Goal: Task Accomplishment & Management: Use online tool/utility

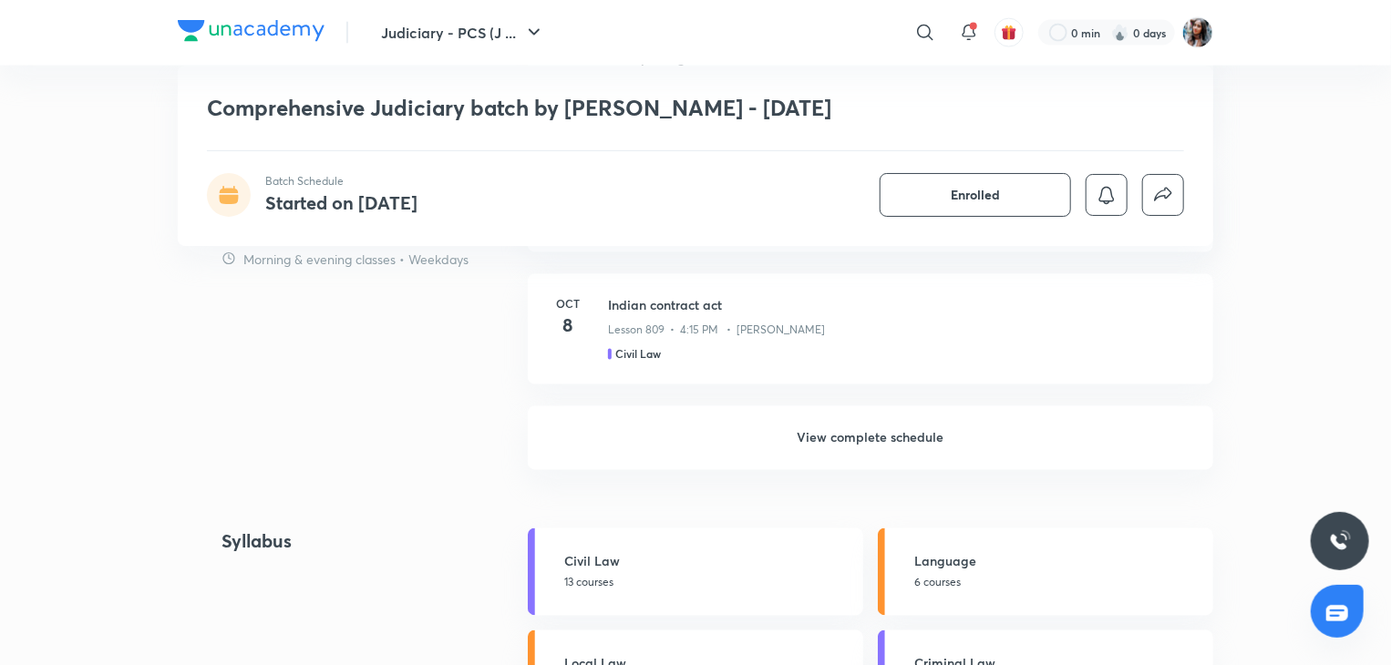
scroll to position [1507, 0]
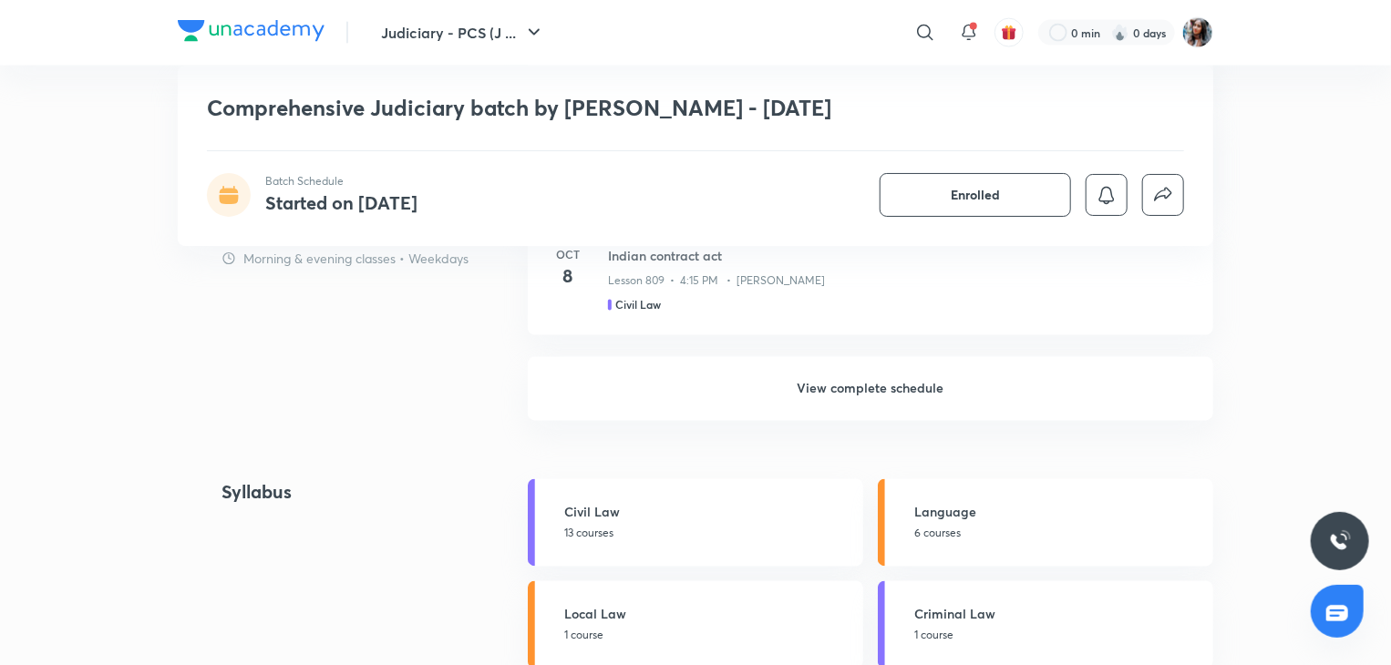
click at [817, 409] on h6 "View complete schedule" at bounding box center [870, 389] width 685 height 64
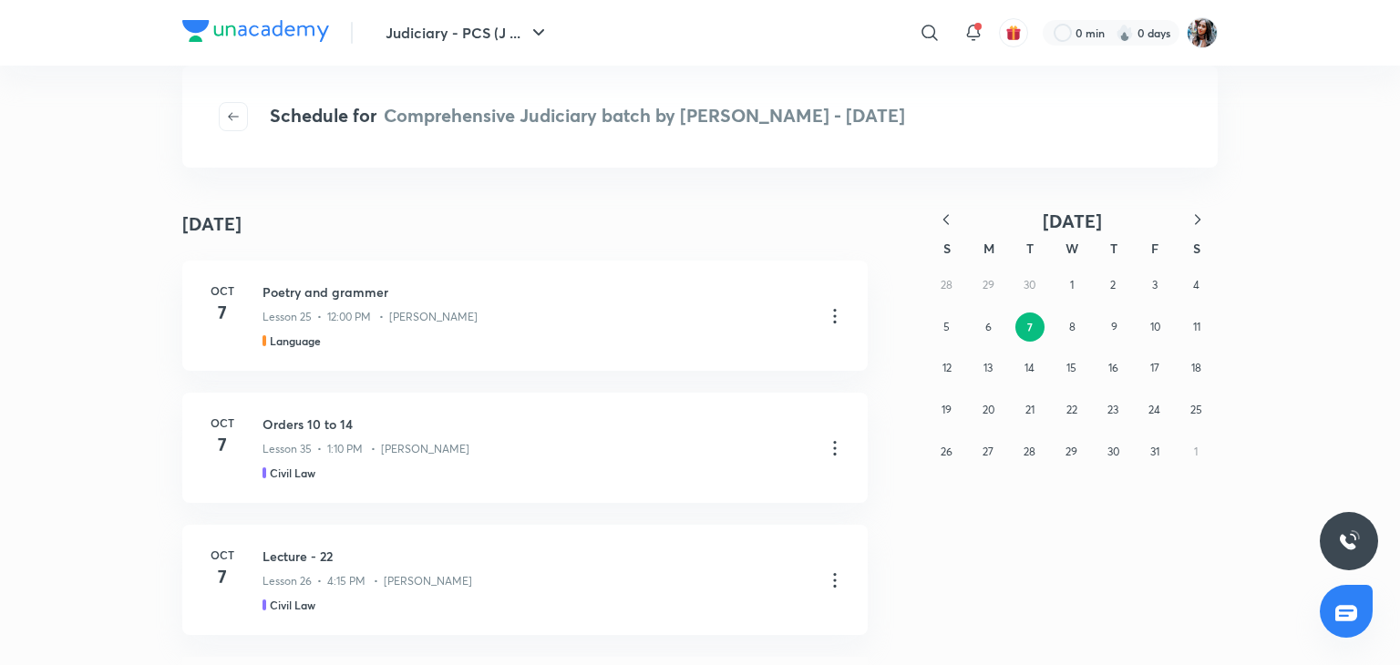
click at [952, 218] on icon "button" at bounding box center [946, 220] width 18 height 18
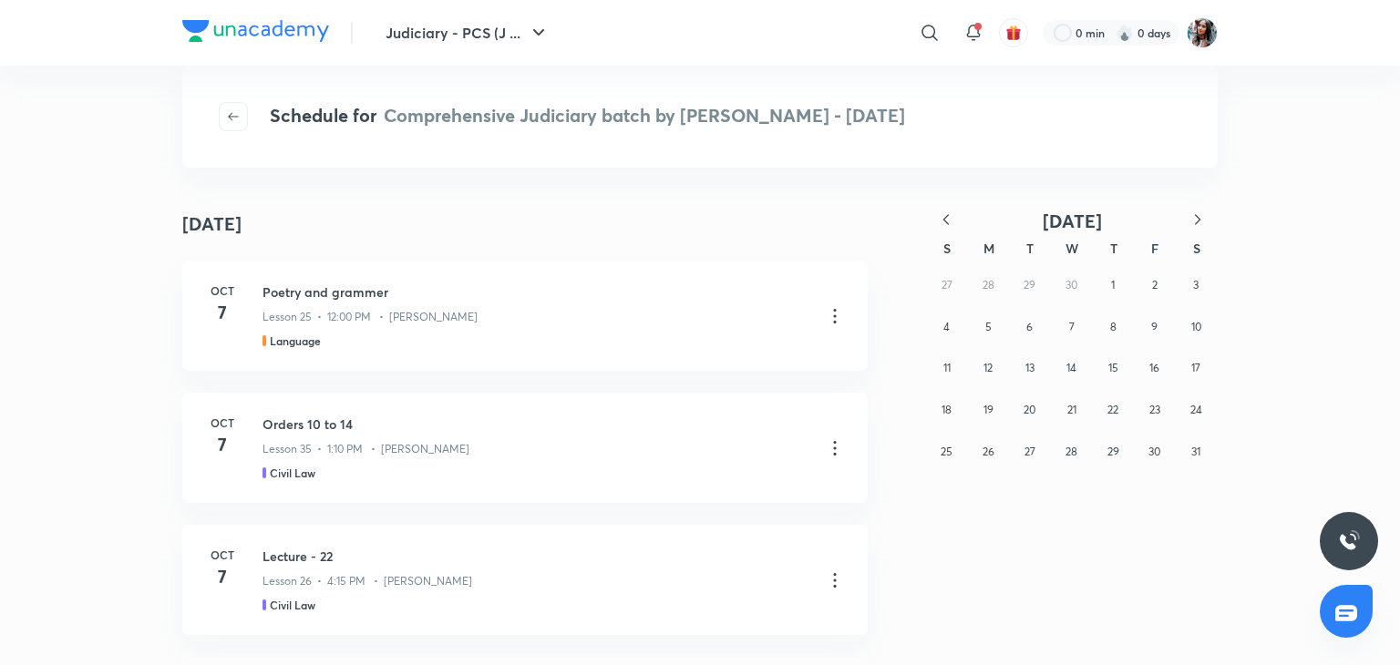
click at [952, 218] on icon "button" at bounding box center [946, 220] width 18 height 18
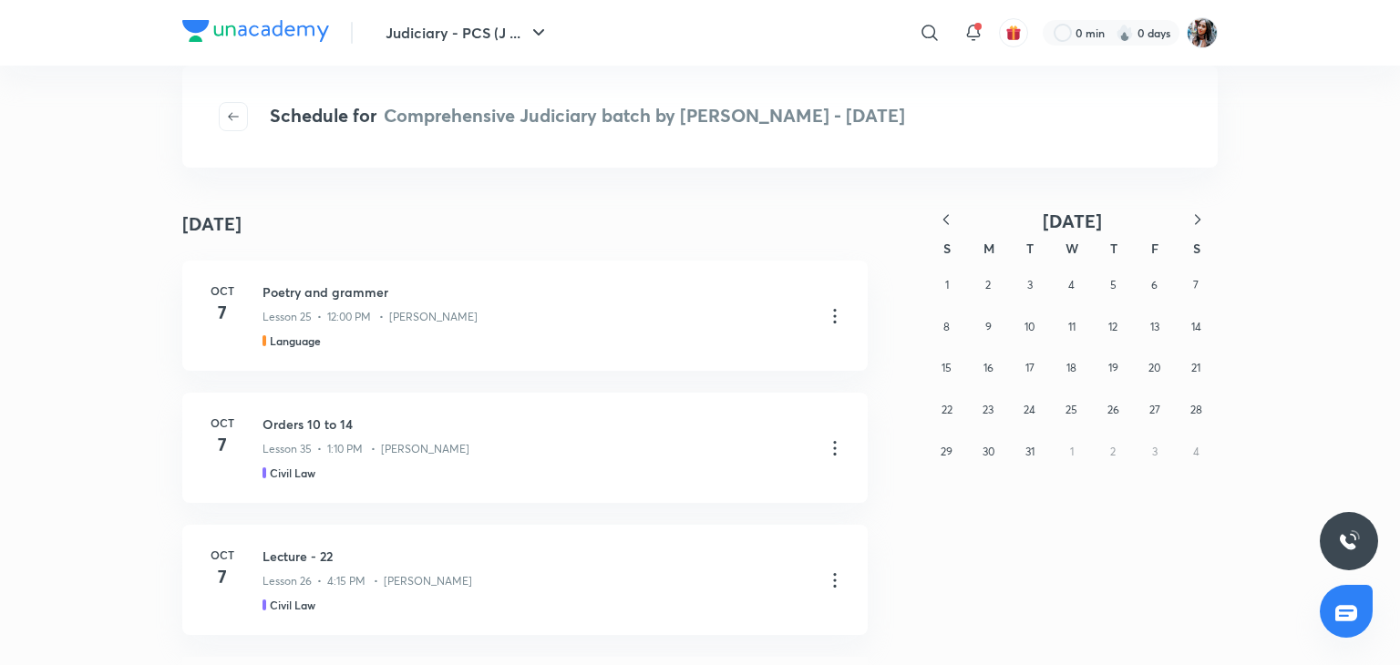
click at [1186, 216] on button "button" at bounding box center [1197, 221] width 40 height 23
click at [1111, 447] on abbr "30" at bounding box center [1113, 452] width 12 height 14
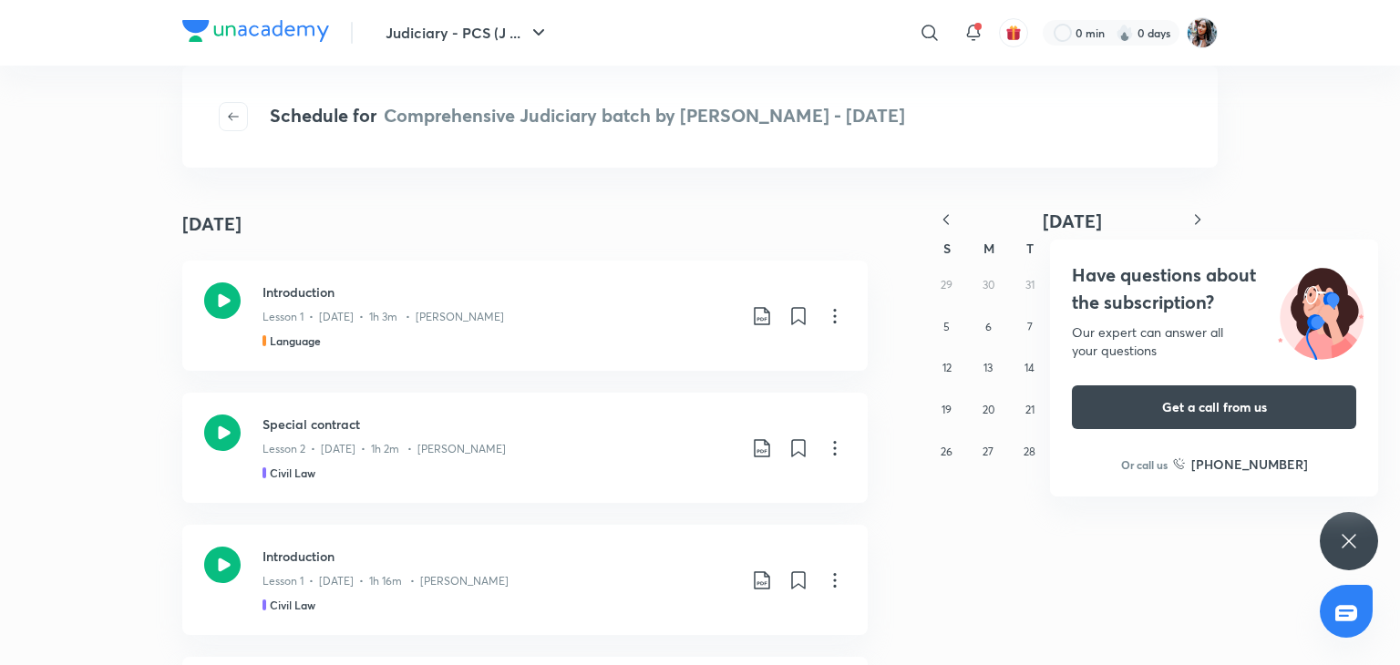
click at [1186, 290] on h4 "Have questions about the subscription?" at bounding box center [1214, 289] width 284 height 55
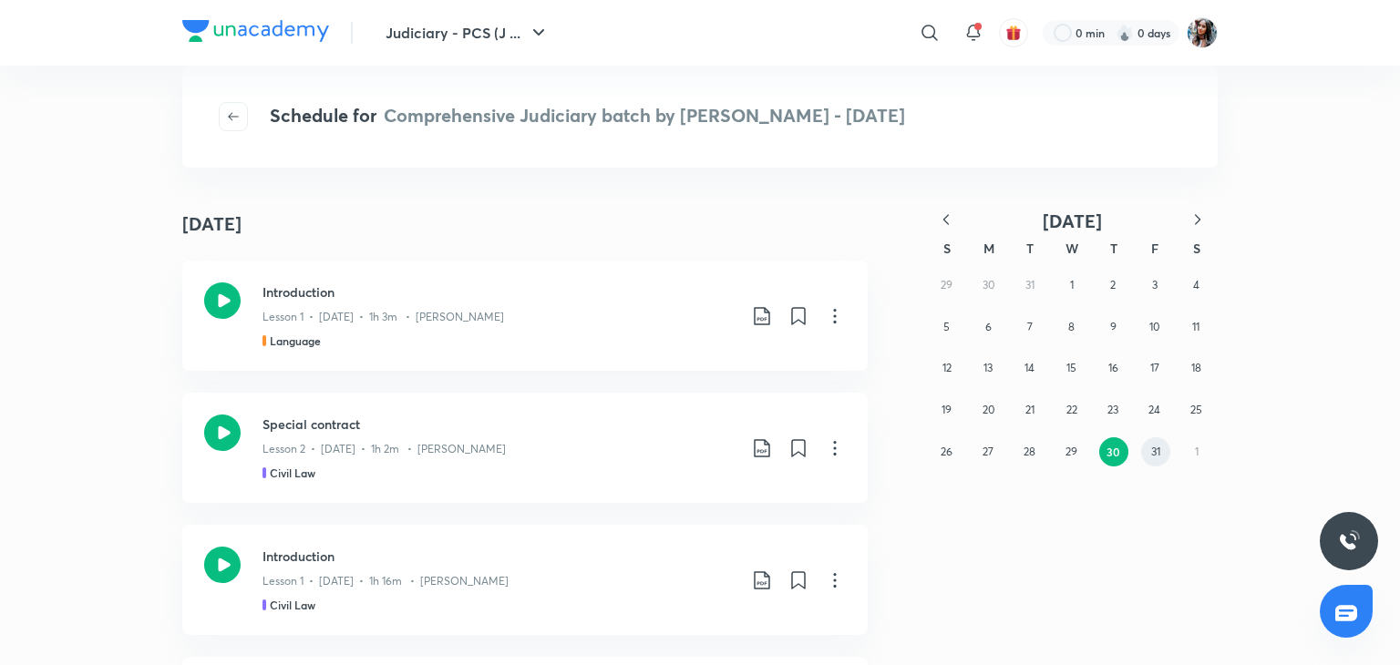
click at [1151, 453] on abbr "31" at bounding box center [1155, 452] width 9 height 14
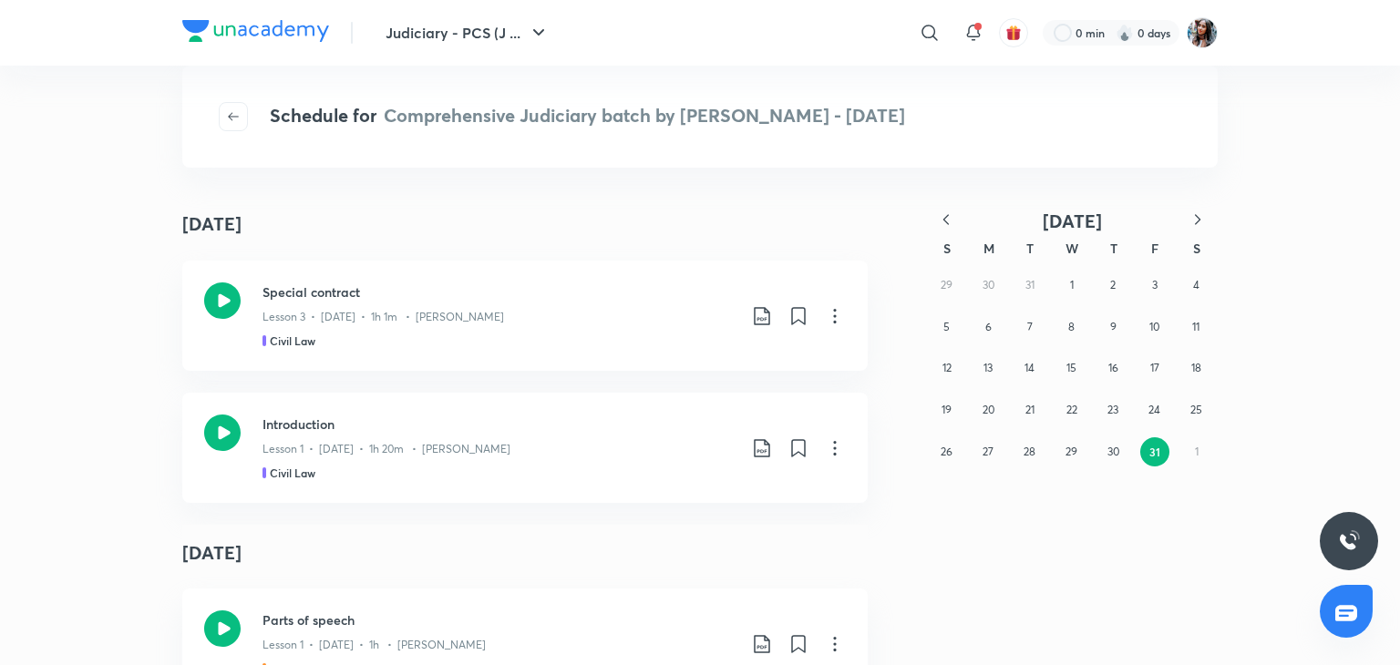
click at [1203, 216] on icon "button" at bounding box center [1197, 220] width 18 height 18
click at [973, 328] on button "3" at bounding box center [987, 327] width 29 height 29
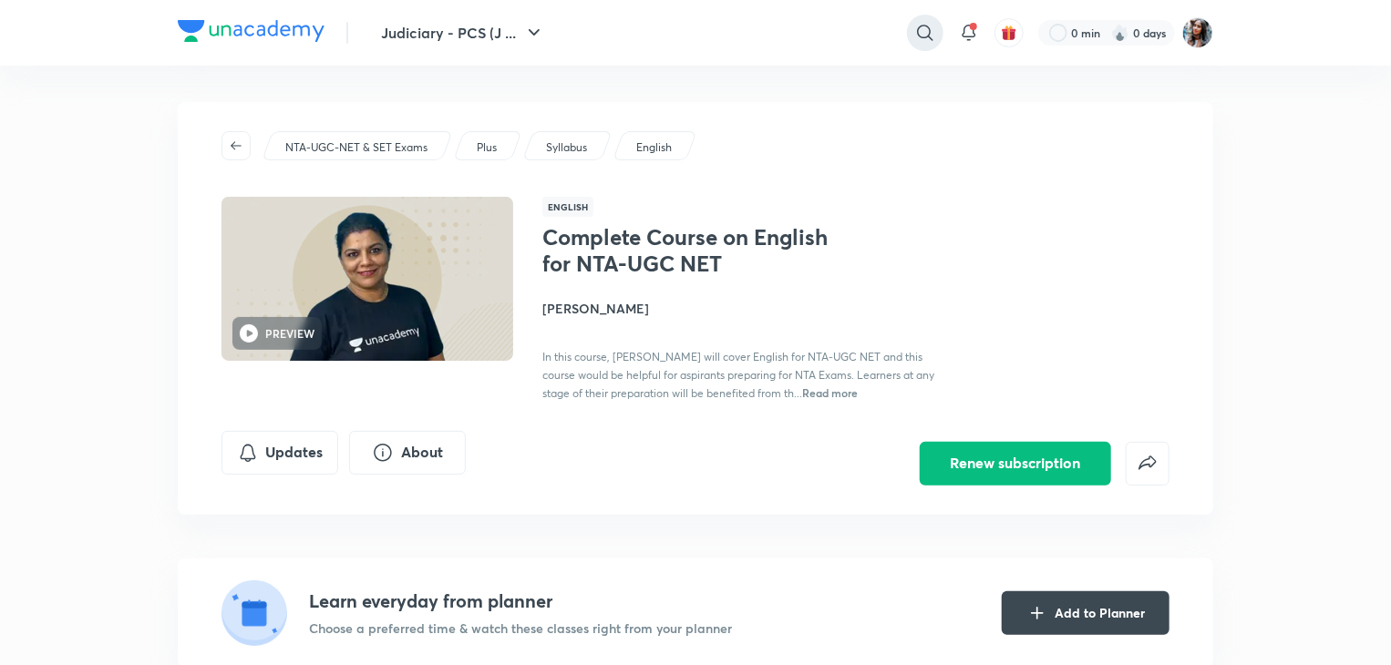
click at [917, 34] on icon at bounding box center [924, 32] width 15 height 15
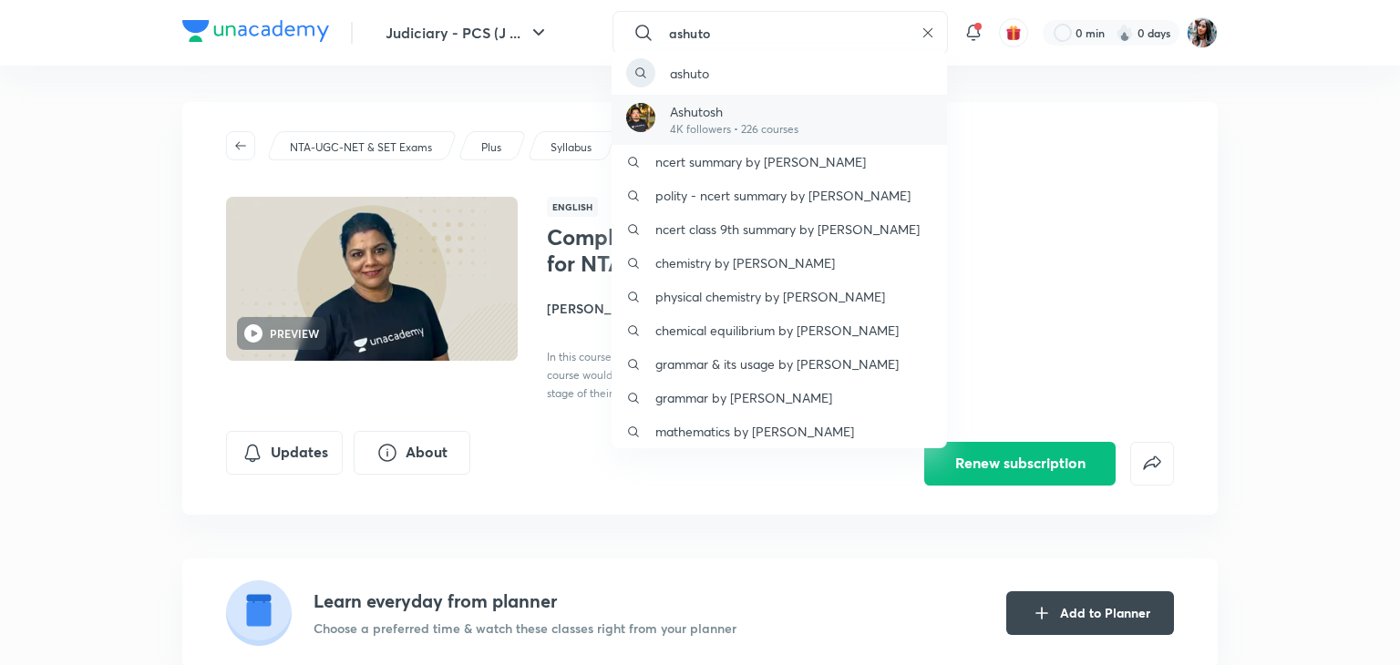
type input "ashuto"
click at [798, 136] on p "4K followers • 226 courses" at bounding box center [734, 129] width 128 height 16
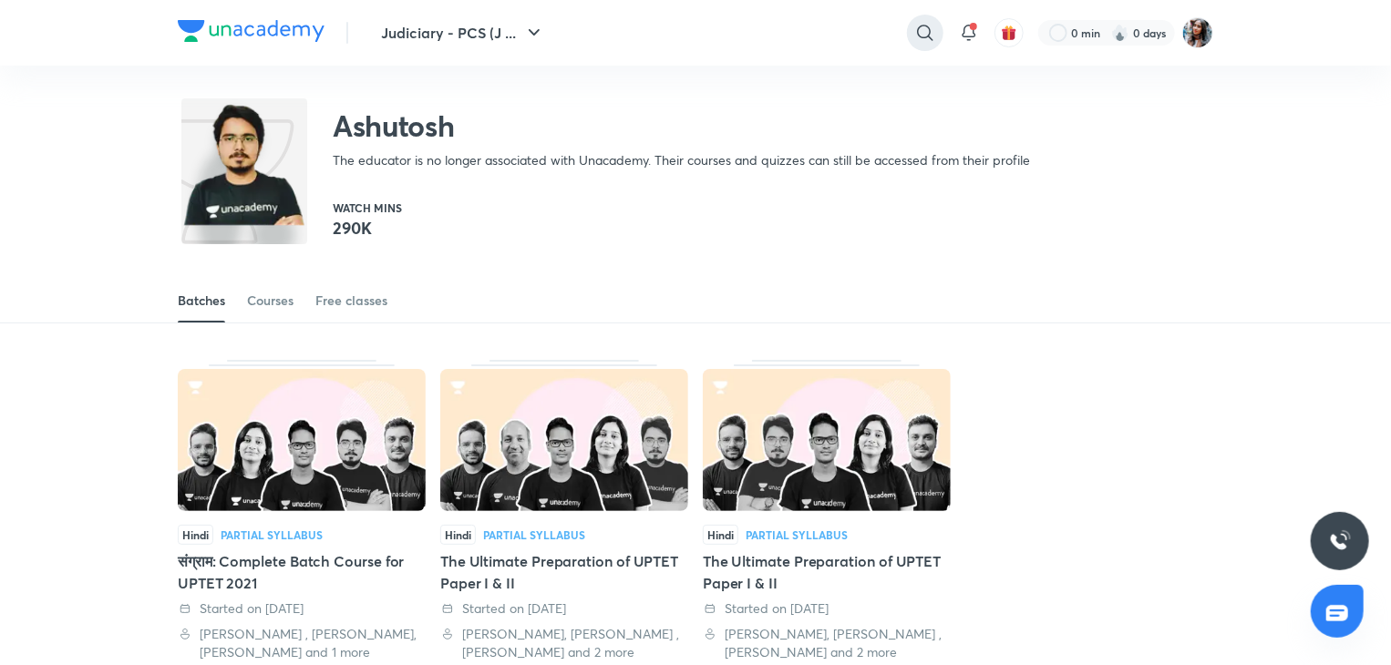
click at [914, 27] on icon at bounding box center [925, 33] width 22 height 22
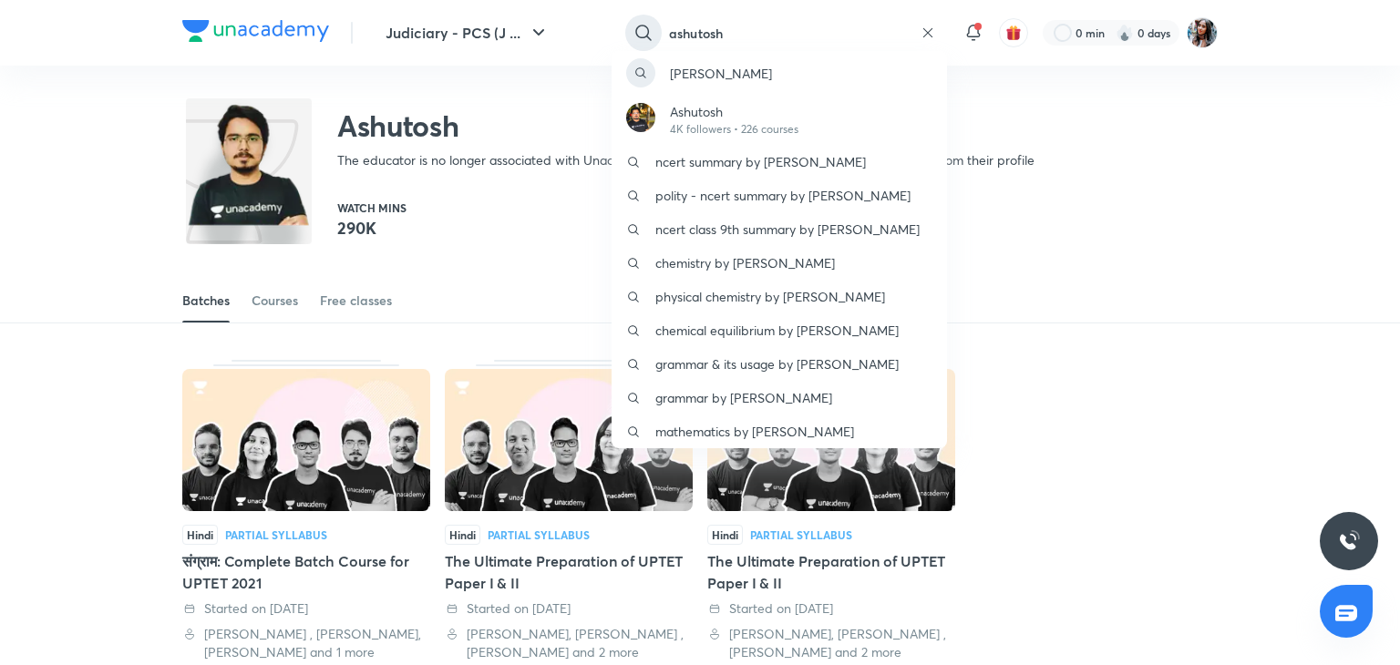
type input "ashutosh"
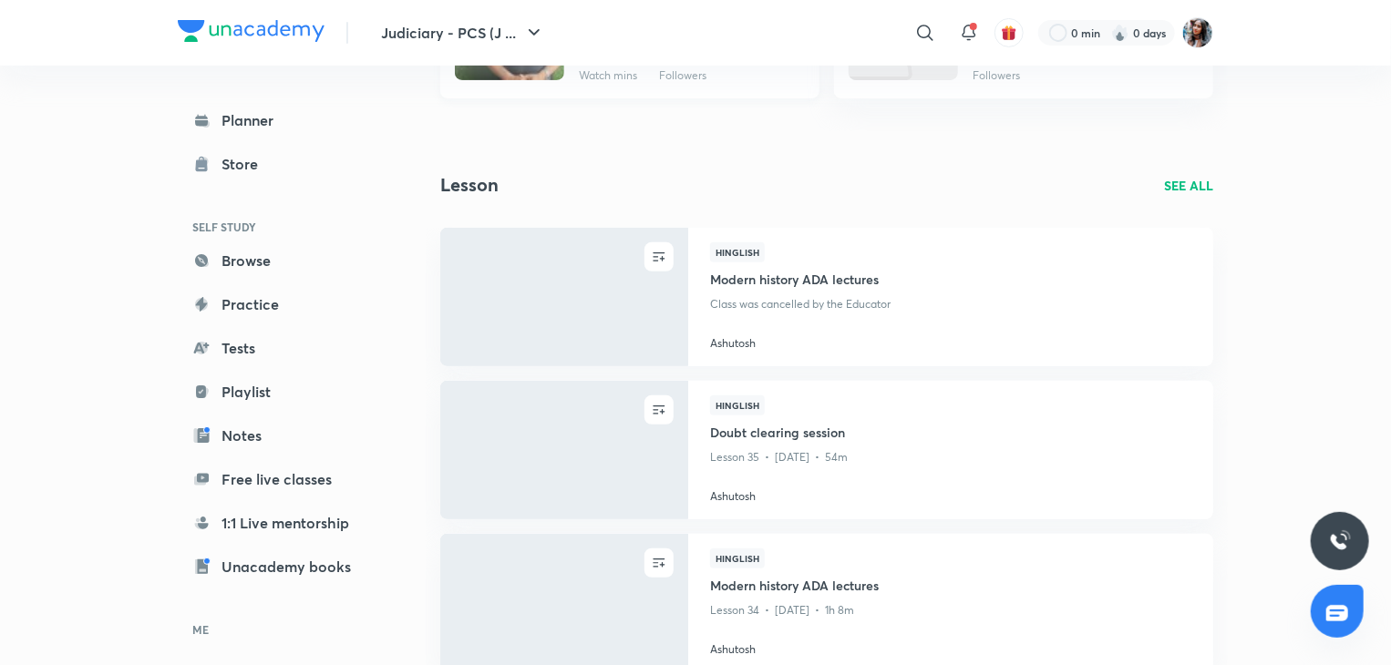
scroll to position [309, 0]
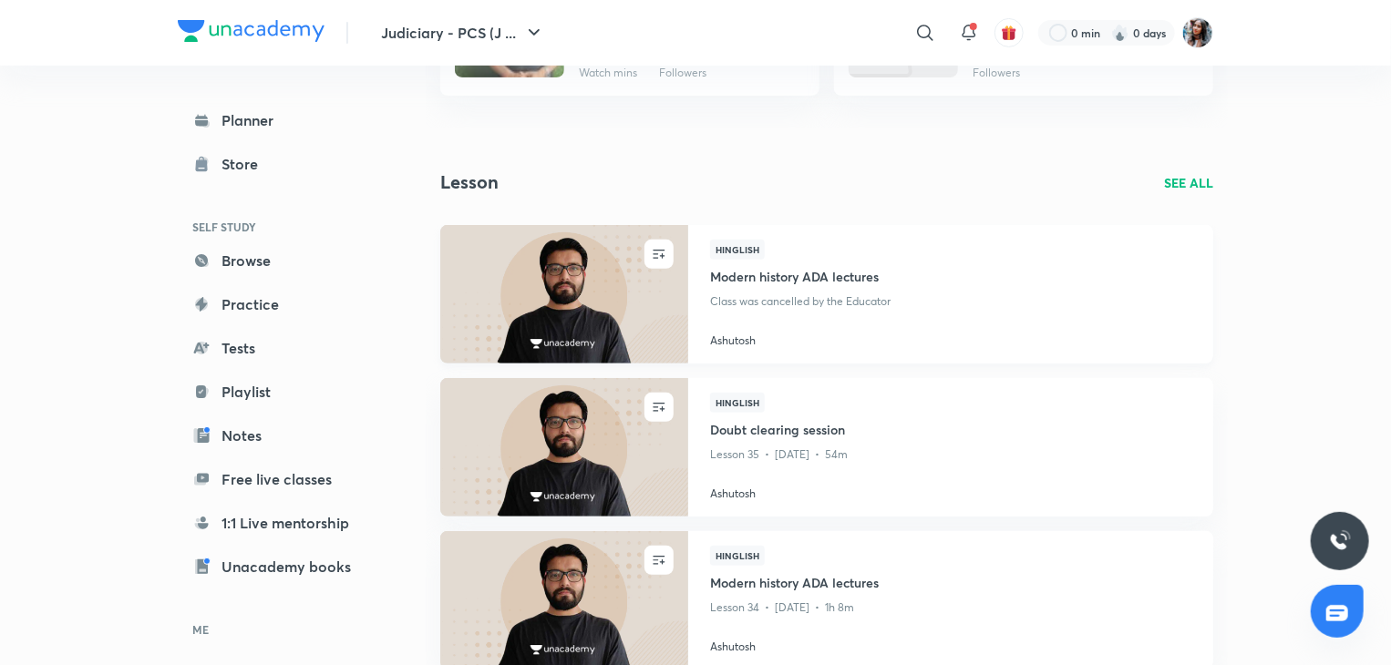
click at [736, 341] on h4 "Ashutosh" at bounding box center [950, 337] width 481 height 24
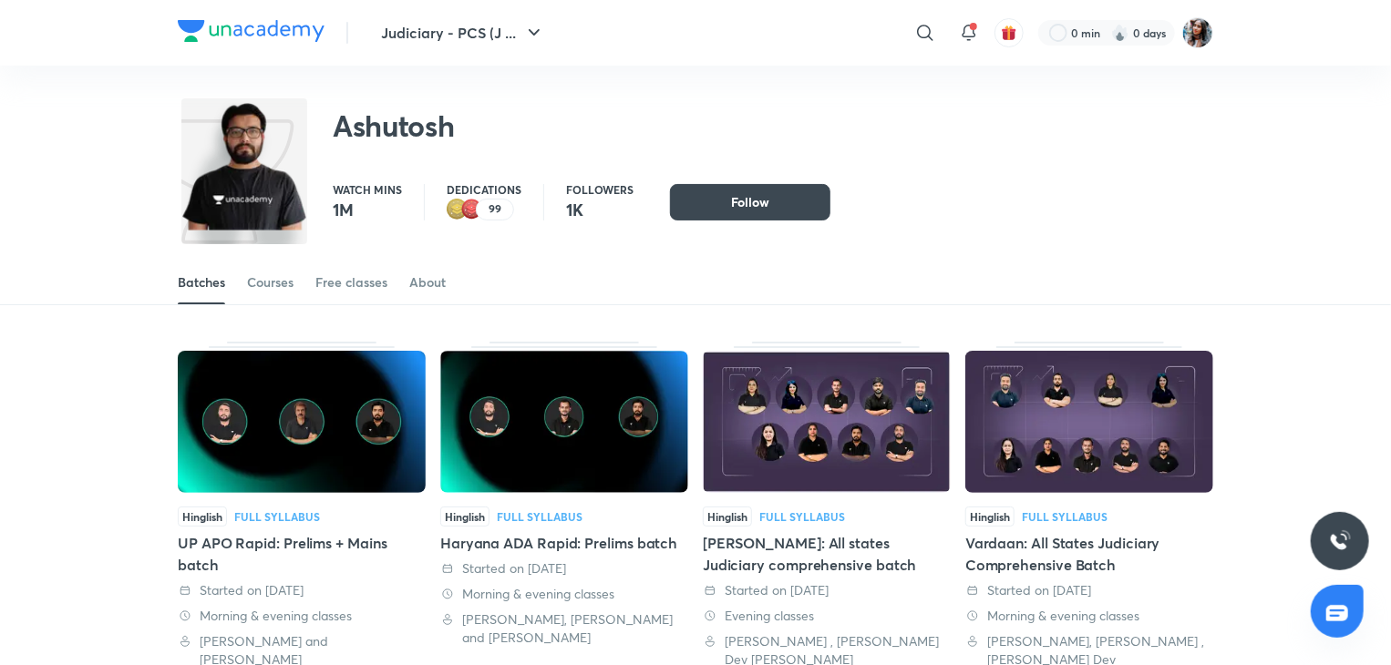
click at [830, 51] on div "​" at bounding box center [775, 33] width 335 height 44
click at [1194, 44] on img at bounding box center [1197, 32] width 31 height 31
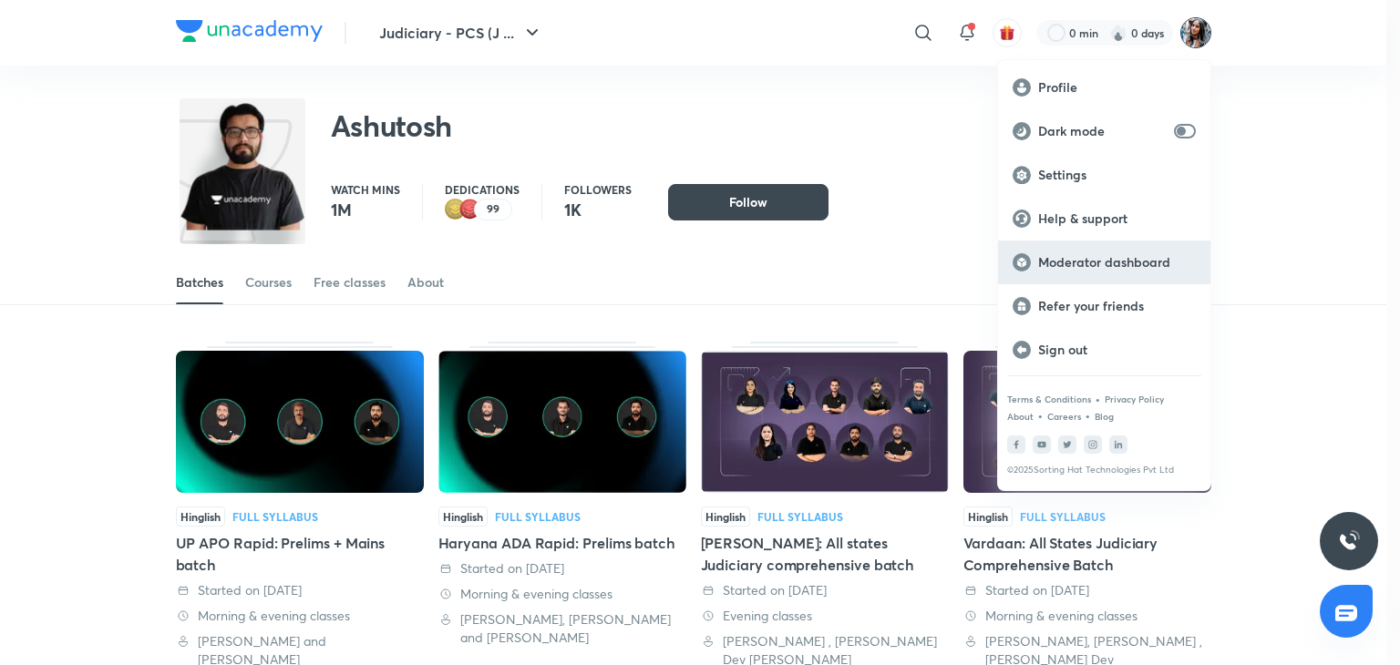
click at [1109, 271] on div "Moderator dashboard" at bounding box center [1104, 263] width 212 height 44
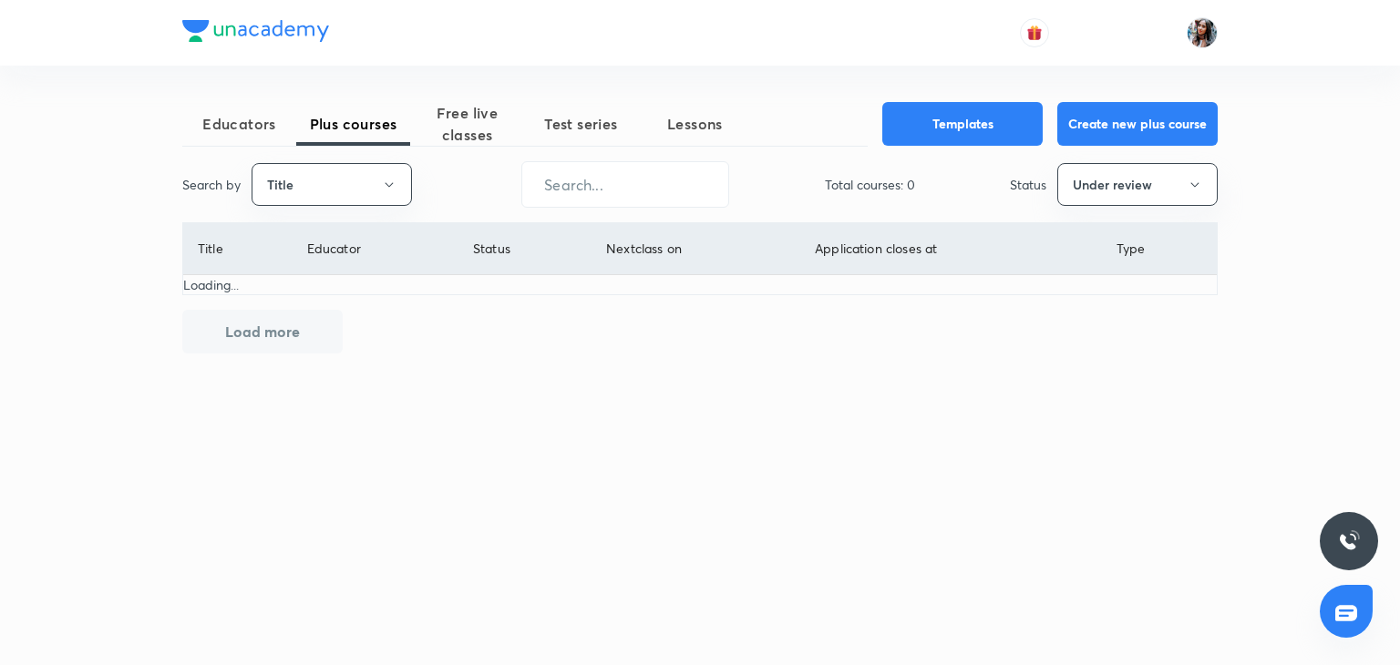
click at [339, 190] on button "Title" at bounding box center [332, 184] width 160 height 43
click at [308, 290] on li "Username" at bounding box center [331, 274] width 159 height 34
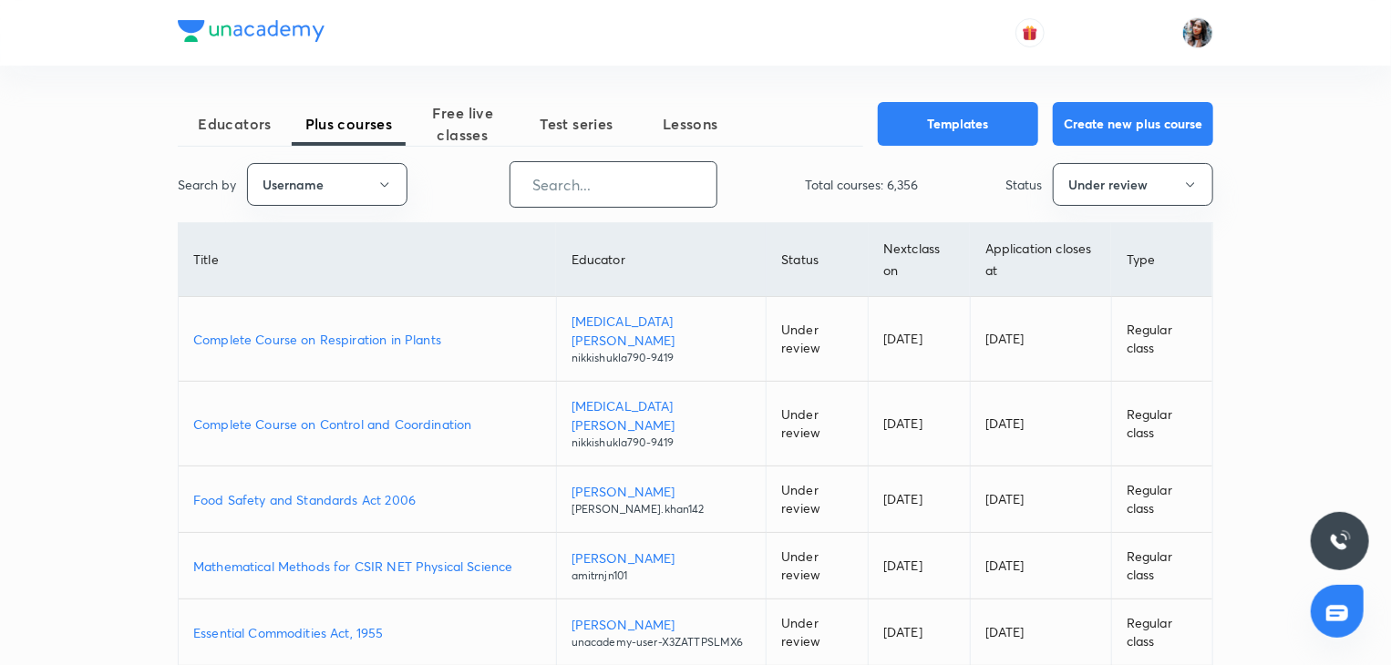
click at [560, 184] on input "text" at bounding box center [613, 184] width 206 height 46
paste input "ashu2307-5094"
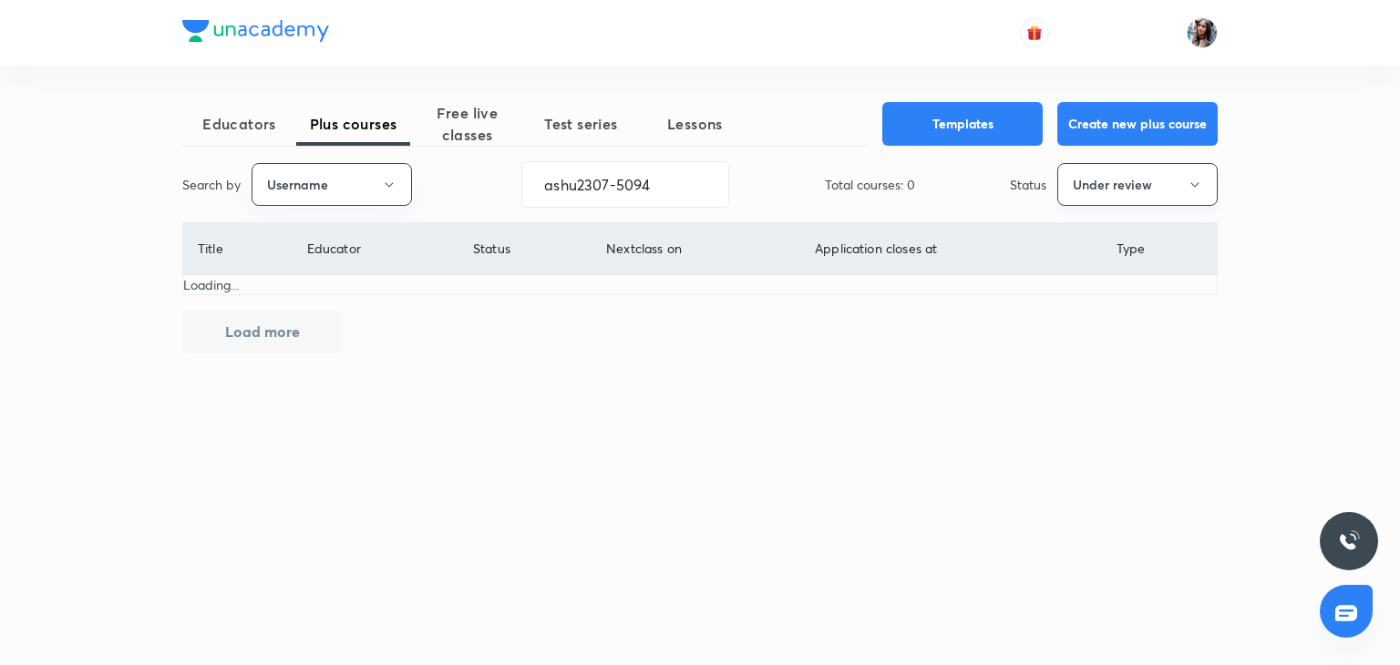
click at [1165, 177] on button "Under review" at bounding box center [1137, 184] width 160 height 43
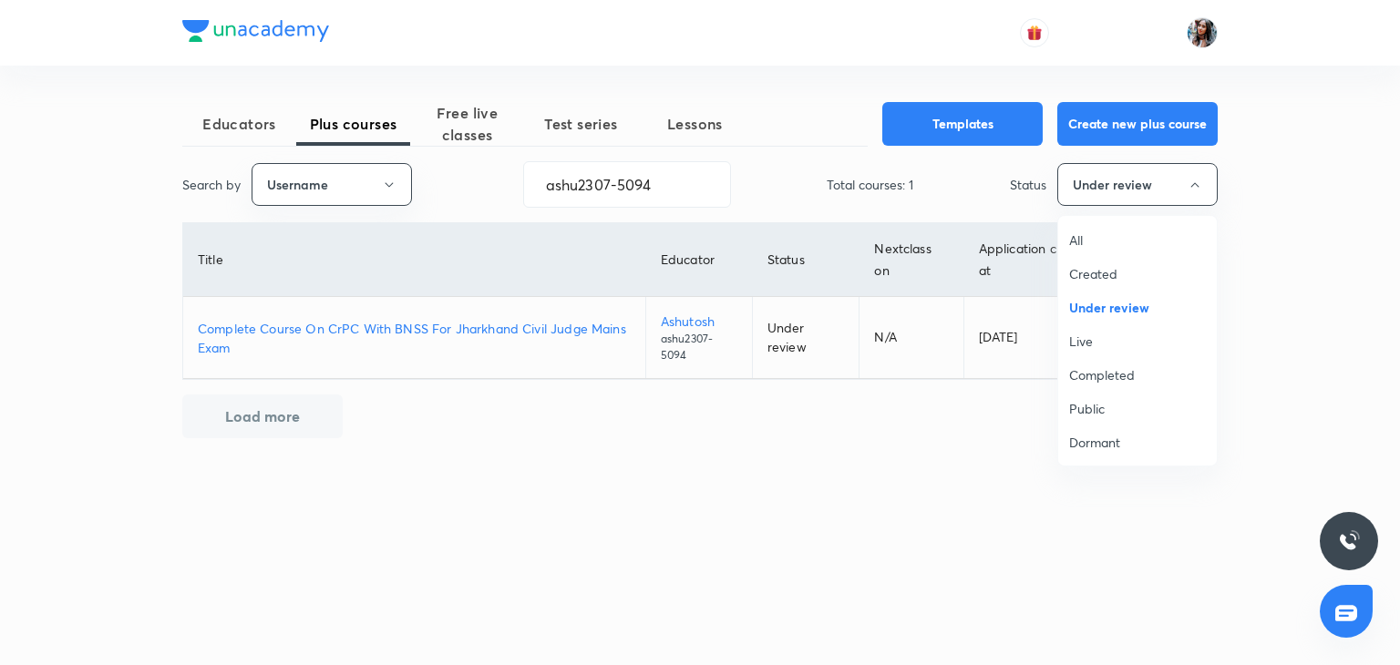
click at [1108, 229] on li "All" at bounding box center [1137, 240] width 159 height 34
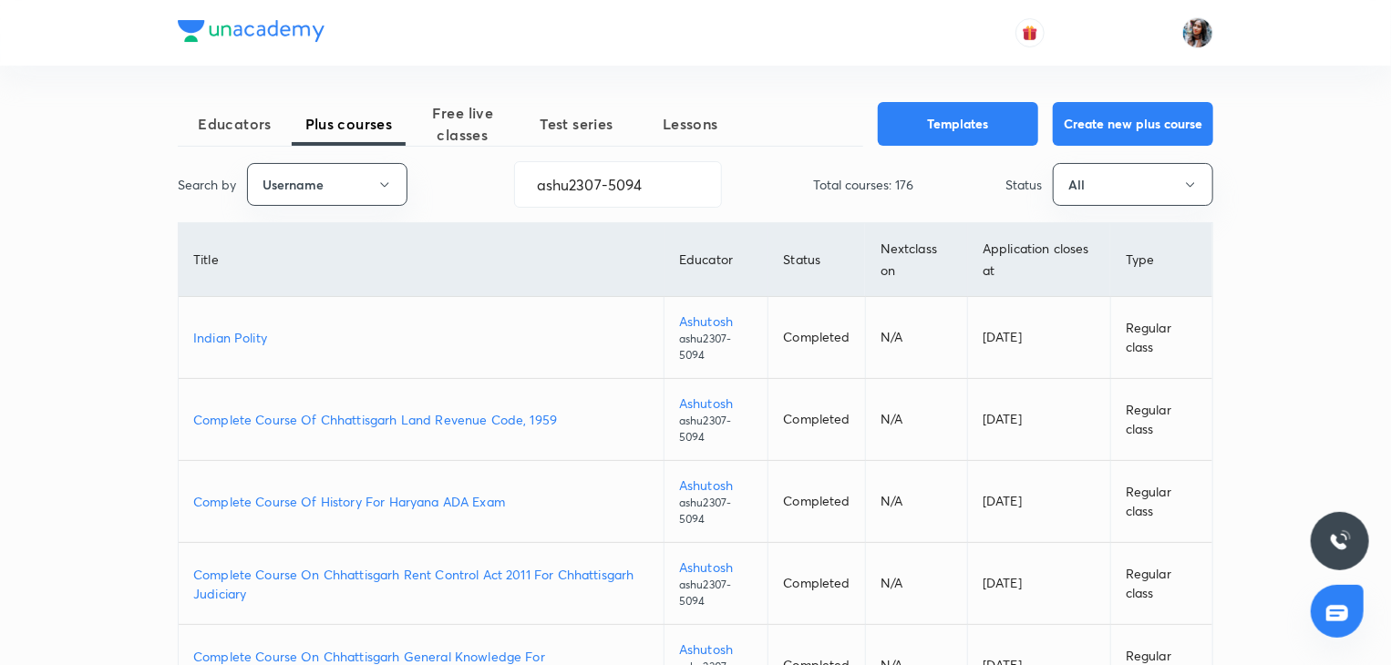
click at [420, 504] on p "Complete Course Of History For Haryana ADA Exam" at bounding box center [421, 501] width 456 height 19
click at [233, 334] on p "Indian Polity" at bounding box center [421, 337] width 456 height 19
click at [680, 175] on input "ashu2307-5094" at bounding box center [618, 184] width 206 height 46
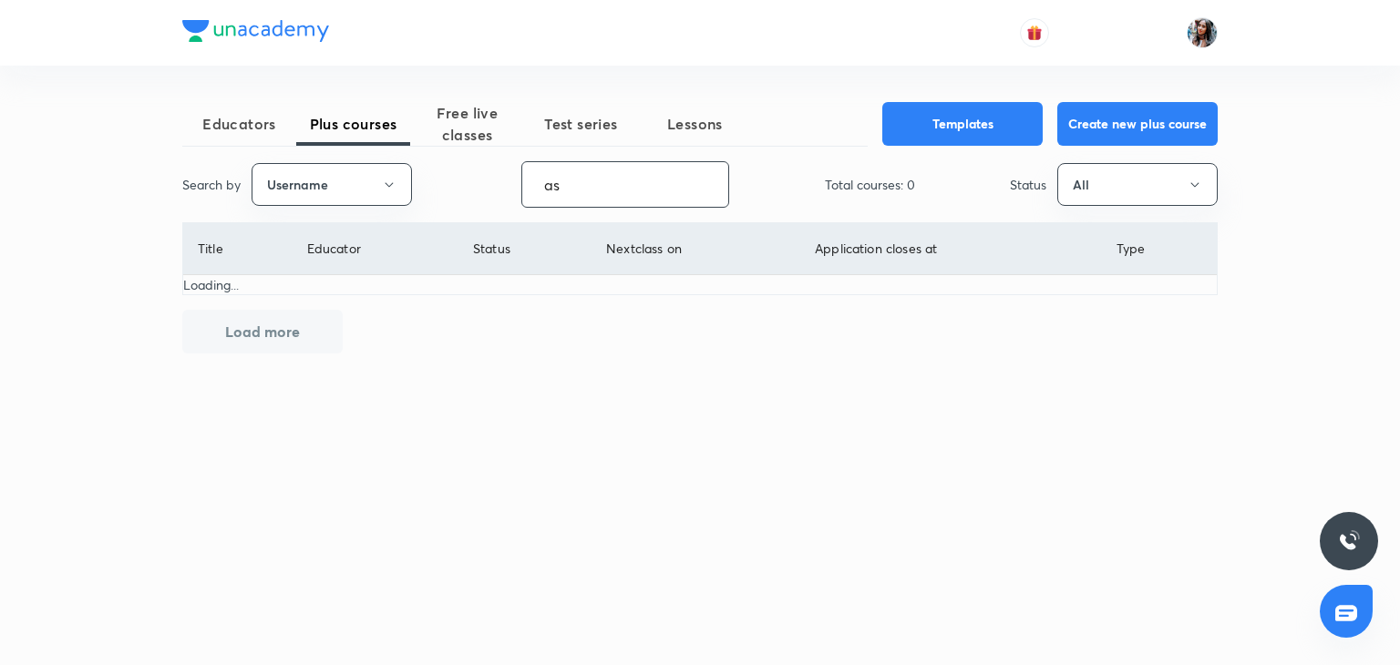
type input "a"
paste input "unacademy-user-2OLIKFTJA4FN"
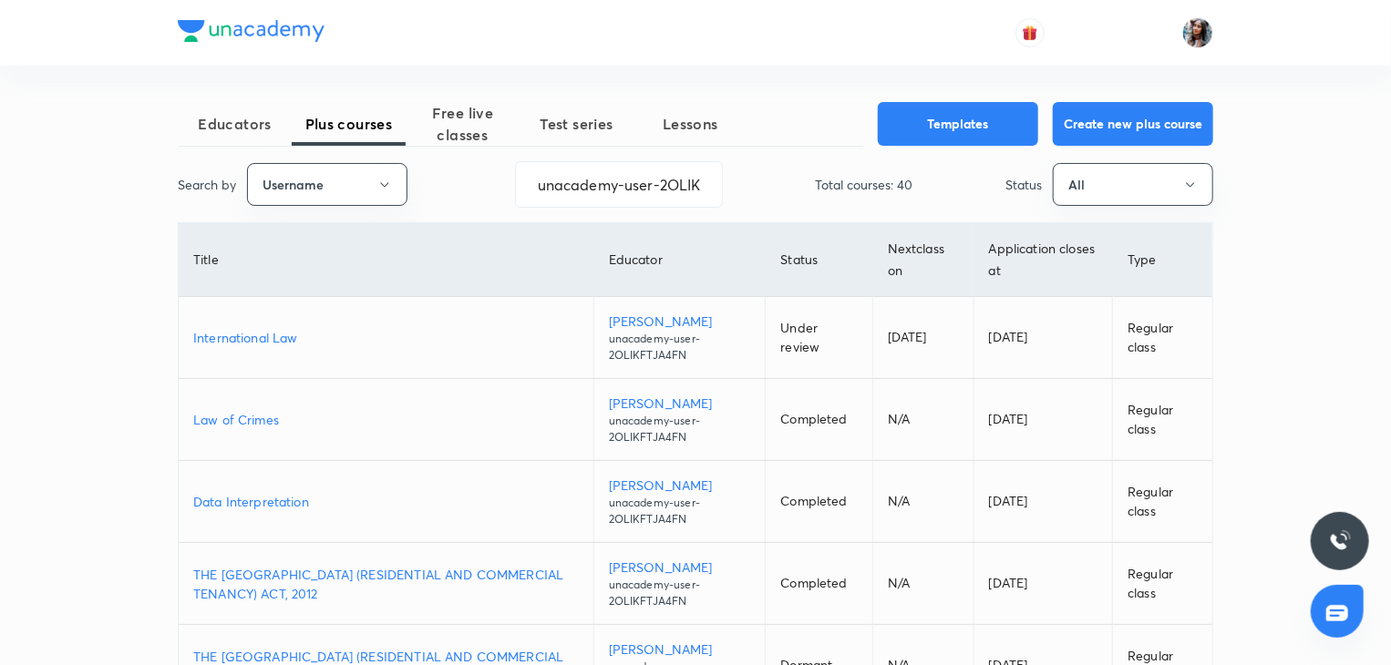
click at [288, 336] on p "International Law" at bounding box center [385, 337] width 385 height 19
click at [687, 190] on input "unacademy-user-2OLIKFTJA4FN" at bounding box center [619, 184] width 206 height 46
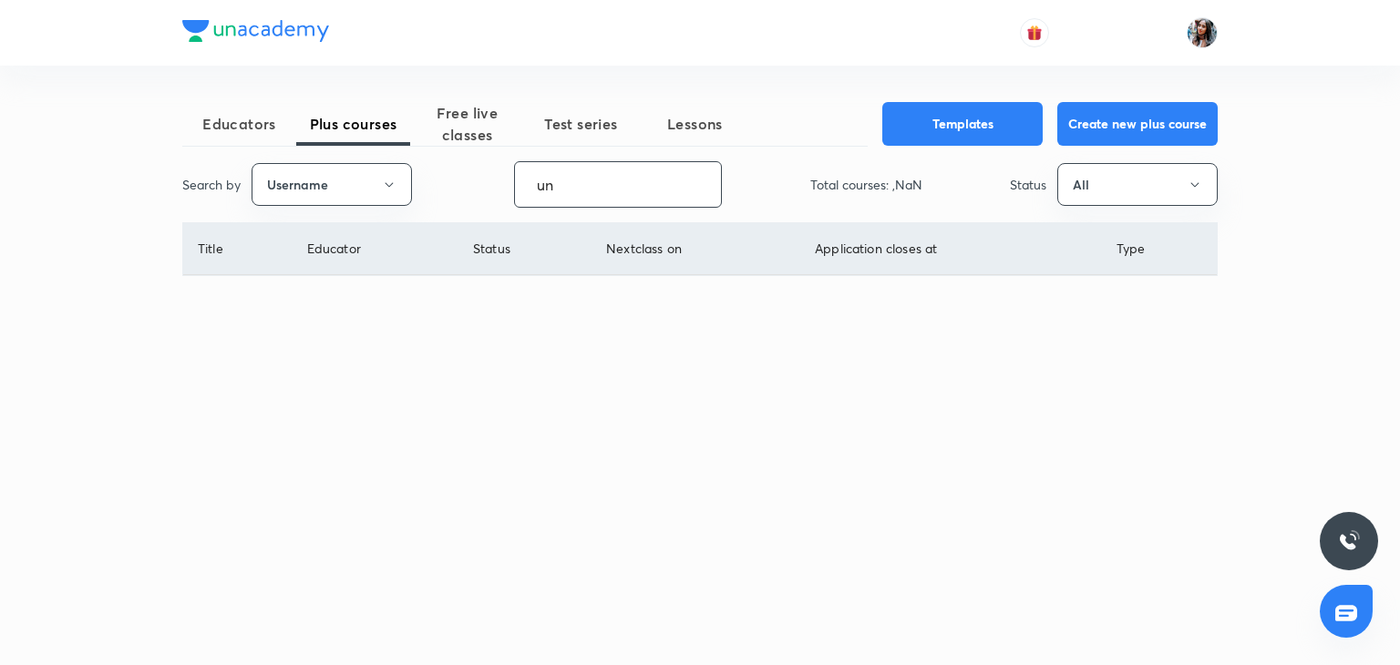
type input "u"
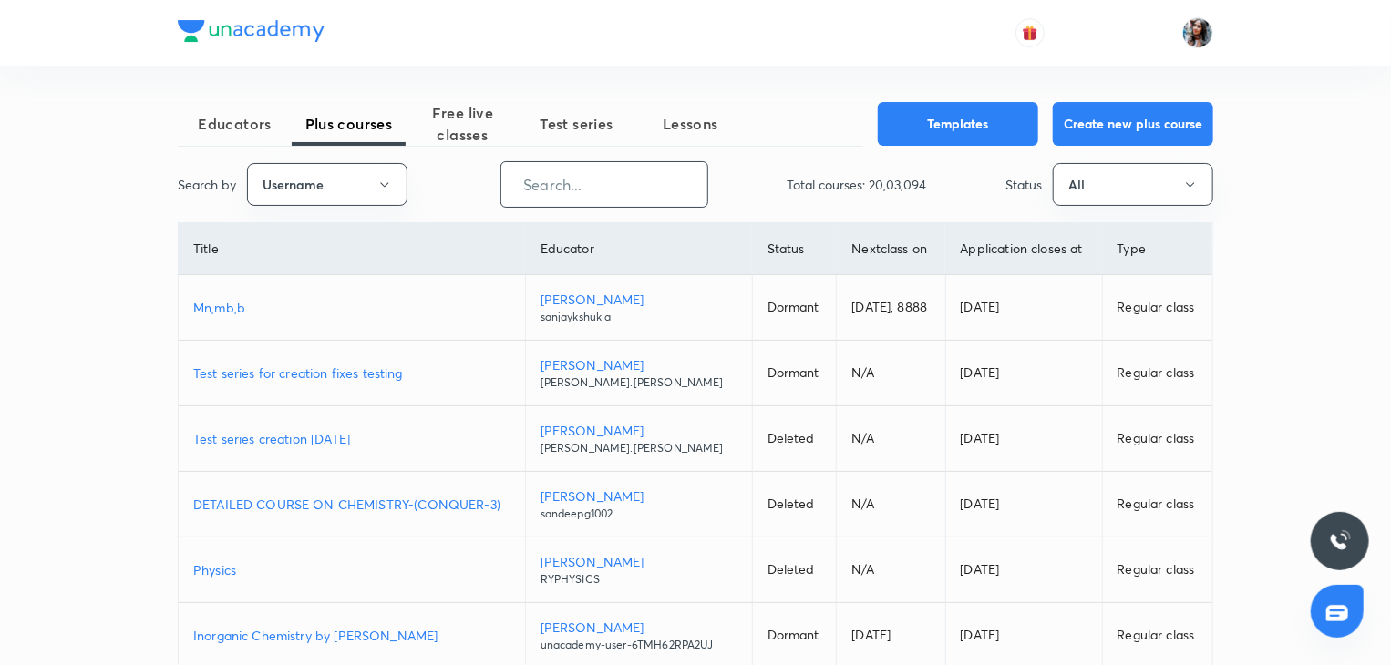
paste input "ashu2307-5094"
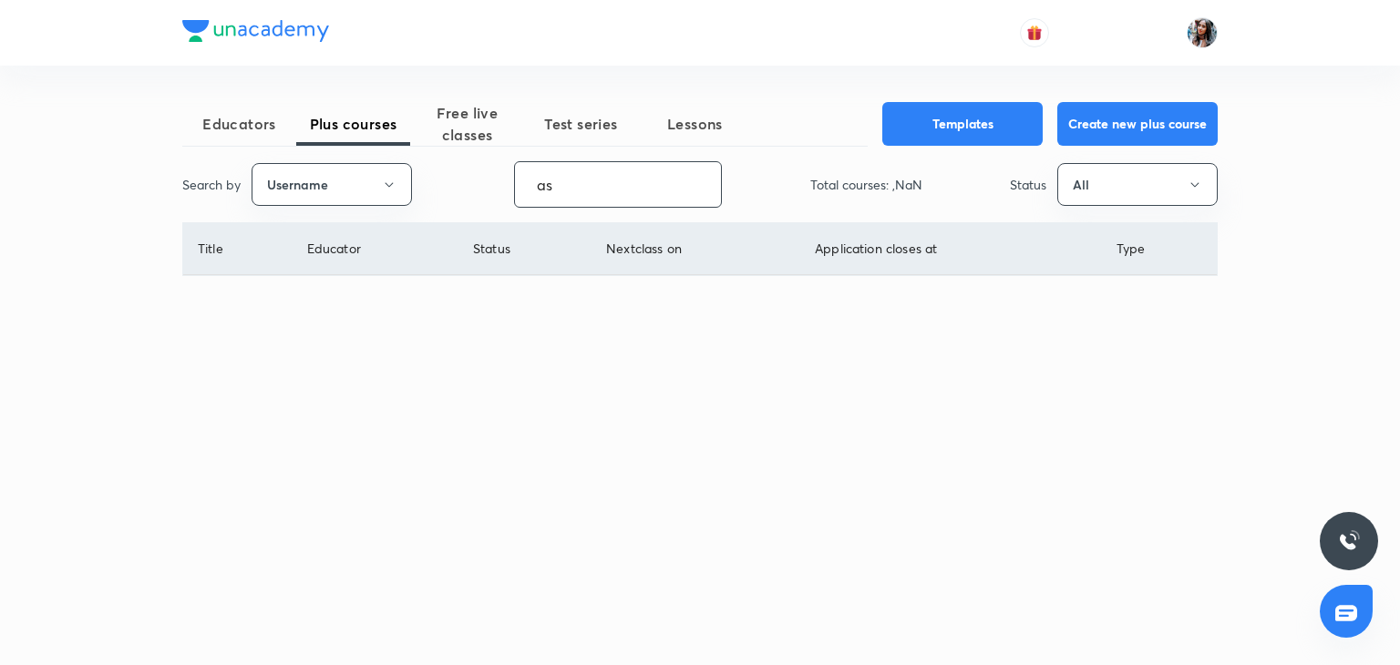
type input "a"
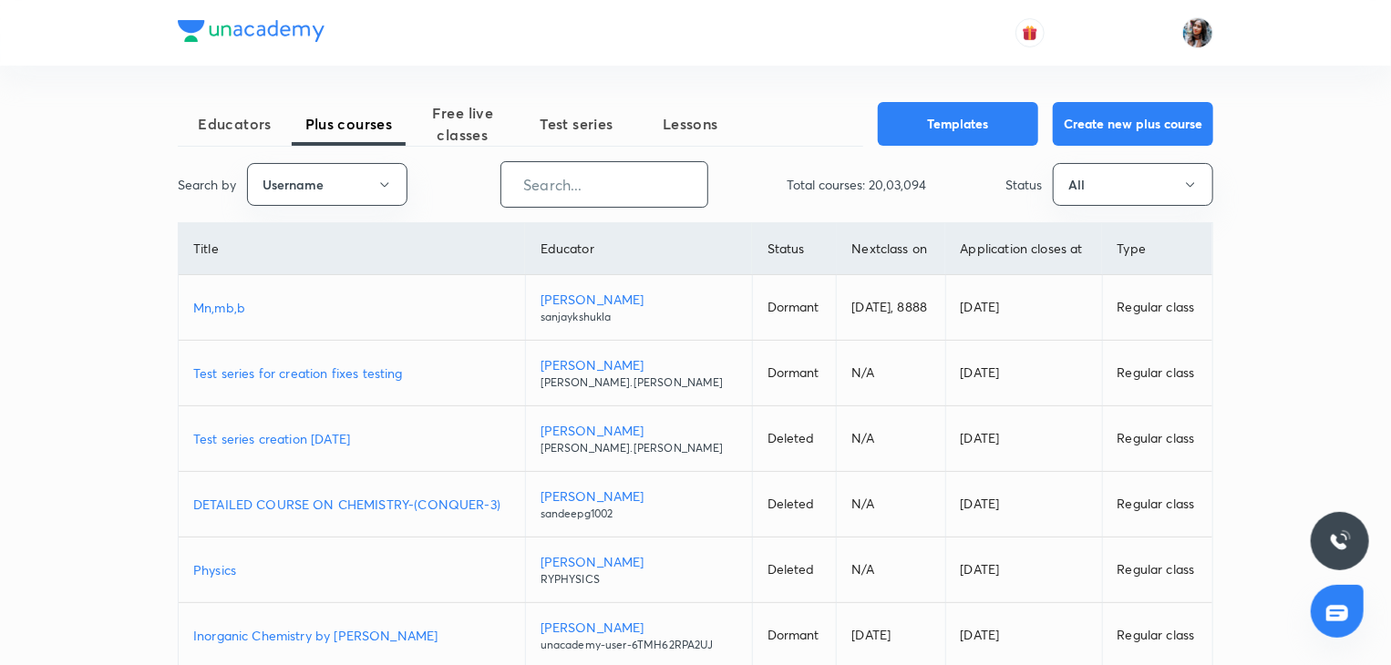
paste input "KanishkDeveshSharma"
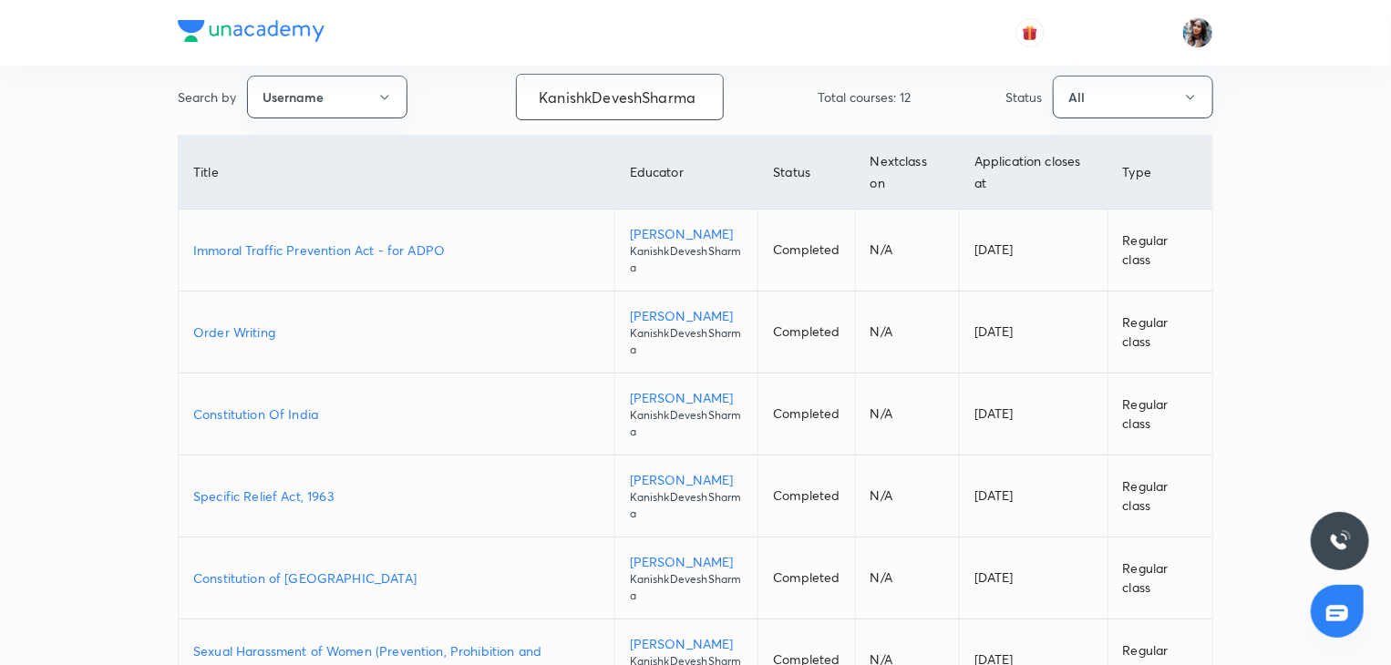
scroll to position [91, 0]
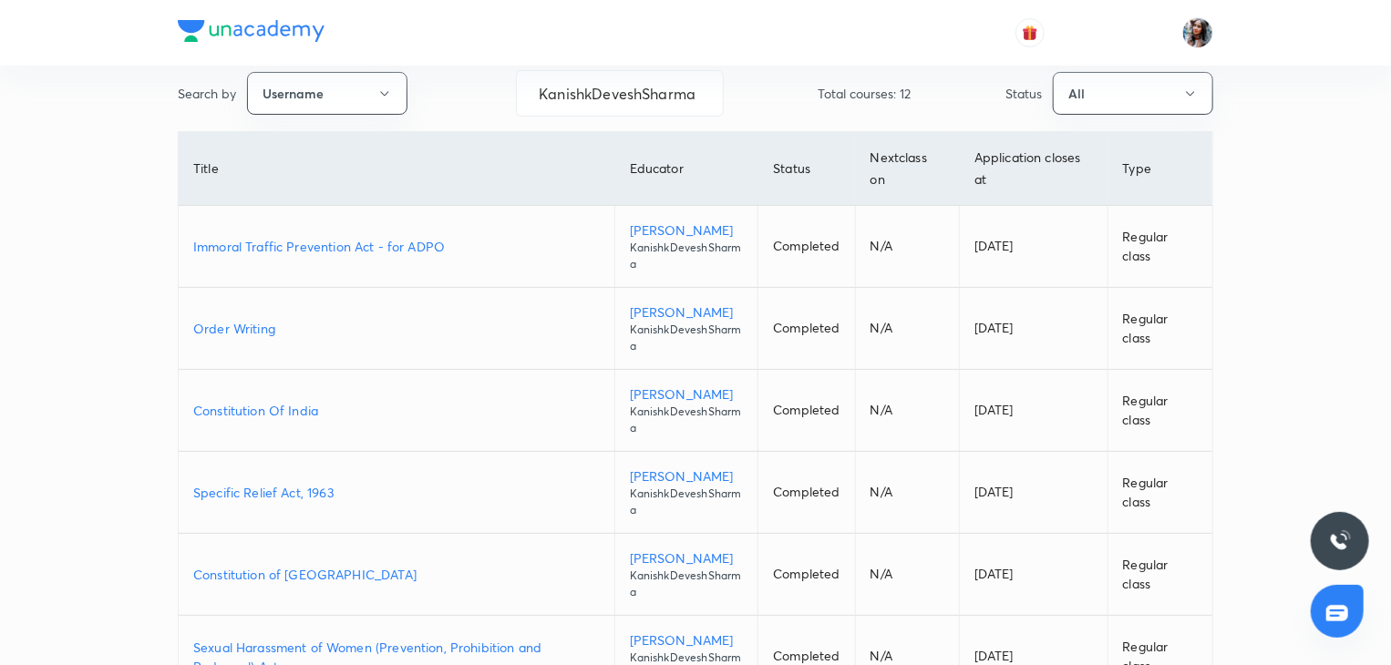
click at [284, 413] on p "Constitution Of India" at bounding box center [396, 410] width 406 height 19
click at [347, 252] on p "Immoral Traffic Prevention Act - for ADPO" at bounding box center [396, 246] width 406 height 19
click at [692, 99] on input "KanishkDeveshSharma" at bounding box center [620, 93] width 206 height 46
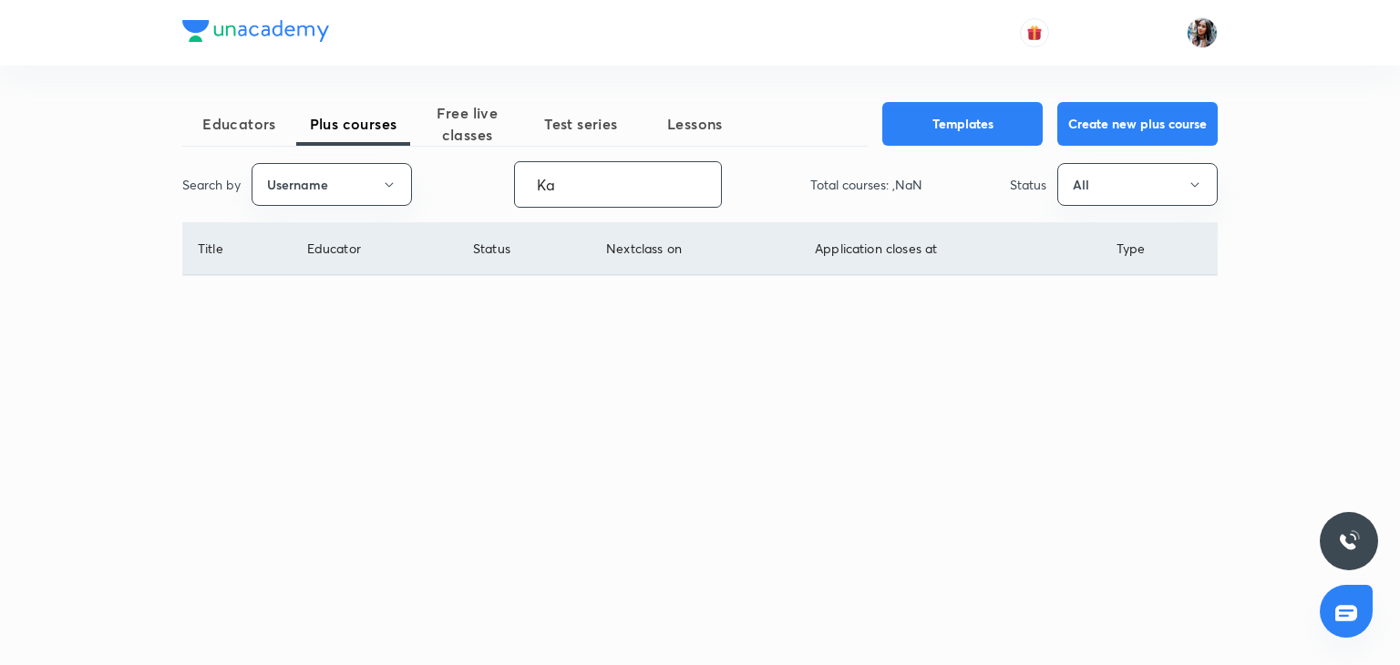
type input "K"
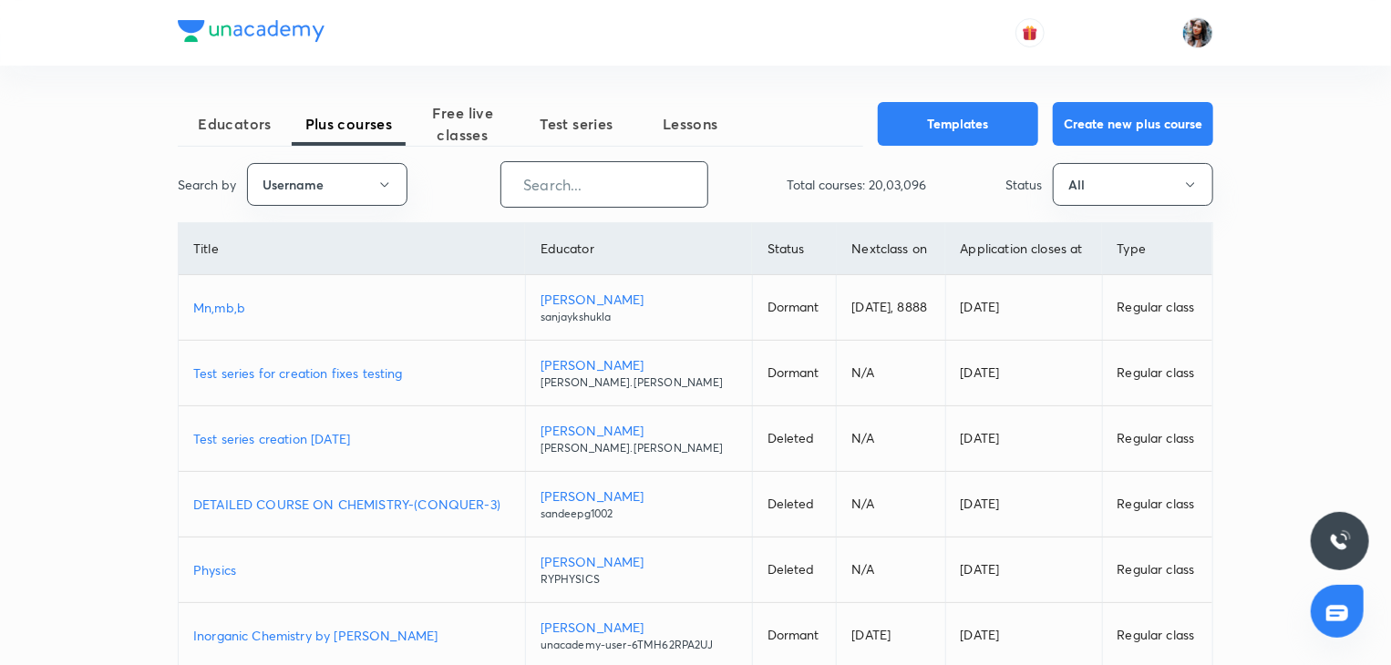
paste input "Apurvavats"
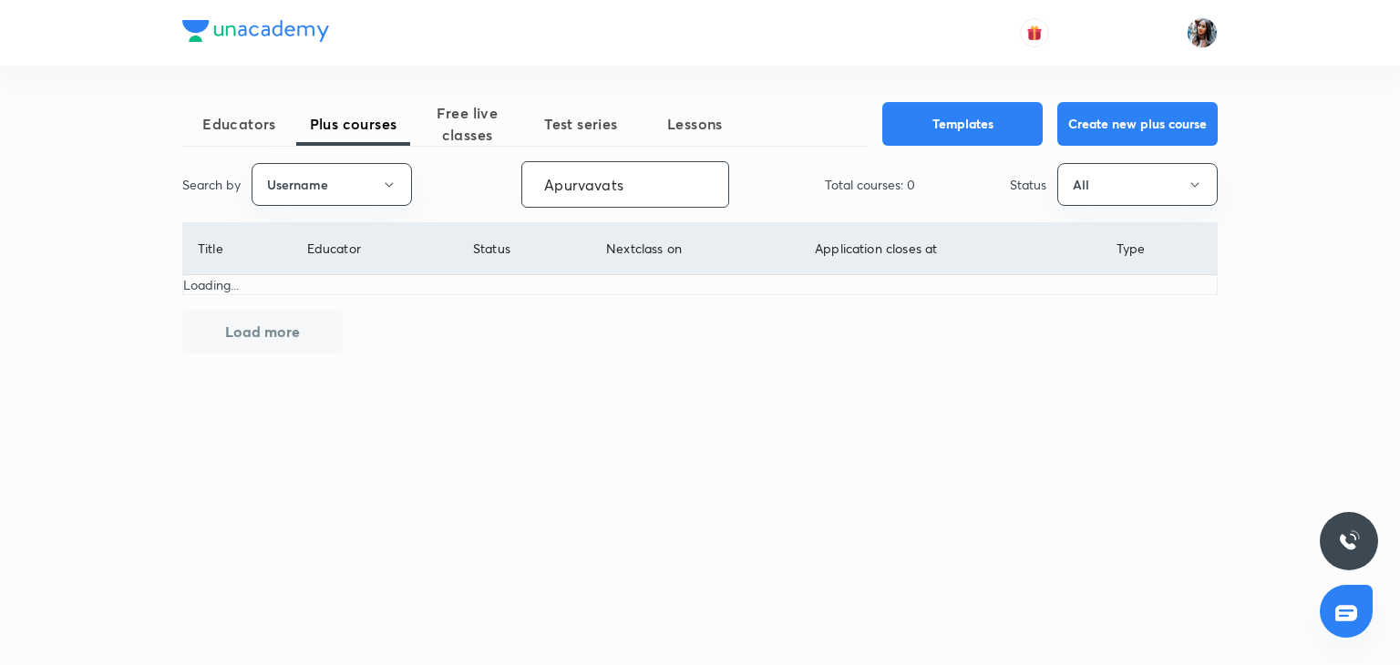
type input "Apurvavats"
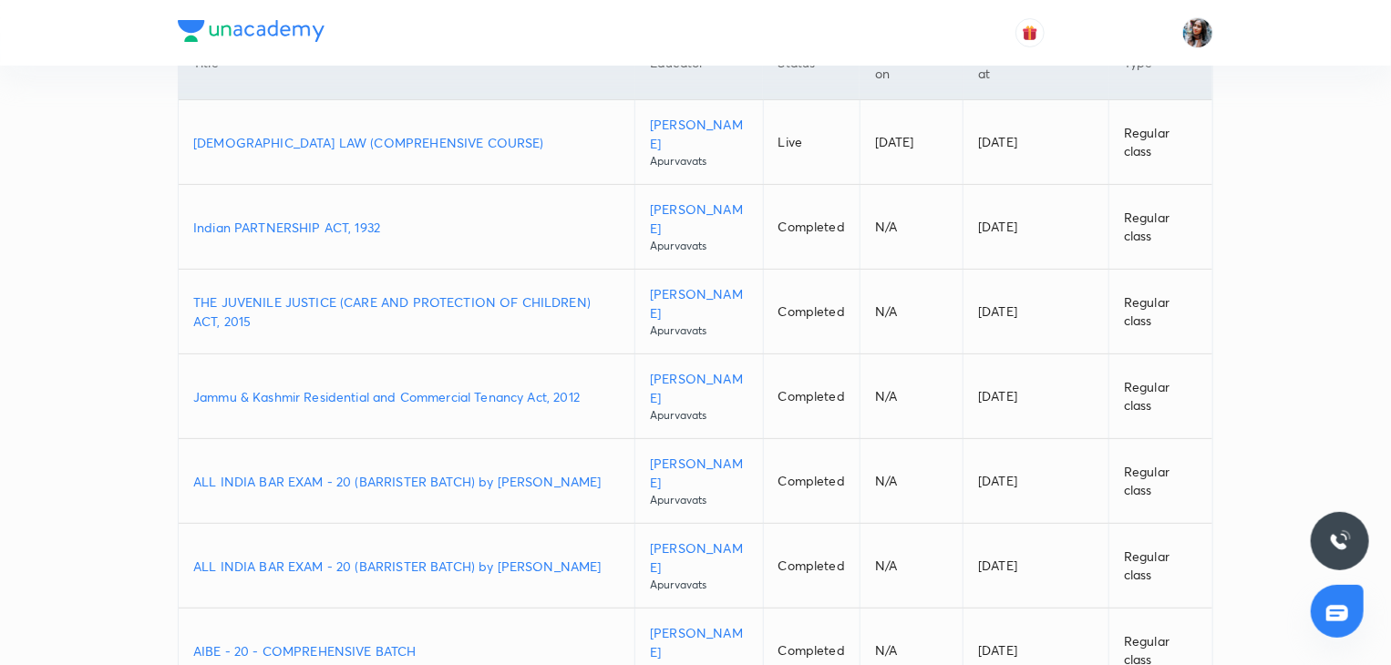
scroll to position [196, 0]
click at [425, 139] on p "HINDU LAW (COMPREHENSIVE COURSE)" at bounding box center [406, 143] width 426 height 19
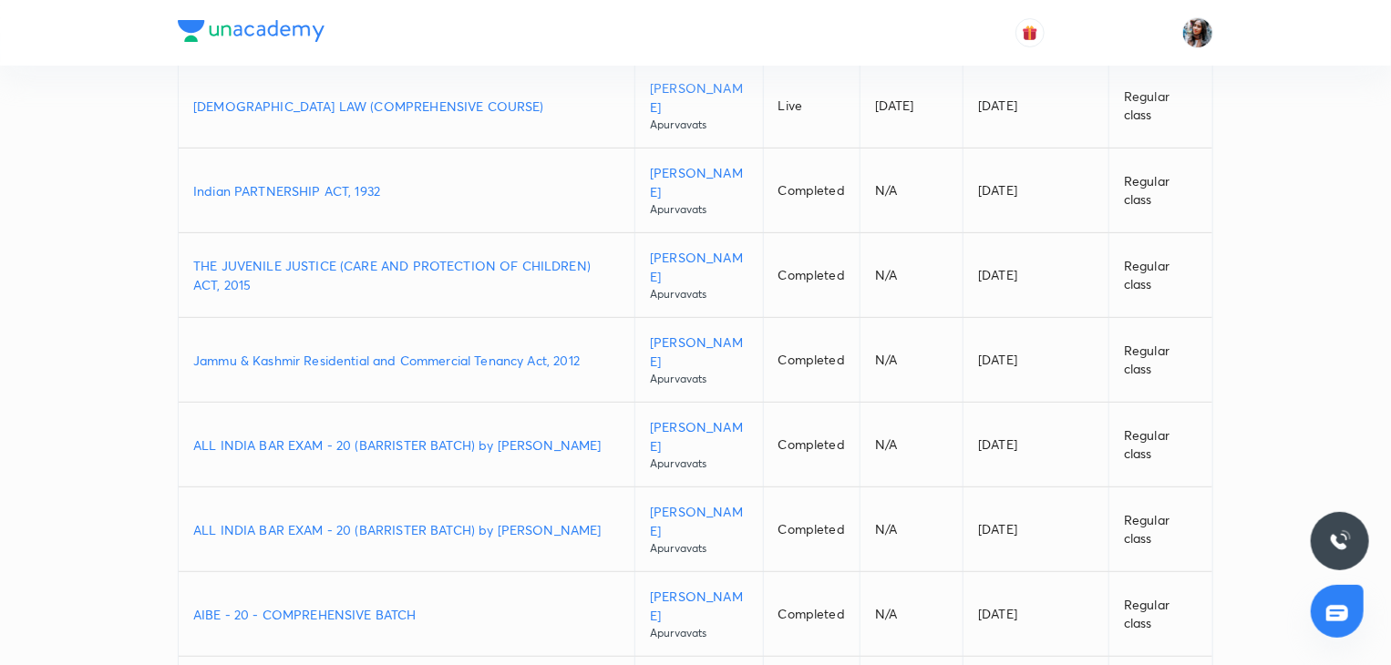
scroll to position [252, 0]
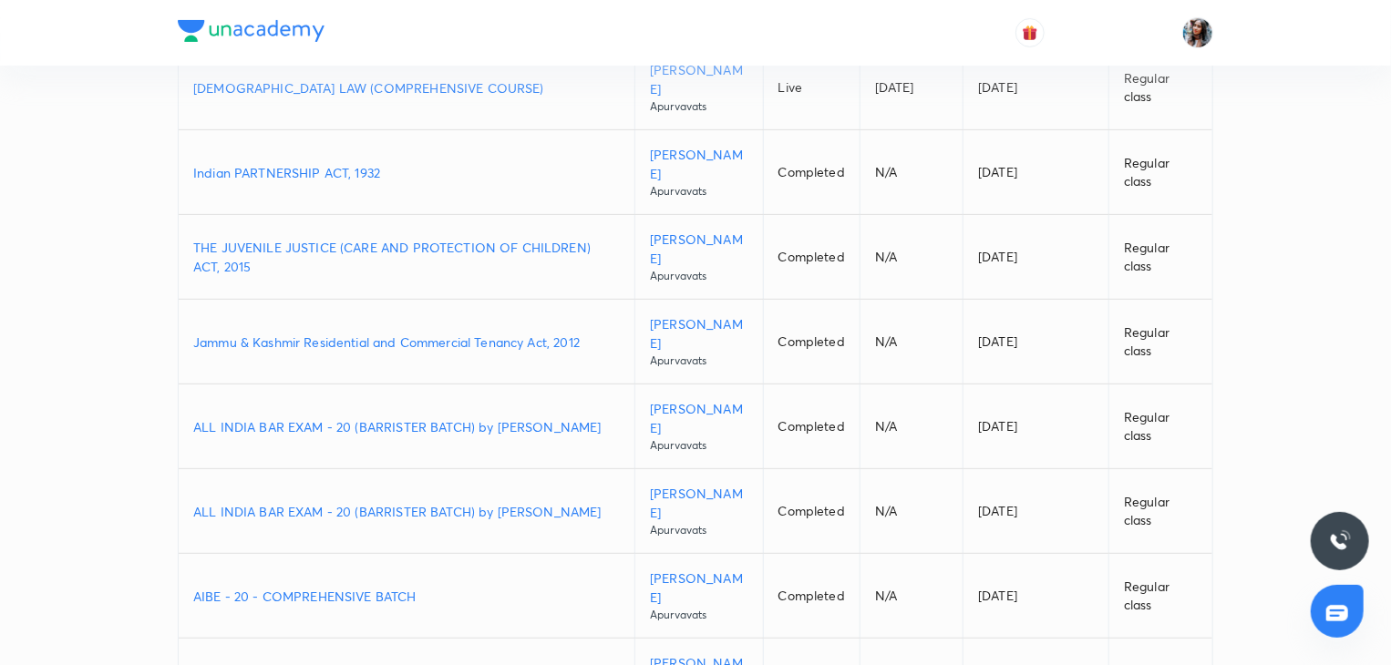
click at [359, 417] on p "ALL INDIA BAR EXAM - 20 (BARRISTER BATCH) by Apurva vats" at bounding box center [406, 426] width 426 height 19
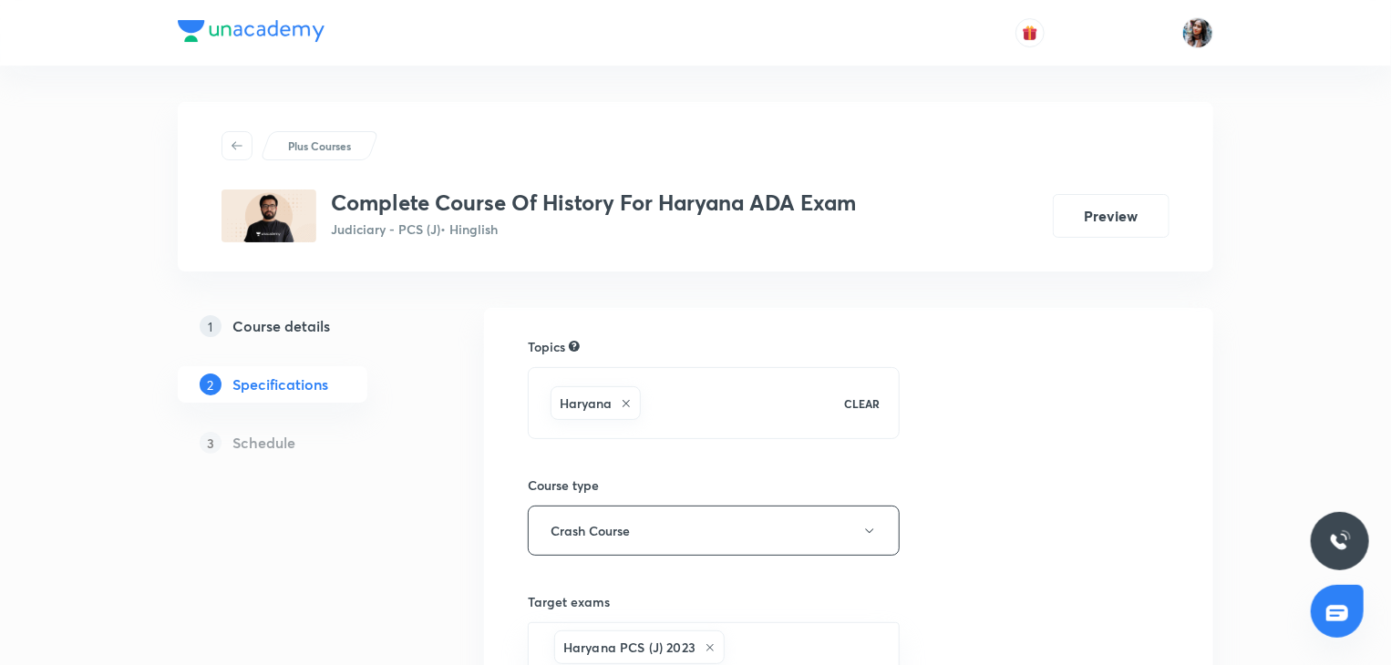
click at [278, 330] on h5 "Course details" at bounding box center [281, 326] width 98 height 22
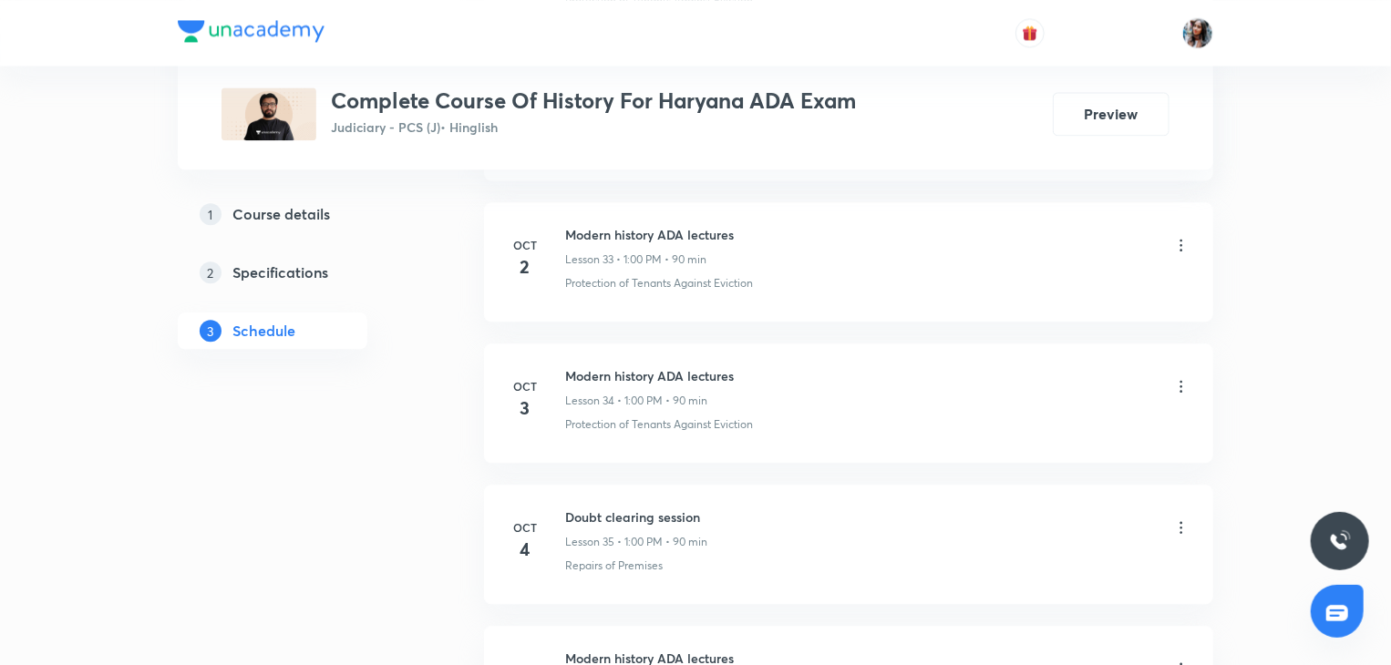
scroll to position [5778, 0]
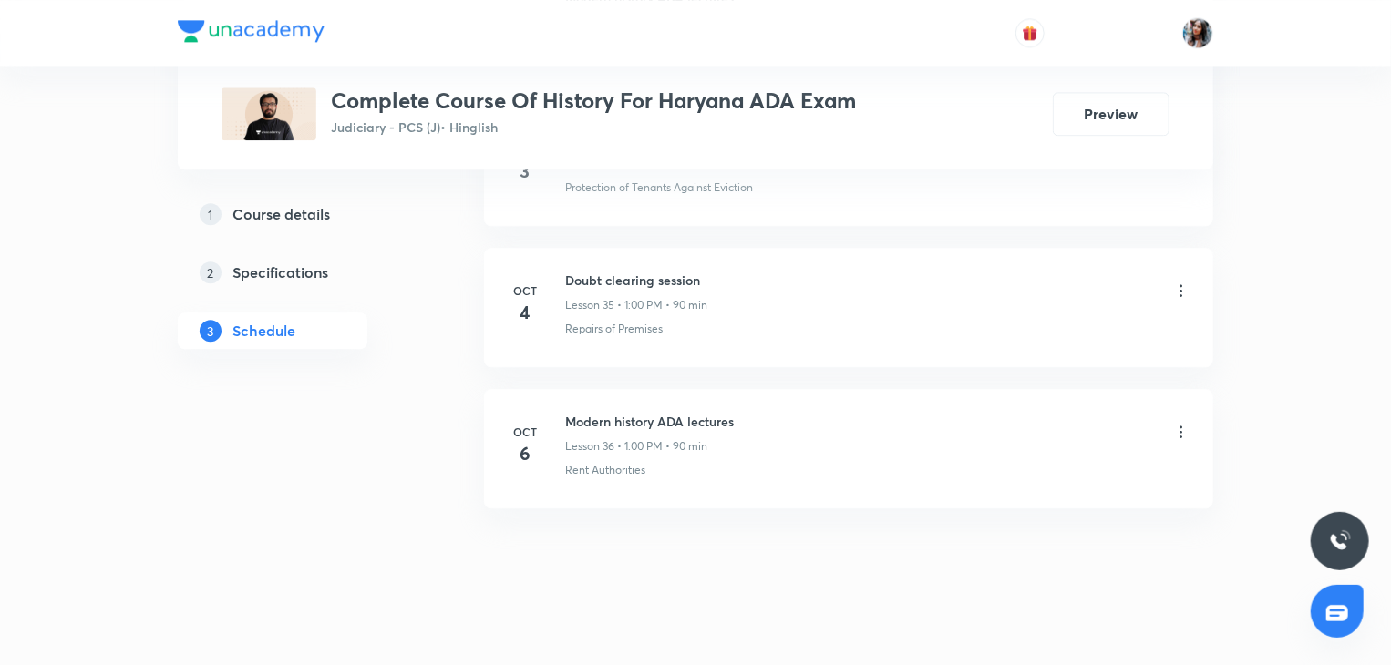
click at [583, 412] on h6 "Modern history ADA lectures" at bounding box center [649, 421] width 169 height 19
copy h6 "Modern history ADA lectures"
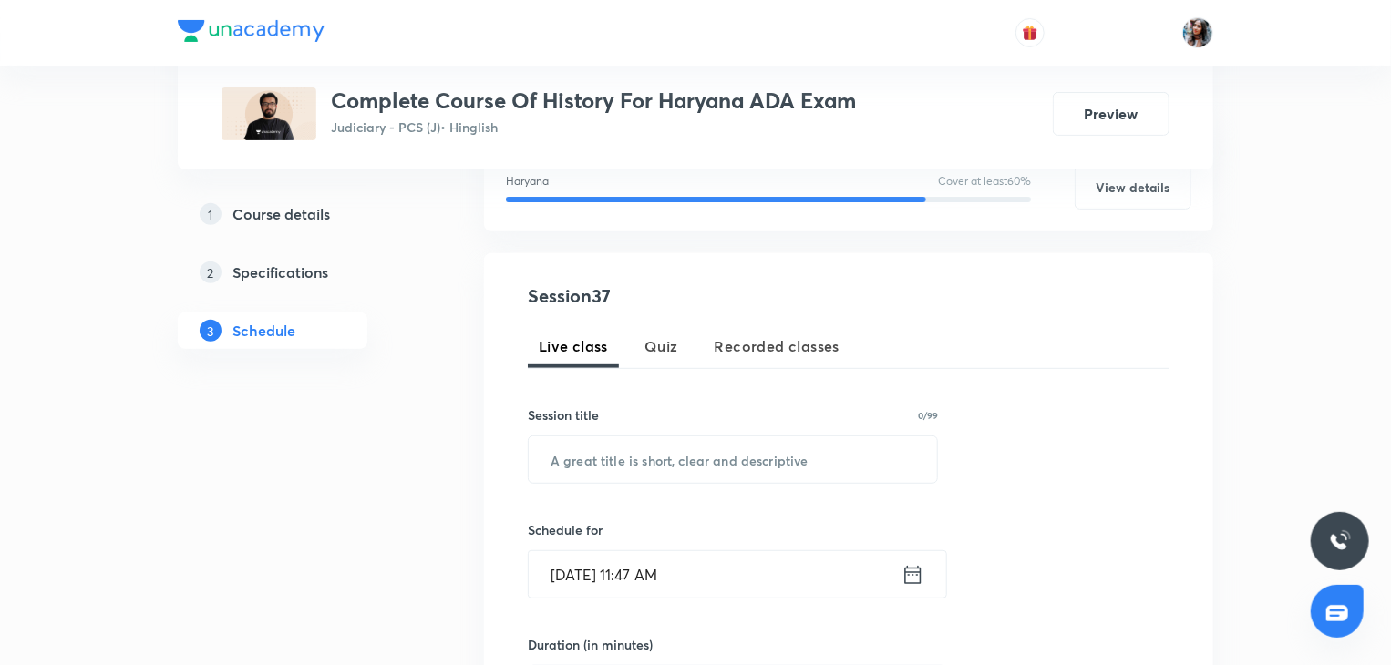
scroll to position [269, 0]
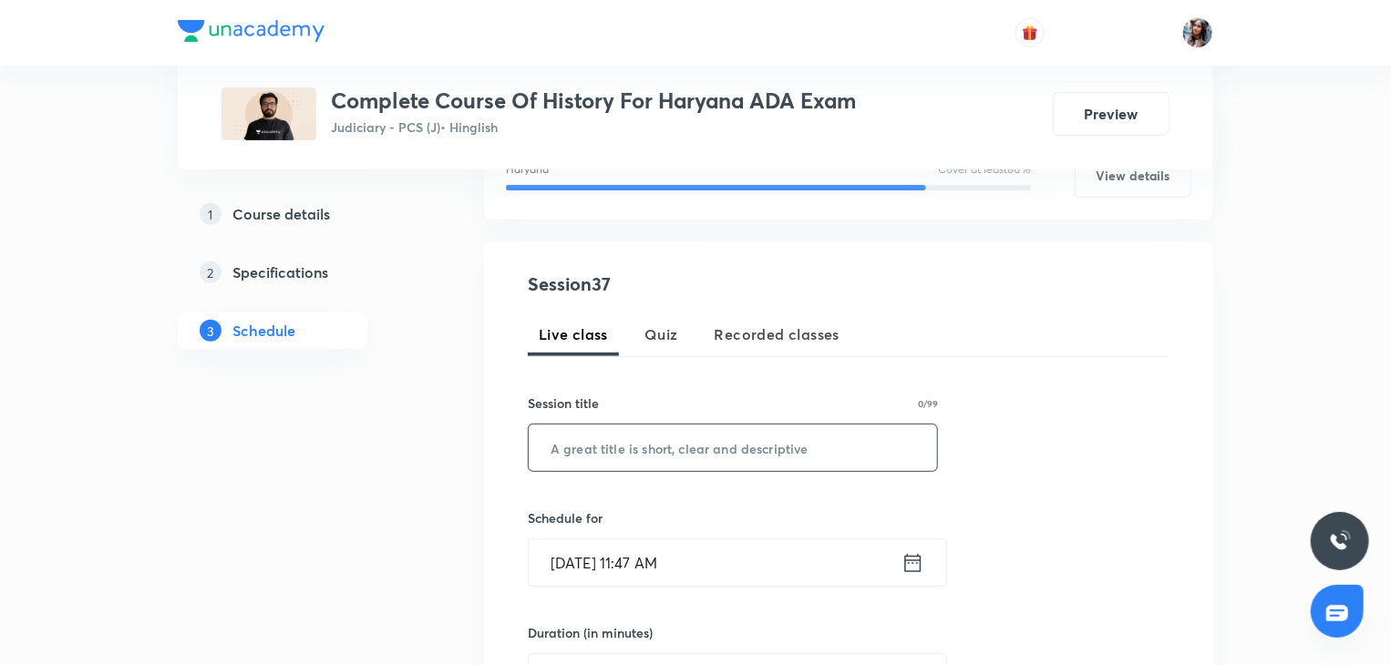
click at [656, 447] on input "text" at bounding box center [733, 448] width 408 height 46
paste input "Modern history ADA lectures"
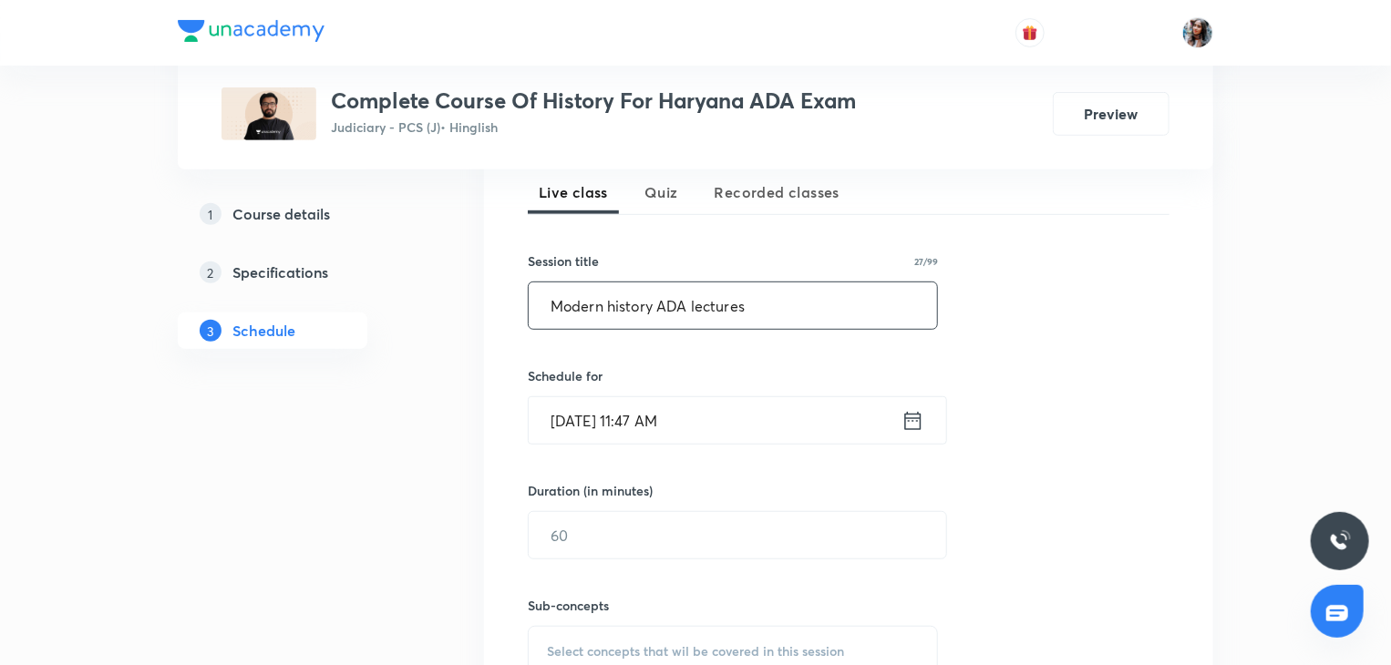
scroll to position [417, 0]
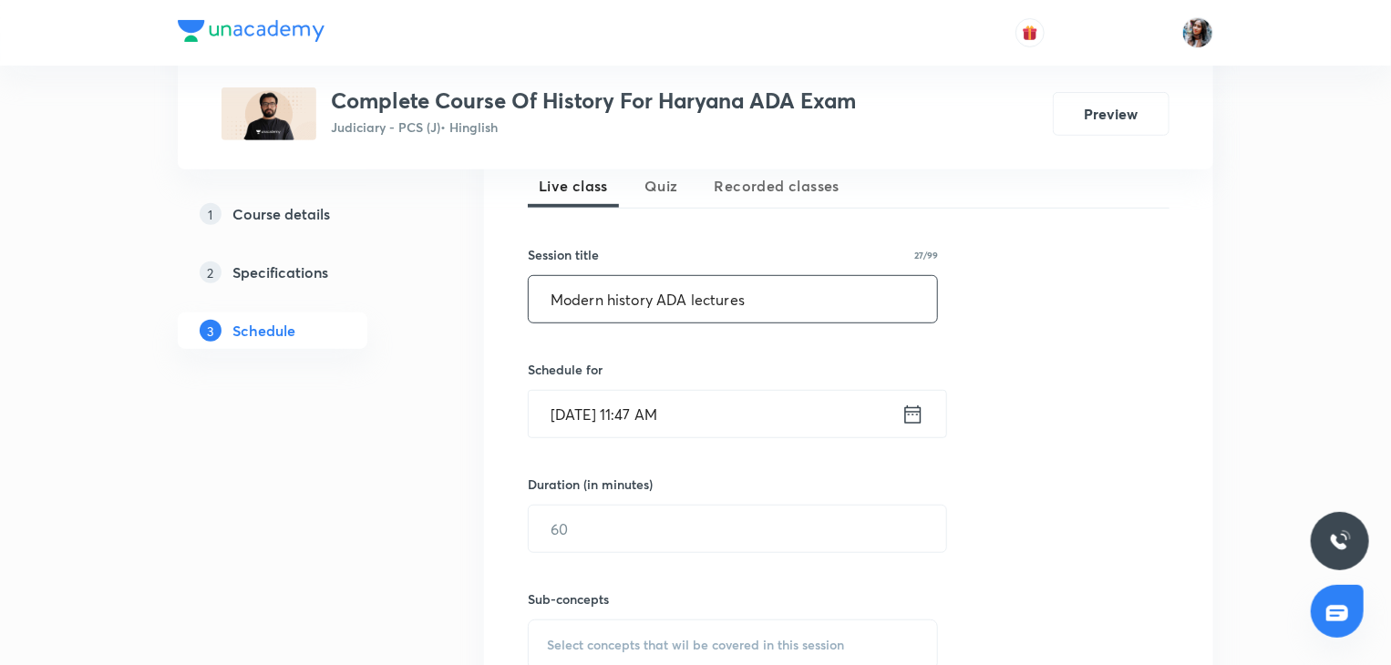
type input "Modern history ADA lectures"
click at [754, 421] on input "Oct 7, 2025, 11:47 AM" at bounding box center [715, 414] width 373 height 46
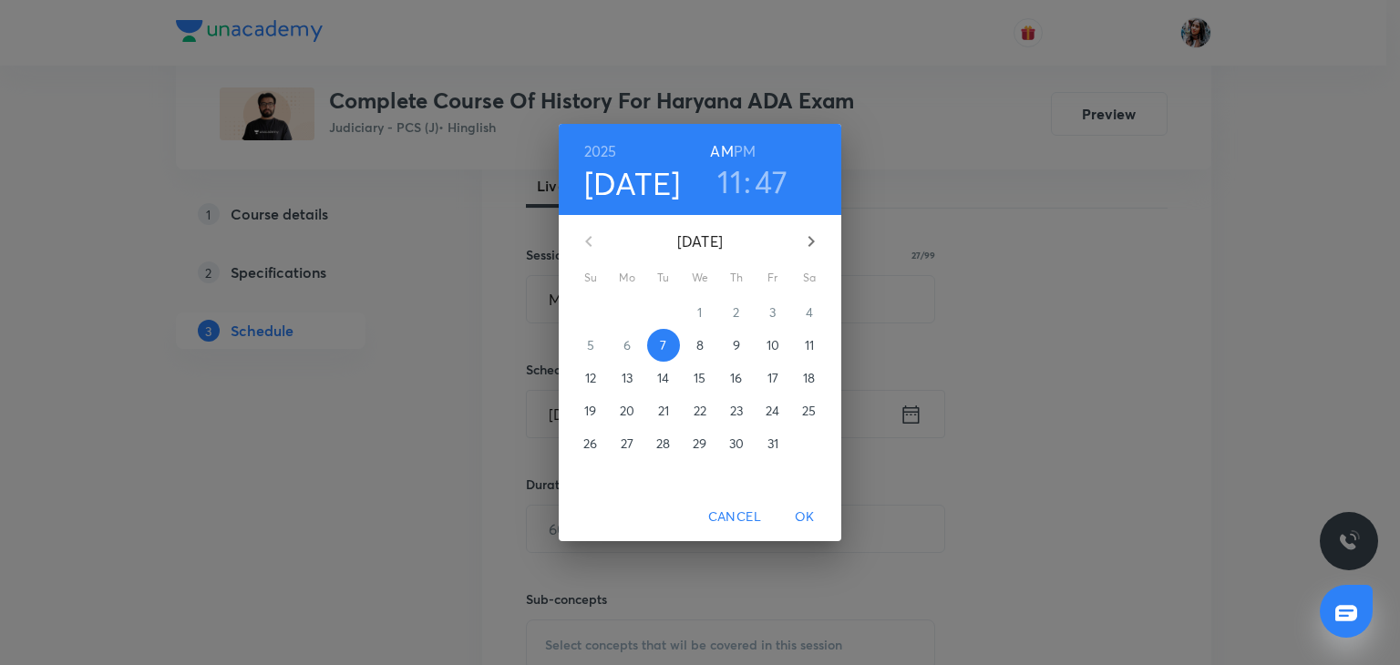
click at [750, 149] on div "2025 Oct 7 11 : 47 AM PM" at bounding box center [699, 170] width 253 height 62
click at [750, 149] on h6 "PM" at bounding box center [745, 152] width 22 height 26
click at [727, 187] on h3 "11" at bounding box center [729, 181] width 25 height 38
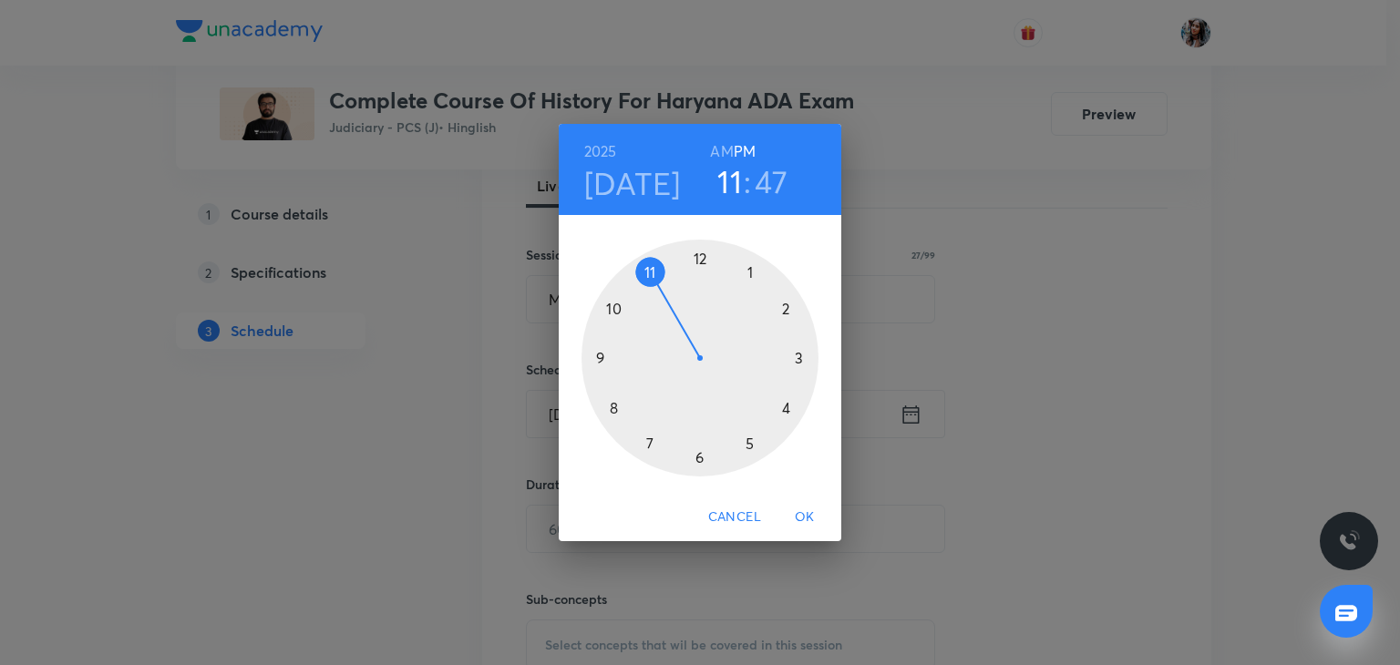
click at [748, 275] on div at bounding box center [699, 358] width 237 height 237
click at [696, 259] on div at bounding box center [699, 358] width 237 height 237
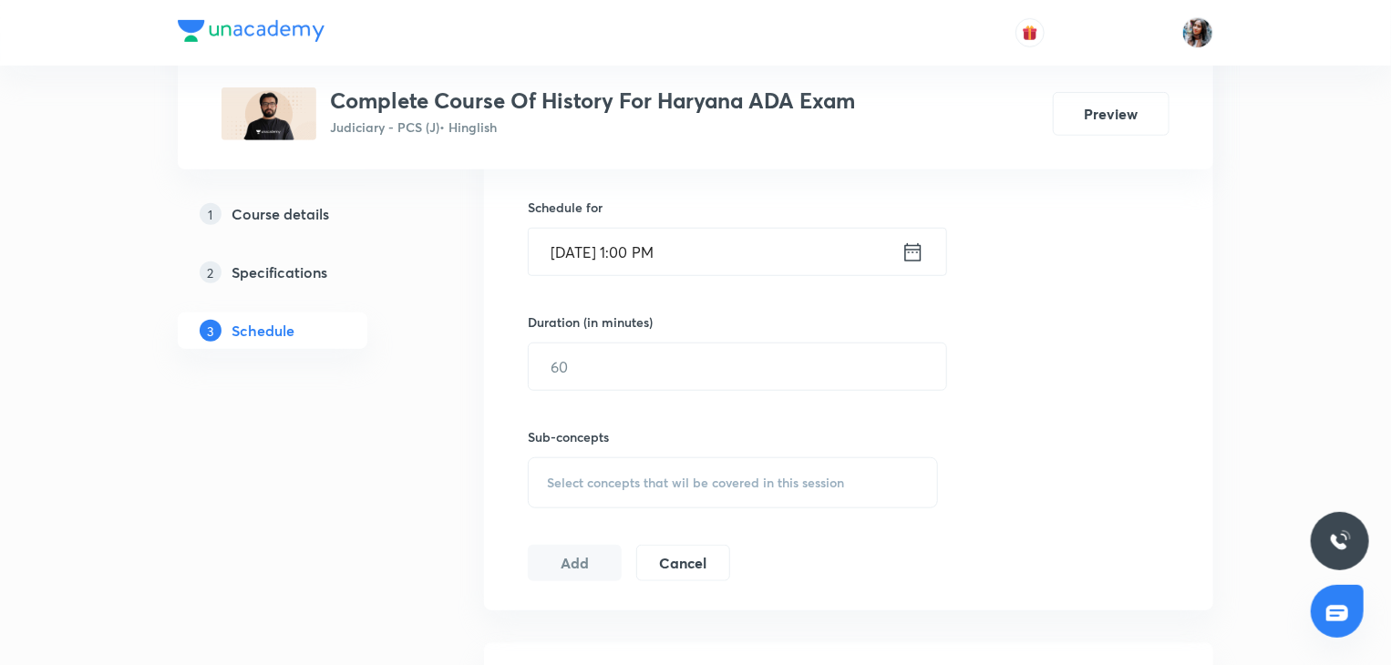
scroll to position [601, 0]
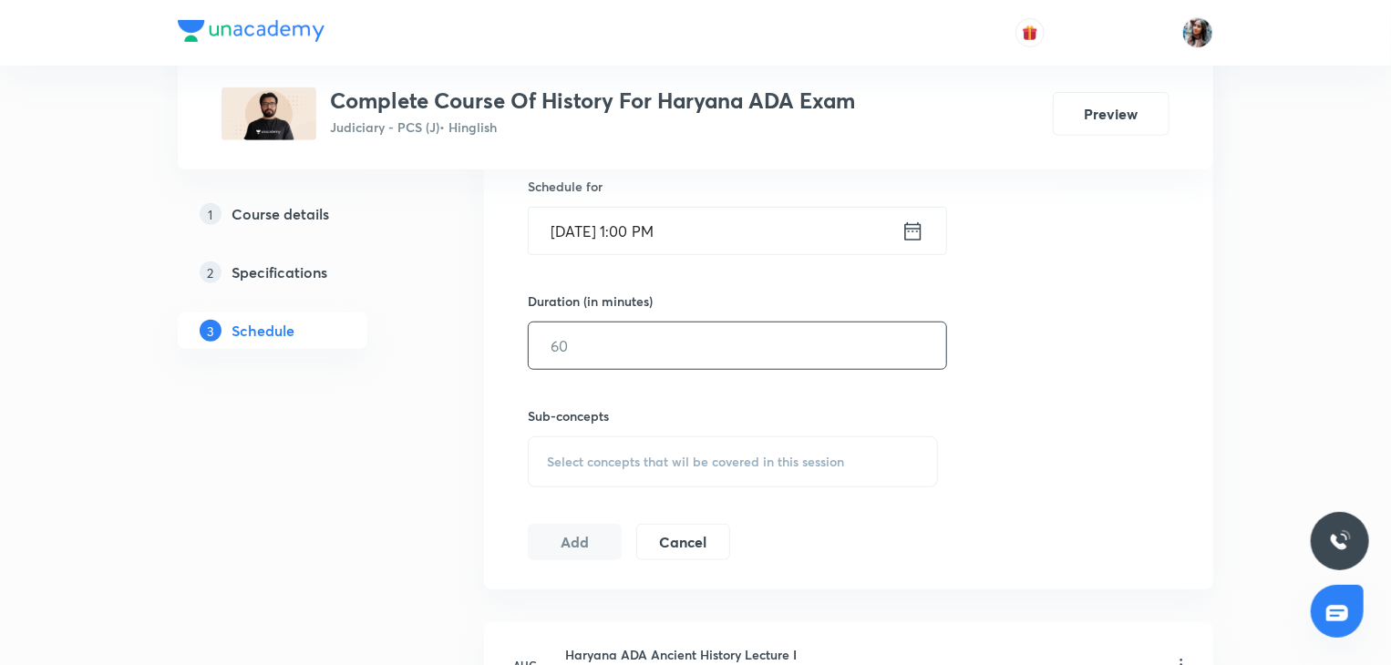
click at [693, 341] on input "text" at bounding box center [737, 346] width 417 height 46
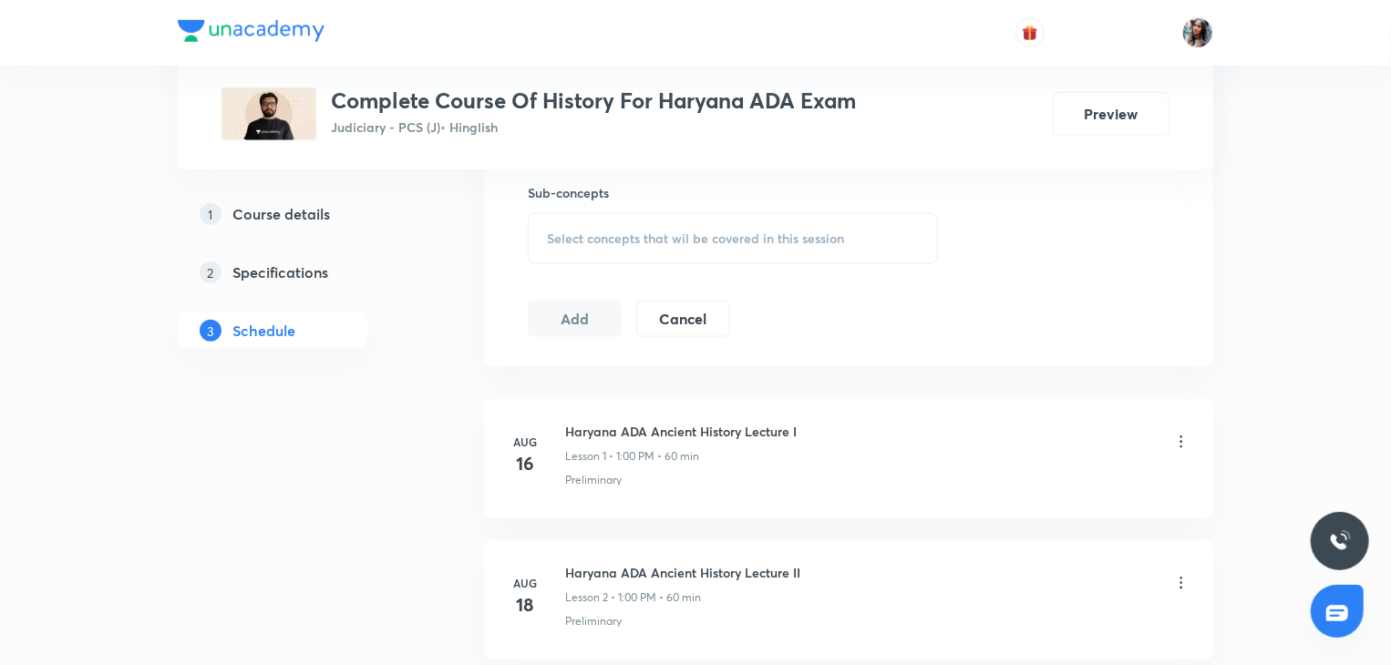
scroll to position [826, 0]
type input "90"
click at [634, 222] on div "Select concepts that wil be covered in this session" at bounding box center [733, 236] width 410 height 51
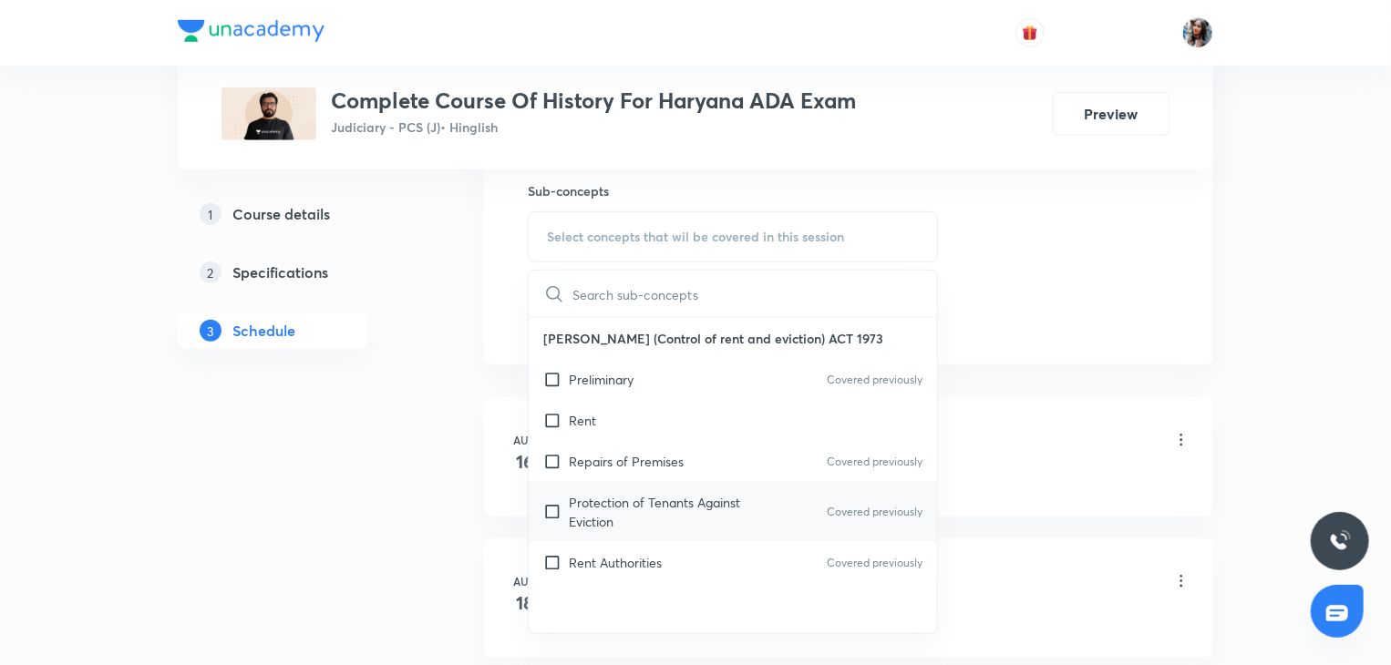
click at [660, 489] on div "Protection of Tenants Against Eviction Covered previously" at bounding box center [733, 512] width 408 height 60
checkbox input "true"
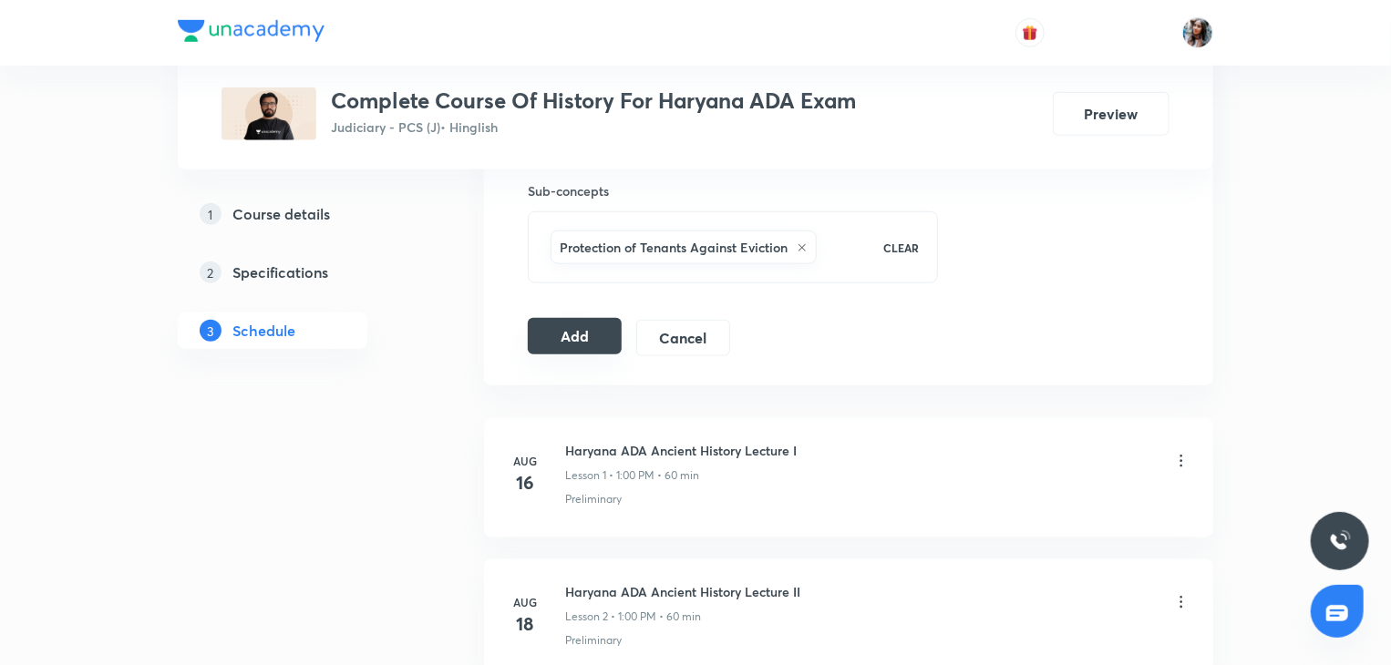
click at [611, 333] on button "Add" at bounding box center [575, 336] width 94 height 36
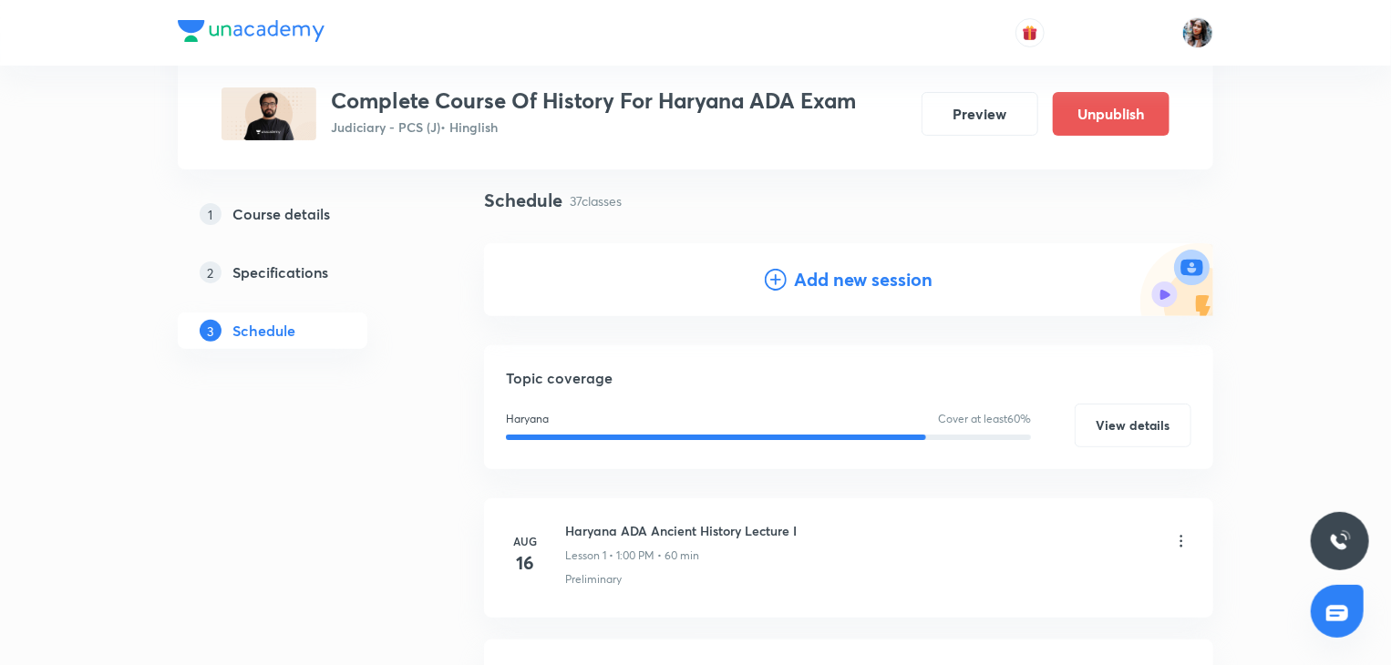
scroll to position [0, 0]
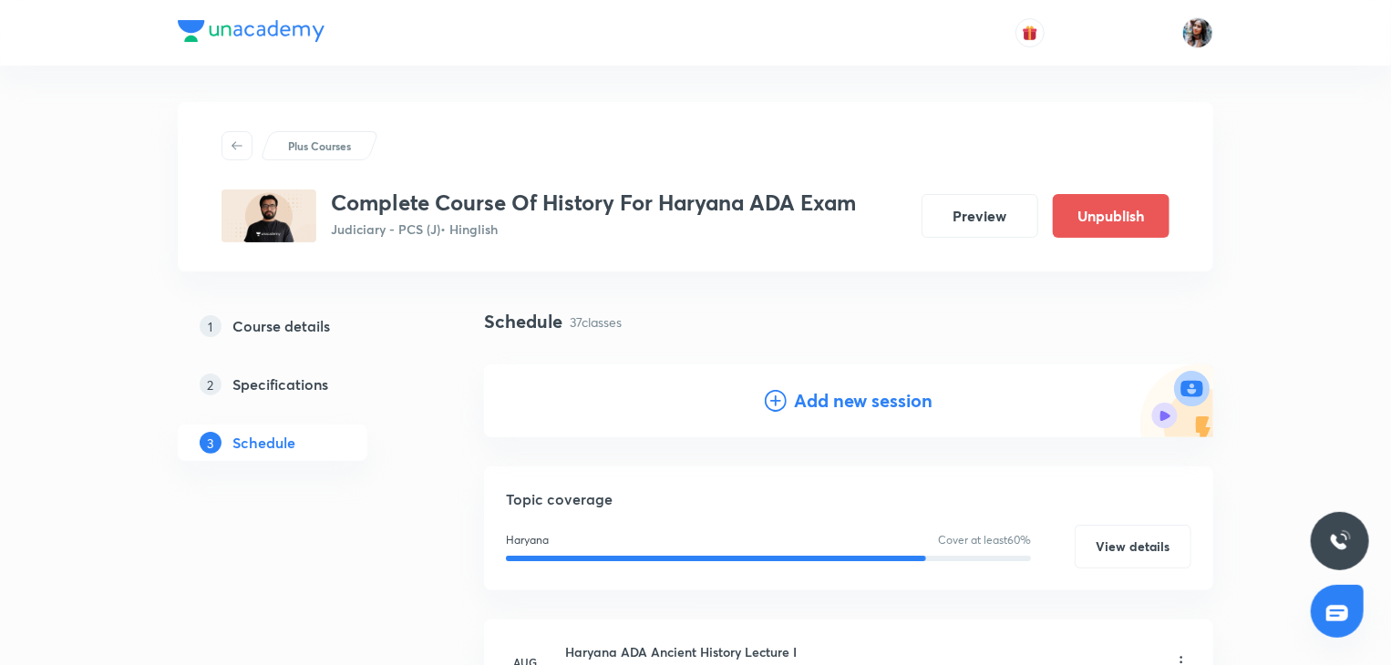
click at [808, 398] on h4 "Add new session" at bounding box center [863, 400] width 139 height 27
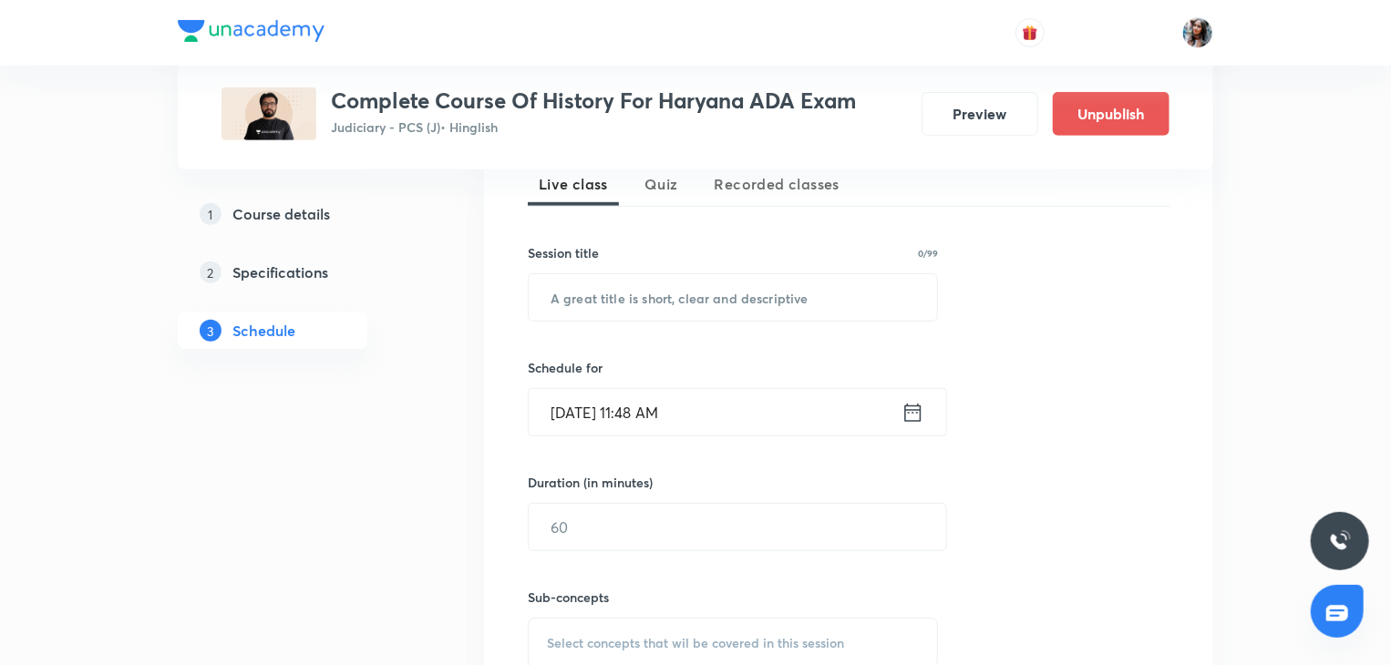
scroll to position [463, 0]
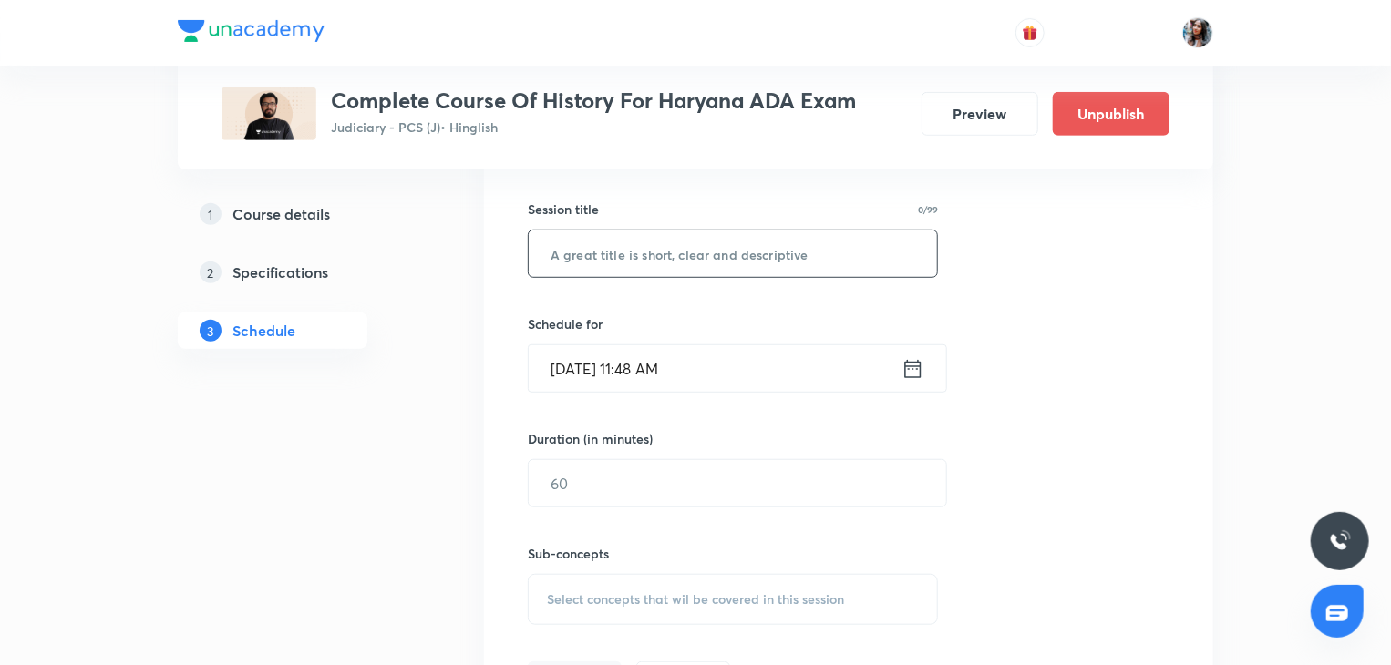
click at [684, 255] on input "text" at bounding box center [733, 254] width 408 height 46
paste input "Modern history ADA lectures"
type input "Modern history ADA lectures"
click at [729, 369] on input "Oct 7, 2025, 11:48 AM" at bounding box center [715, 368] width 373 height 46
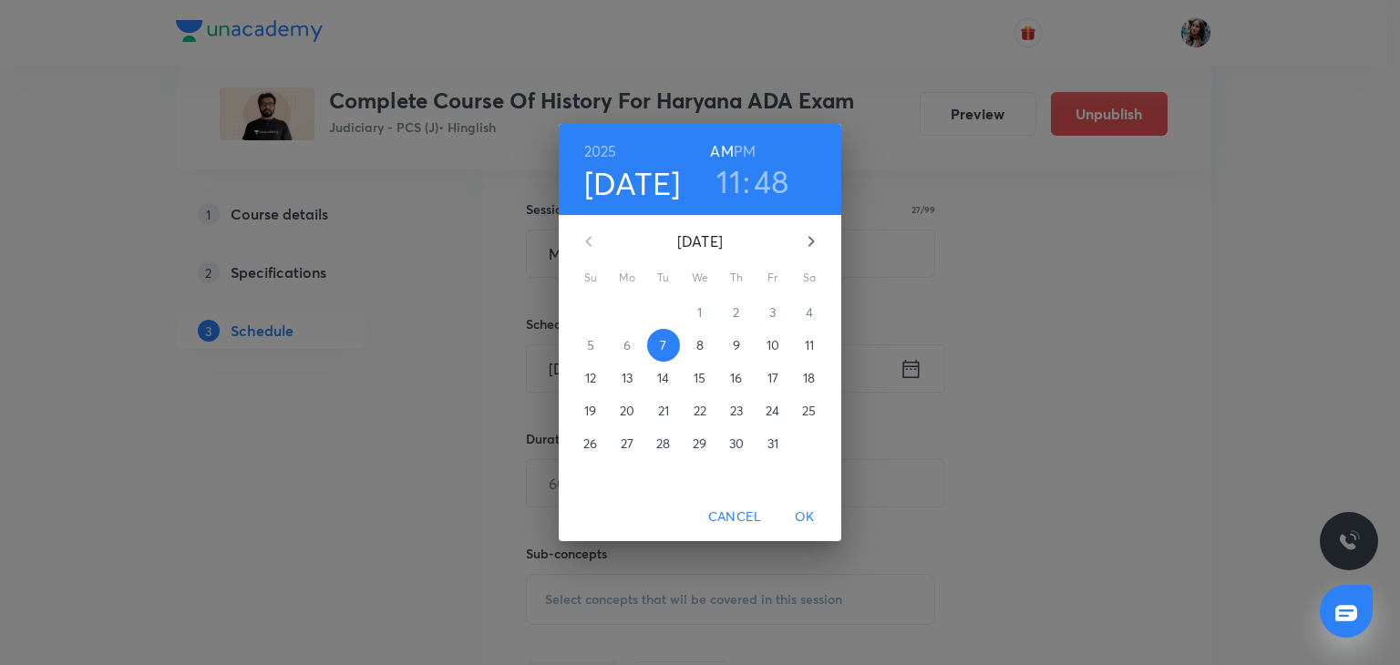
click at [699, 351] on p "8" at bounding box center [699, 345] width 7 height 18
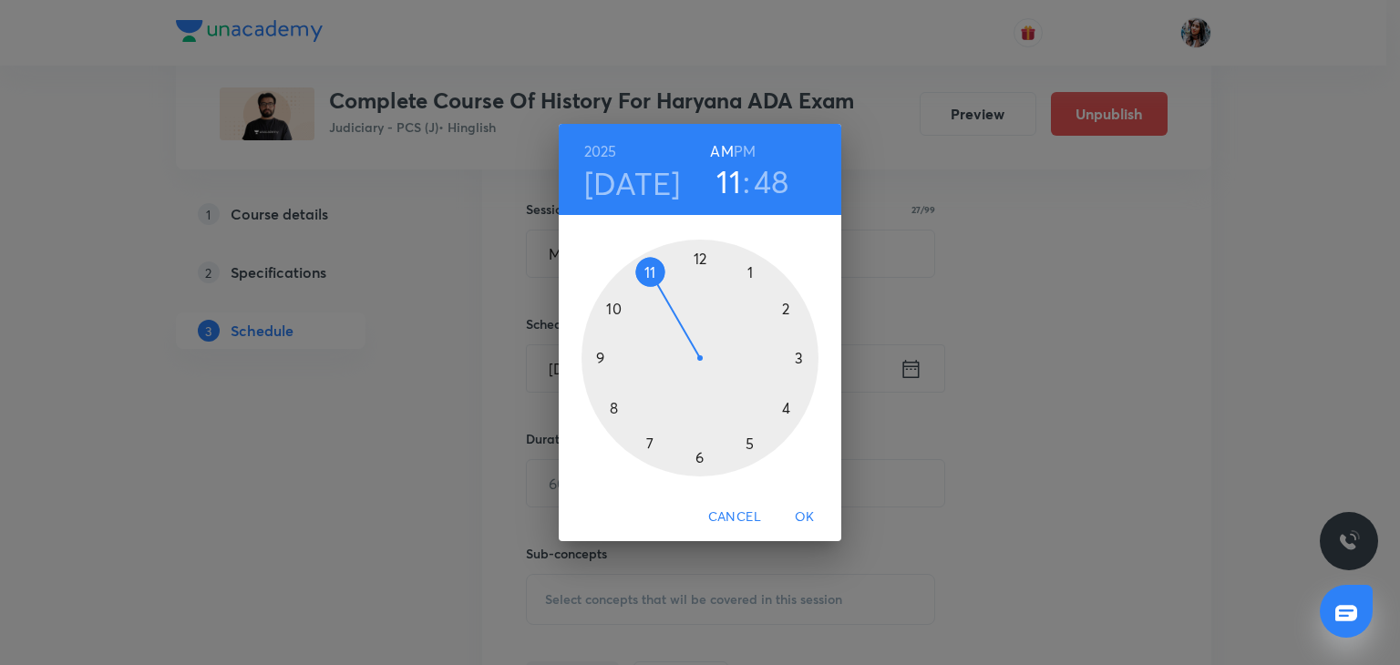
click at [750, 152] on h6 "PM" at bounding box center [745, 152] width 22 height 26
click at [750, 271] on div at bounding box center [699, 358] width 237 height 237
click at [704, 257] on div at bounding box center [699, 358] width 237 height 237
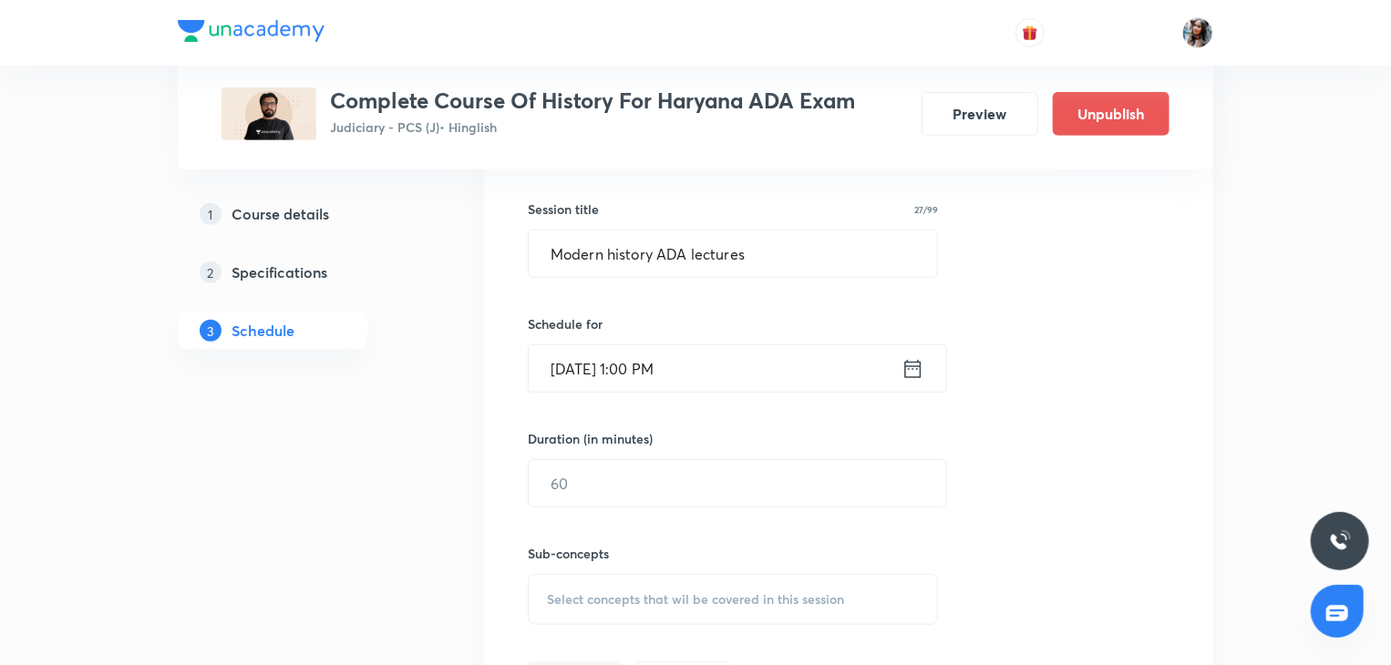
scroll to position [612, 0]
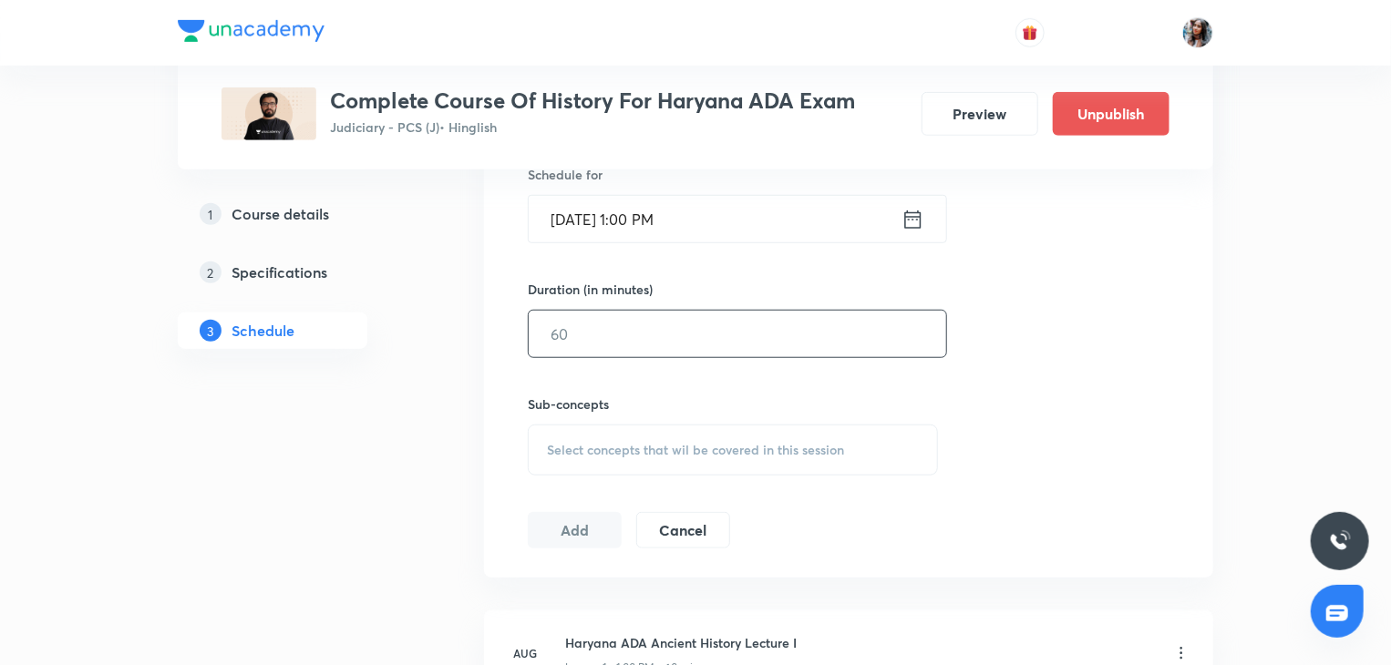
click at [711, 353] on input "text" at bounding box center [737, 334] width 417 height 46
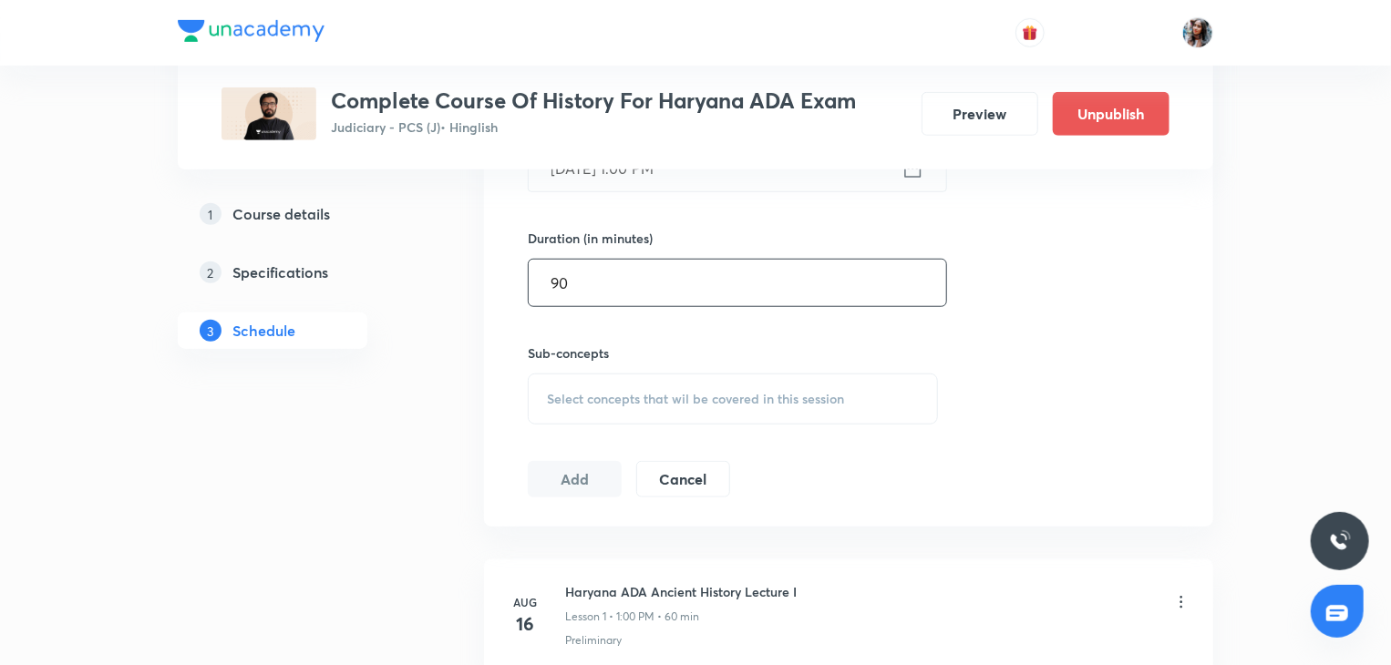
scroll to position [666, 0]
type input "90"
click at [700, 398] on span "Select concepts that wil be covered in this session" at bounding box center [695, 396] width 297 height 15
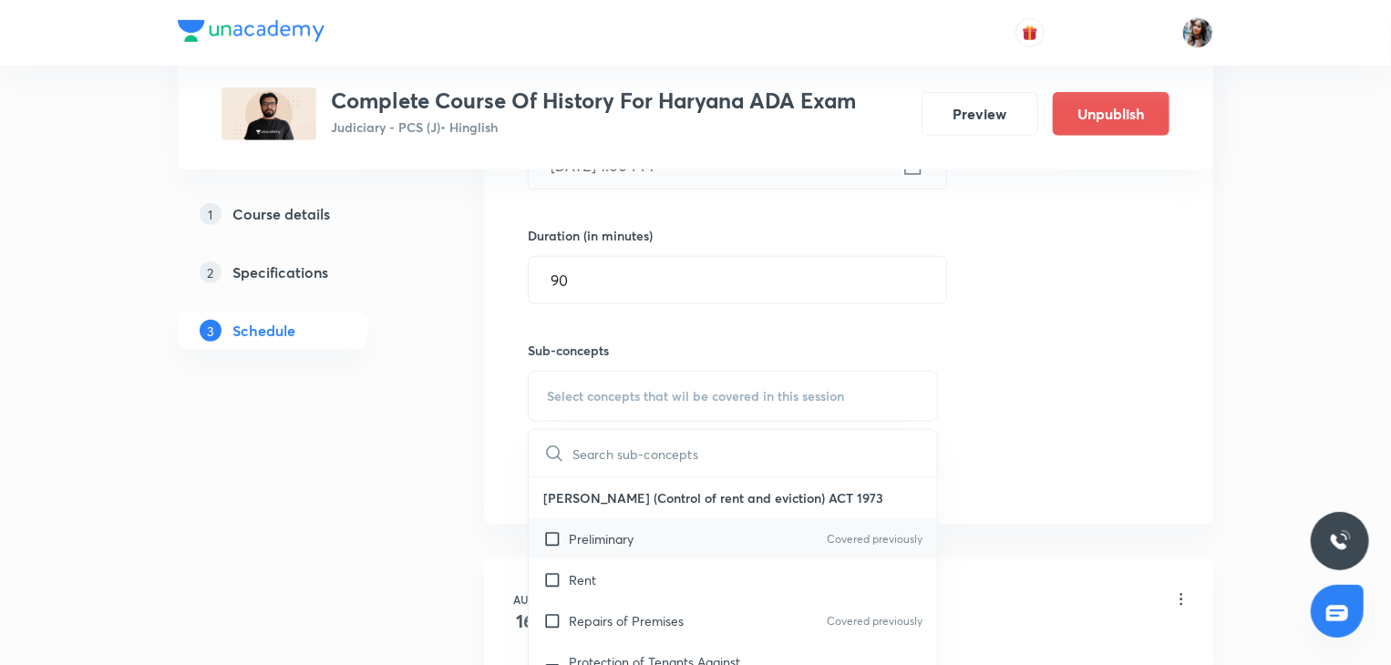
scroll to position [760, 0]
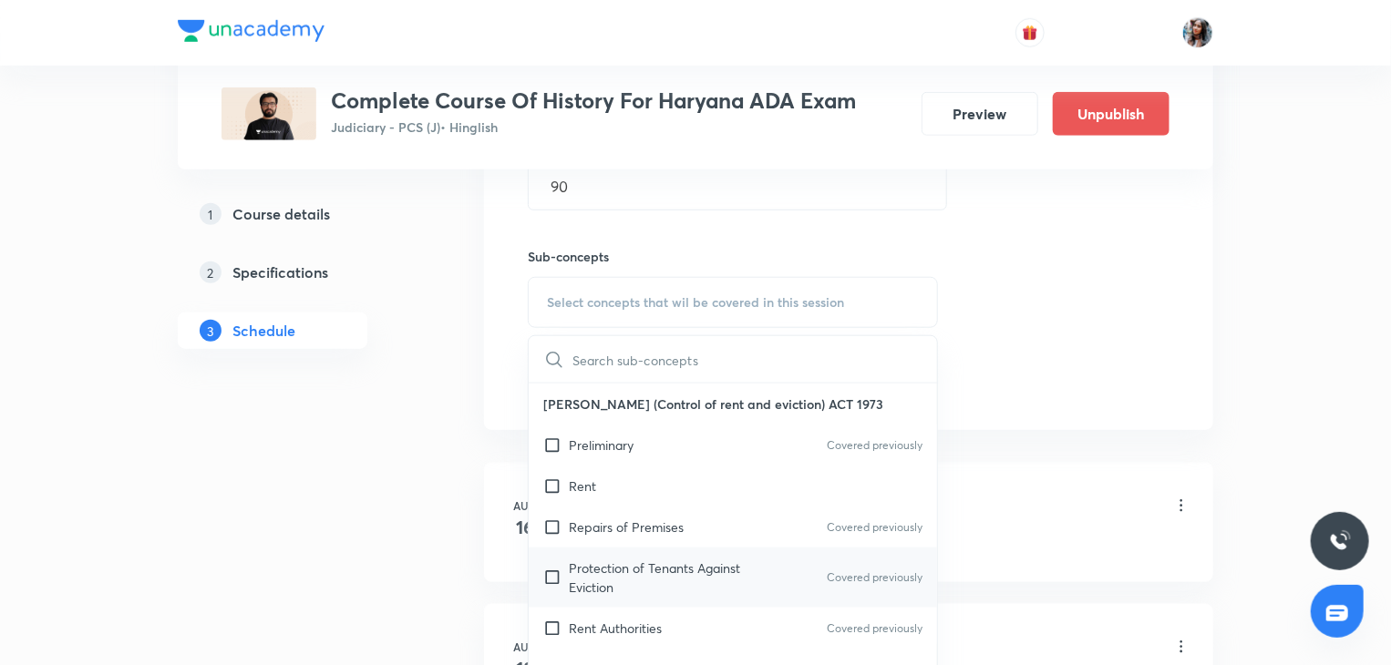
click at [649, 562] on p "Protection of Tenants Against Eviction" at bounding box center [661, 578] width 184 height 38
checkbox input "true"
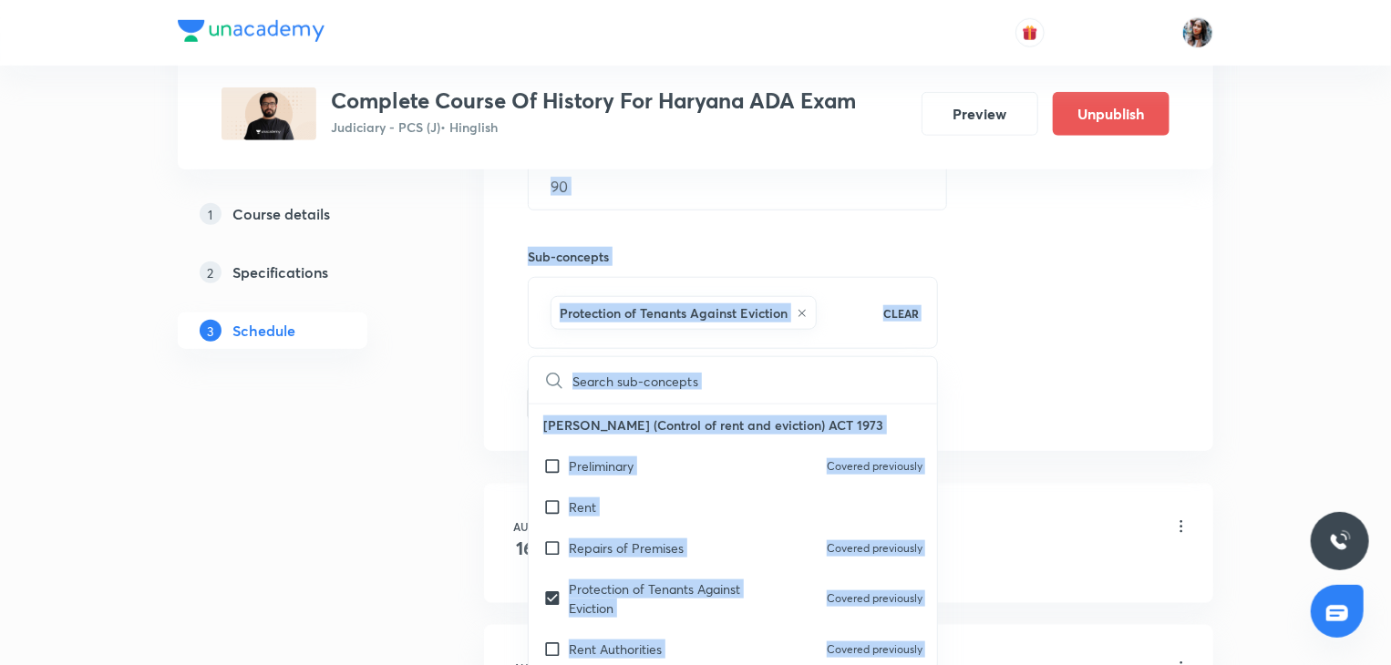
drag, startPoint x: 439, startPoint y: 474, endPoint x: 466, endPoint y: 460, distance: 29.8
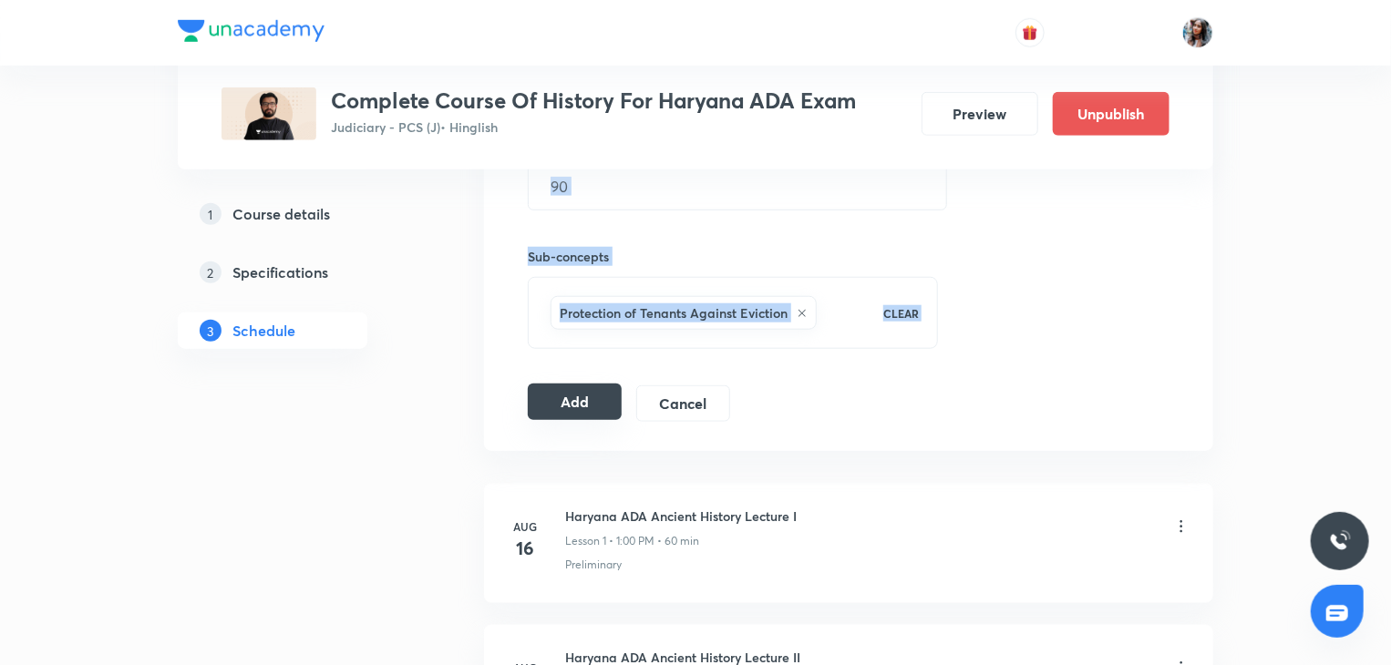
click at [581, 399] on button "Add" at bounding box center [575, 402] width 94 height 36
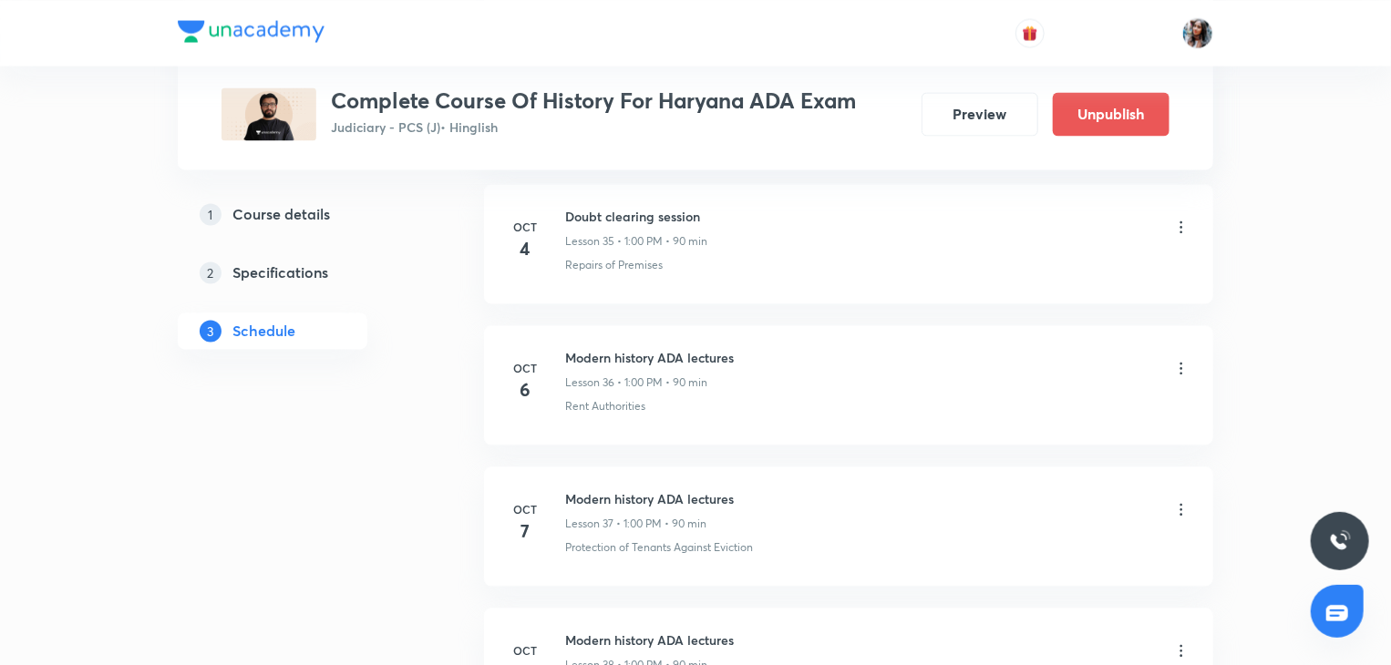
scroll to position [5458, 0]
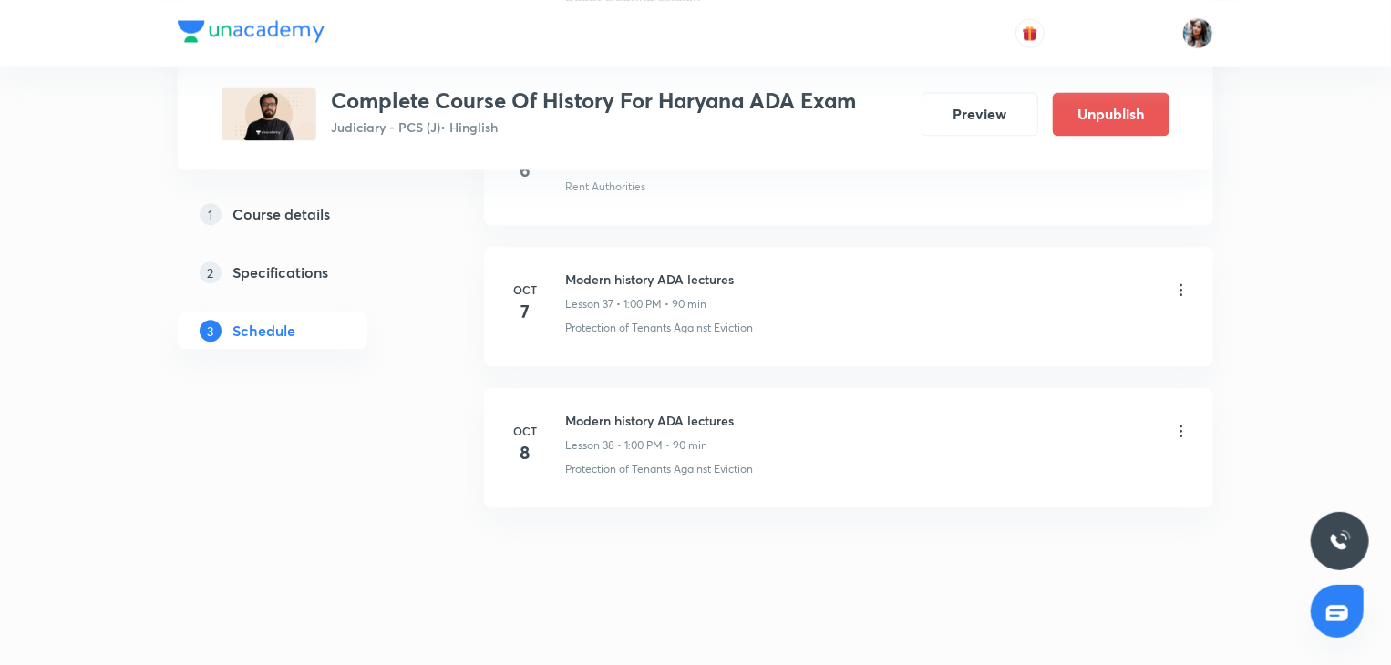
click at [586, 411] on h6 "Modern history ADA lectures" at bounding box center [649, 420] width 169 height 19
copy h6 "Modern history ADA lectures"
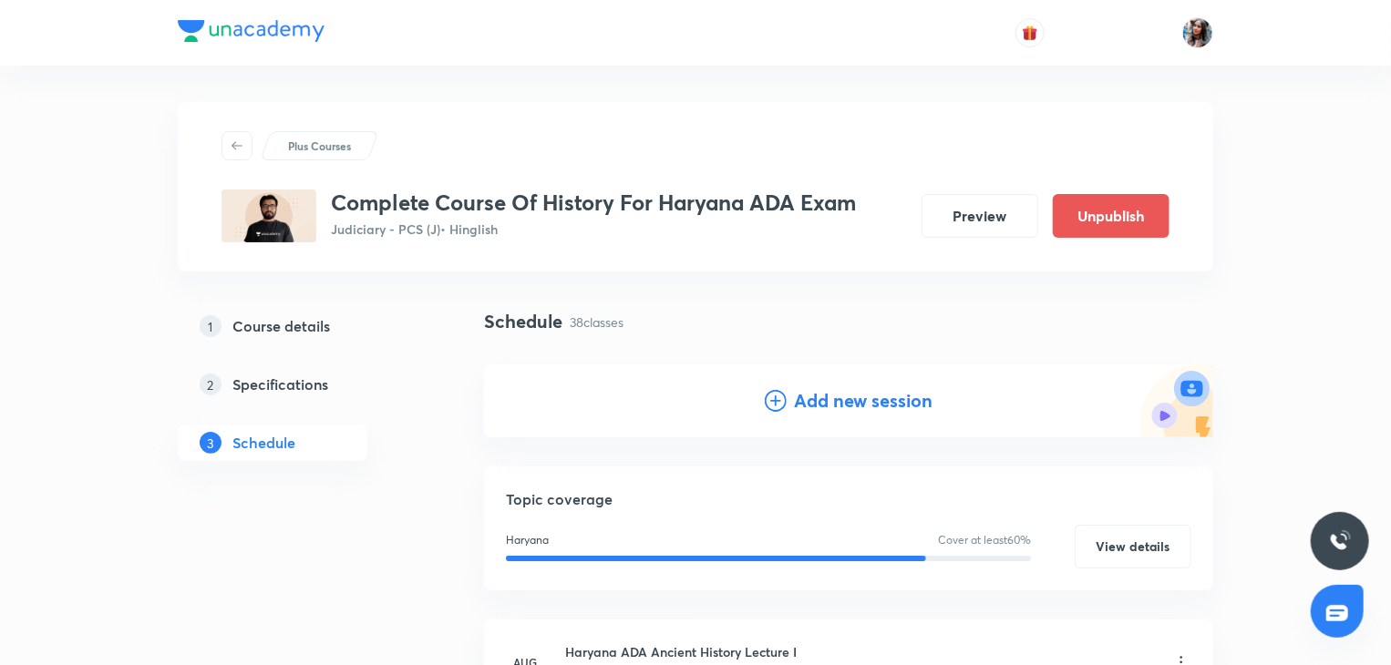
scroll to position [28, 0]
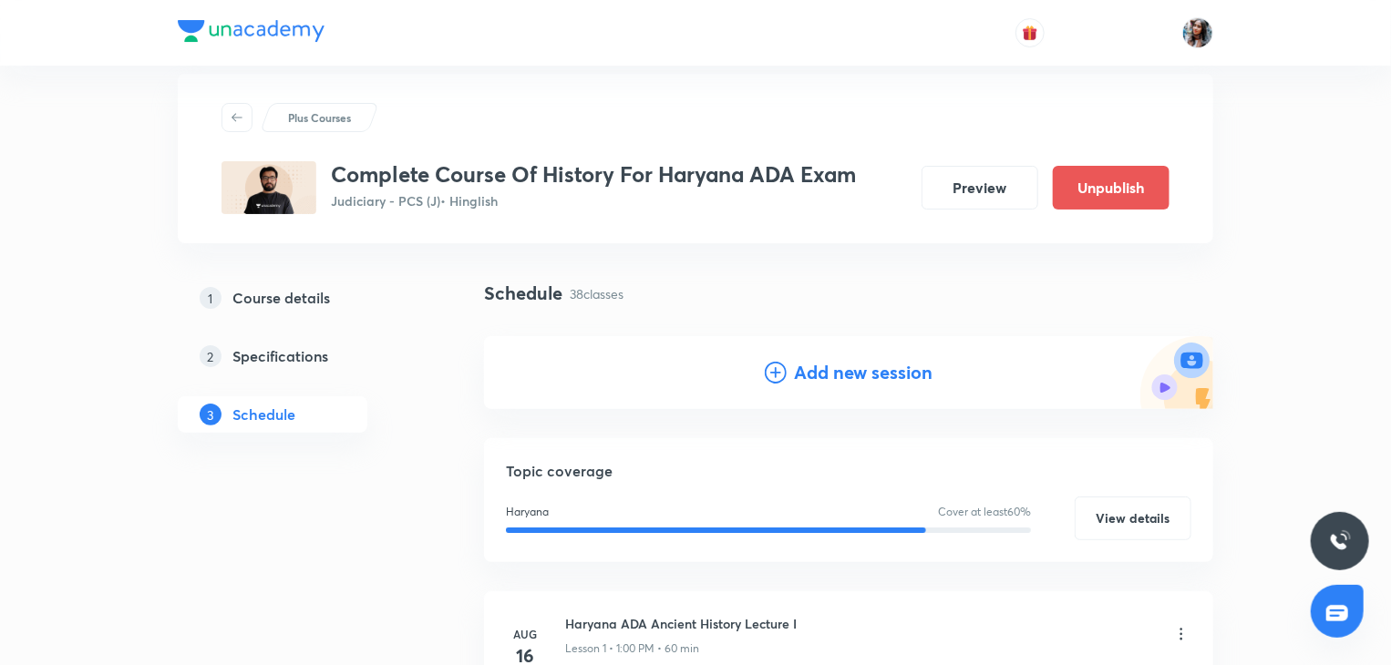
click at [853, 366] on h4 "Add new session" at bounding box center [863, 372] width 139 height 27
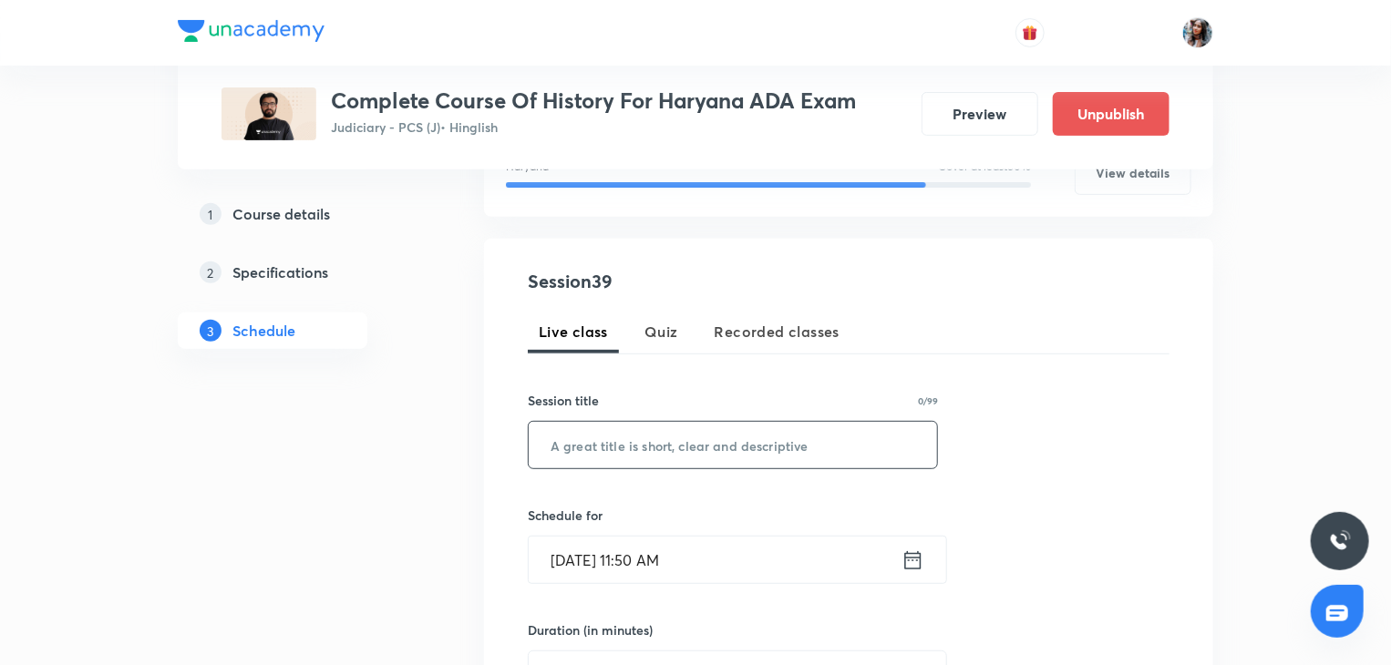
scroll to position [273, 0]
click at [714, 438] on input "text" at bounding box center [733, 443] width 408 height 46
paste input "Modern history ADA lectures"
type input "Modern history ADA lectures"
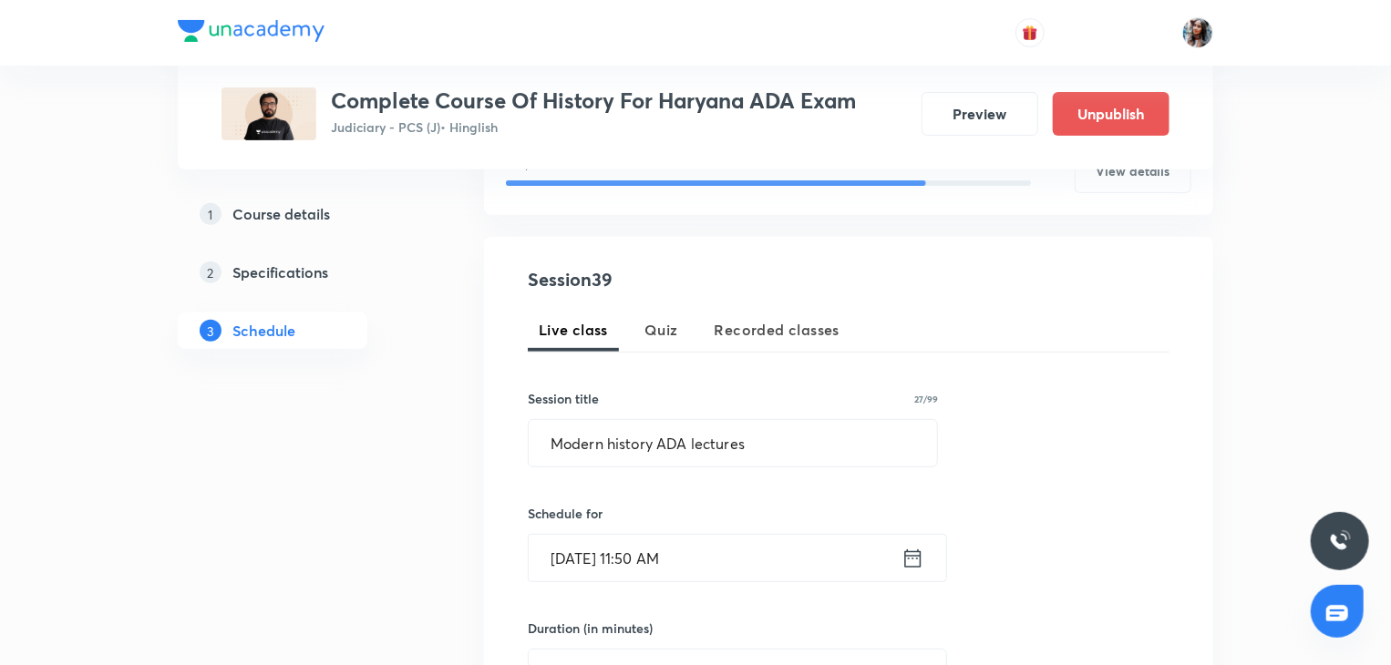
click at [718, 558] on input "Oct 7, 2025, 11:50 AM" at bounding box center [715, 558] width 373 height 46
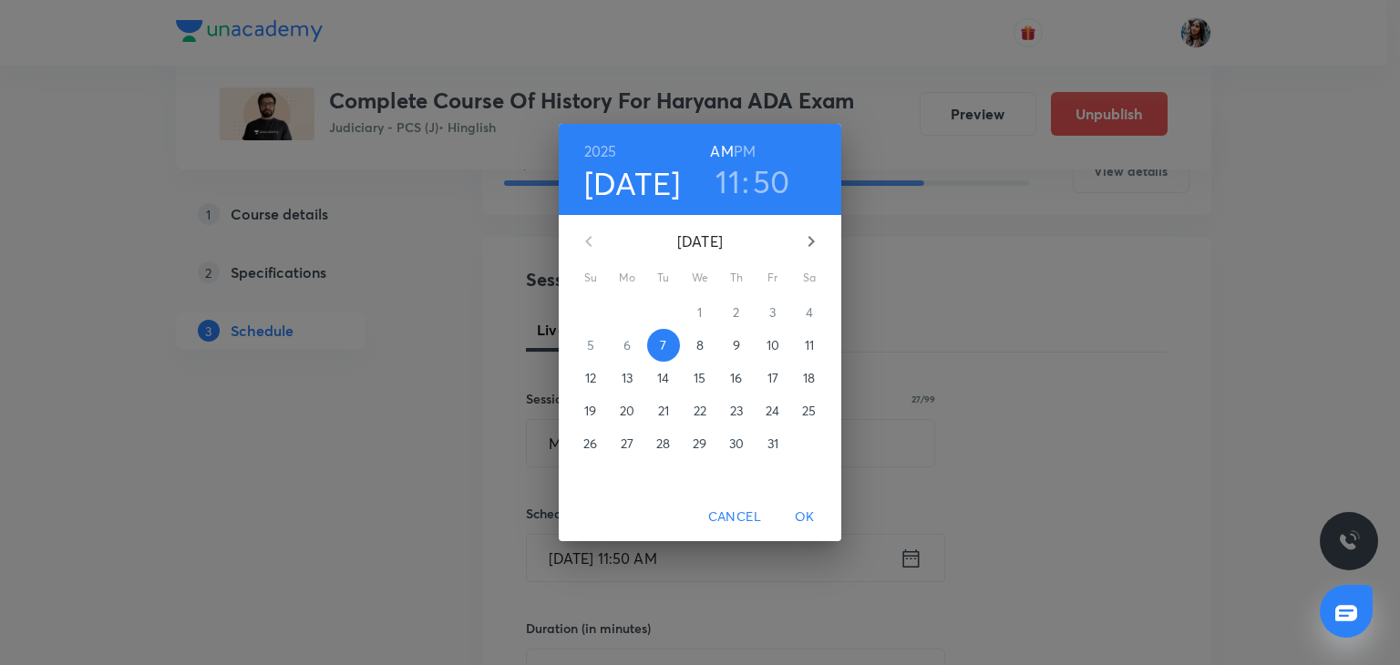
click at [733, 344] on p "9" at bounding box center [736, 345] width 7 height 18
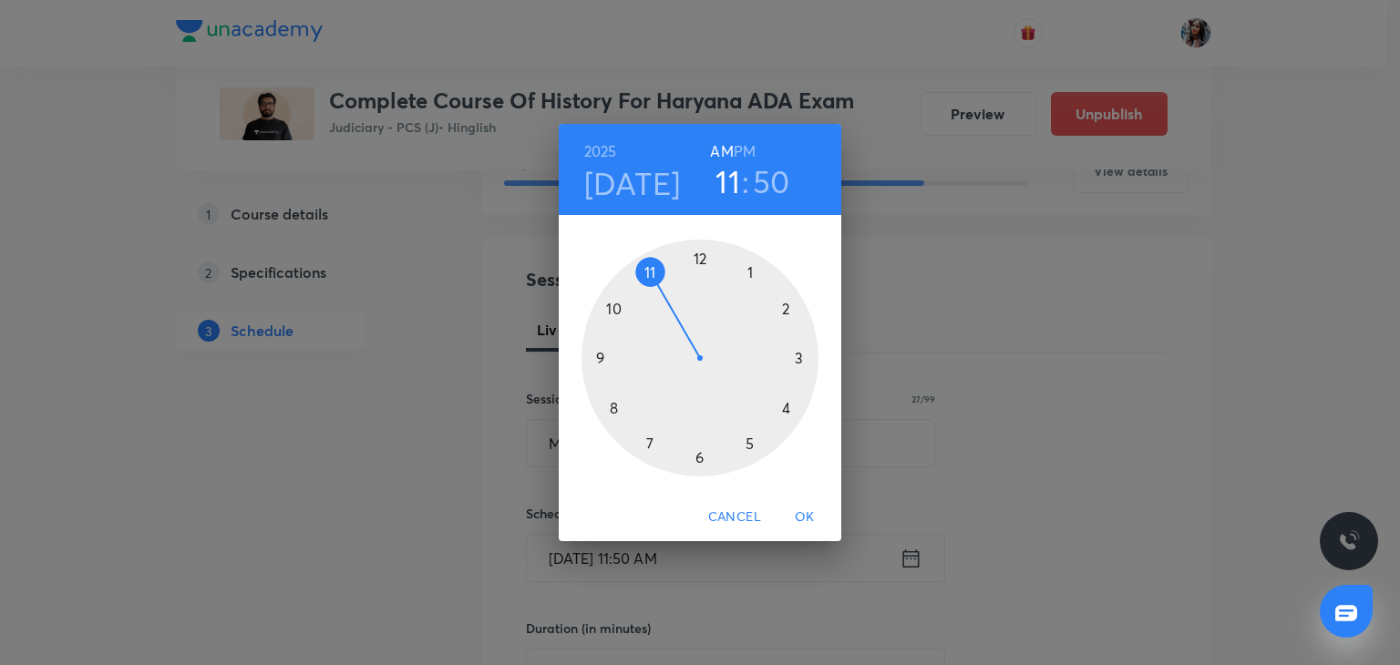
click at [747, 271] on div at bounding box center [699, 358] width 237 height 237
click at [742, 154] on h6 "PM" at bounding box center [745, 152] width 22 height 26
click at [702, 256] on div at bounding box center [699, 358] width 237 height 237
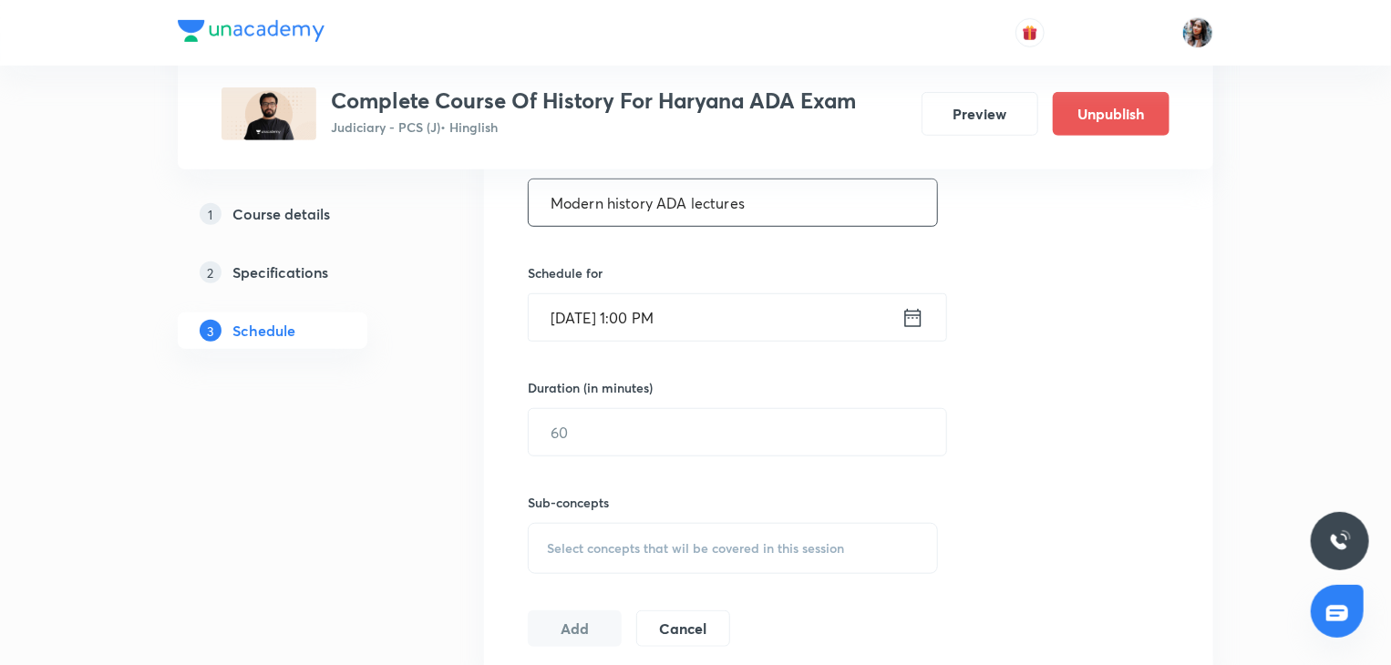
scroll to position [521, 0]
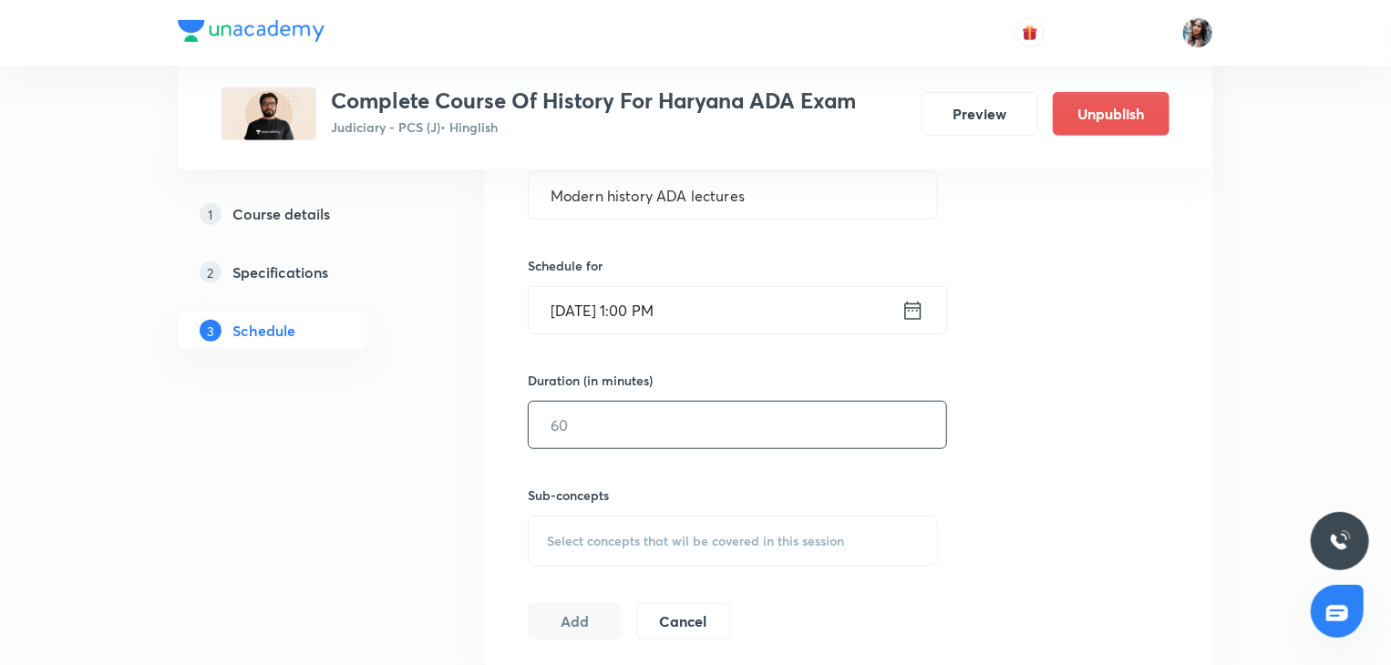
click at [729, 434] on input "text" at bounding box center [737, 425] width 417 height 46
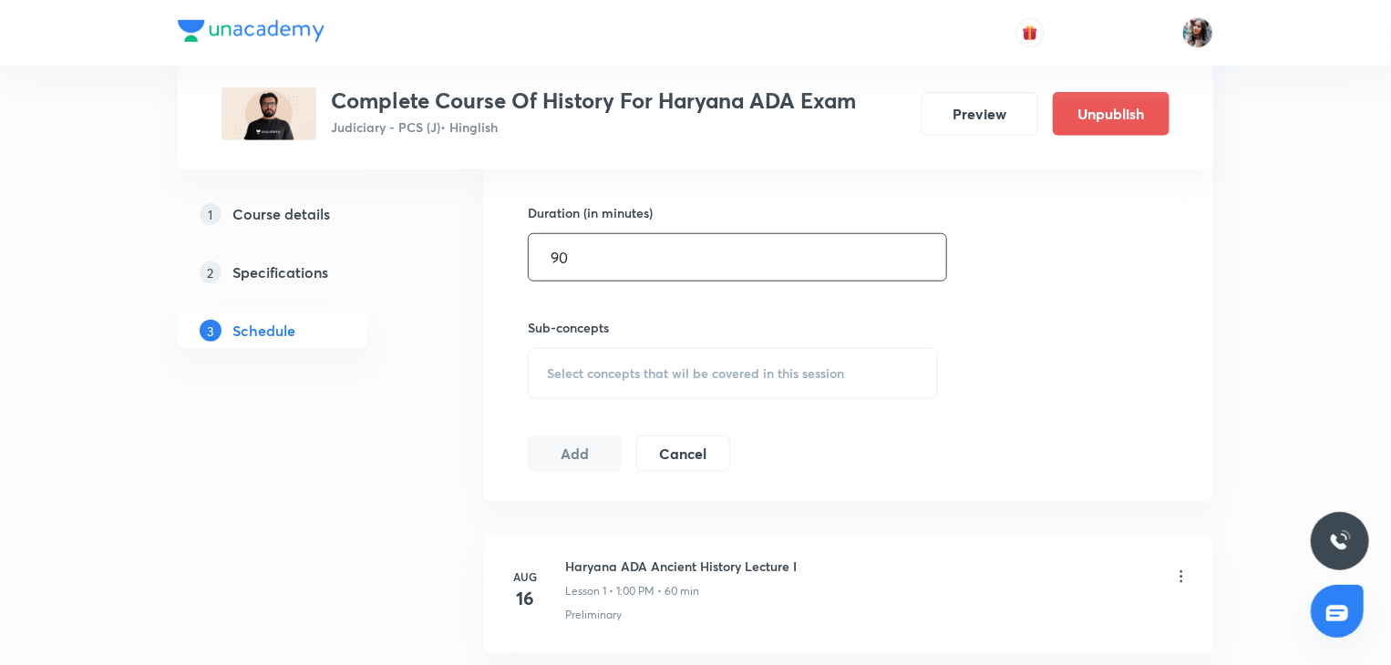
type input "90"
click at [685, 373] on span "Select concepts that wil be covered in this session" at bounding box center [695, 373] width 297 height 15
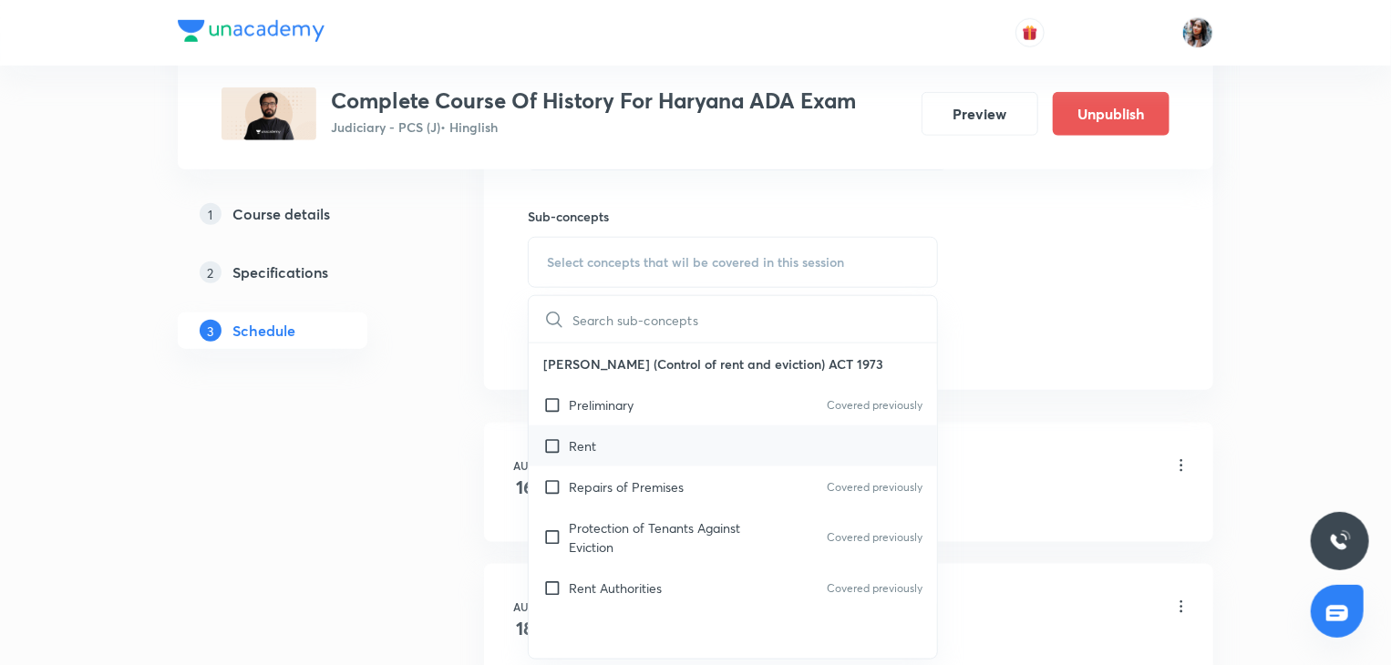
scroll to position [802, 0]
click at [646, 603] on div "Rent Authorities Covered previously" at bounding box center [733, 586] width 408 height 41
checkbox input "true"
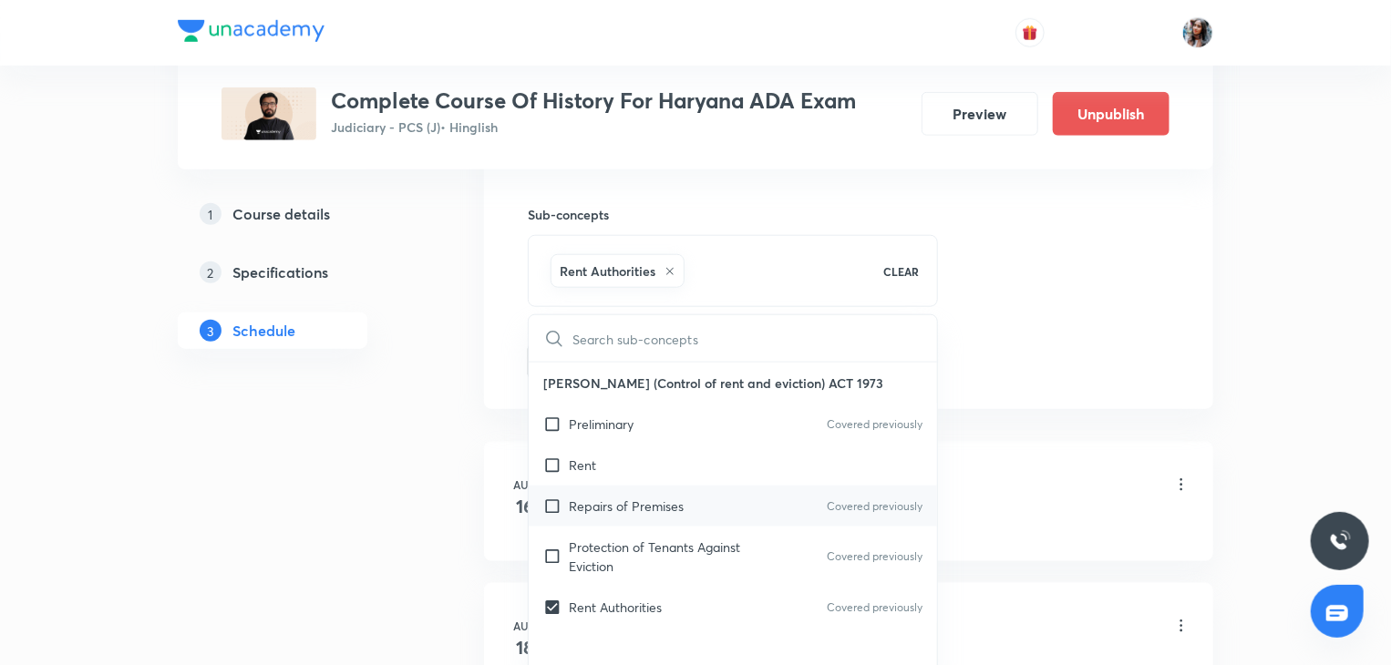
click at [604, 511] on p "Repairs of Premises" at bounding box center [626, 506] width 115 height 19
checkbox input "true"
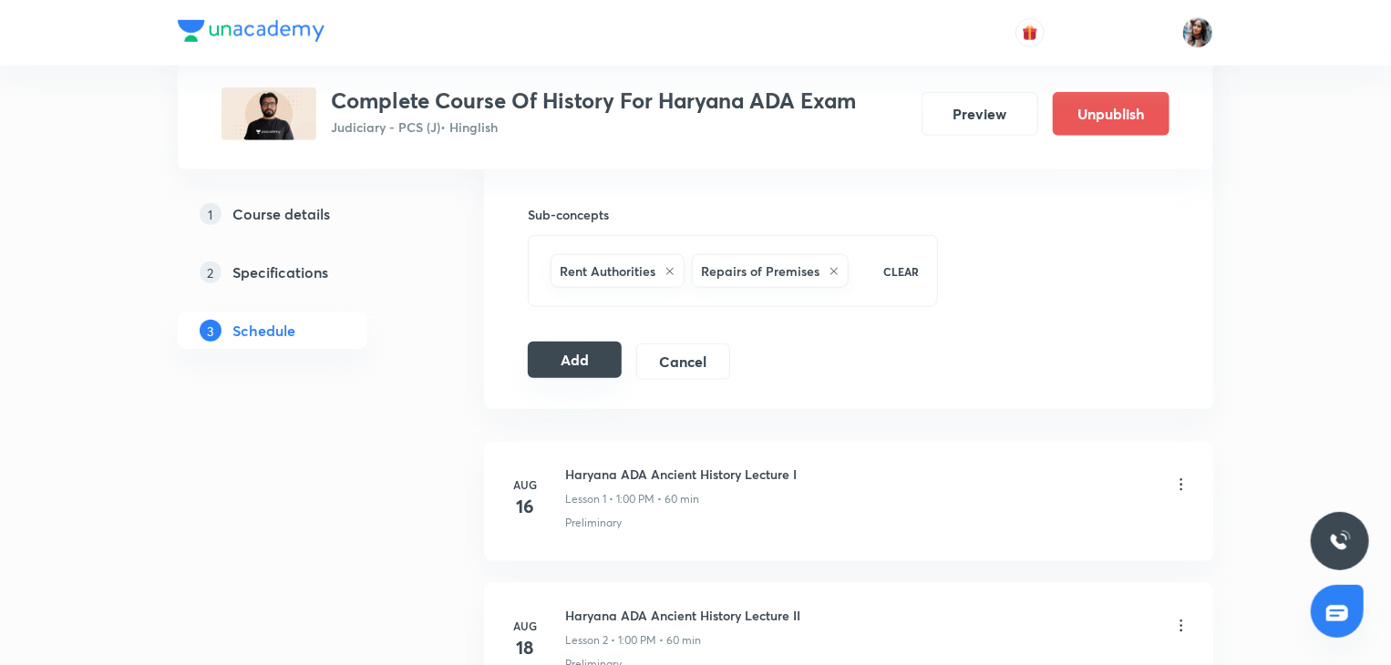
click at [578, 355] on button "Add" at bounding box center [575, 360] width 94 height 36
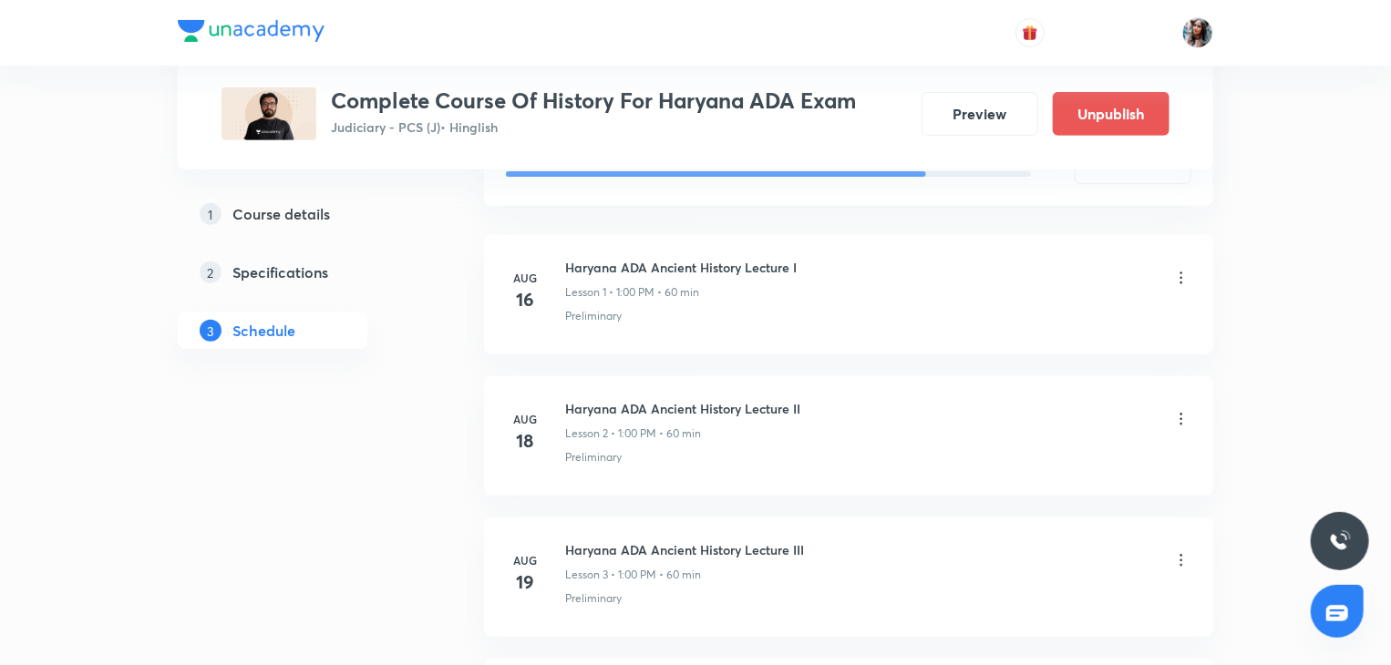
scroll to position [0, 0]
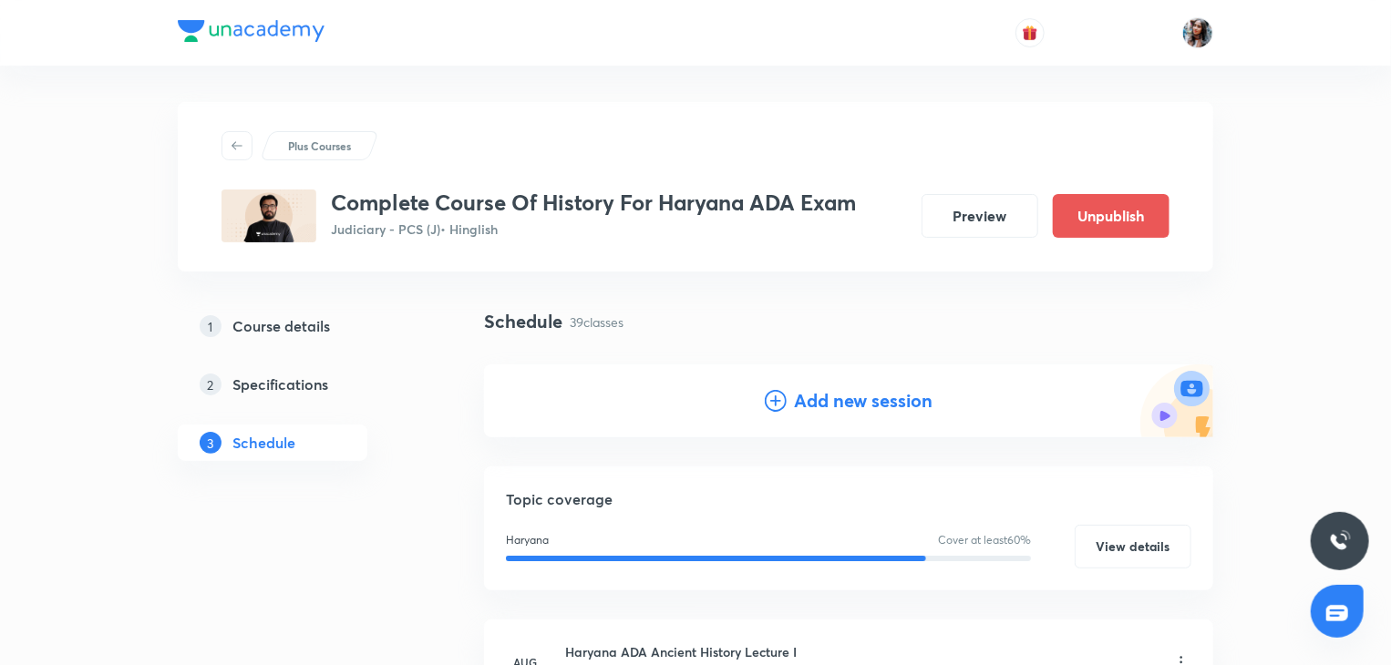
click at [828, 395] on h4 "Add new session" at bounding box center [863, 400] width 139 height 27
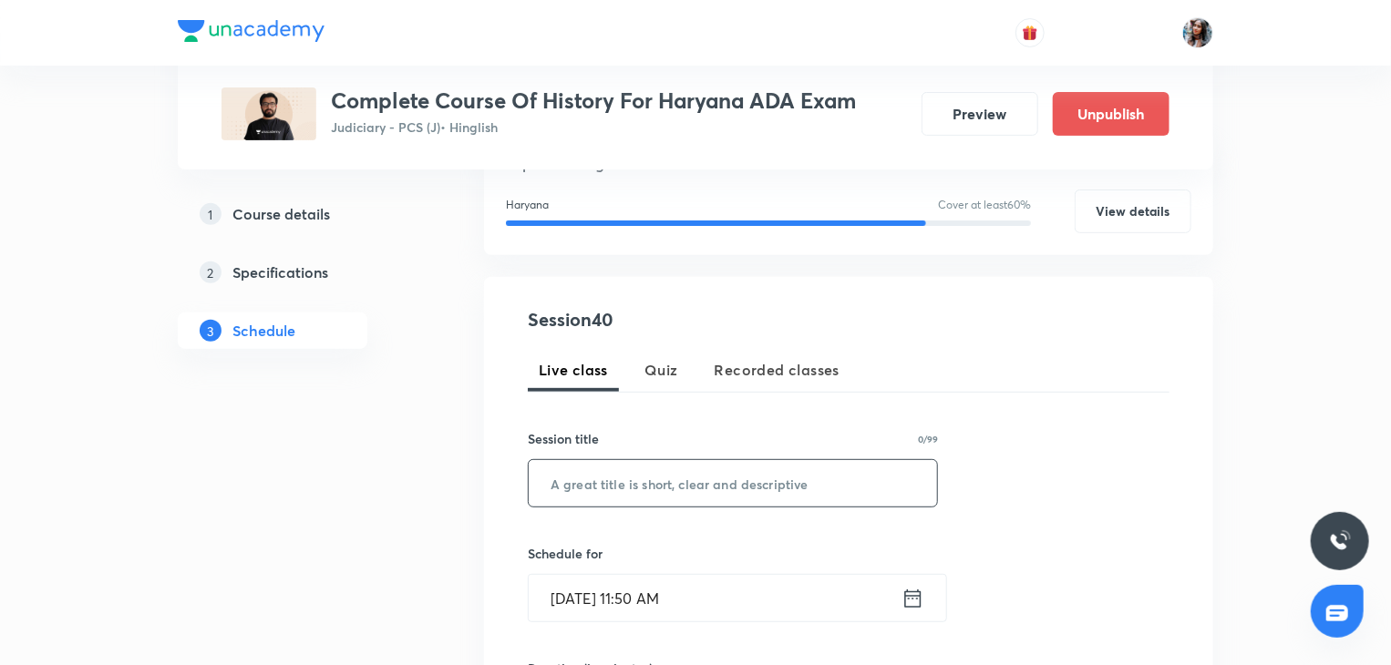
scroll to position [237, 0]
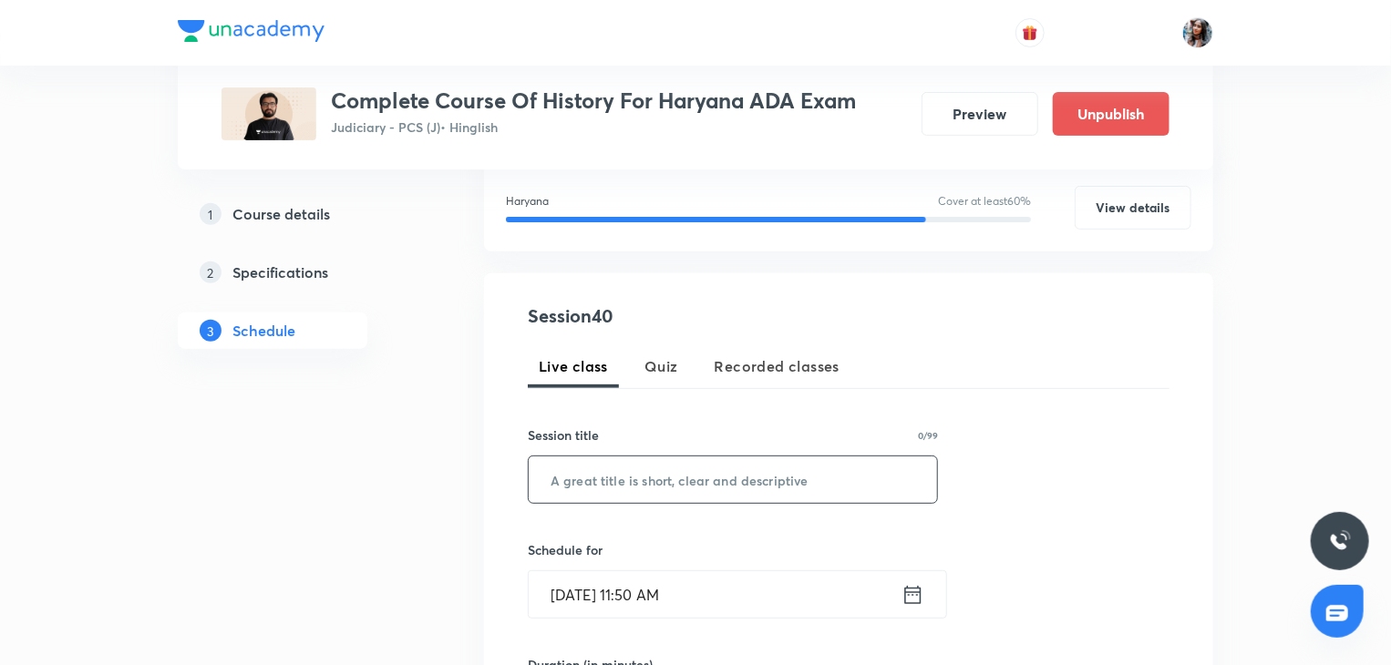
click at [731, 478] on input "text" at bounding box center [733, 480] width 408 height 46
paste input "Modern history ADA lectures"
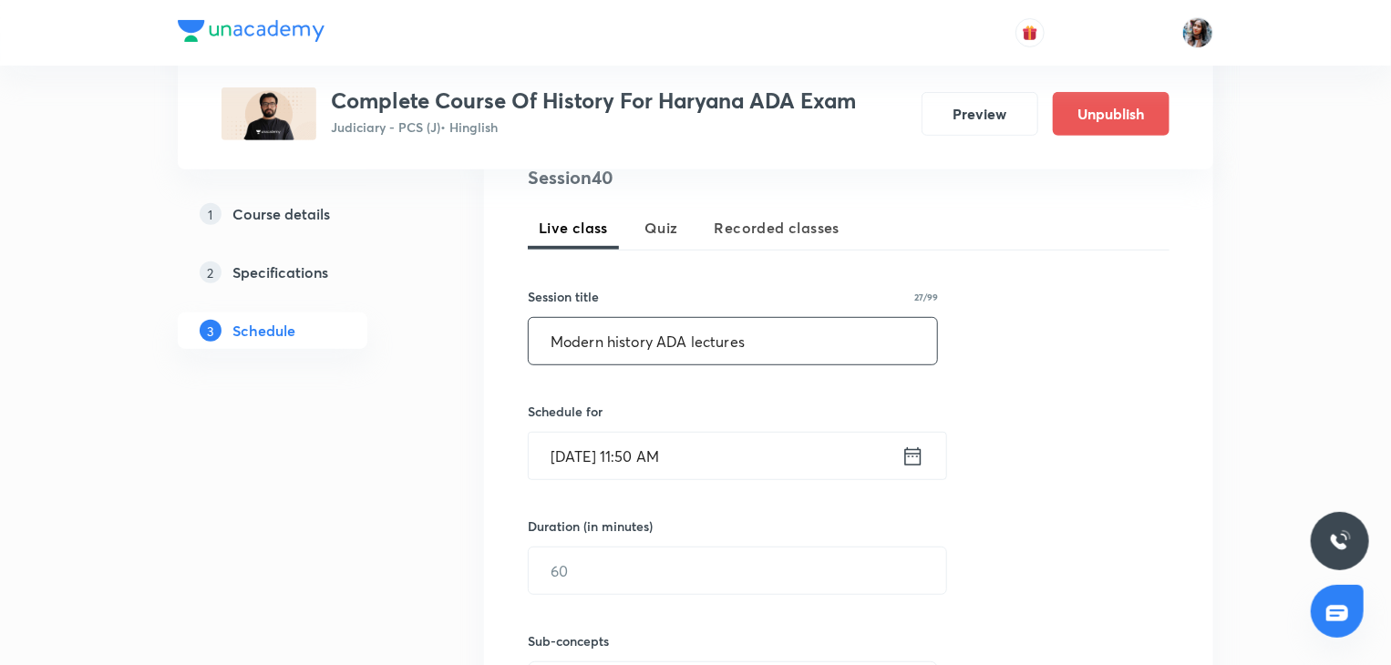
scroll to position [377, 0]
type input "Modern history ADA lectures"
click at [765, 461] on input "Oct 7, 2025, 11:50 AM" at bounding box center [715, 454] width 373 height 46
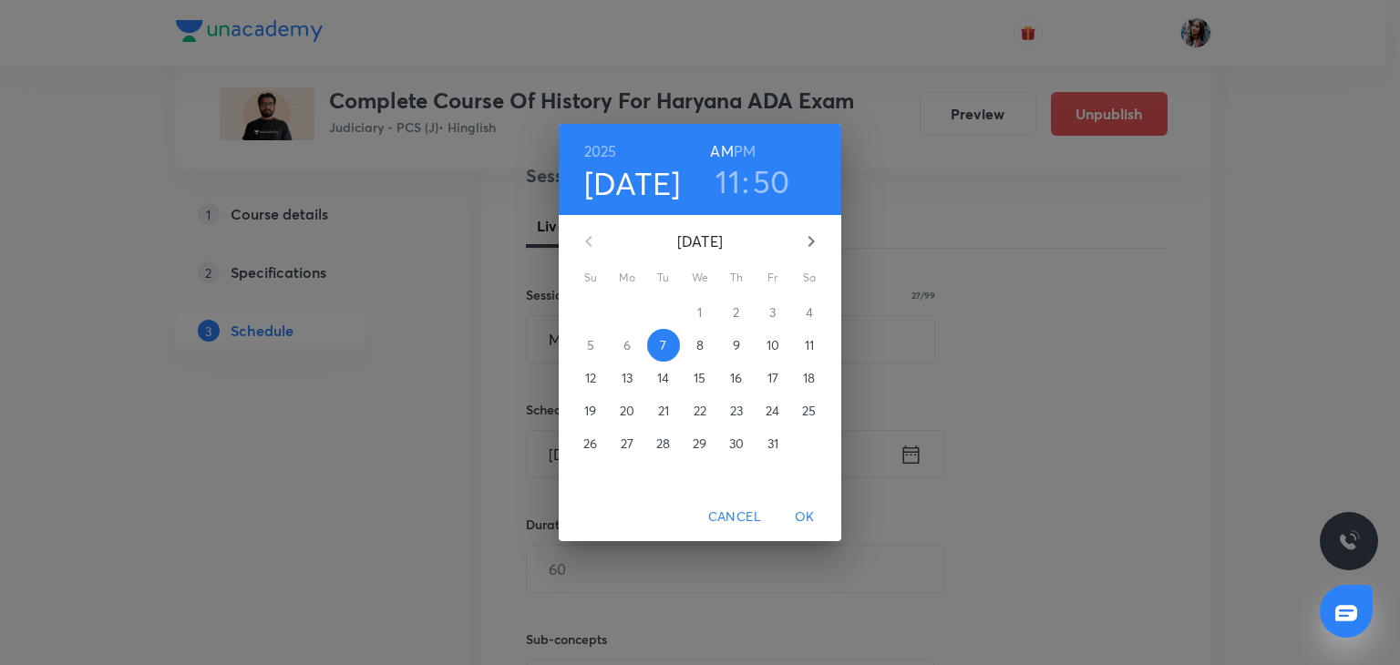
click at [805, 344] on p "11" at bounding box center [809, 345] width 9 height 18
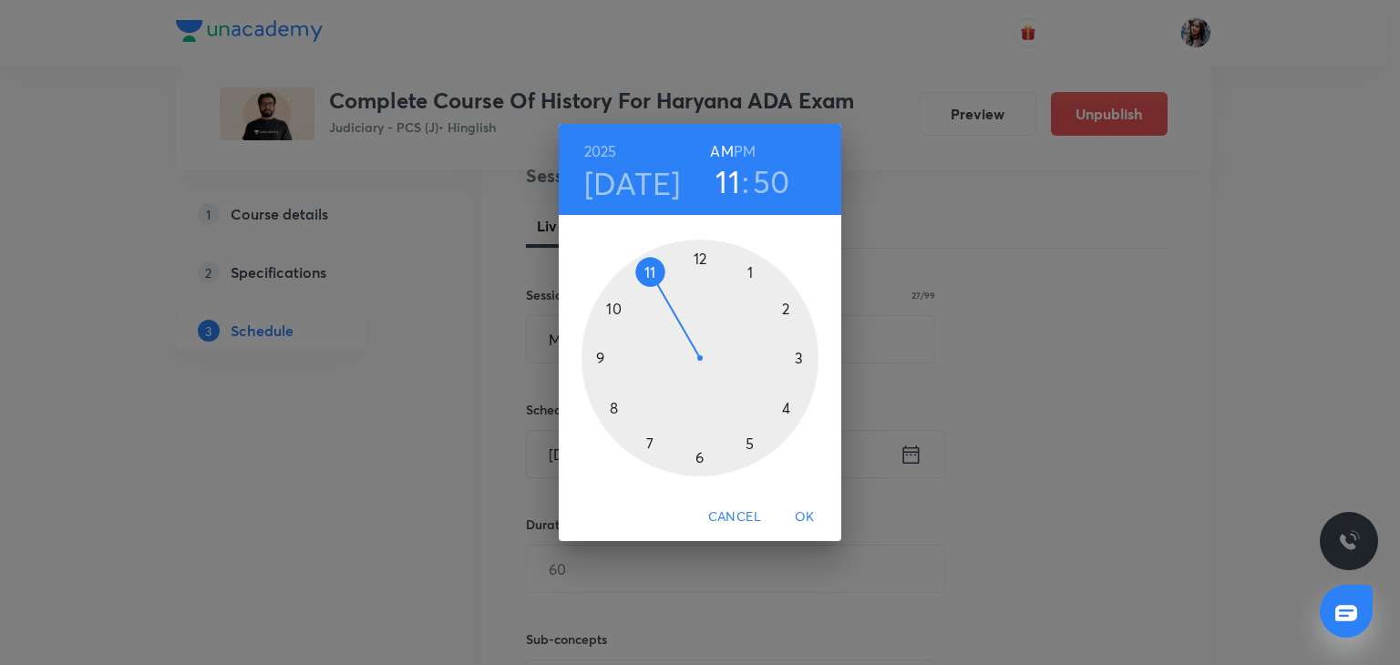
click at [750, 143] on h6 "PM" at bounding box center [745, 152] width 22 height 26
click at [747, 267] on div at bounding box center [699, 358] width 237 height 237
click at [703, 259] on div at bounding box center [699, 358] width 237 height 237
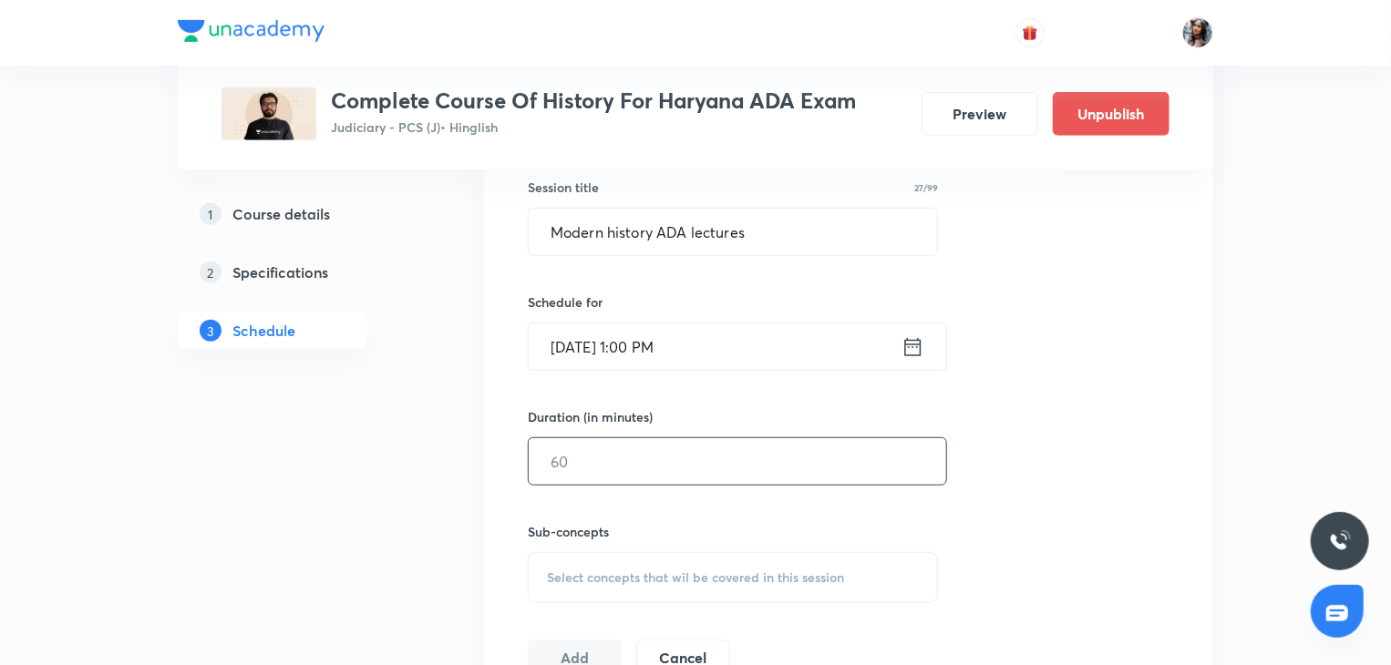
scroll to position [488, 0]
click at [760, 463] on input "text" at bounding box center [737, 458] width 417 height 46
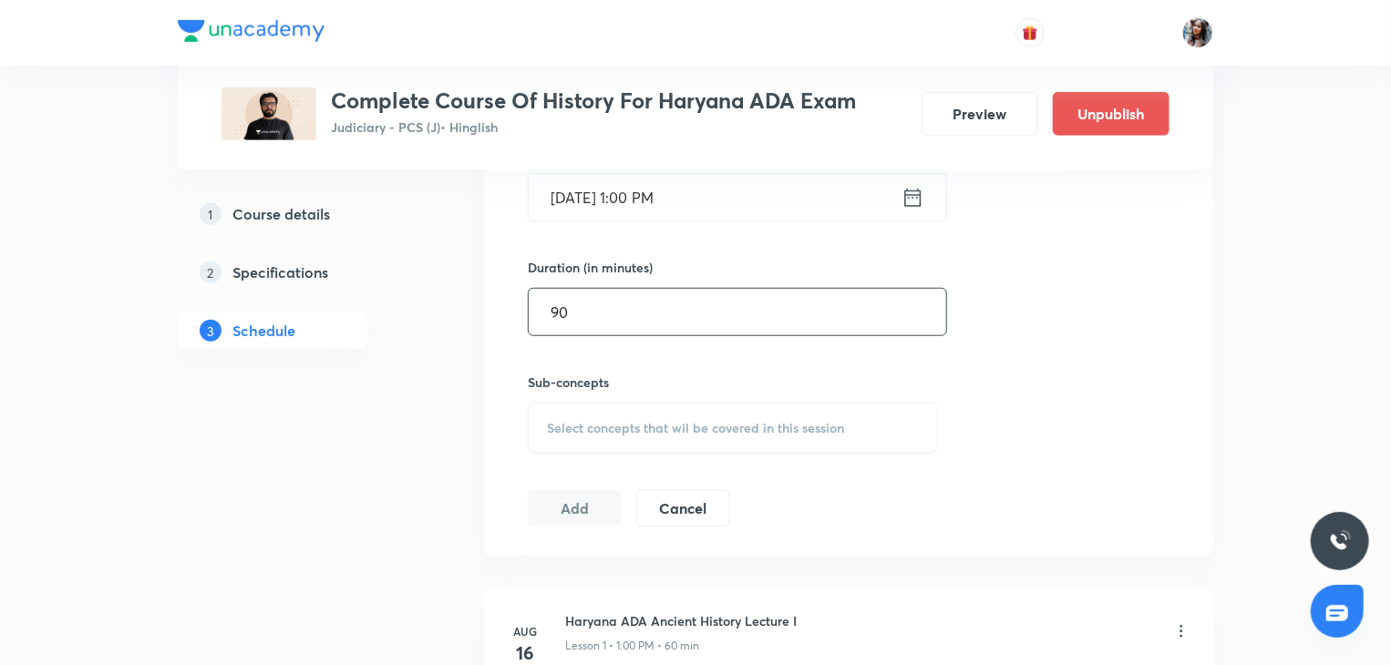
scroll to position [636, 0]
type input "90"
click at [707, 420] on span "Select concepts that wil be covered in this session" at bounding box center [695, 426] width 297 height 15
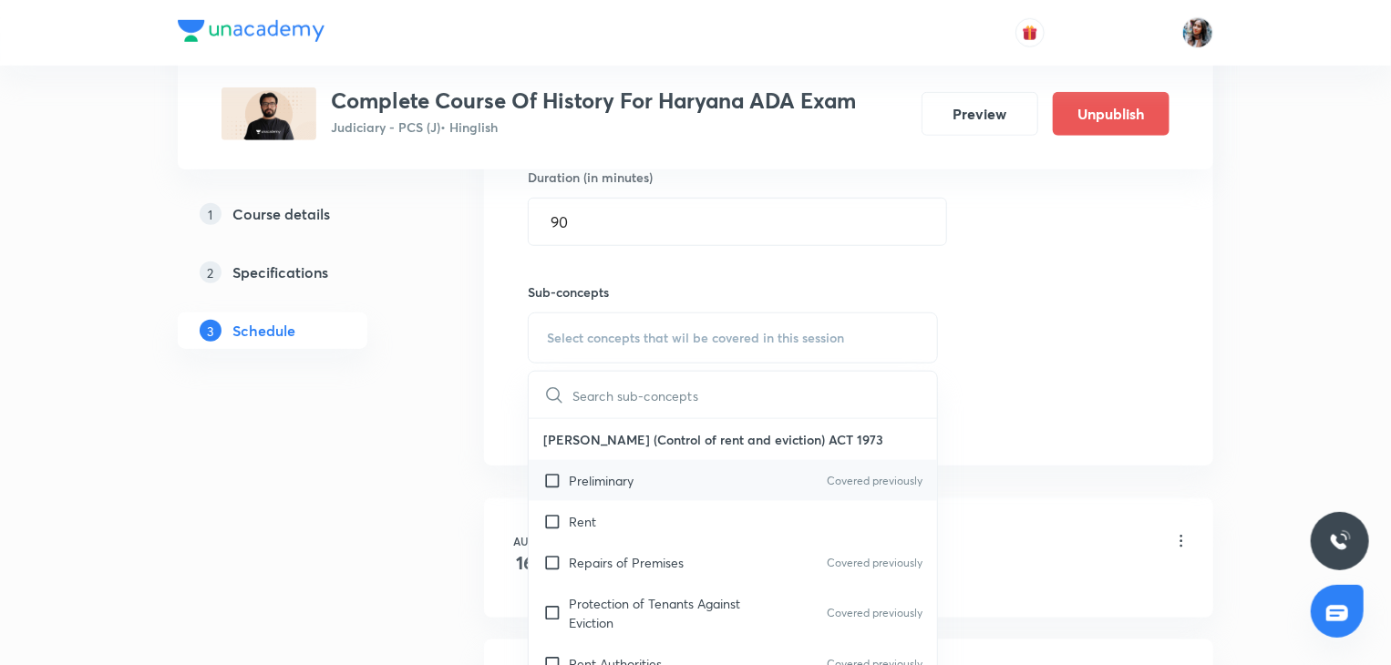
scroll to position [728, 0]
click at [708, 556] on div "Repairs of Premises Covered previously" at bounding box center [733, 559] width 408 height 41
checkbox input "true"
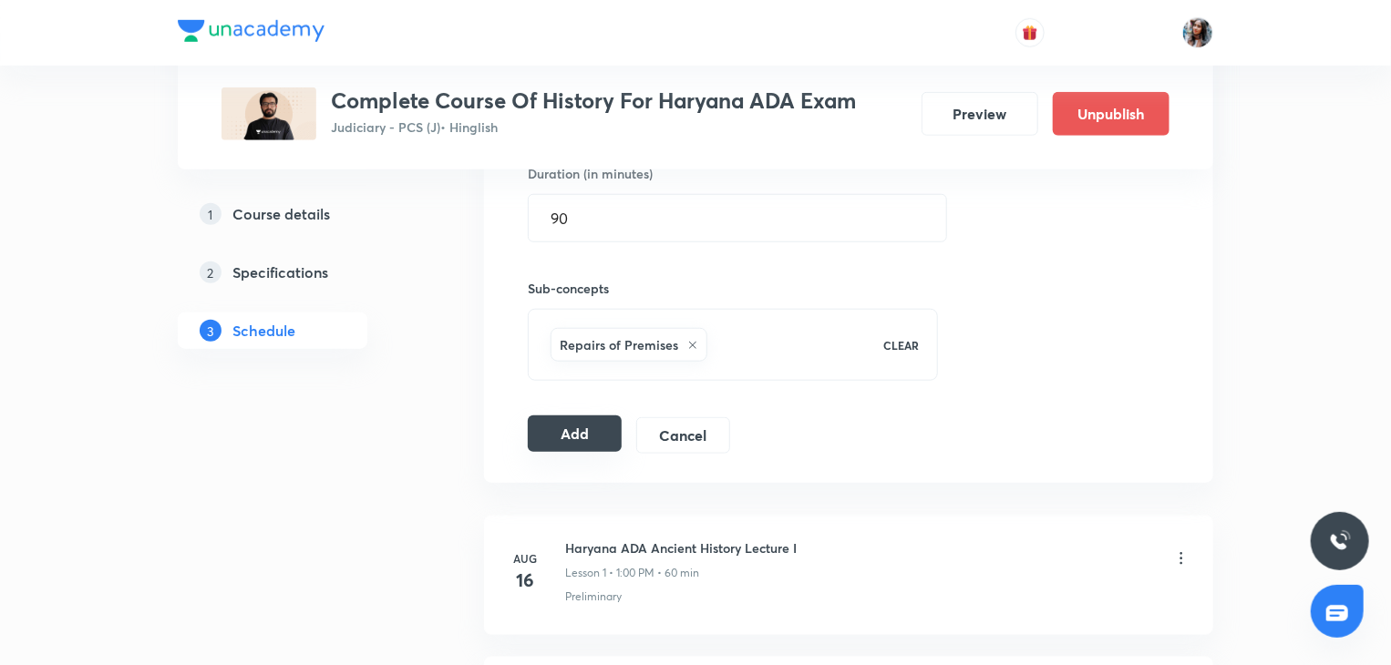
click at [554, 432] on button "Add" at bounding box center [575, 434] width 94 height 36
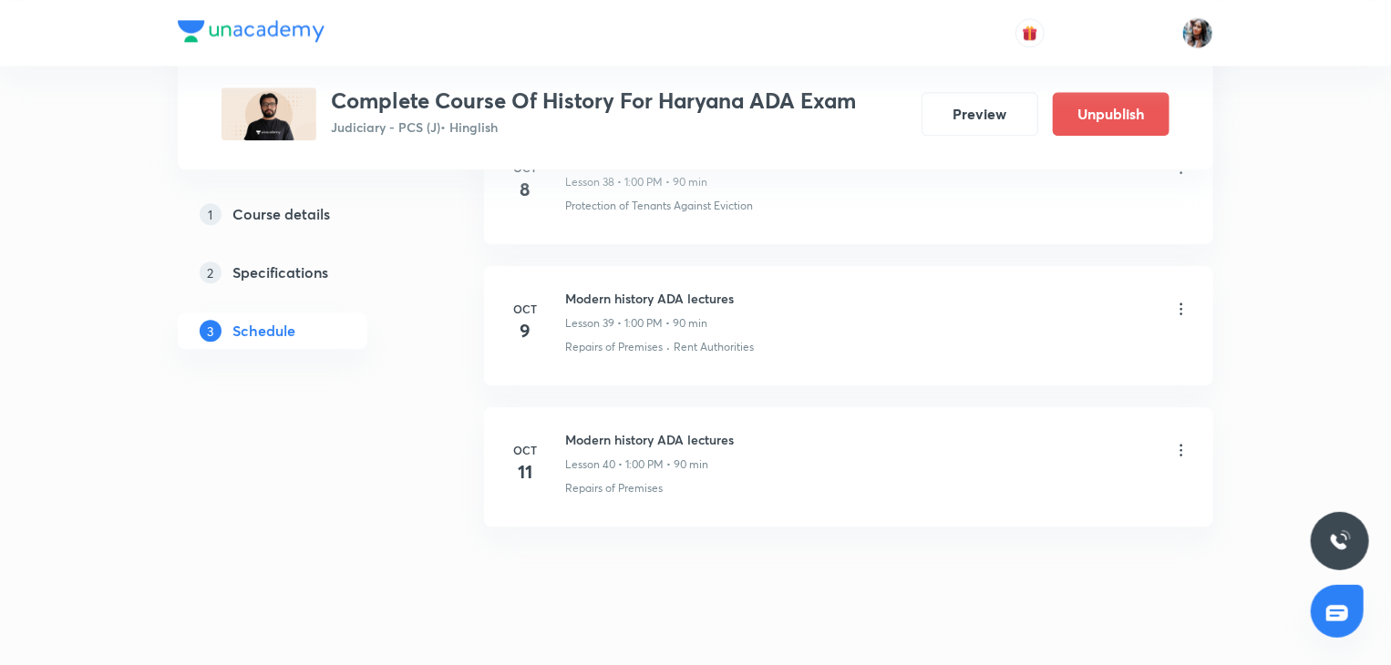
scroll to position [5740, 0]
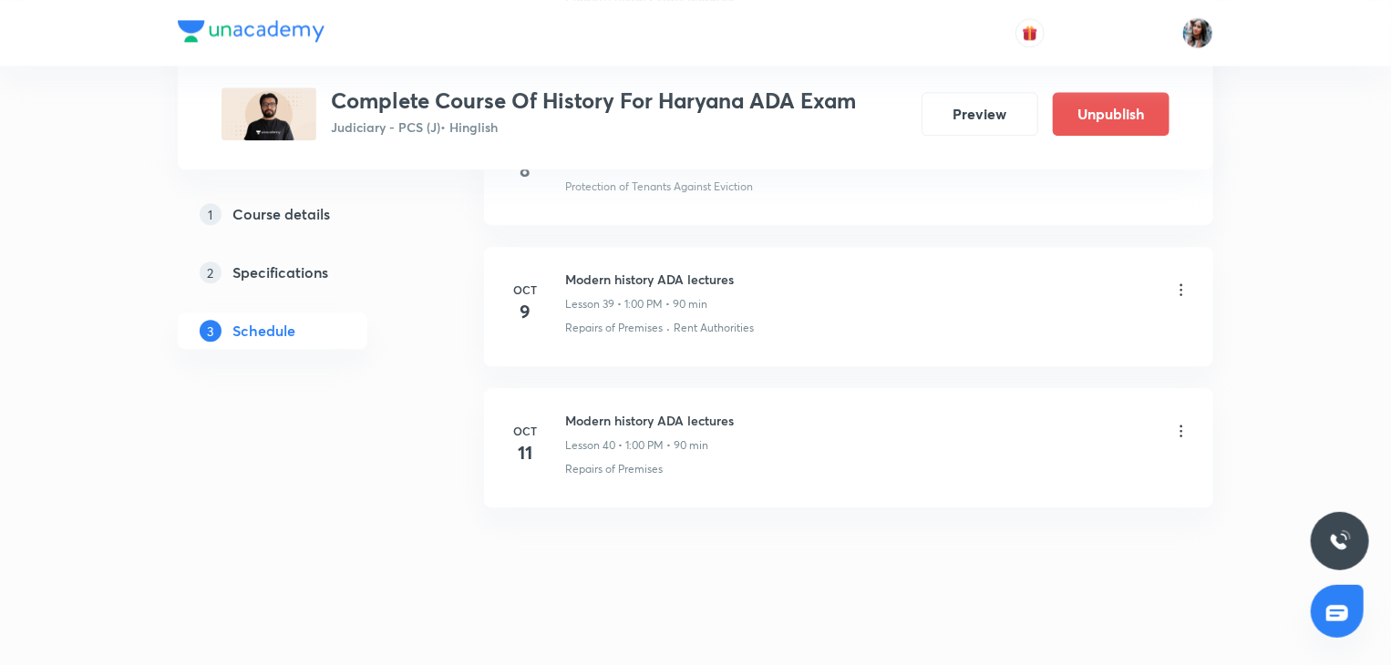
click at [600, 411] on h6 "Modern history ADA lectures" at bounding box center [649, 420] width 169 height 19
copy h6 "Modern history ADA lectures"
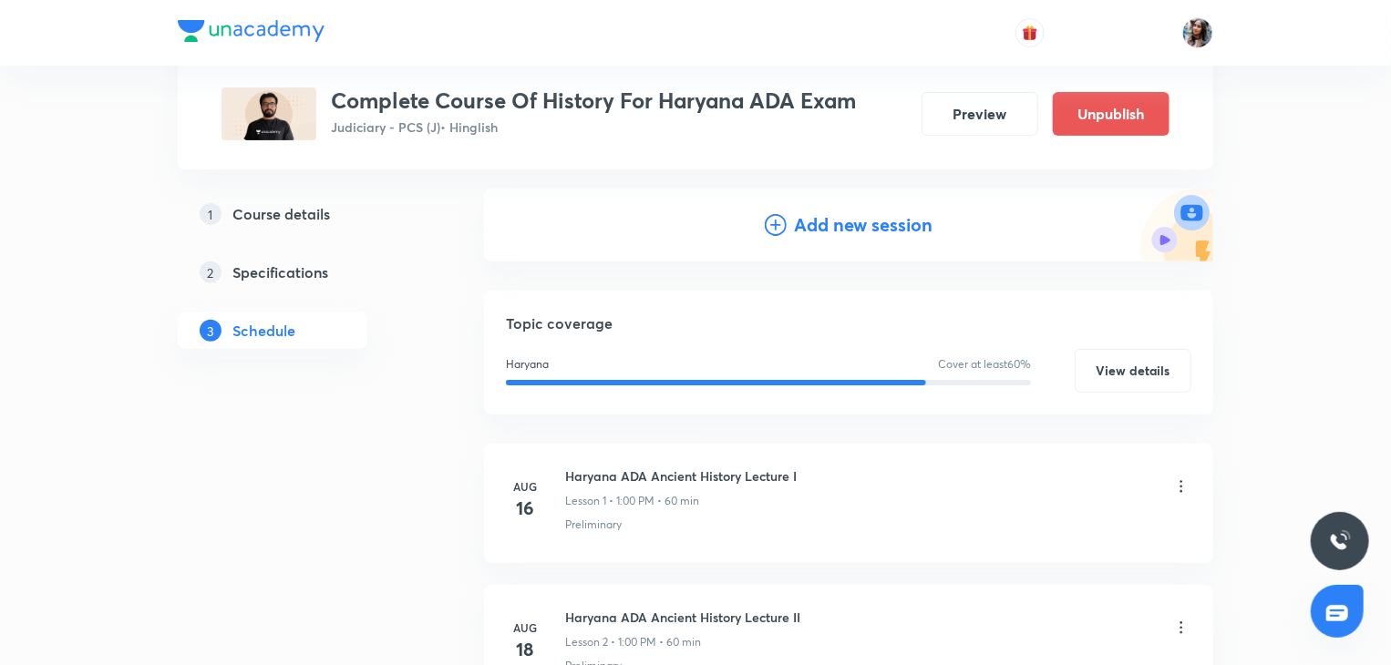
scroll to position [0, 0]
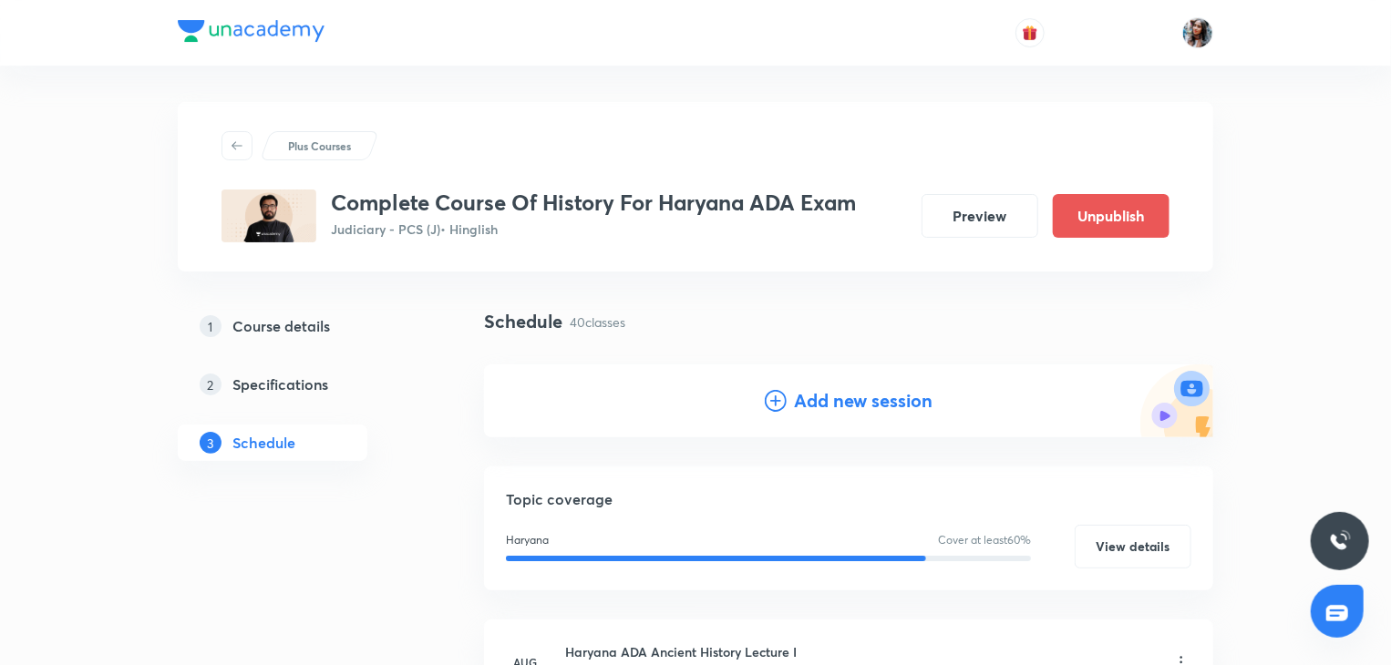
click at [824, 409] on h4 "Add new session" at bounding box center [863, 400] width 139 height 27
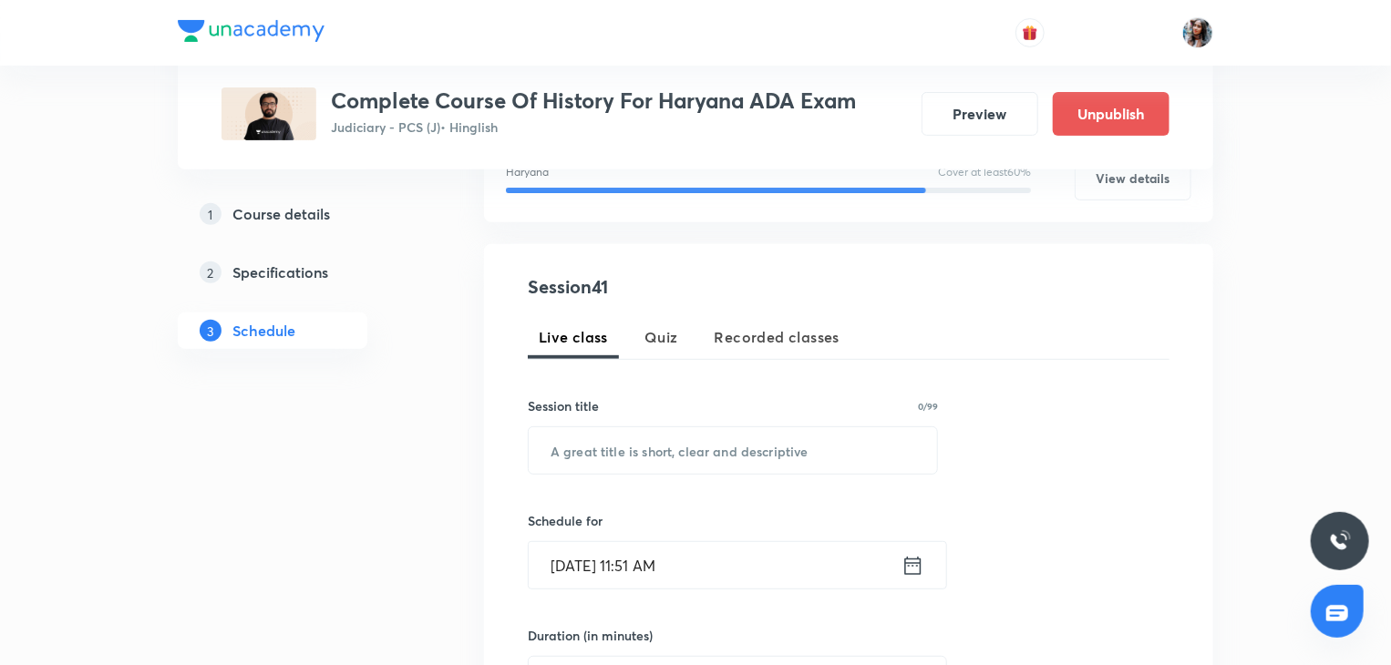
scroll to position [270, 0]
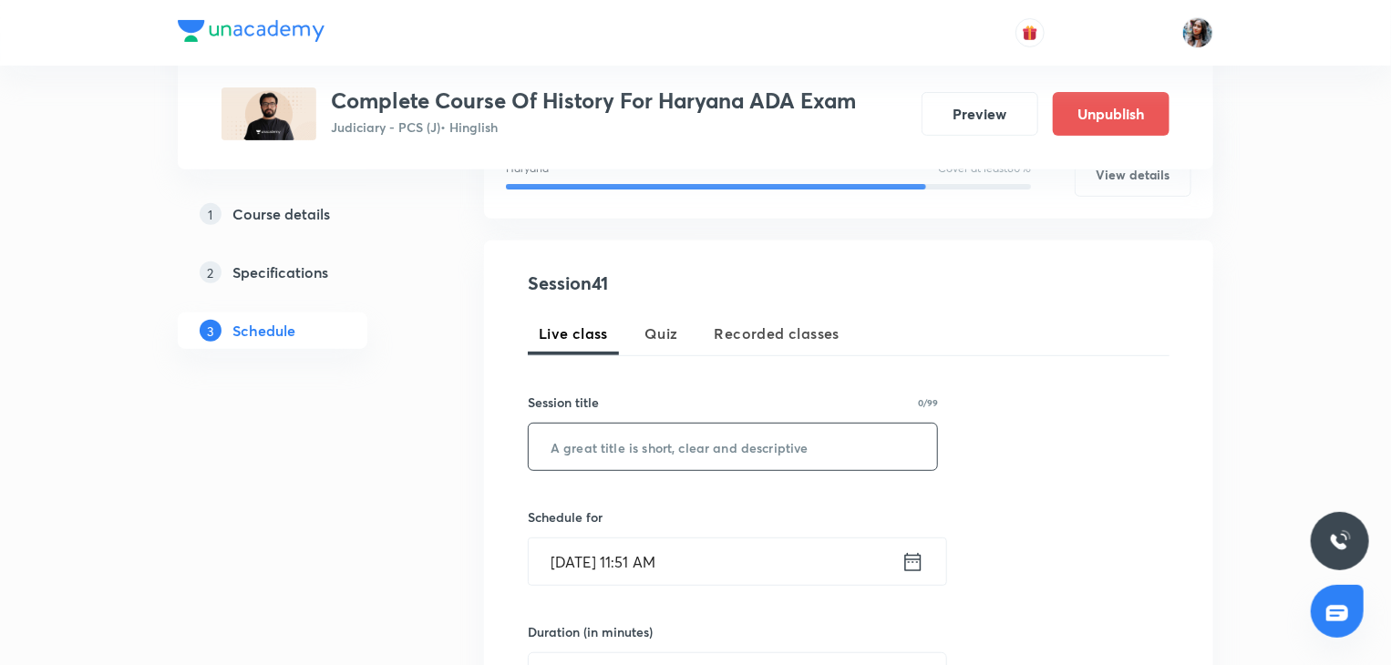
paste input "Modern history ADA lectures"
click at [714, 448] on input "text" at bounding box center [733, 447] width 408 height 46
click at [601, 447] on input "Modern history ADA lectures" at bounding box center [733, 447] width 408 height 46
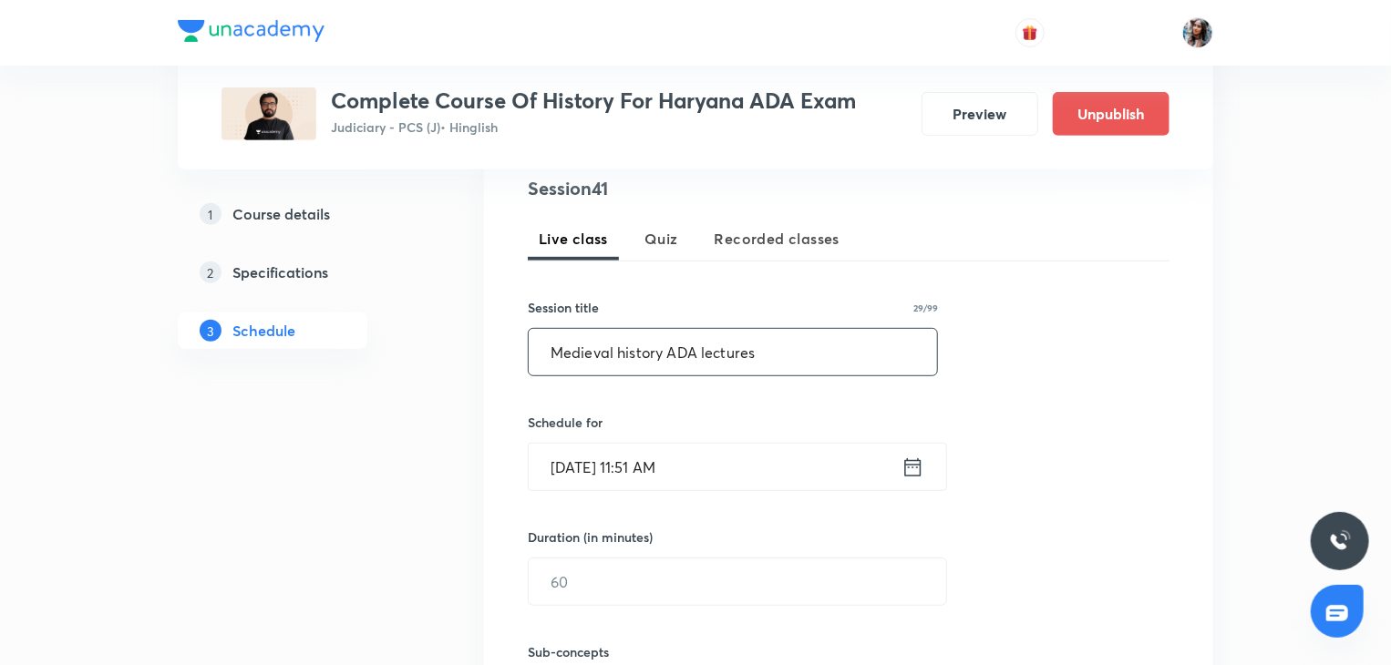
scroll to position [395, 0]
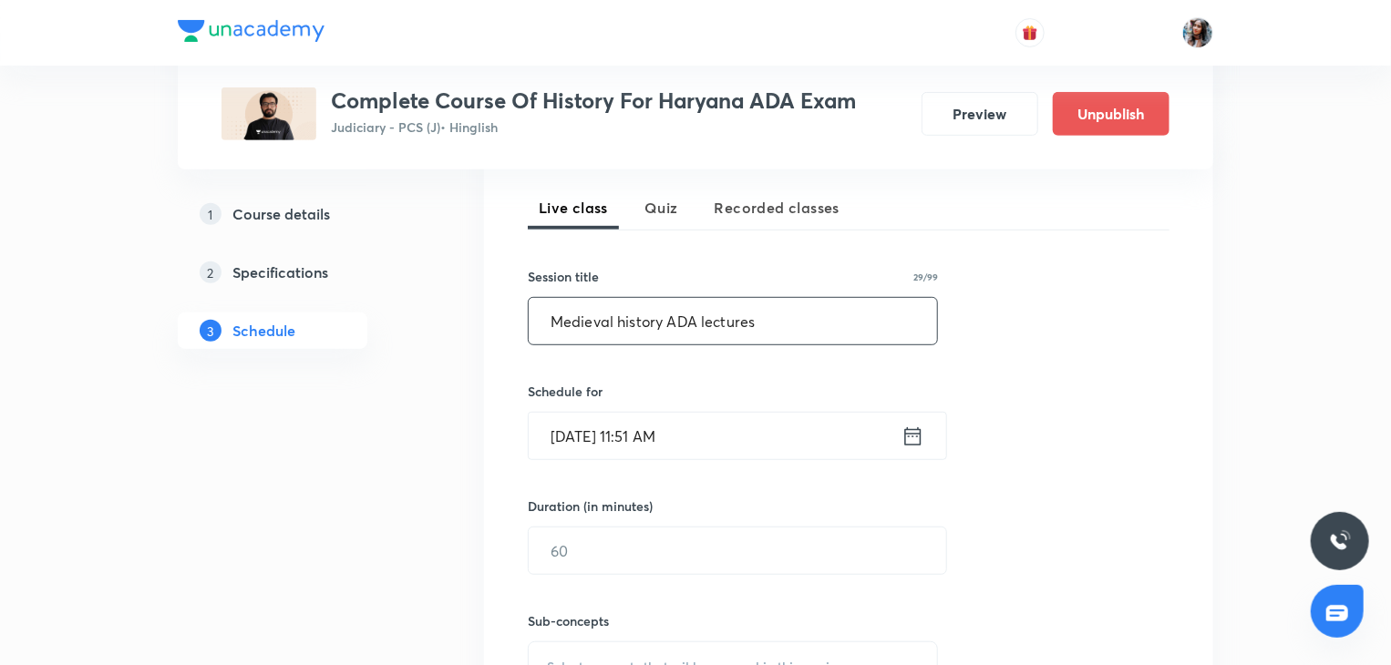
type input "Medieval history ADA lectures"
click at [771, 441] on input "Oct 7, 2025, 11:51 AM" at bounding box center [715, 436] width 373 height 46
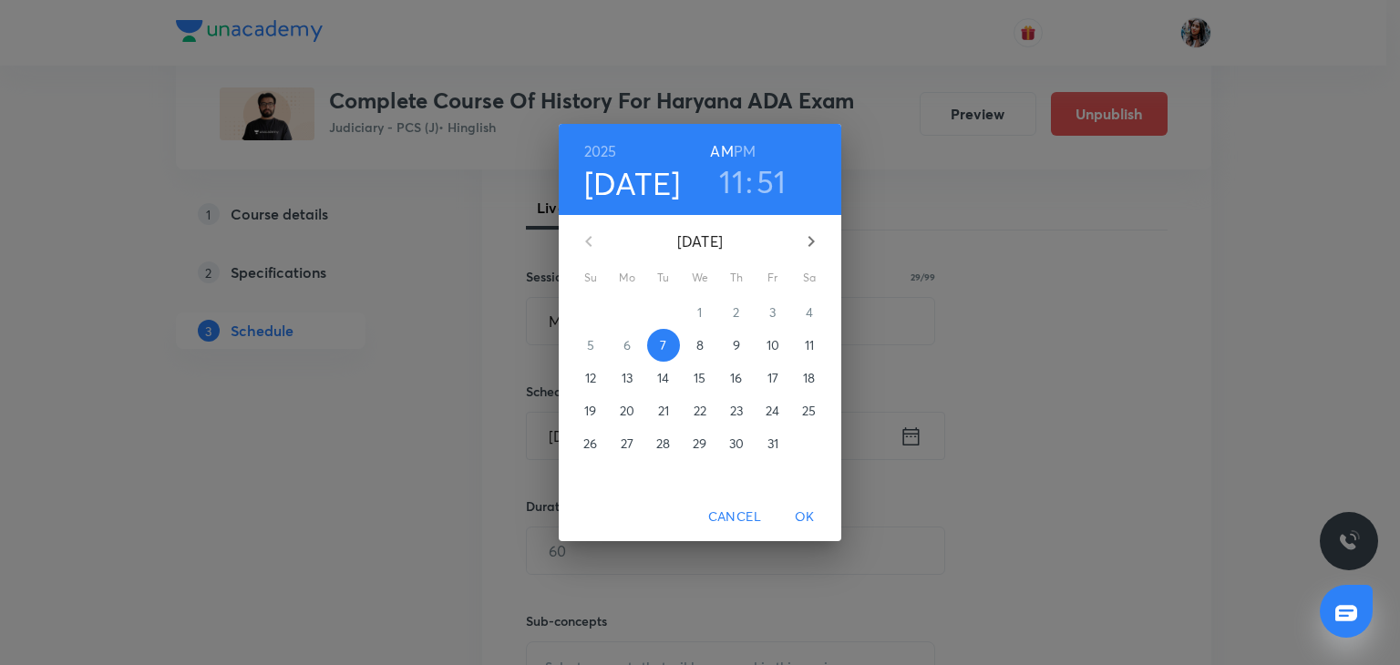
click at [594, 378] on p "12" at bounding box center [590, 378] width 11 height 18
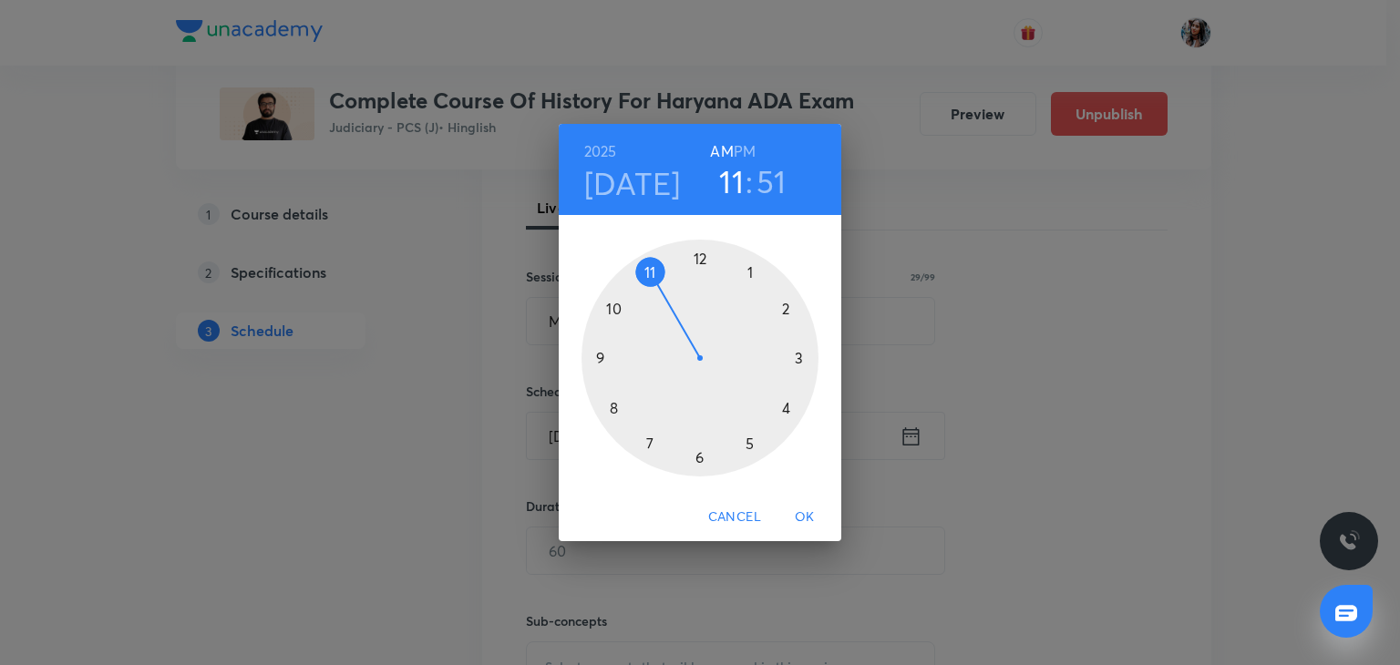
click at [744, 139] on h6 "PM" at bounding box center [745, 152] width 22 height 26
click at [749, 267] on div at bounding box center [699, 358] width 237 height 237
click at [704, 255] on div at bounding box center [699, 358] width 237 height 237
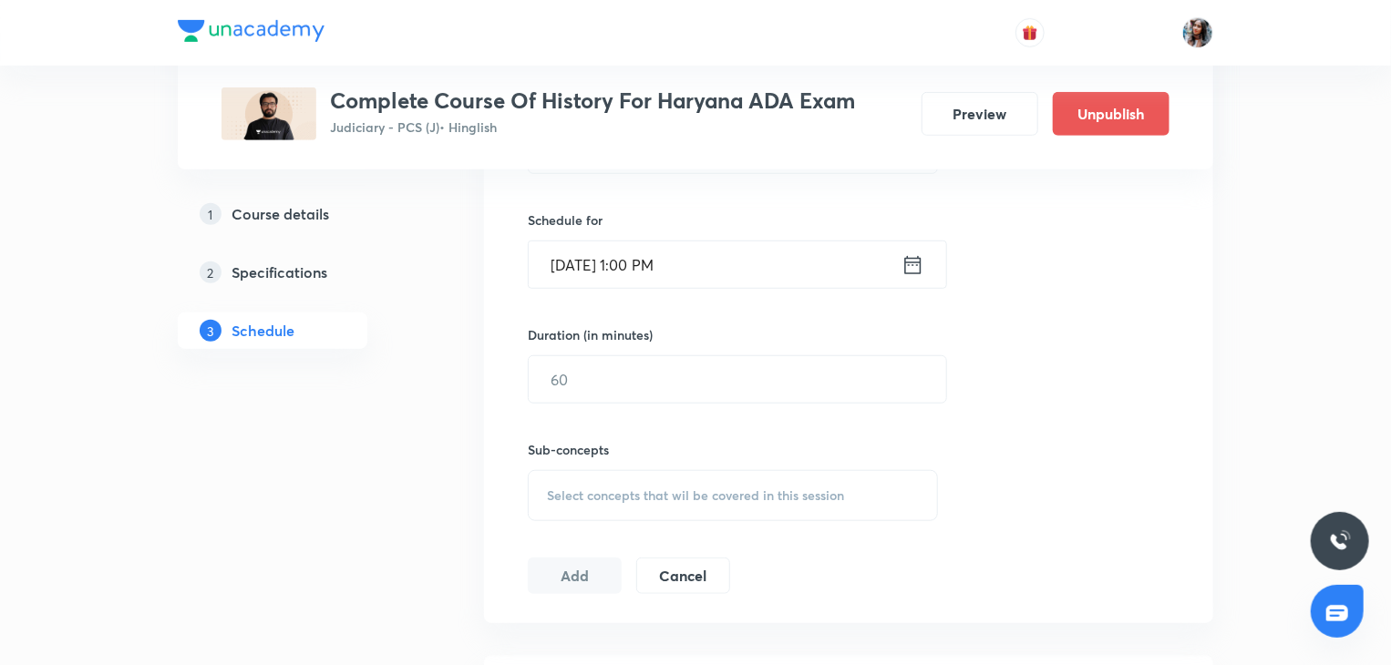
scroll to position [570, 0]
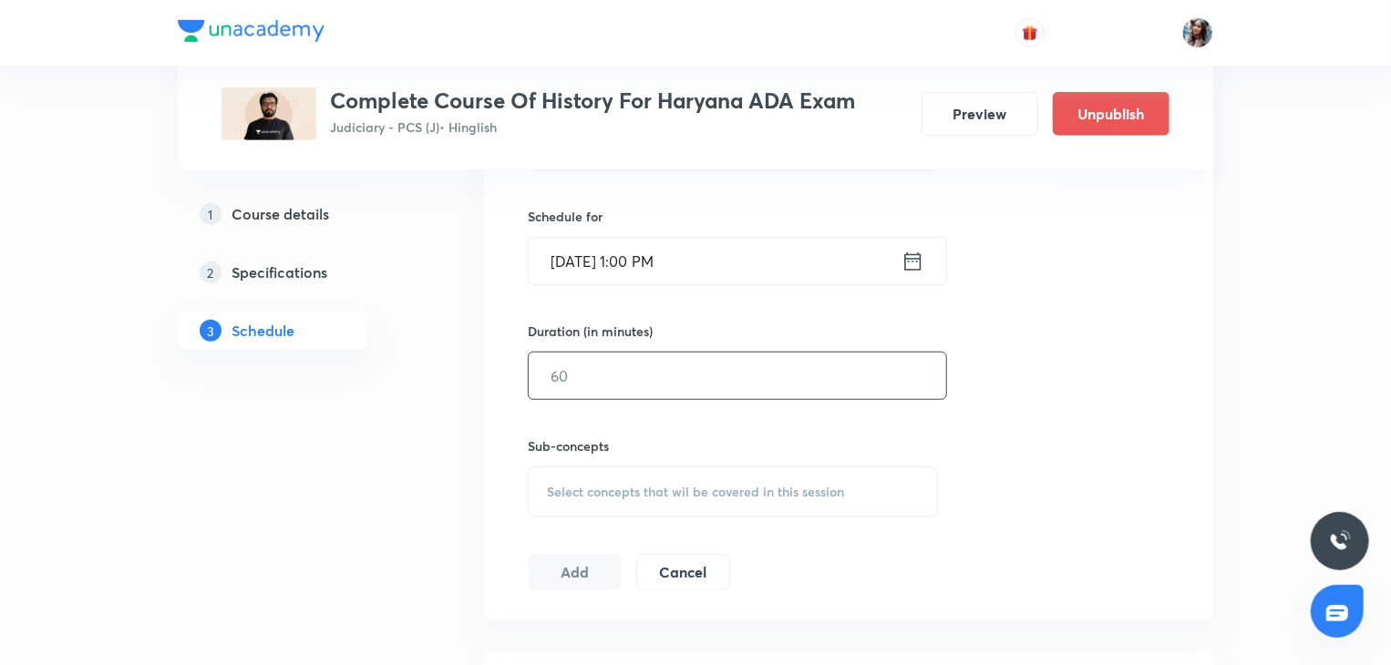
click at [682, 372] on input "text" at bounding box center [737, 376] width 417 height 46
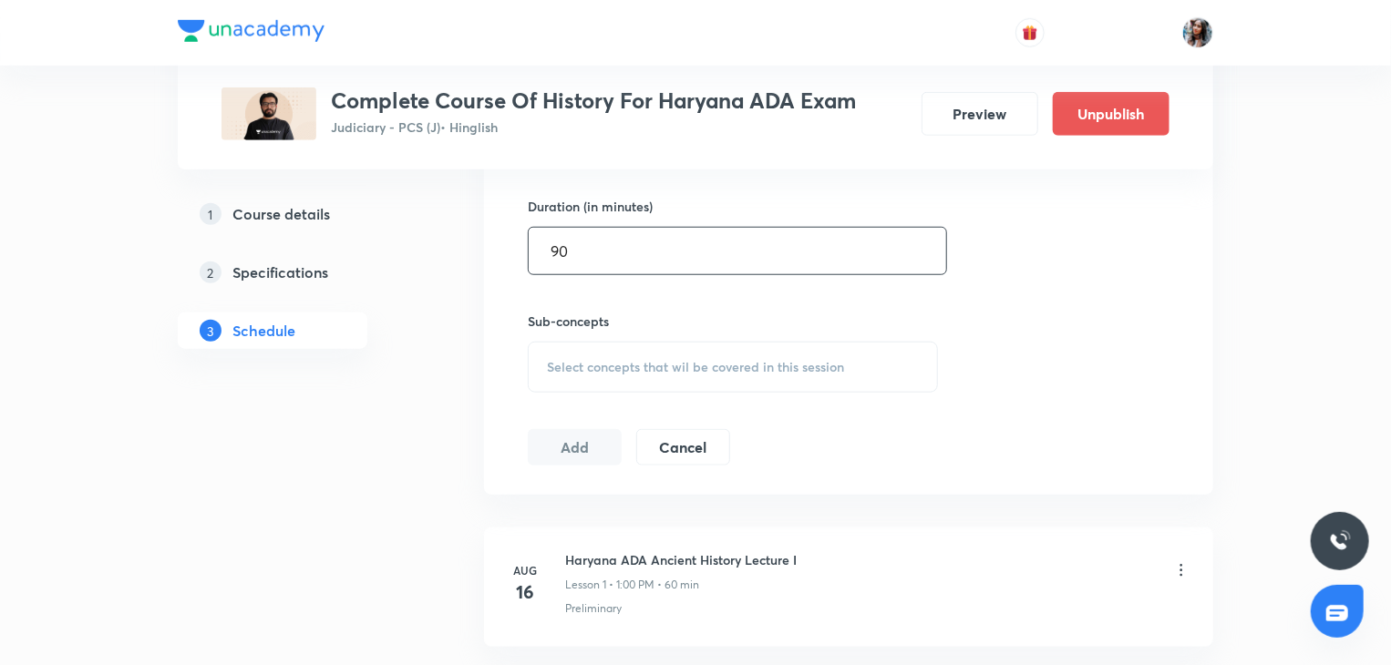
scroll to position [698, 0]
type input "90"
click at [663, 363] on span "Select concepts that wil be covered in this session" at bounding box center [695, 364] width 297 height 15
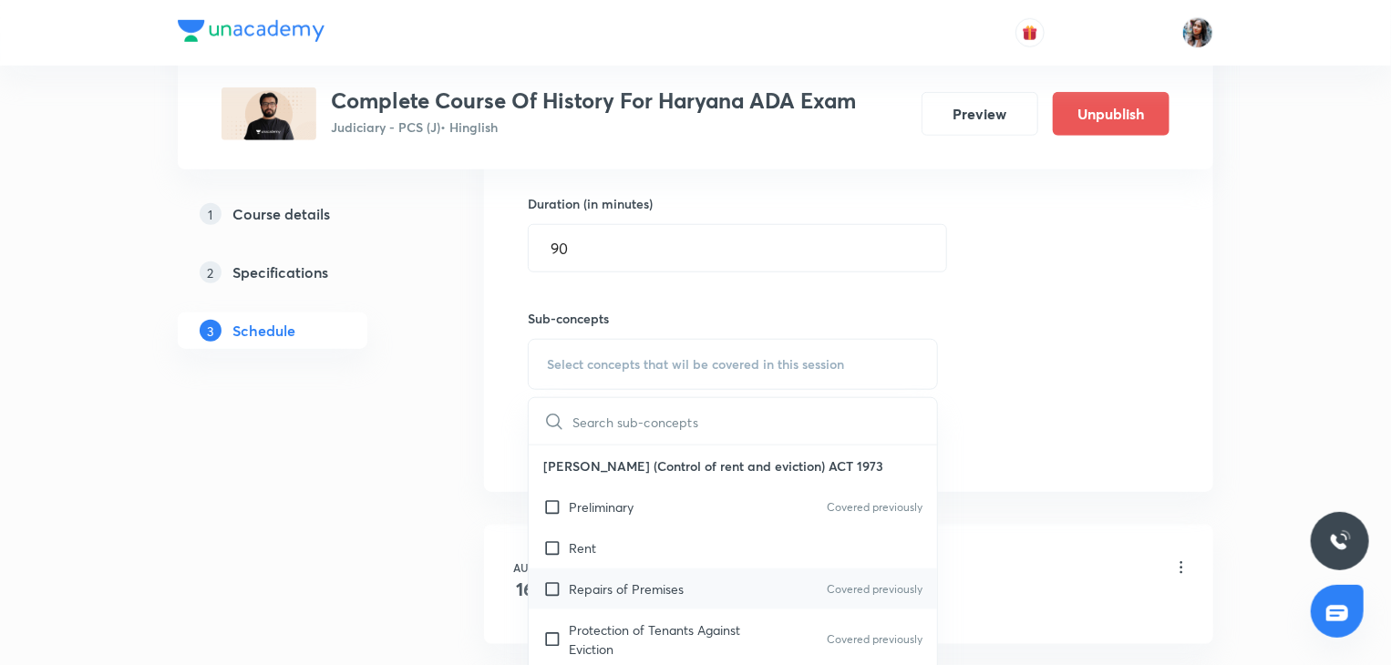
click at [652, 573] on div "Repairs of Premises Covered previously" at bounding box center [733, 589] width 408 height 41
checkbox input "true"
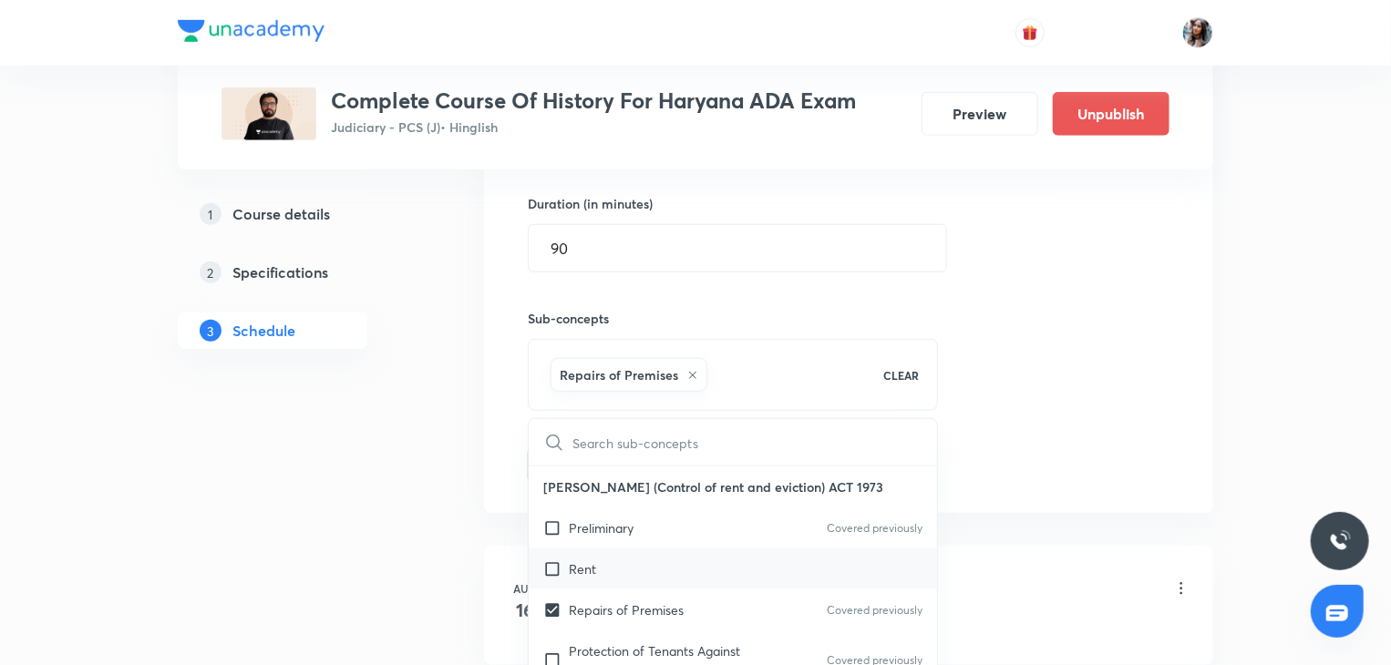
click at [634, 566] on div "Rent" at bounding box center [733, 569] width 408 height 41
checkbox input "true"
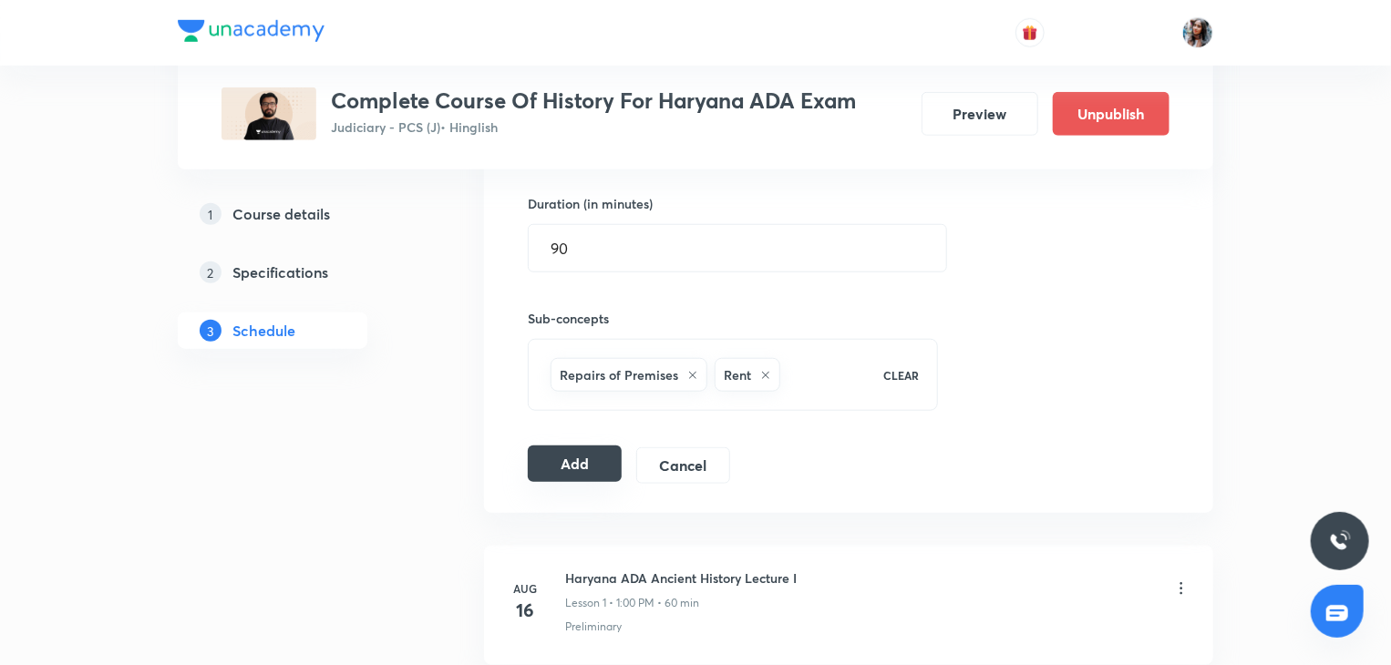
click at [581, 453] on button "Add" at bounding box center [575, 464] width 94 height 36
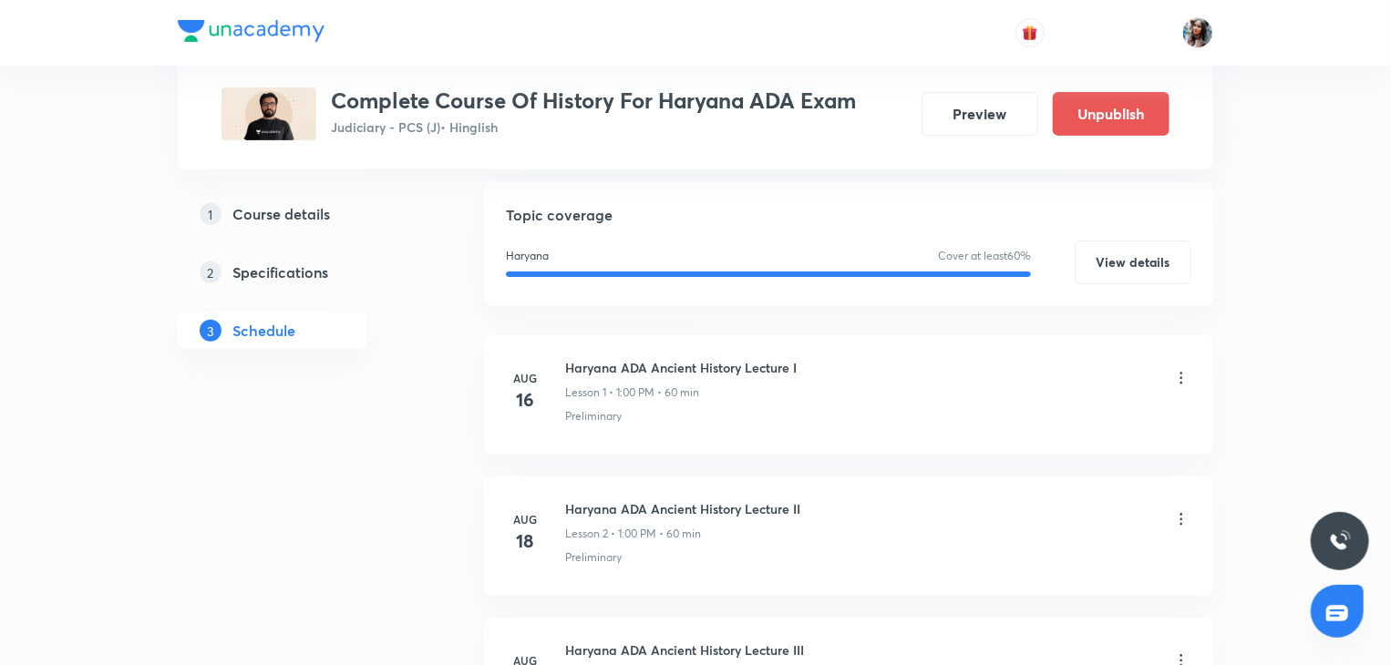
scroll to position [0, 0]
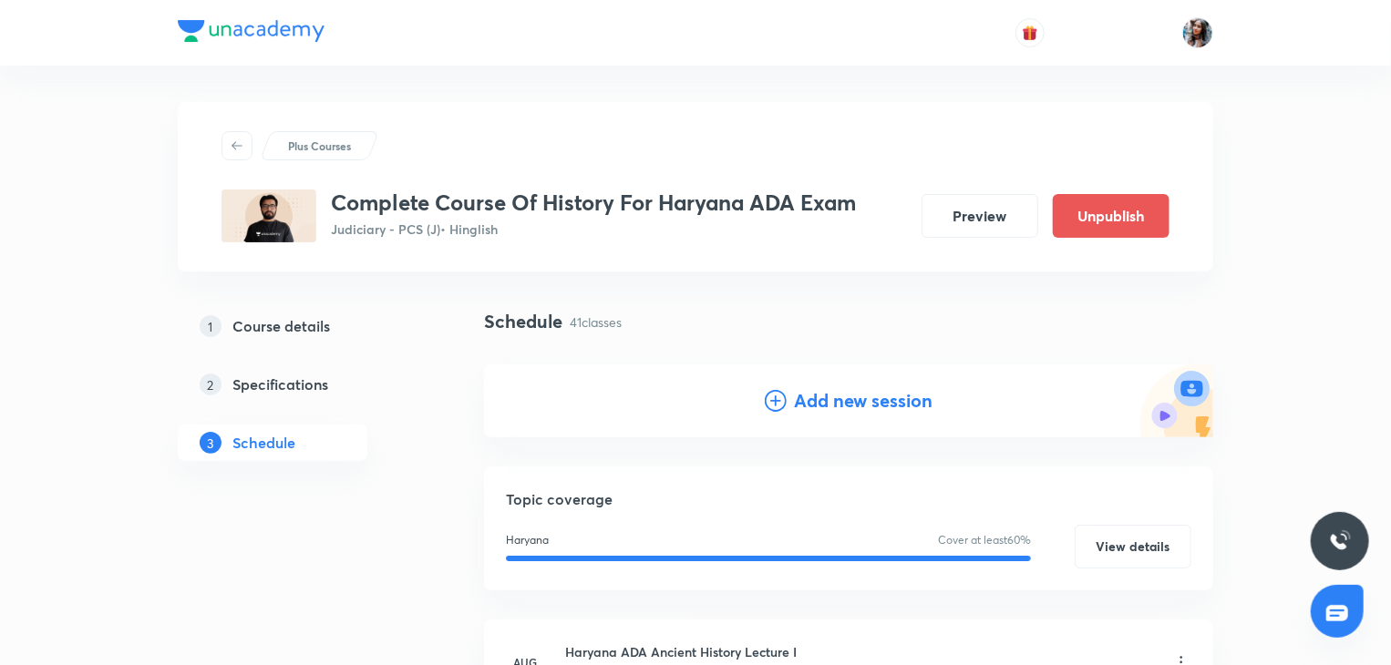
click at [846, 398] on h4 "Add new session" at bounding box center [863, 400] width 139 height 27
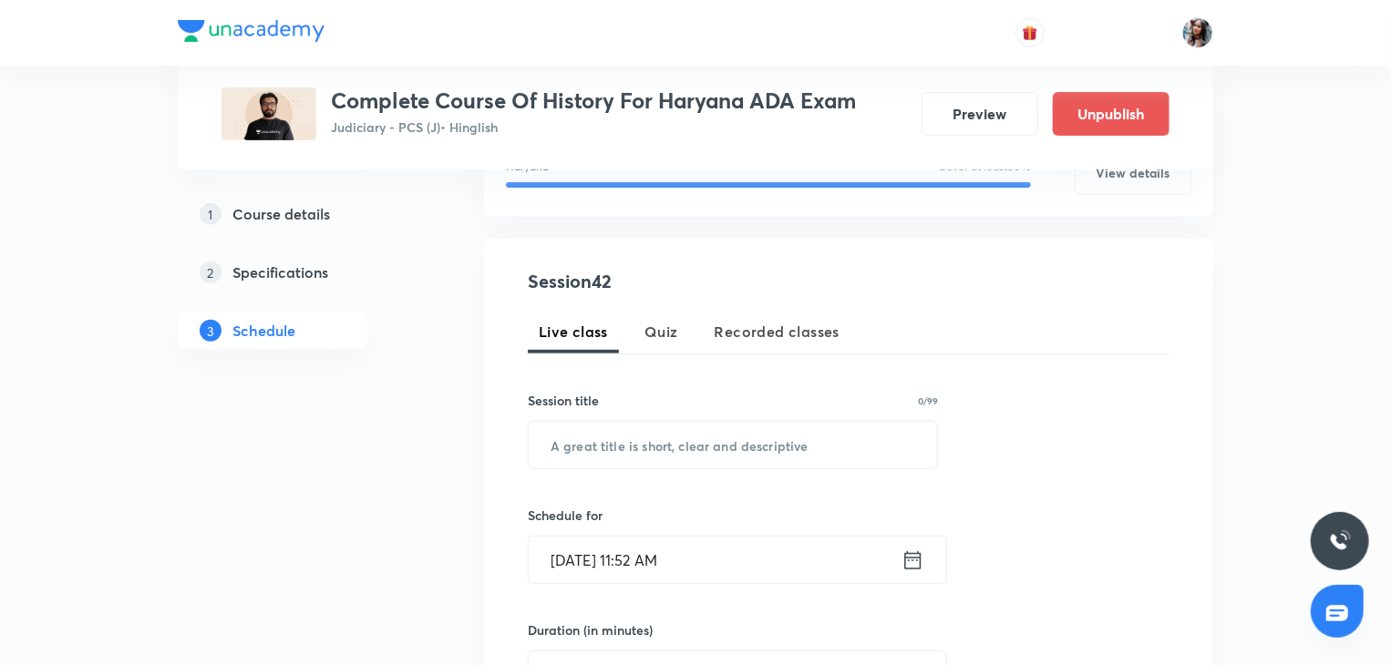
scroll to position [272, 0]
click at [745, 434] on input "text" at bounding box center [733, 444] width 408 height 46
paste input "Modern history ADA lectures"
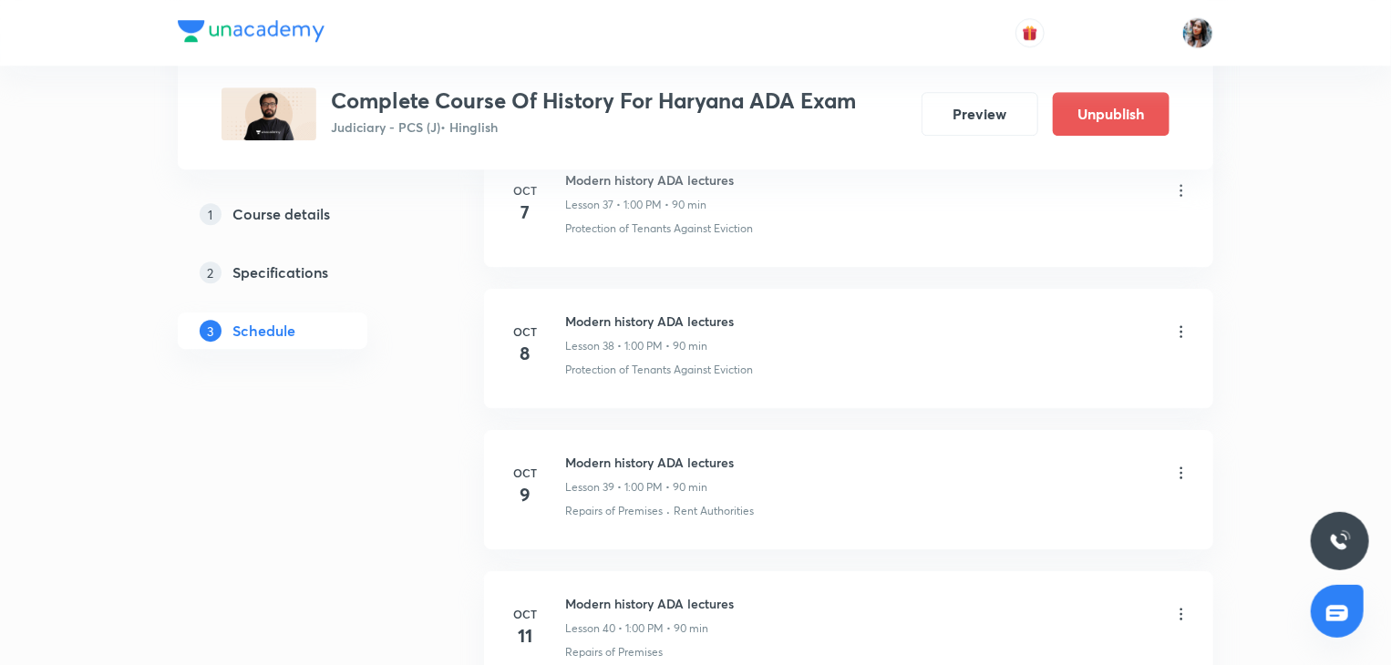
scroll to position [6483, 0]
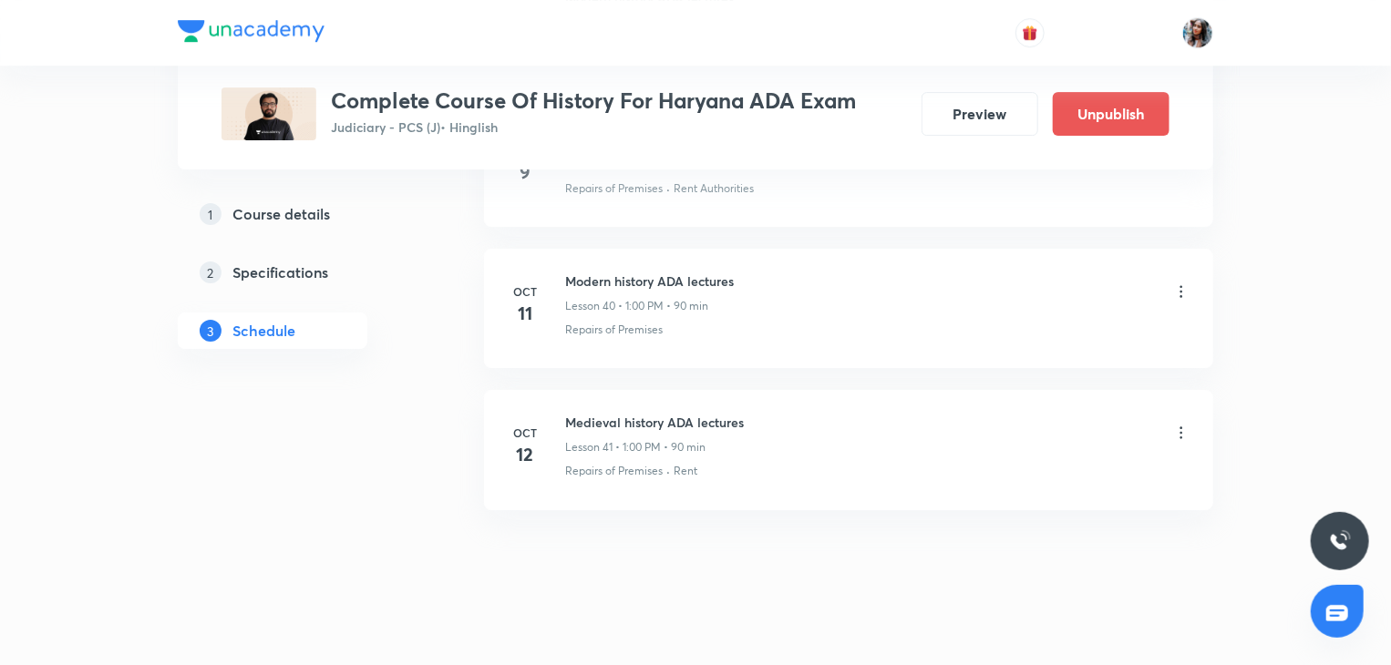
click at [597, 413] on h6 "Medieval history ADA lectures" at bounding box center [654, 422] width 179 height 19
copy h6 "Medieval history ADA lectures"
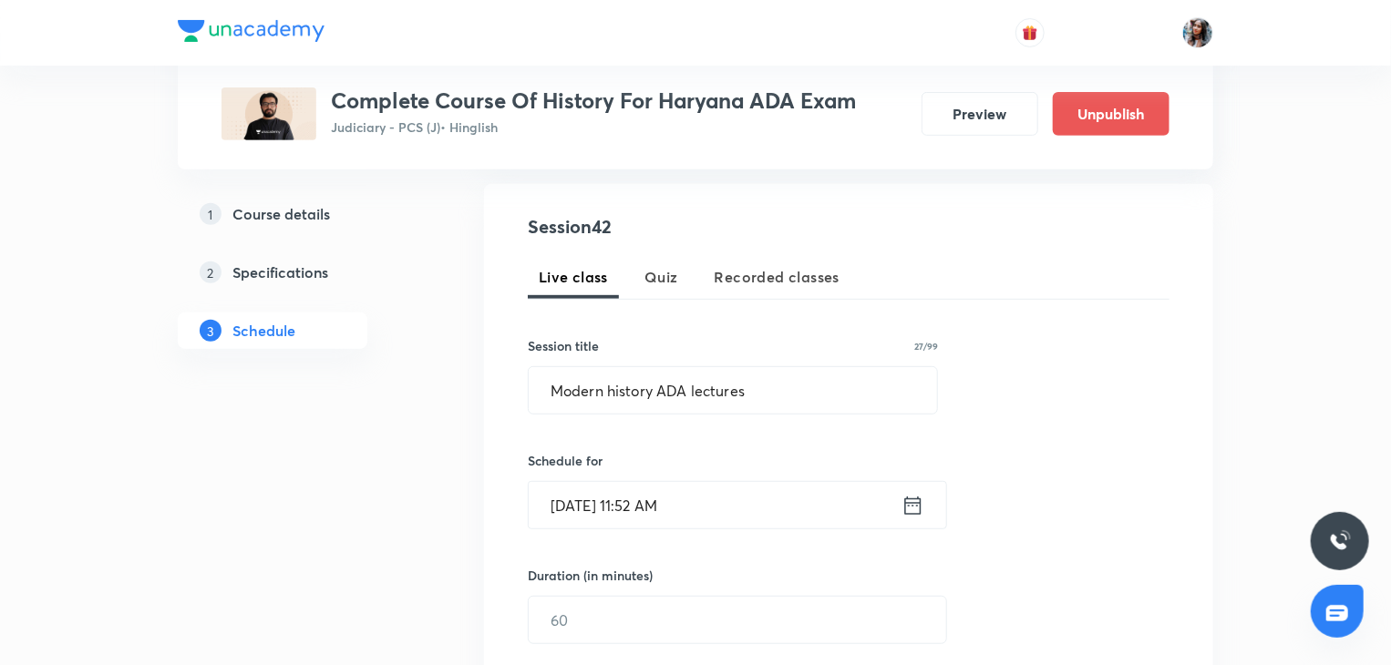
scroll to position [352, 0]
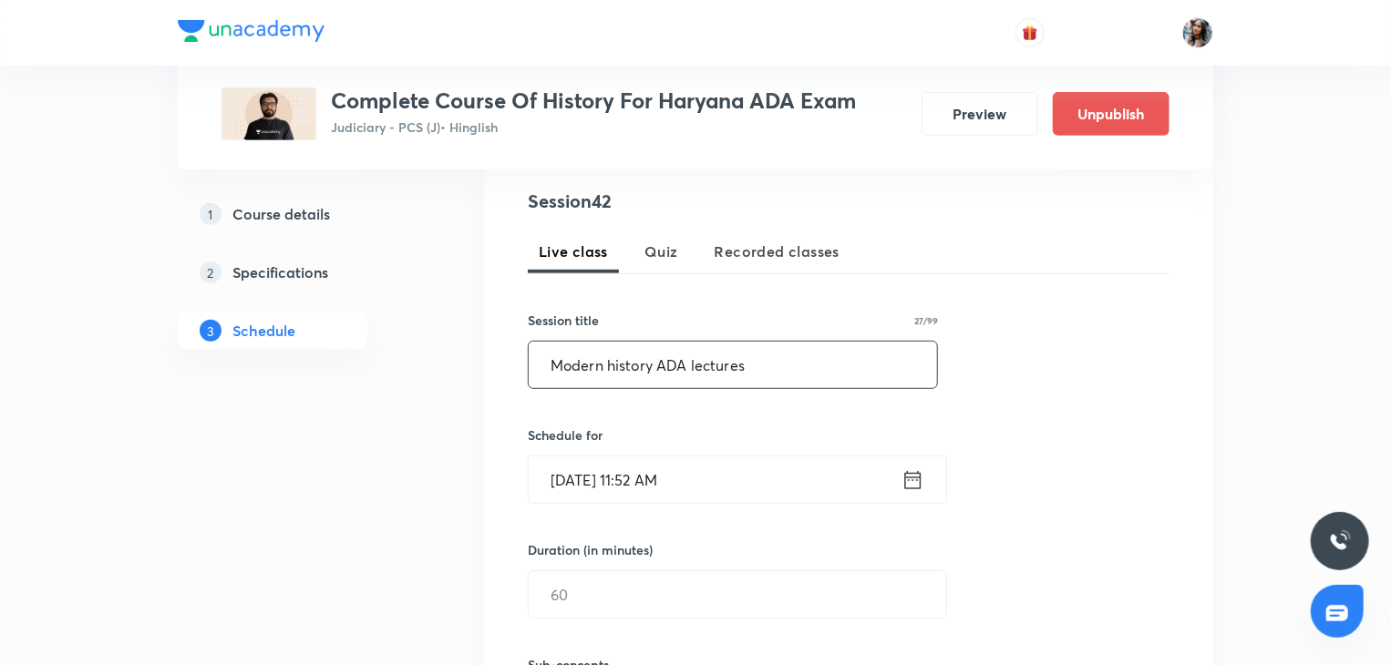
click at [762, 346] on input "Modern history ADA lectures" at bounding box center [733, 365] width 408 height 46
type input "M"
paste input "Medieval history ADA lectures"
type input "Medieval history ADA lectures"
click at [748, 485] on input "Oct 7, 2025, 11:52 AM" at bounding box center [715, 480] width 373 height 46
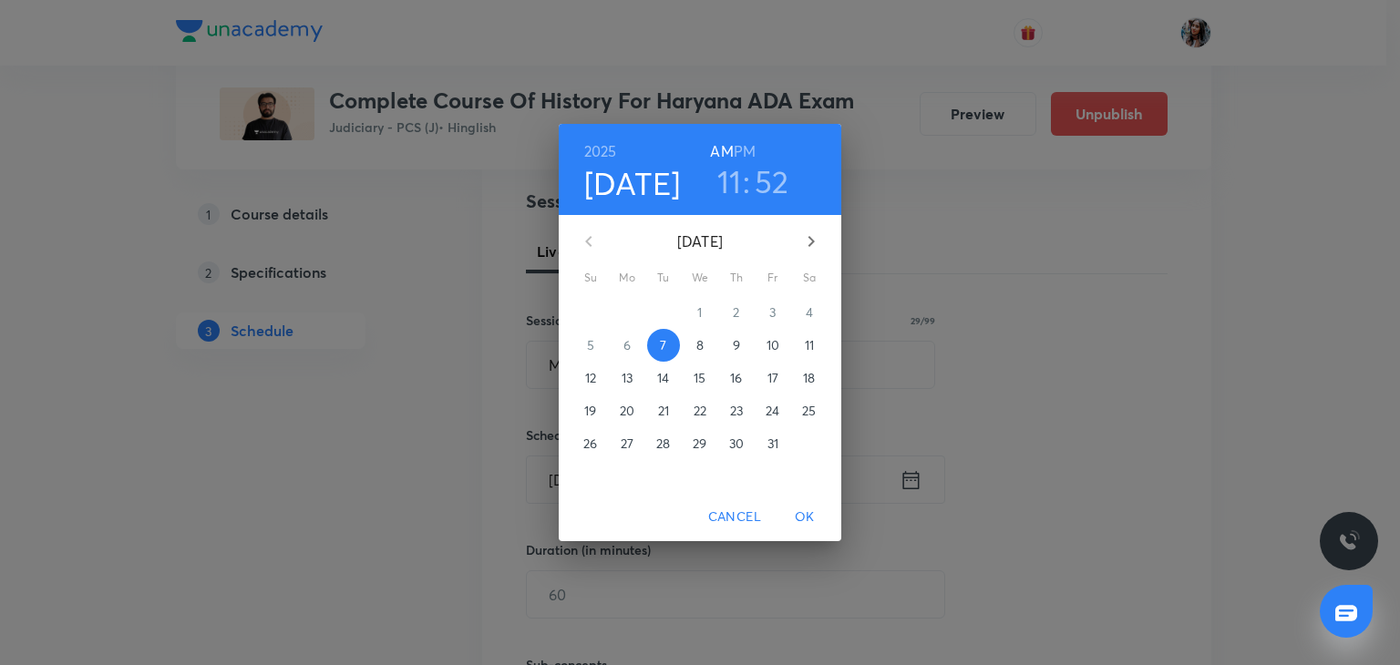
click at [627, 373] on p "13" at bounding box center [626, 378] width 11 height 18
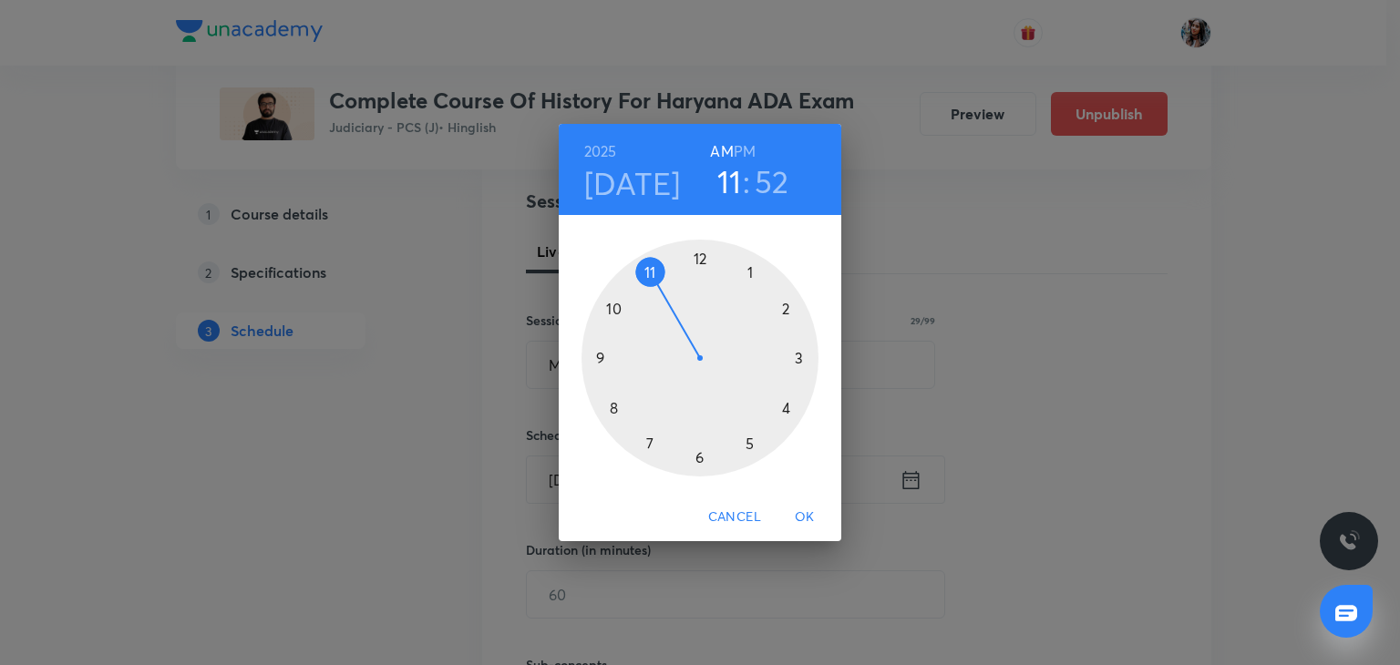
click at [745, 149] on h6 "PM" at bounding box center [745, 152] width 22 height 26
drag, startPoint x: 751, startPoint y: 268, endPoint x: 700, endPoint y: 262, distance: 51.4
click at [700, 262] on div at bounding box center [699, 358] width 237 height 237
click at [732, 182] on h3 "12" at bounding box center [728, 181] width 29 height 38
click at [751, 270] on div at bounding box center [699, 358] width 237 height 237
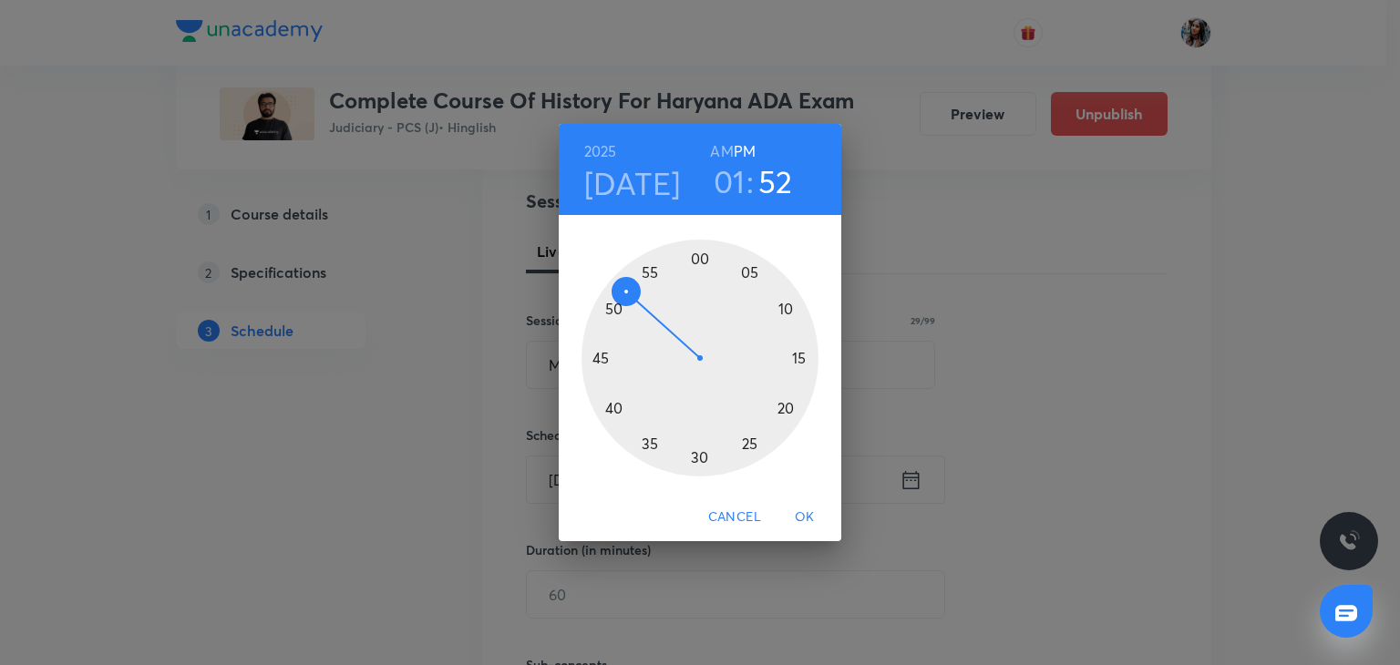
click at [700, 259] on div at bounding box center [699, 358] width 237 height 237
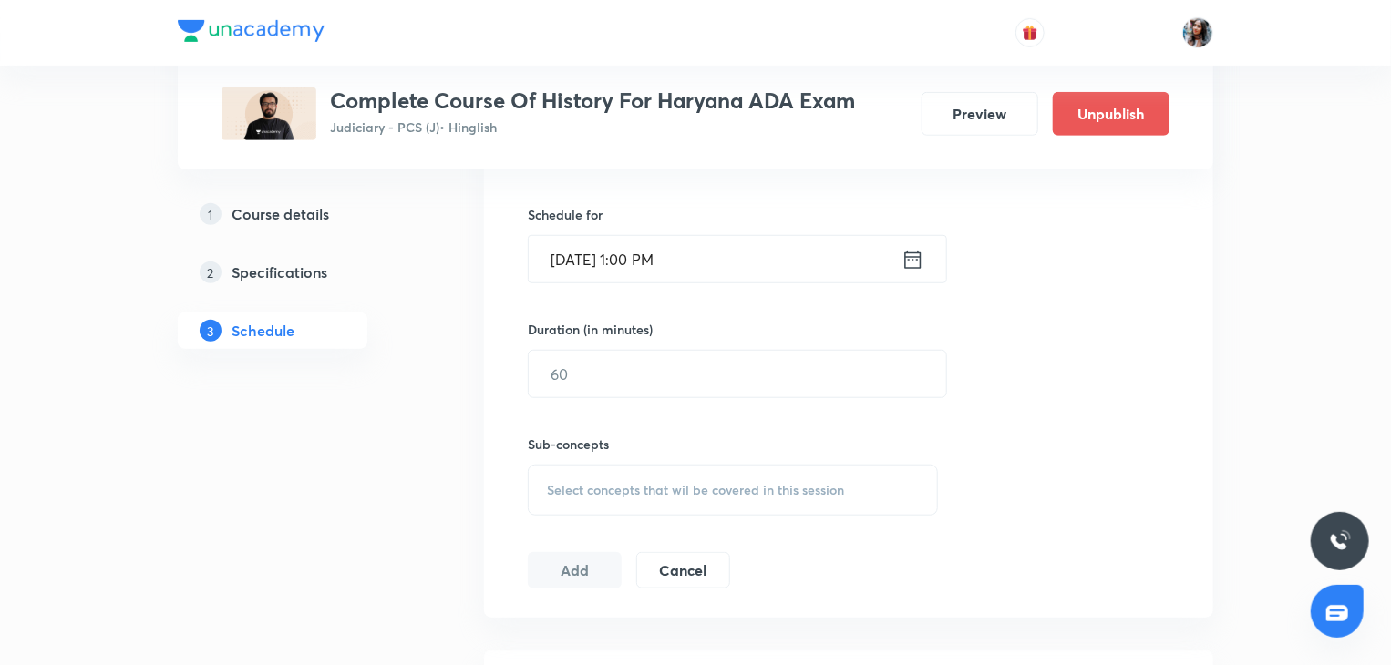
scroll to position [576, 0]
click at [669, 363] on input "text" at bounding box center [737, 370] width 417 height 46
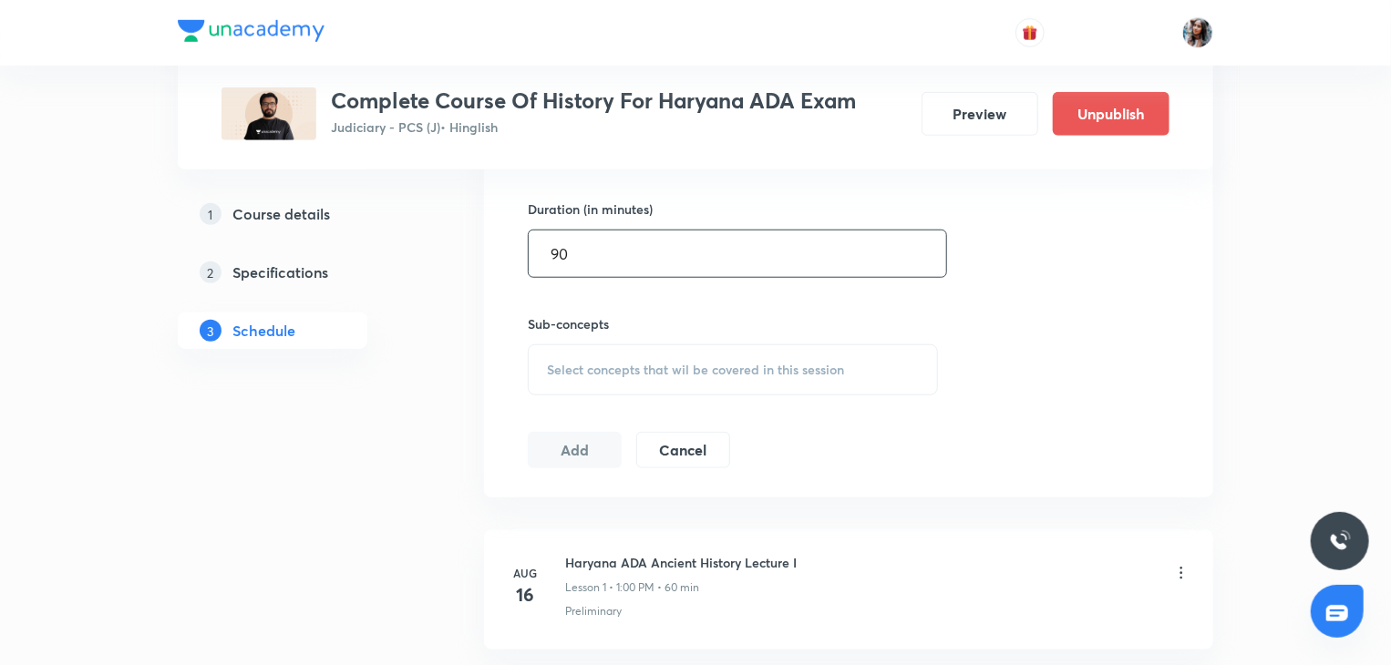
scroll to position [711, 0]
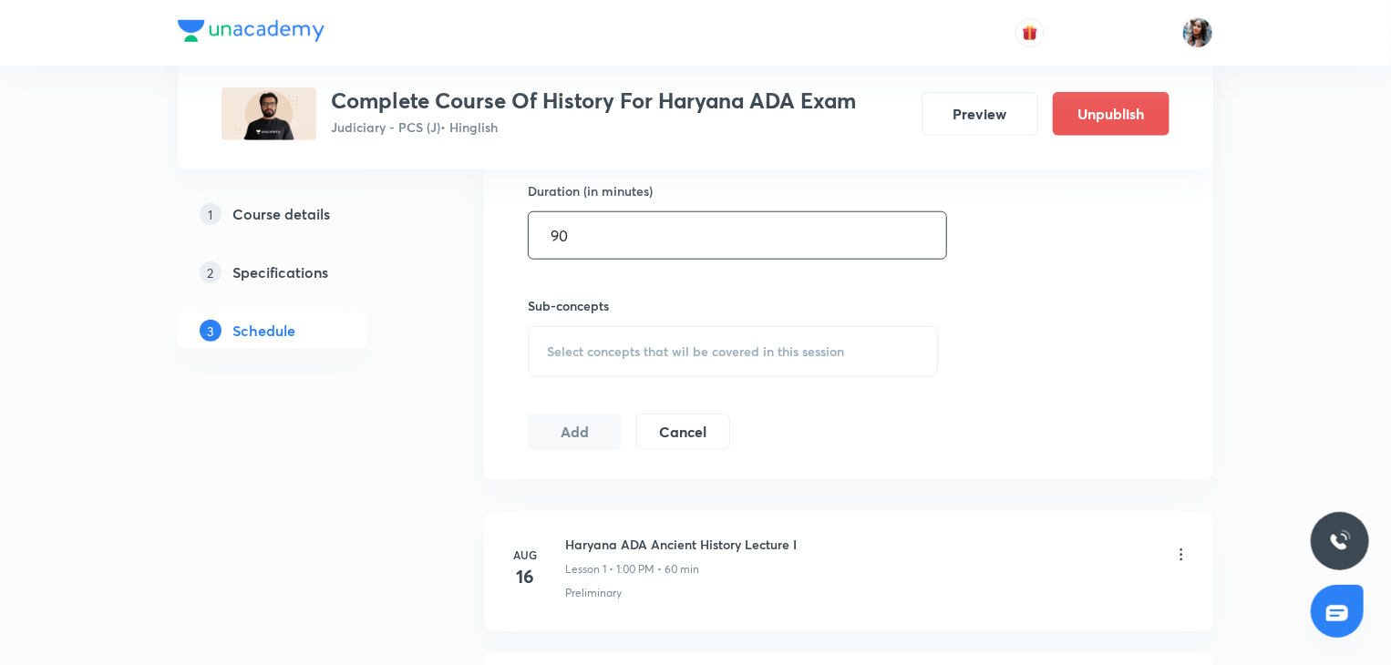
type input "90"
click at [650, 361] on div "Select concepts that wil be covered in this session" at bounding box center [733, 351] width 410 height 51
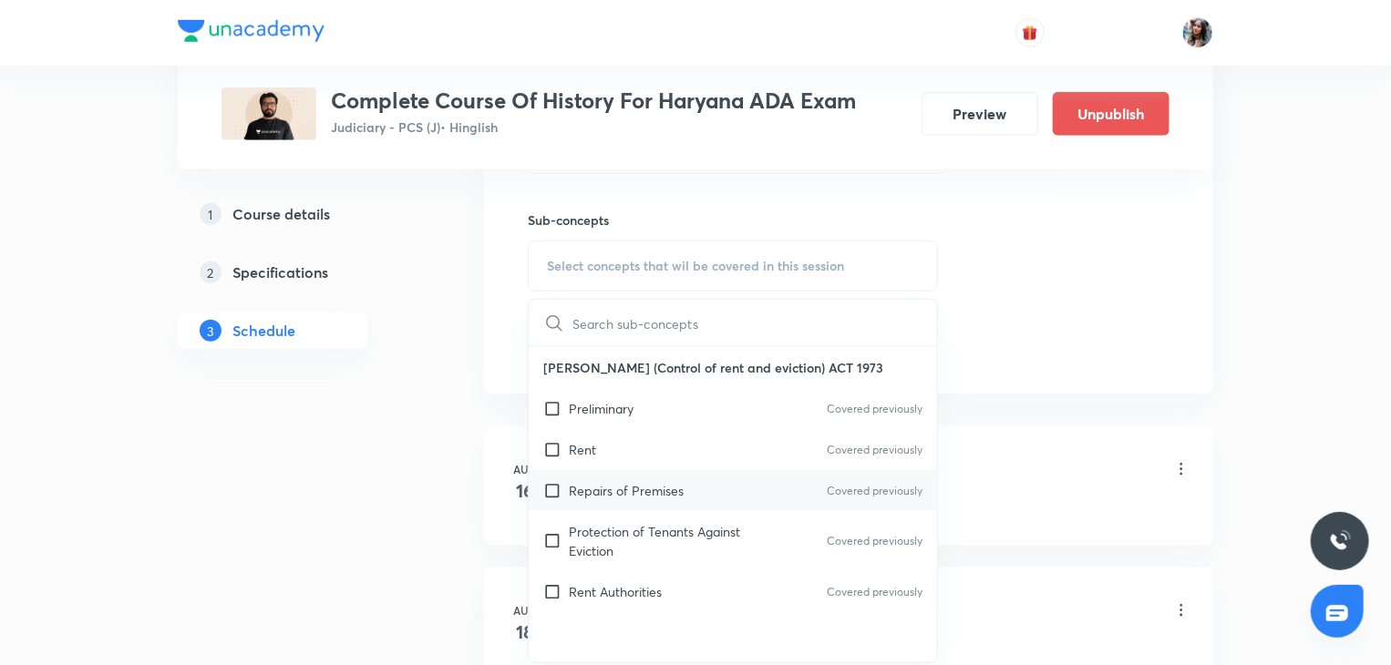
scroll to position [806, 0]
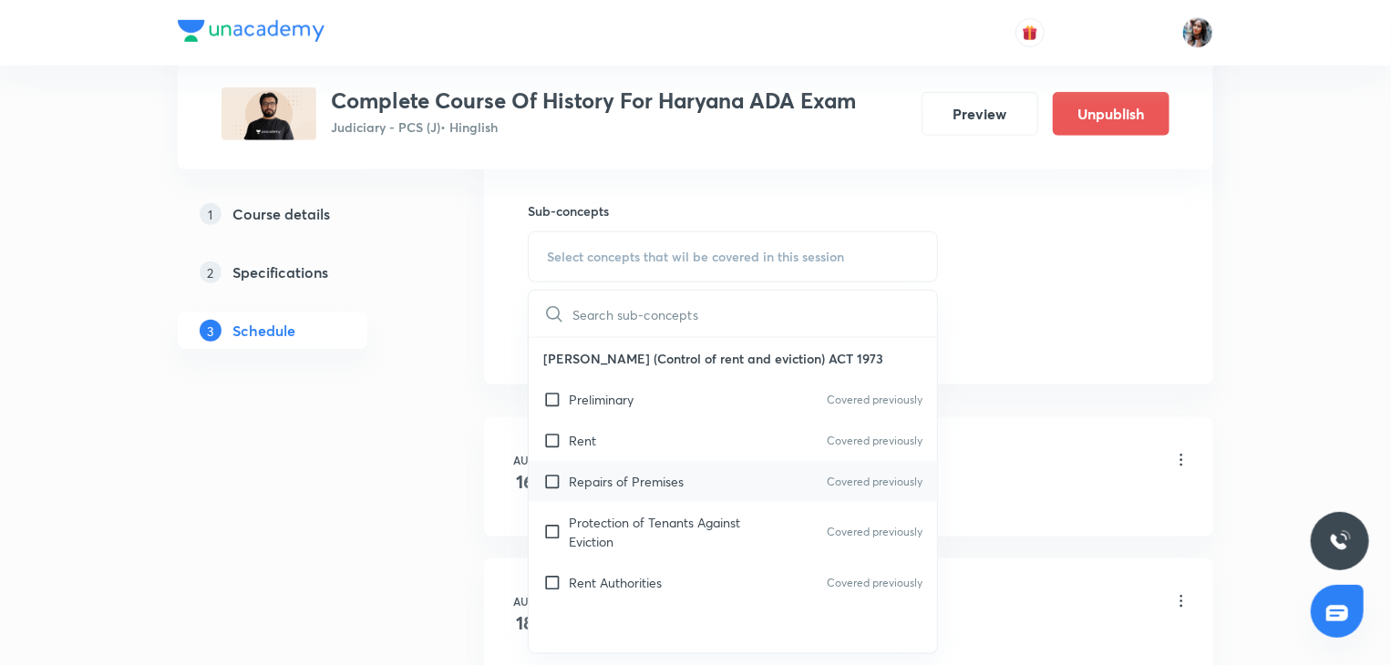
click at [665, 587] on div "Rent Authorities Covered previously" at bounding box center [733, 582] width 408 height 41
checkbox input "true"
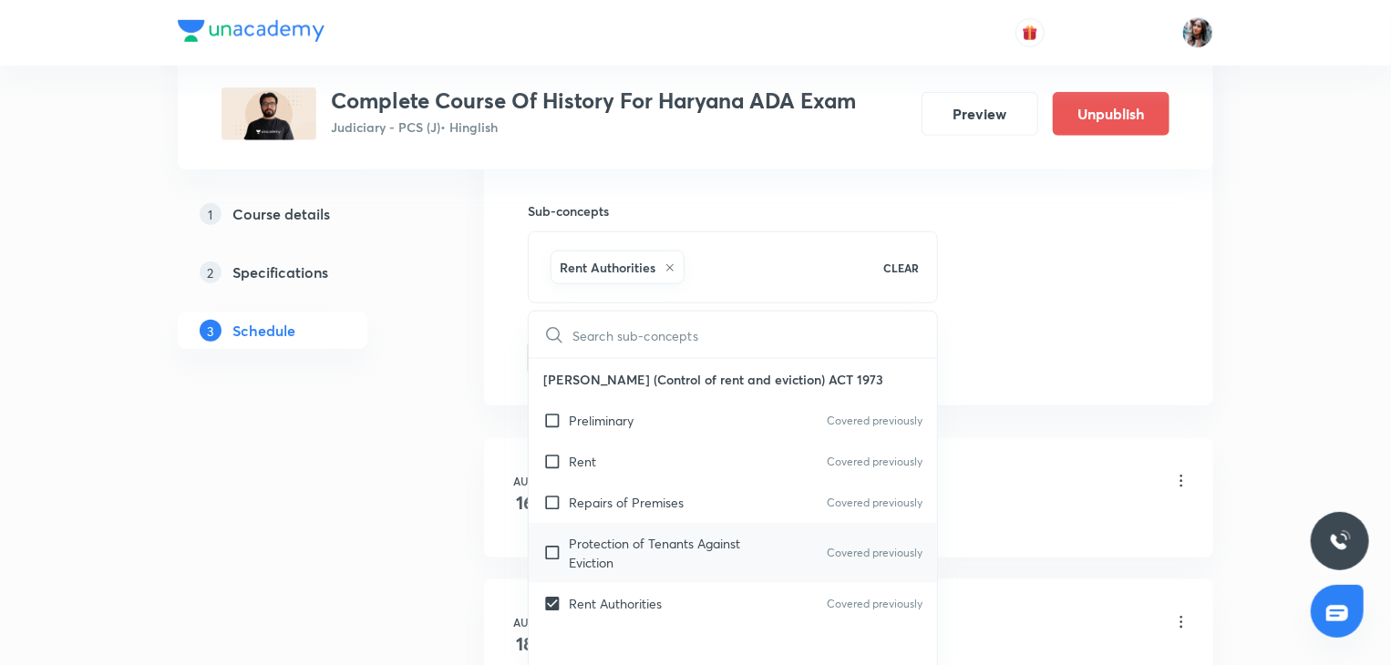
click at [634, 536] on p "Protection of Tenants Against Eviction" at bounding box center [661, 553] width 184 height 38
checkbox input "true"
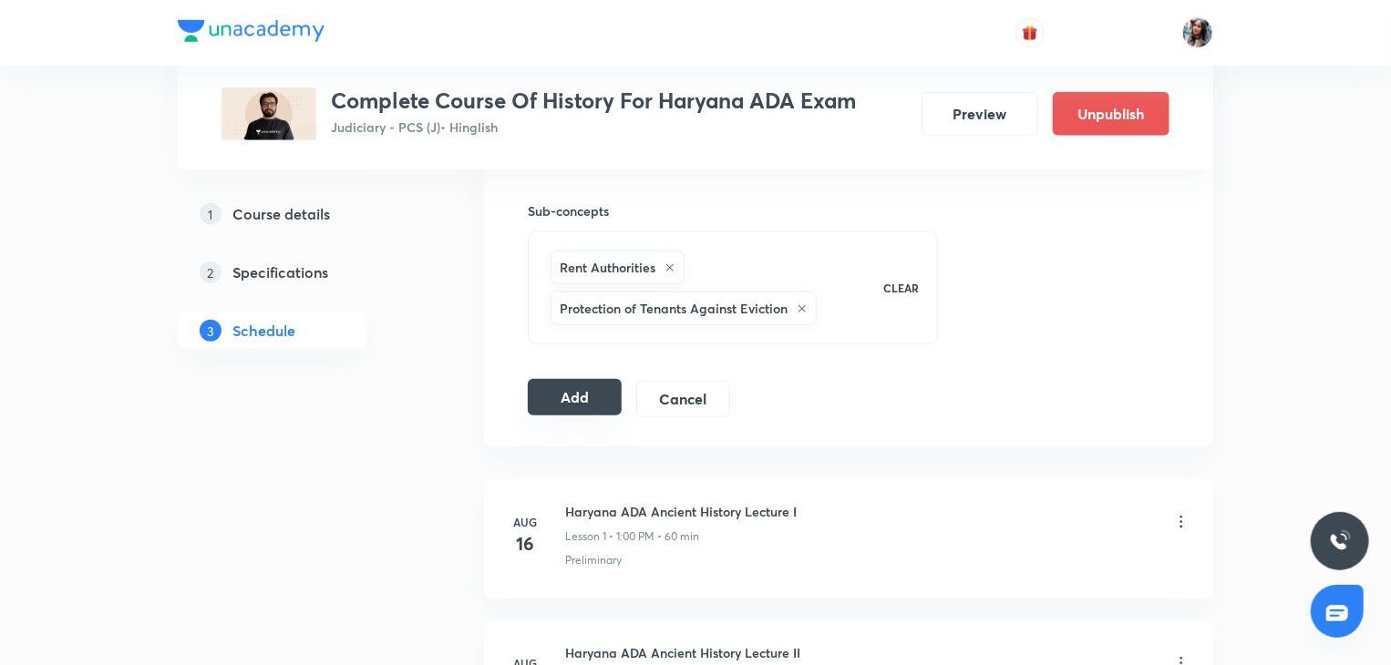
click at [579, 408] on button "Add" at bounding box center [575, 397] width 94 height 36
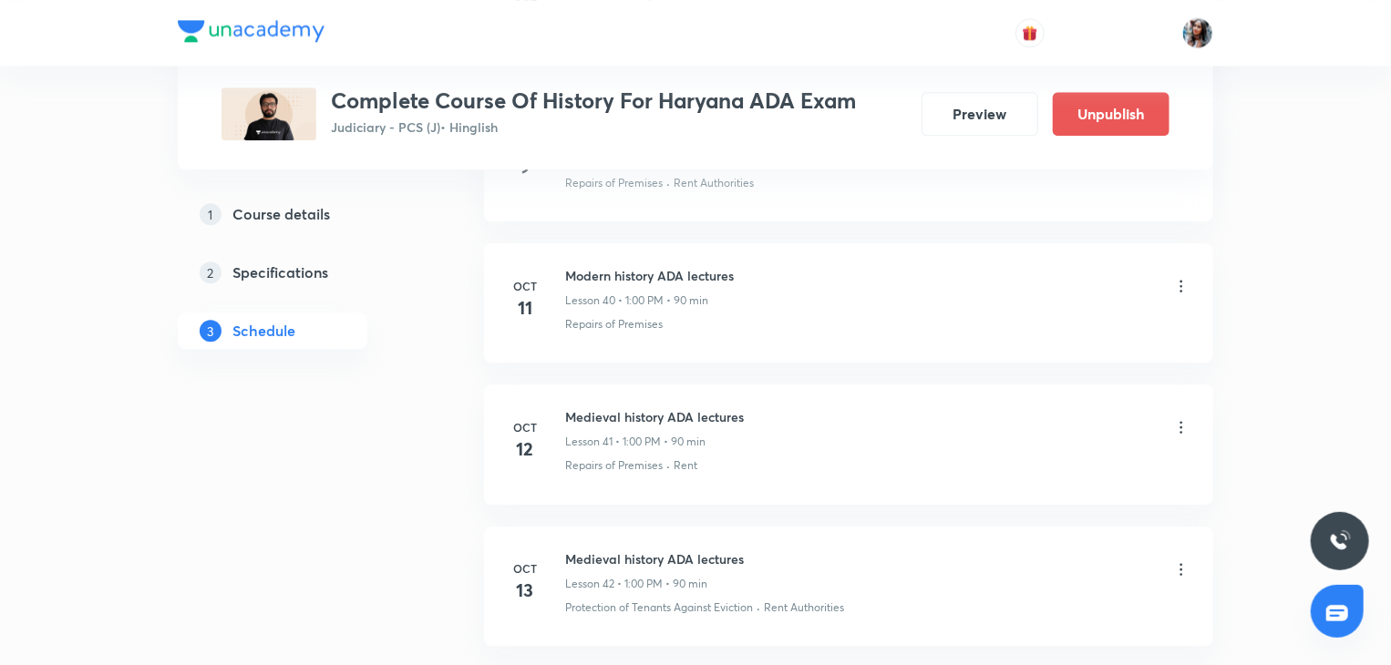
scroll to position [6022, 0]
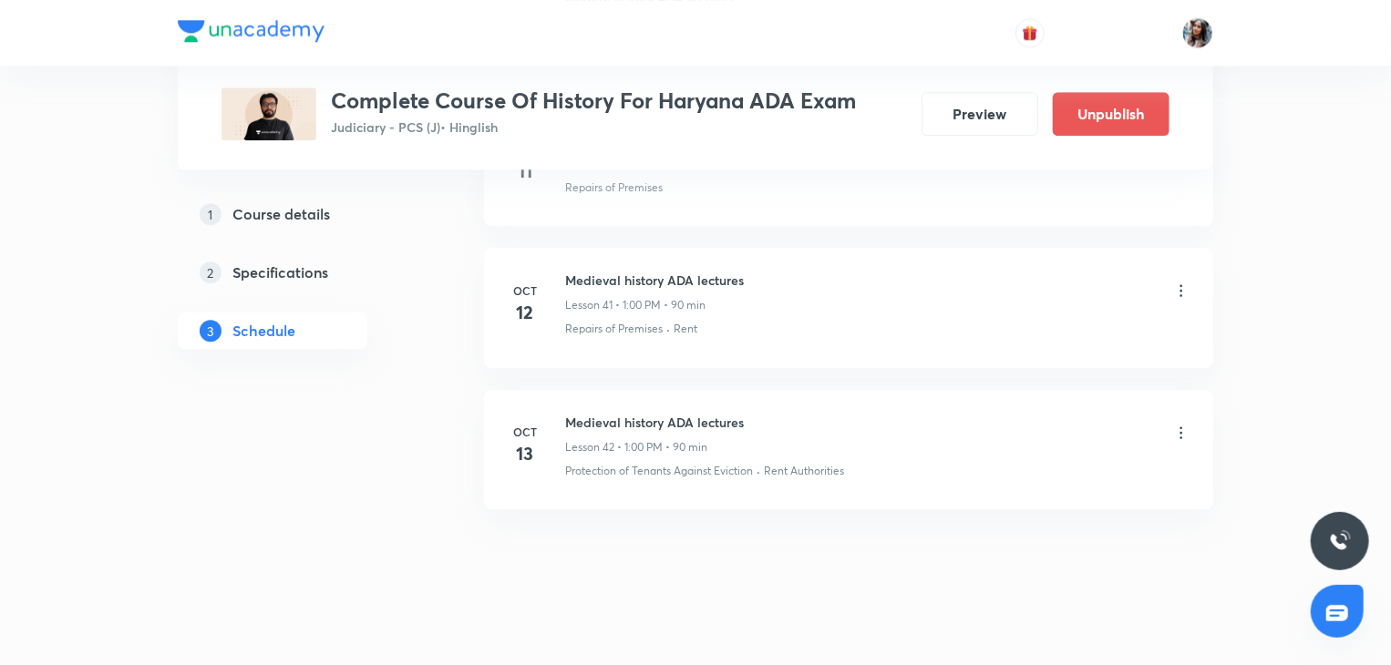
click at [594, 413] on h6 "Medieval history ADA lectures" at bounding box center [654, 422] width 179 height 19
copy h6 "Medieval history ADA lectures"
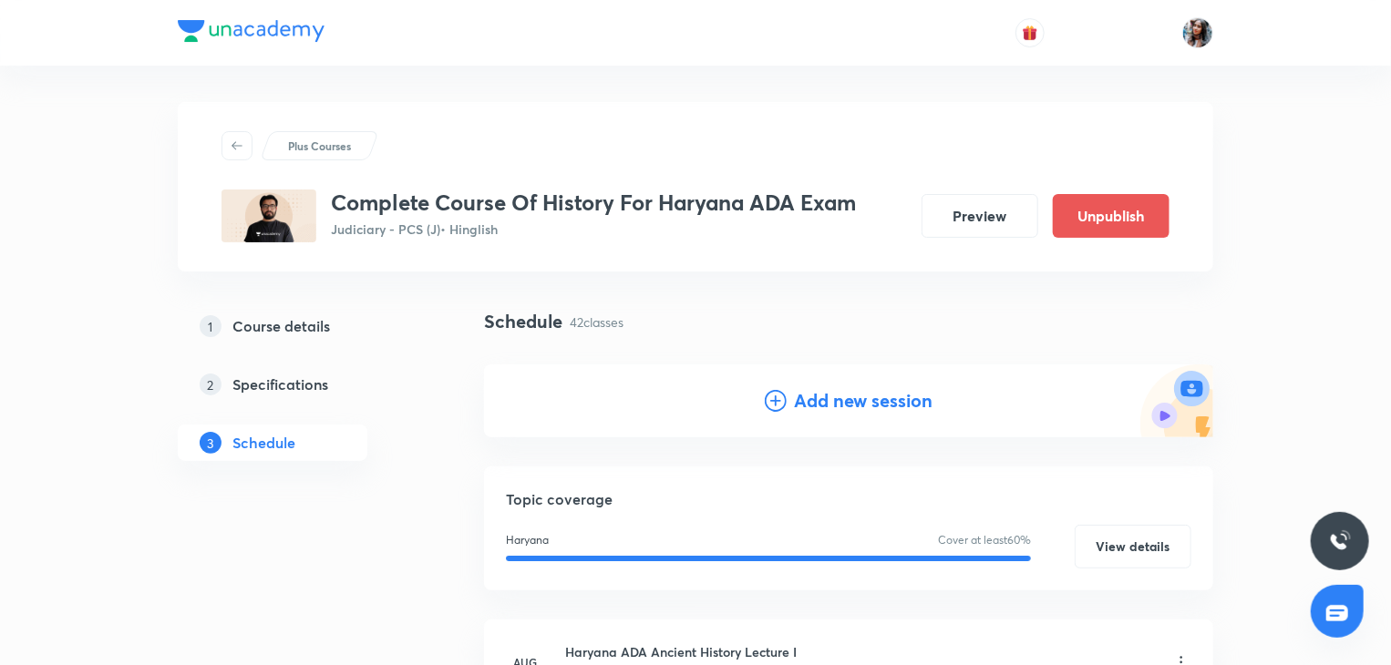
scroll to position [22, 0]
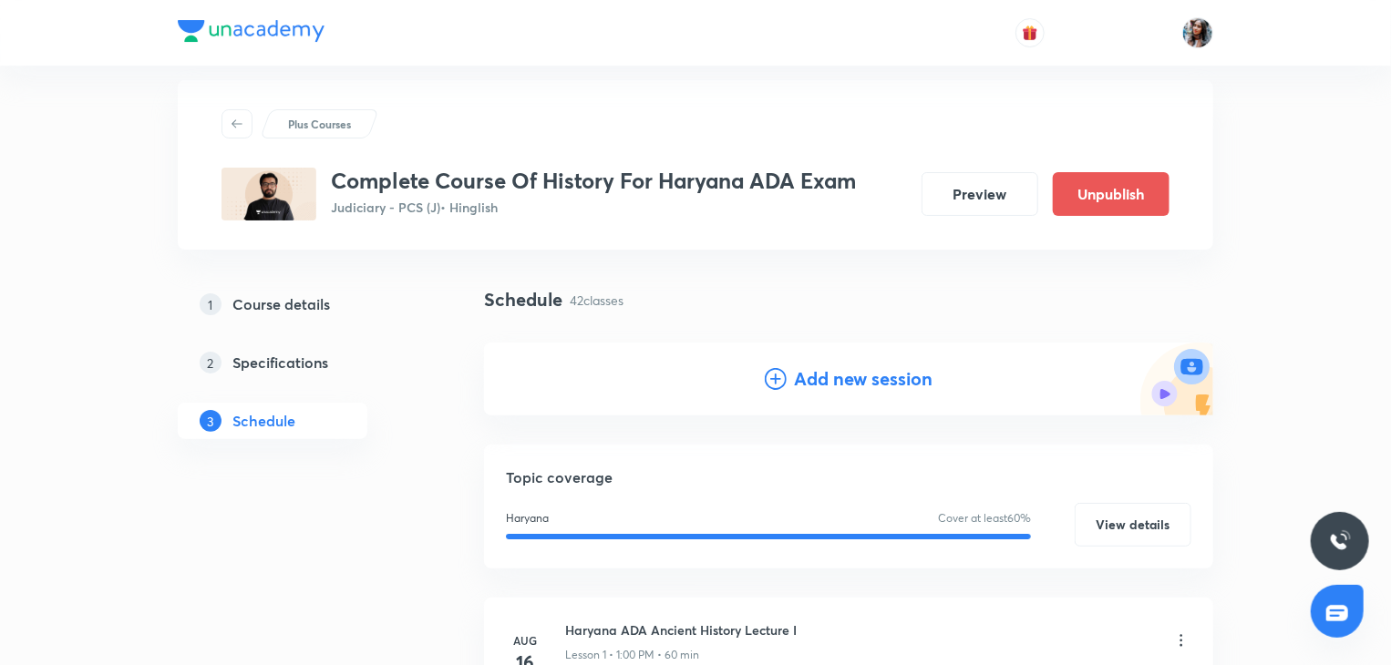
click at [794, 384] on h4 "Add new session" at bounding box center [863, 378] width 139 height 27
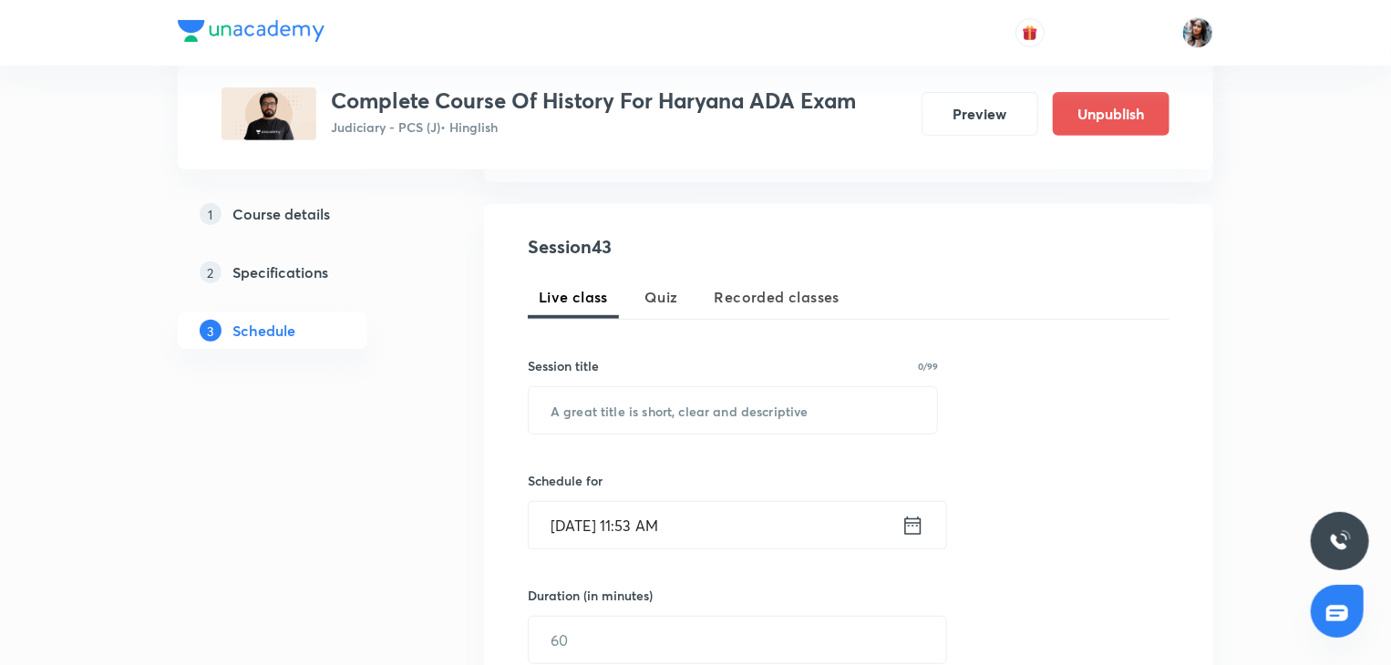
scroll to position [313, 0]
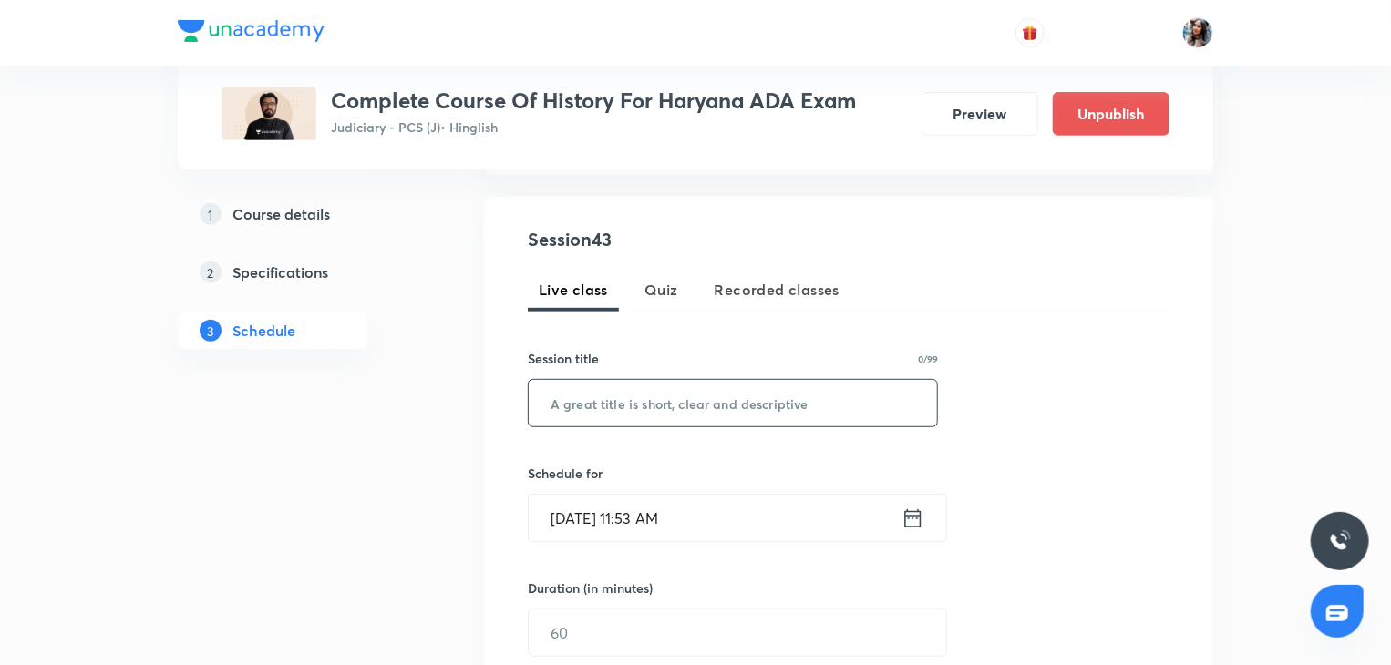
click at [705, 424] on input "text" at bounding box center [733, 403] width 408 height 46
paste input "Medieval history ADA lectures"
type input "Medieval history ADA lectures"
click at [721, 506] on input "Oct 7, 2025, 11:53 AM" at bounding box center [715, 518] width 373 height 46
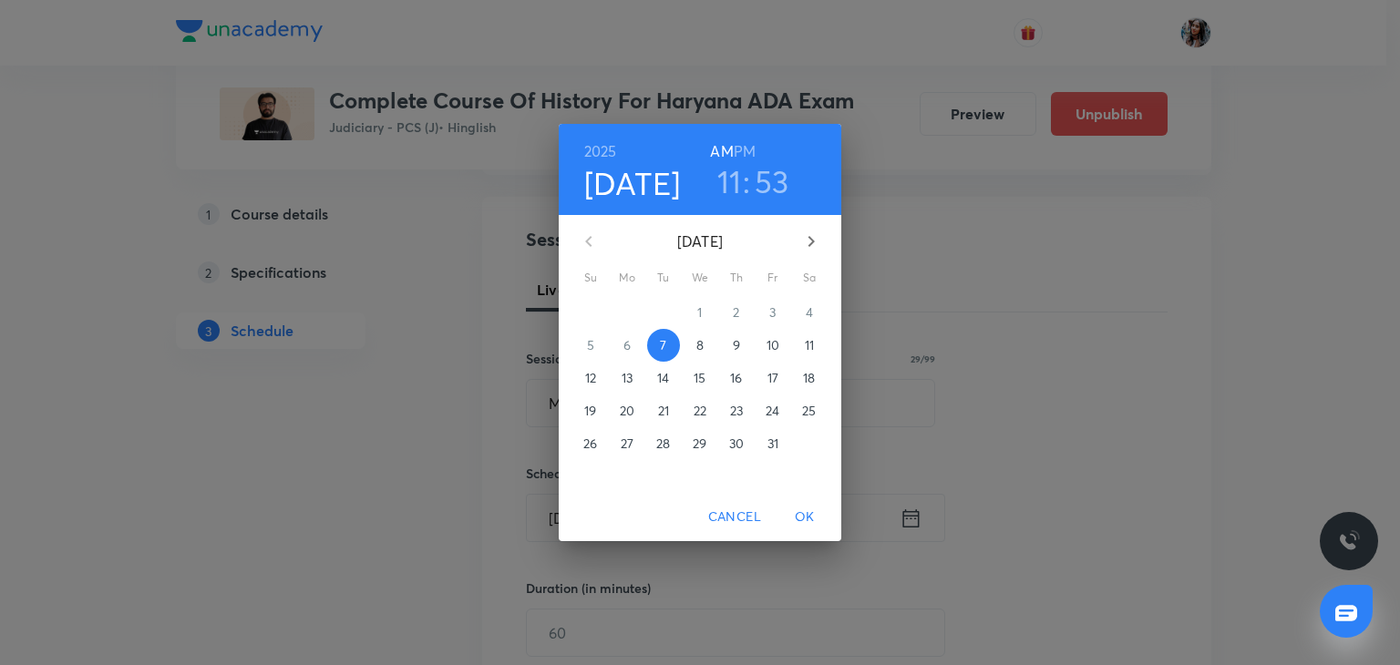
click at [672, 381] on span "14" at bounding box center [663, 378] width 33 height 18
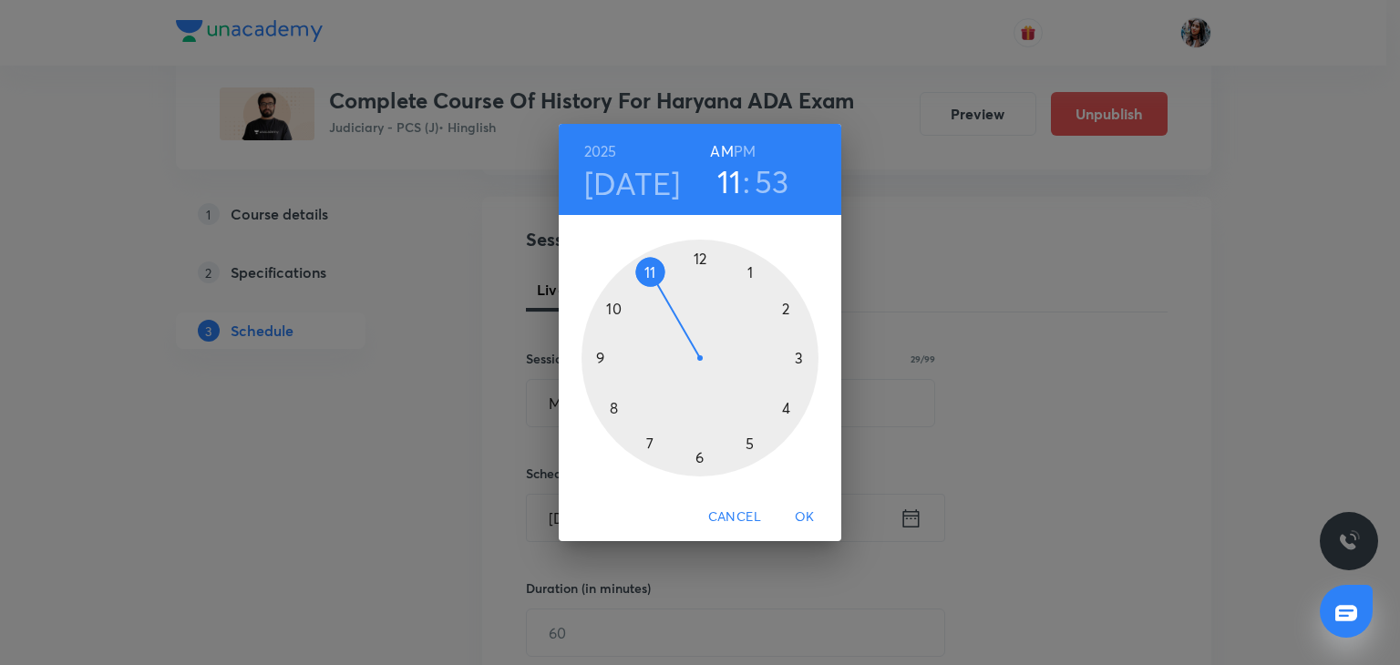
click at [744, 148] on h6 "PM" at bounding box center [745, 152] width 22 height 26
click at [748, 271] on div at bounding box center [699, 358] width 237 height 237
click at [702, 256] on div at bounding box center [699, 358] width 237 height 237
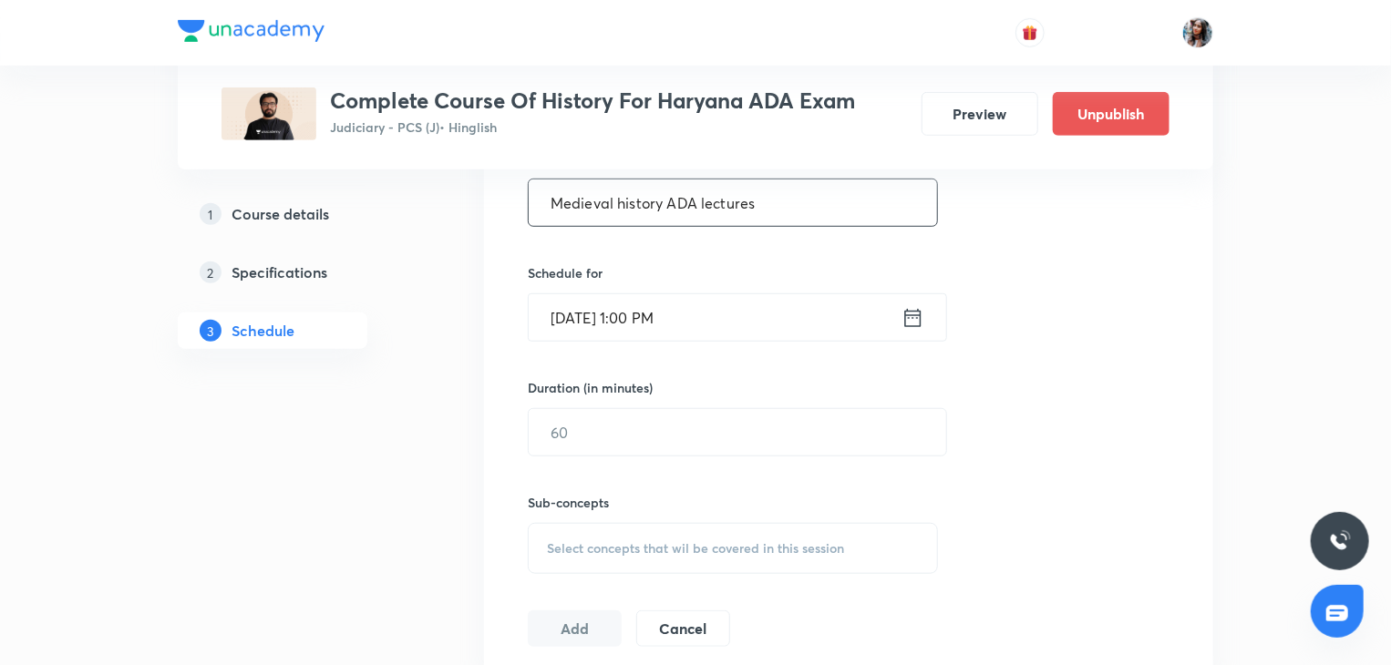
scroll to position [536, 0]
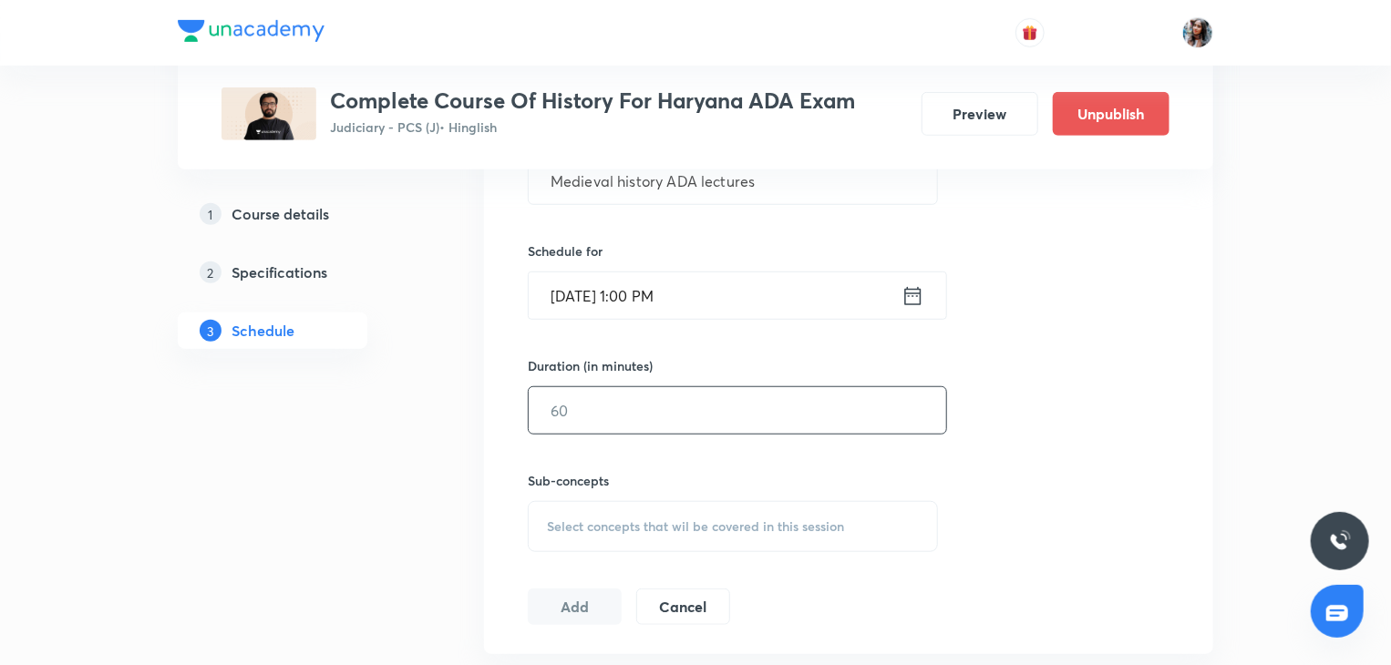
drag, startPoint x: 693, startPoint y: 379, endPoint x: 673, endPoint y: 400, distance: 28.4
click at [673, 400] on div "Duration (in minutes) ​" at bounding box center [694, 395] width 333 height 78
click at [673, 400] on input "text" at bounding box center [737, 410] width 417 height 46
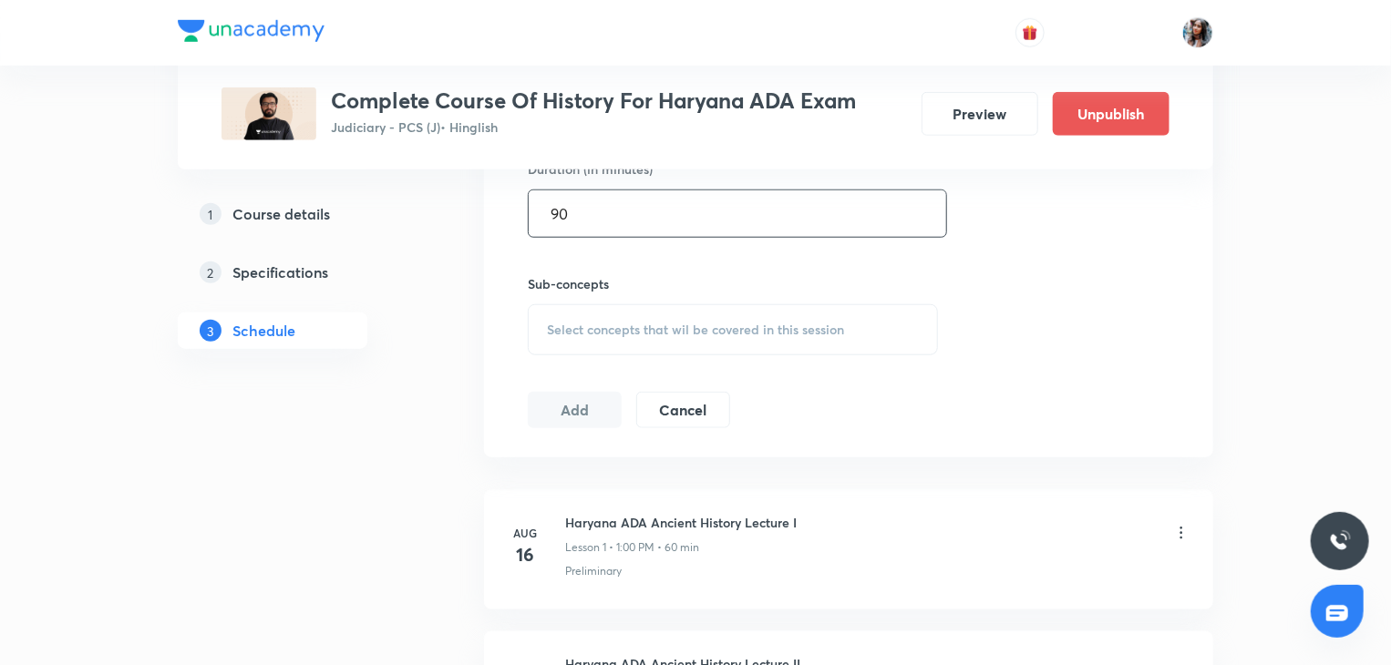
scroll to position [735, 0]
type input "90"
click at [633, 330] on span "Select concepts that wil be covered in this session" at bounding box center [695, 327] width 297 height 15
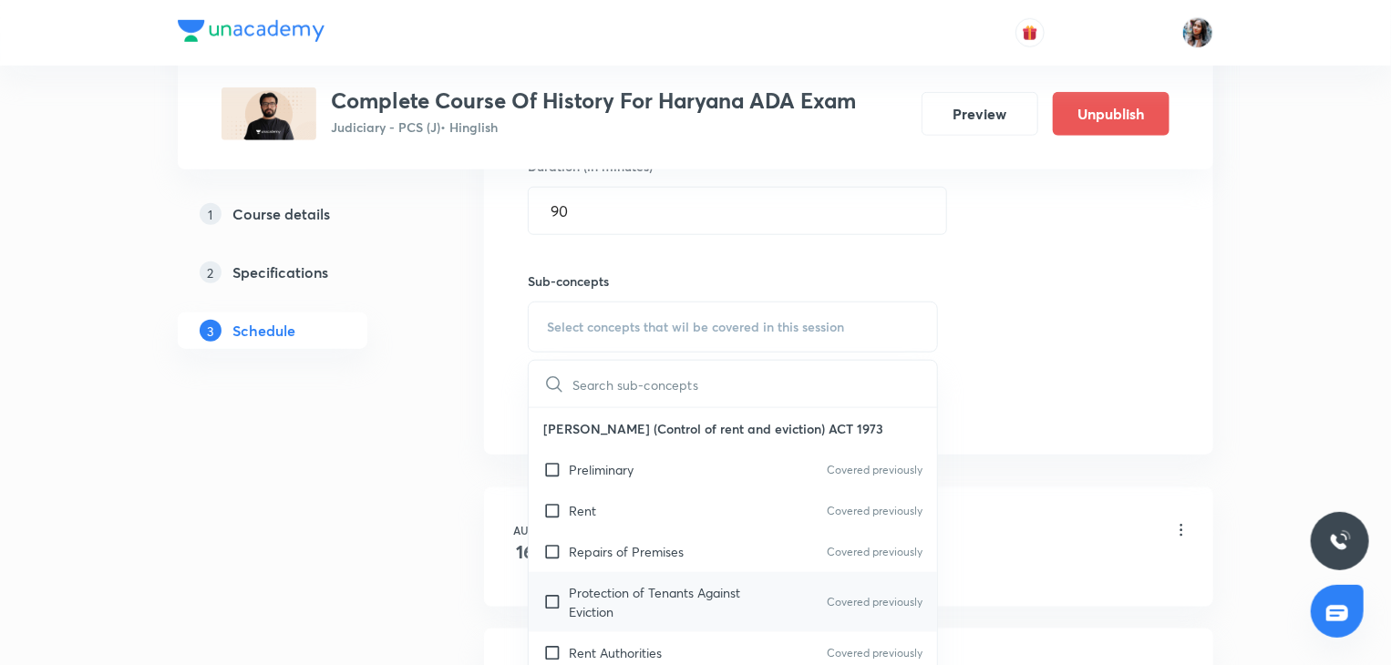
click at [682, 591] on p "Protection of Tenants Against Eviction" at bounding box center [661, 602] width 184 height 38
checkbox input "true"
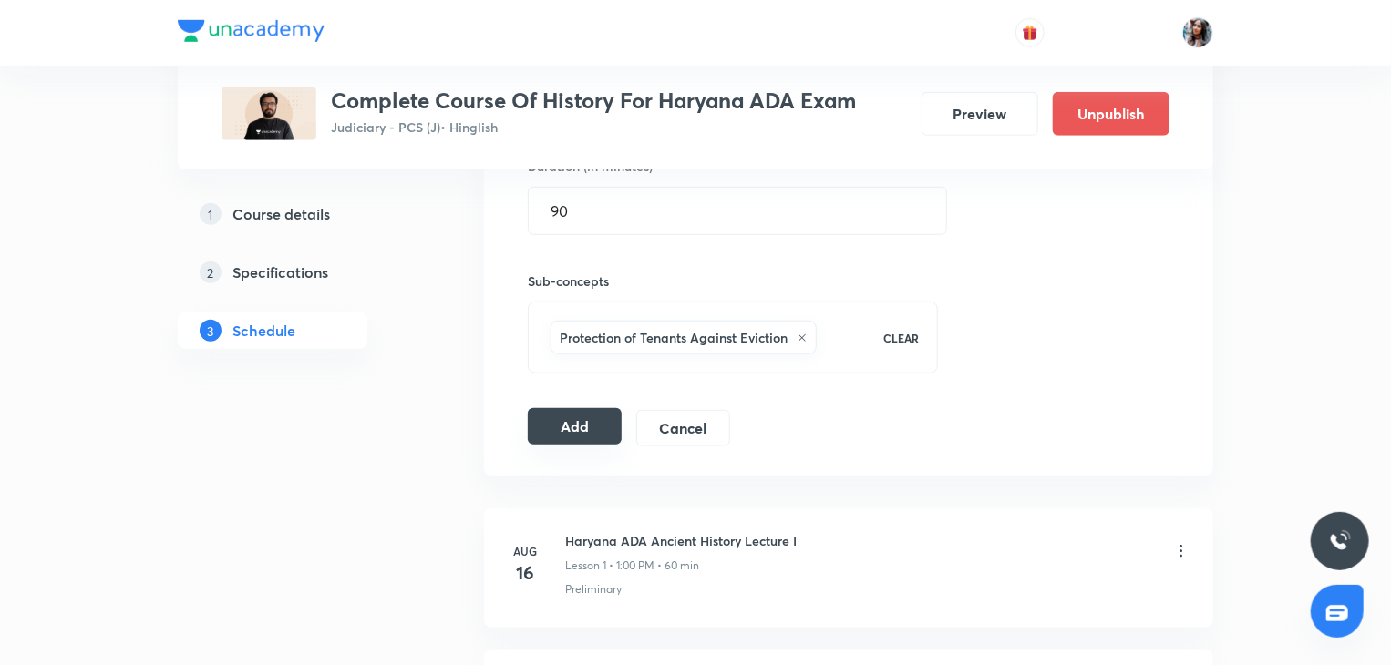
click at [550, 427] on button "Add" at bounding box center [575, 426] width 94 height 36
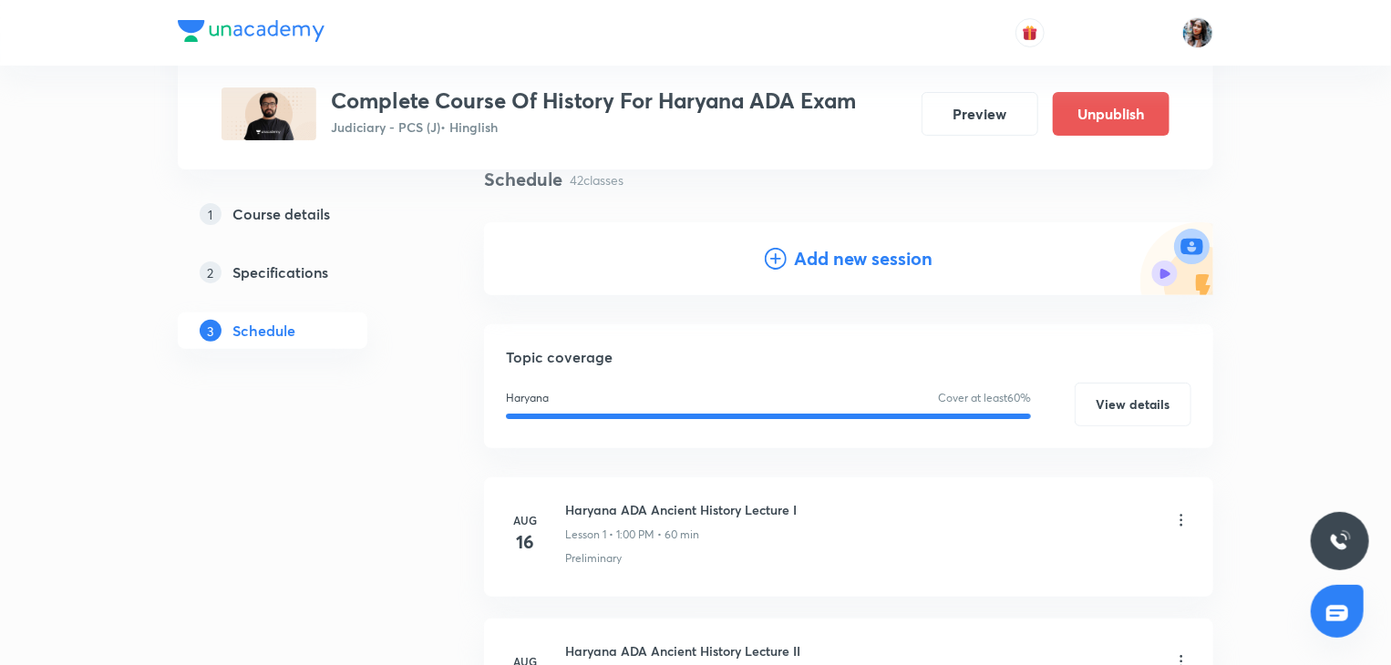
scroll to position [0, 0]
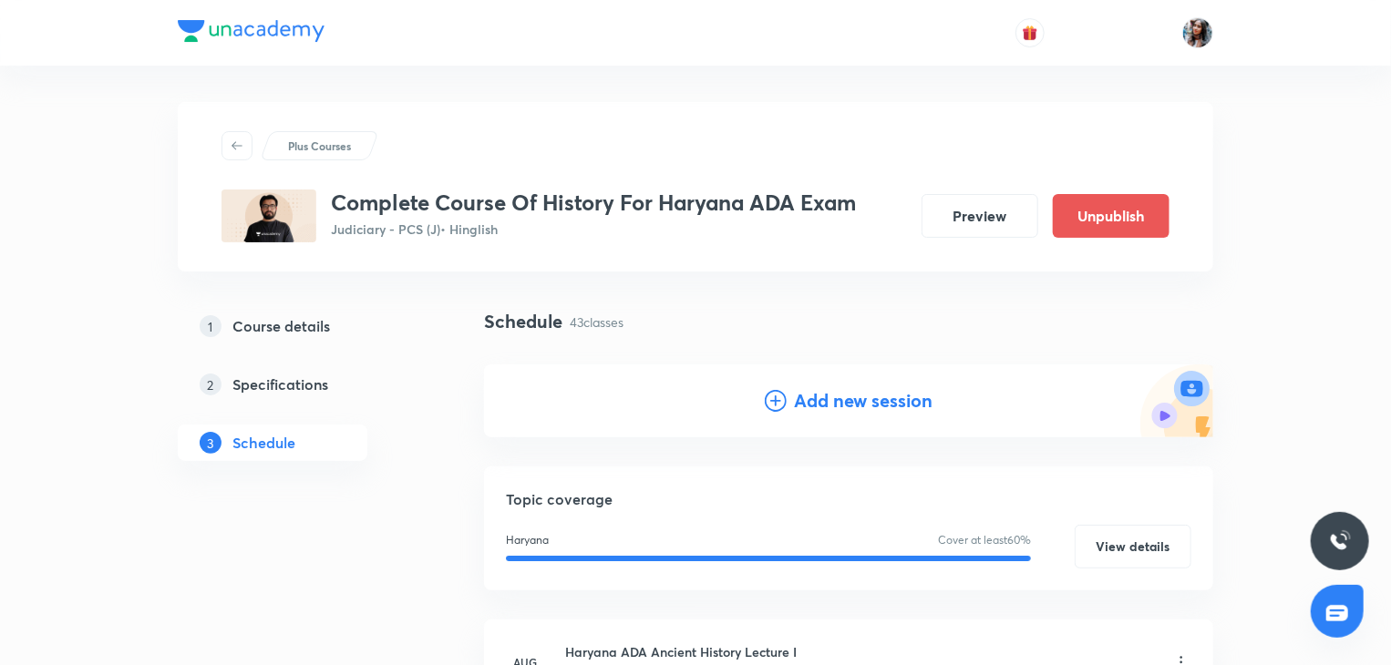
click at [851, 414] on h4 "Add new session" at bounding box center [863, 400] width 139 height 27
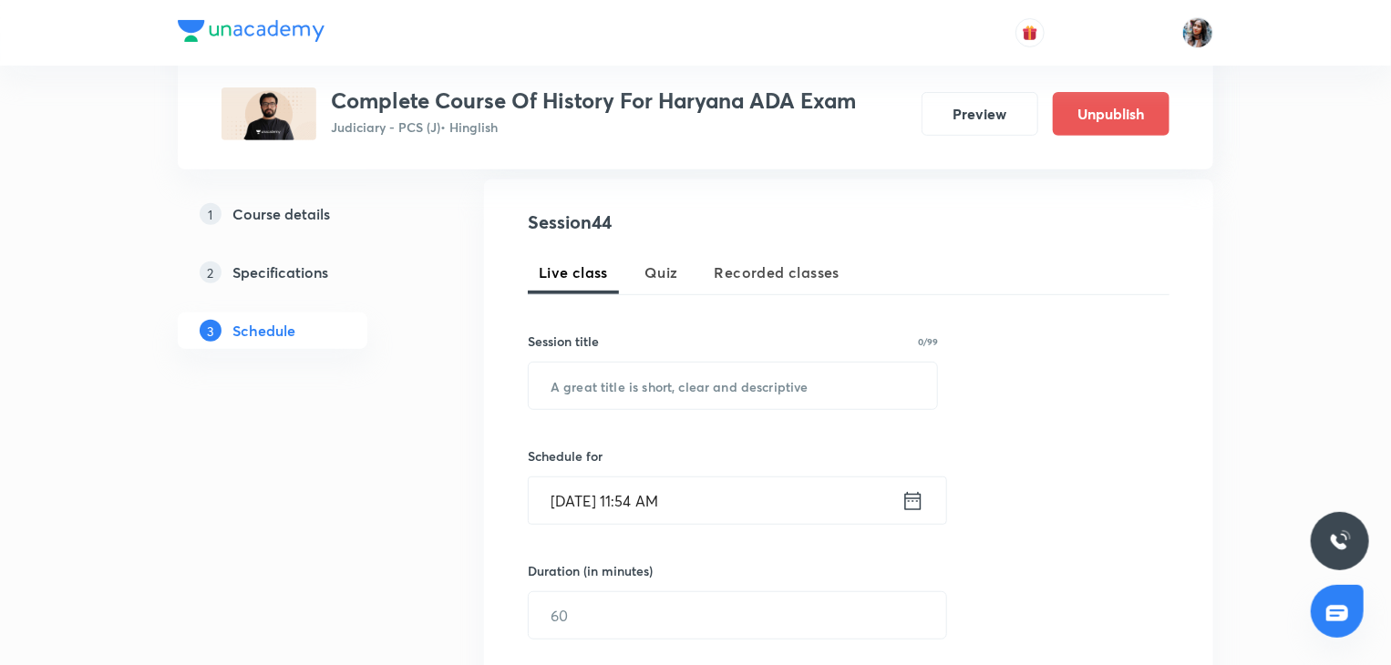
scroll to position [338, 0]
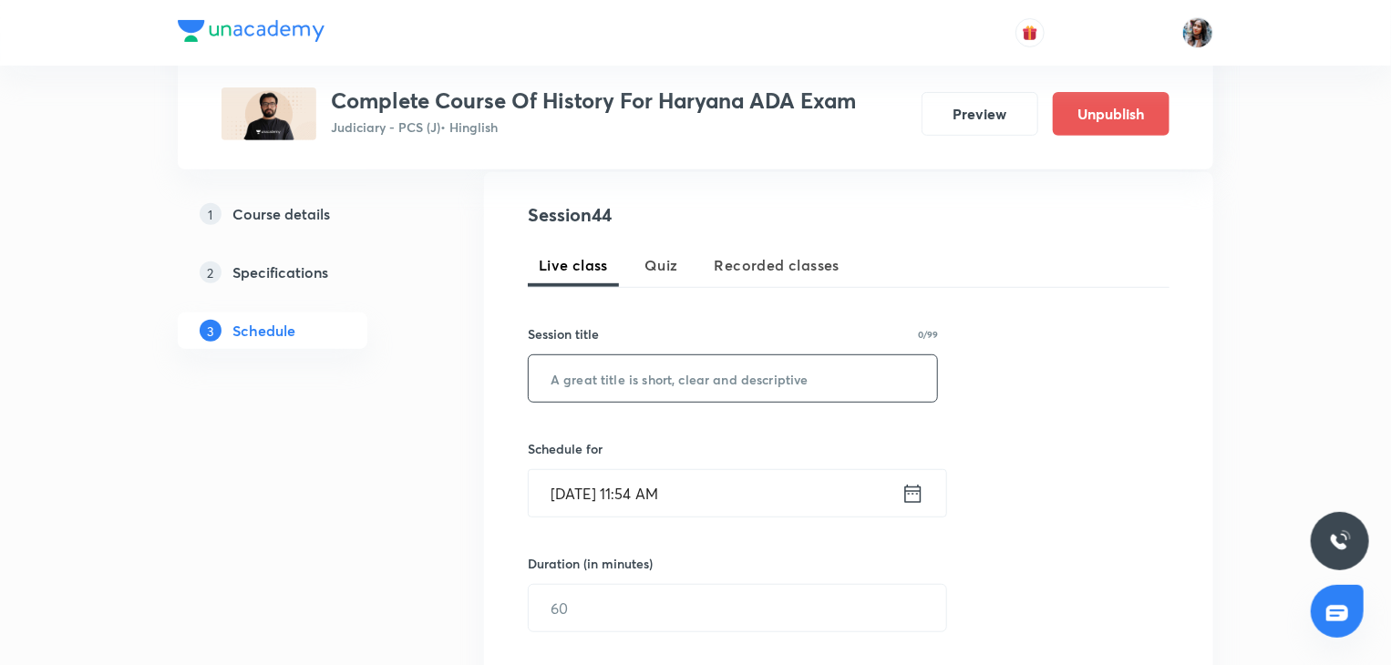
click at [714, 356] on input "text" at bounding box center [733, 378] width 408 height 46
paste input "Medieval history ADA lectures"
type input "Medieval history ADA lectures"
click at [700, 498] on input "Oct 7, 2025, 11:54 AM" at bounding box center [715, 493] width 373 height 46
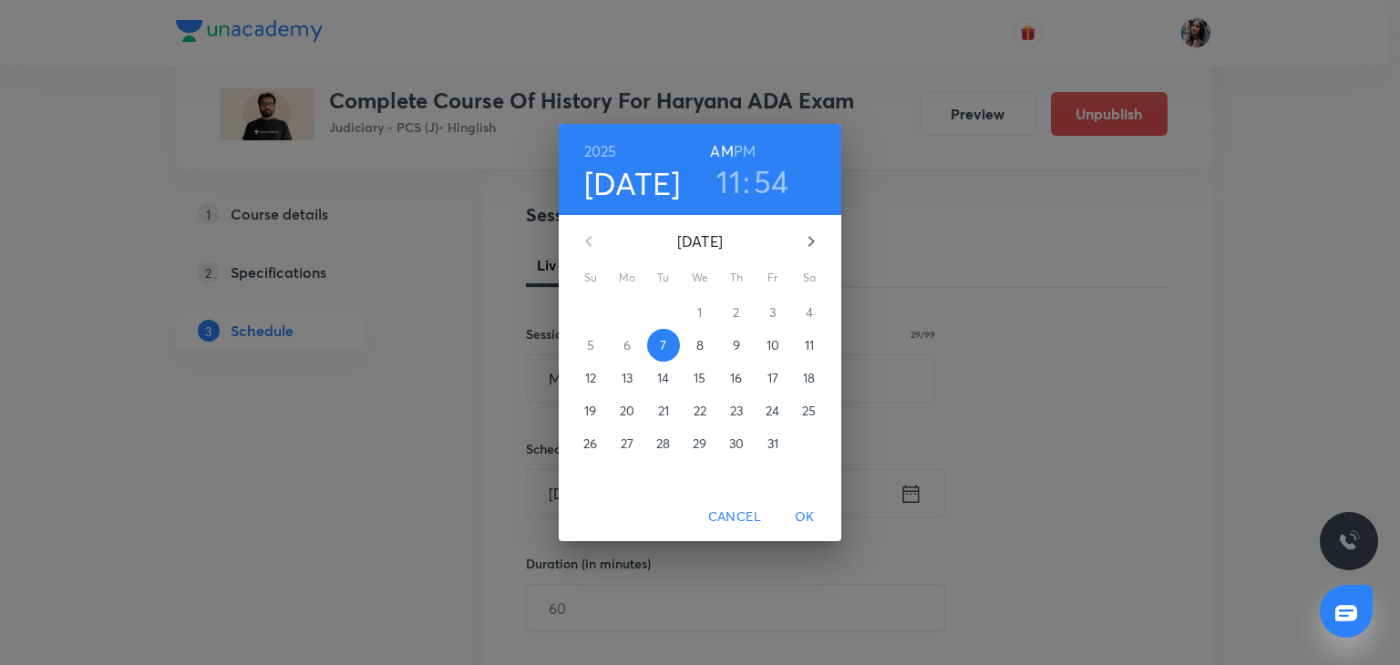
click at [695, 383] on p "15" at bounding box center [699, 378] width 12 height 18
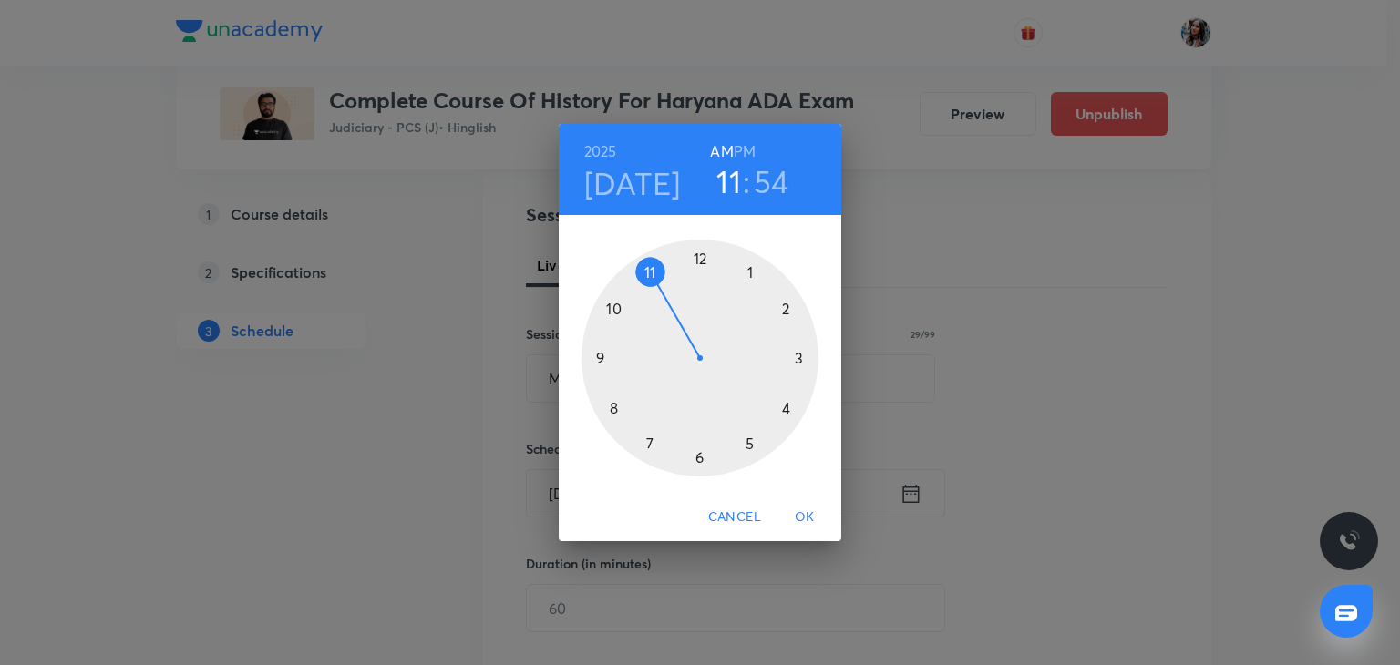
click at [747, 273] on div at bounding box center [699, 358] width 237 height 237
click at [749, 140] on h6 "PM" at bounding box center [745, 152] width 22 height 26
click at [699, 256] on div at bounding box center [699, 358] width 237 height 237
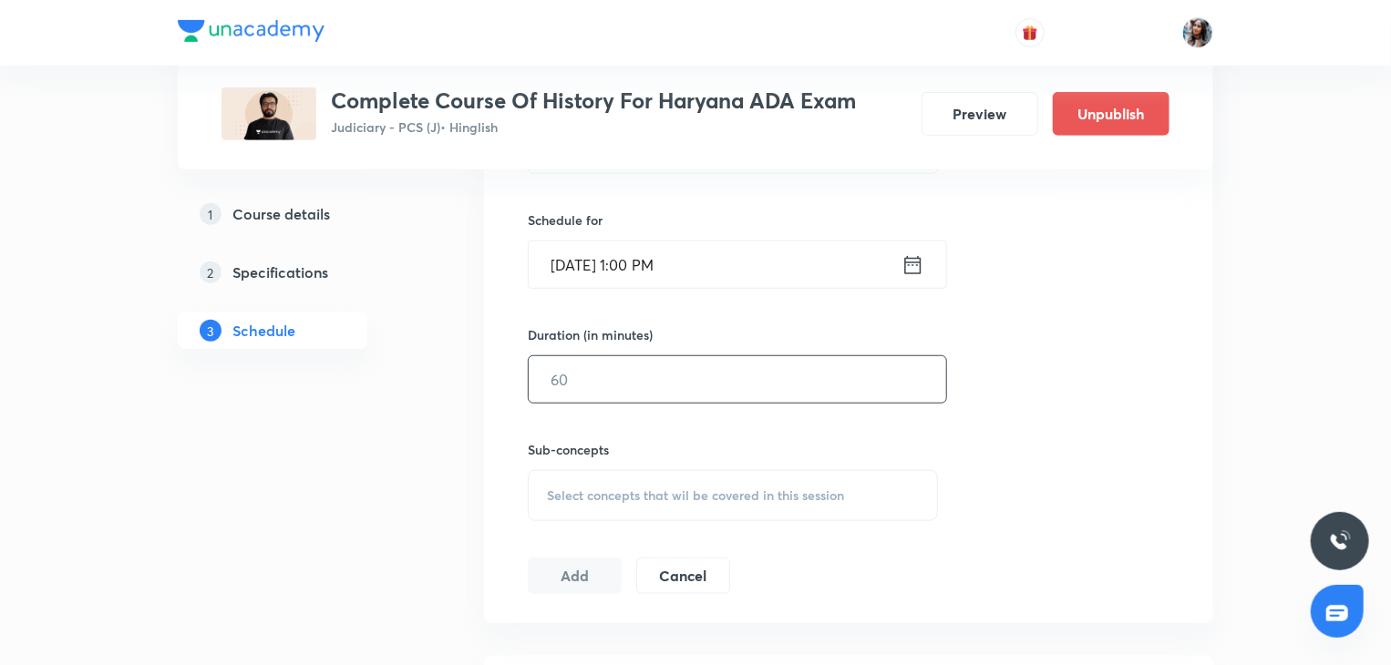
scroll to position [571, 0]
click at [685, 378] on input "text" at bounding box center [737, 375] width 417 height 46
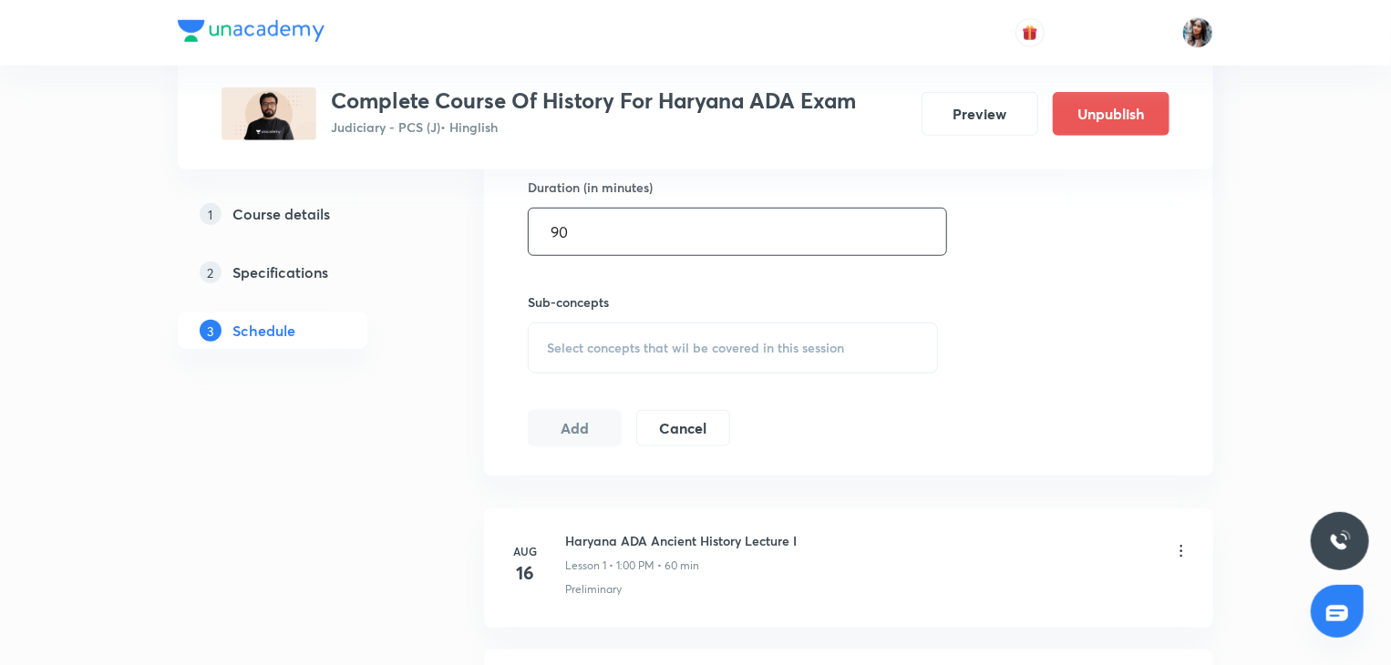
type input "90"
click at [643, 341] on span "Select concepts that wil be covered in this session" at bounding box center [695, 348] width 297 height 15
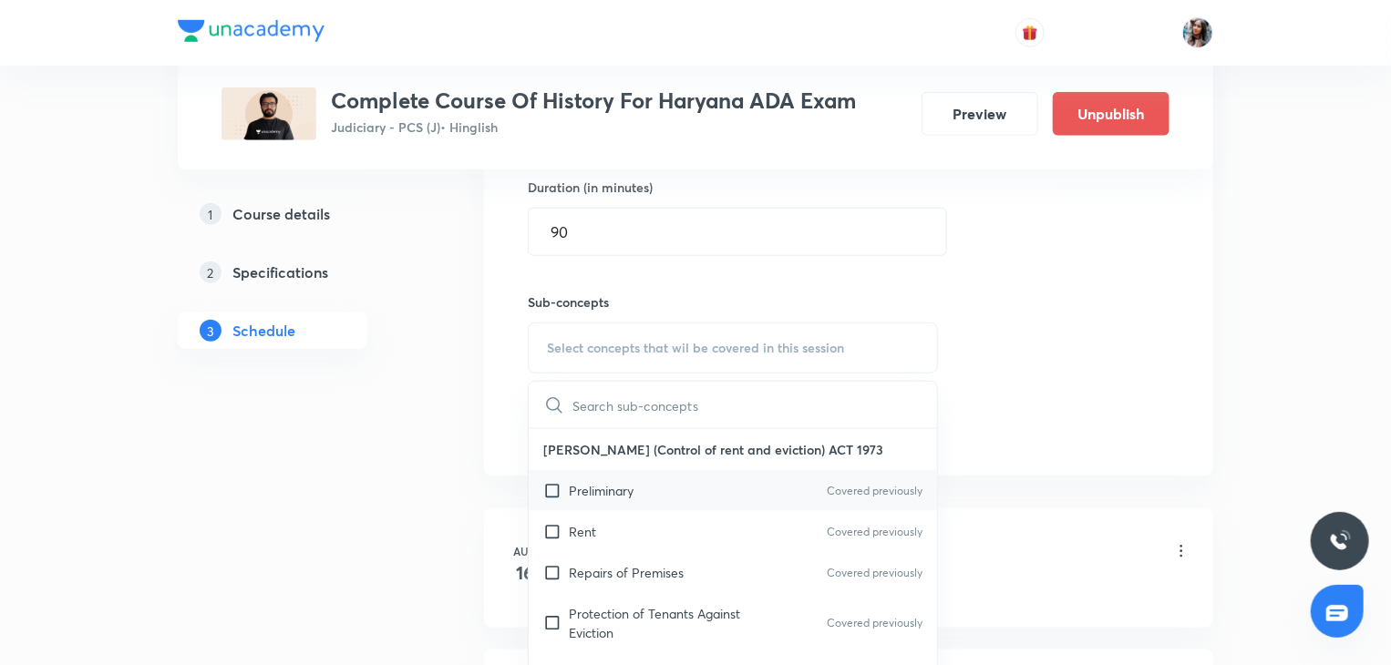
scroll to position [801, 0]
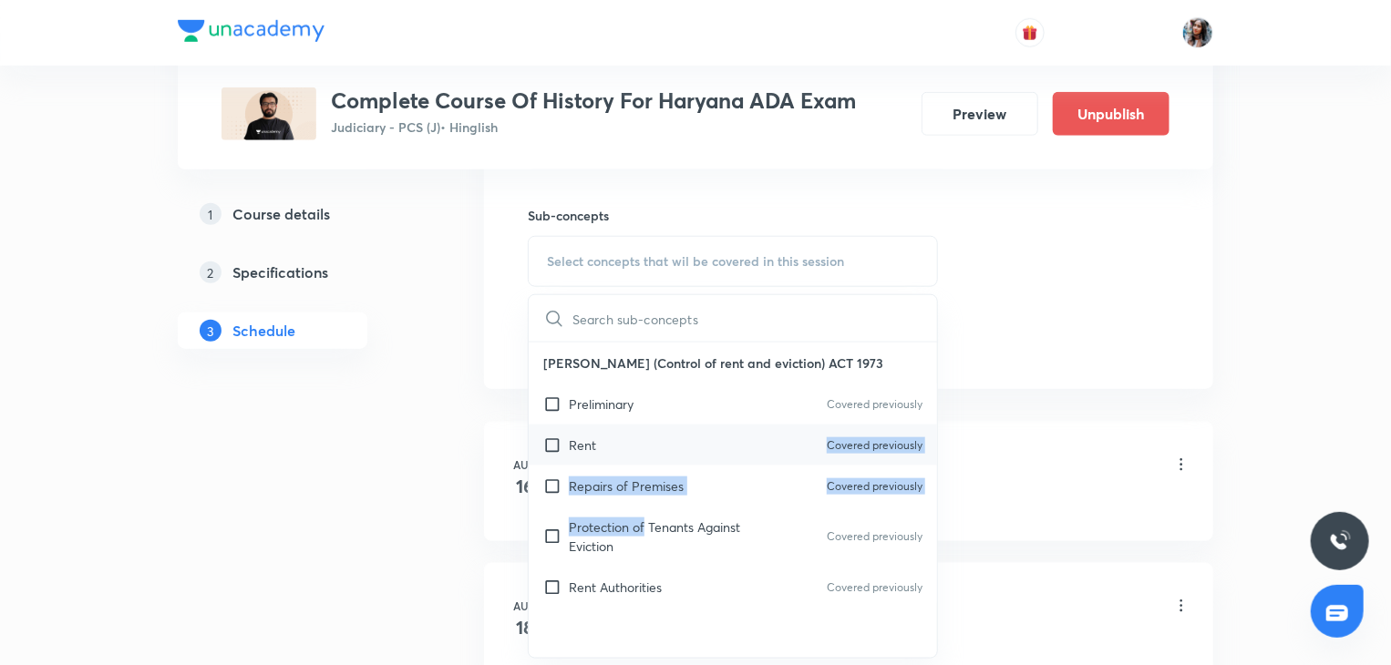
drag, startPoint x: 643, startPoint y: 515, endPoint x: 603, endPoint y: 448, distance: 77.7
click at [603, 448] on div "Haryana Urban (Control of rent and eviction) ACT 1973 Preliminary Covered previ…" at bounding box center [733, 475] width 408 height 265
click at [603, 448] on div "Rent Covered previously" at bounding box center [733, 445] width 408 height 41
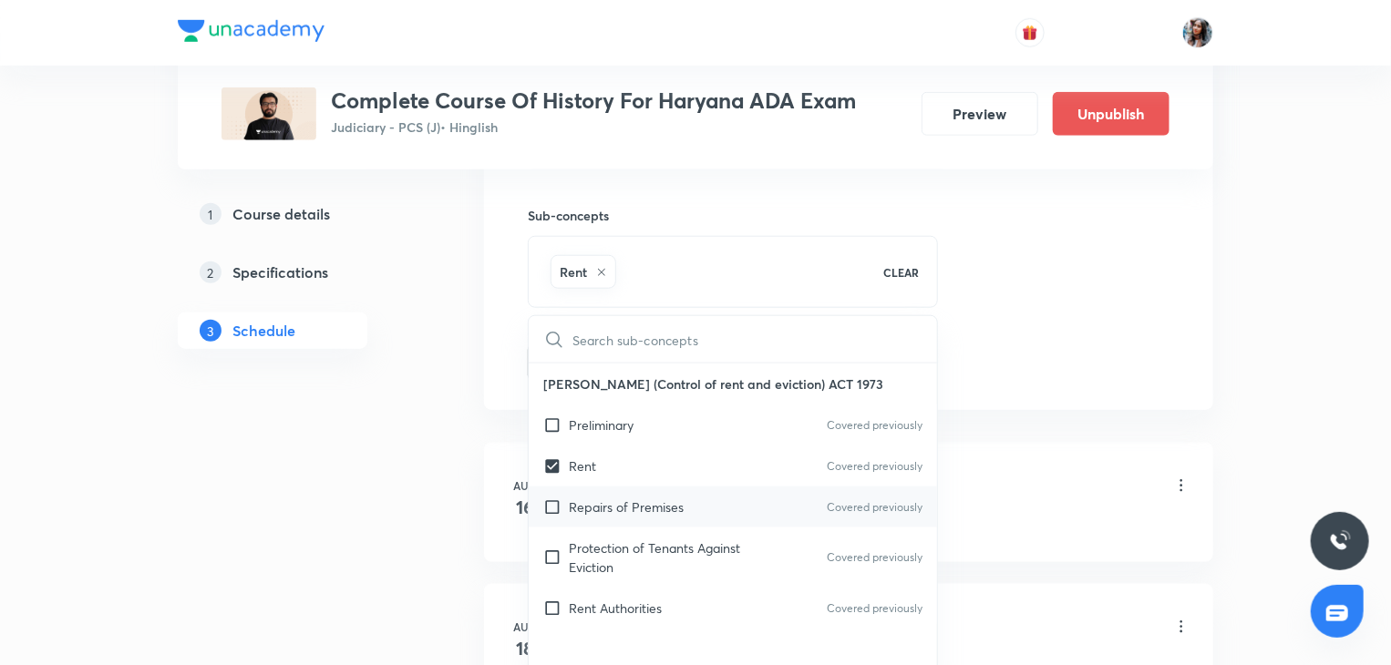
click at [612, 521] on div "Repairs of Premises Covered previously" at bounding box center [733, 507] width 408 height 41
checkbox input "true"
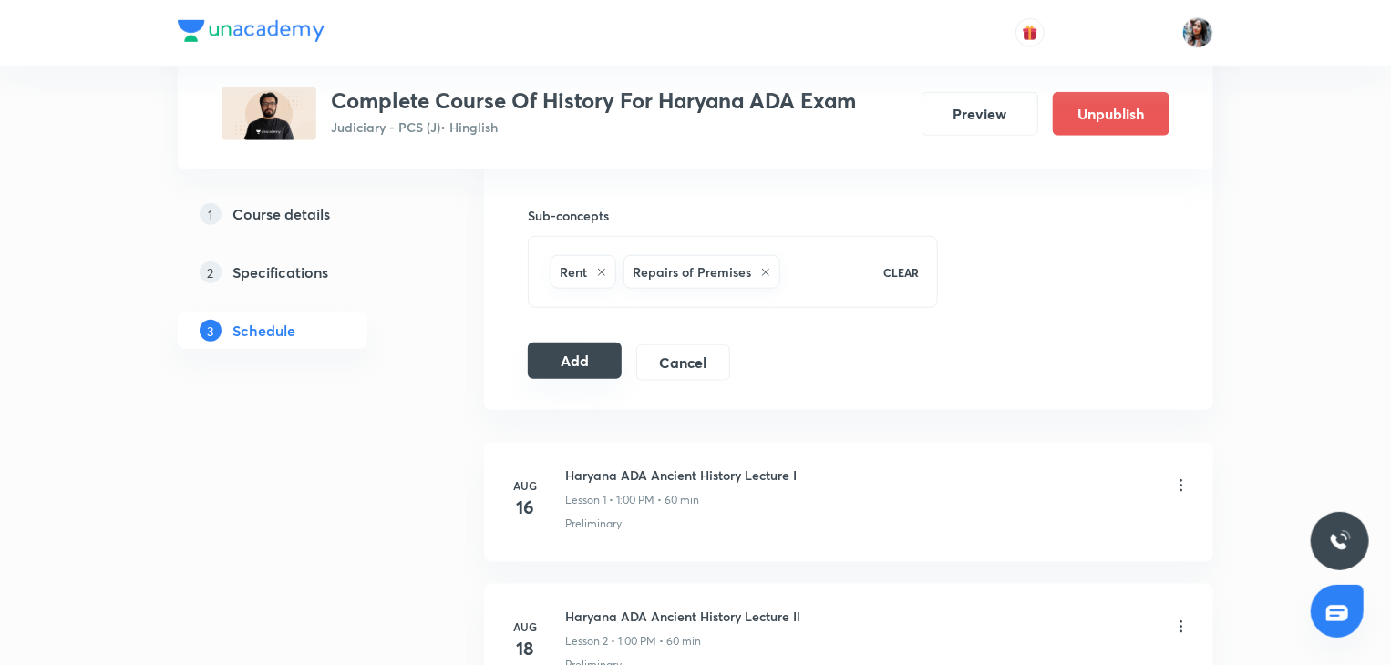
click at [571, 362] on button "Add" at bounding box center [575, 361] width 94 height 36
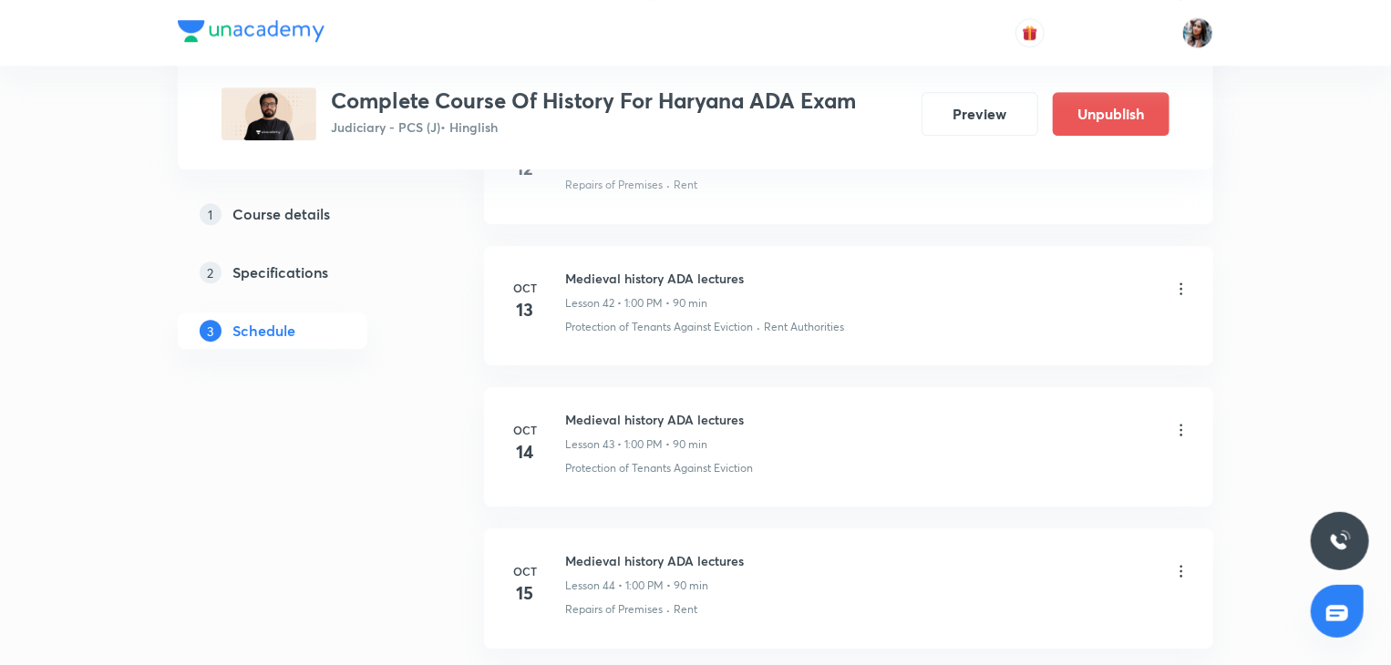
scroll to position [6304, 0]
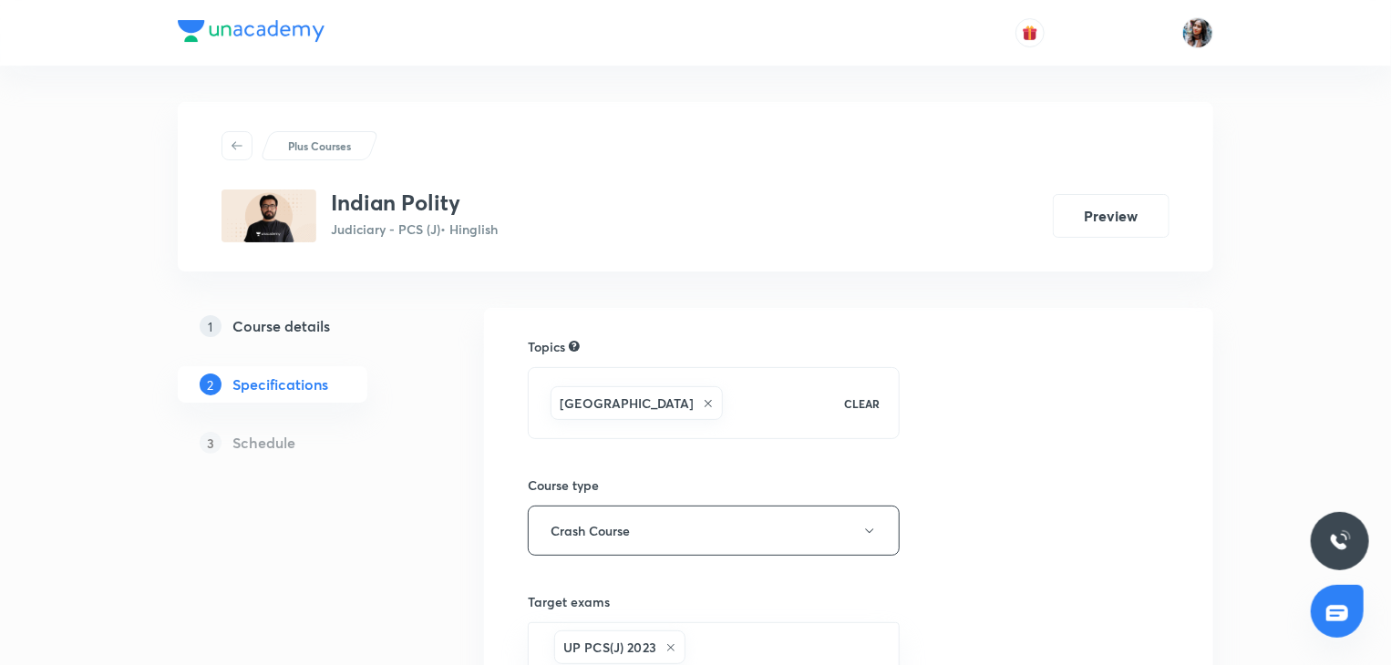
click at [284, 320] on h5 "Course details" at bounding box center [281, 326] width 98 height 22
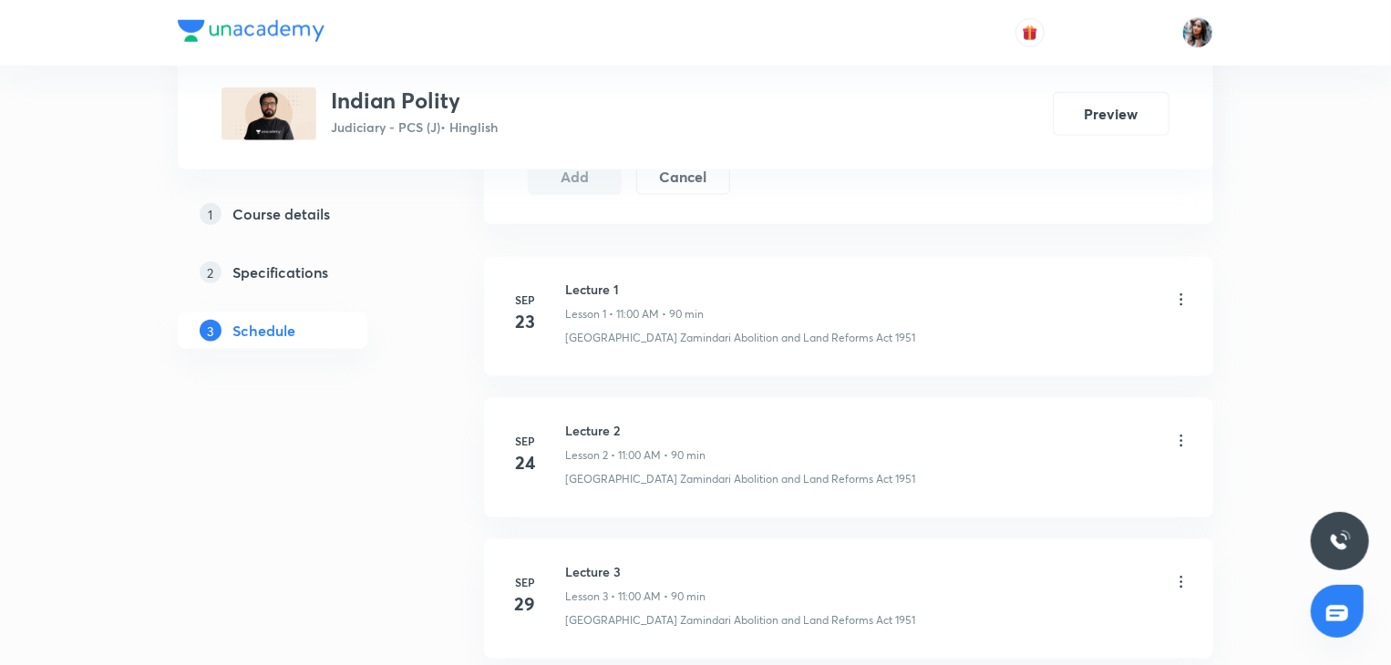
scroll to position [1129, 0]
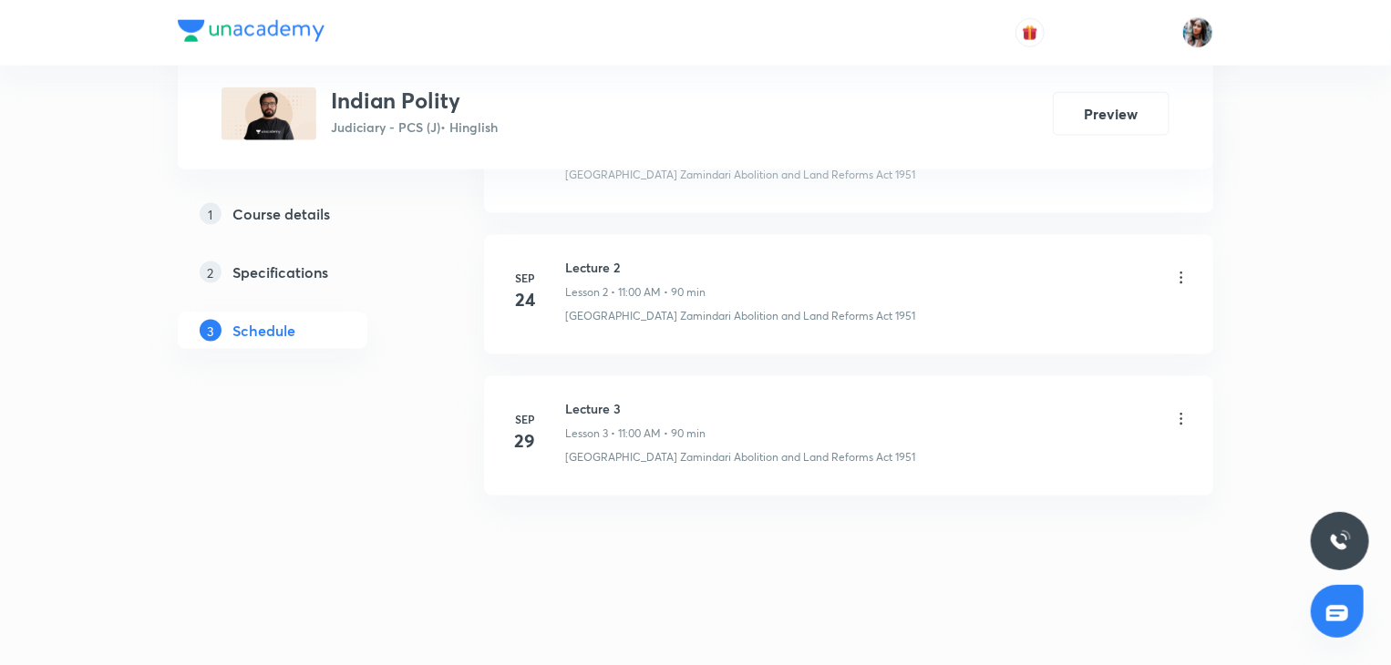
click at [579, 409] on h6 "Lecture 3" at bounding box center [635, 408] width 140 height 19
copy h6 "Lecture 3"
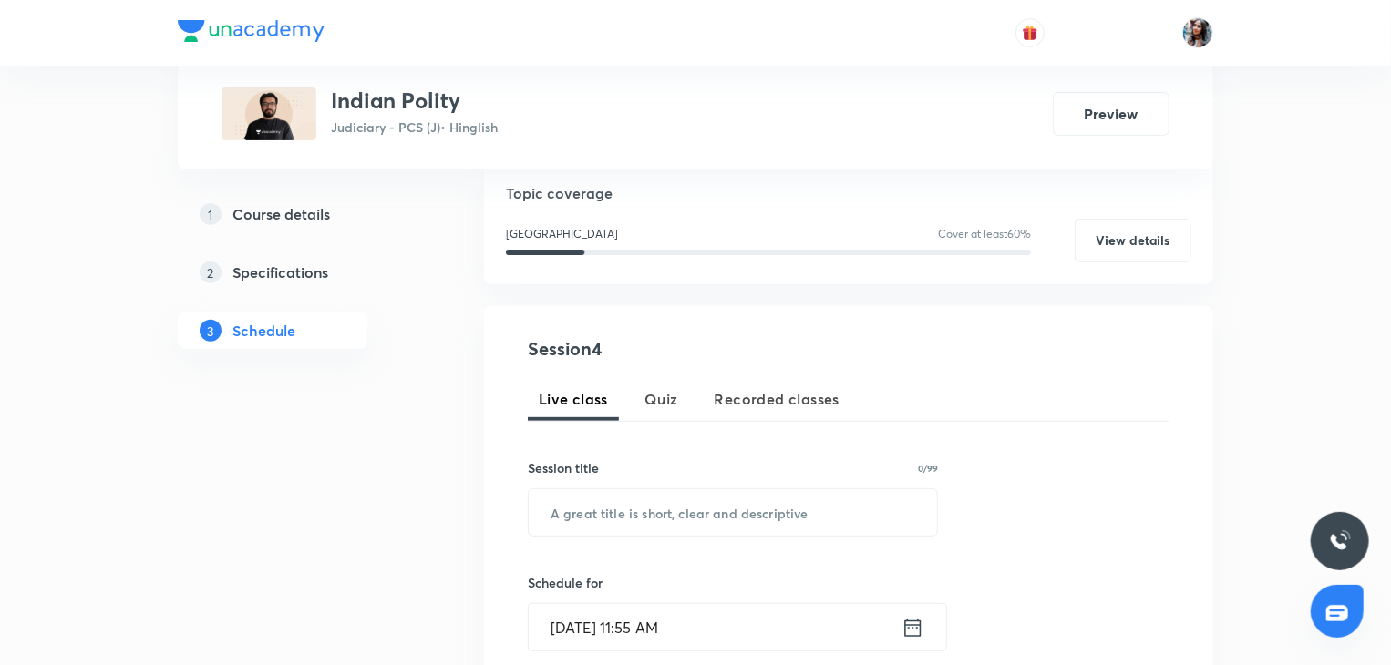
scroll to position [207, 0]
paste input "Lecture 3"
click at [624, 498] on input "text" at bounding box center [733, 510] width 408 height 46
type input "Lecture 4"
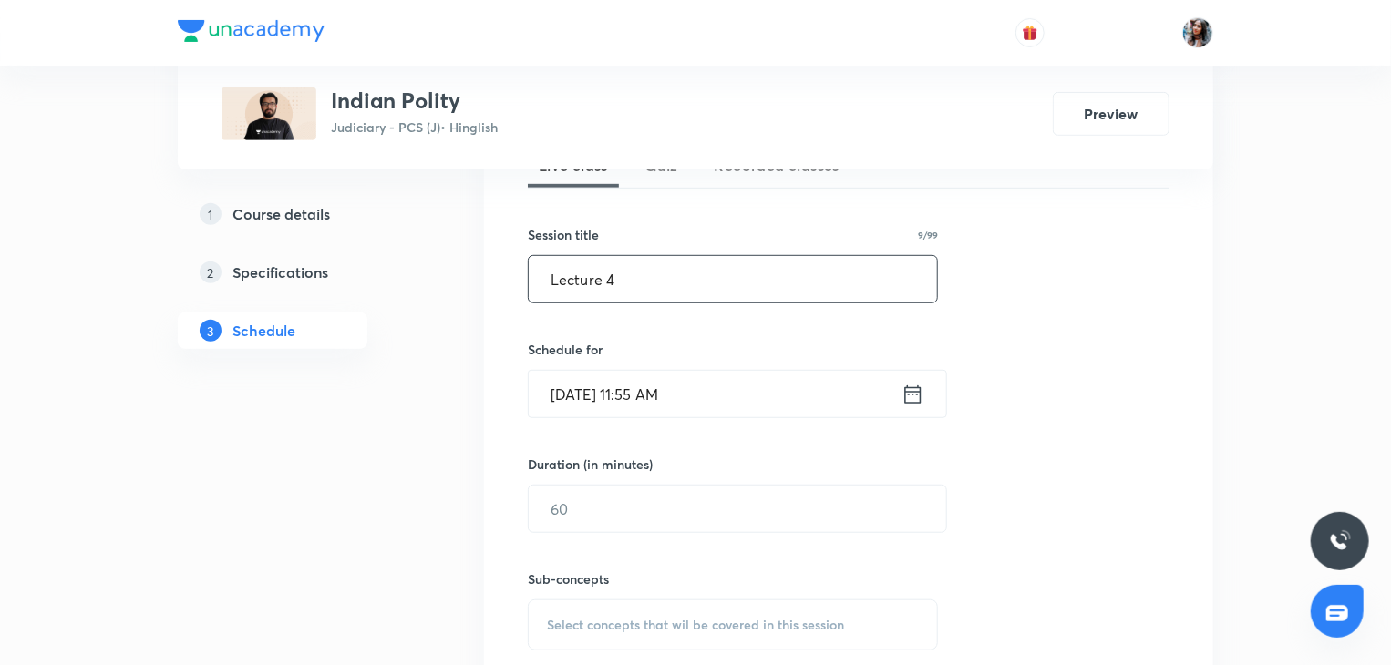
scroll to position [443, 0]
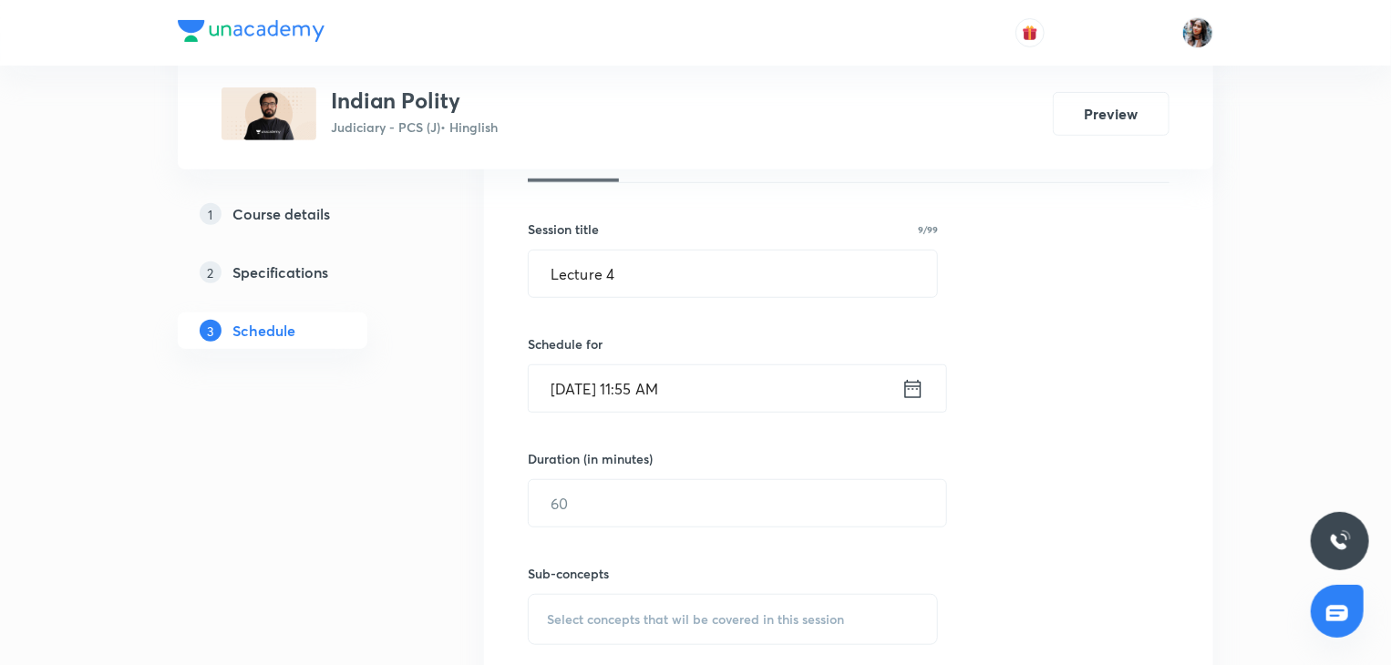
click at [705, 391] on input "Oct 7, 2025, 11:55 AM" at bounding box center [715, 388] width 373 height 46
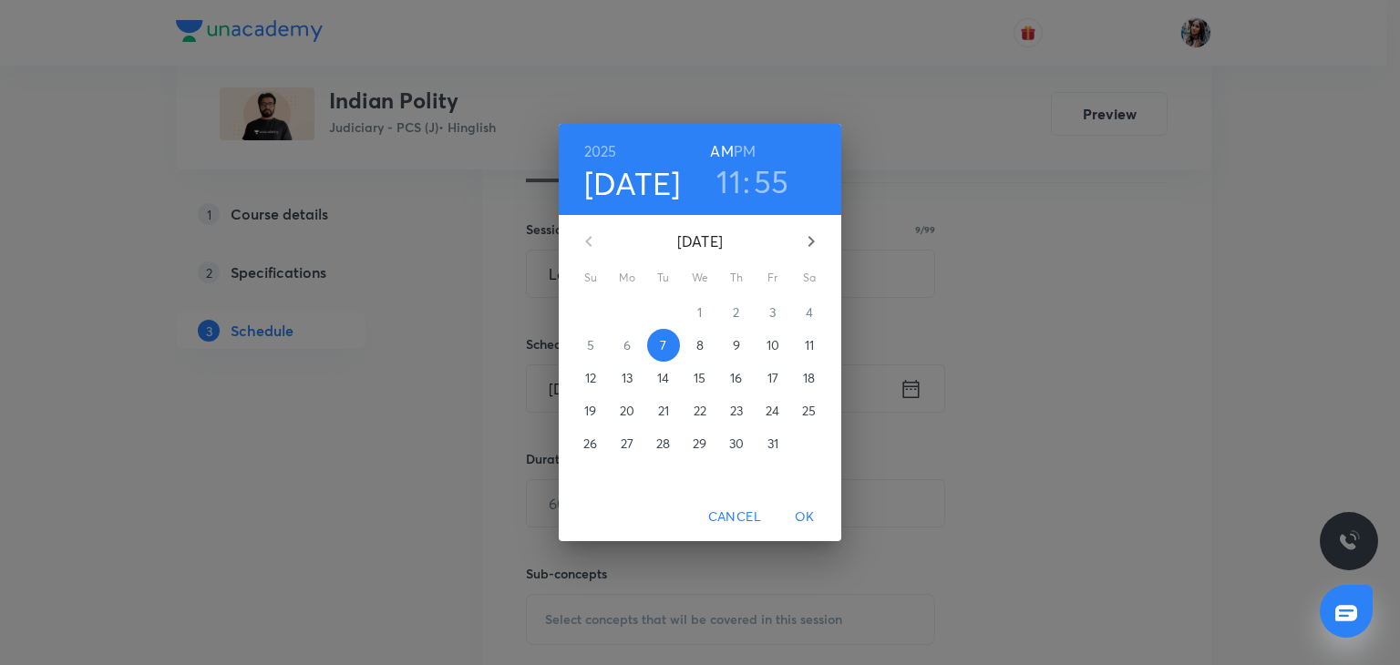
click at [696, 347] on p "8" at bounding box center [699, 345] width 7 height 18
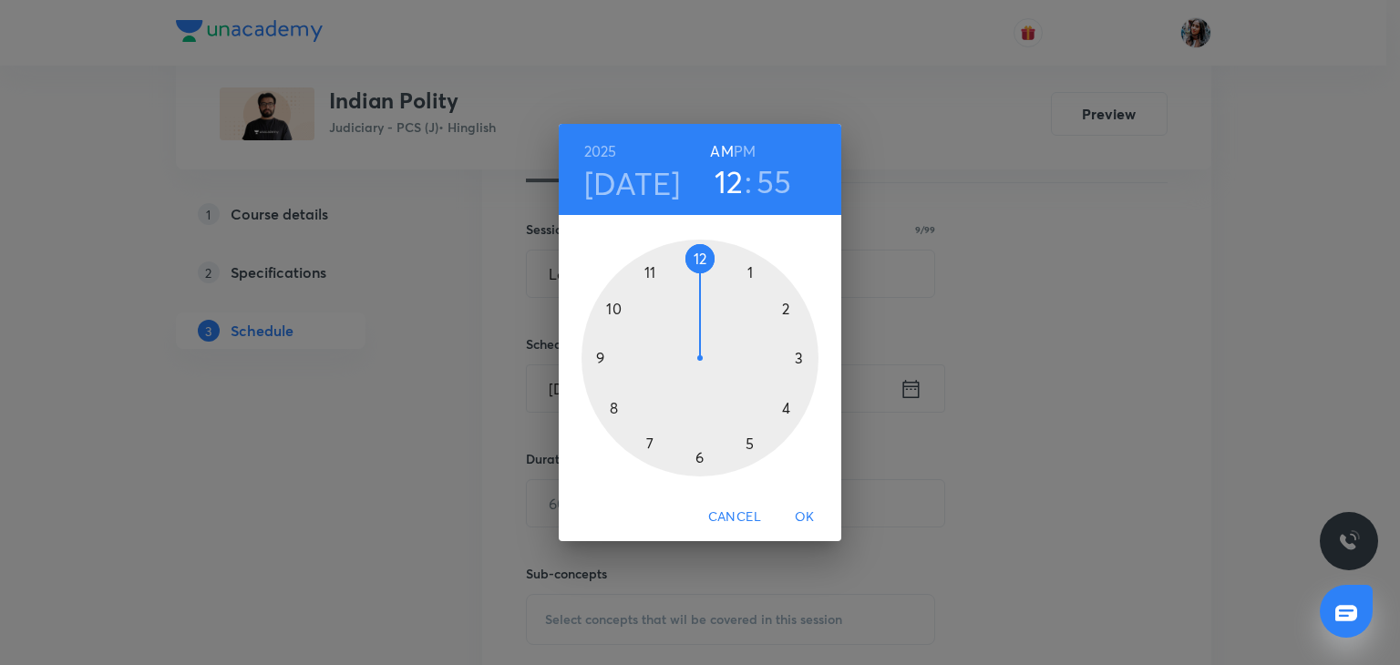
drag, startPoint x: 776, startPoint y: 169, endPoint x: 724, endPoint y: 173, distance: 52.1
click at [724, 173] on div "12 : 55" at bounding box center [752, 181] width 127 height 38
click at [649, 273] on div at bounding box center [699, 358] width 237 height 237
click at [696, 257] on div at bounding box center [699, 358] width 237 height 237
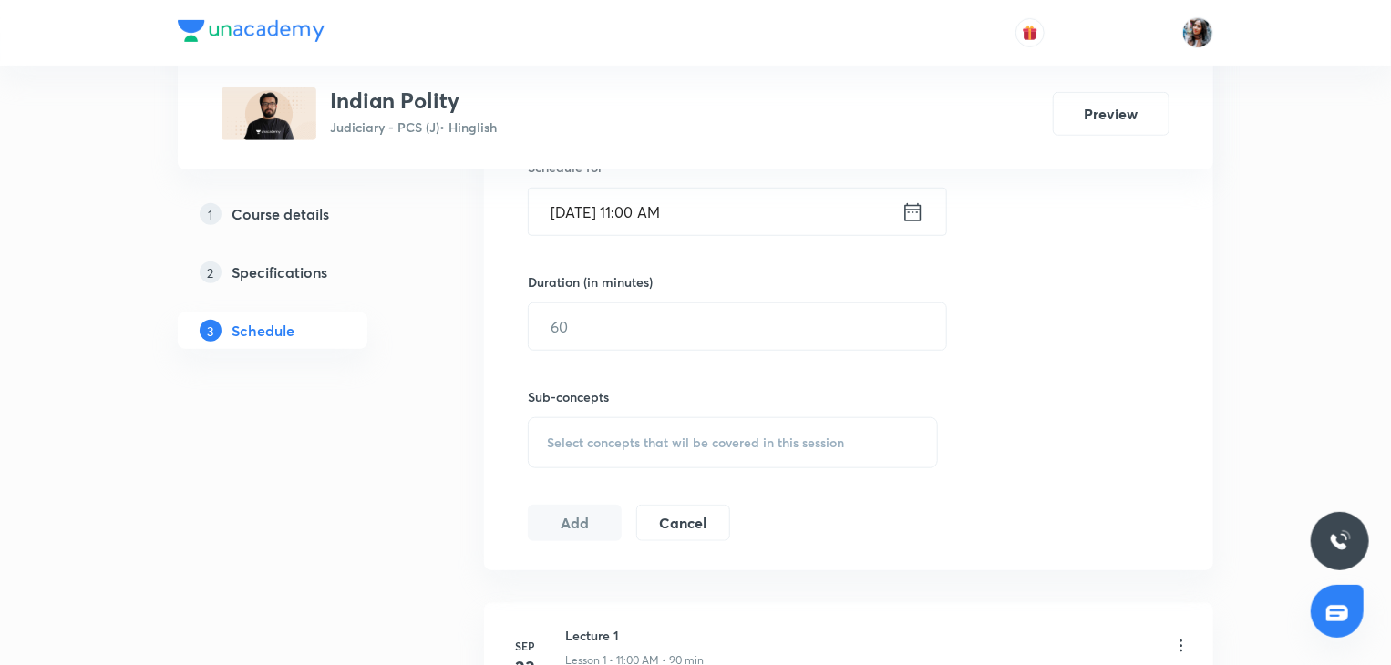
scroll to position [623, 0]
click at [660, 342] on input "text" at bounding box center [737, 323] width 417 height 46
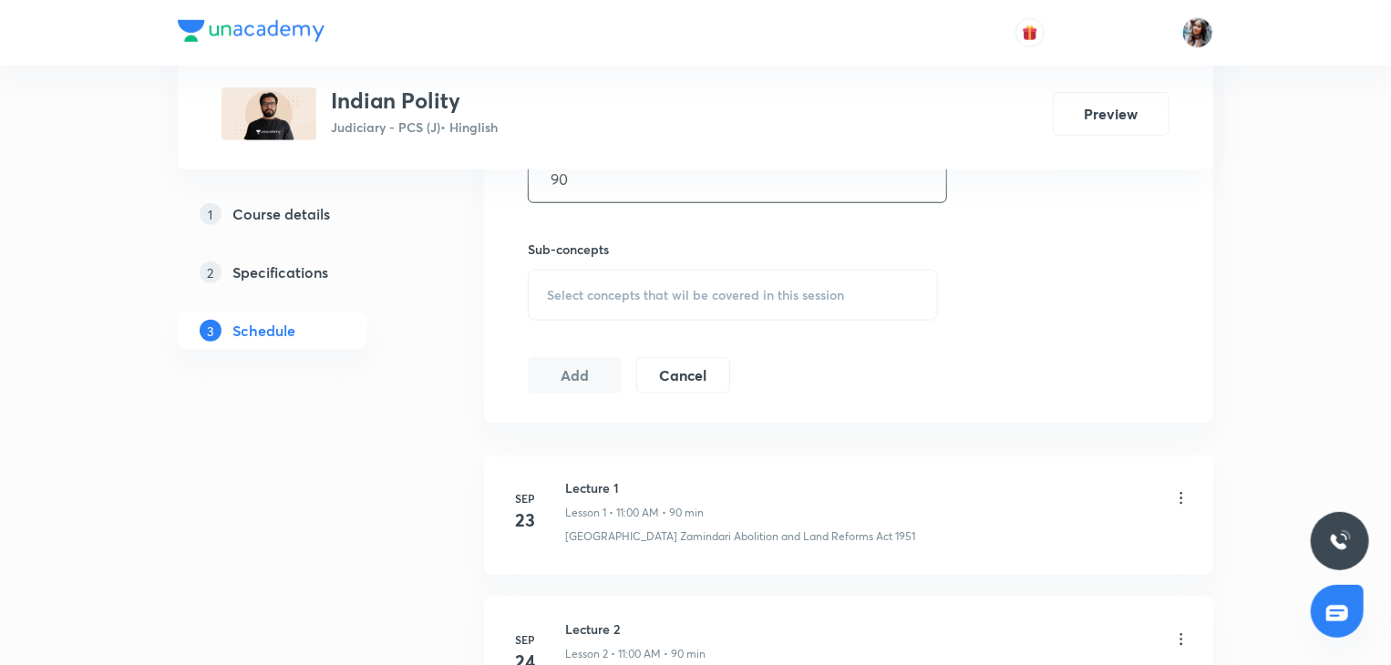
scroll to position [771, 0]
type input "90"
click at [678, 307] on div "Select concepts that wil be covered in this session" at bounding box center [733, 291] width 410 height 51
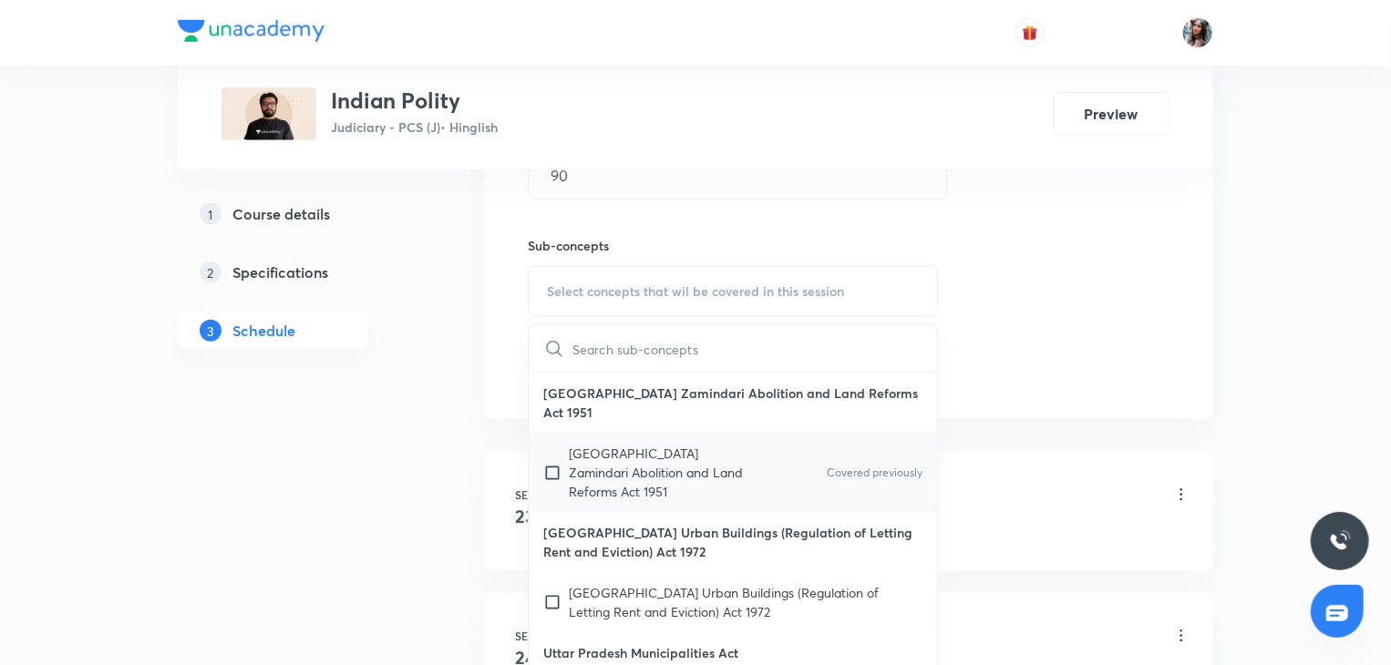
click at [649, 472] on p "Uttar Pradesh Zamindari Abolition and Land Reforms Act 1951" at bounding box center [661, 472] width 184 height 57
checkbox input "true"
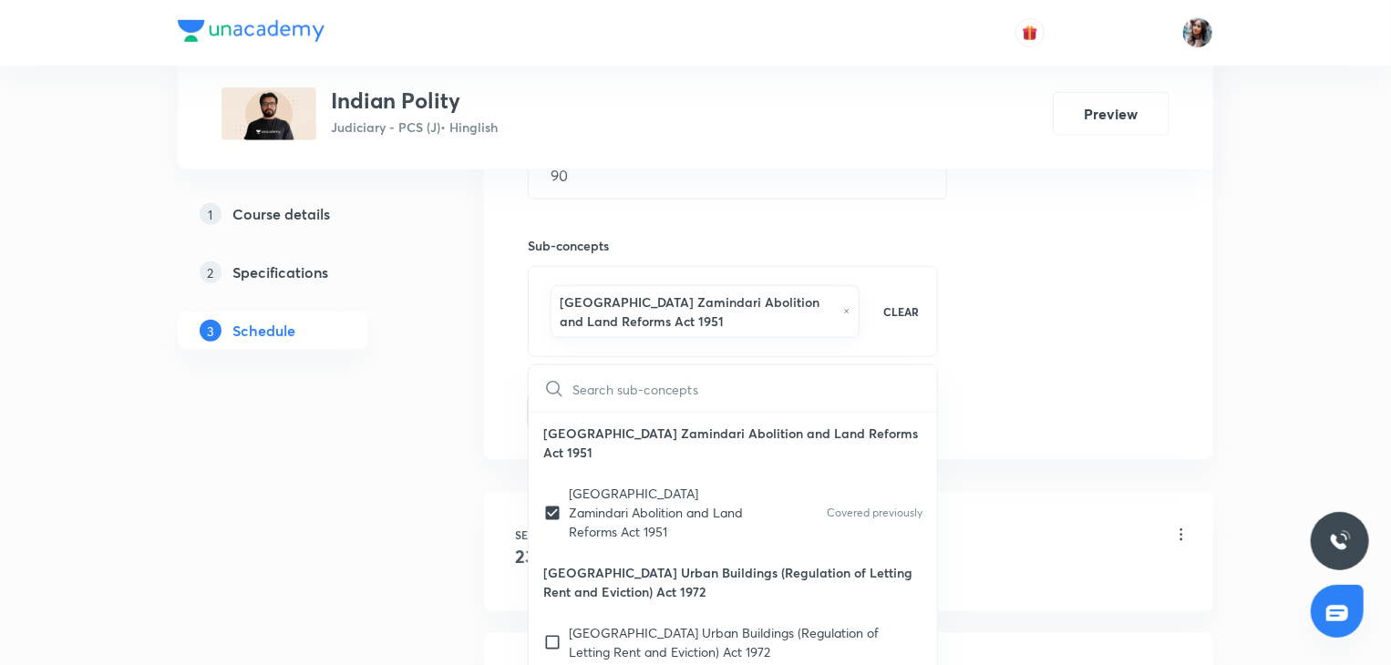
click at [410, 387] on div "1 Course details 2 Specifications 3 Schedule" at bounding box center [302, 284] width 248 height 1495
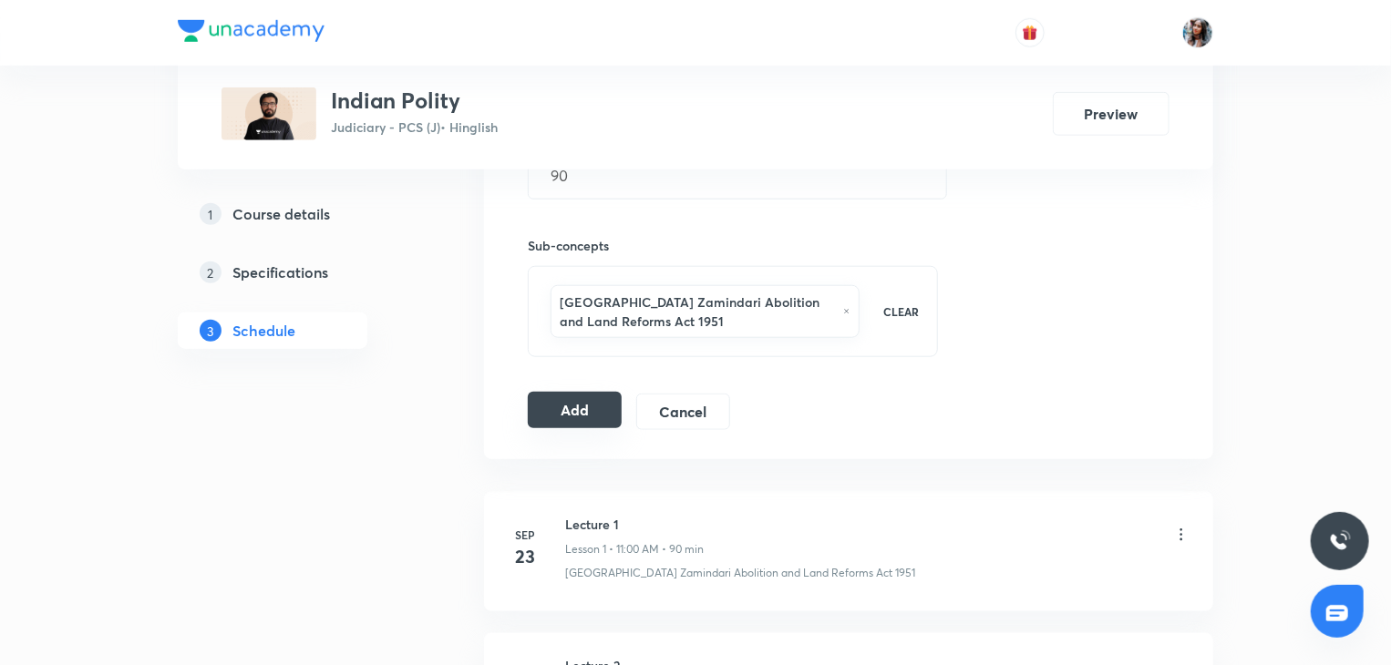
click at [569, 404] on button "Add" at bounding box center [575, 410] width 94 height 36
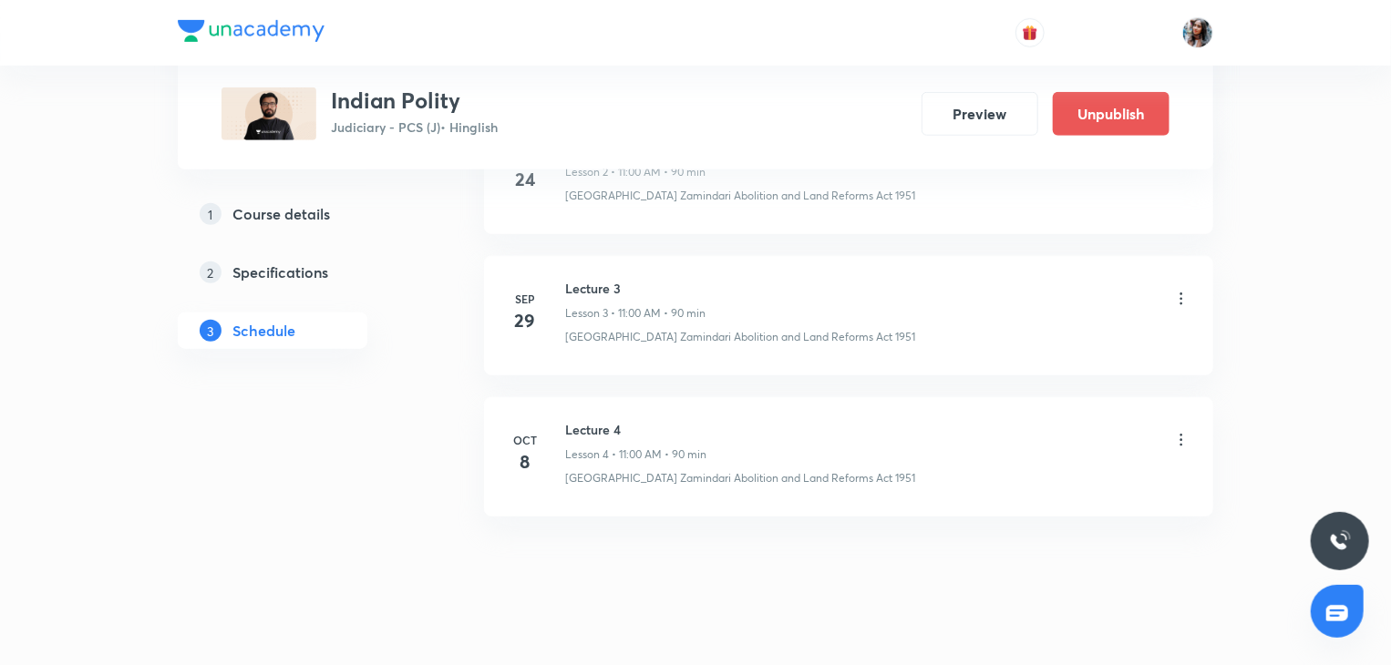
scroll to position [667, 0]
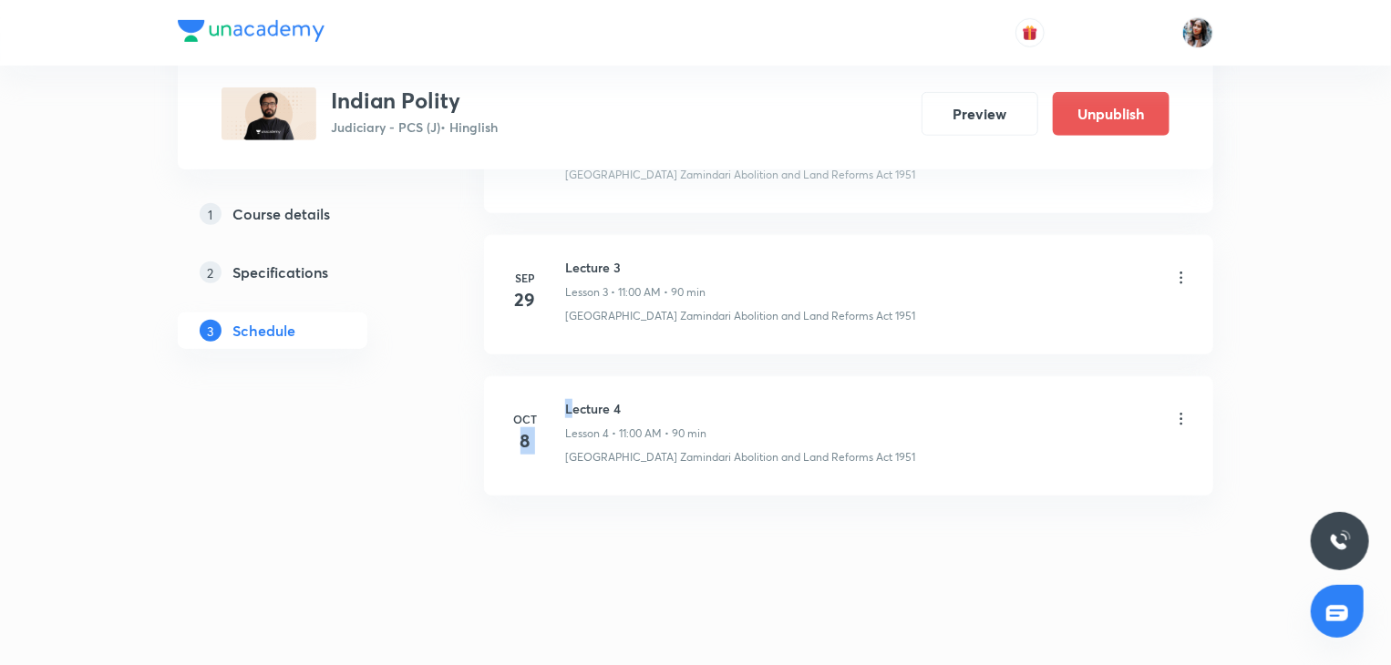
drag, startPoint x: 561, startPoint y: 412, endPoint x: 575, endPoint y: 406, distance: 15.1
click at [575, 406] on div "Oct 8 Lecture 4 Lesson 4 • 11:00 AM • 90 min Uttar Pradesh Zamindari Abolition …" at bounding box center [848, 432] width 683 height 67
click at [575, 406] on h6 "Lecture 4" at bounding box center [635, 408] width 141 height 19
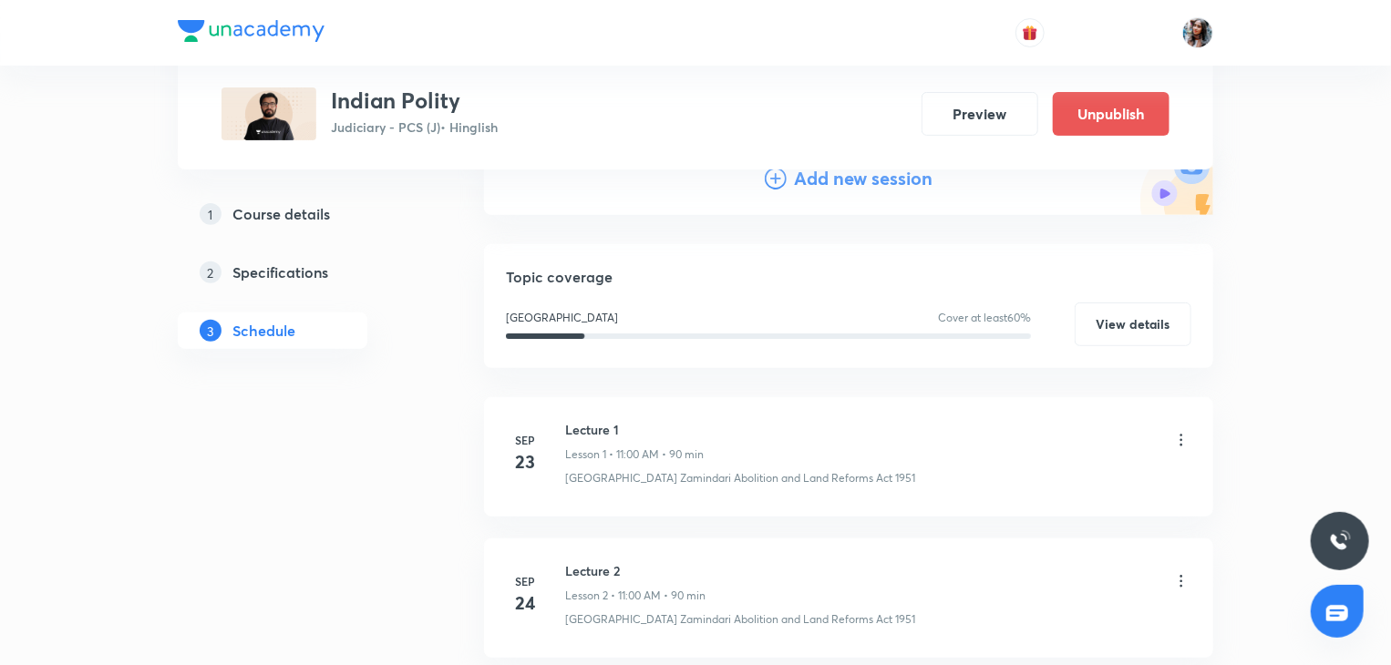
scroll to position [0, 0]
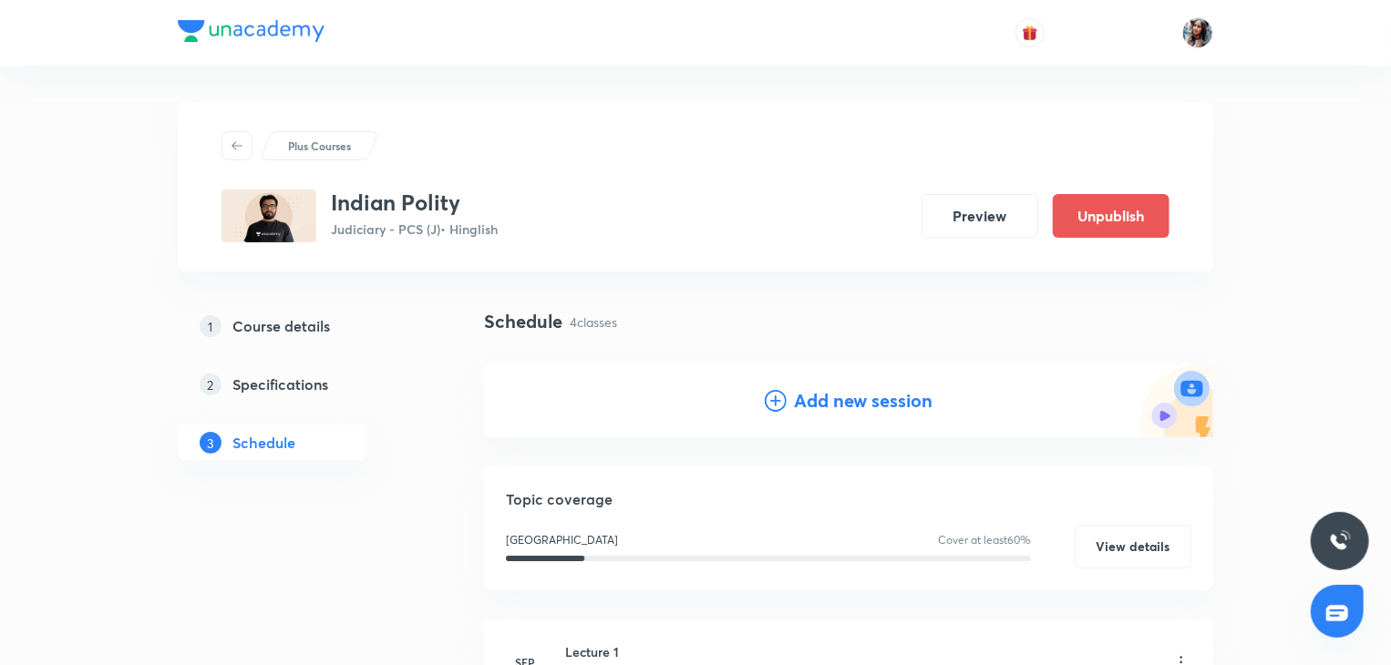
click at [806, 395] on h4 "Add new session" at bounding box center [863, 400] width 139 height 27
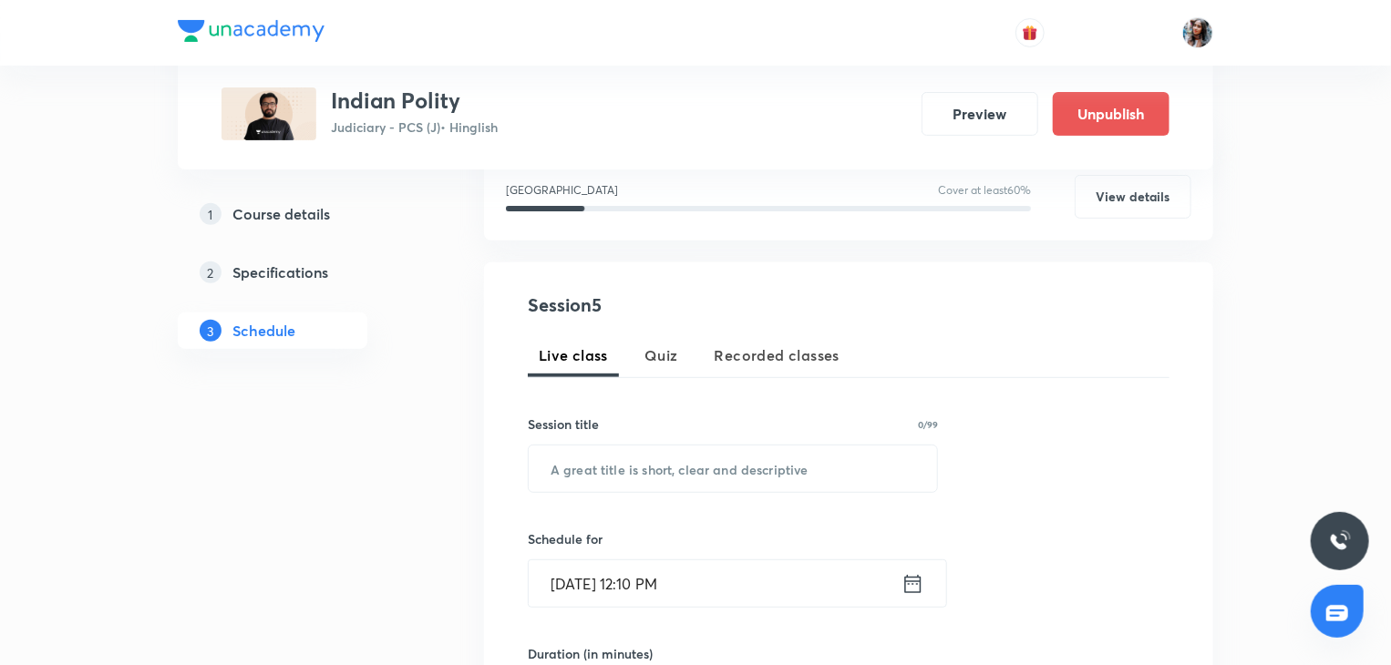
scroll to position [262, 0]
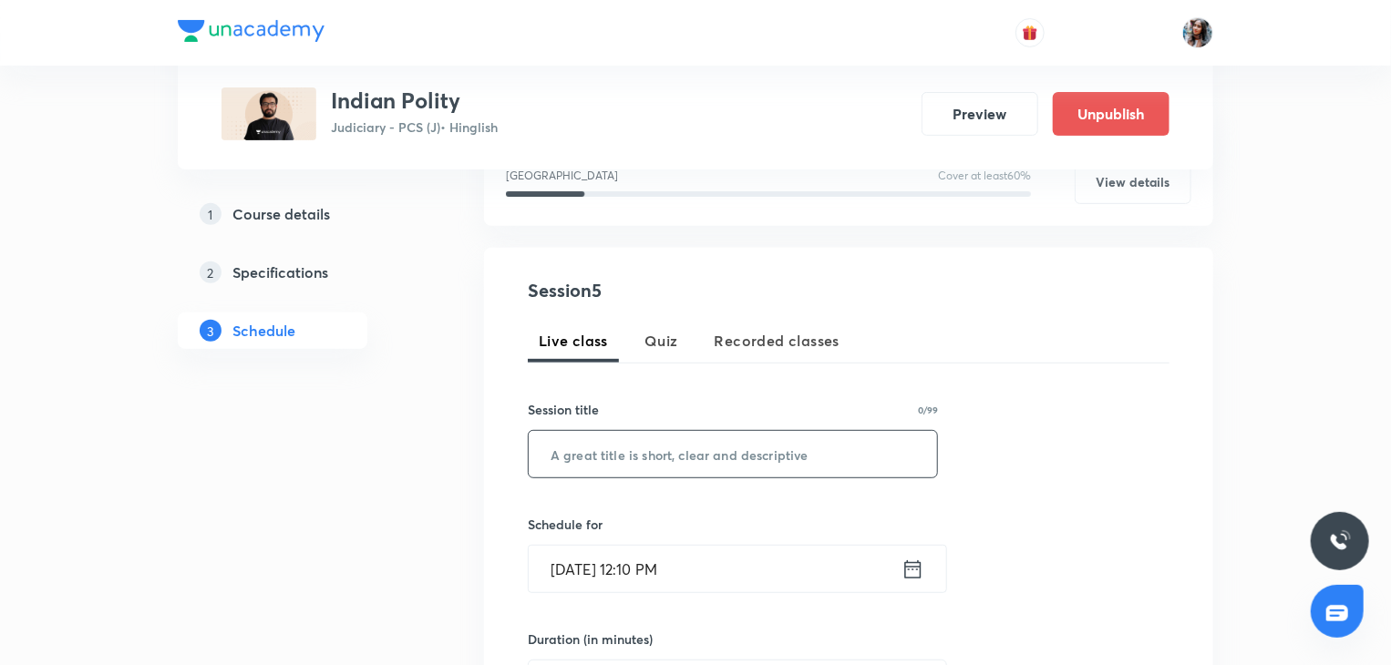
click at [725, 439] on input "text" at bounding box center [733, 454] width 408 height 46
paste input "Lecture 4"
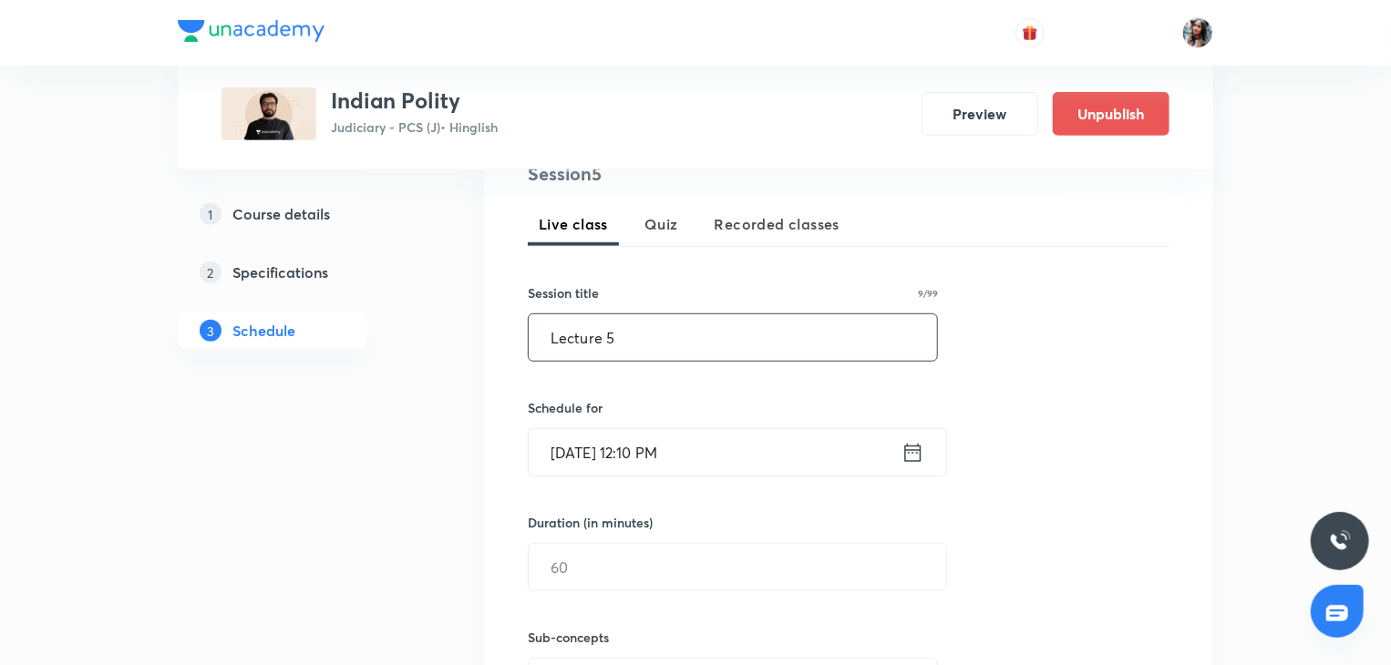
type input "Lecture 5"
click at [726, 439] on input "Oct 7, 2025, 12:10 PM" at bounding box center [715, 452] width 373 height 46
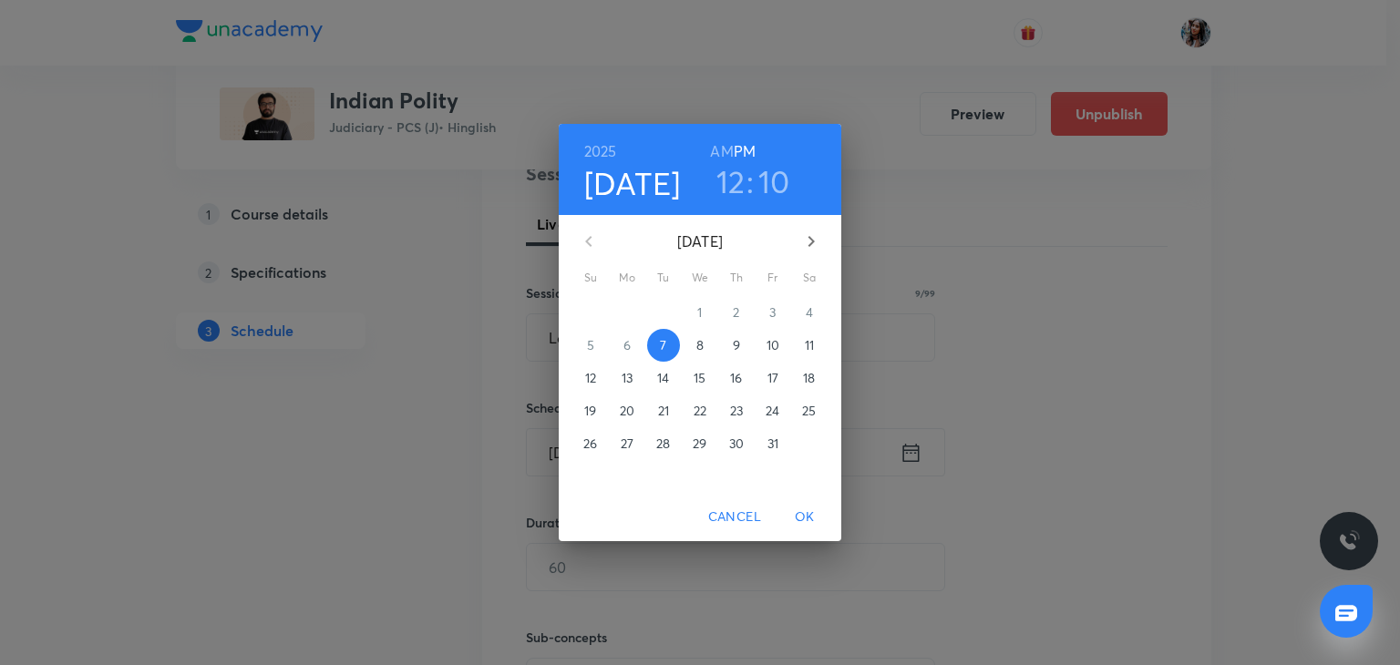
click at [743, 352] on span "9" at bounding box center [736, 345] width 33 height 18
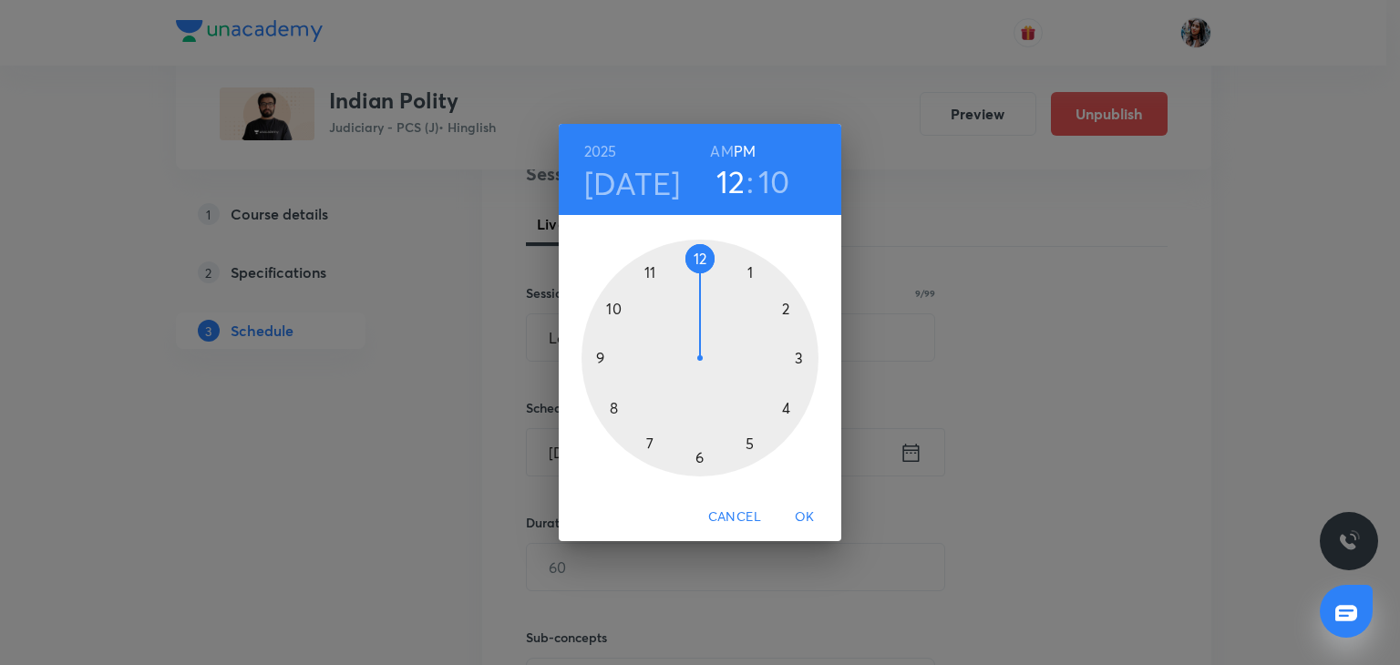
click at [719, 150] on h6 "AM" at bounding box center [721, 152] width 23 height 26
click at [652, 270] on div at bounding box center [699, 358] width 237 height 237
click at [699, 259] on div at bounding box center [699, 358] width 237 height 237
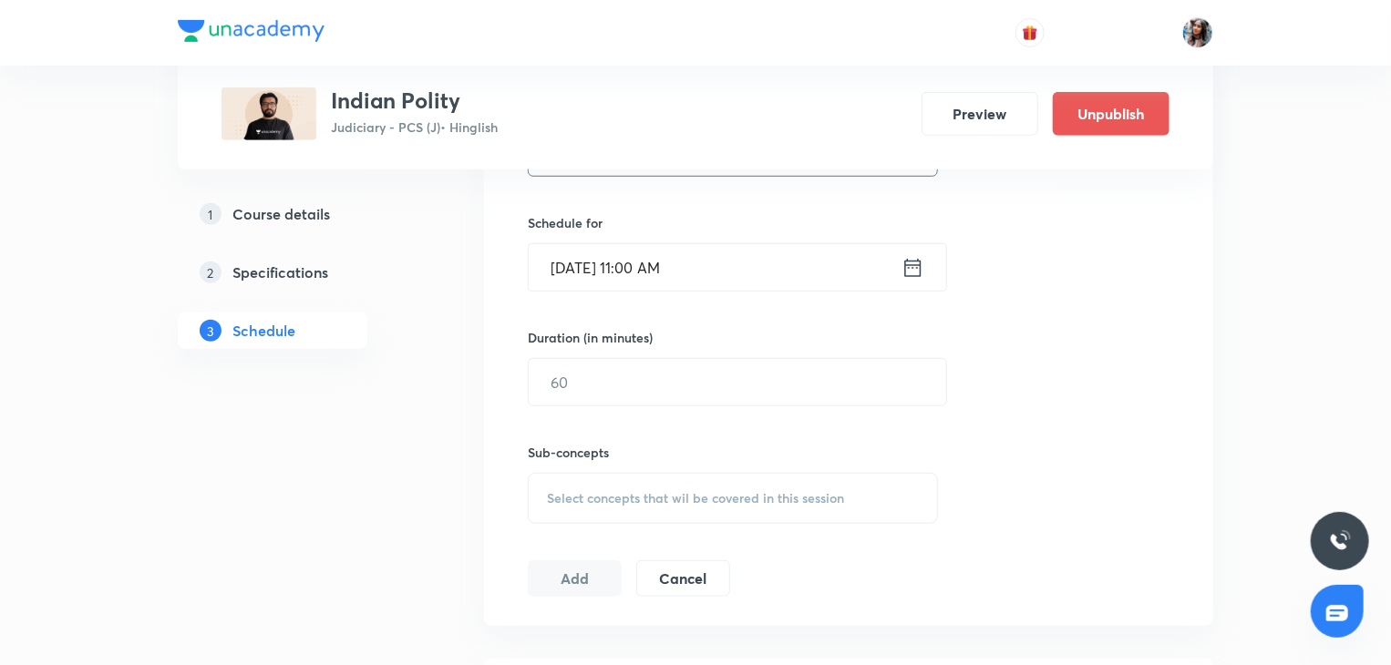
scroll to position [620, 0]
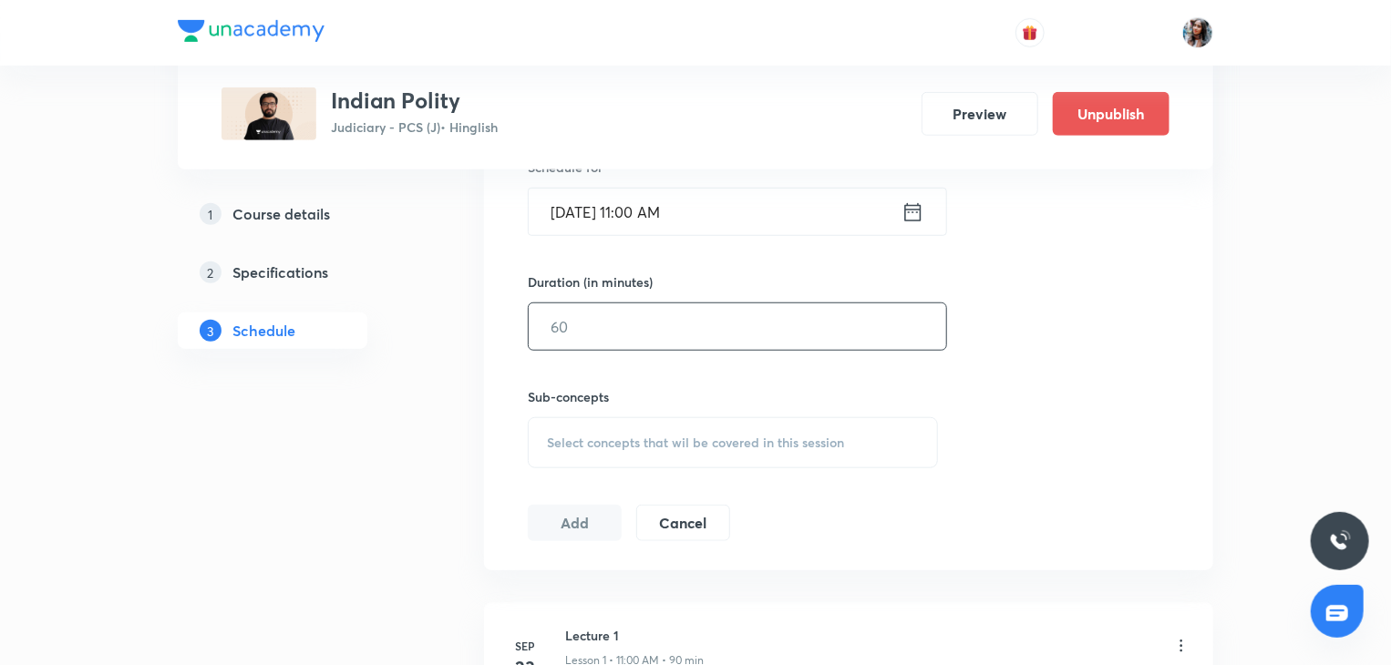
click at [718, 325] on input "text" at bounding box center [737, 326] width 417 height 46
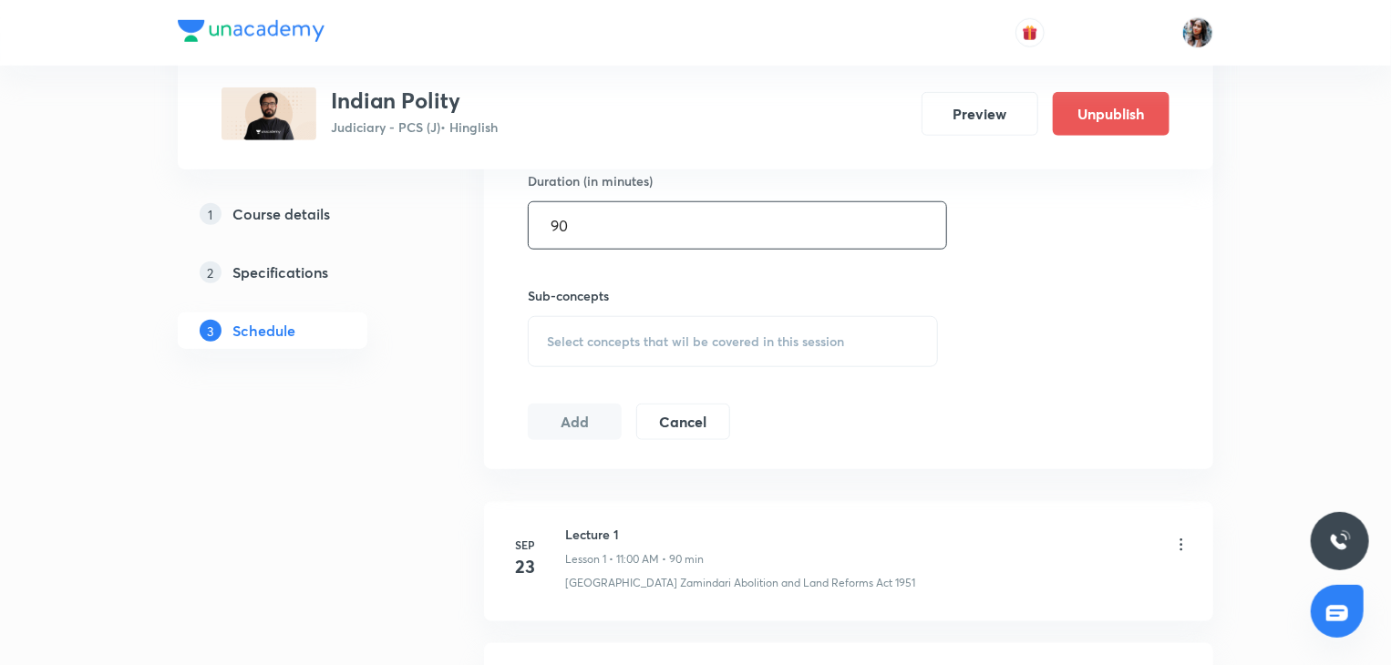
scroll to position [746, 0]
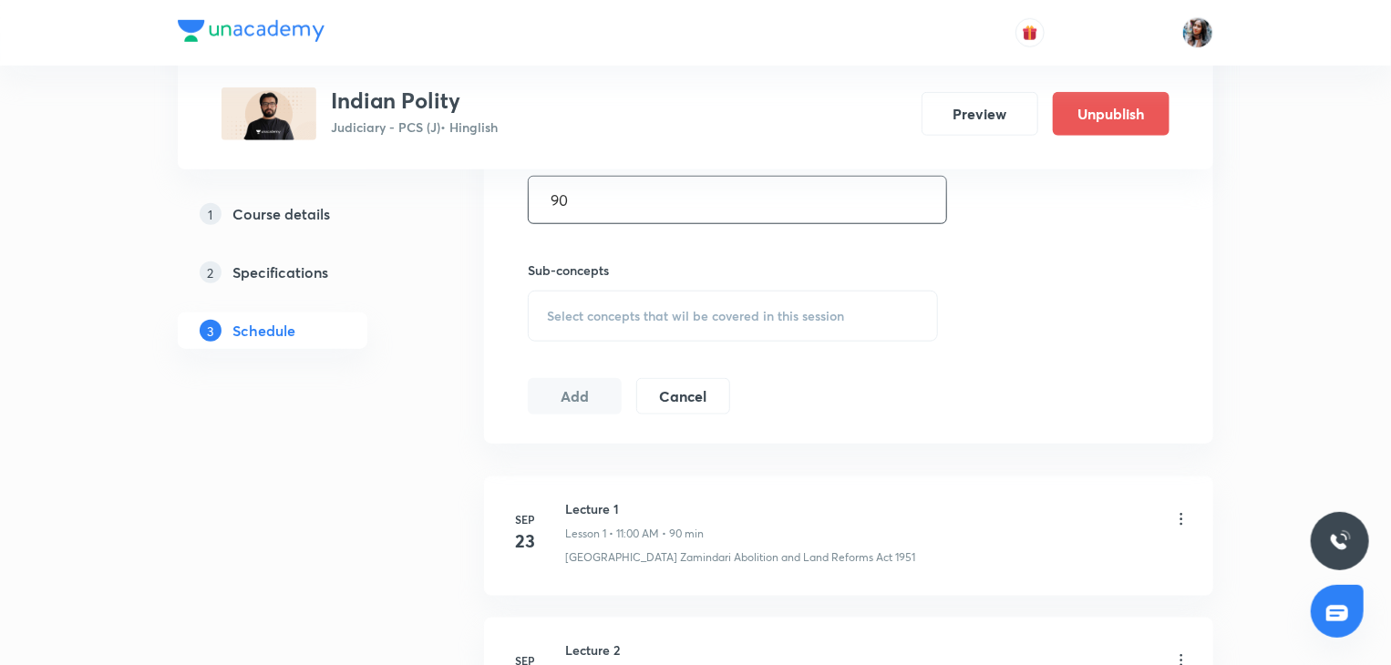
type input "90"
click at [684, 313] on span "Select concepts that wil be covered in this session" at bounding box center [695, 316] width 297 height 15
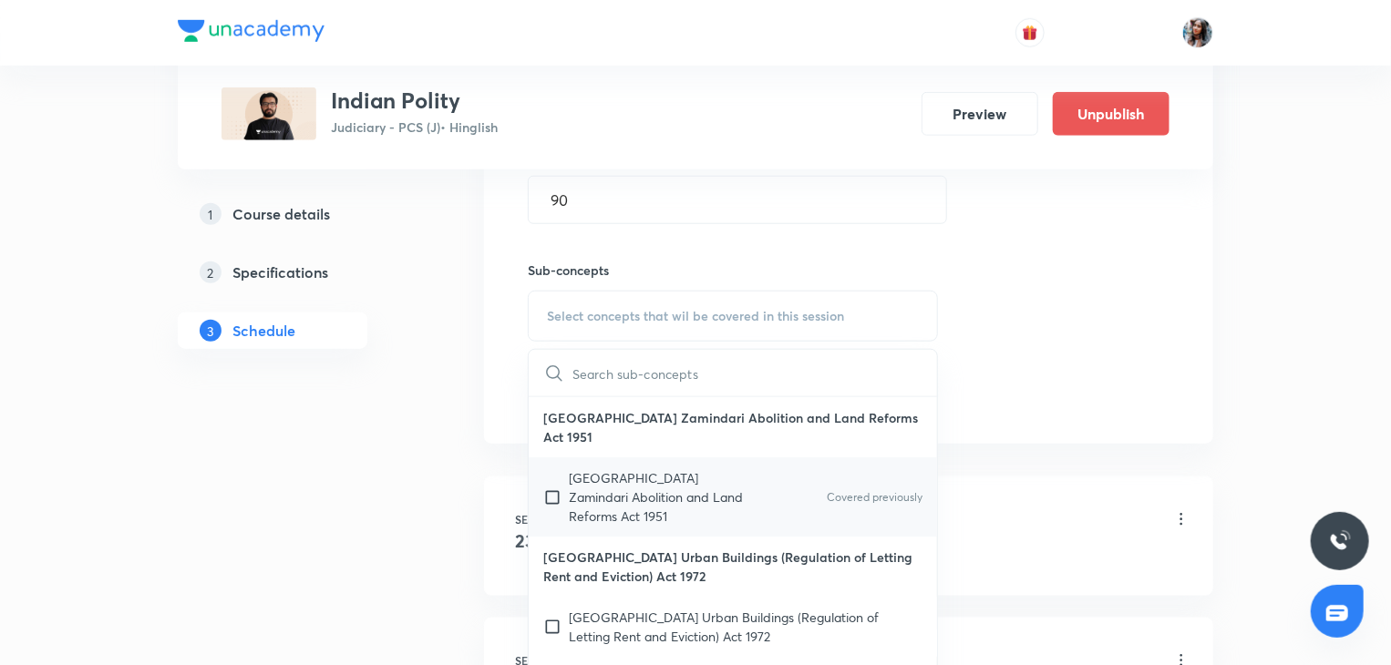
click at [666, 503] on p "Uttar Pradesh Zamindari Abolition and Land Reforms Act 1951" at bounding box center [661, 496] width 184 height 57
checkbox input "true"
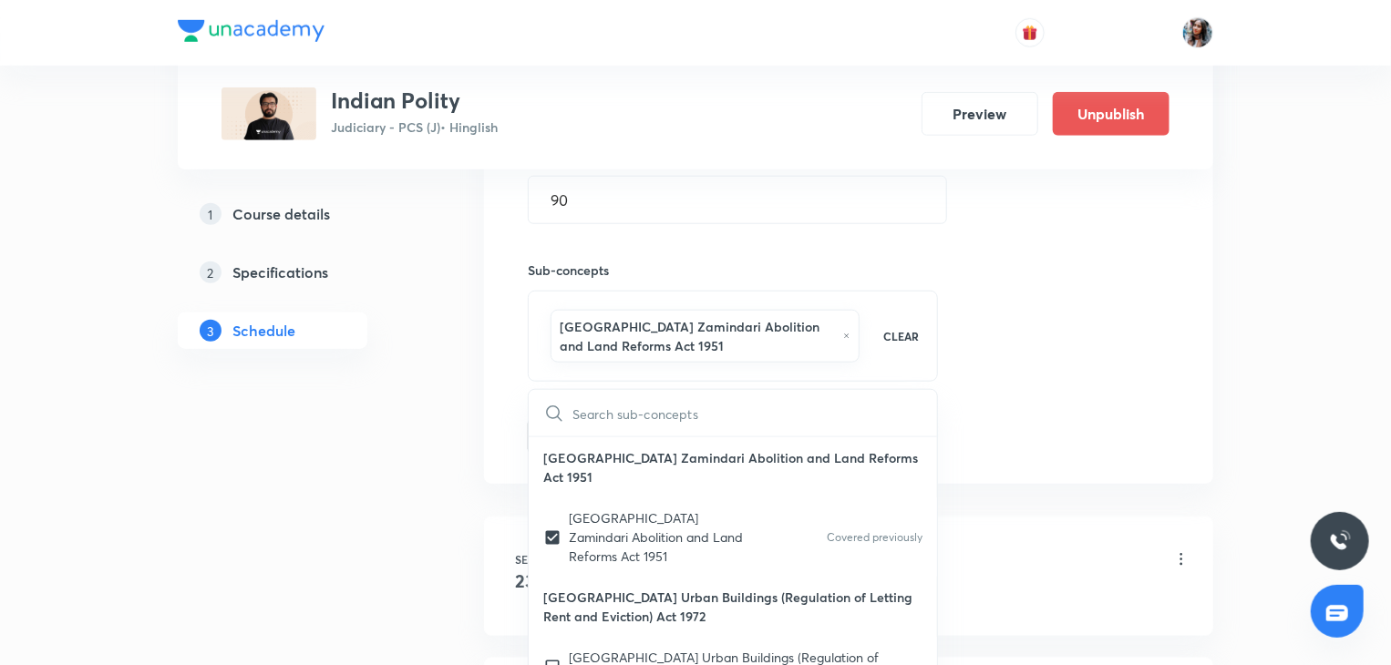
click at [449, 406] on div "Plus Courses Indian Polity Judiciary - PCS (J) • Hinglish Preview Unpublish 1 C…" at bounding box center [695, 277] width 1035 height 1843
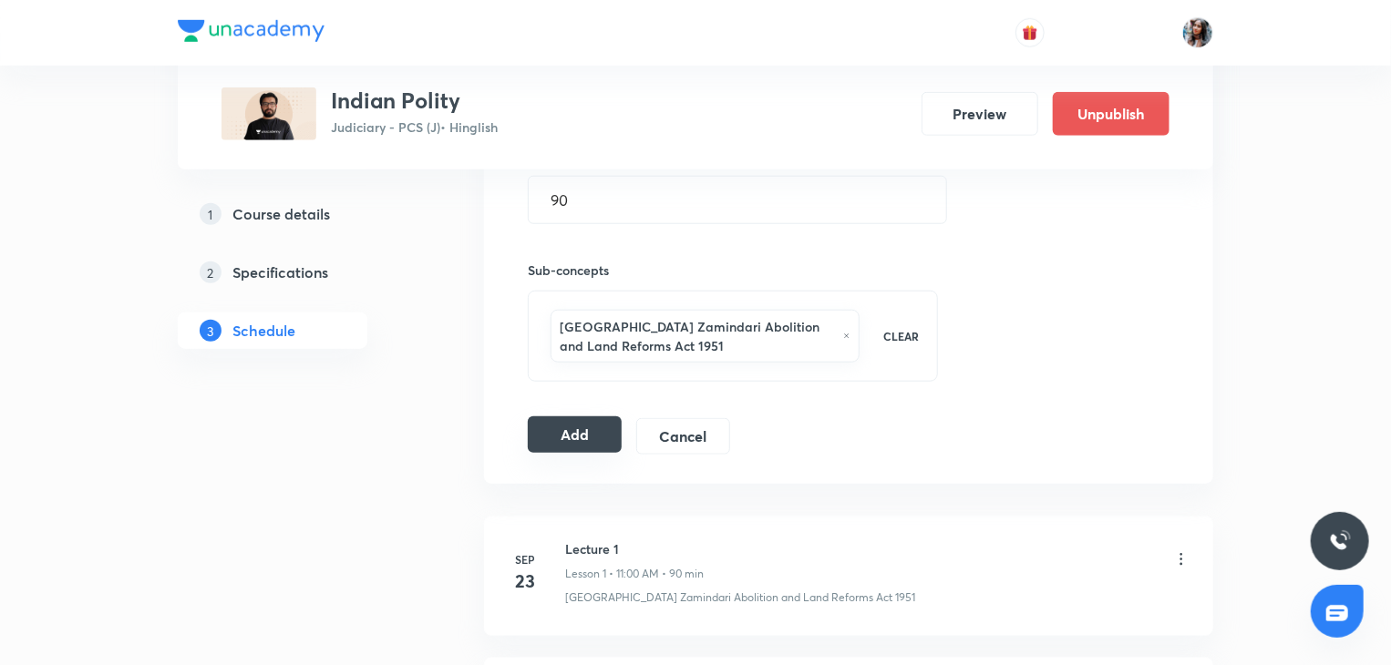
click at [563, 423] on button "Add" at bounding box center [575, 434] width 94 height 36
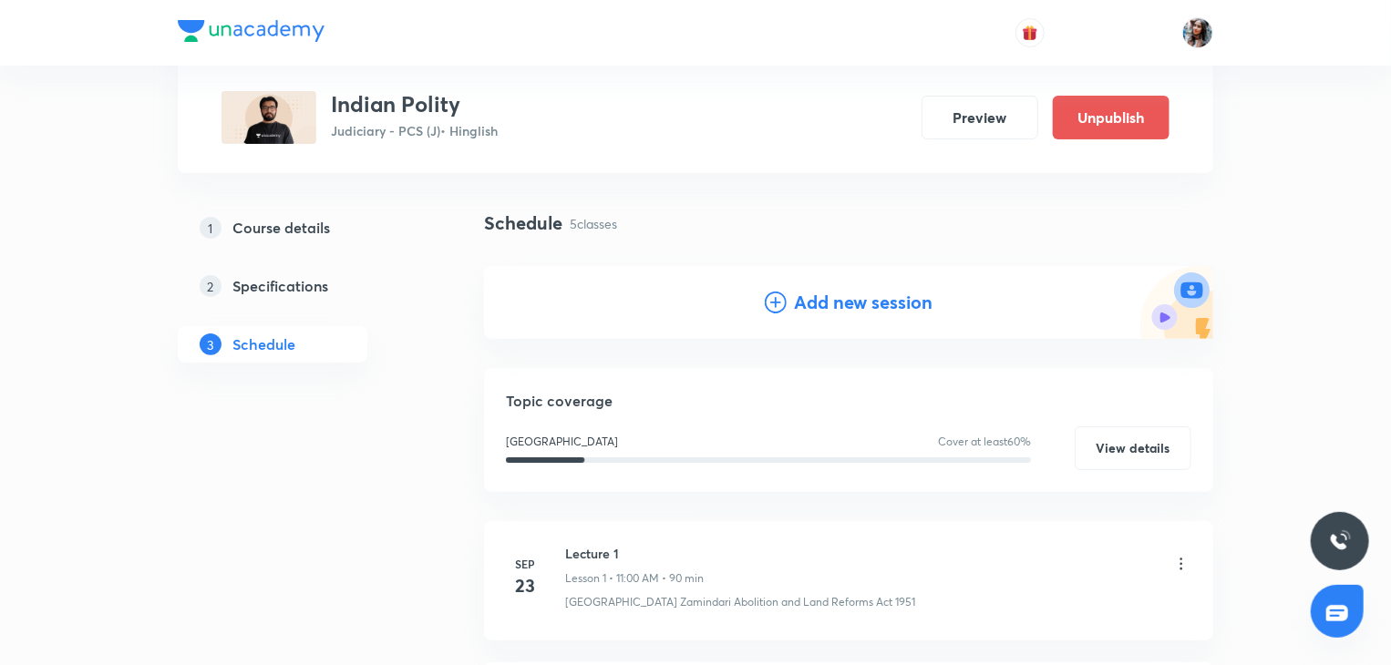
scroll to position [44, 0]
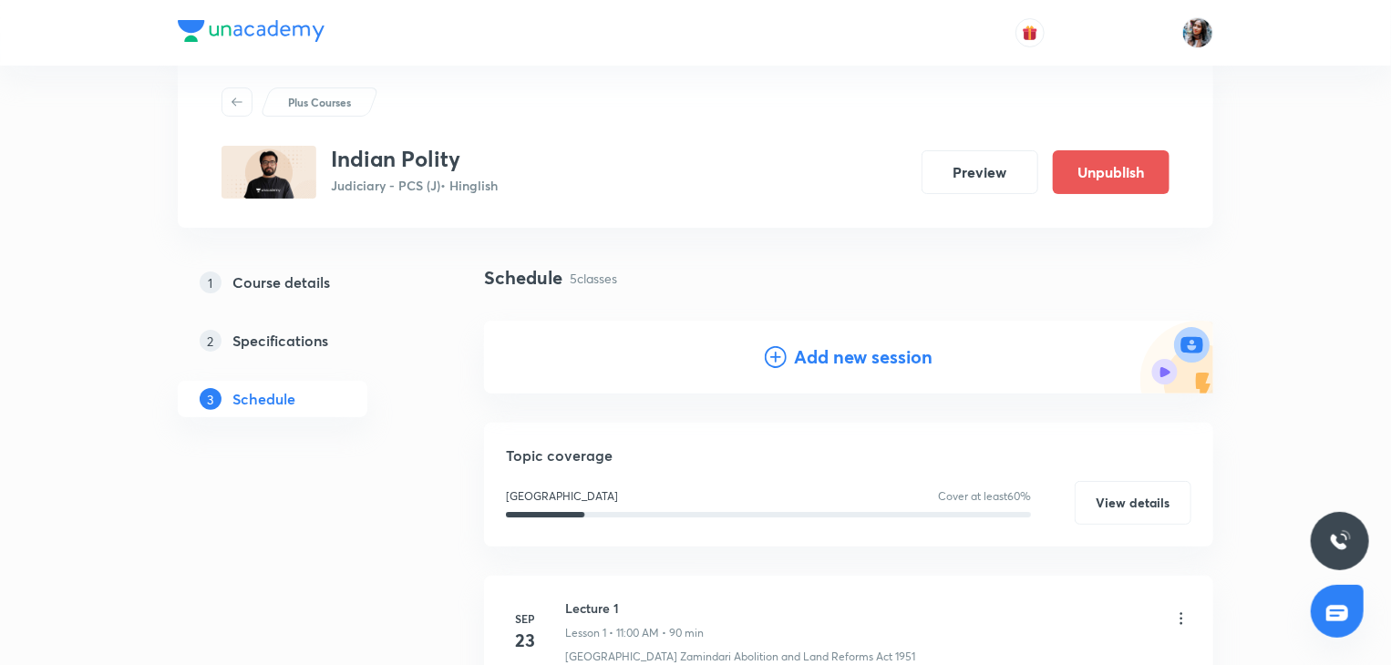
click at [802, 351] on h4 "Add new session" at bounding box center [863, 357] width 139 height 27
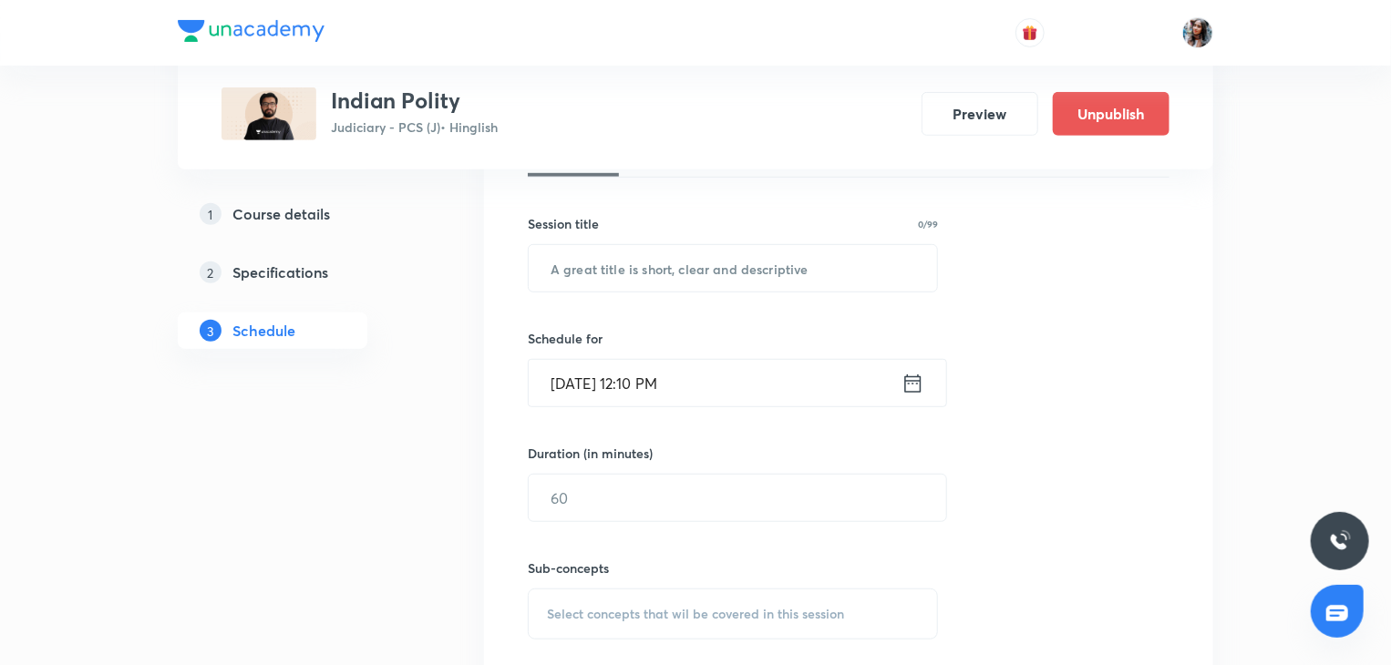
scroll to position [445, 0]
click at [645, 278] on input "text" at bounding box center [733, 272] width 408 height 46
paste input "Lecture 4"
click at [708, 395] on input "Oct 7, 2025, 12:10 PM" at bounding box center [715, 387] width 373 height 46
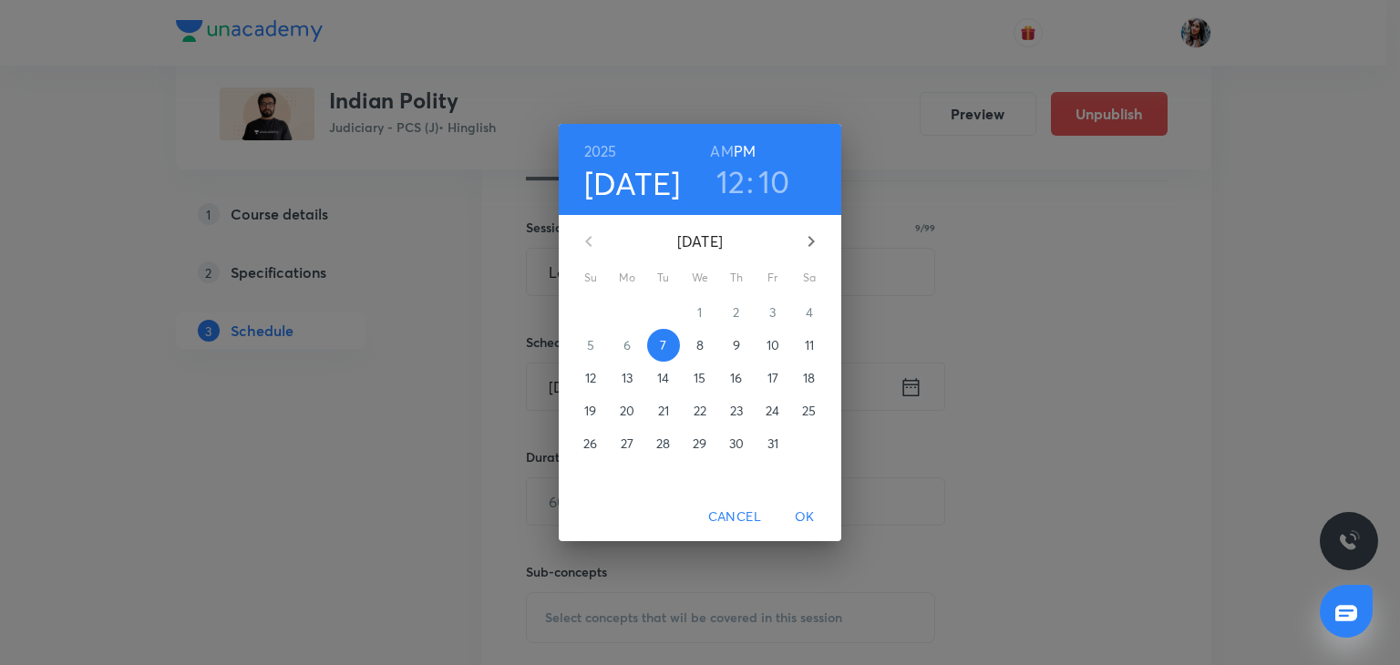
click at [1013, 318] on div "2025 Oct 7 12 : 10 AM PM October 2025 Su Mo Tu We Th Fr Sa 28 29 30 1 2 3 4 5 6…" at bounding box center [700, 332] width 1400 height 665
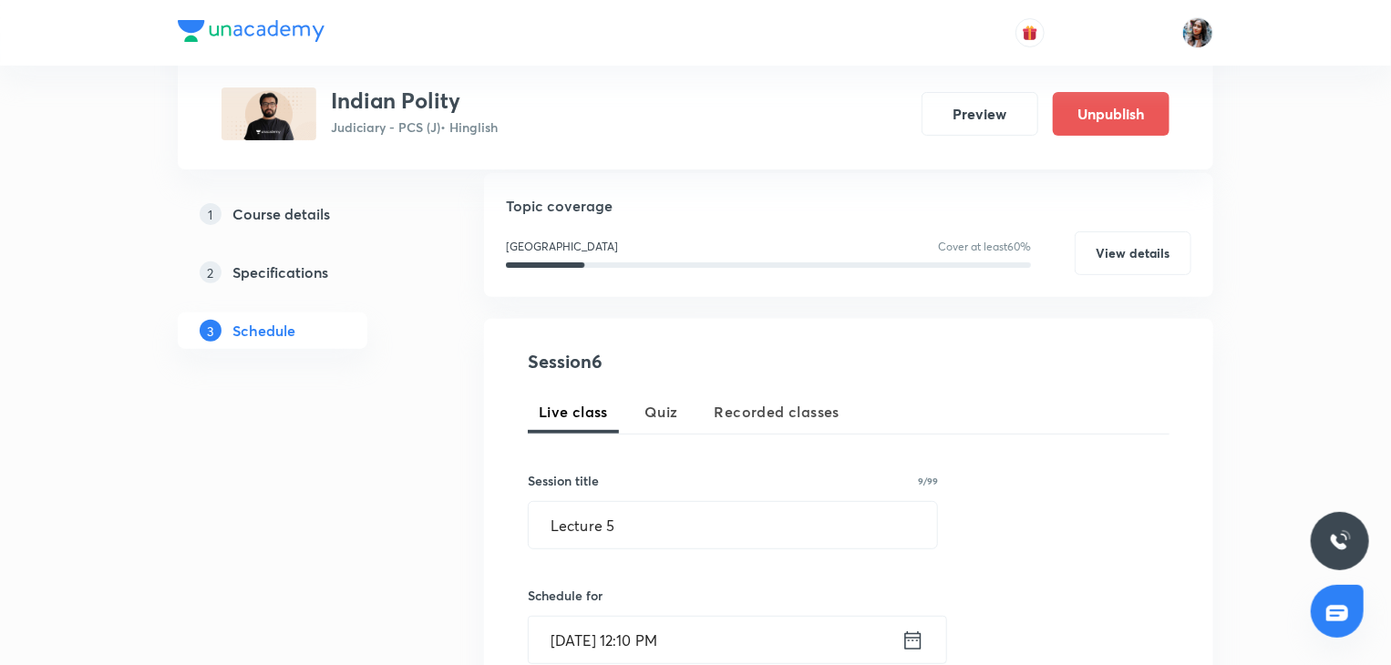
scroll to position [200, 0]
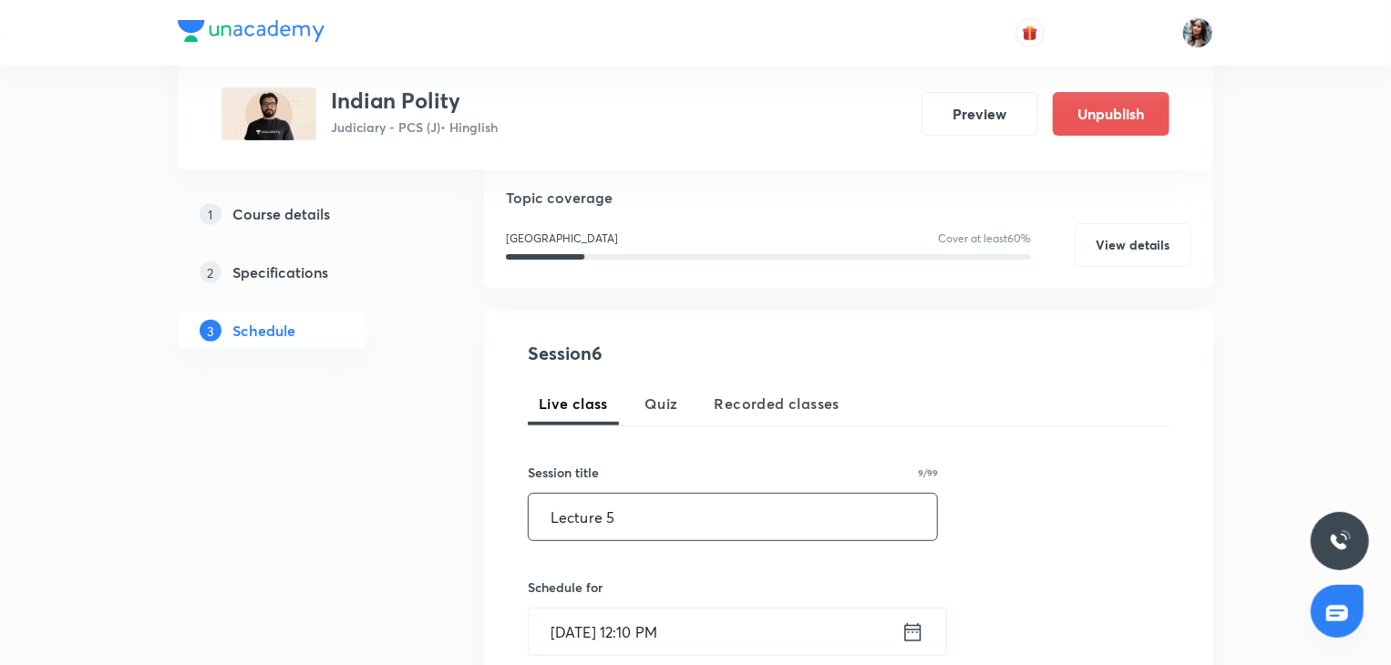
click at [689, 508] on input "Lecture 5" at bounding box center [733, 517] width 408 height 46
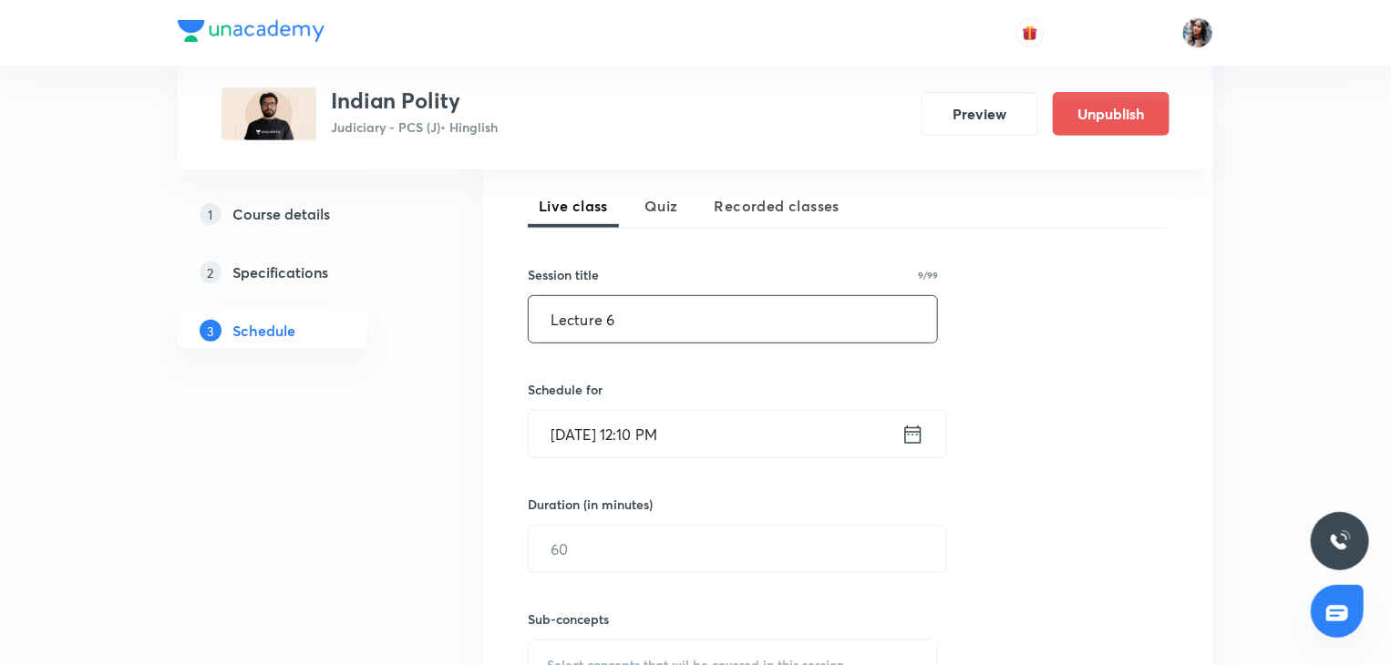
scroll to position [399, 0]
type input "Lecture 6"
click at [736, 408] on div "Oct 7, 2025, 12:10 PM ​" at bounding box center [737, 432] width 419 height 48
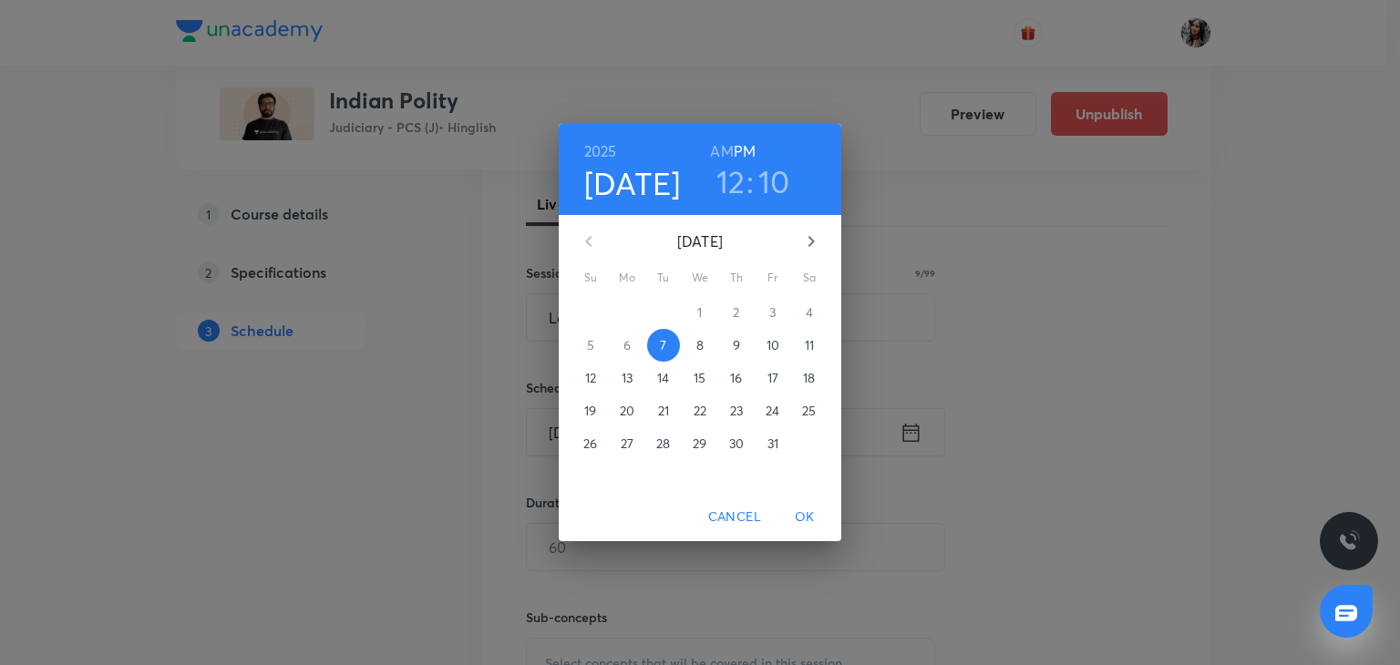
click at [766, 352] on p "10" at bounding box center [772, 345] width 13 height 18
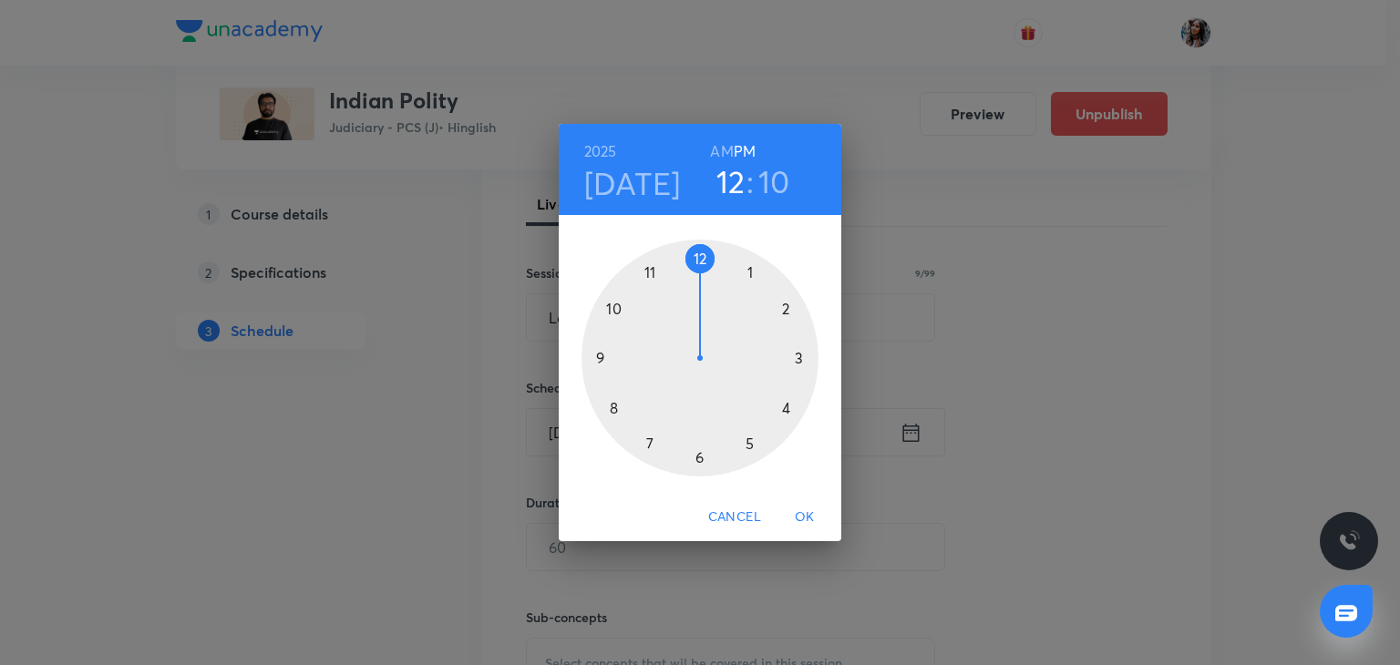
click at [725, 137] on div "2025 Oct 10 12 : 10 AM PM" at bounding box center [700, 169] width 282 height 91
click at [725, 143] on h6 "AM" at bounding box center [721, 152] width 23 height 26
click at [650, 272] on div at bounding box center [699, 358] width 237 height 237
click at [698, 258] on div at bounding box center [699, 358] width 237 height 237
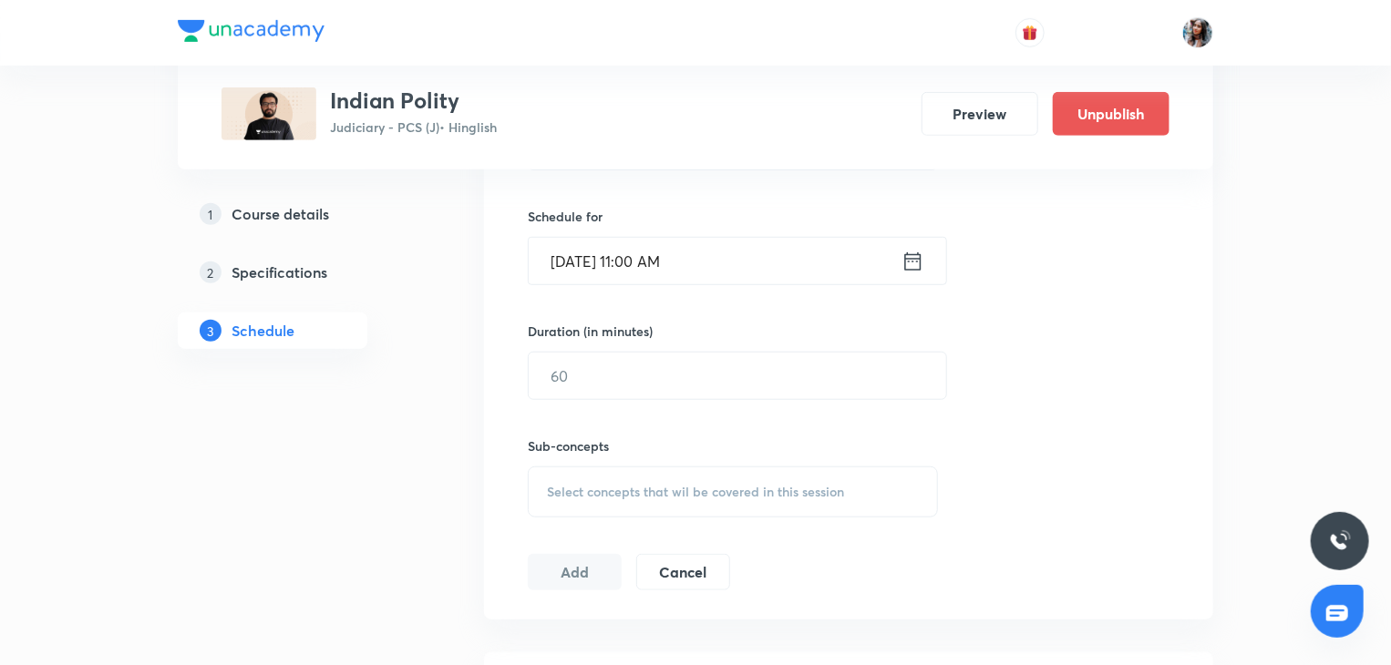
scroll to position [574, 0]
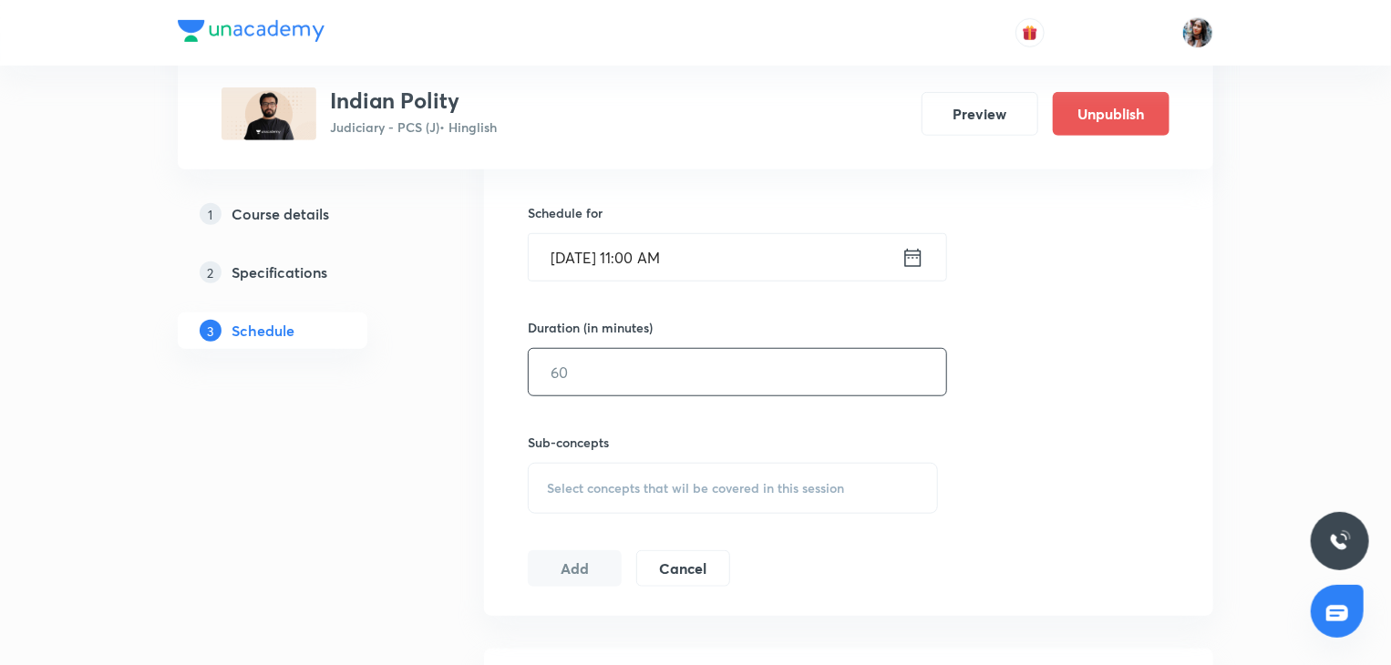
click at [711, 361] on input "text" at bounding box center [737, 372] width 417 height 46
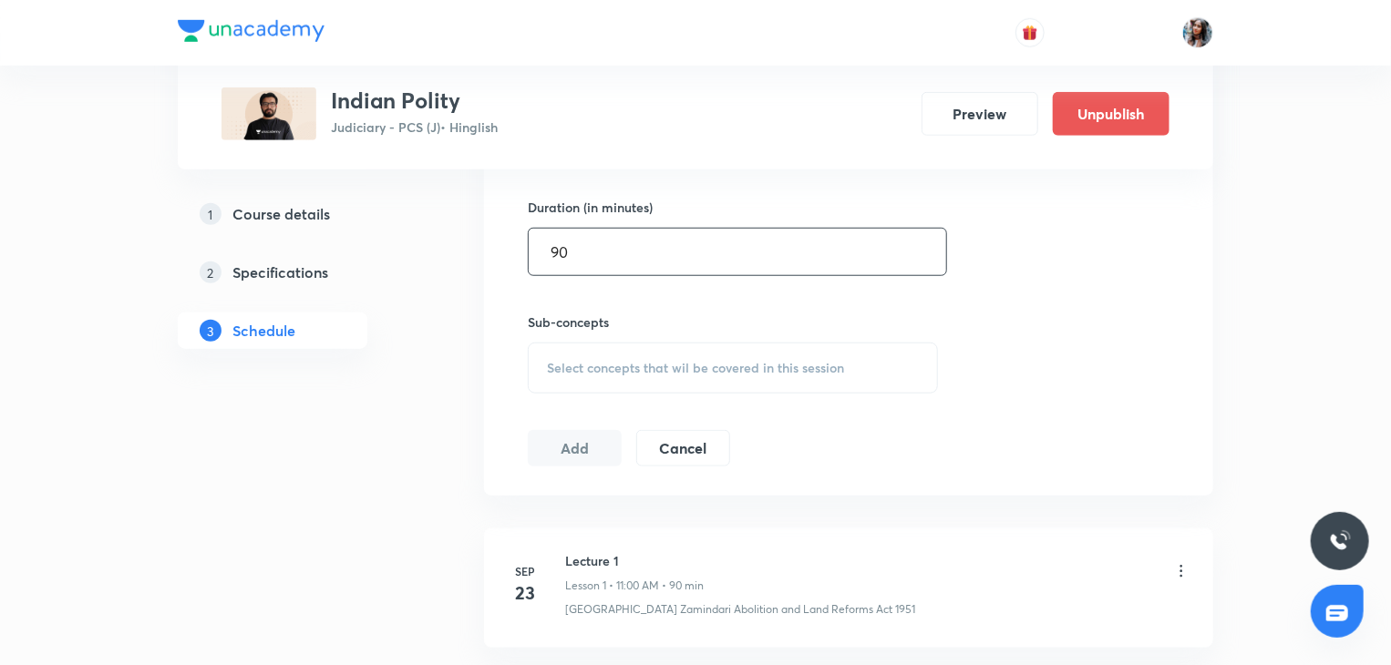
type input "90"
click at [667, 361] on span "Select concepts that wil be covered in this session" at bounding box center [695, 368] width 297 height 15
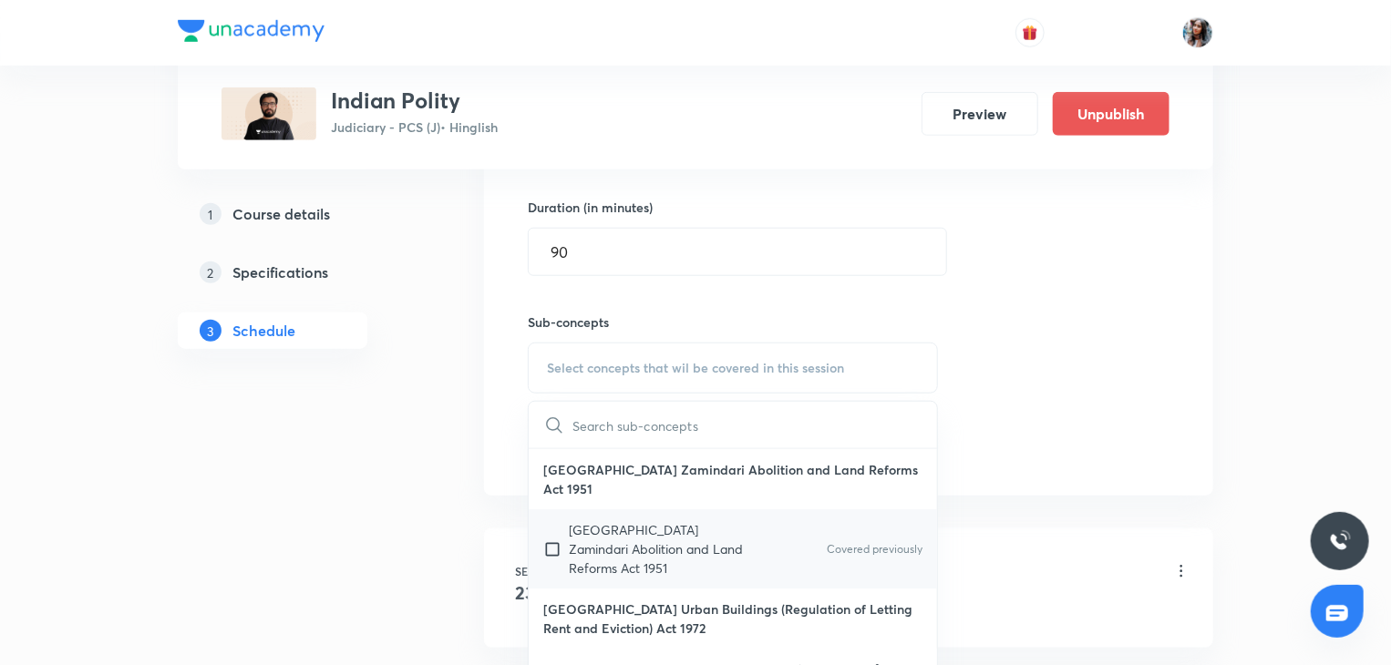
click at [645, 533] on p "Uttar Pradesh Zamindari Abolition and Land Reforms Act 1951" at bounding box center [661, 548] width 184 height 57
checkbox input "true"
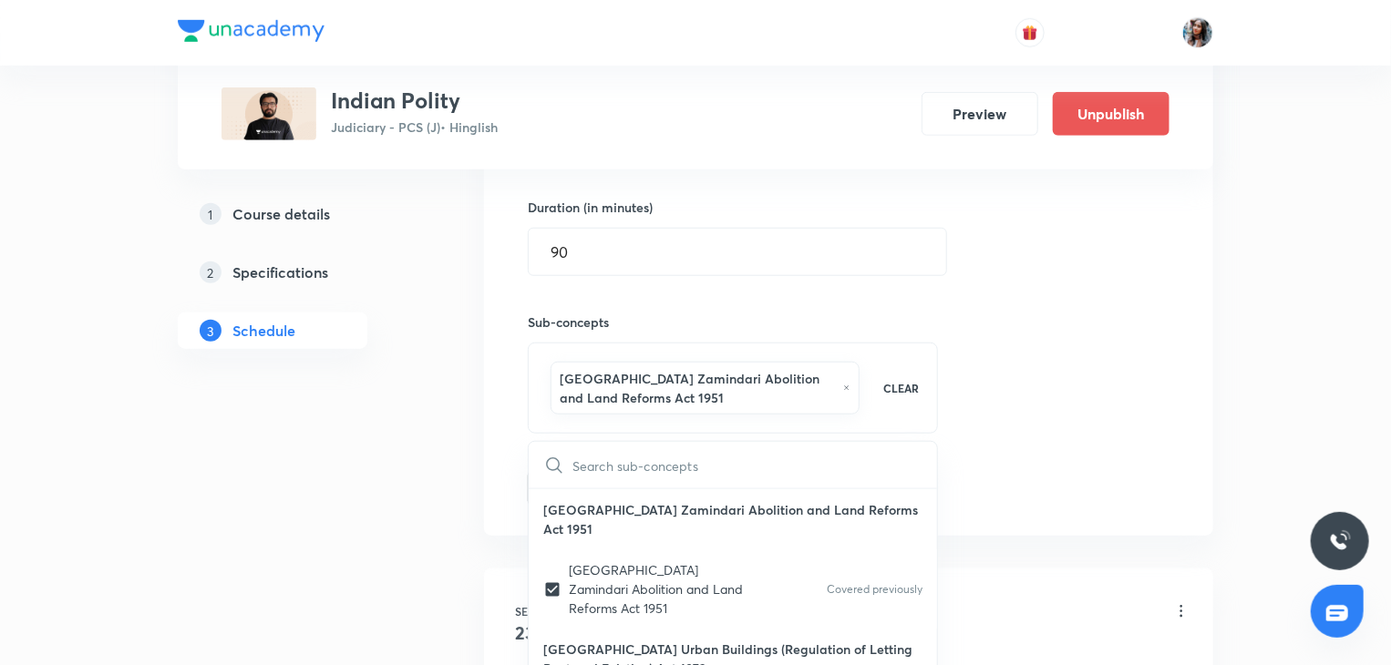
click at [432, 460] on div "Plus Courses Indian Polity Judiciary - PCS (J) • Hinglish Preview Unpublish 1 C…" at bounding box center [695, 400] width 1035 height 1984
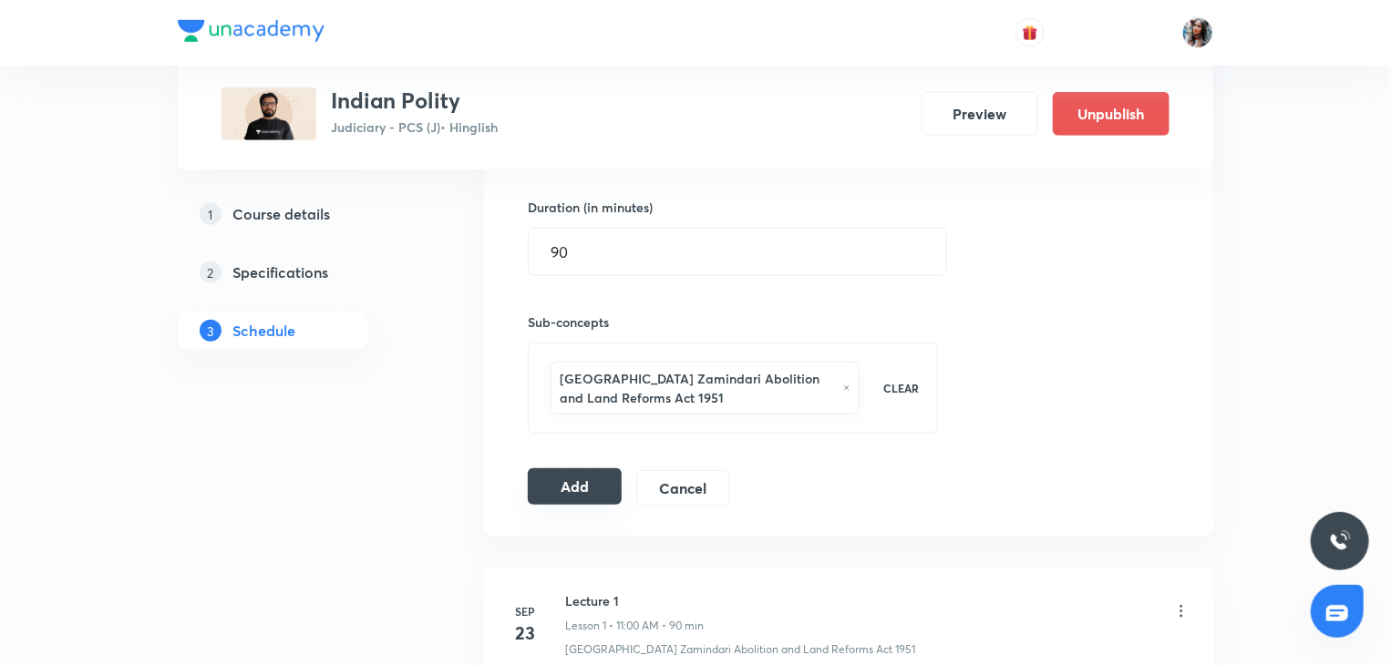
click at [569, 482] on button "Add" at bounding box center [575, 486] width 94 height 36
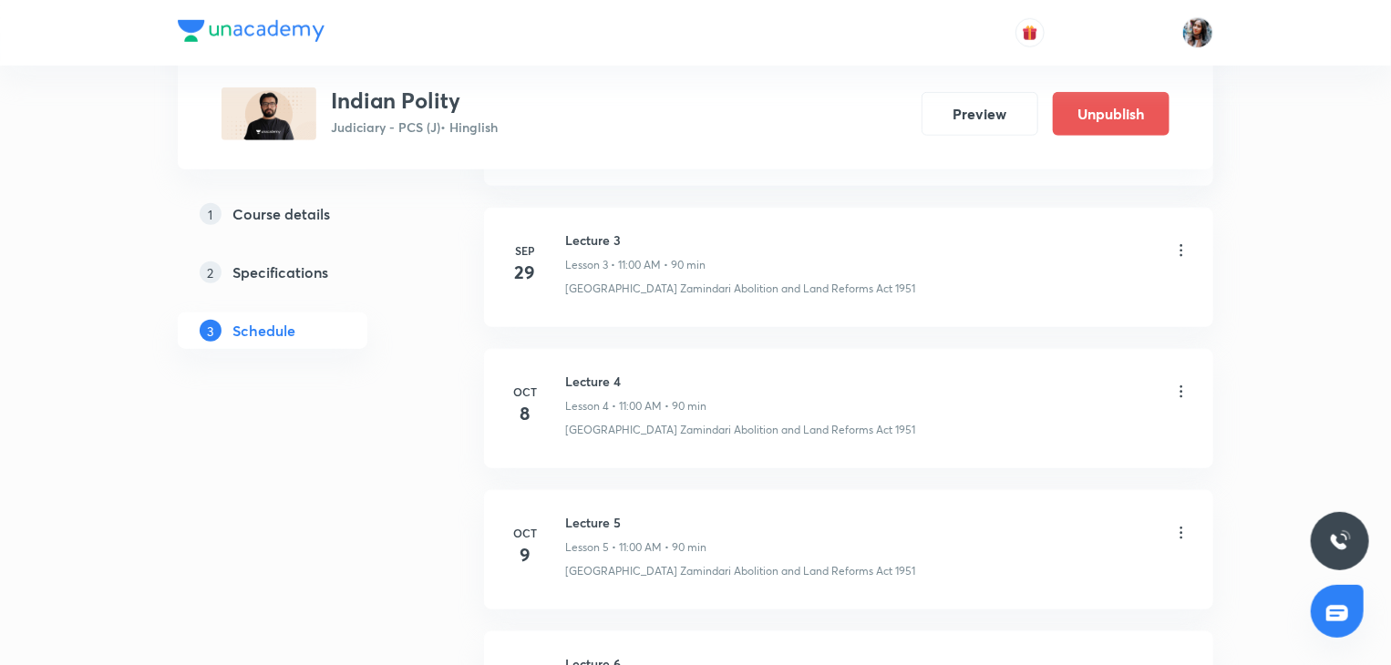
scroll to position [950, 0]
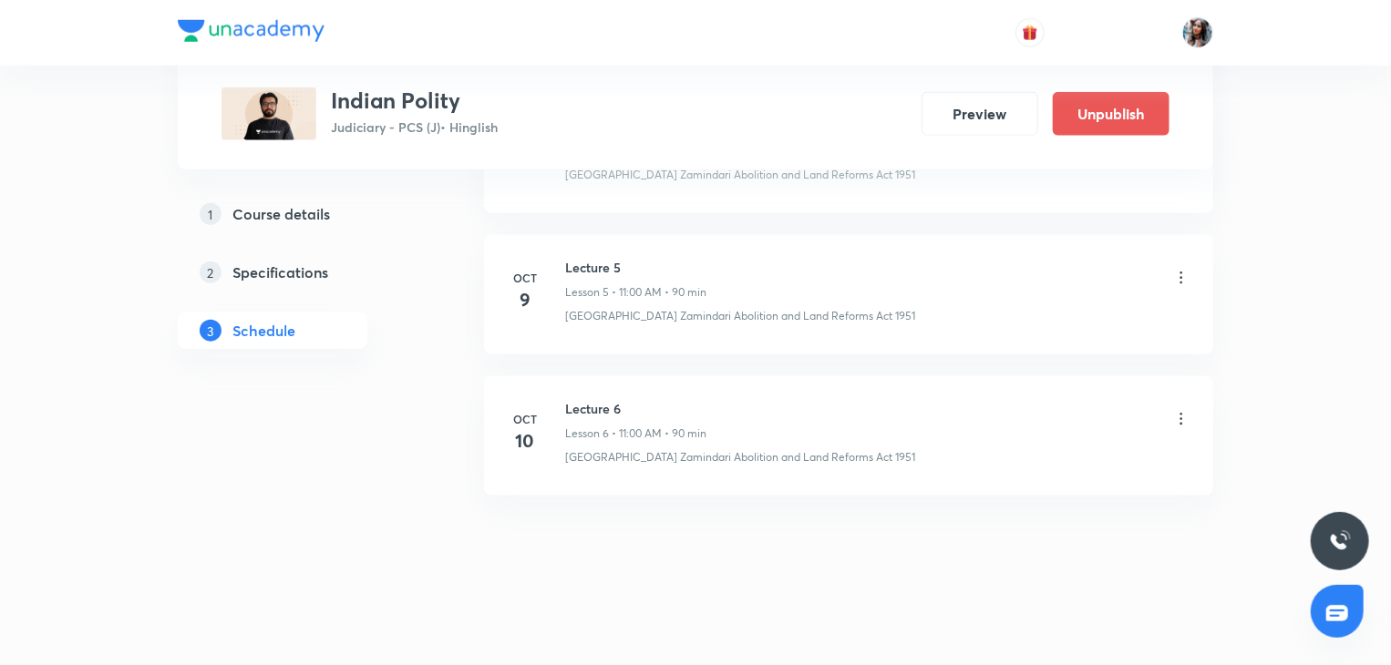
click at [601, 406] on h6 "Lecture 6" at bounding box center [635, 408] width 141 height 19
copy h6 "Lecture 6"
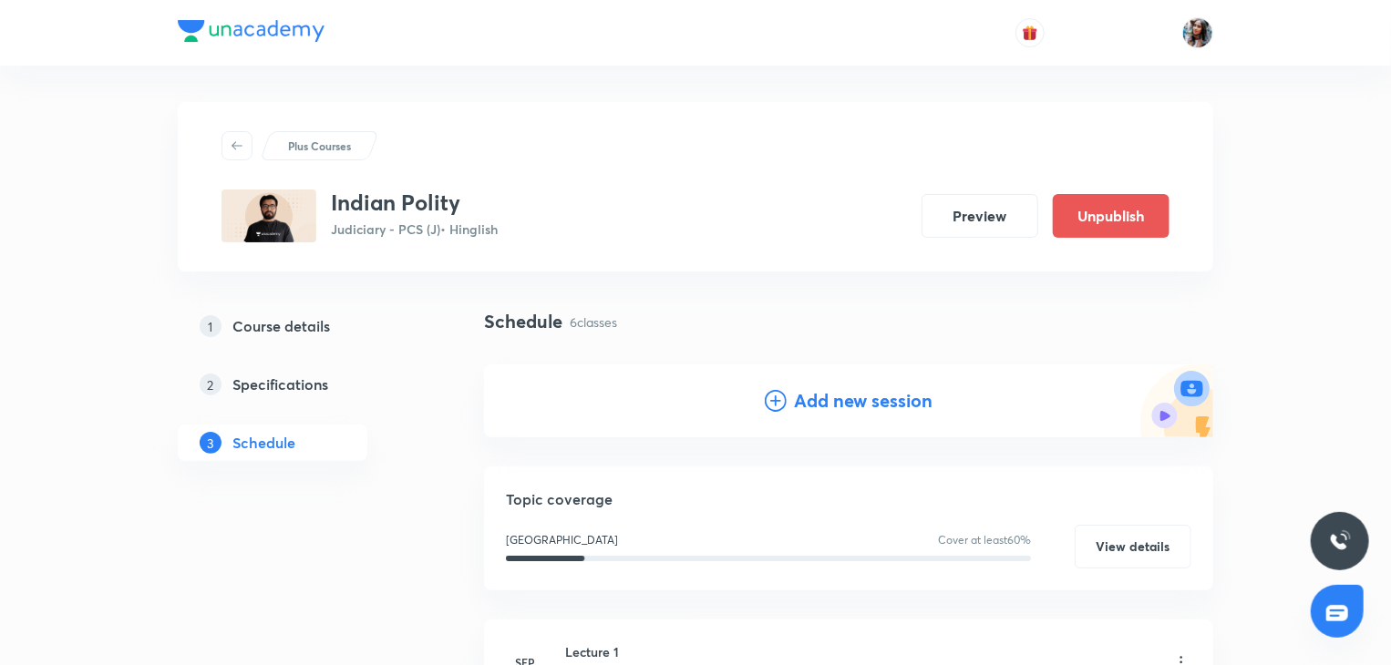
click at [824, 406] on h4 "Add new session" at bounding box center [863, 400] width 139 height 27
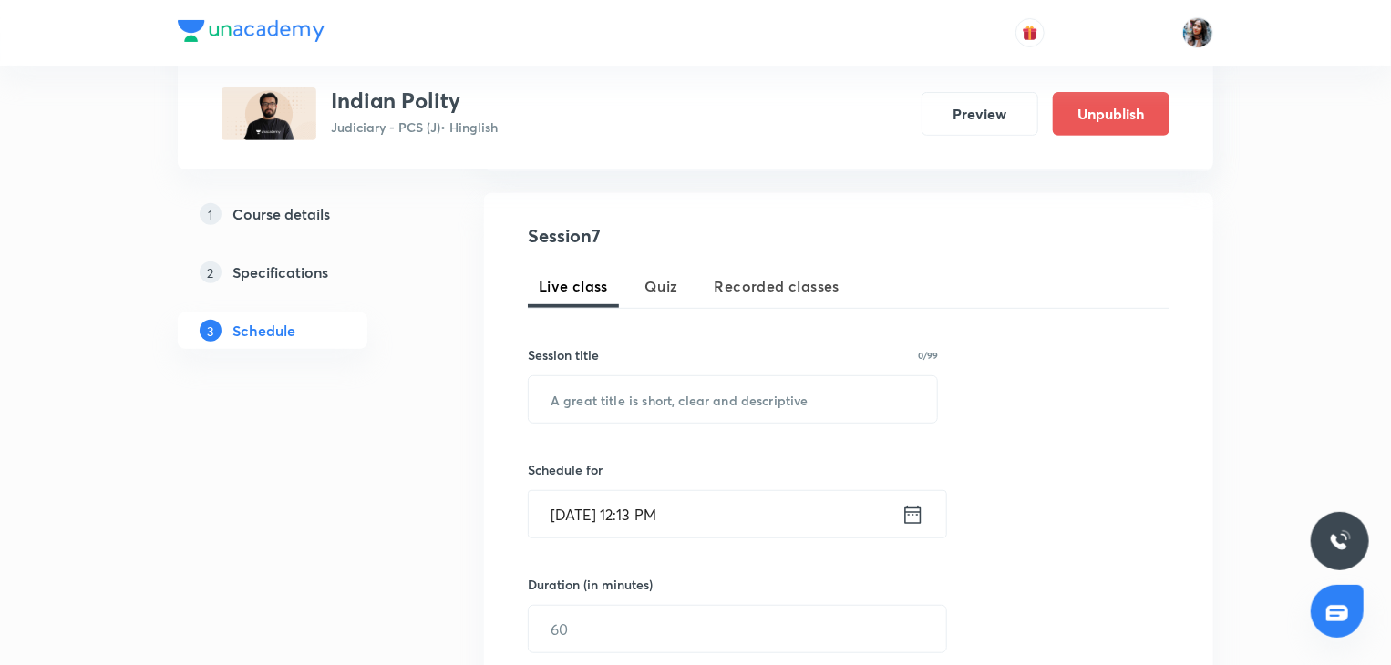
scroll to position [319, 0]
paste input "Lecture 6"
click at [669, 398] on input "Lecture 6" at bounding box center [733, 398] width 408 height 46
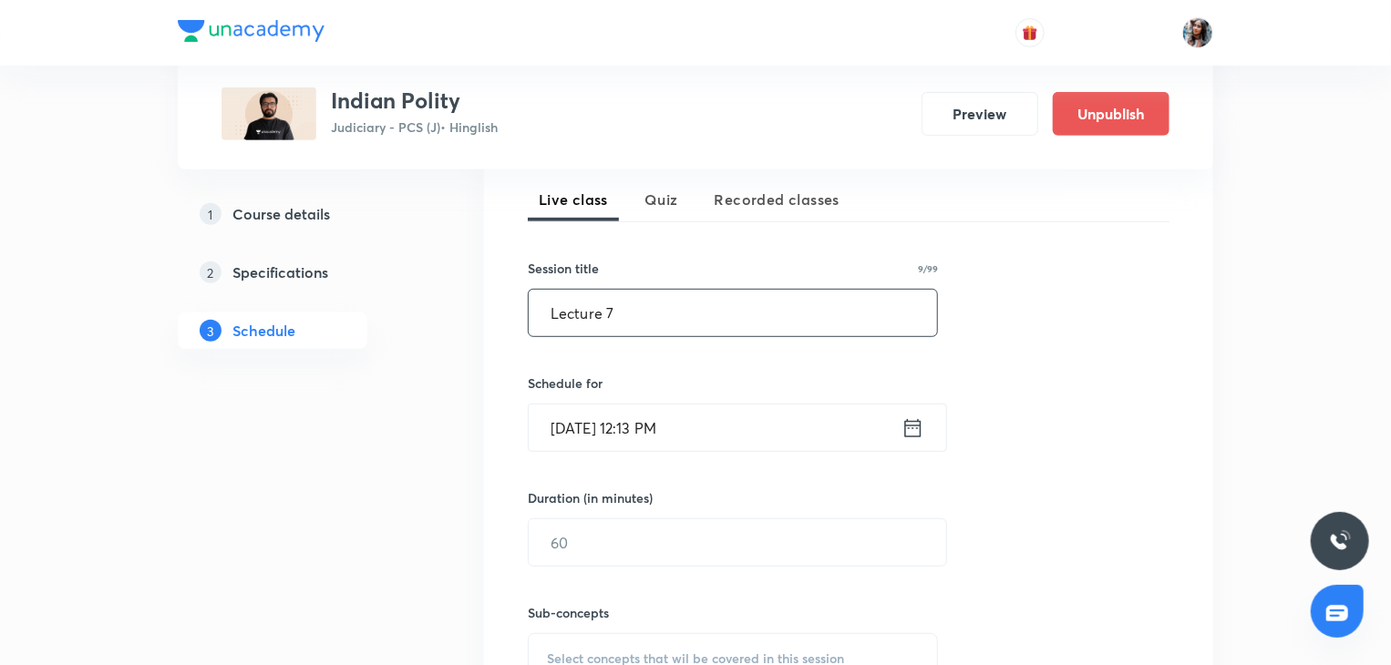
scroll to position [406, 0]
type input "Lecture 7"
click at [722, 414] on input "Oct 7, 2025, 12:13 PM" at bounding box center [715, 425] width 373 height 46
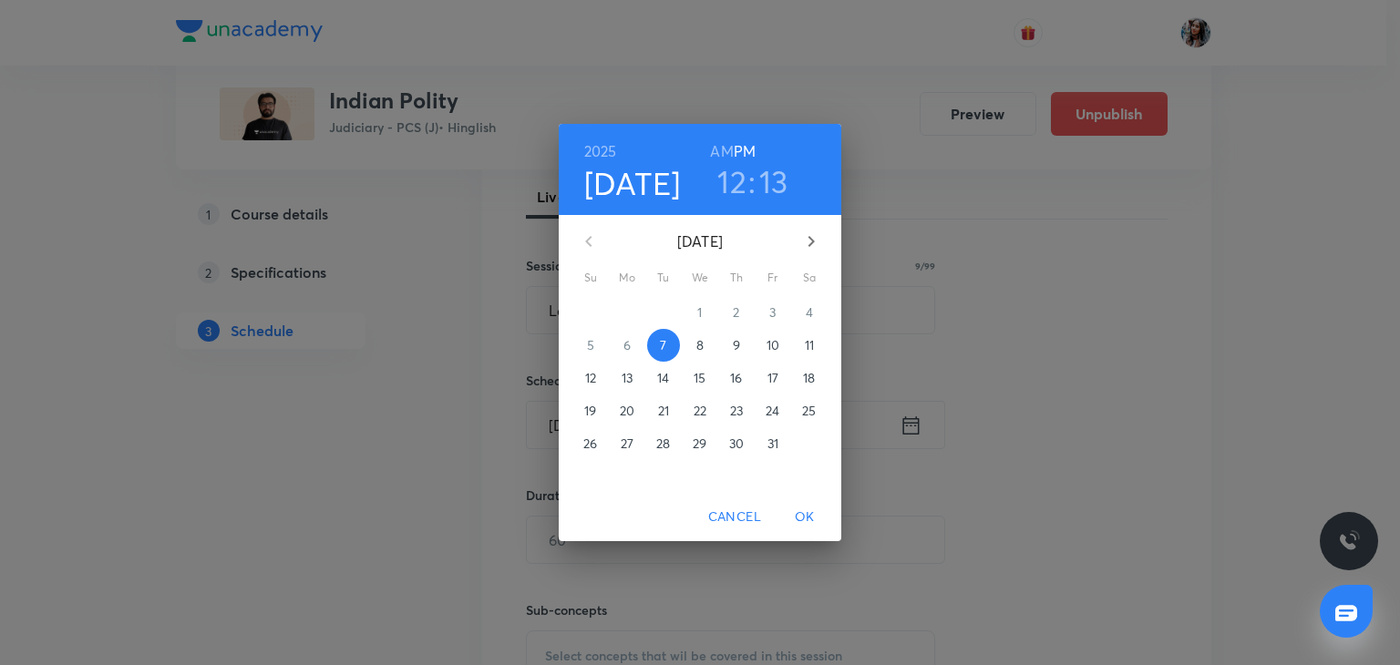
click at [798, 339] on span "11" at bounding box center [809, 345] width 33 height 18
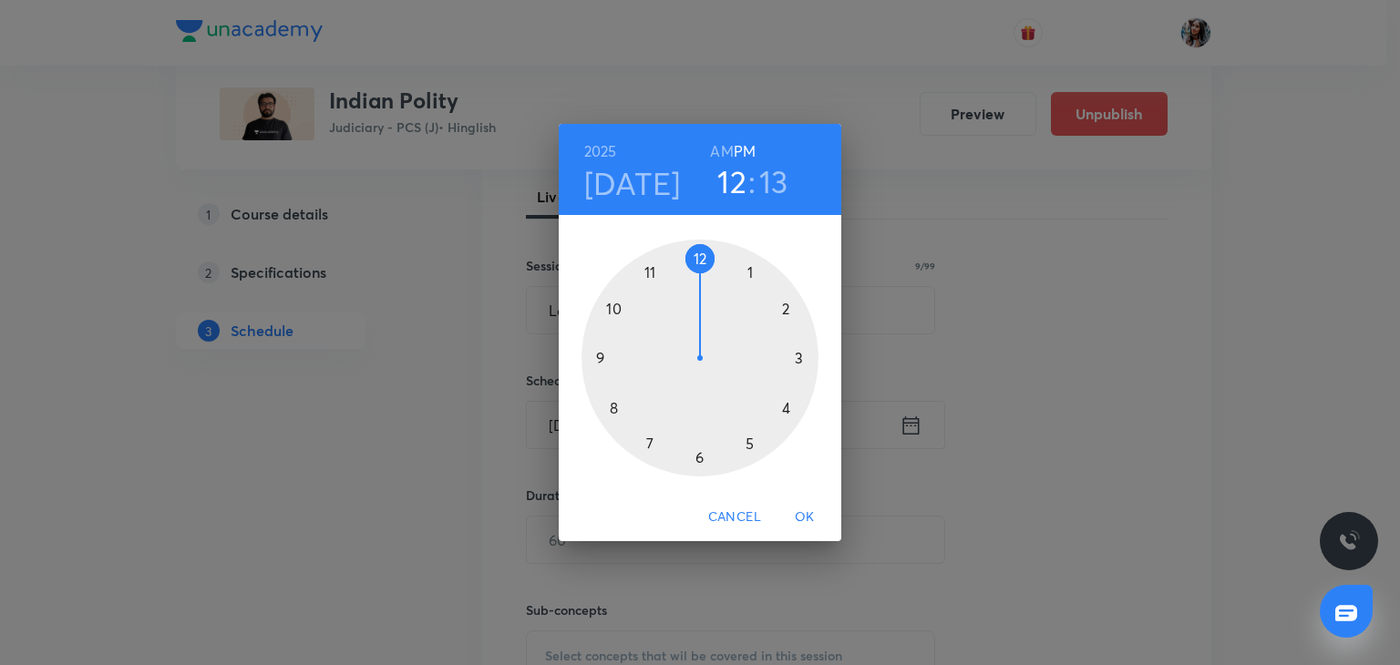
click at [722, 154] on h6 "AM" at bounding box center [721, 152] width 23 height 26
click at [652, 272] on div at bounding box center [699, 358] width 237 height 237
click at [698, 256] on div at bounding box center [699, 358] width 237 height 237
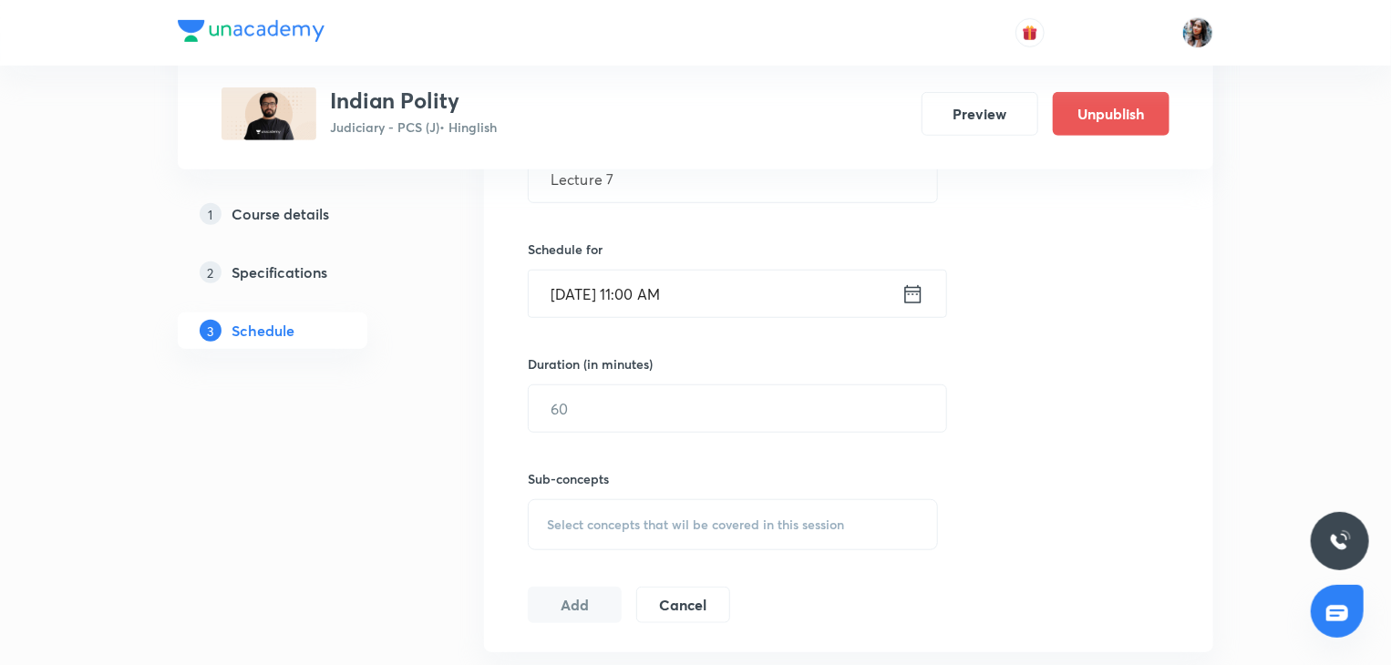
scroll to position [549, 0]
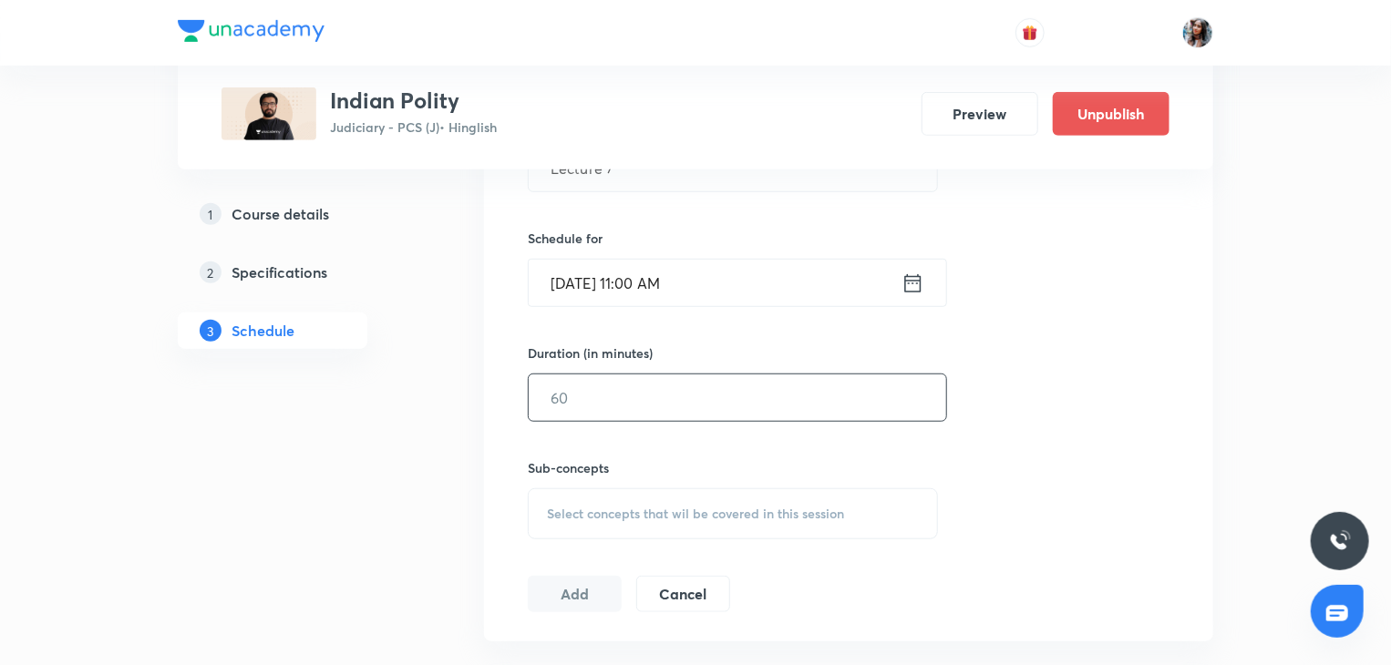
click at [702, 406] on input "text" at bounding box center [737, 398] width 417 height 46
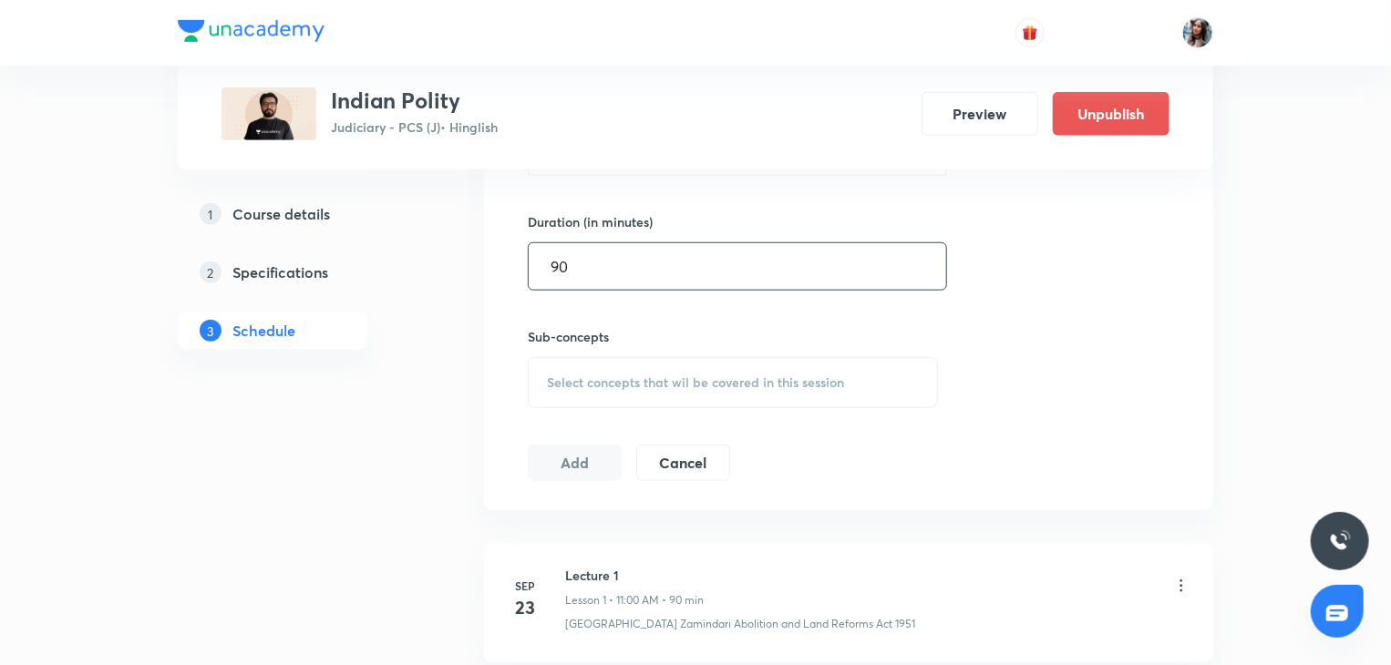
scroll to position [685, 0]
type input "90"
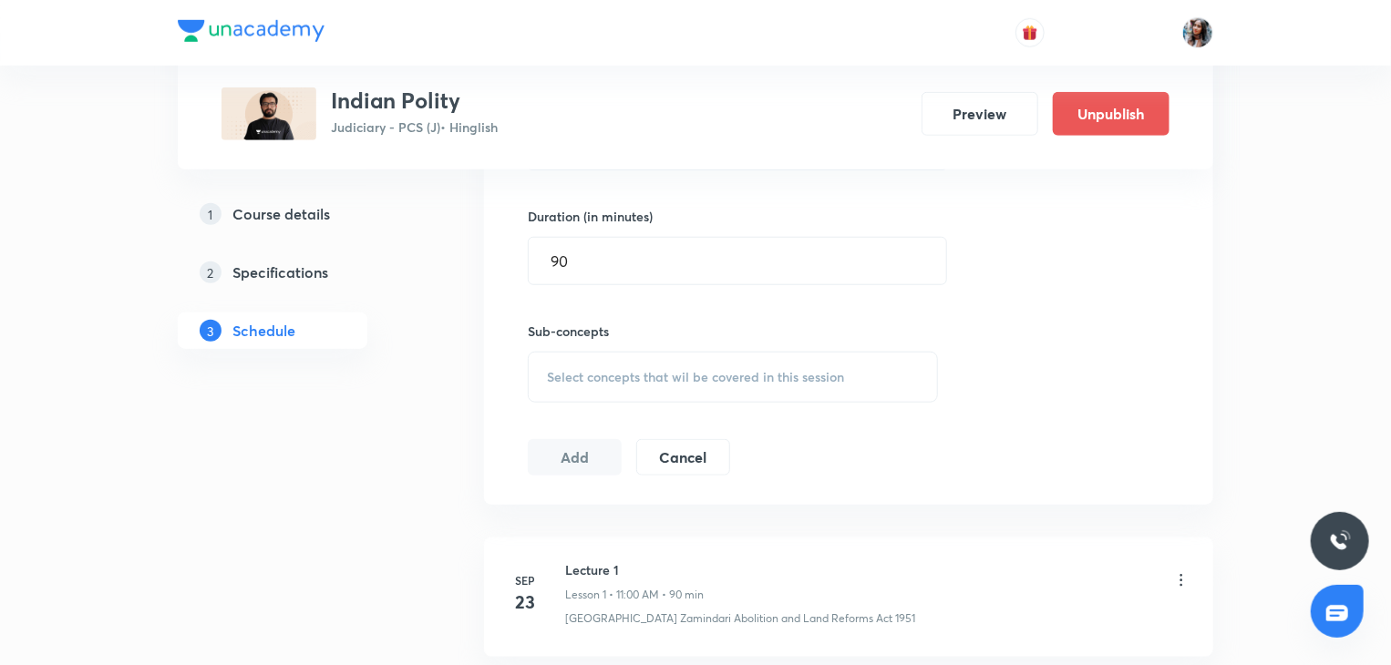
click at [649, 387] on div "Select concepts that wil be covered in this session" at bounding box center [733, 377] width 410 height 51
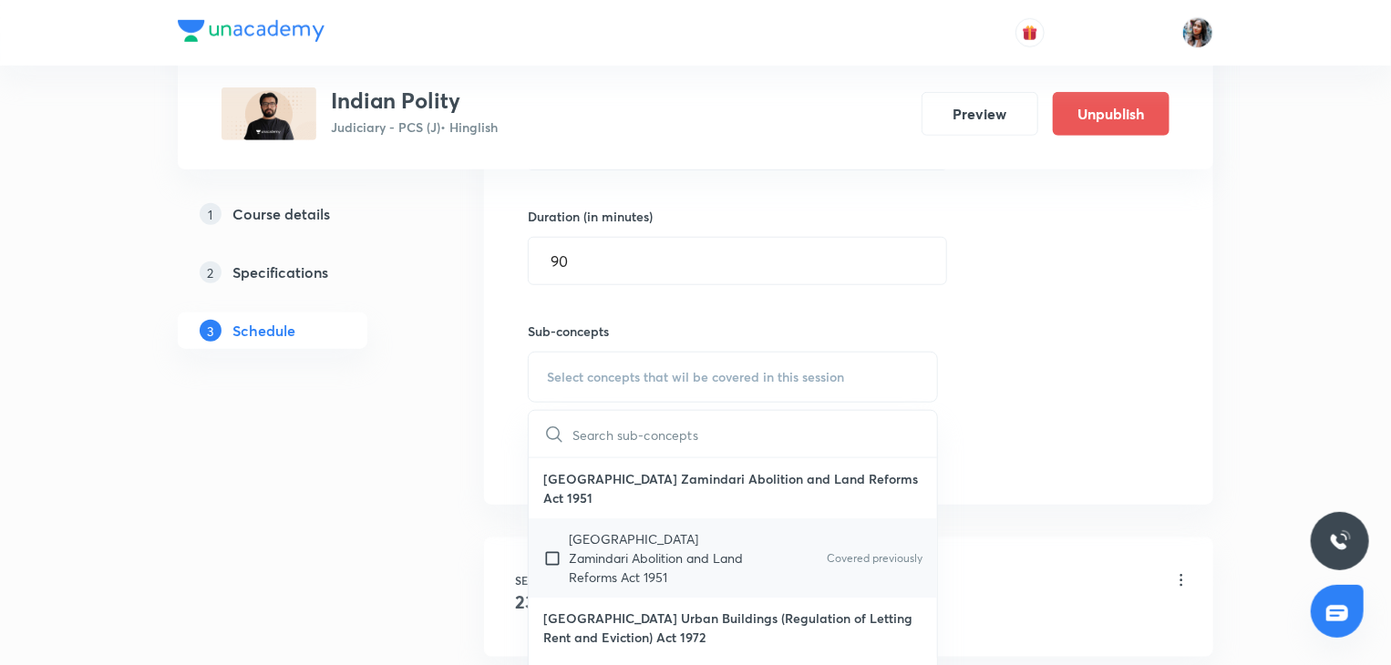
click at [654, 560] on p "Uttar Pradesh Zamindari Abolition and Land Reforms Act 1951" at bounding box center [661, 557] width 184 height 57
checkbox input "true"
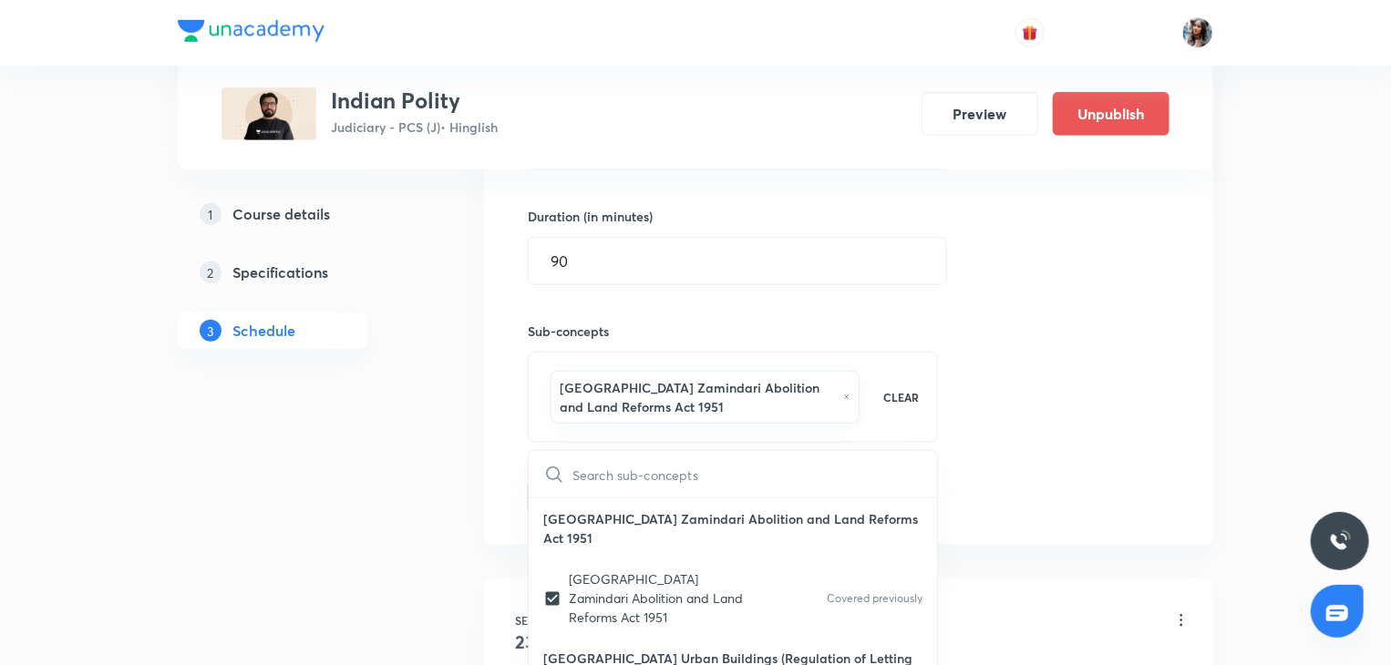
click at [435, 491] on div "Plus Courses Indian Polity Judiciary - PCS (J) • Hinglish Preview Unpublish 1 C…" at bounding box center [695, 479] width 1035 height 2125
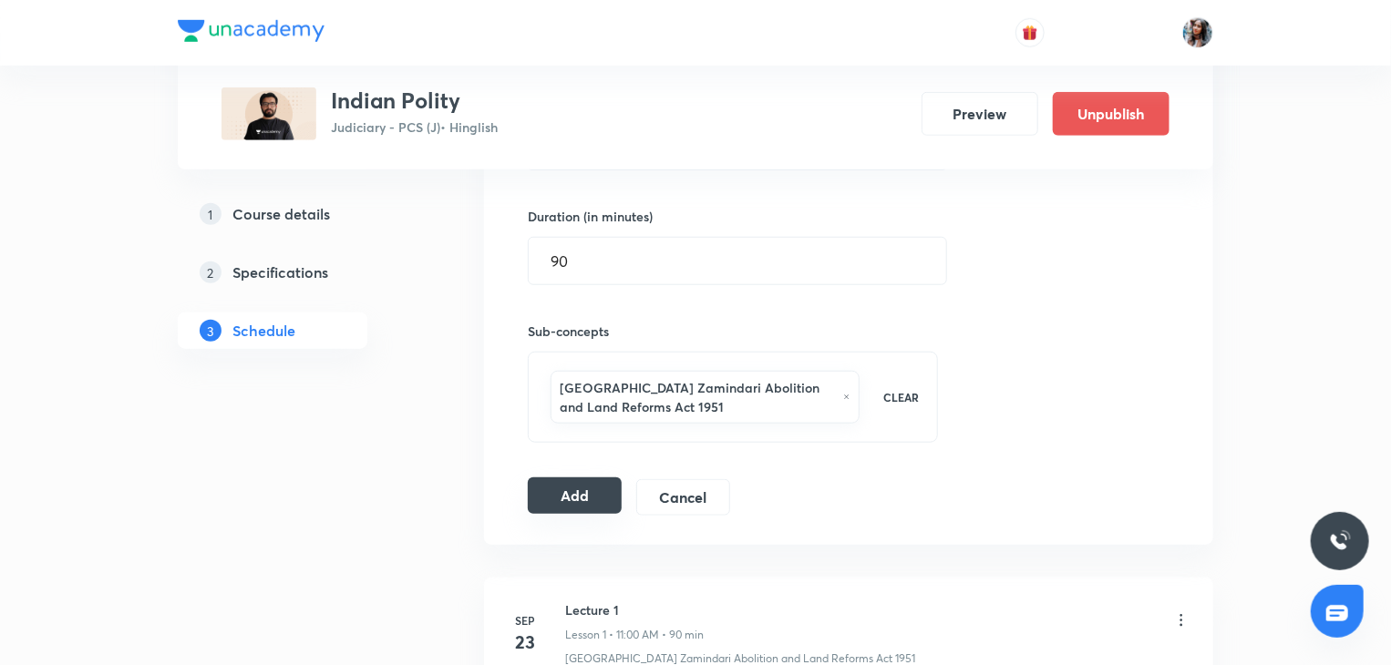
click at [609, 485] on button "Add" at bounding box center [575, 496] width 94 height 36
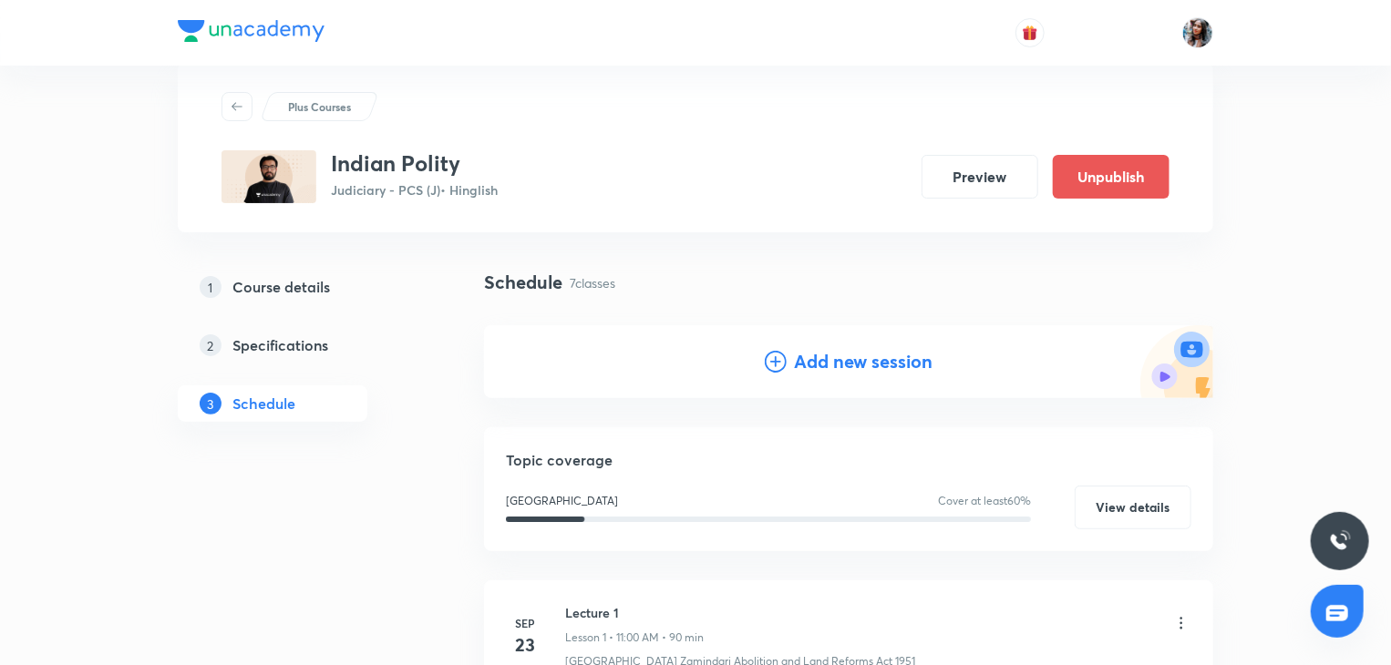
scroll to position [0, 0]
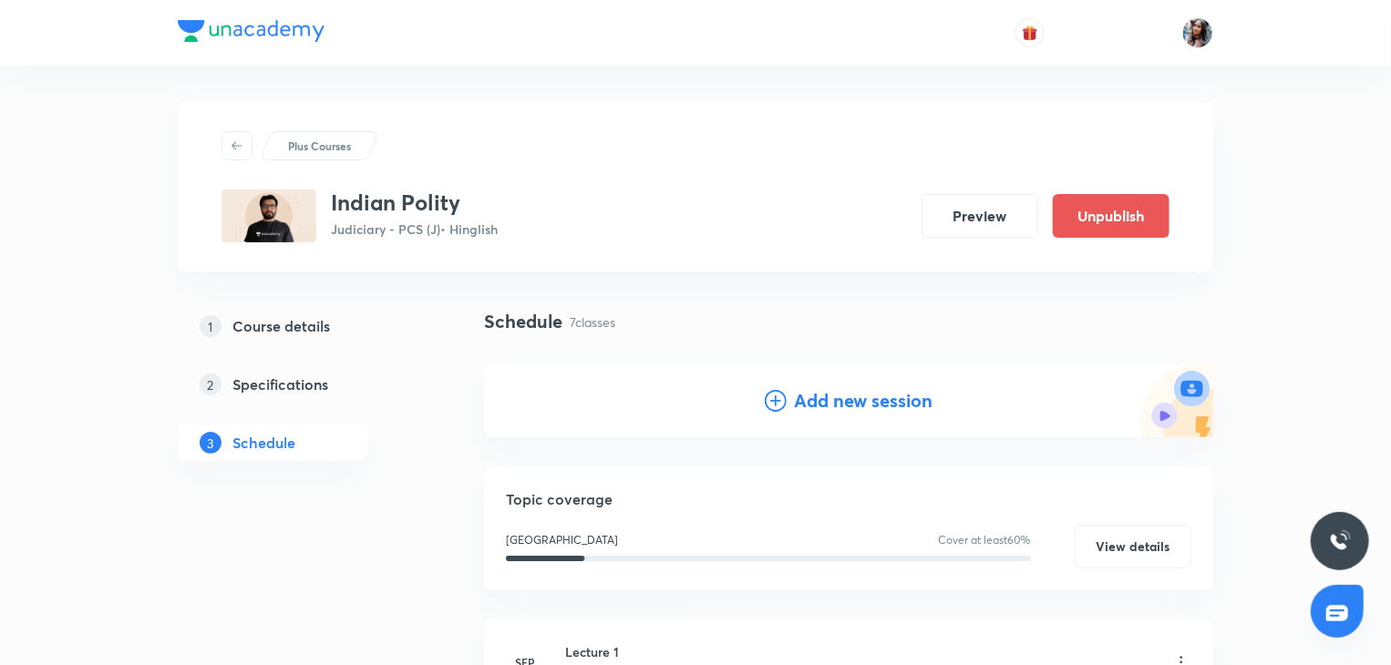
click at [811, 396] on h4 "Add new session" at bounding box center [863, 400] width 139 height 27
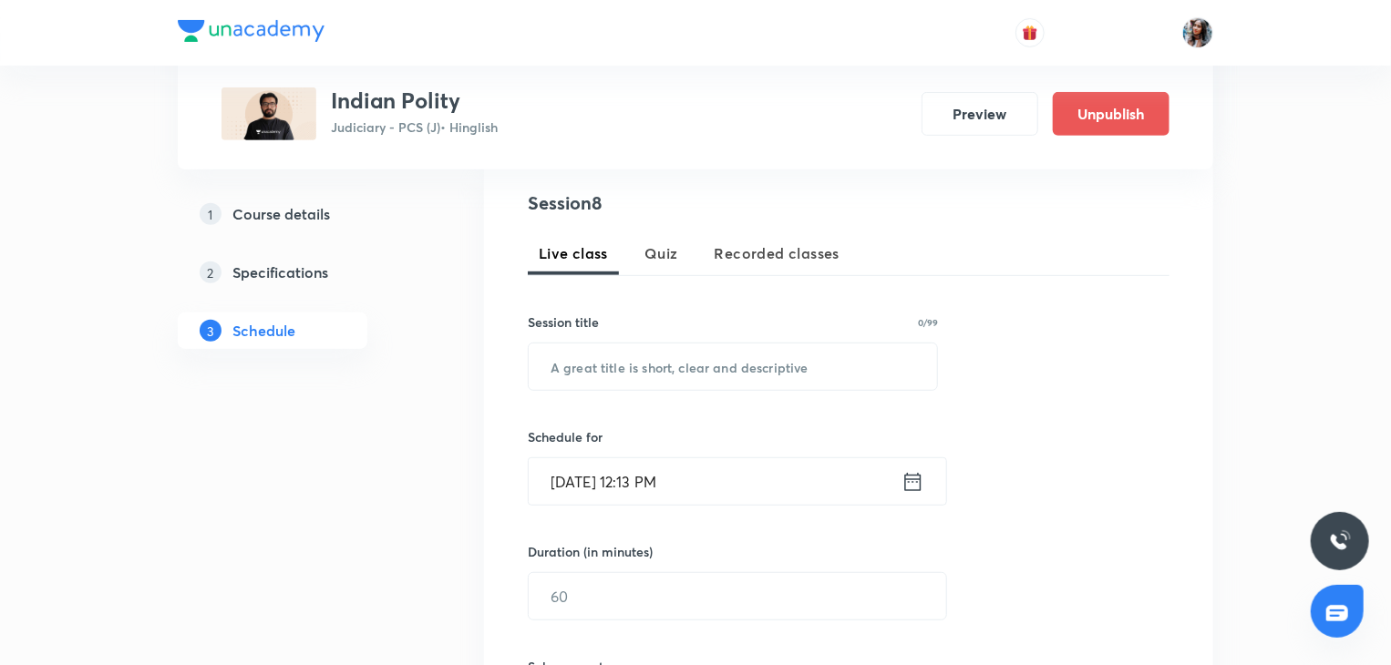
scroll to position [359, 0]
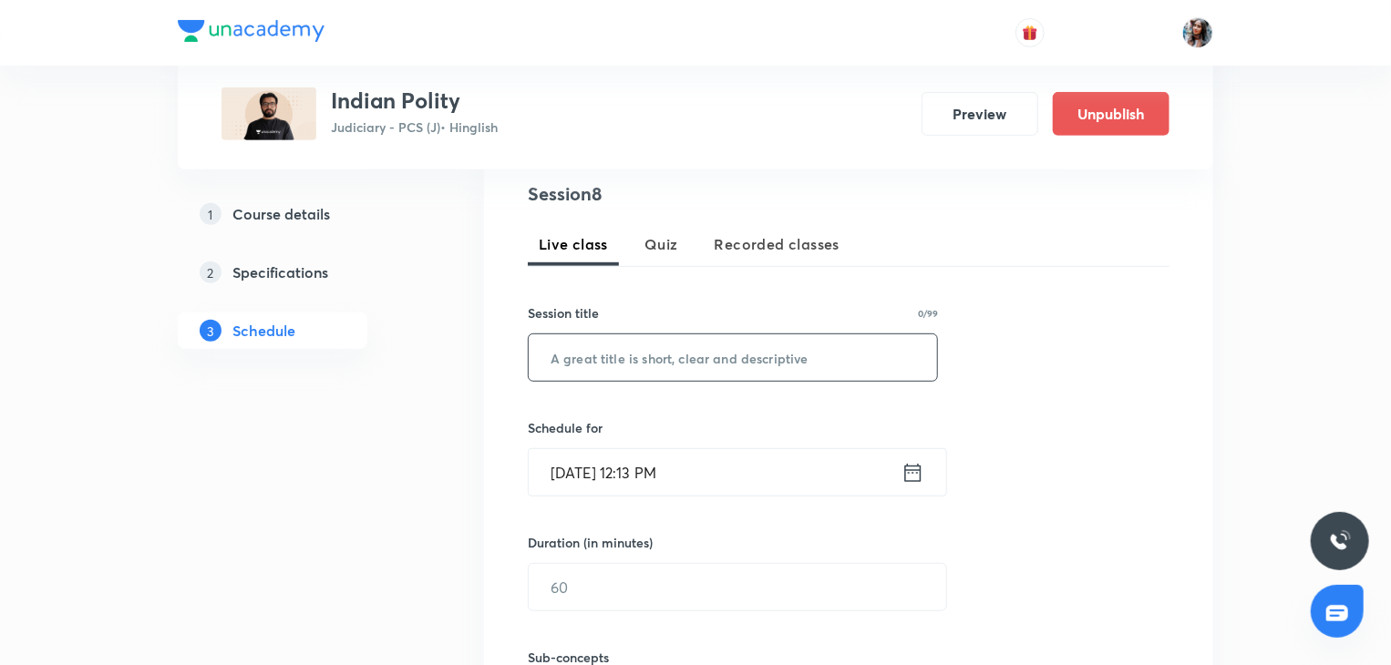
click at [631, 362] on input "text" at bounding box center [733, 357] width 408 height 46
paste input "Lecture 6"
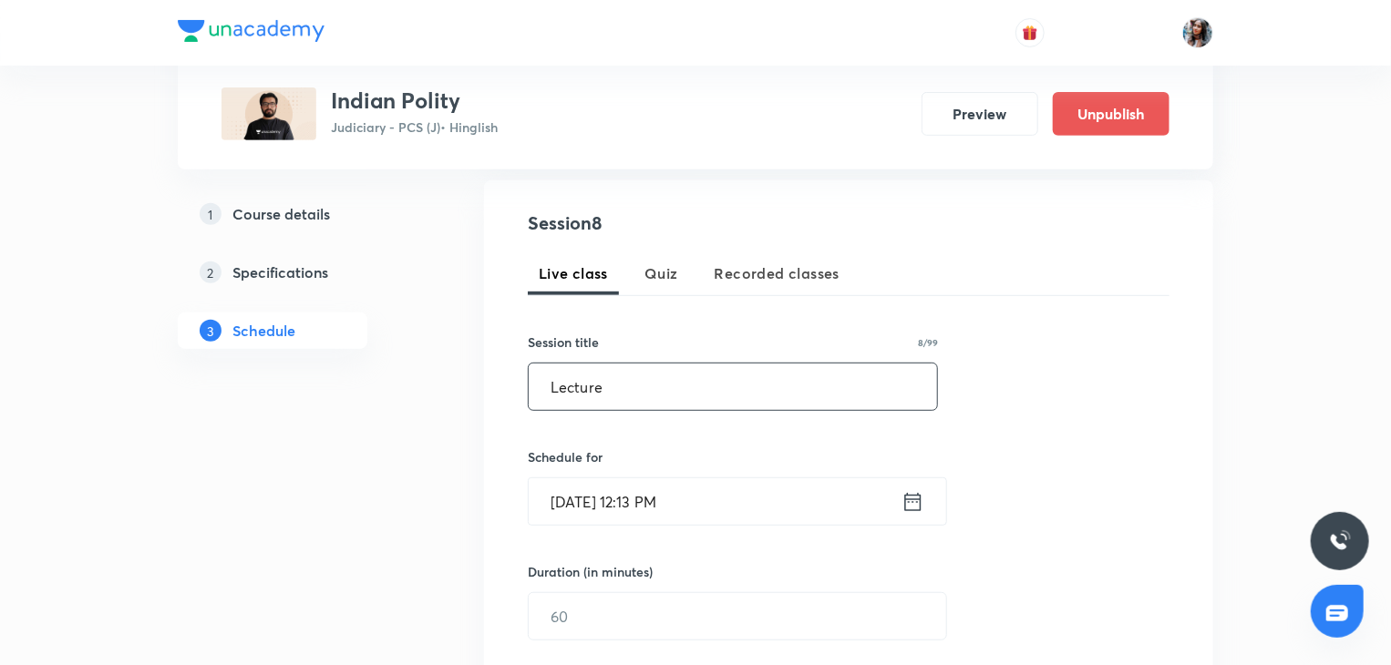
scroll to position [329, 0]
type input "Lecture 8"
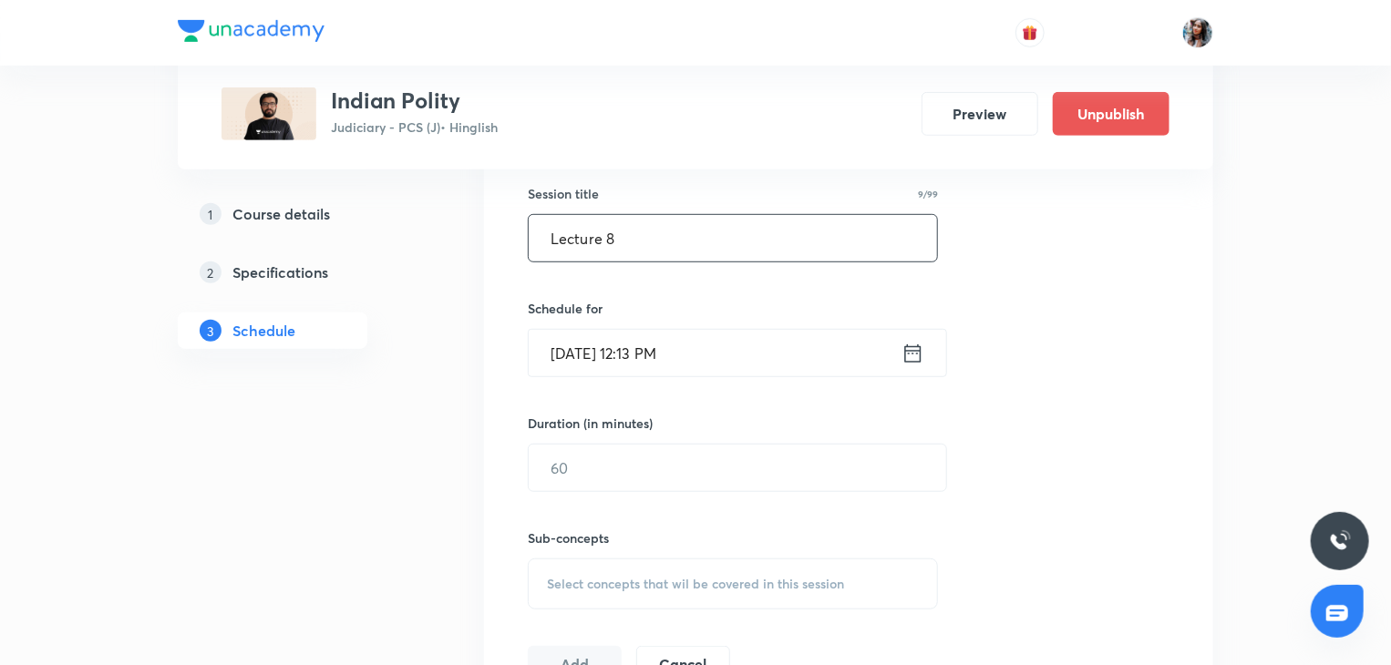
scroll to position [479, 0]
click at [768, 344] on input "Oct 7, 2025, 12:13 PM" at bounding box center [715, 352] width 373 height 46
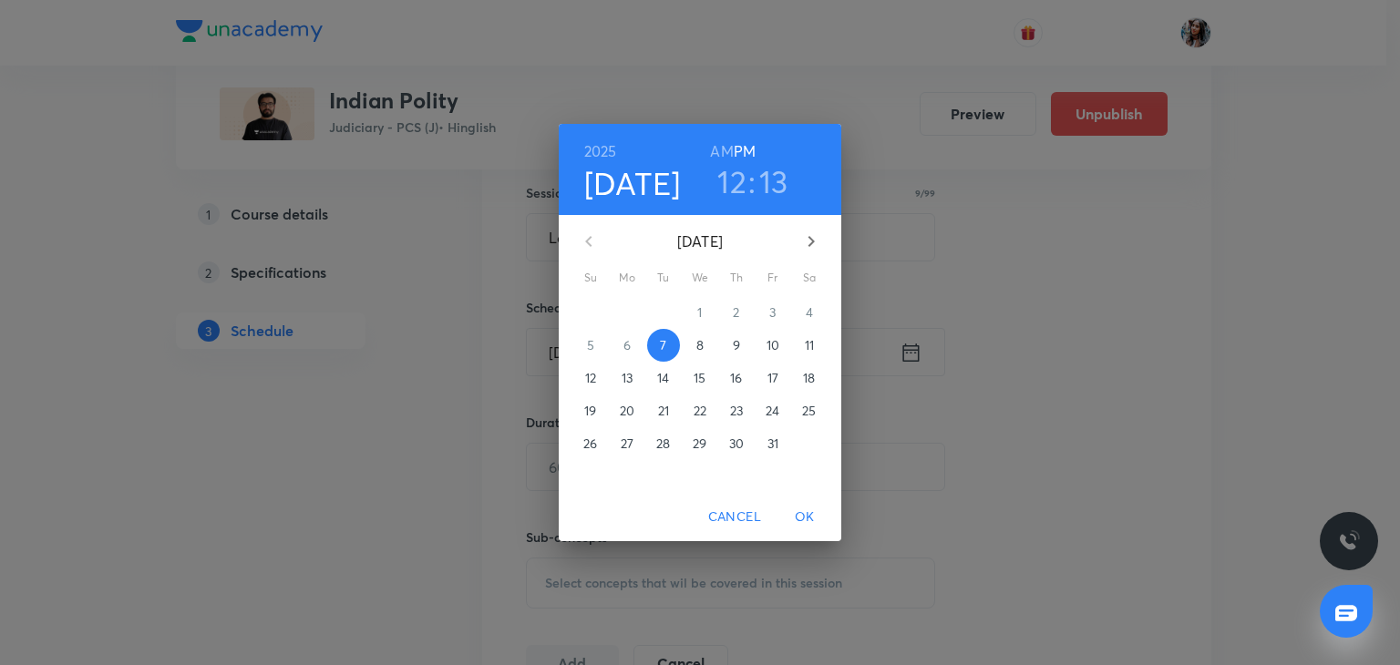
click at [630, 380] on p "13" at bounding box center [626, 378] width 11 height 18
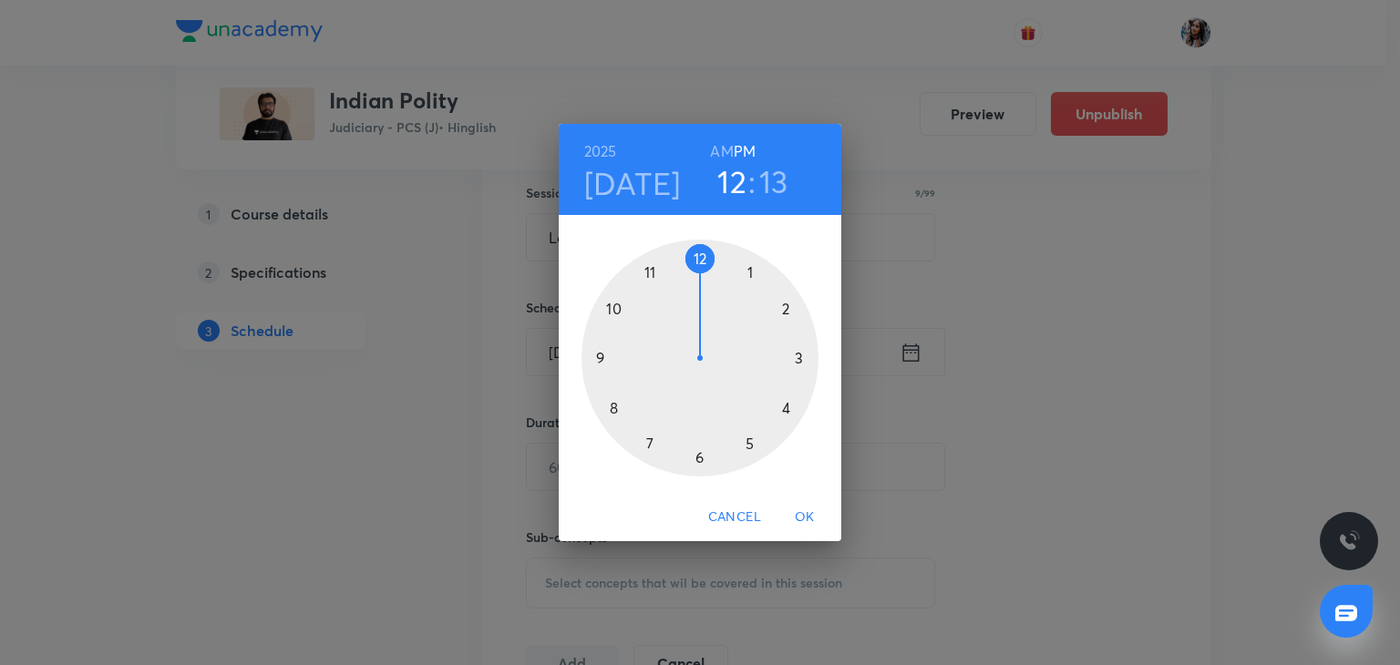
click at [731, 146] on h6 "AM" at bounding box center [721, 152] width 23 height 26
click at [650, 272] on div at bounding box center [699, 358] width 237 height 237
click at [694, 258] on div at bounding box center [699, 358] width 237 height 237
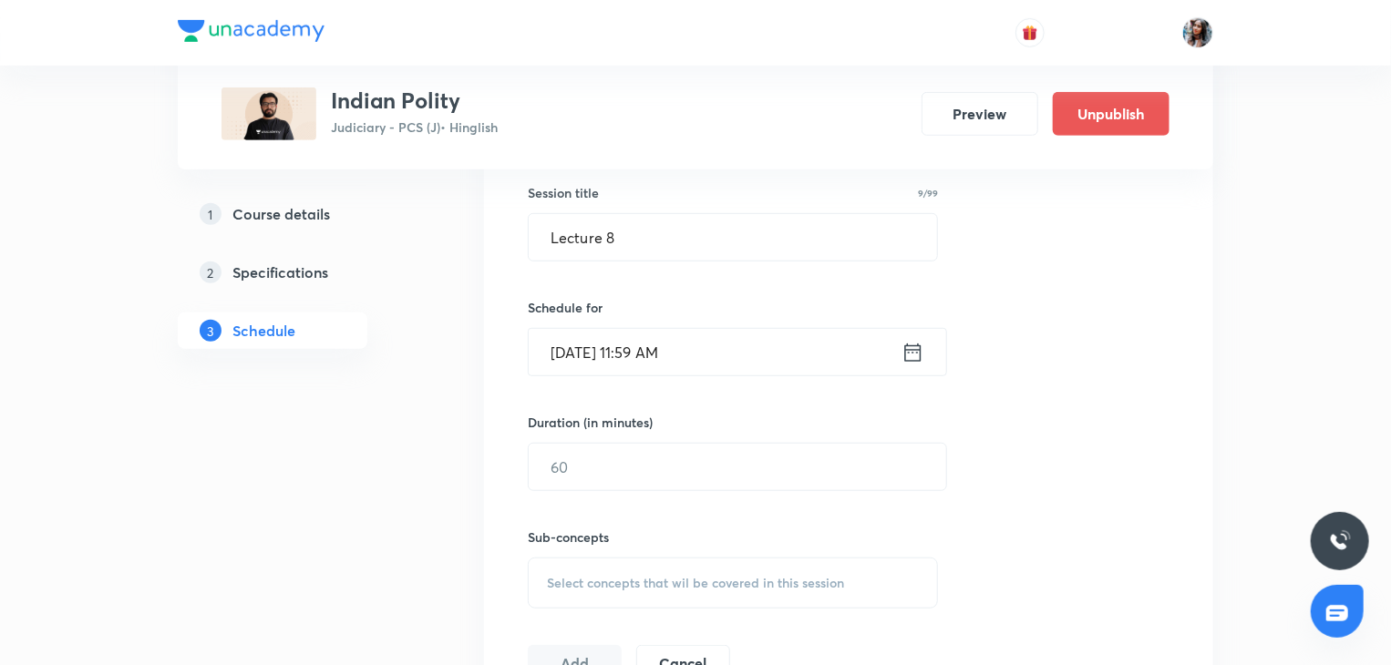
click at [734, 350] on input "Oct 13, 2025, 11:59 AM" at bounding box center [715, 352] width 373 height 46
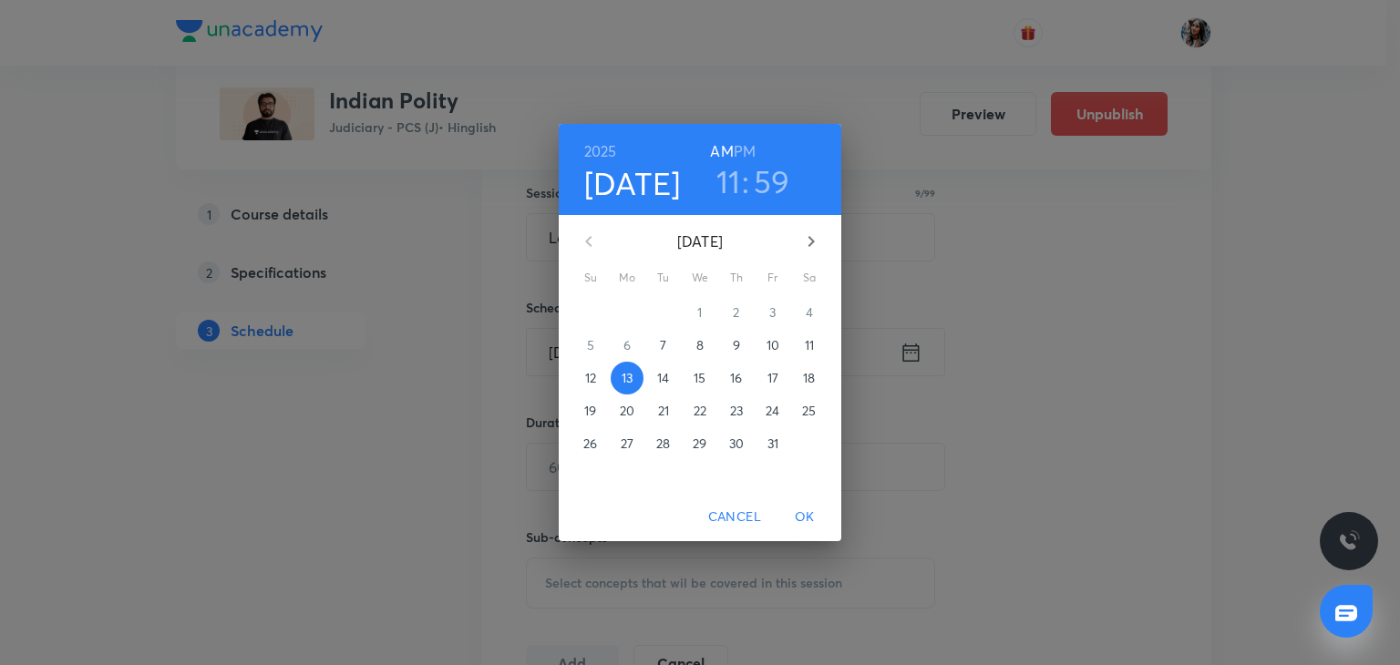
click at [762, 187] on h3 "59" at bounding box center [772, 181] width 36 height 38
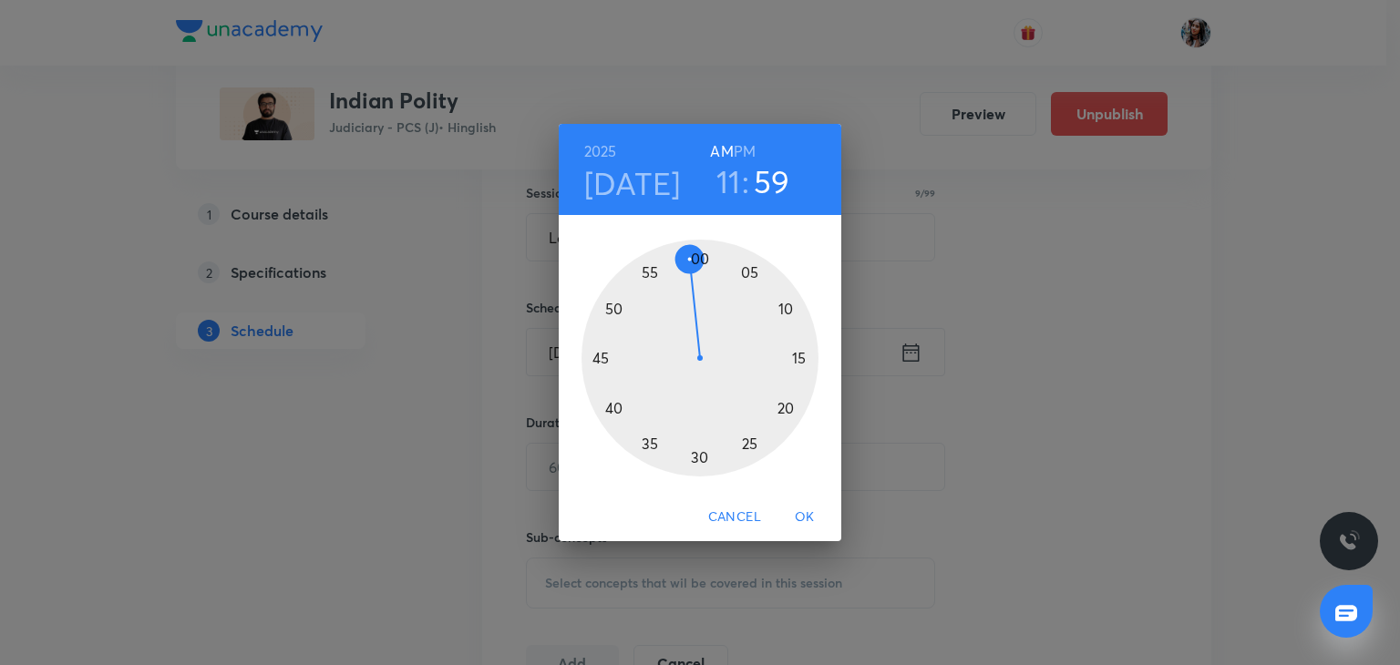
click at [702, 255] on div at bounding box center [699, 358] width 237 height 237
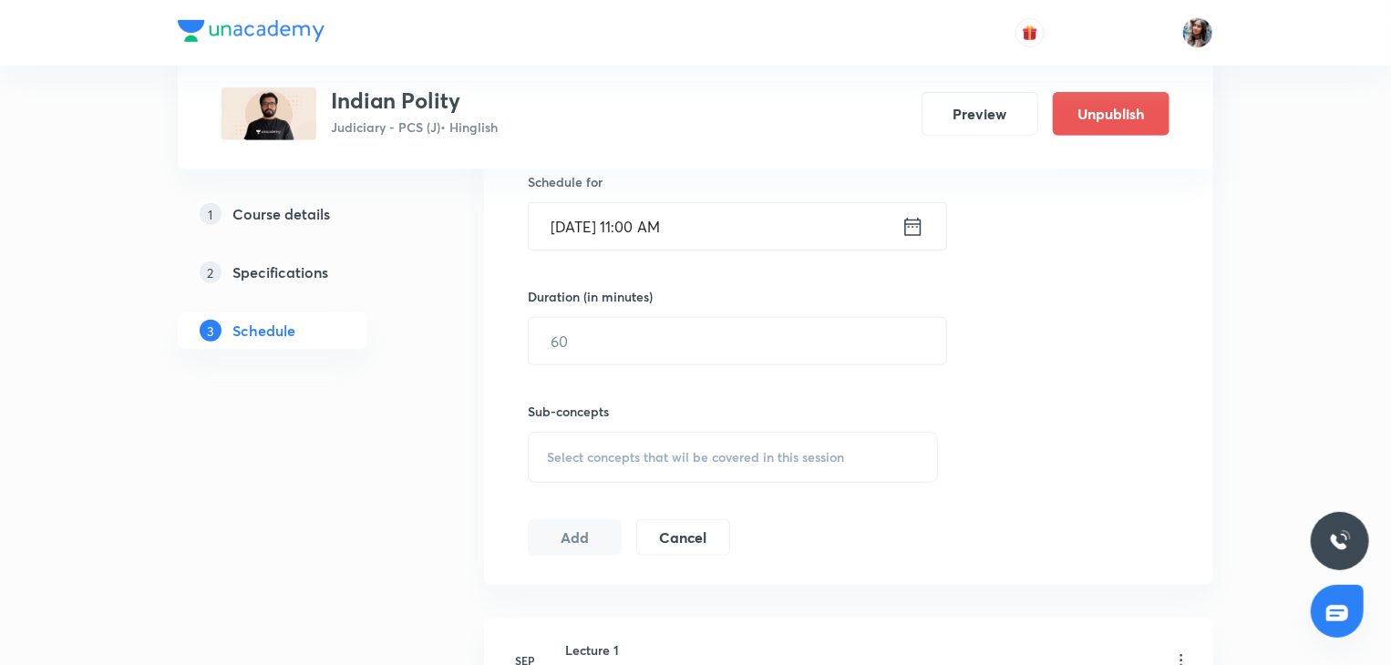
scroll to position [606, 0]
click at [708, 324] on input "text" at bounding box center [737, 340] width 417 height 46
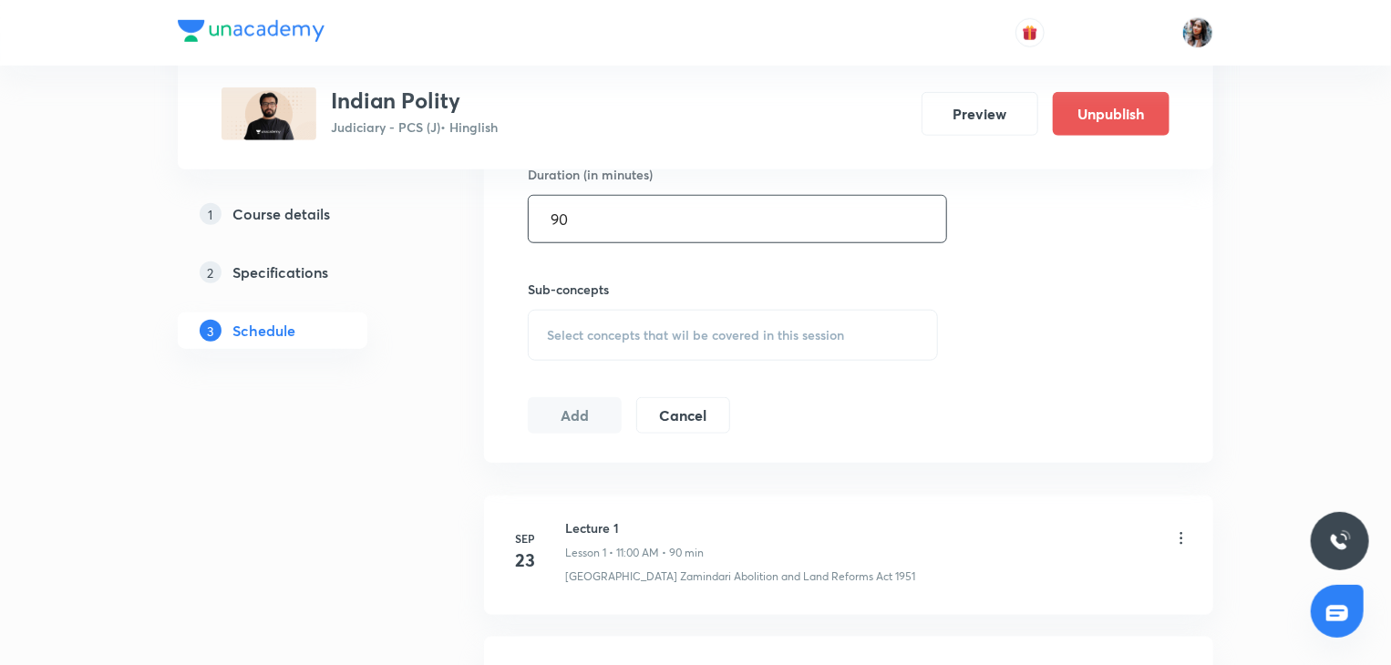
scroll to position [730, 0]
type input "90"
click at [679, 325] on span "Select concepts that wil be covered in this session" at bounding box center [695, 332] width 297 height 15
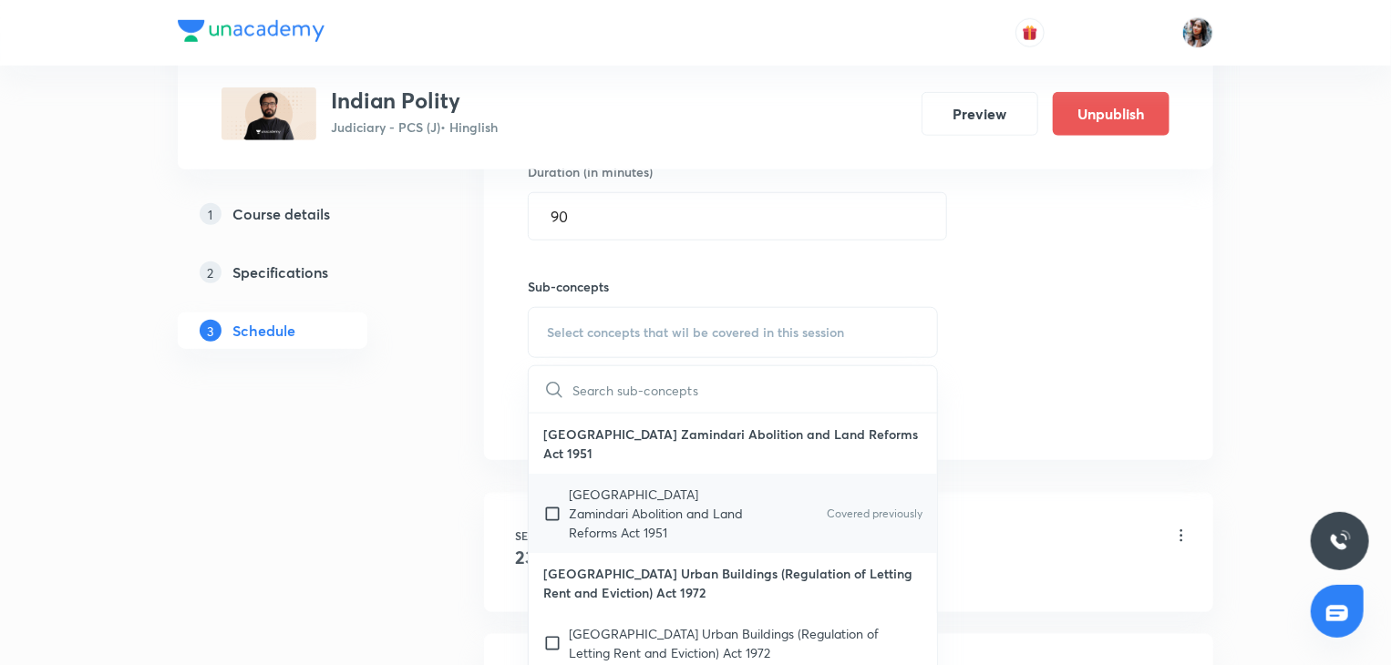
click at [641, 485] on p "Uttar Pradesh Zamindari Abolition and Land Reforms Act 1951" at bounding box center [661, 513] width 184 height 57
checkbox input "true"
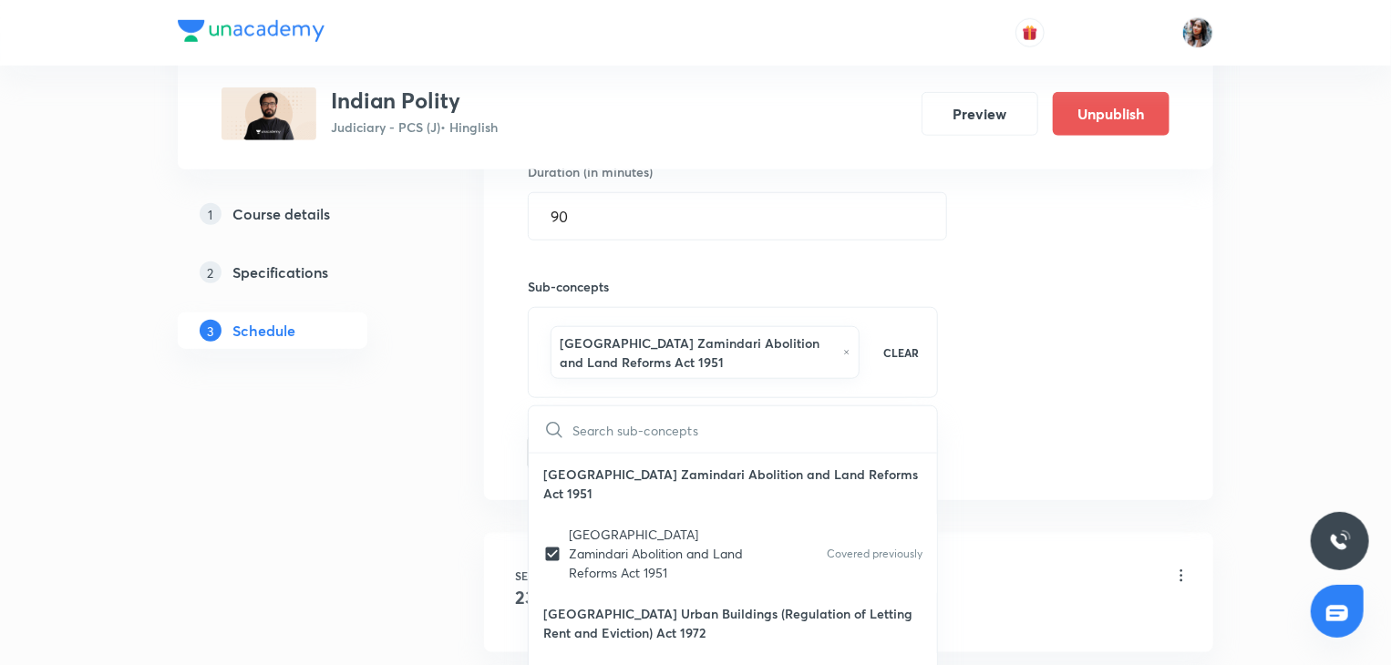
click at [459, 385] on div "Plus Courses Indian Polity Judiciary - PCS (J) • Hinglish Preview Unpublish 1 C…" at bounding box center [695, 505] width 1035 height 2266
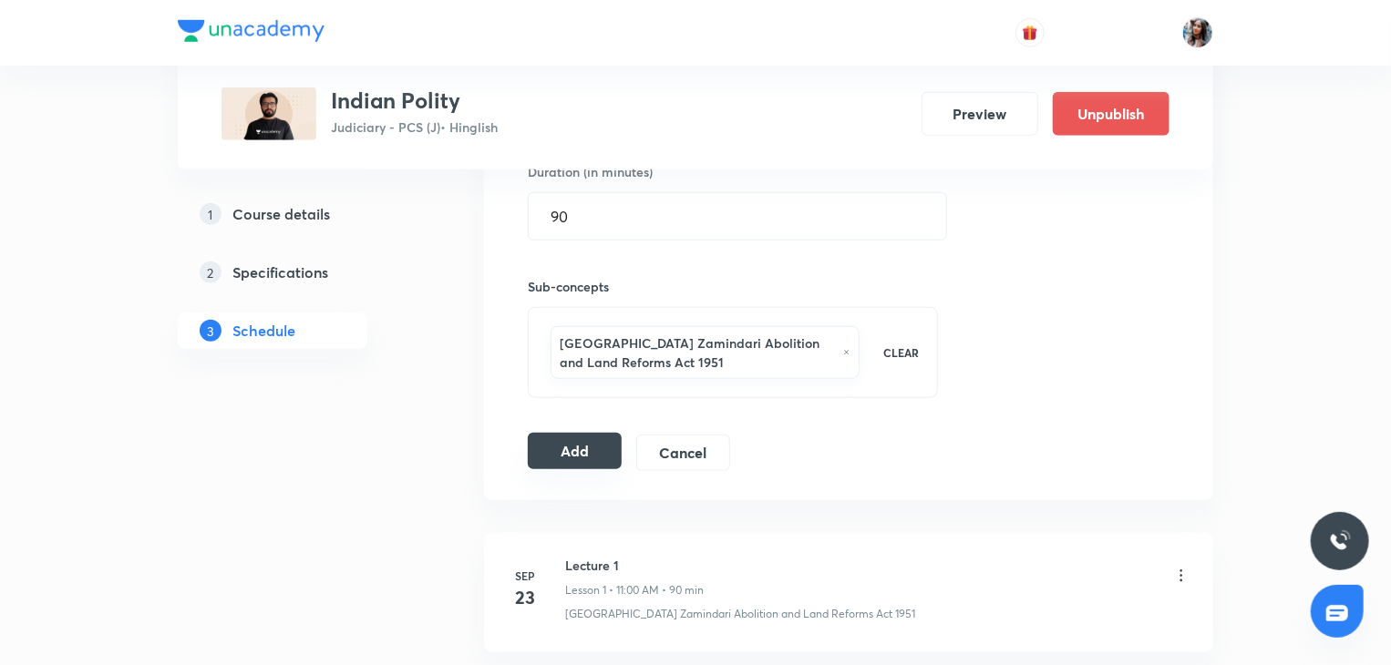
click at [568, 449] on button "Add" at bounding box center [575, 451] width 94 height 36
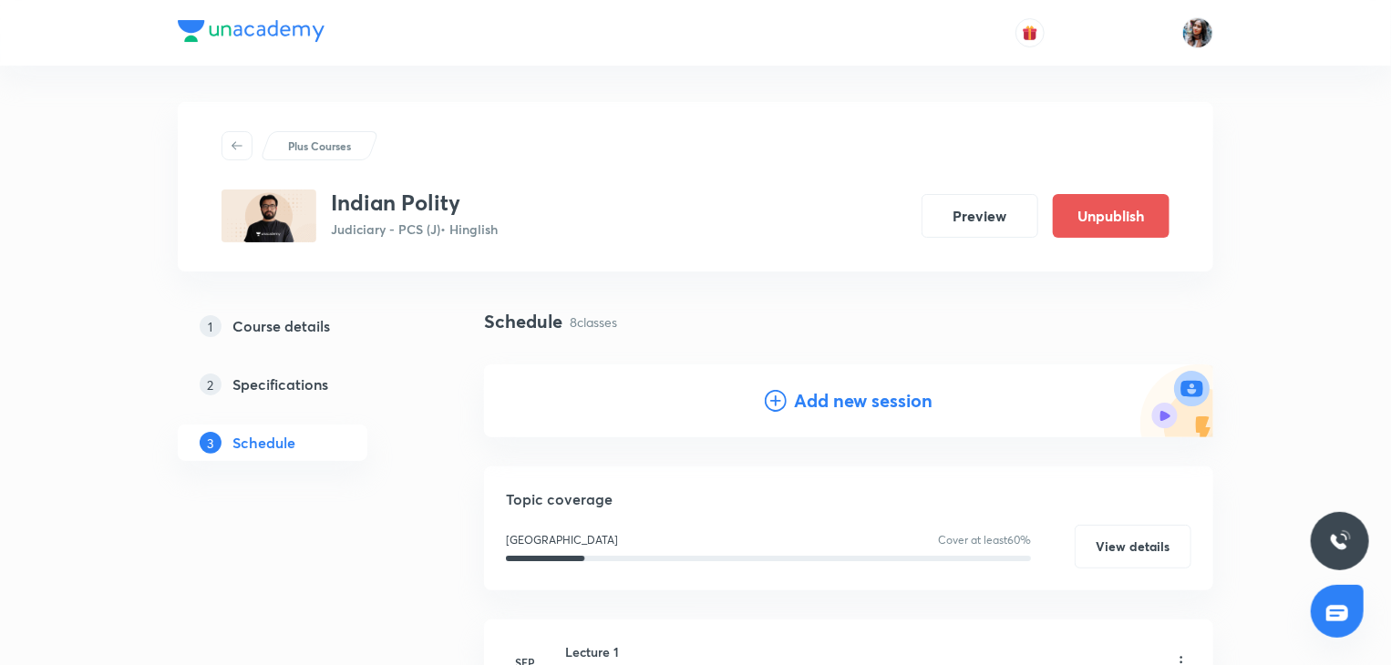
scroll to position [0, 0]
click at [872, 400] on h4 "Add new session" at bounding box center [863, 400] width 139 height 27
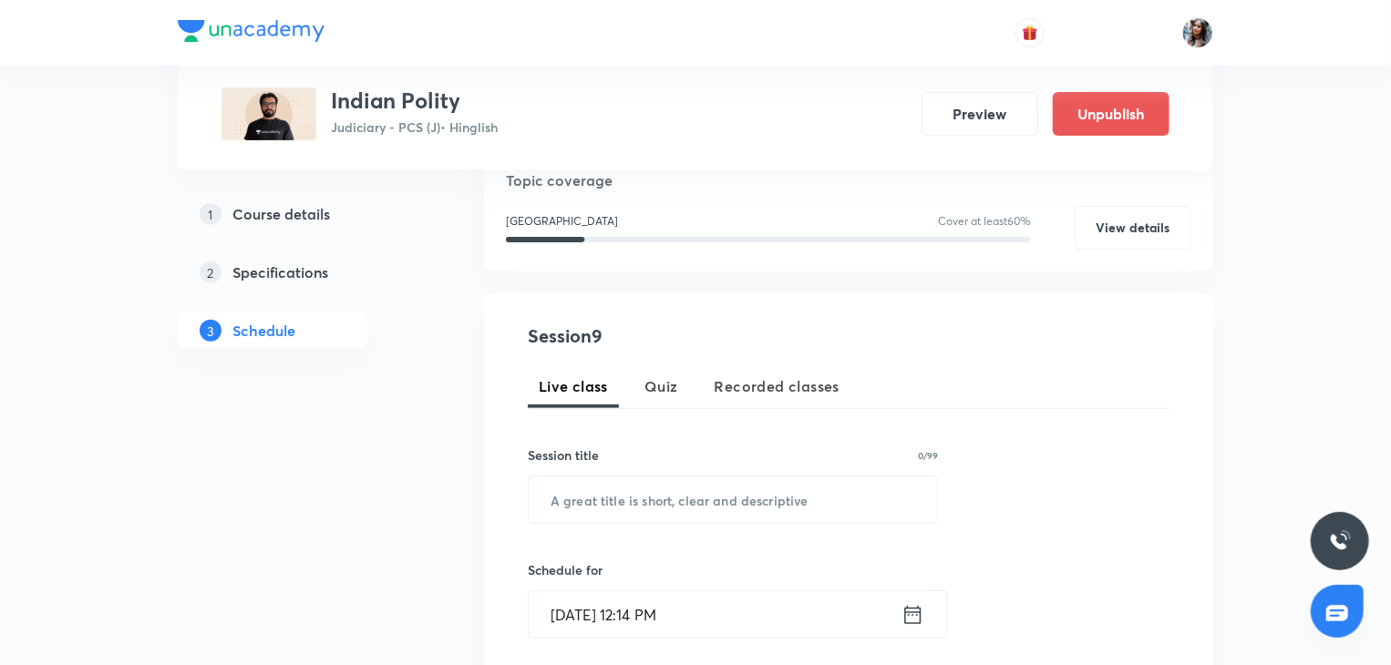
scroll to position [222, 0]
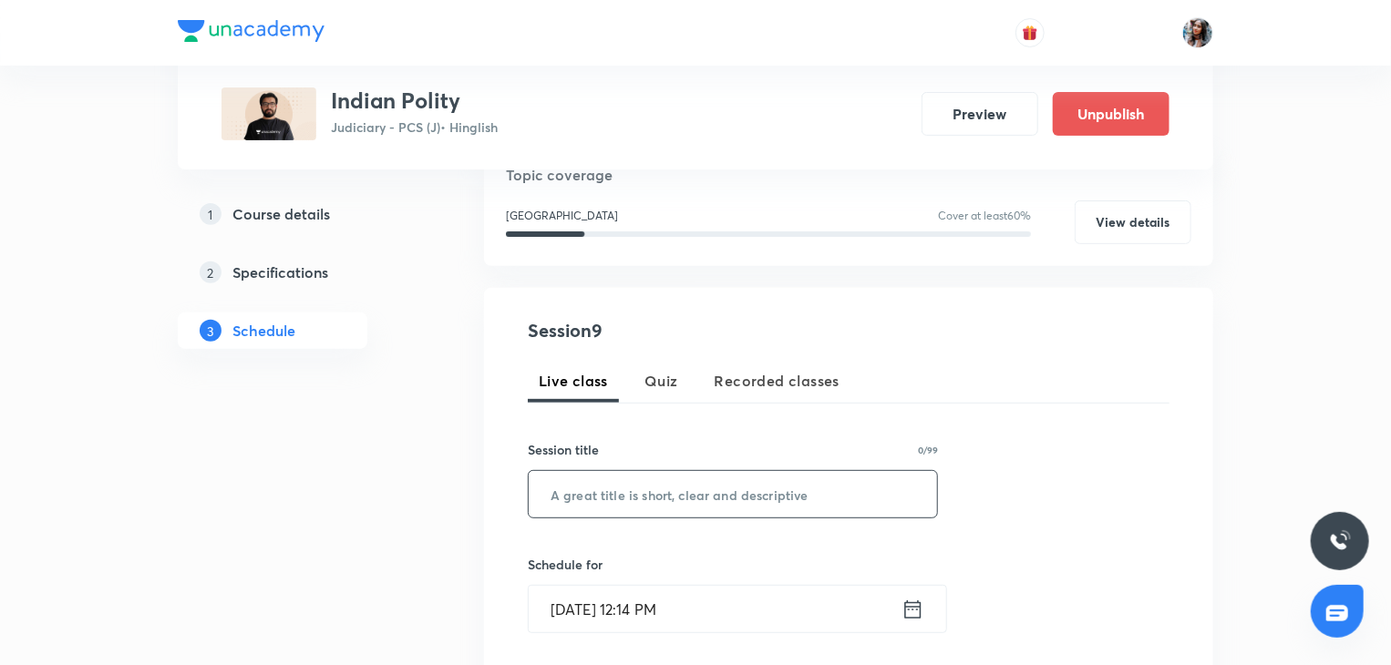
click at [655, 493] on input "text" at bounding box center [733, 494] width 408 height 46
type input "d"
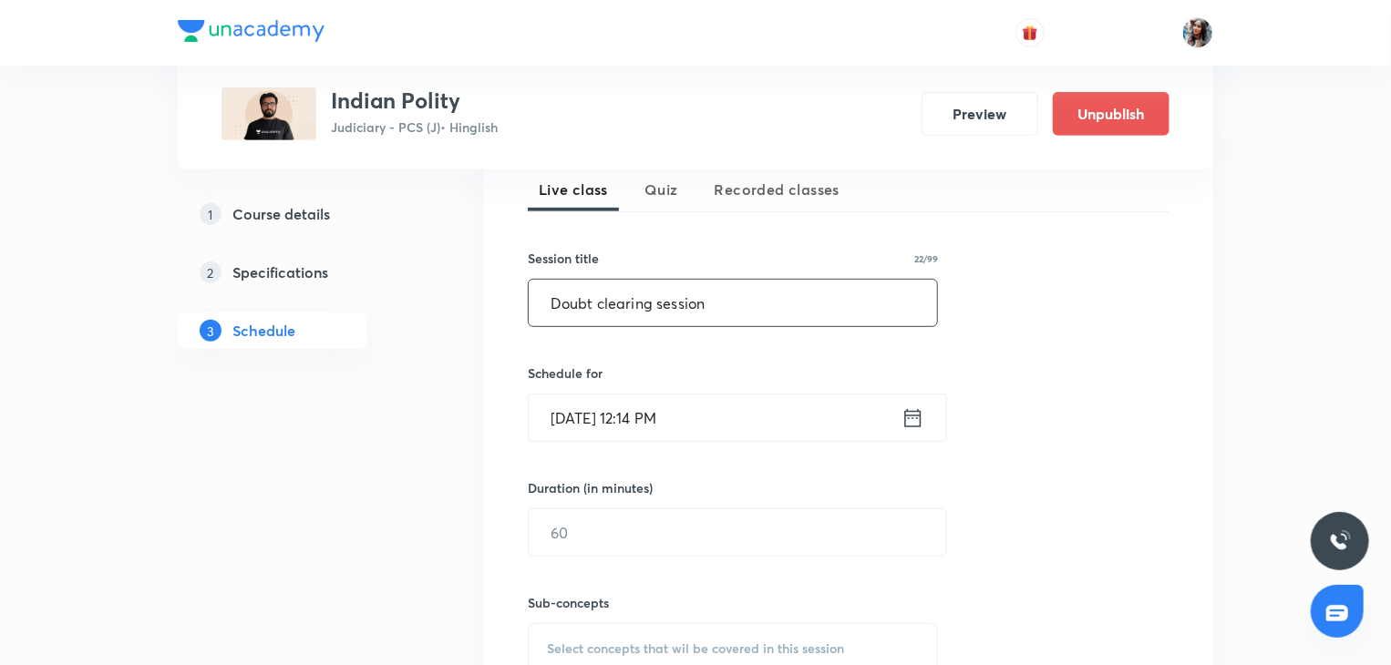
scroll to position [415, 0]
type input "Doubt clearing session"
click at [720, 422] on input "Oct 7, 2025, 12:14 PM" at bounding box center [715, 417] width 373 height 46
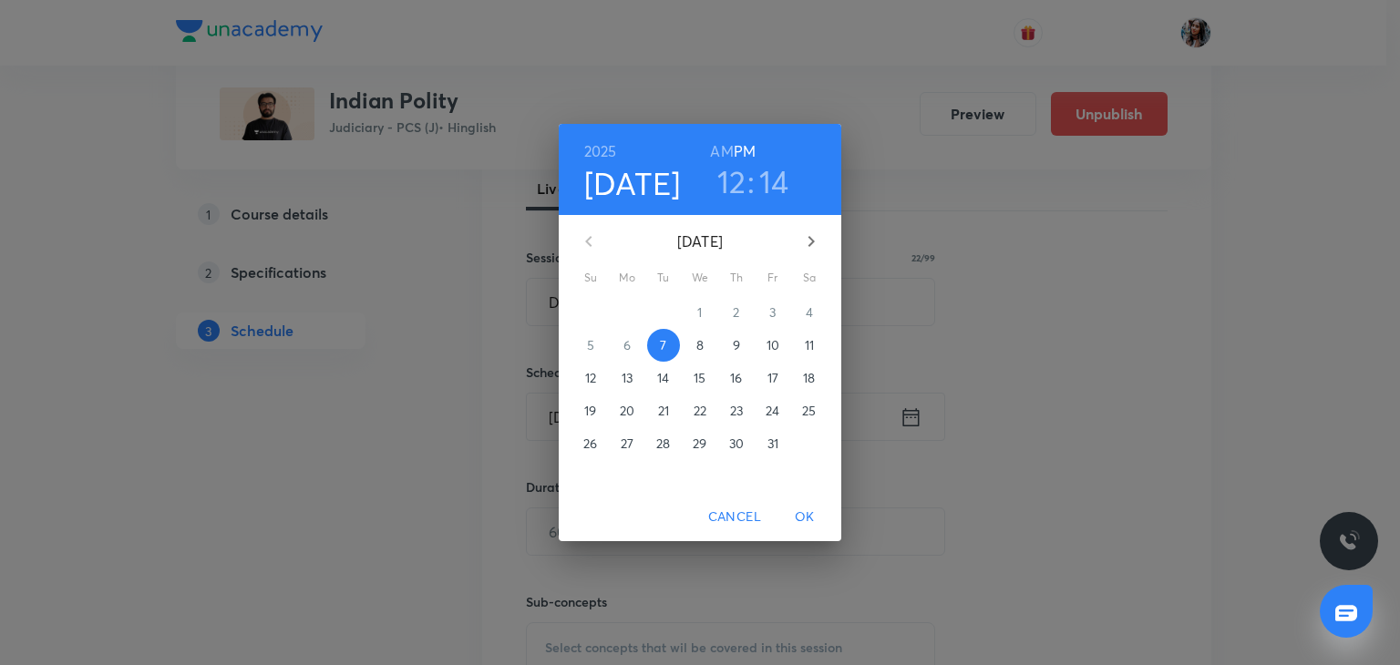
click at [674, 376] on span "14" at bounding box center [663, 378] width 33 height 18
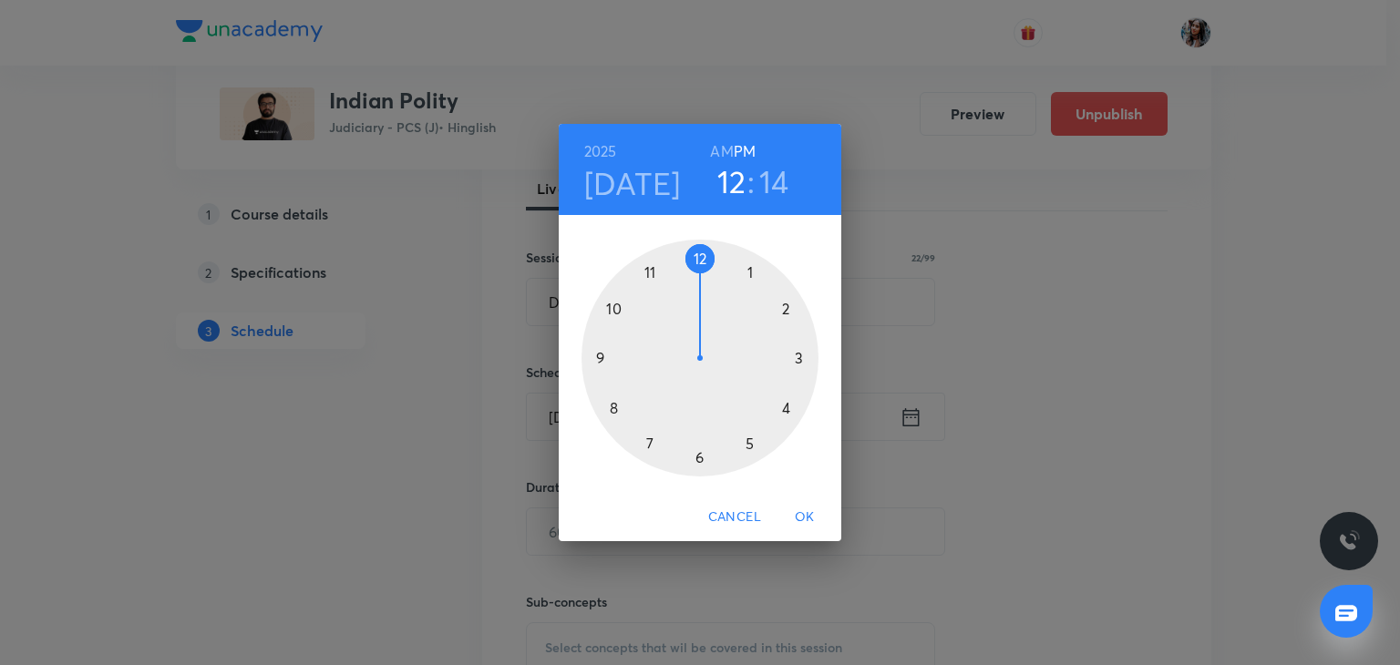
click at [717, 157] on h6 "AM" at bounding box center [721, 152] width 23 height 26
click at [653, 272] on div at bounding box center [699, 358] width 237 height 237
click at [702, 261] on div at bounding box center [699, 358] width 237 height 237
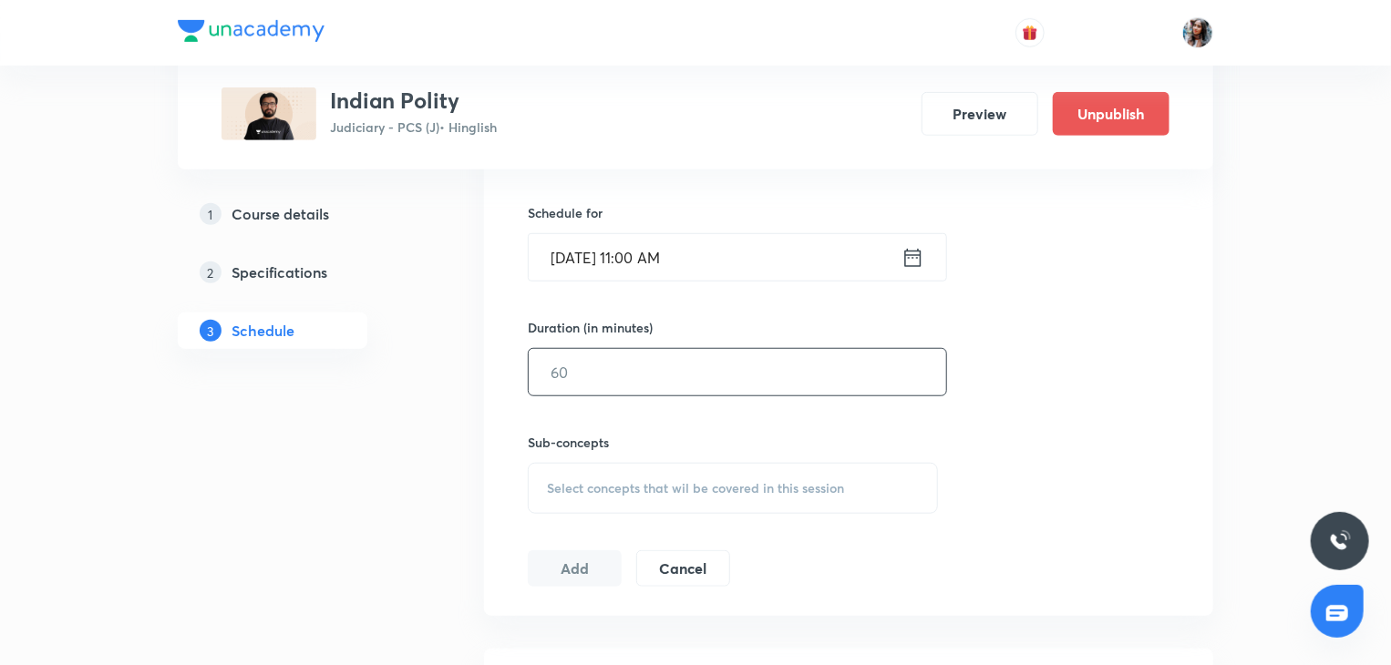
scroll to position [575, 0]
click at [662, 373] on input "text" at bounding box center [737, 371] width 417 height 46
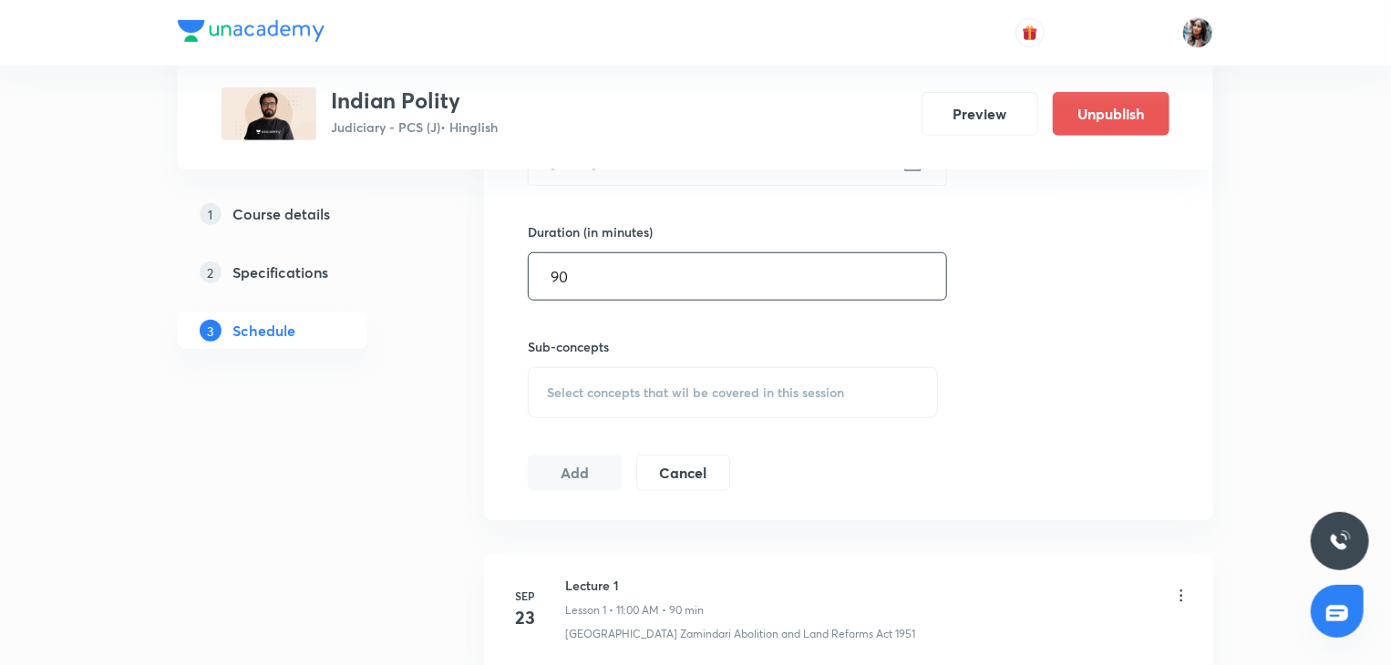
scroll to position [685, 0]
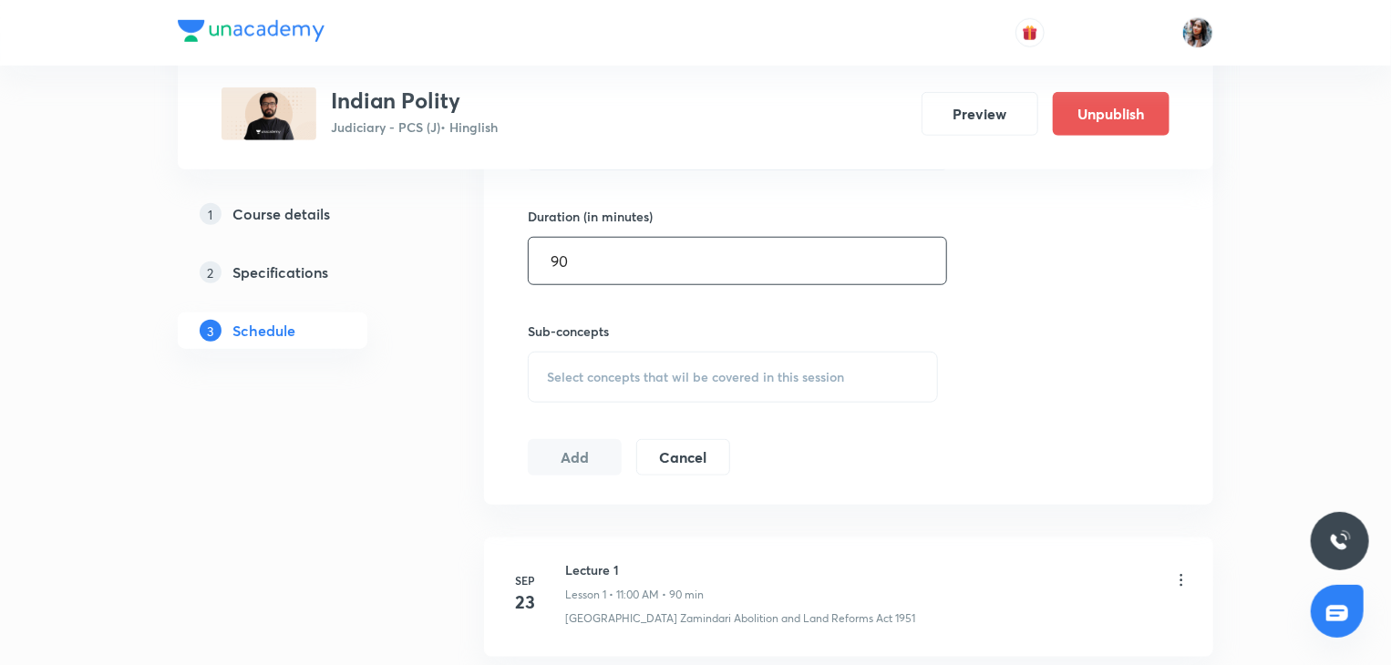
type input "90"
click at [632, 370] on span "Select concepts that wil be covered in this session" at bounding box center [695, 377] width 297 height 15
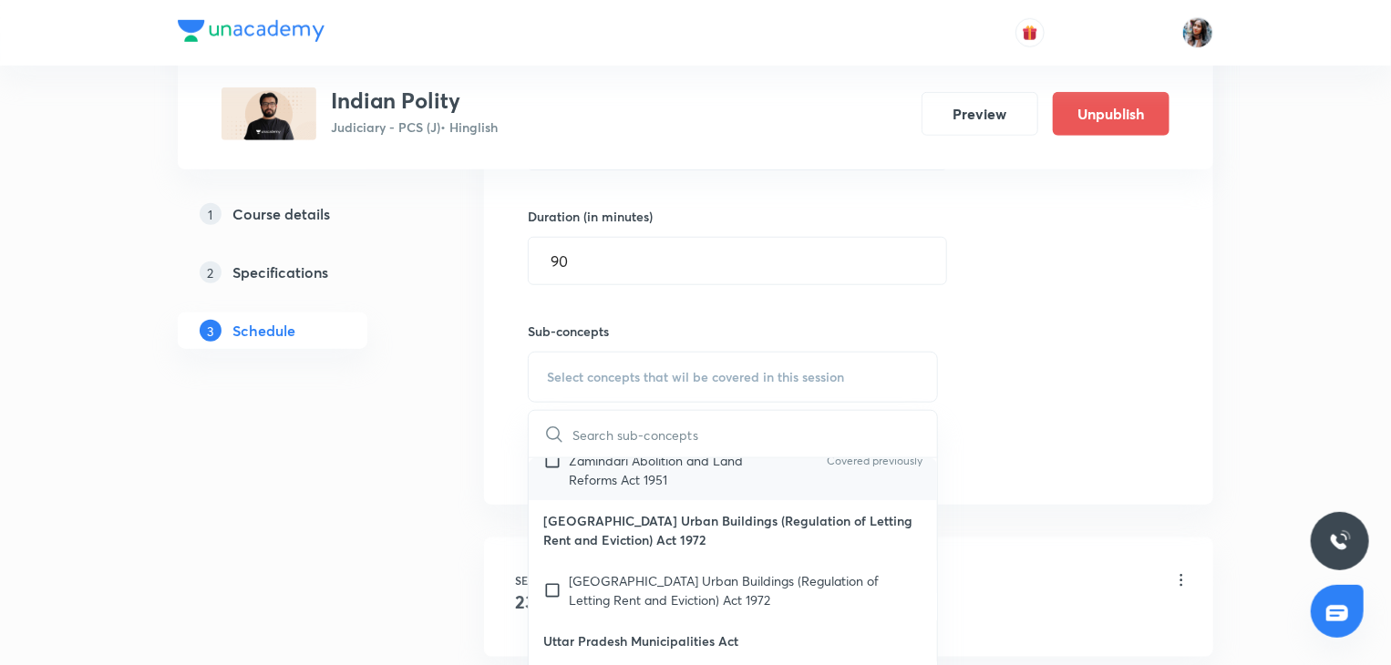
scroll to position [108, 0]
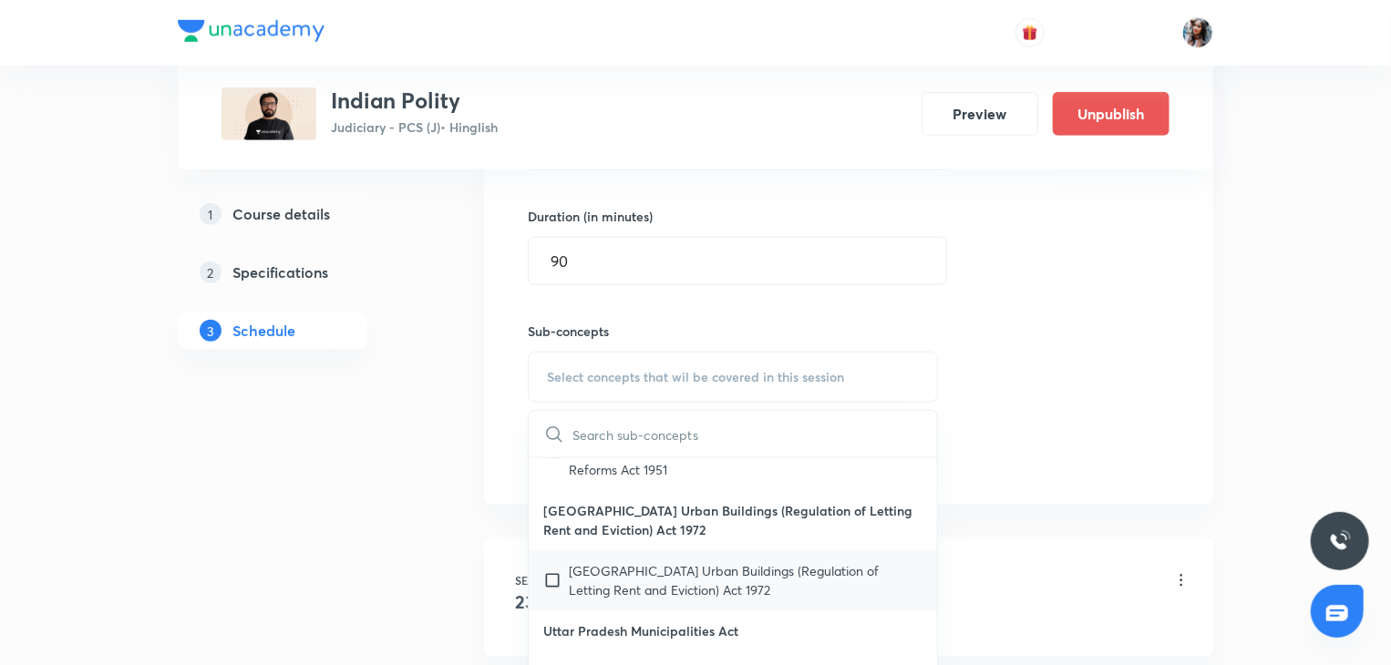
click at [631, 573] on p "Uttar Pradesh Urban Buildings (Regulation of Letting Rent and Eviction) Act 1972" at bounding box center [746, 580] width 354 height 38
checkbox input "true"
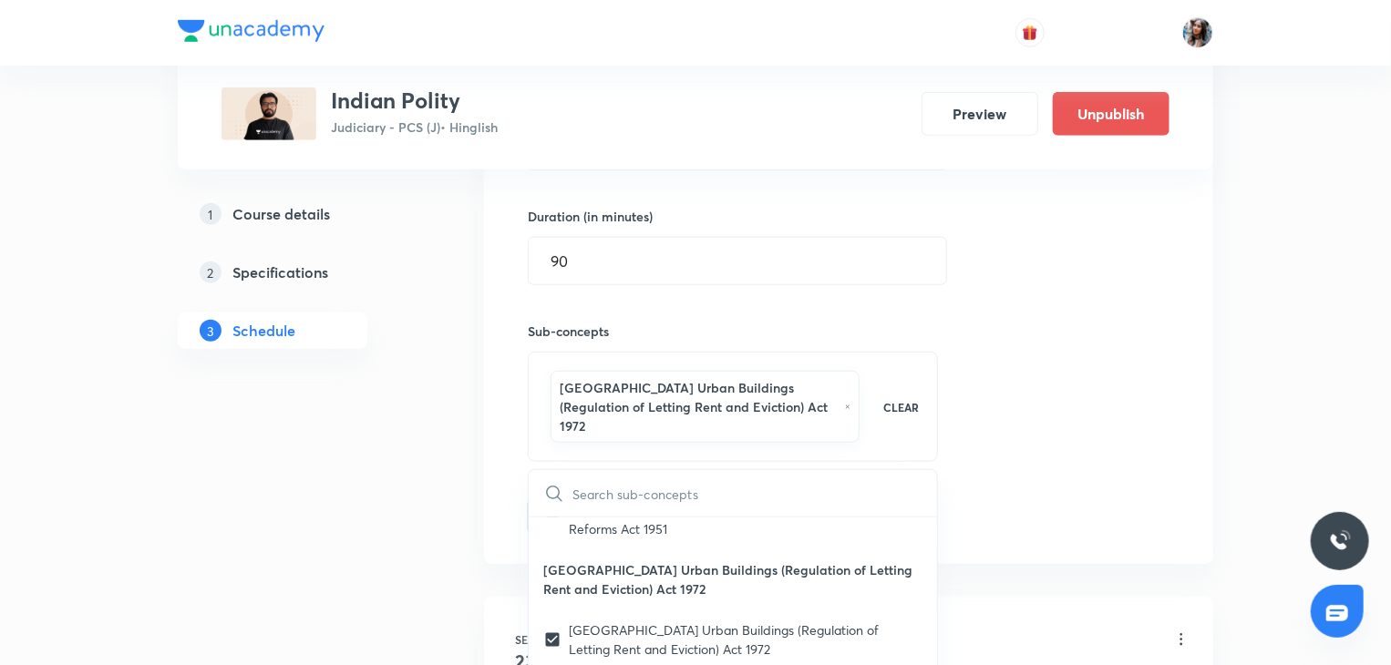
click at [445, 466] on div "Plus Courses Indian Polity Judiciary - PCS (J) • Hinglish Preview Unpublish 1 C…" at bounding box center [695, 630] width 1035 height 2427
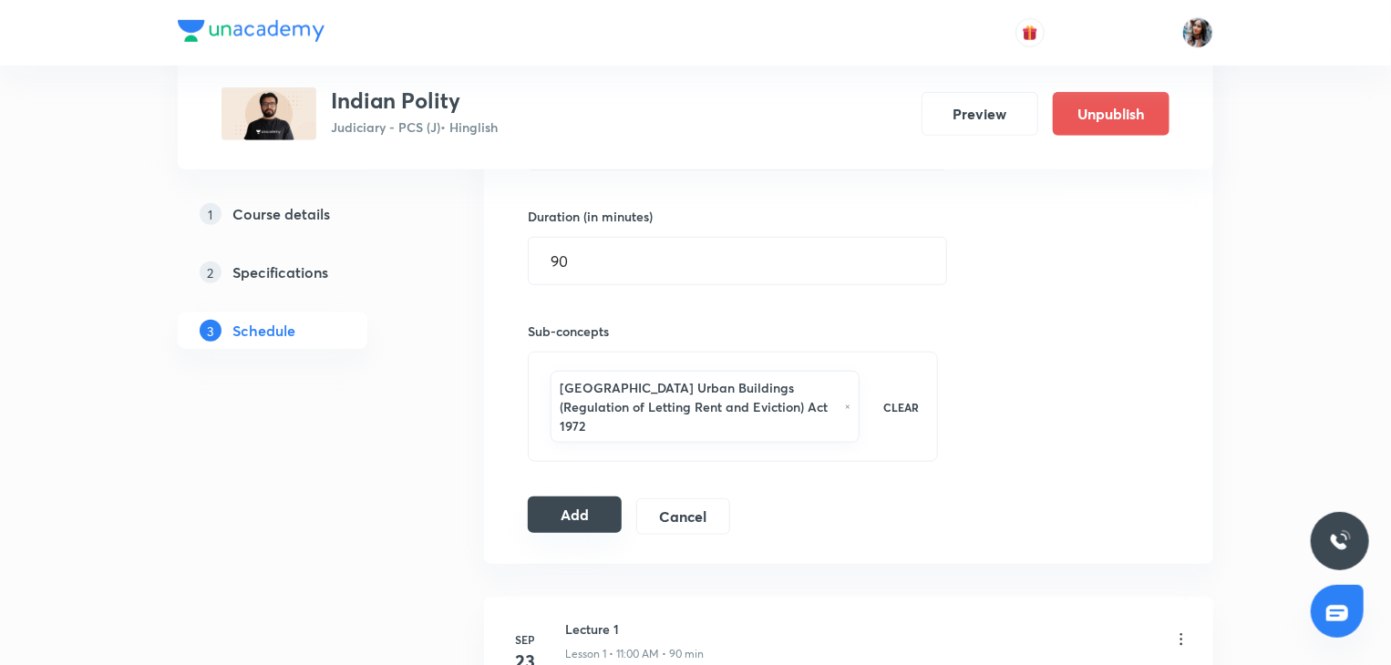
click at [583, 497] on button "Add" at bounding box center [575, 515] width 94 height 36
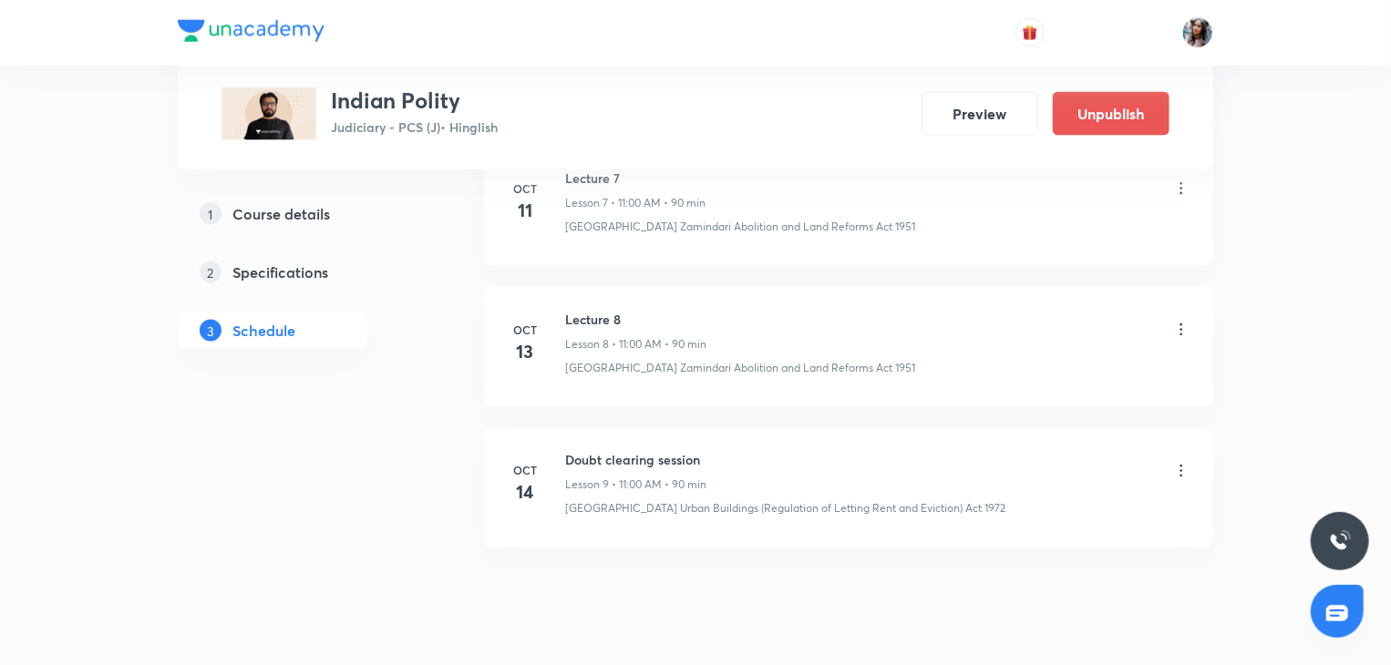
scroll to position [1371, 0]
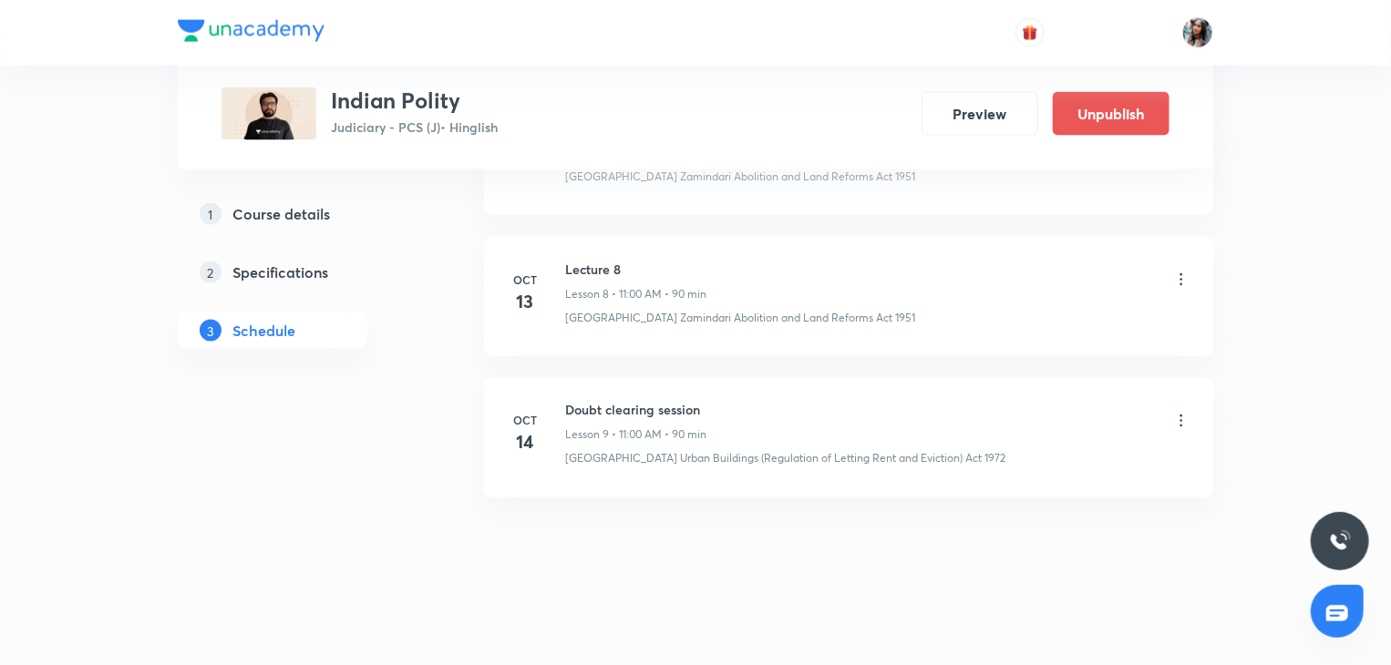
click at [582, 268] on h6 "Lecture 8" at bounding box center [635, 269] width 141 height 19
copy h6 "Lecture 8"
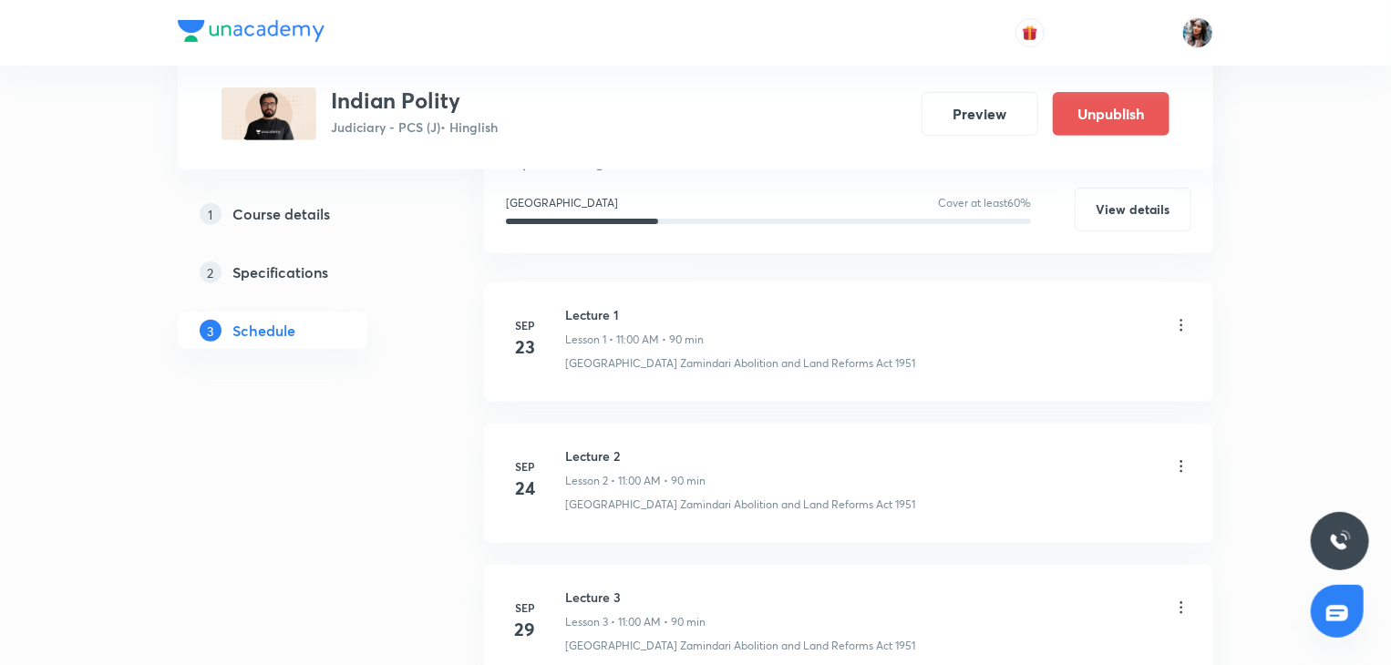
scroll to position [0, 0]
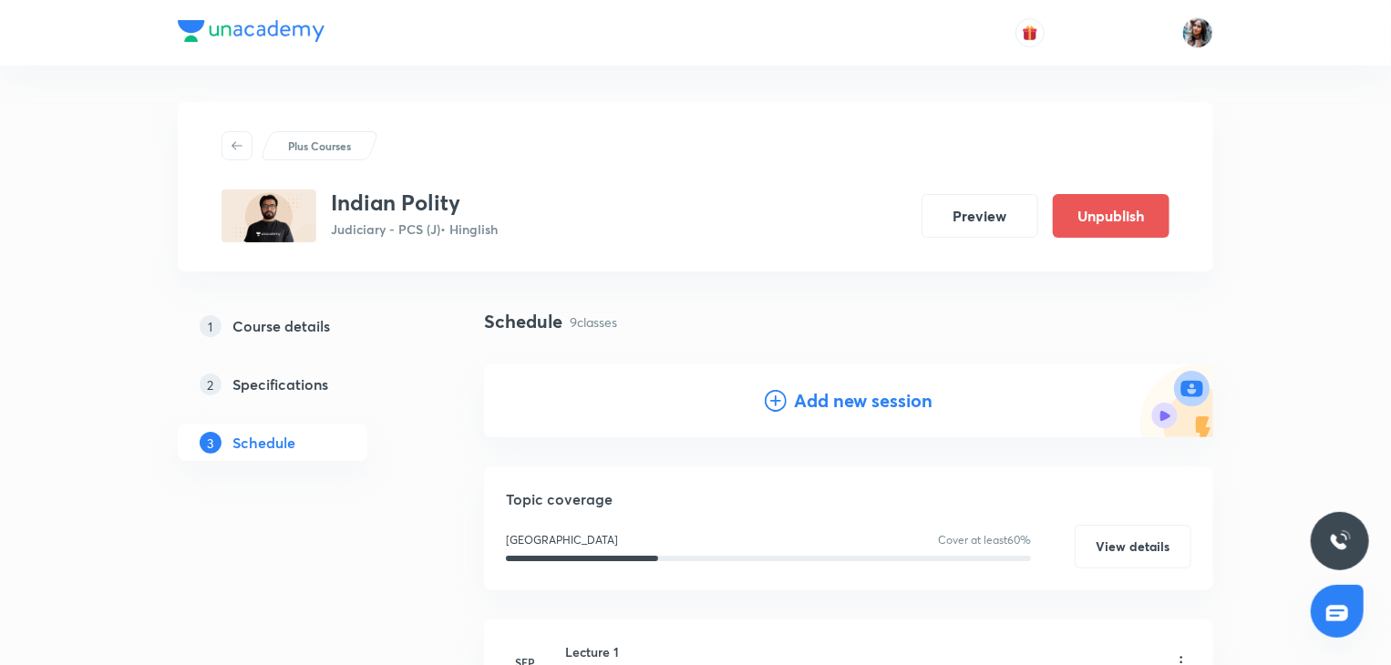
click at [819, 398] on h4 "Add new session" at bounding box center [863, 400] width 139 height 27
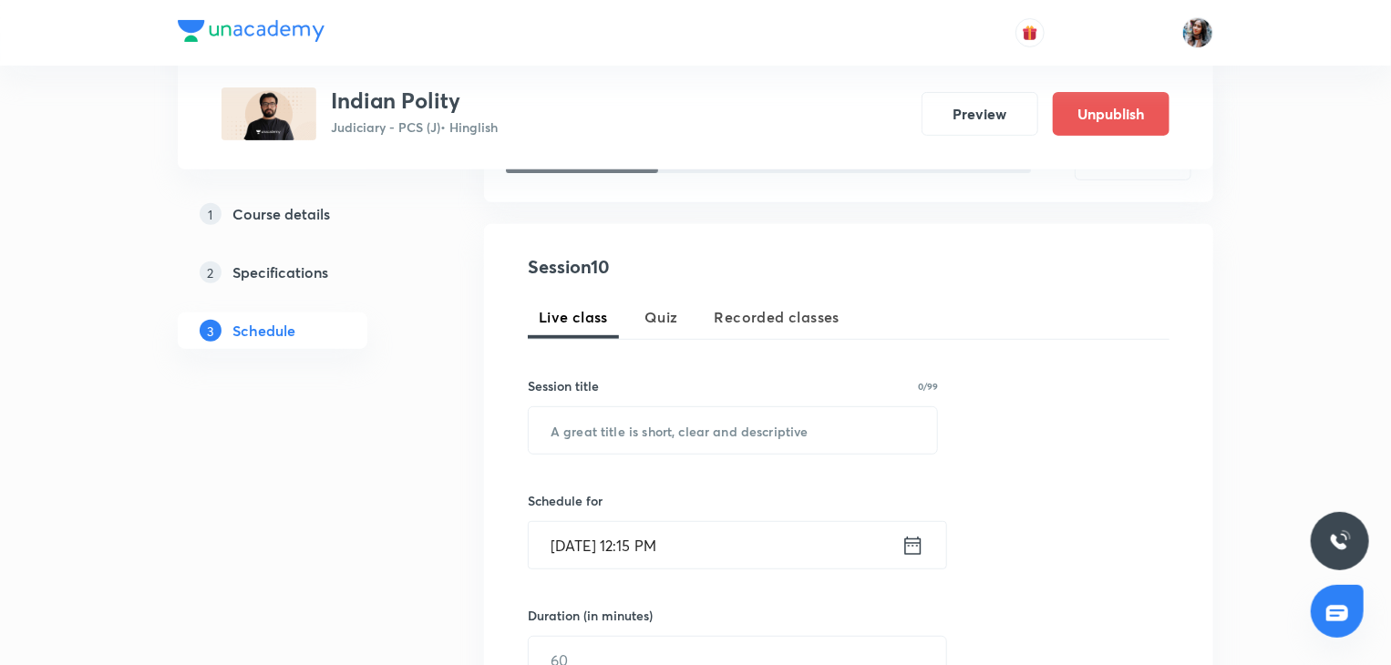
scroll to position [292, 0]
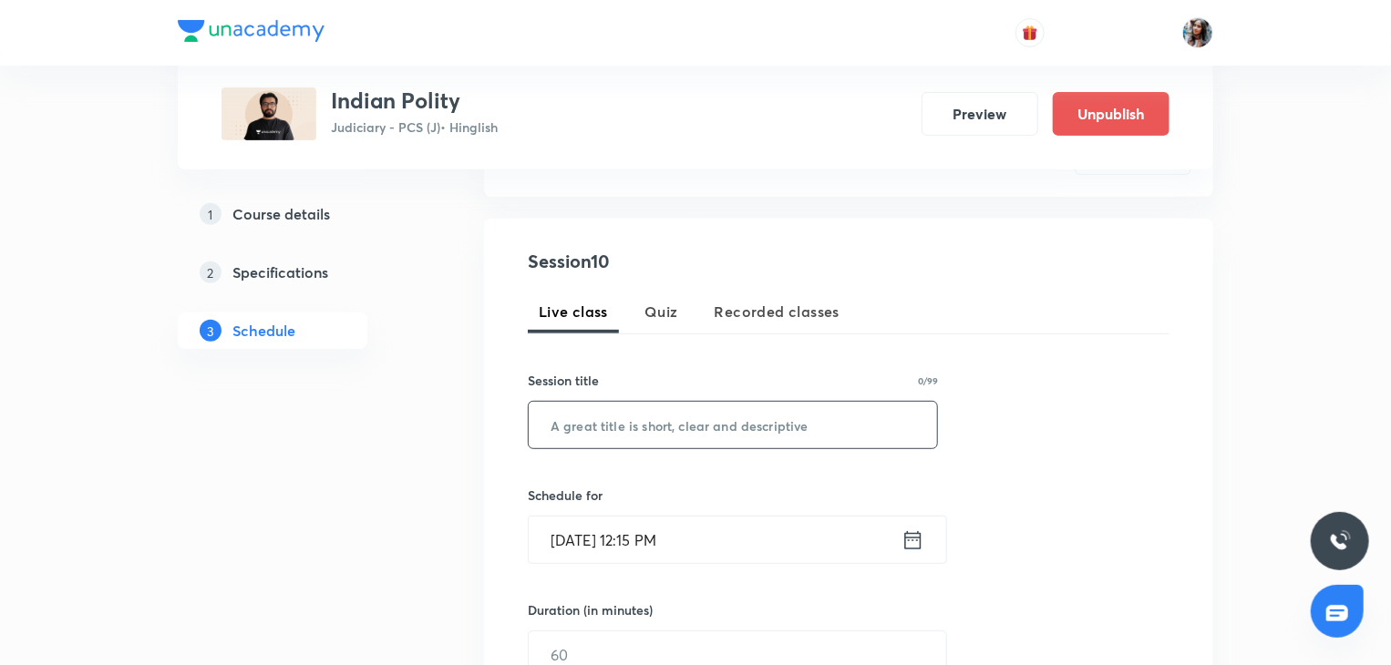
click at [637, 437] on input "text" at bounding box center [733, 425] width 408 height 46
paste input "Lecture 8"
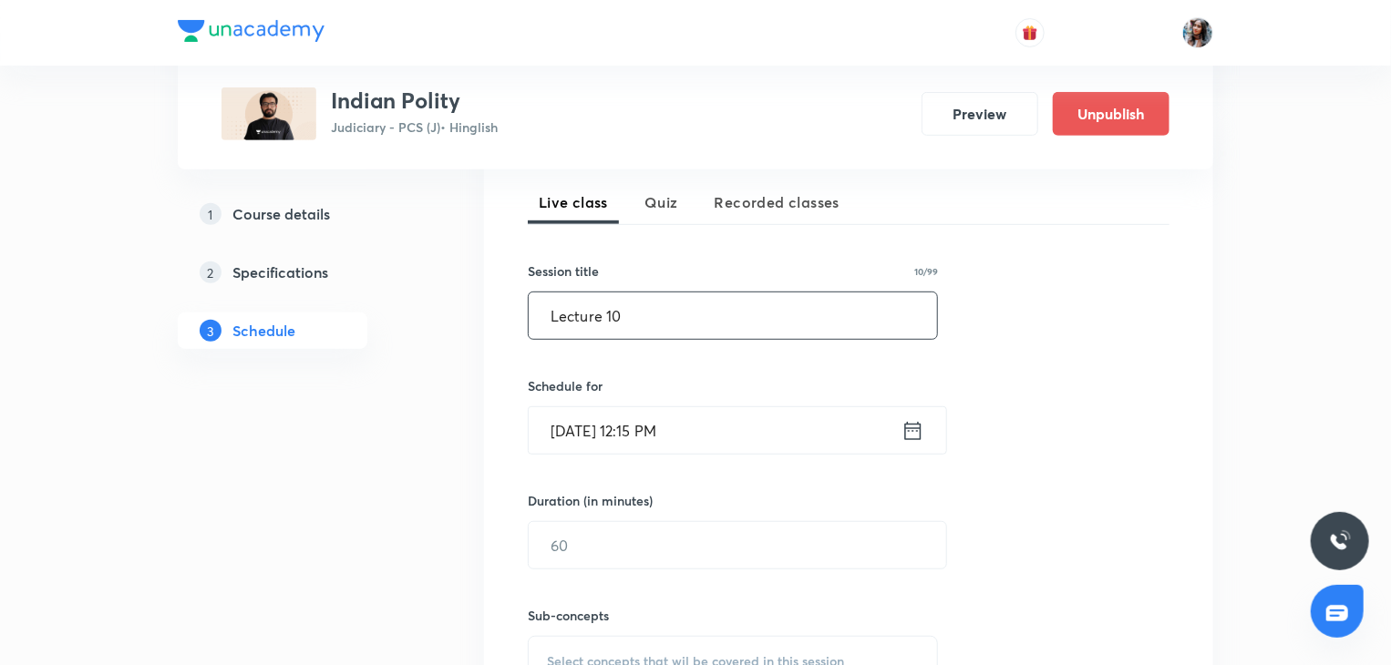
scroll to position [401, 0]
type input "Lecture 9"
click at [713, 423] on input "Oct 7, 2025, 12:15 PM" at bounding box center [715, 430] width 373 height 46
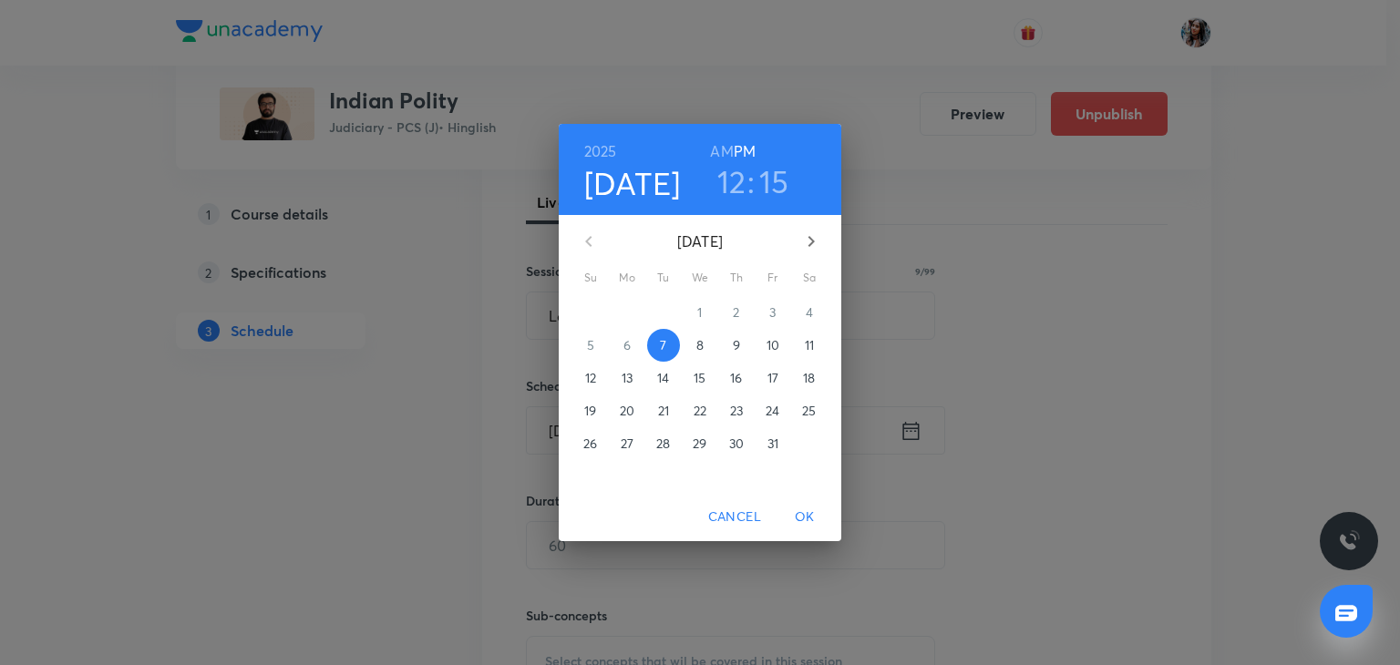
click at [692, 377] on span "15" at bounding box center [699, 378] width 33 height 18
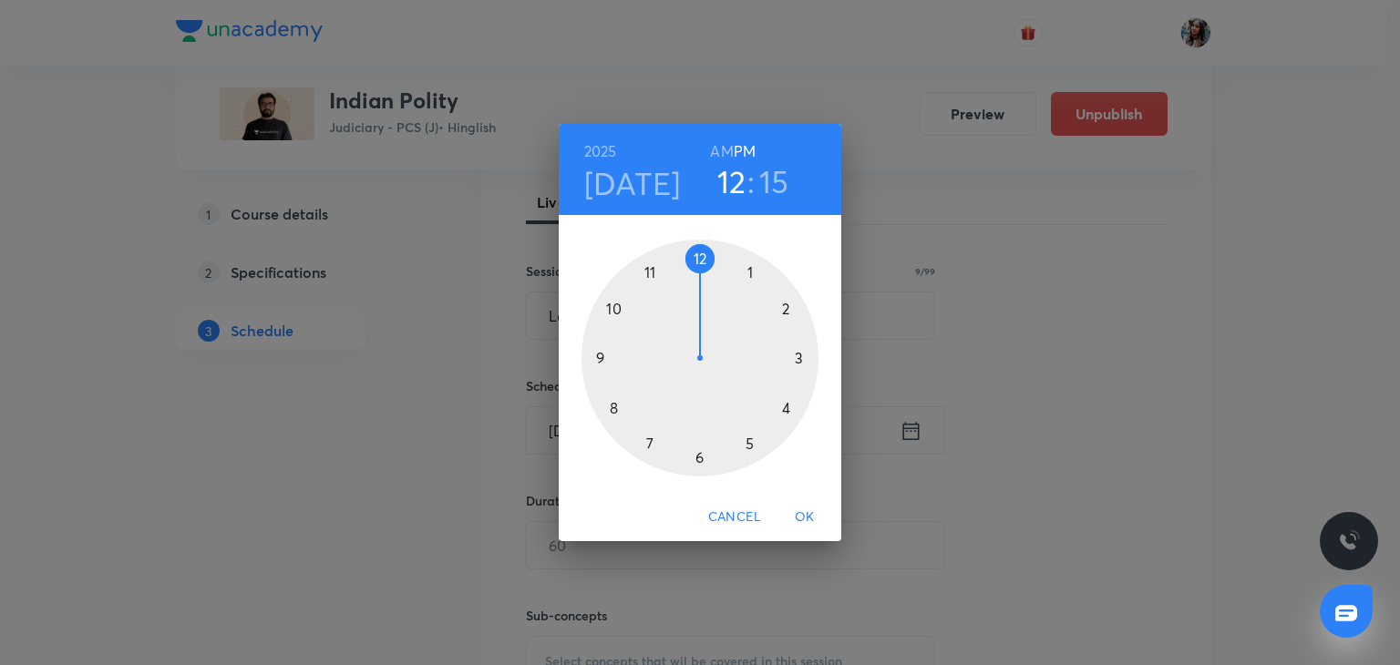
click at [725, 149] on h6 "AM" at bounding box center [721, 152] width 23 height 26
drag, startPoint x: 651, startPoint y: 269, endPoint x: 703, endPoint y: 260, distance: 52.7
click at [703, 260] on div at bounding box center [699, 358] width 237 height 237
click at [736, 189] on h3 "12" at bounding box center [731, 181] width 29 height 38
click at [652, 277] on div at bounding box center [699, 358] width 237 height 237
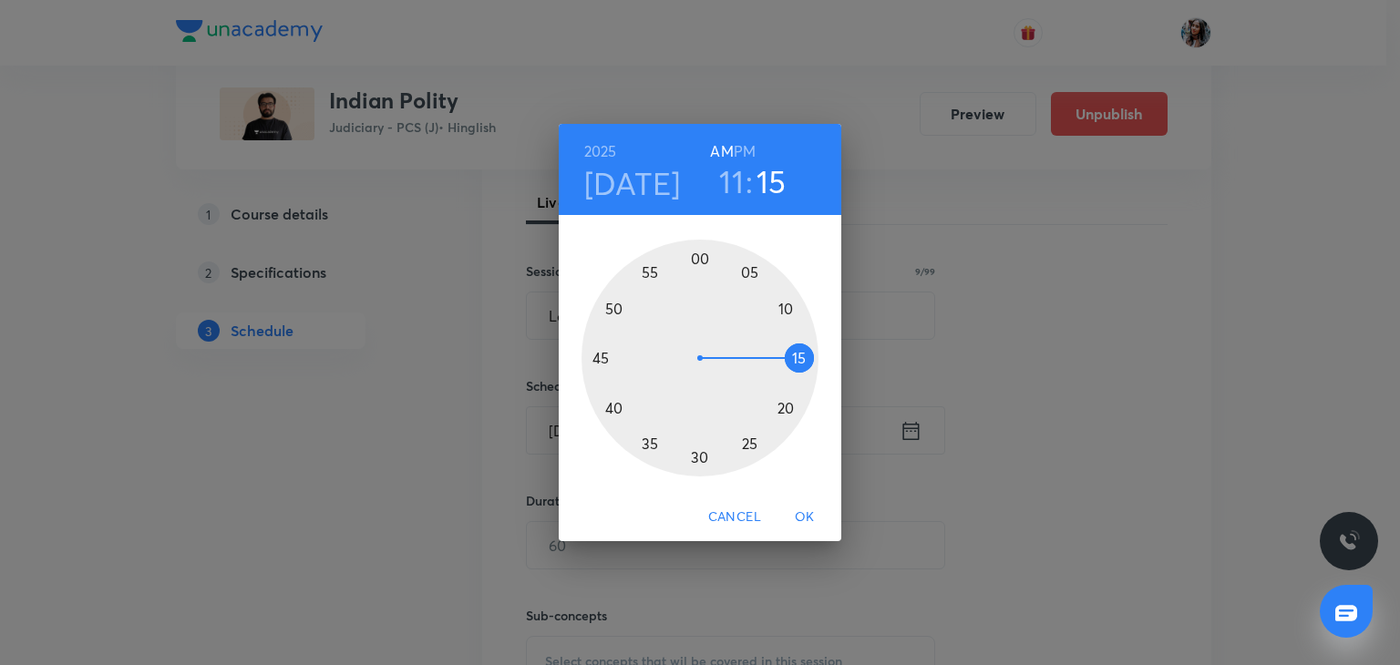
click at [698, 256] on div at bounding box center [699, 358] width 237 height 237
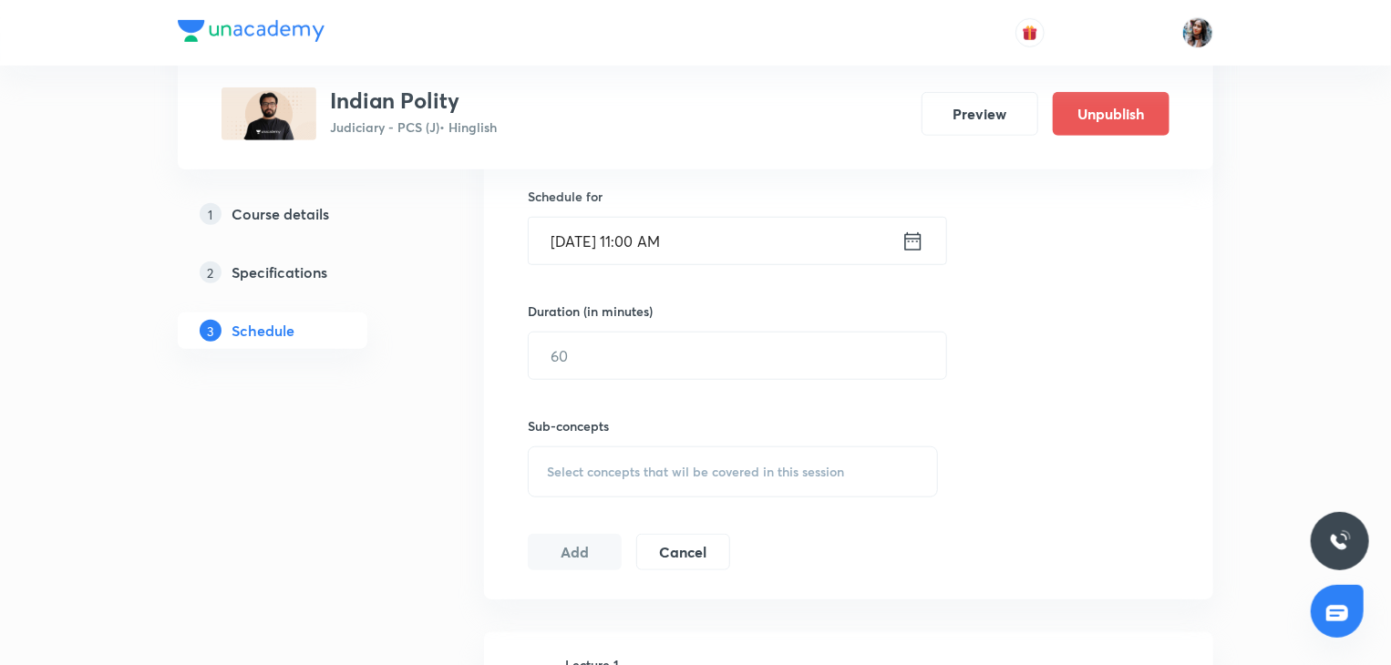
scroll to position [593, 0]
click at [674, 353] on input "text" at bounding box center [737, 353] width 417 height 46
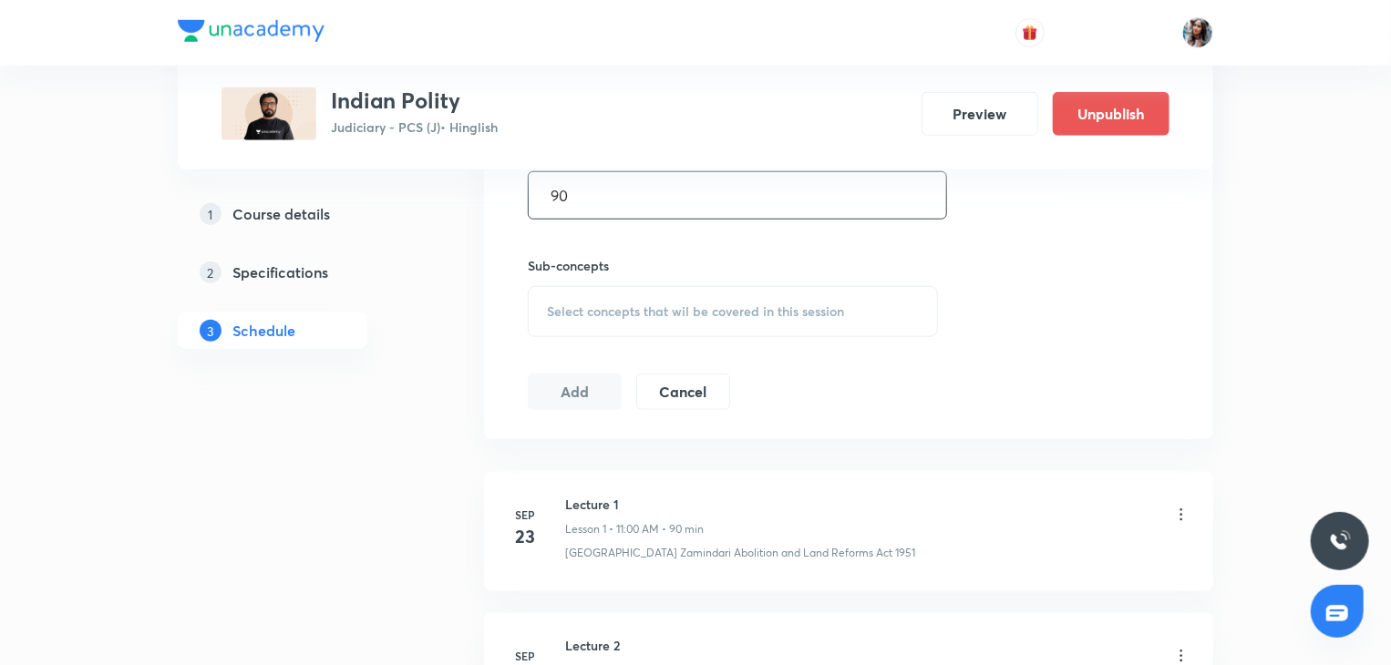
scroll to position [758, 0]
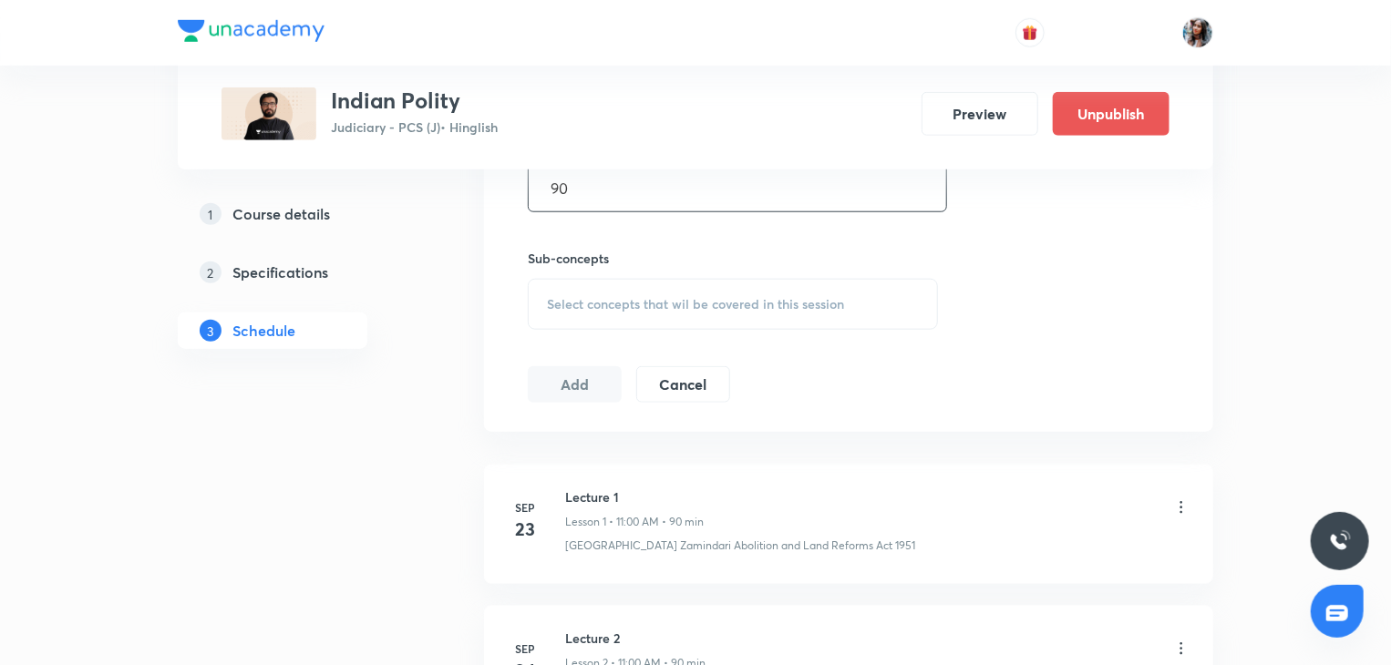
type input "90"
click at [640, 317] on div "Select concepts that wil be covered in this session" at bounding box center [733, 304] width 410 height 51
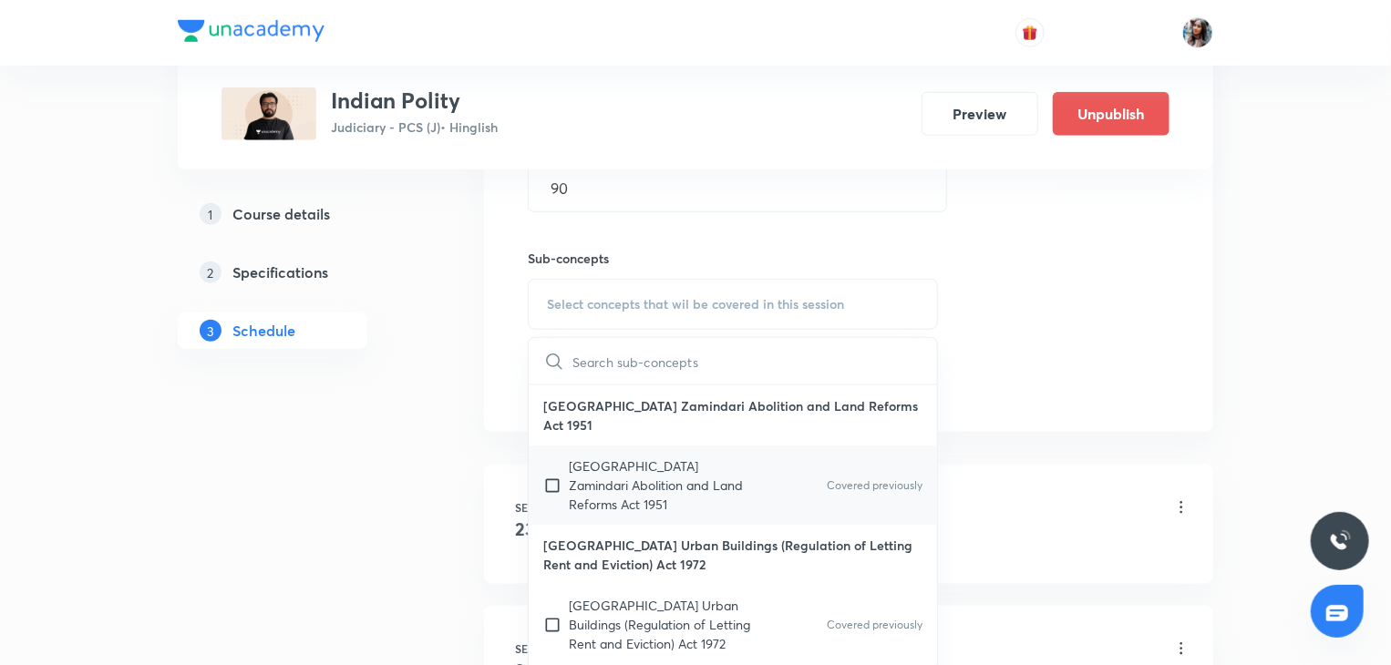
click at [652, 469] on p "Uttar Pradesh Zamindari Abolition and Land Reforms Act 1951" at bounding box center [661, 485] width 184 height 57
checkbox input "true"
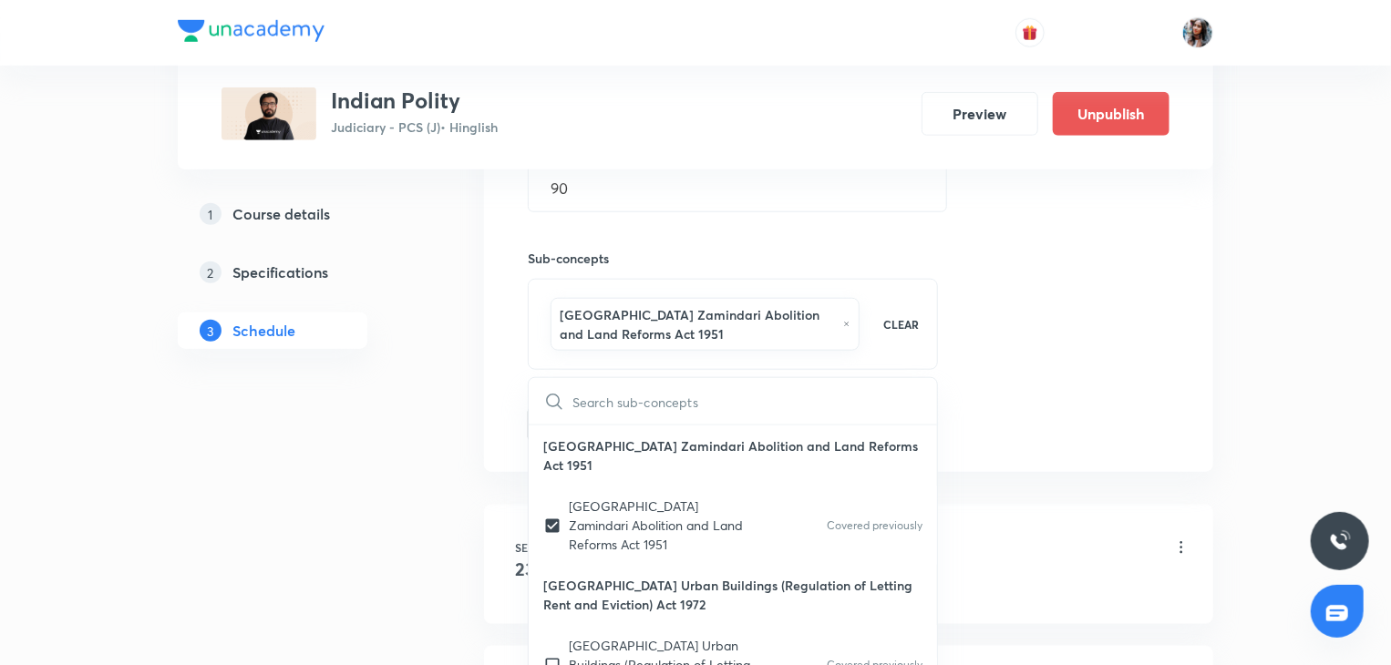
click at [469, 373] on div "Plus Courses Indian Polity Judiciary - PCS (J) • Hinglish Preview Unpublish 1 C…" at bounding box center [695, 618] width 1035 height 2549
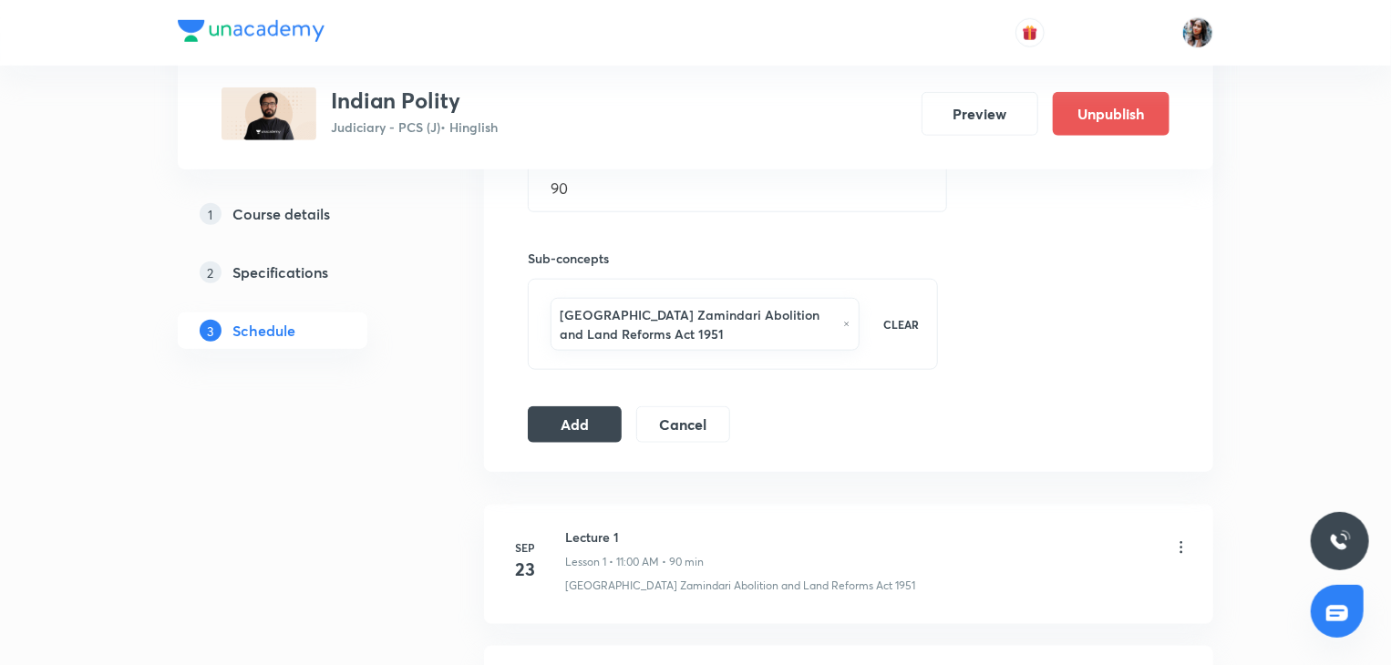
click at [569, 402] on div "Session 10 Live class Quiz Recorded classes Session title 9/99 Lecture 9 ​ Sche…" at bounding box center [849, 112] width 642 height 662
click at [576, 420] on button "Add" at bounding box center [575, 423] width 94 height 36
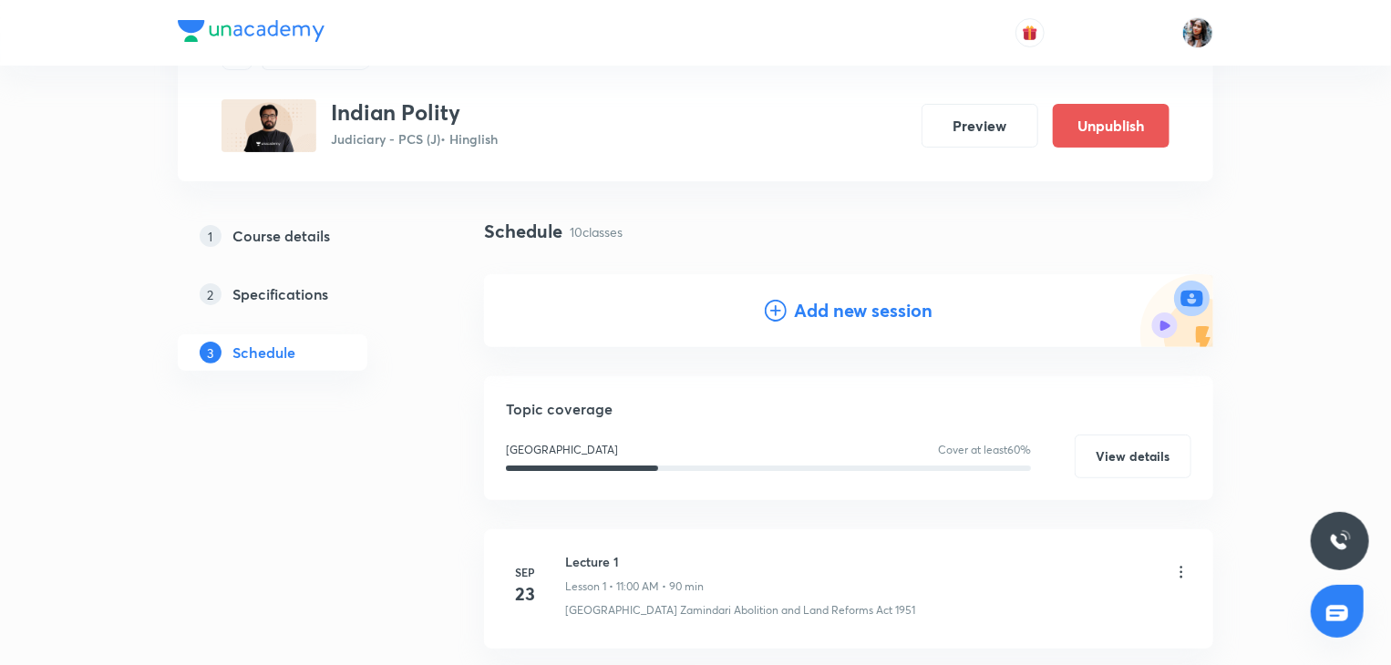
scroll to position [0, 0]
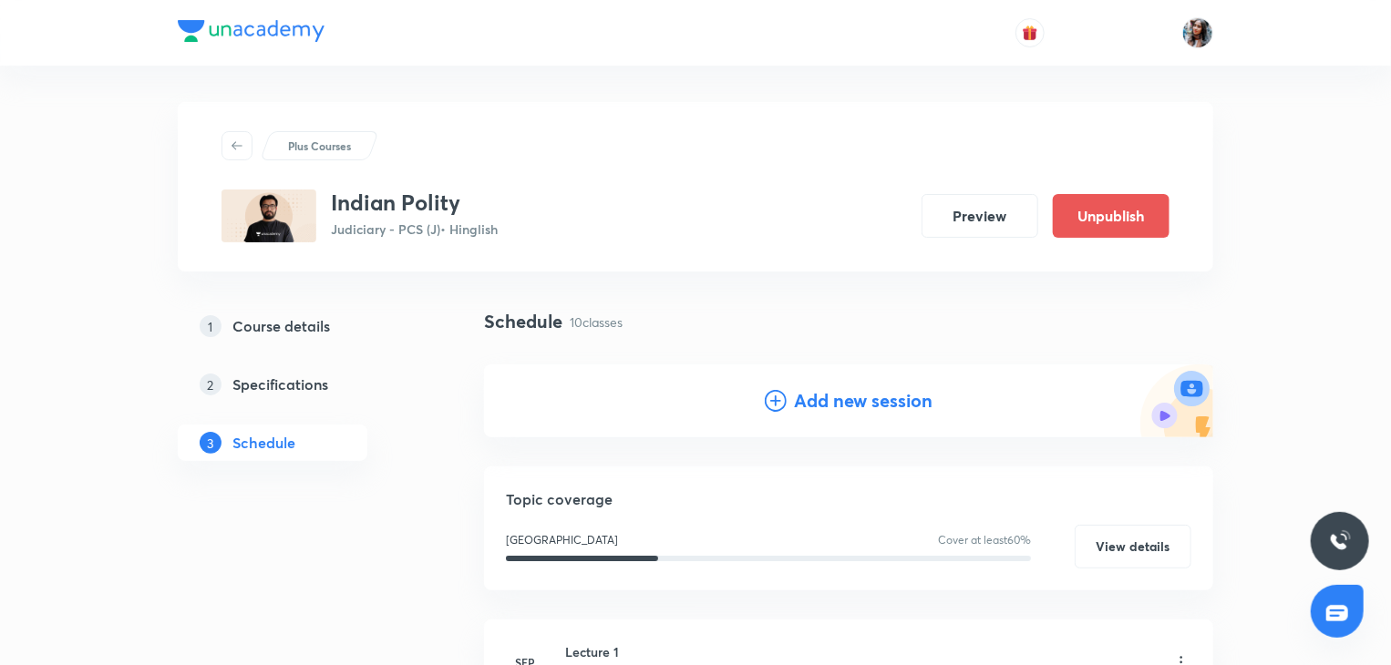
click at [830, 391] on h4 "Add new session" at bounding box center [863, 400] width 139 height 27
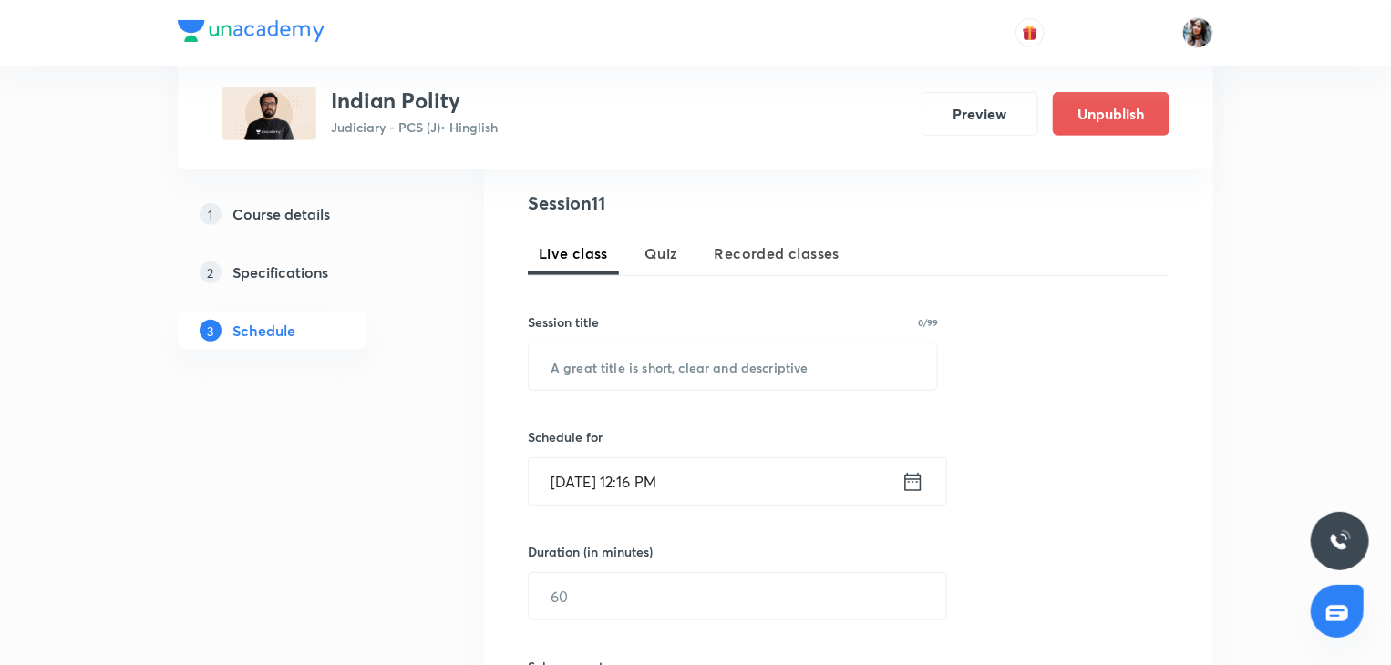
scroll to position [372, 0]
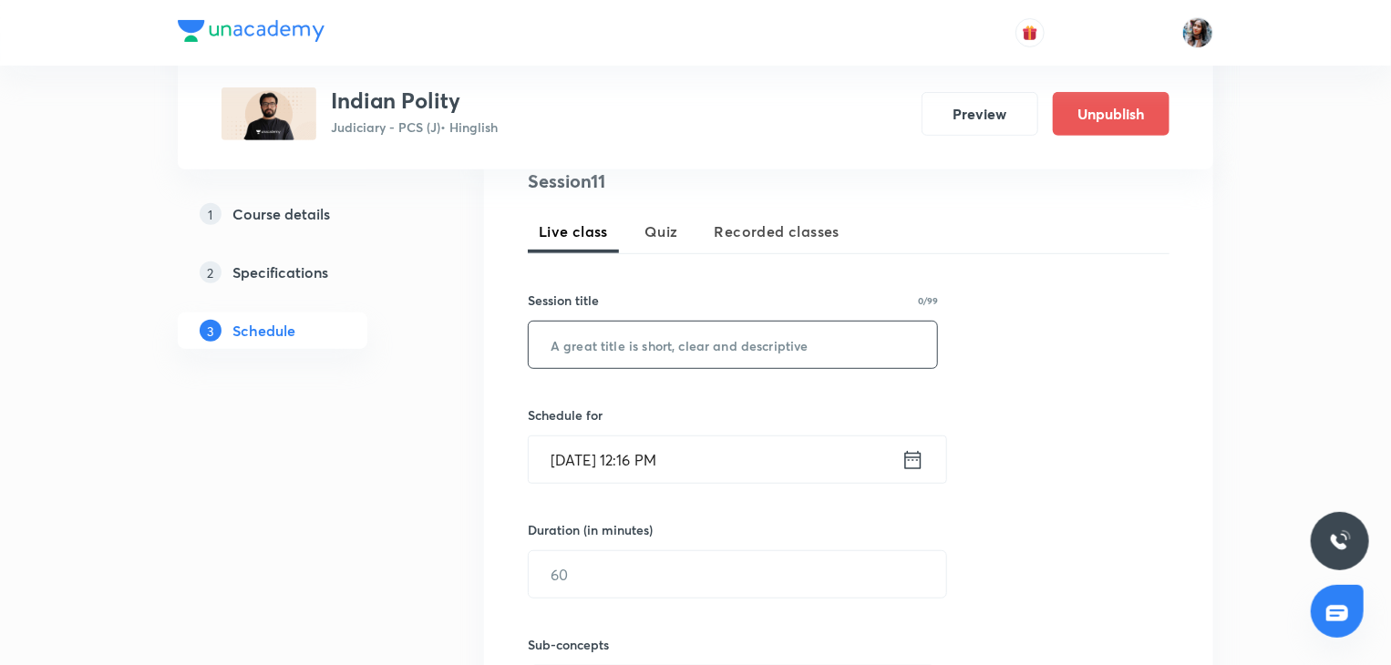
paste input "Lecture 8"
click at [709, 351] on input "Lecture 8" at bounding box center [733, 345] width 408 height 46
type input "Lecture 10"
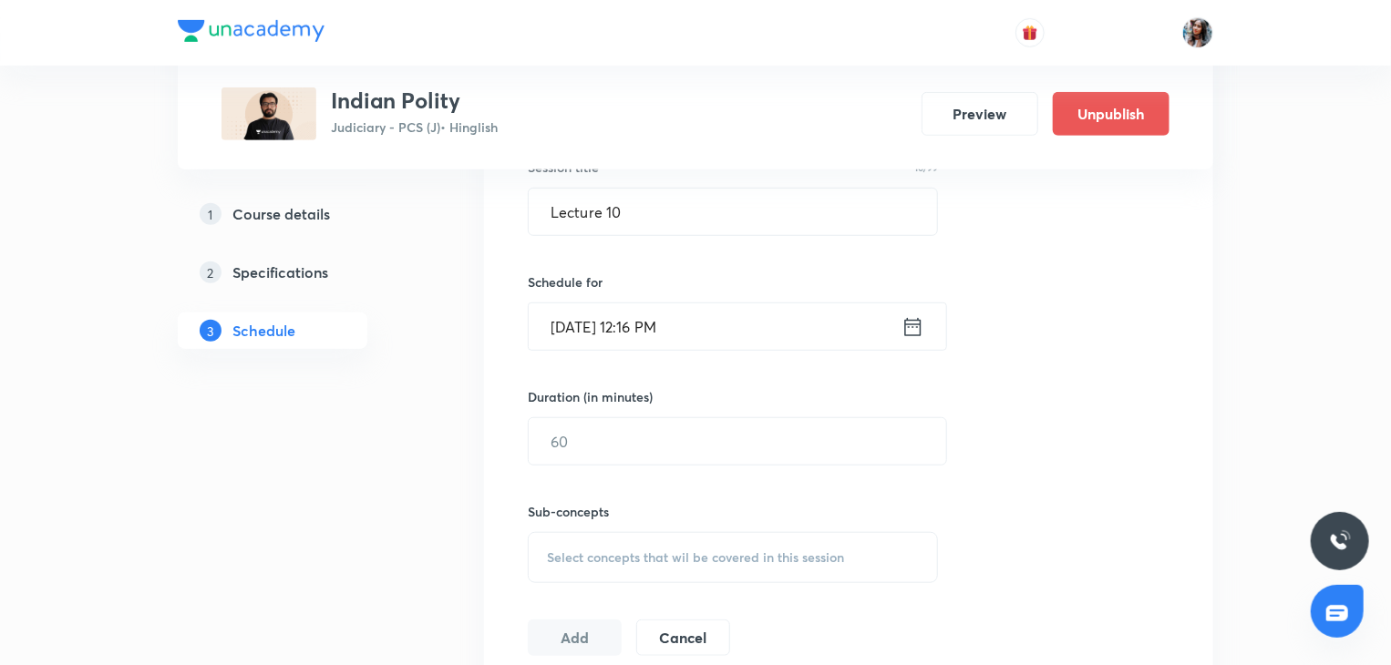
click at [769, 325] on input "Oct 7, 2025, 12:16 PM" at bounding box center [715, 326] width 373 height 46
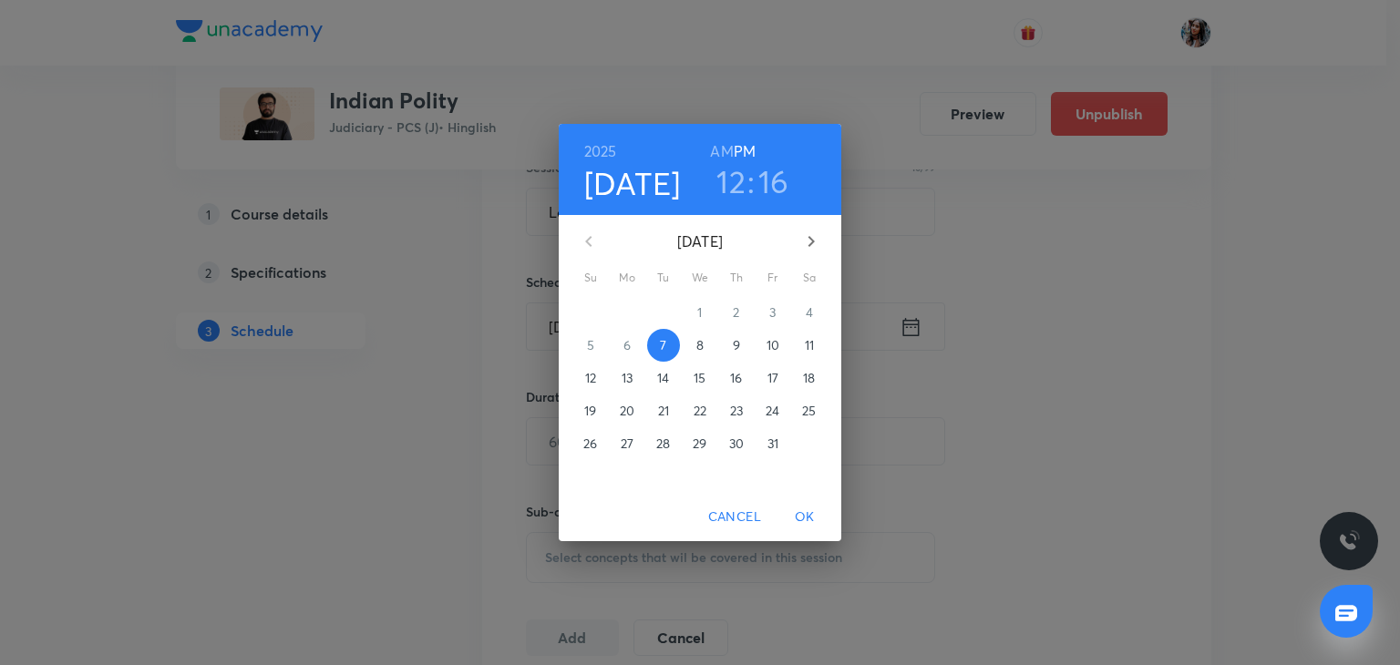
click at [732, 380] on p "16" at bounding box center [736, 378] width 12 height 18
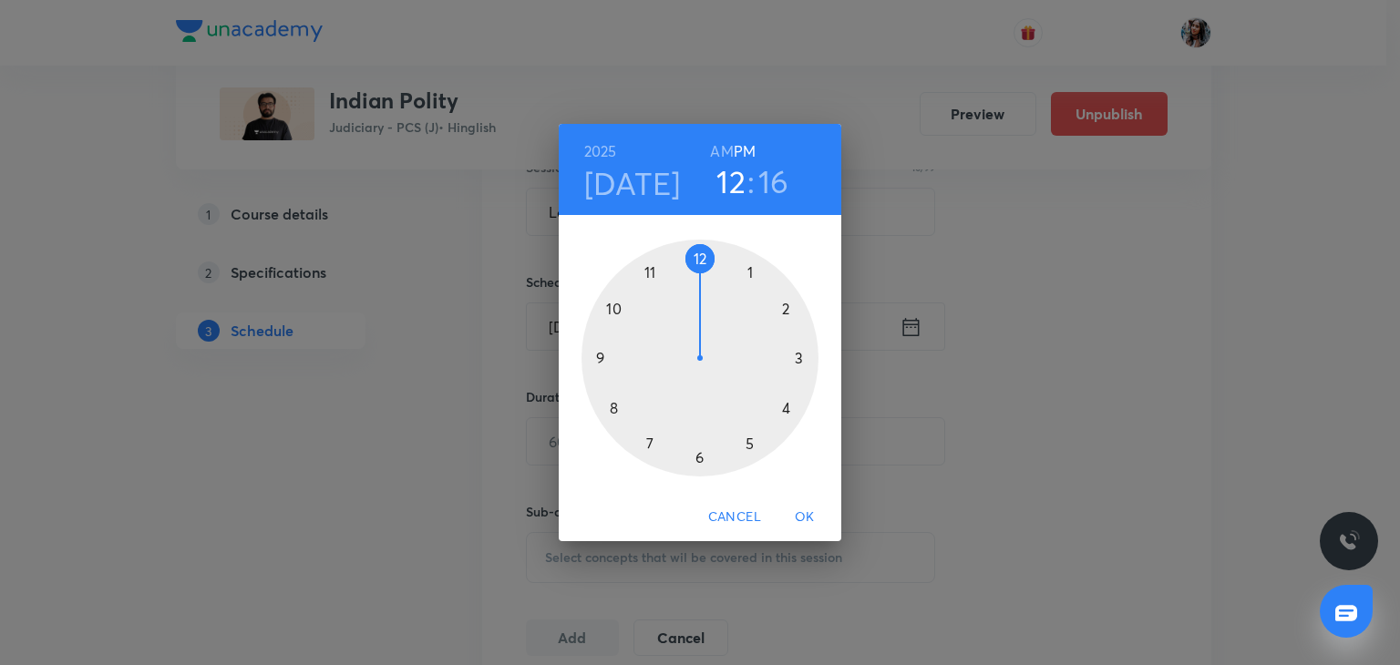
drag, startPoint x: 722, startPoint y: 148, endPoint x: 689, endPoint y: 256, distance: 113.3
click at [689, 256] on div "2025 Oct 16 12 : 16 AM PM 1 2 3 4 5 6 7 8 9 10 11 12" at bounding box center [700, 308] width 282 height 369
click at [725, 157] on h6 "AM" at bounding box center [721, 152] width 23 height 26
click at [727, 190] on h3 "12" at bounding box center [728, 181] width 29 height 38
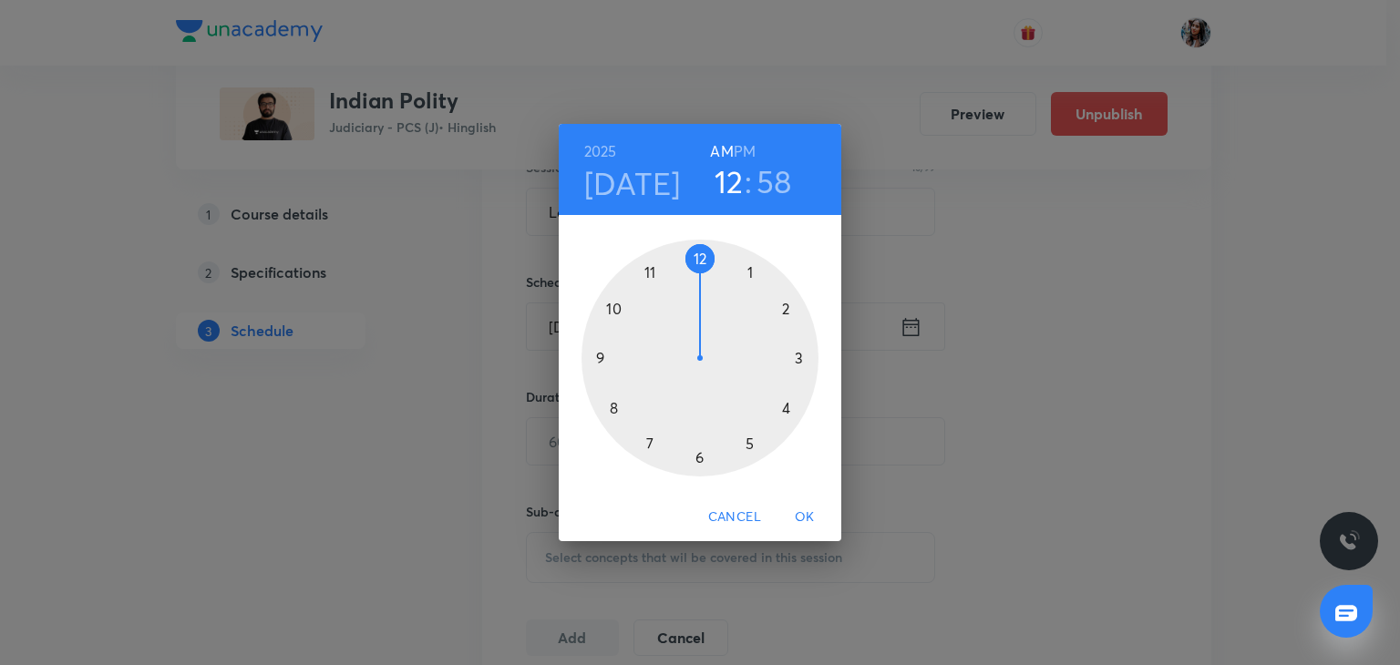
click at [647, 271] on div at bounding box center [699, 358] width 237 height 237
click at [702, 256] on div at bounding box center [699, 358] width 237 height 237
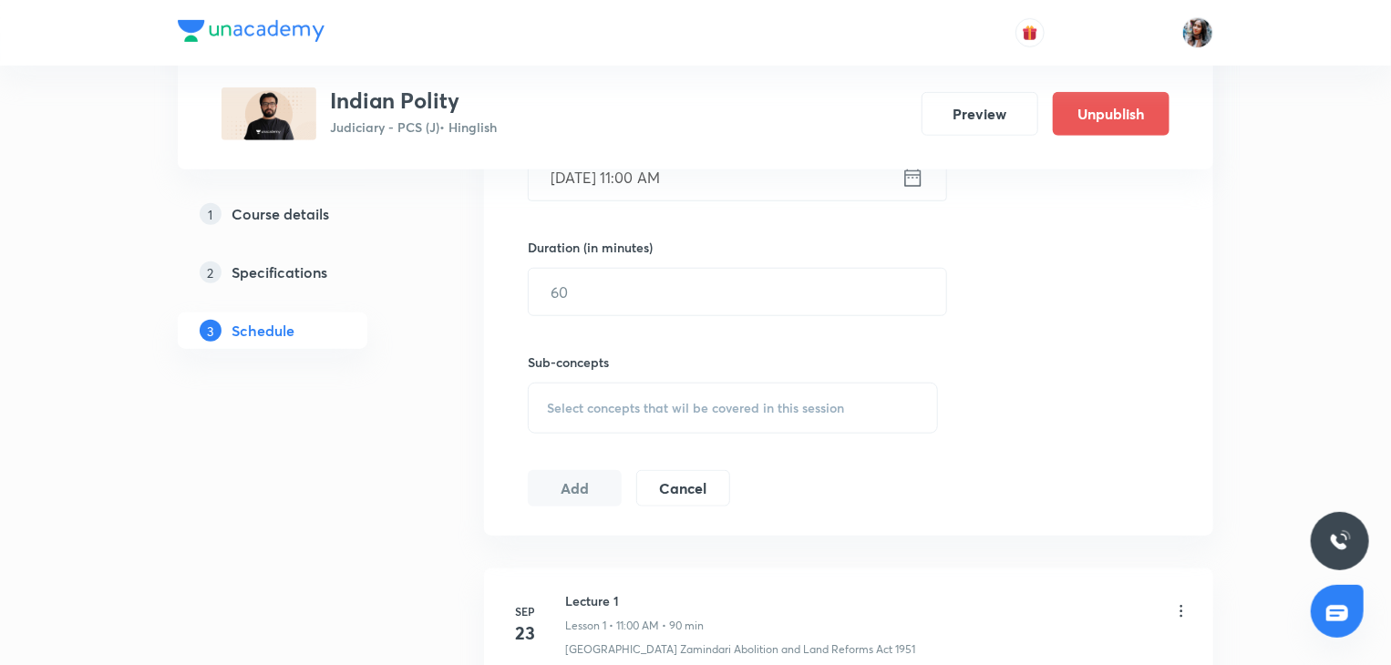
scroll to position [656, 0]
click at [663, 297] on input "text" at bounding box center [737, 290] width 417 height 46
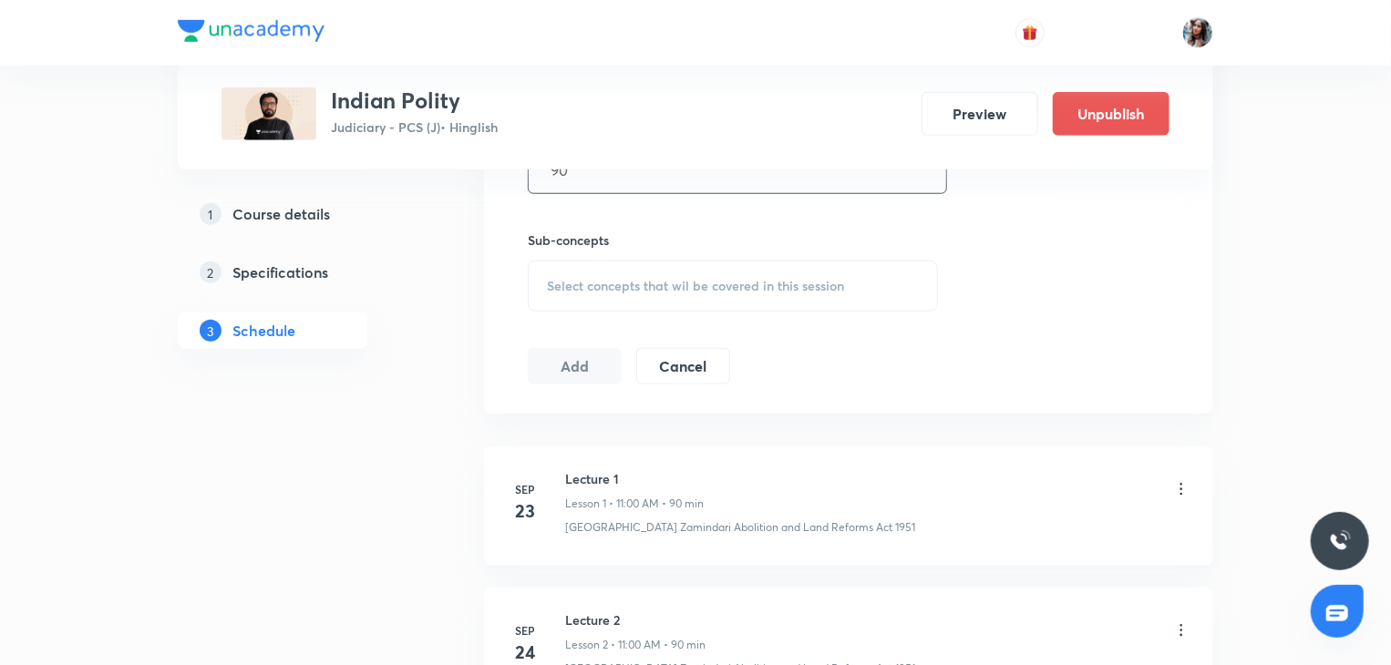
scroll to position [778, 0]
type input "90"
click at [660, 296] on div "Select concepts that wil be covered in this session" at bounding box center [733, 284] width 410 height 51
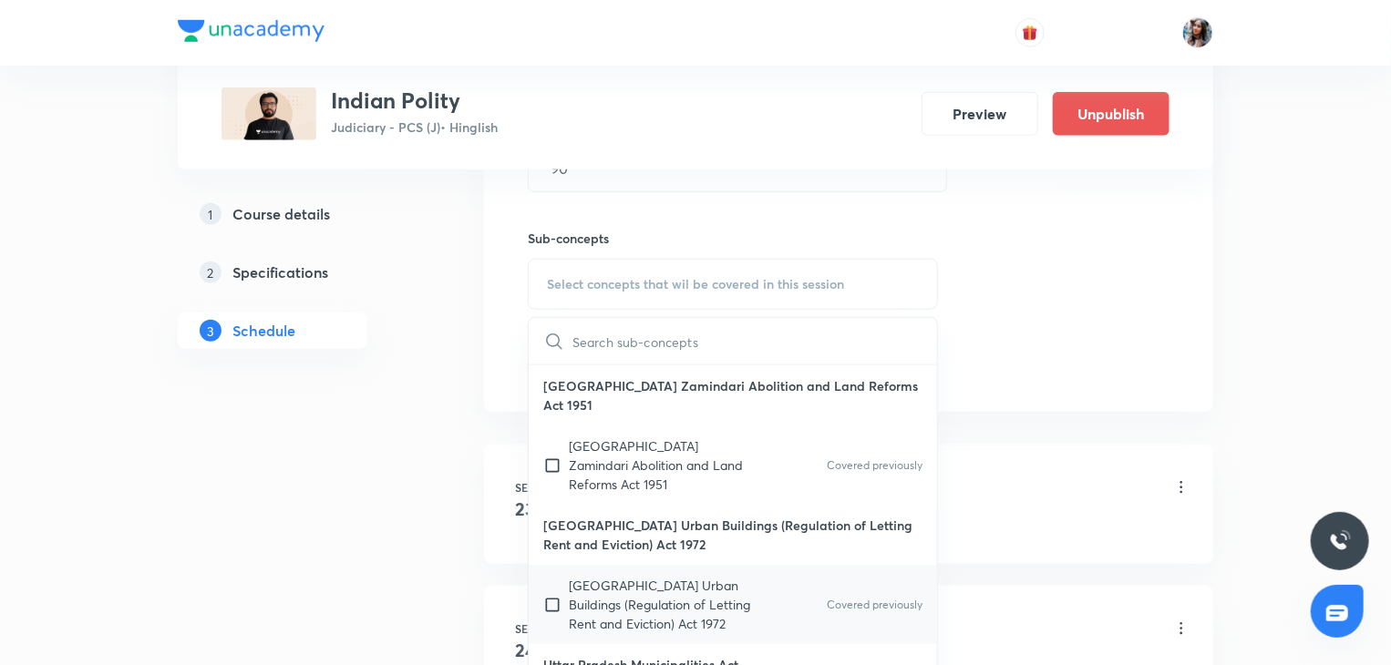
click at [638, 582] on p "Uttar Pradesh Urban Buildings (Regulation of Letting Rent and Eviction) Act 1972" at bounding box center [661, 604] width 184 height 57
checkbox input "true"
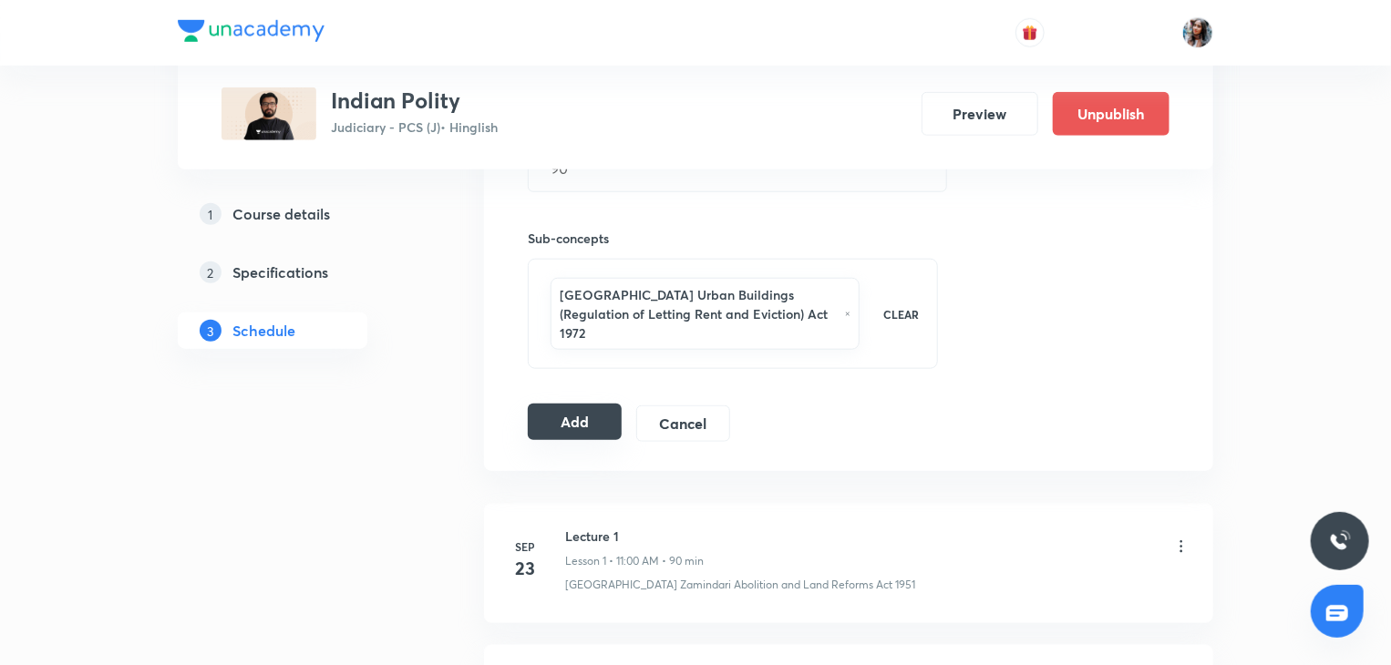
click at [556, 406] on button "Add" at bounding box center [575, 422] width 94 height 36
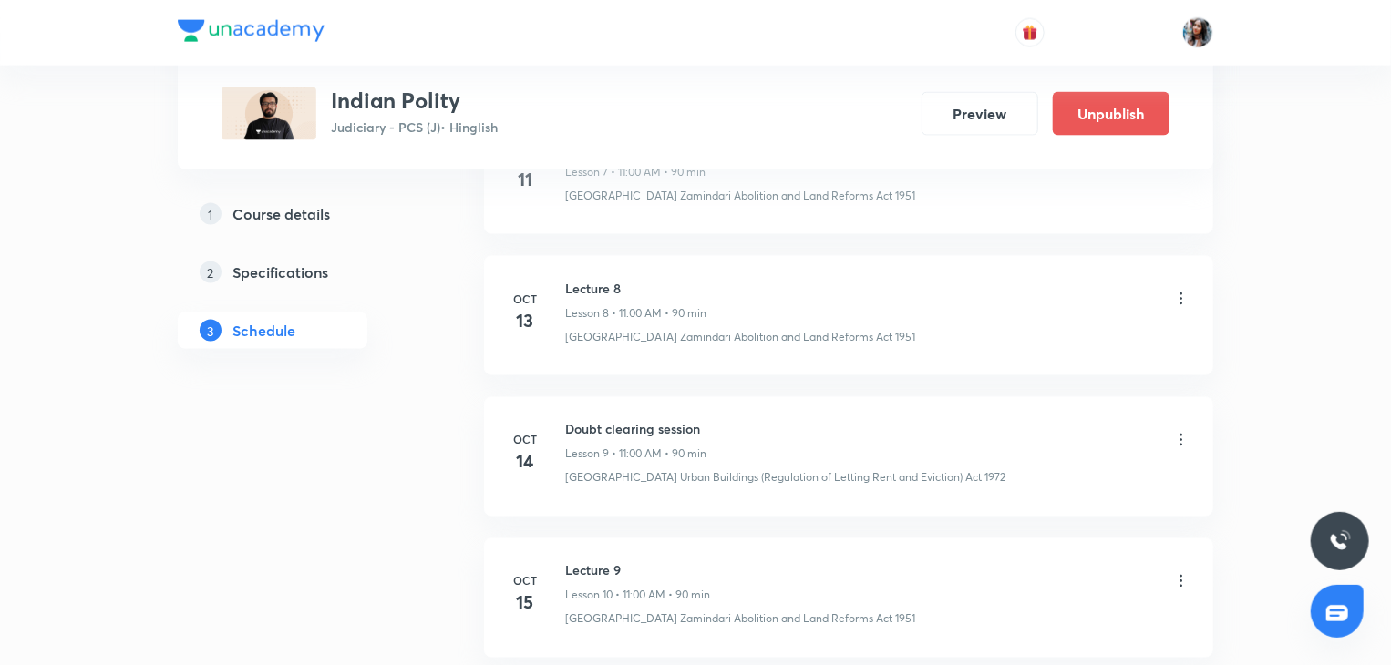
scroll to position [1654, 0]
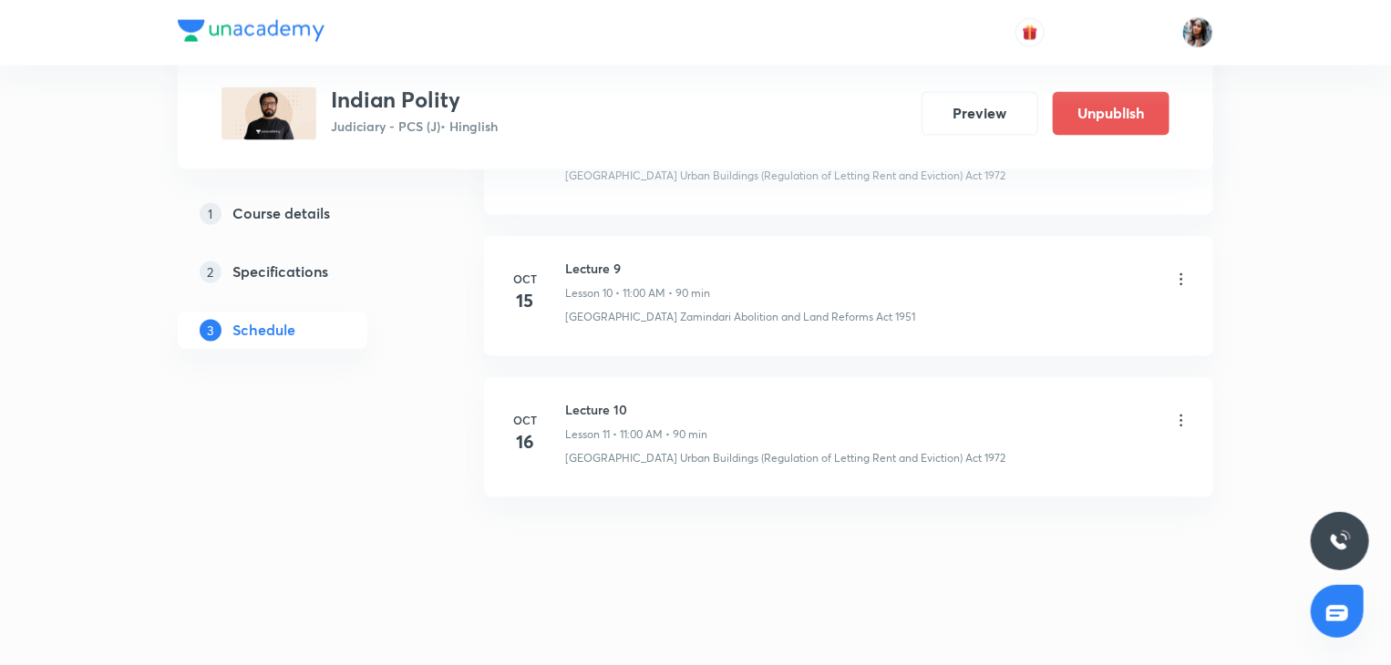
click at [599, 401] on h6 "Lecture 10" at bounding box center [636, 410] width 142 height 19
copy h6 "Lecture 10"
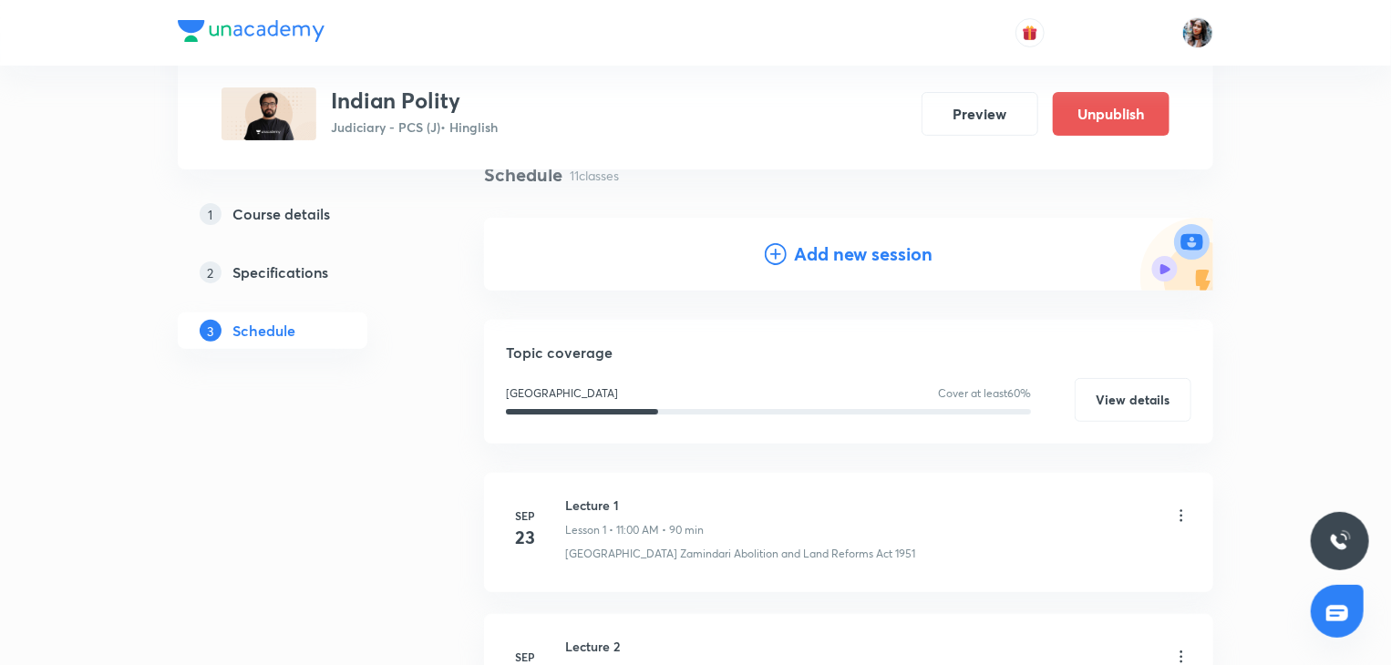
scroll to position [0, 0]
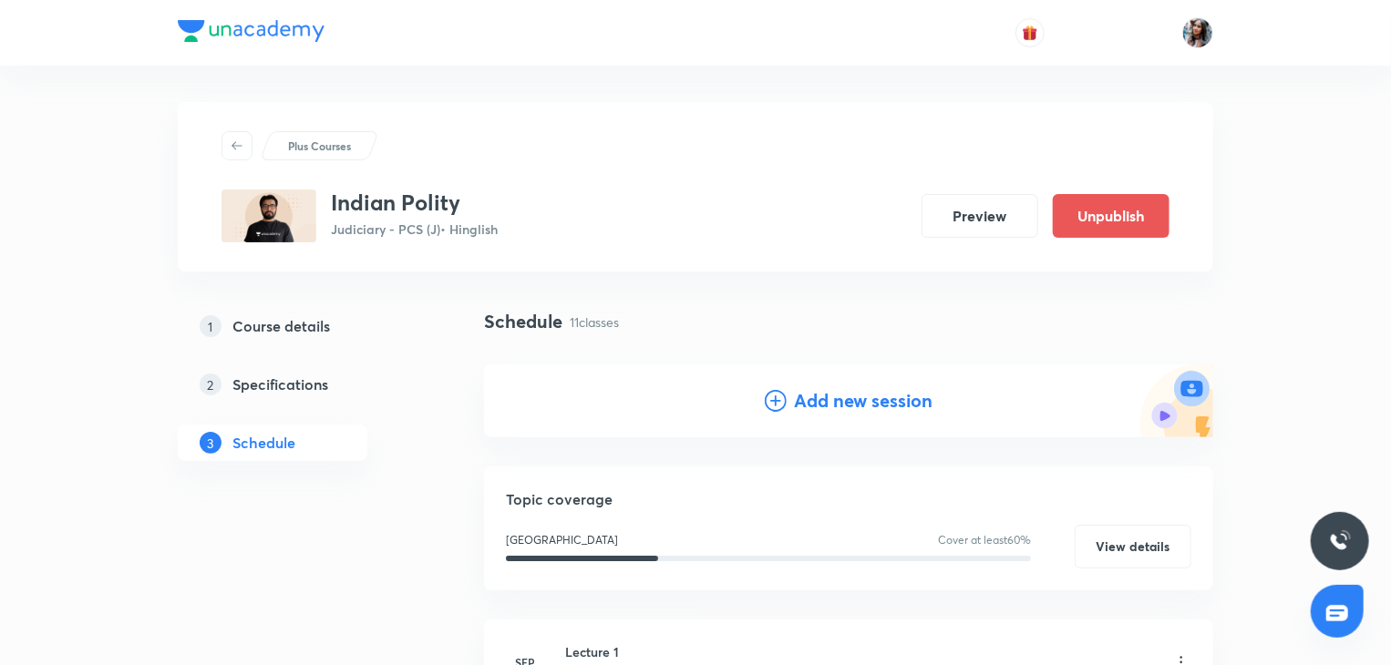
click at [801, 399] on h4 "Add new session" at bounding box center [863, 400] width 139 height 27
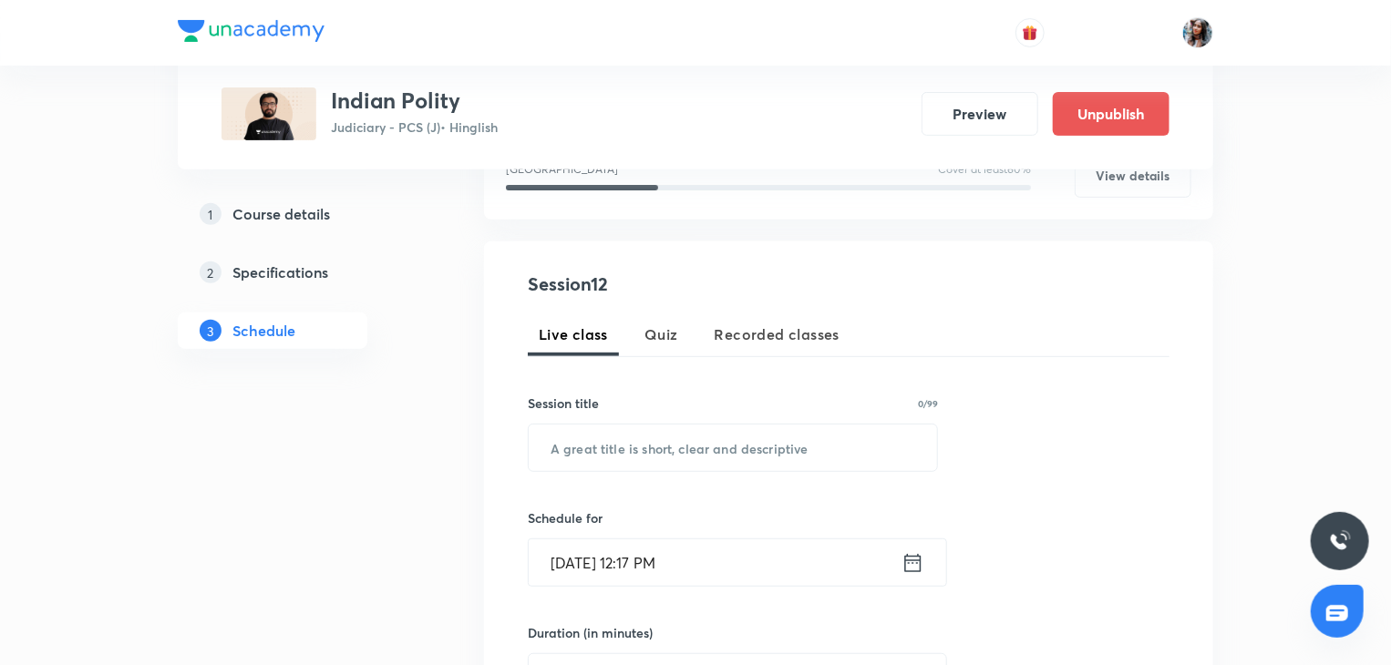
scroll to position [270, 0]
click at [689, 430] on input "text" at bounding box center [733, 447] width 408 height 46
paste input "Lecture 10"
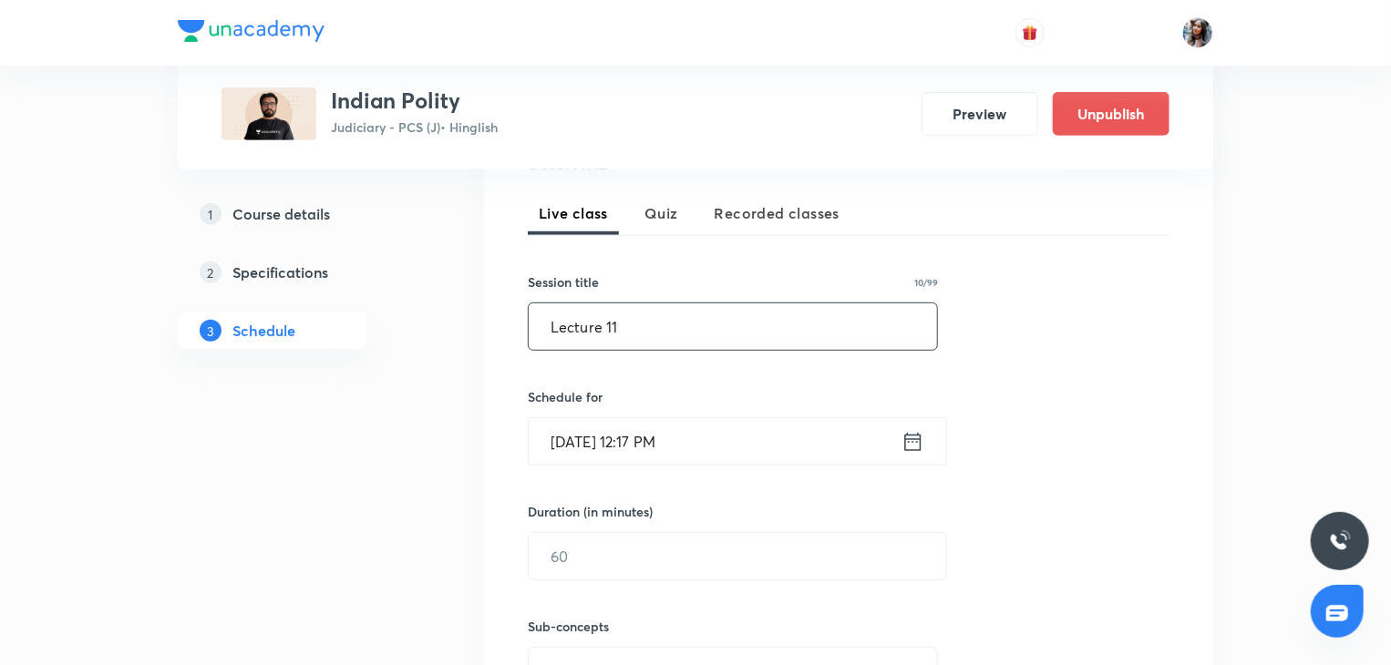
scroll to position [392, 0]
type input "Lecture 11"
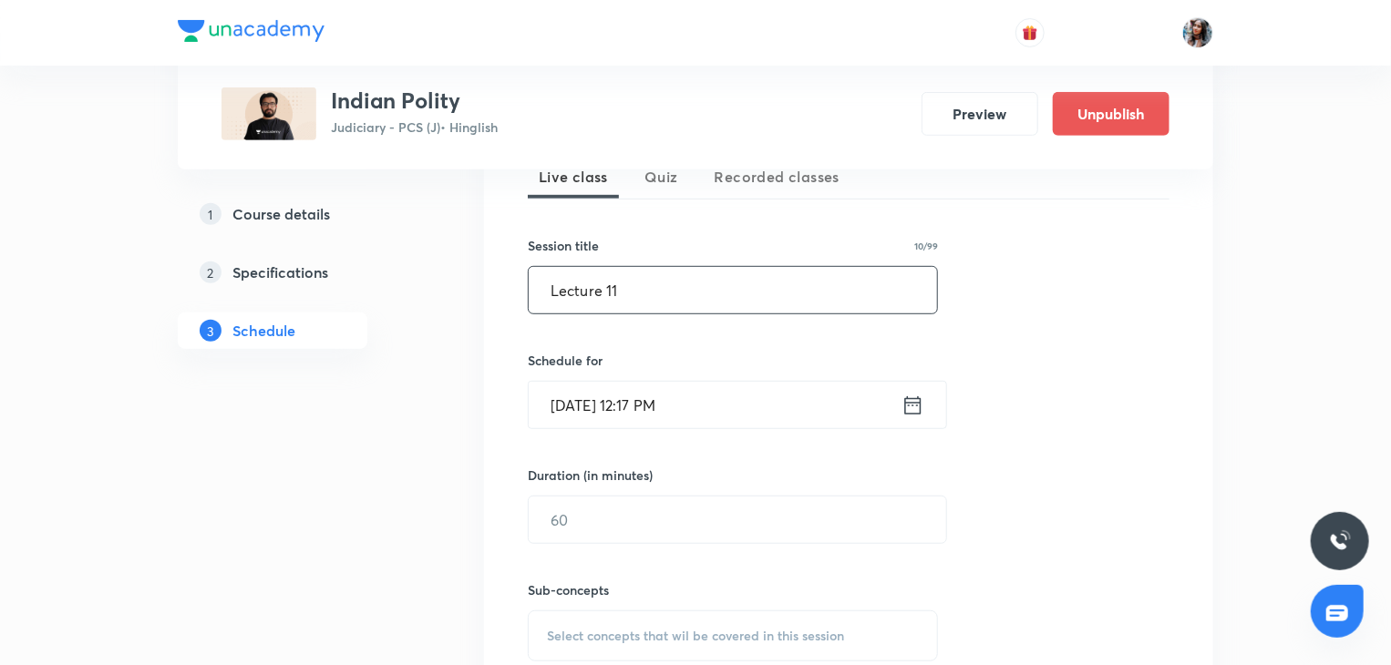
scroll to position [430, 0]
click at [725, 420] on input "Oct 7, 2025, 12:17 PM" at bounding box center [715, 401] width 373 height 46
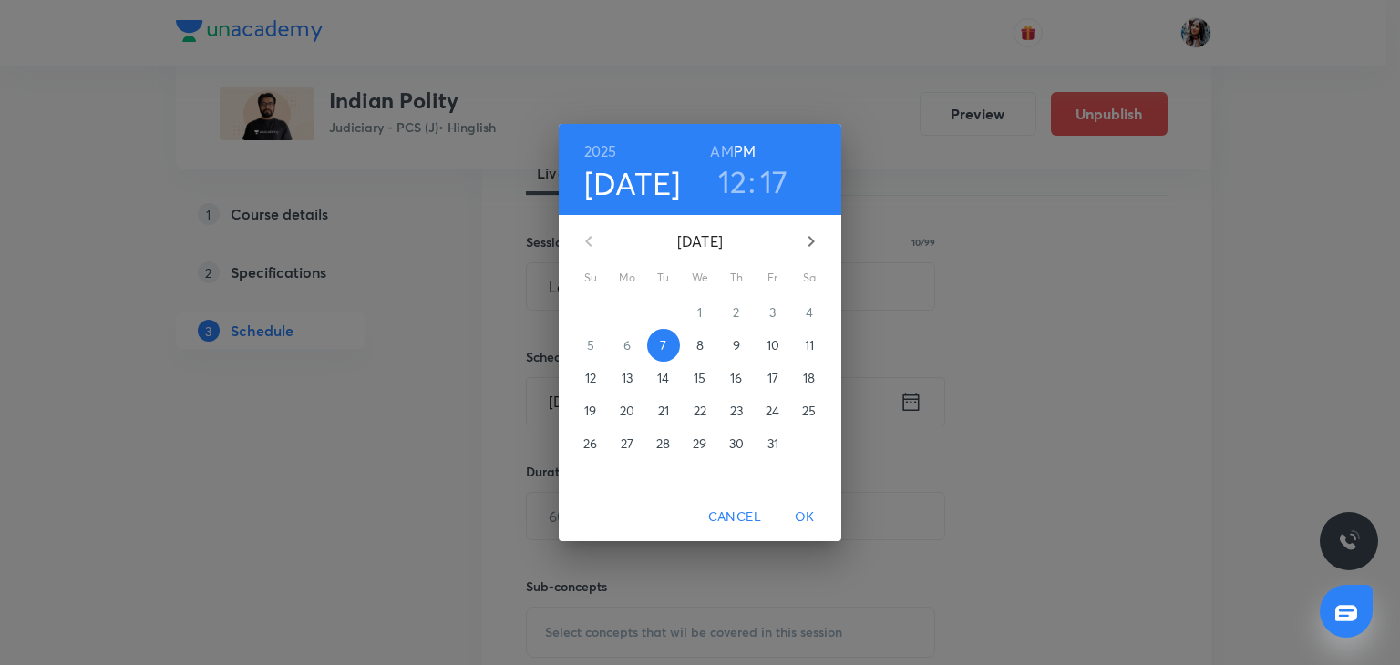
click at [770, 370] on p "17" at bounding box center [772, 378] width 11 height 18
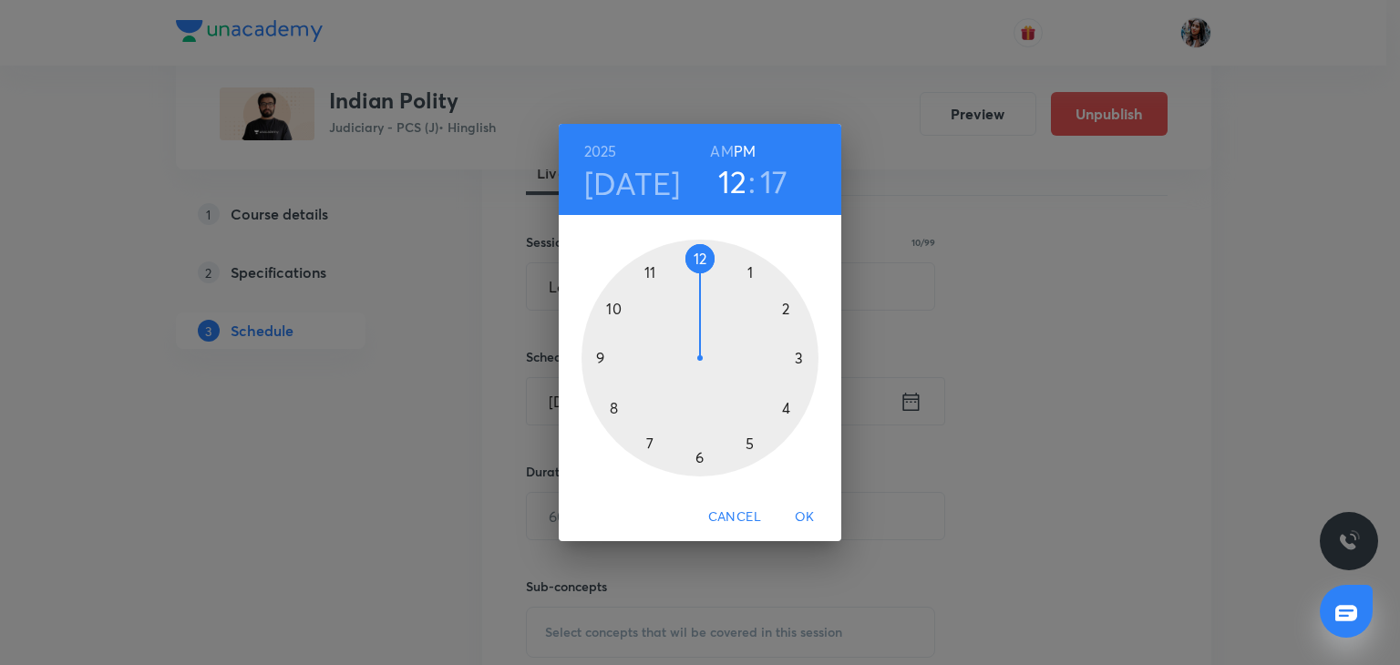
click at [717, 154] on h6 "AM" at bounding box center [721, 152] width 23 height 26
click at [651, 272] on div at bounding box center [699, 358] width 237 height 237
click at [693, 256] on div at bounding box center [699, 358] width 237 height 237
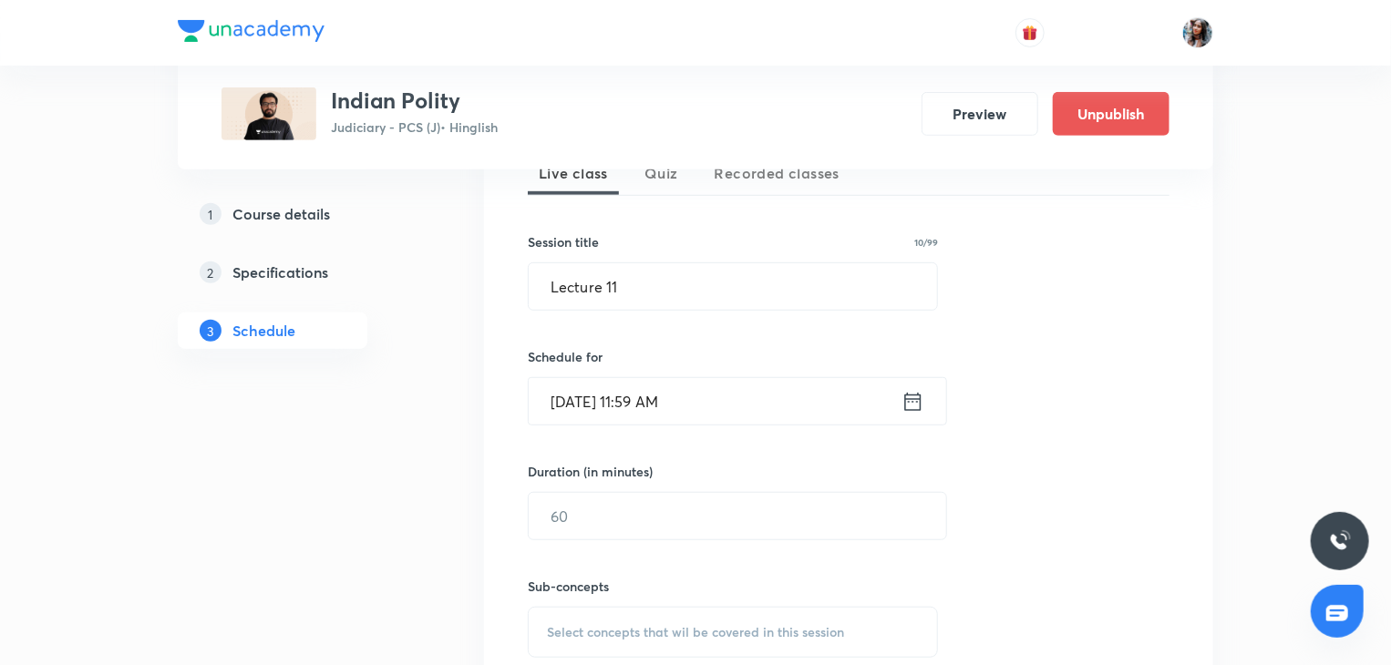
click at [733, 410] on input "Oct 17, 2025, 11:59 AM" at bounding box center [715, 401] width 373 height 46
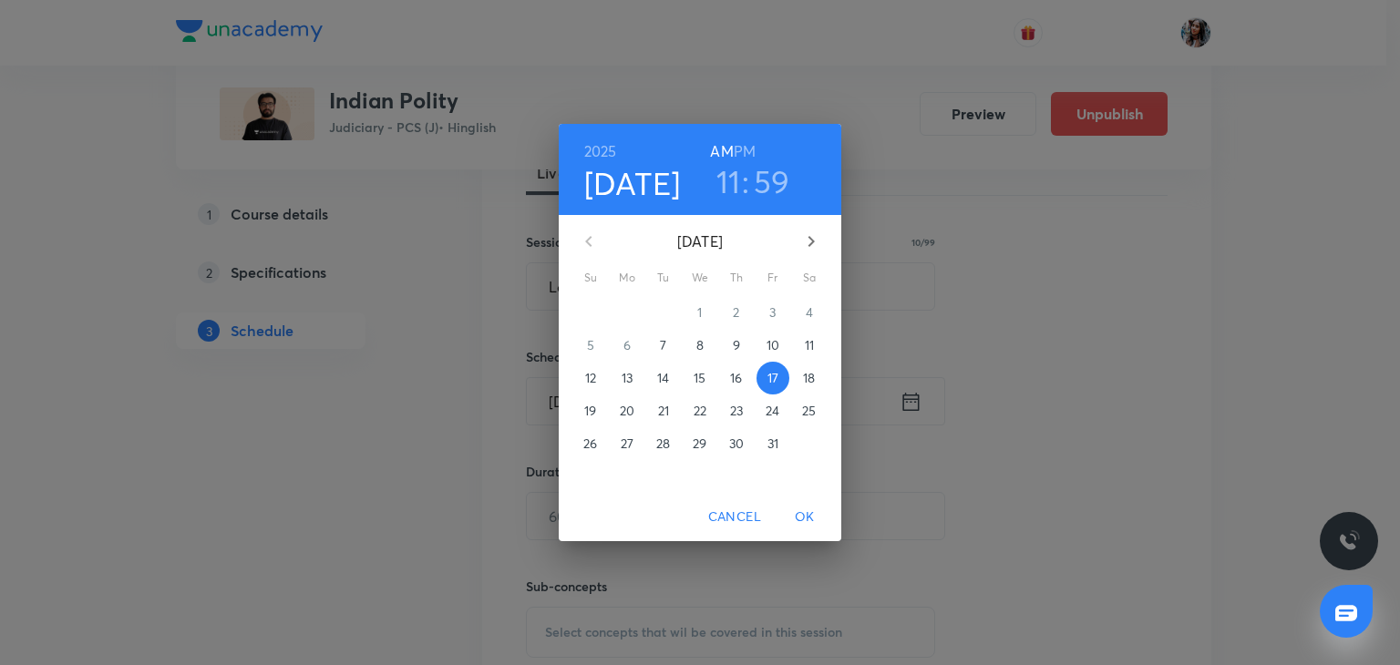
click at [767, 180] on h3 "59" at bounding box center [772, 181] width 36 height 38
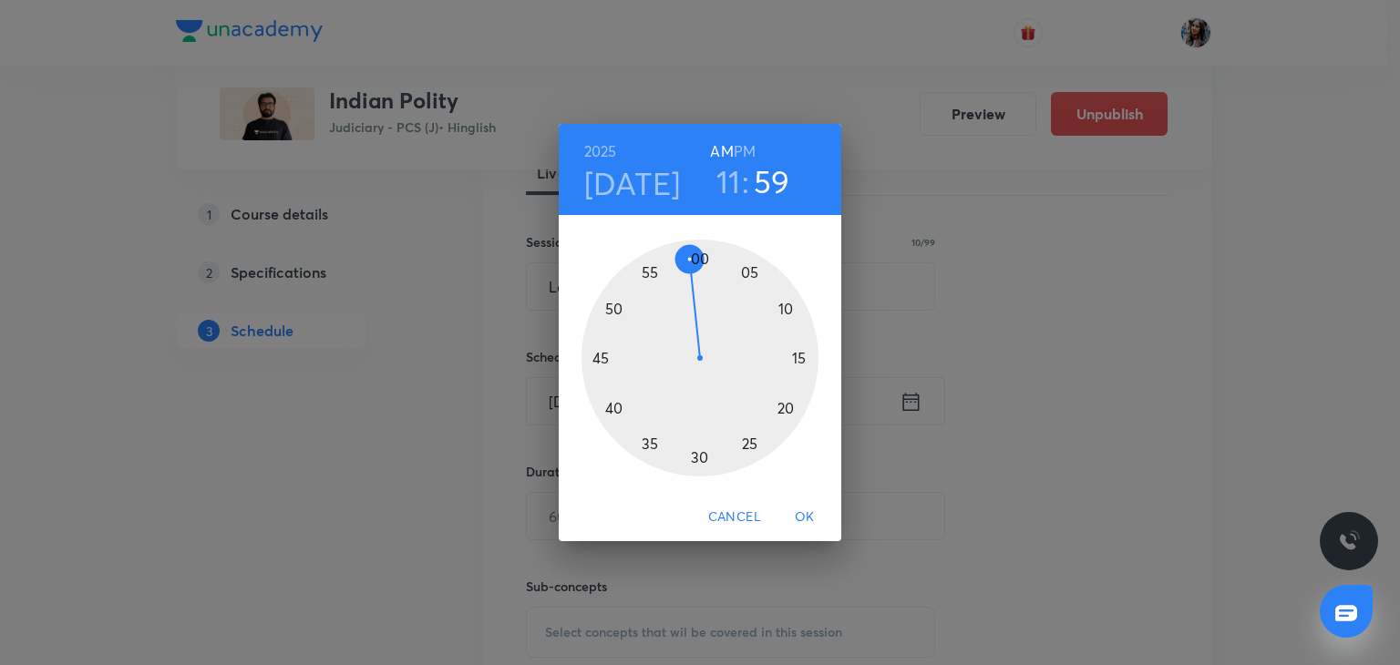
click at [698, 255] on div at bounding box center [699, 358] width 237 height 237
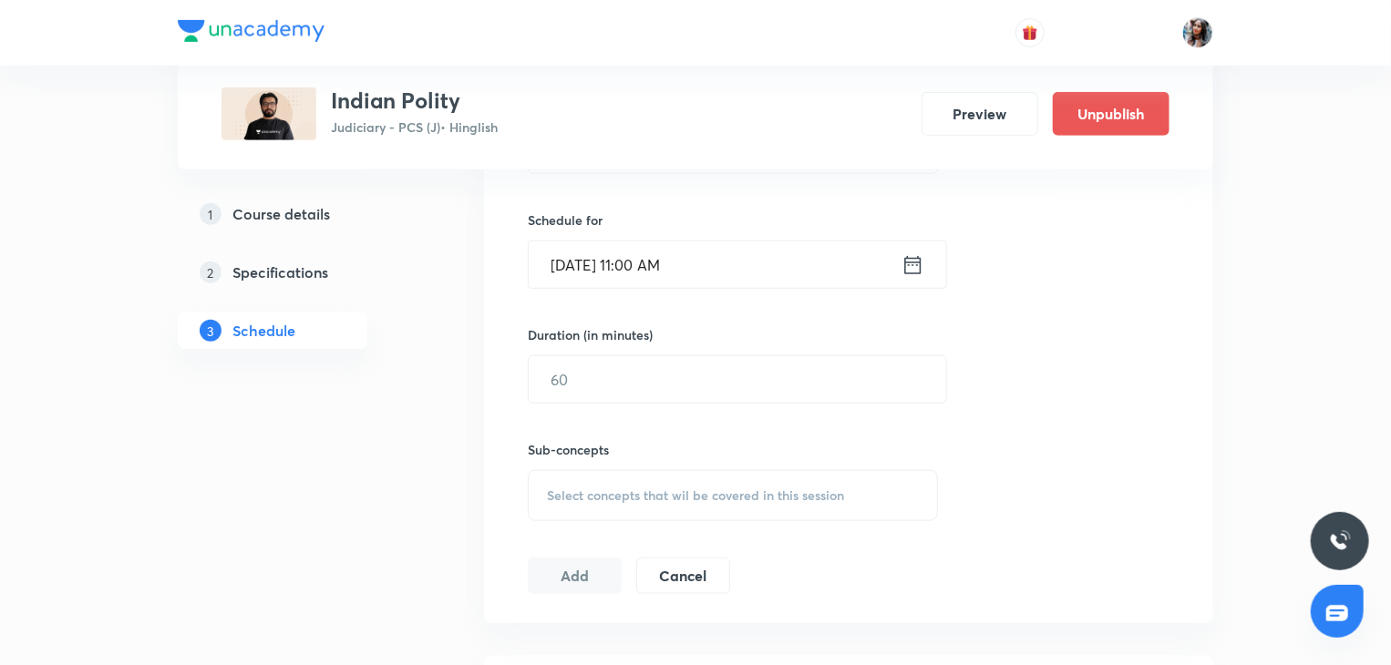
scroll to position [576, 0]
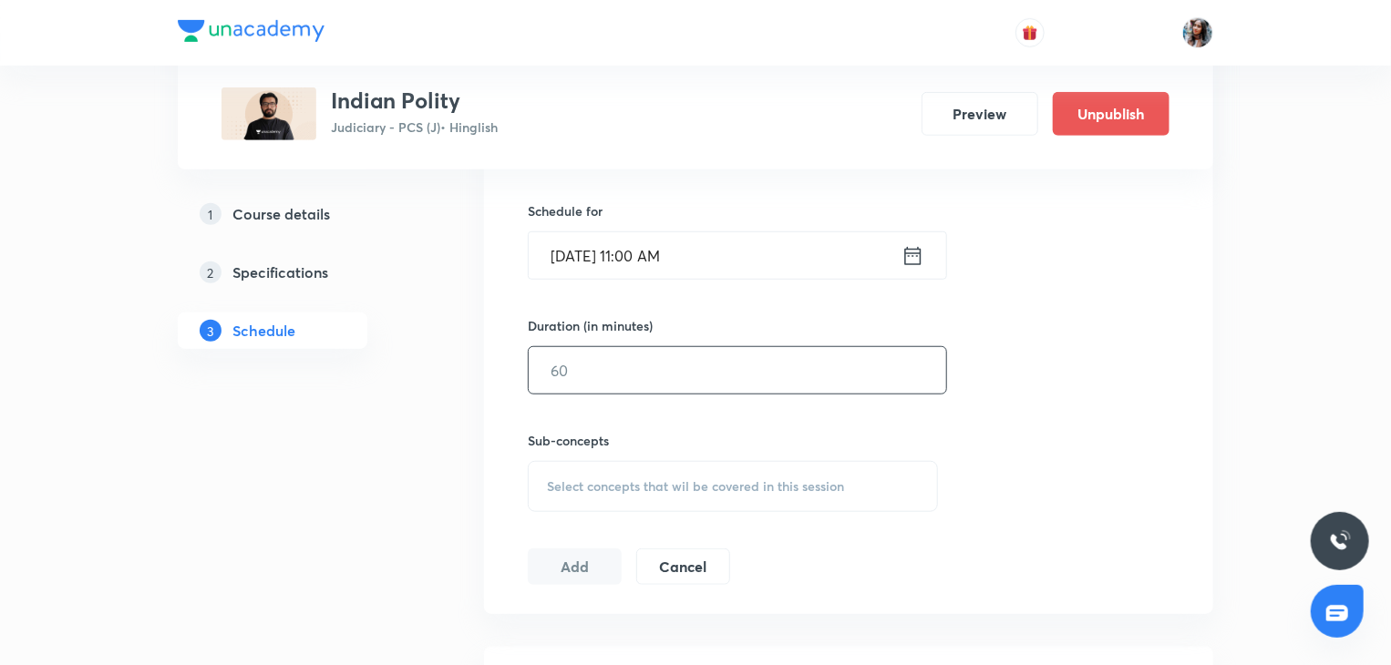
click at [681, 370] on input "text" at bounding box center [737, 370] width 417 height 46
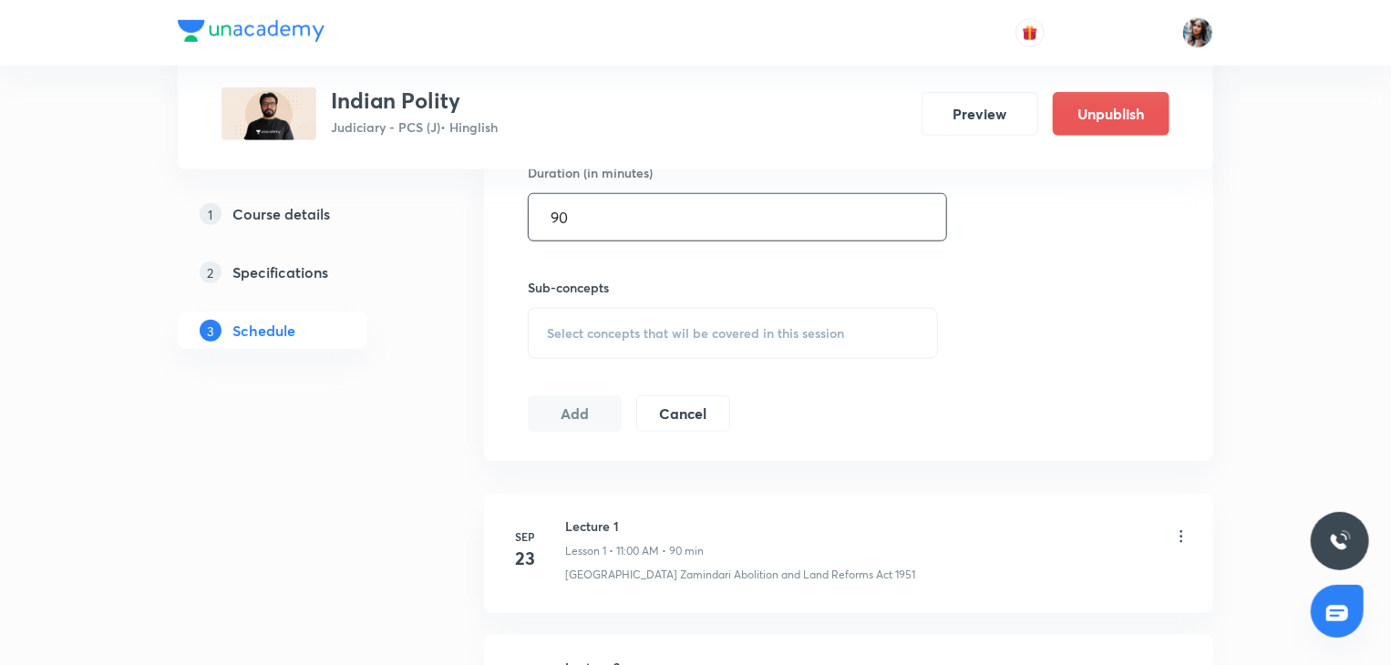
scroll to position [733, 0]
type input "90"
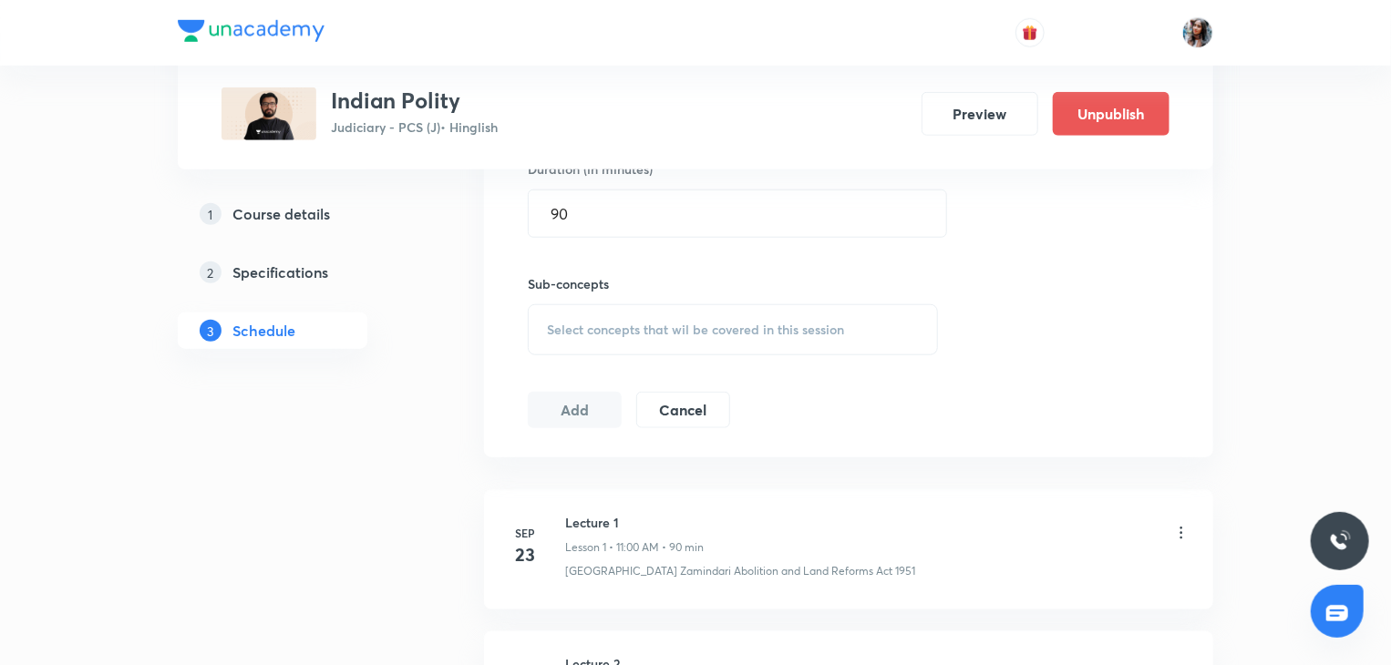
click at [654, 333] on span "Select concepts that wil be covered in this session" at bounding box center [695, 330] width 297 height 15
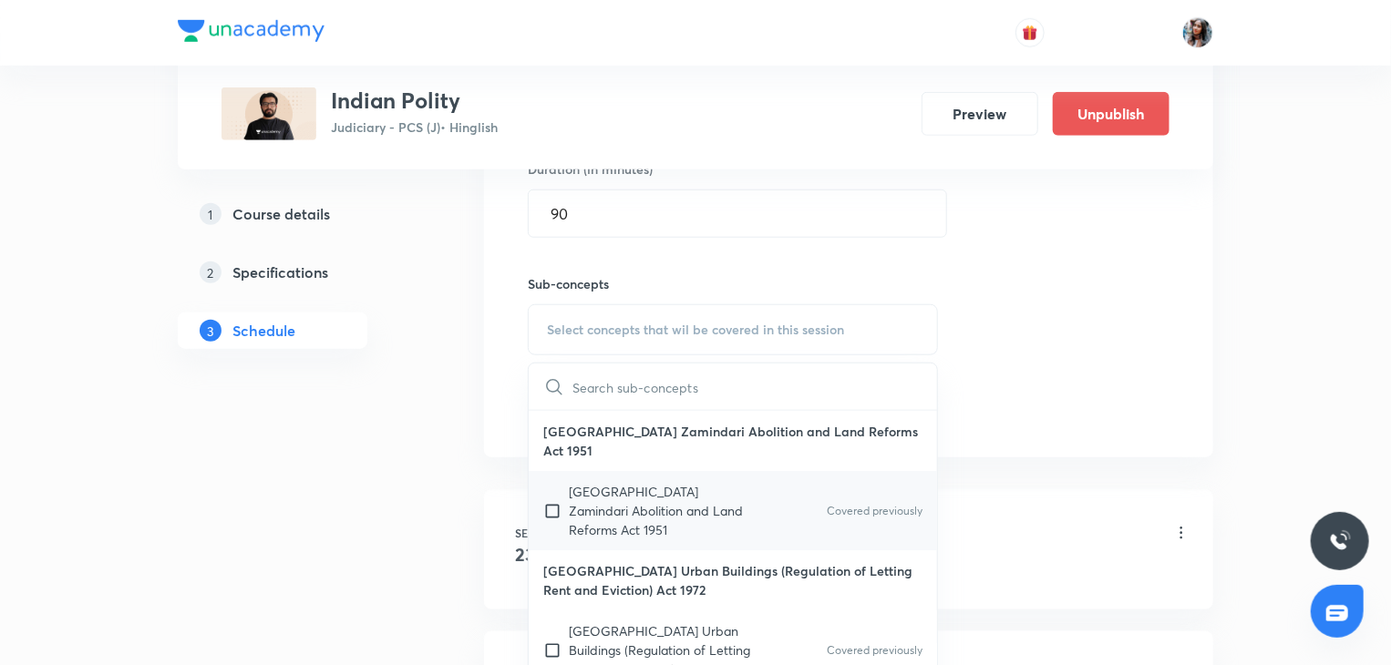
click at [645, 518] on p "Uttar Pradesh Zamindari Abolition and Land Reforms Act 1951" at bounding box center [661, 510] width 184 height 57
checkbox input "true"
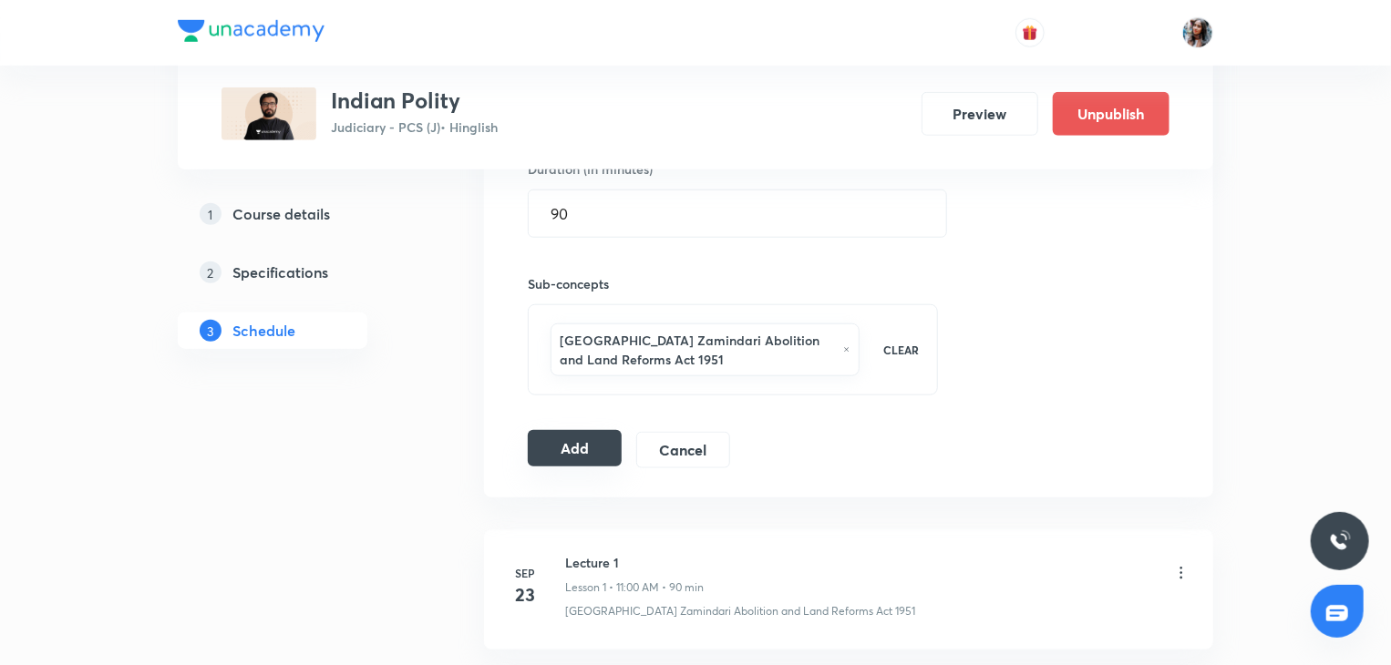
click at [566, 442] on button "Add" at bounding box center [575, 448] width 94 height 36
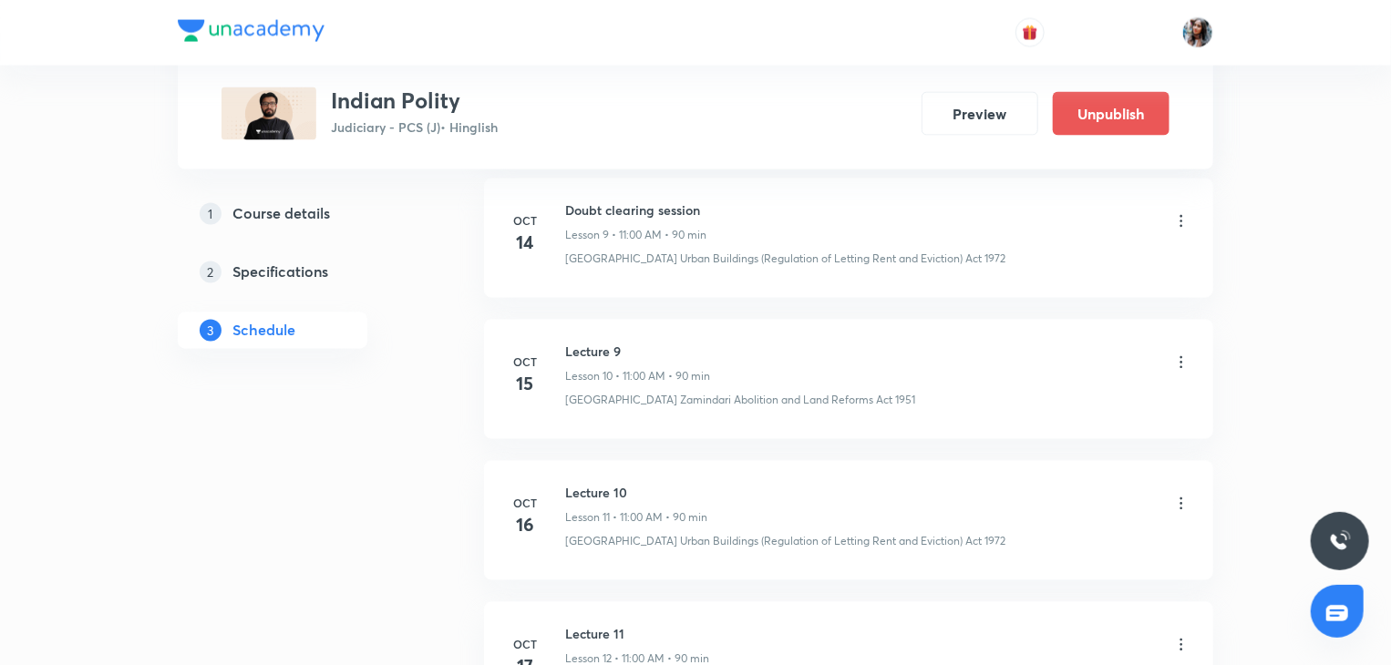
scroll to position [1794, 0]
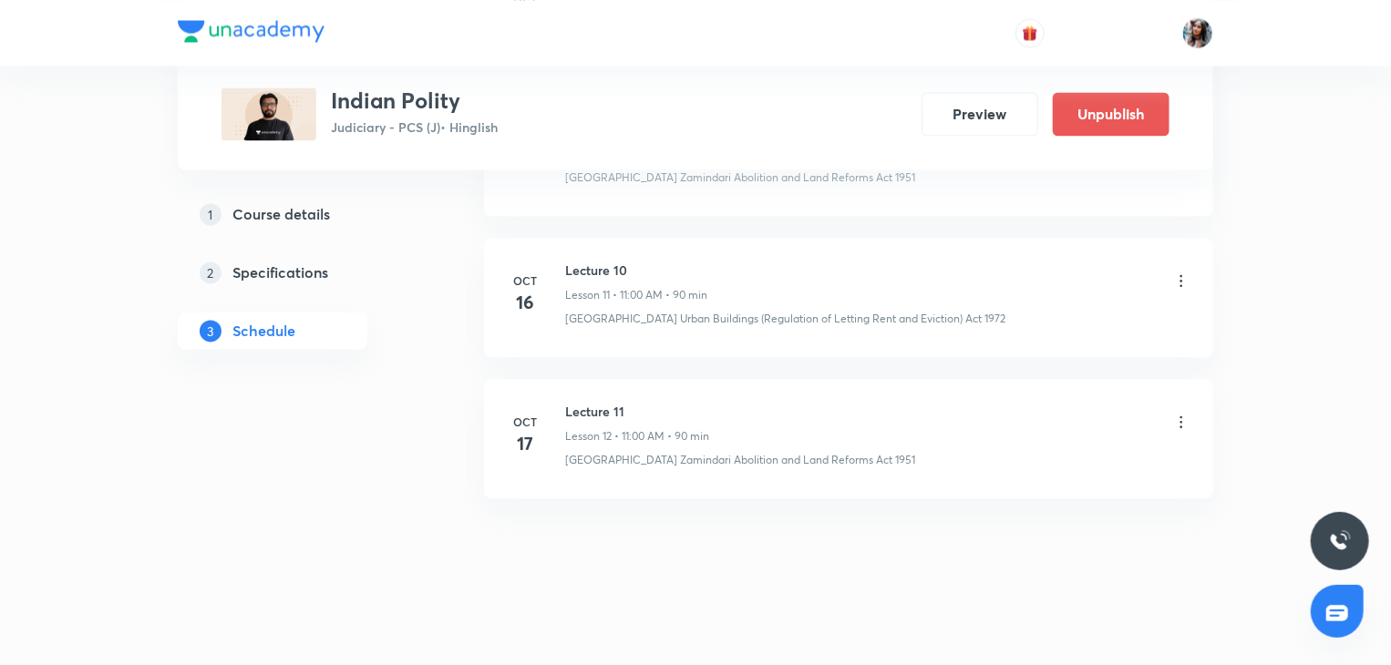
click at [587, 404] on h6 "Lecture 11" at bounding box center [637, 411] width 144 height 19
copy h6 "Lecture 11"
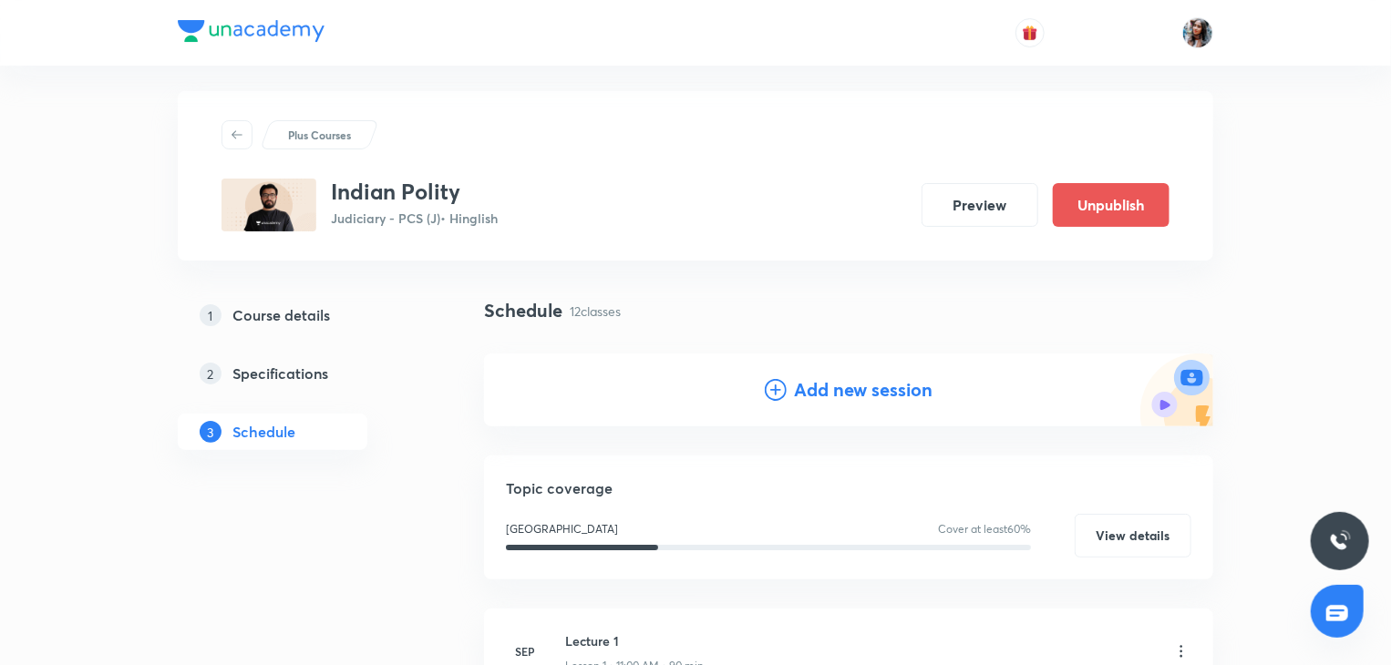
scroll to position [0, 0]
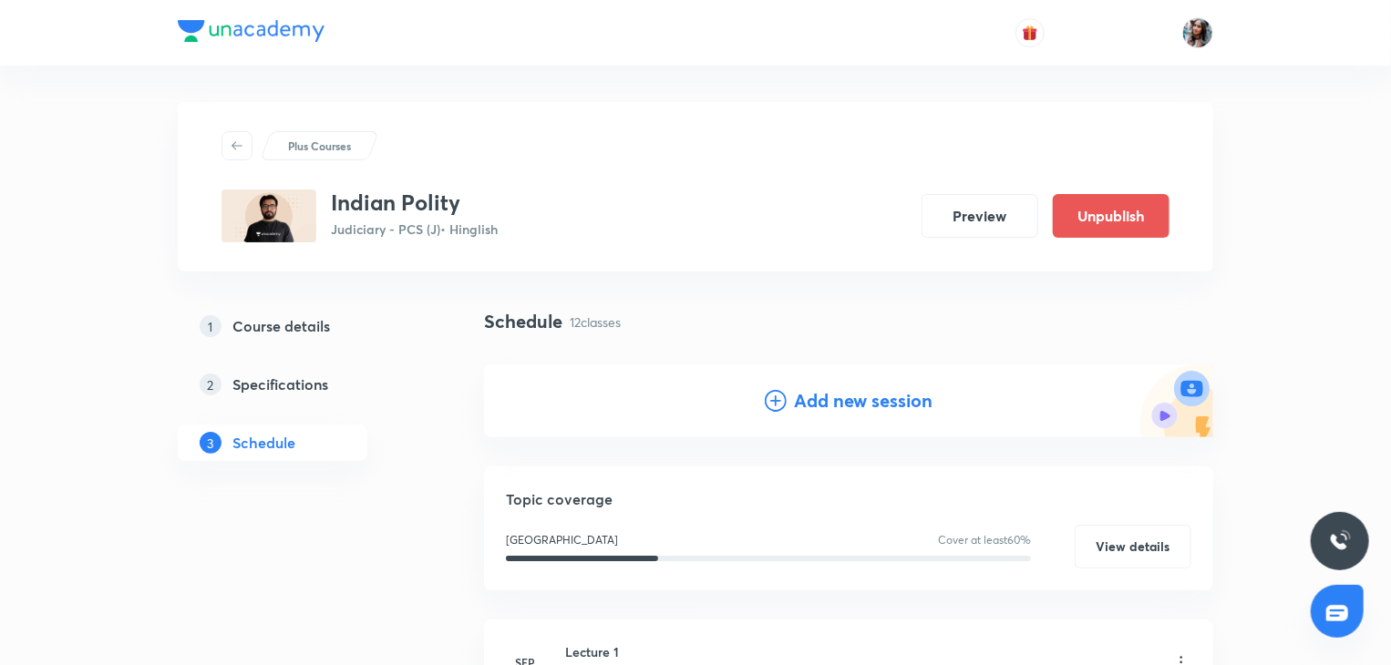
click at [787, 397] on div "Add new session" at bounding box center [849, 400] width 168 height 27
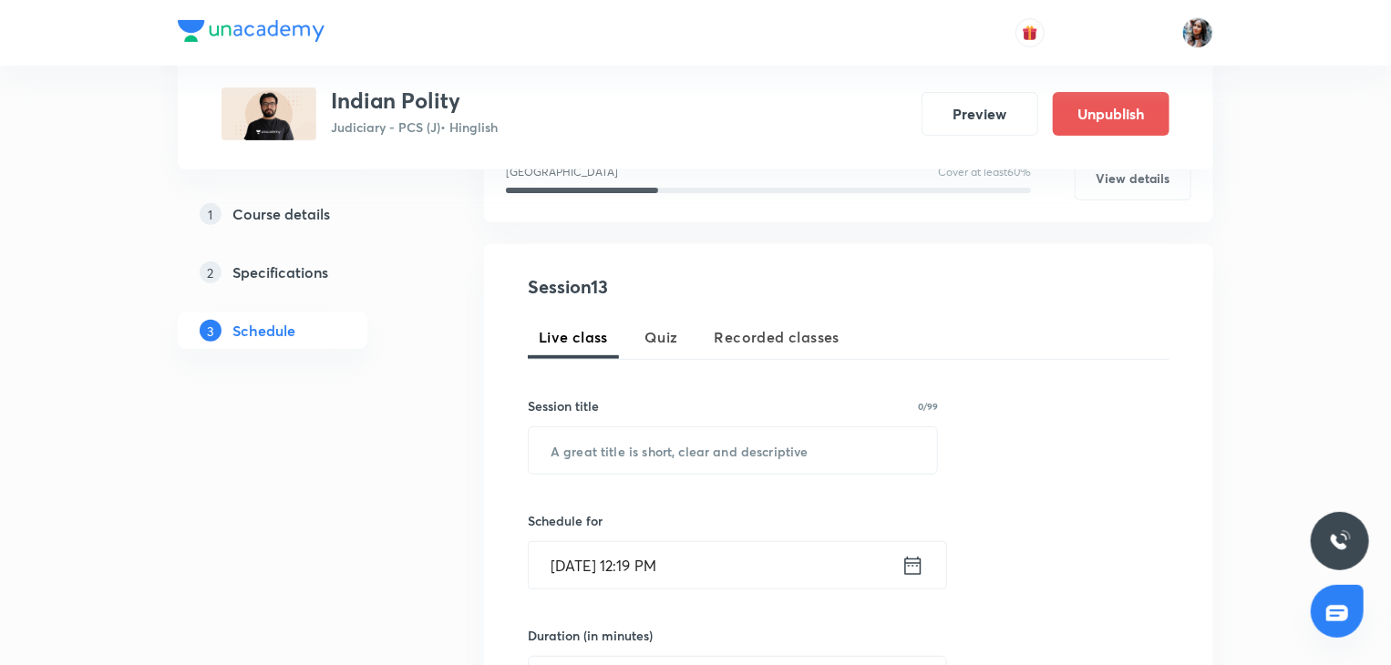
scroll to position [273, 0]
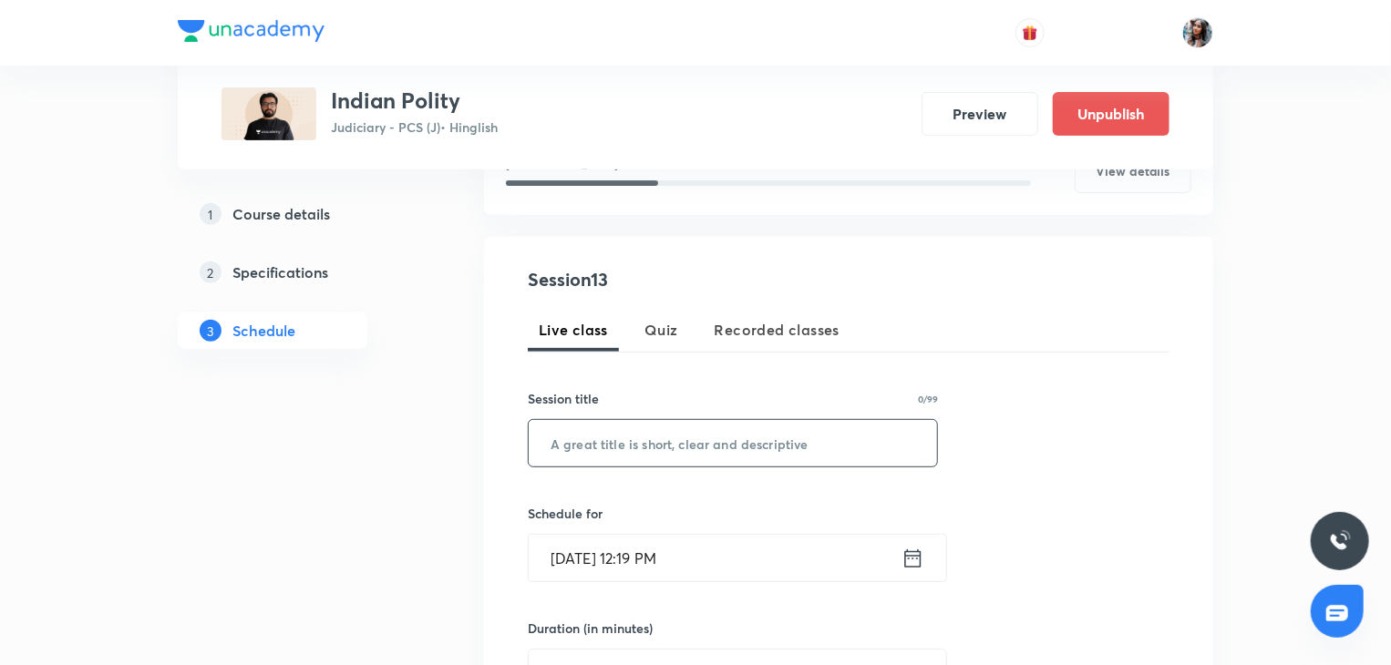
click at [703, 449] on input "text" at bounding box center [733, 443] width 408 height 46
paste input "Lecture 11"
type input "Lecture 12"
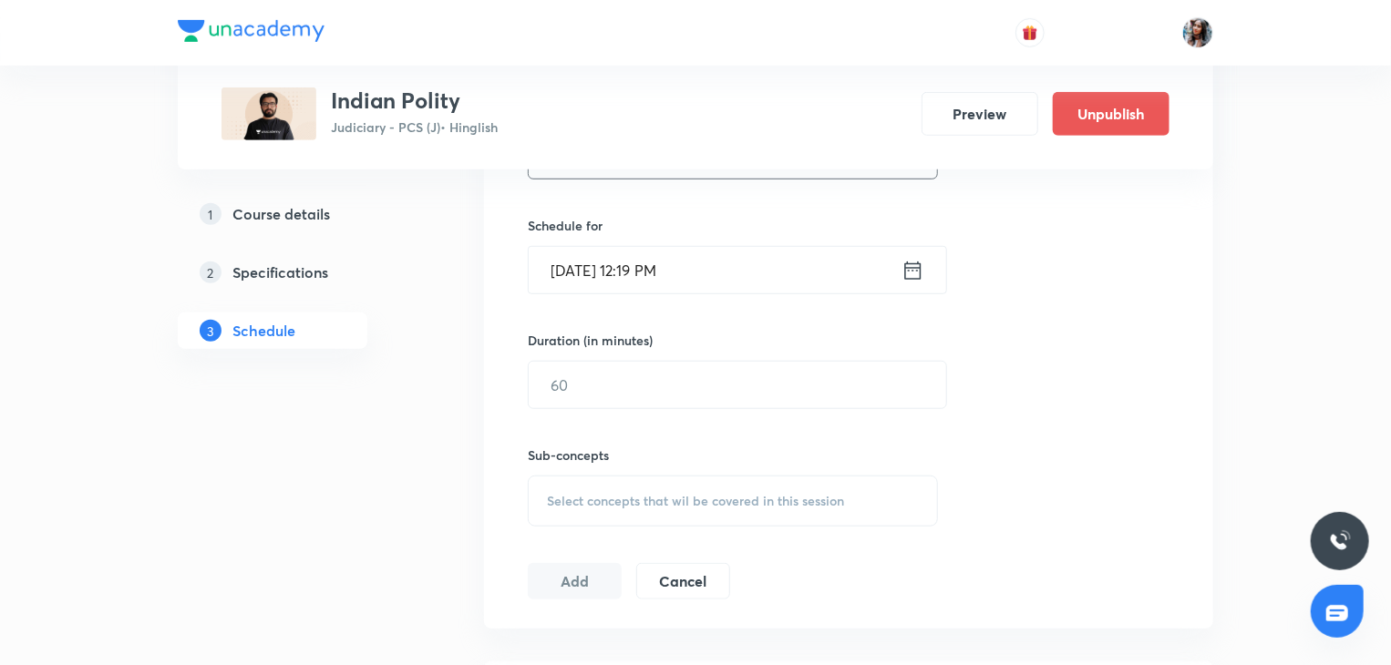
scroll to position [569, 0]
click at [744, 272] on input "Oct 7, 2025, 12:19 PM" at bounding box center [715, 263] width 373 height 46
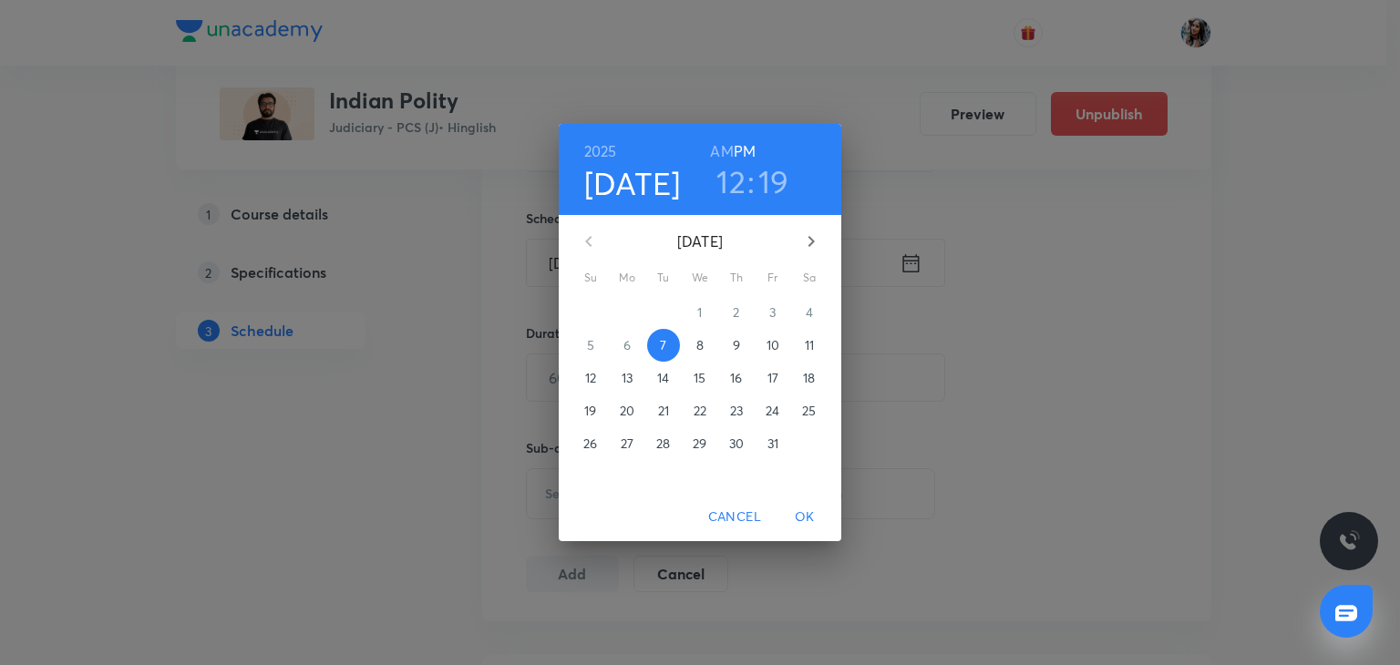
click at [765, 378] on span "17" at bounding box center [772, 378] width 33 height 18
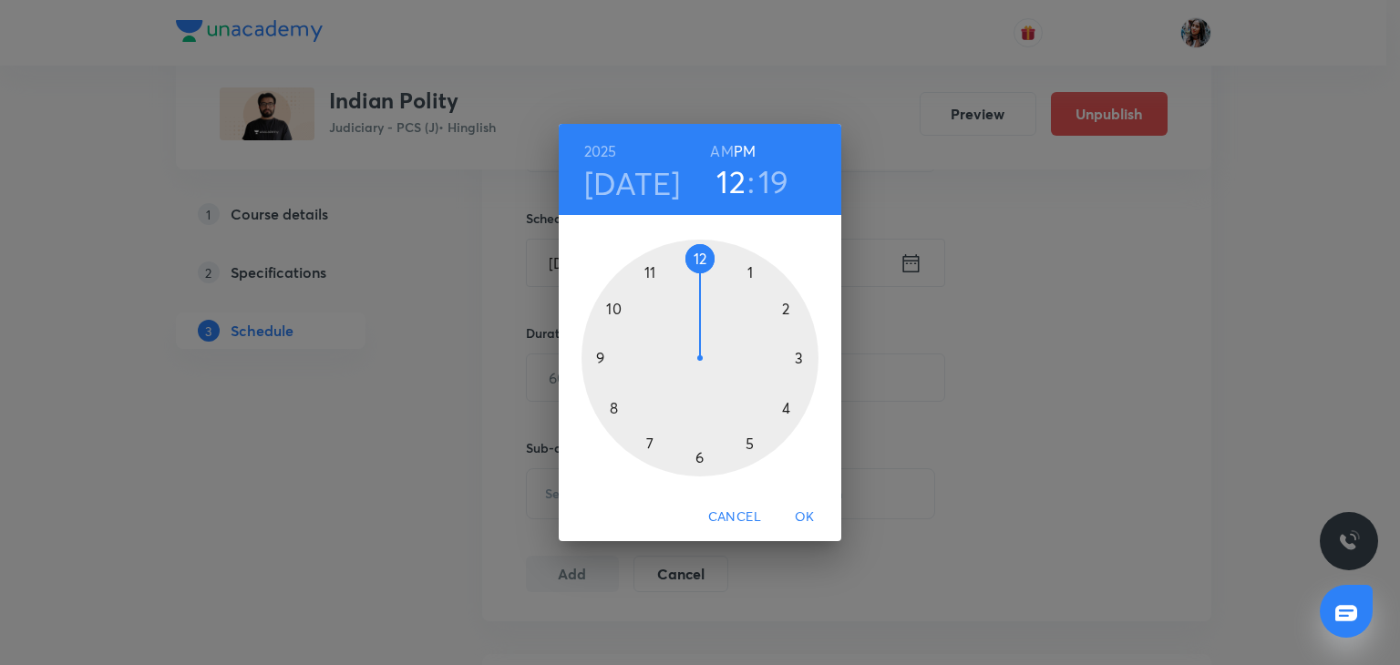
click at [715, 144] on h6 "AM" at bounding box center [721, 152] width 23 height 26
click at [650, 270] on div at bounding box center [699, 358] width 237 height 237
click at [698, 257] on div at bounding box center [699, 358] width 237 height 237
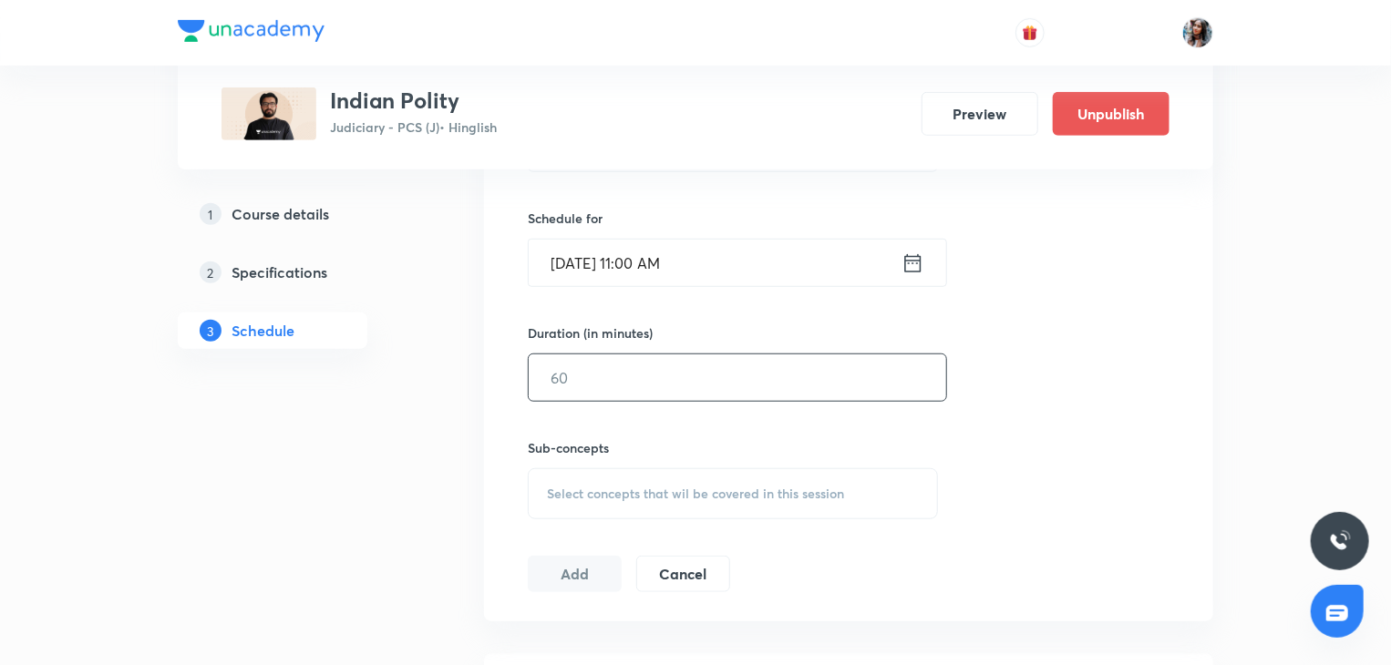
scroll to position [589, 0]
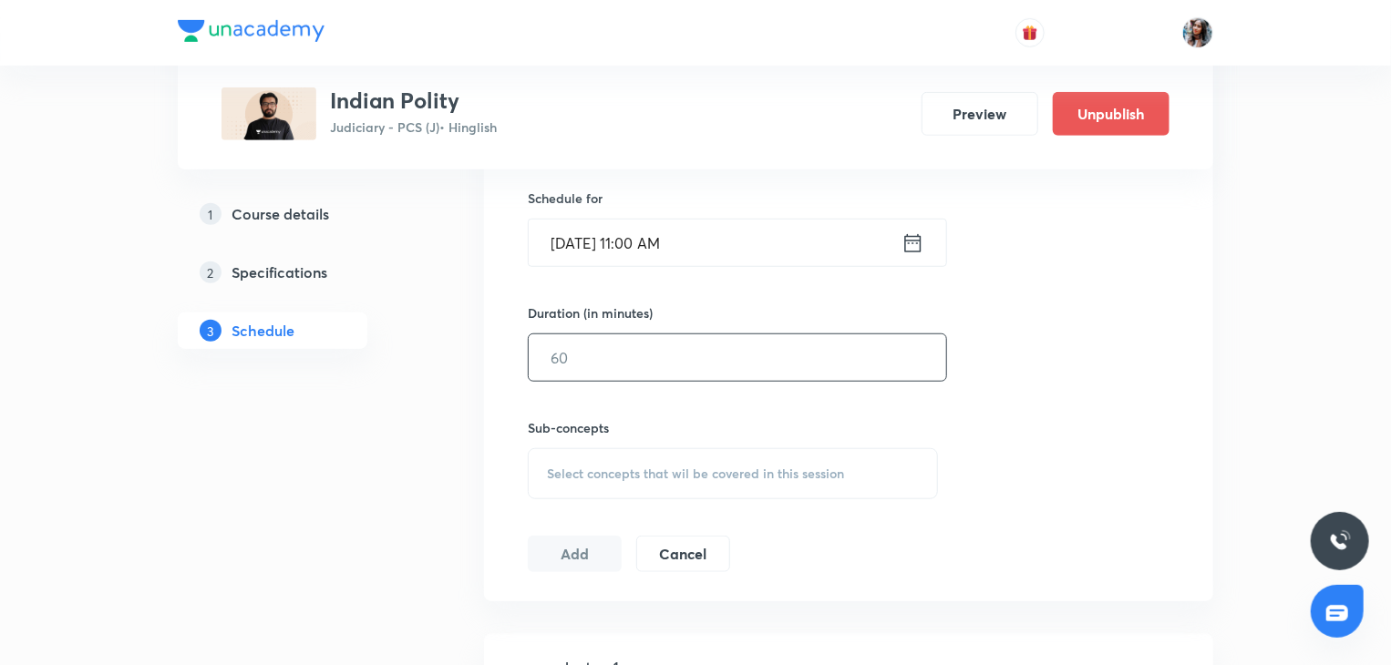
click at [704, 352] on input "text" at bounding box center [737, 357] width 417 height 46
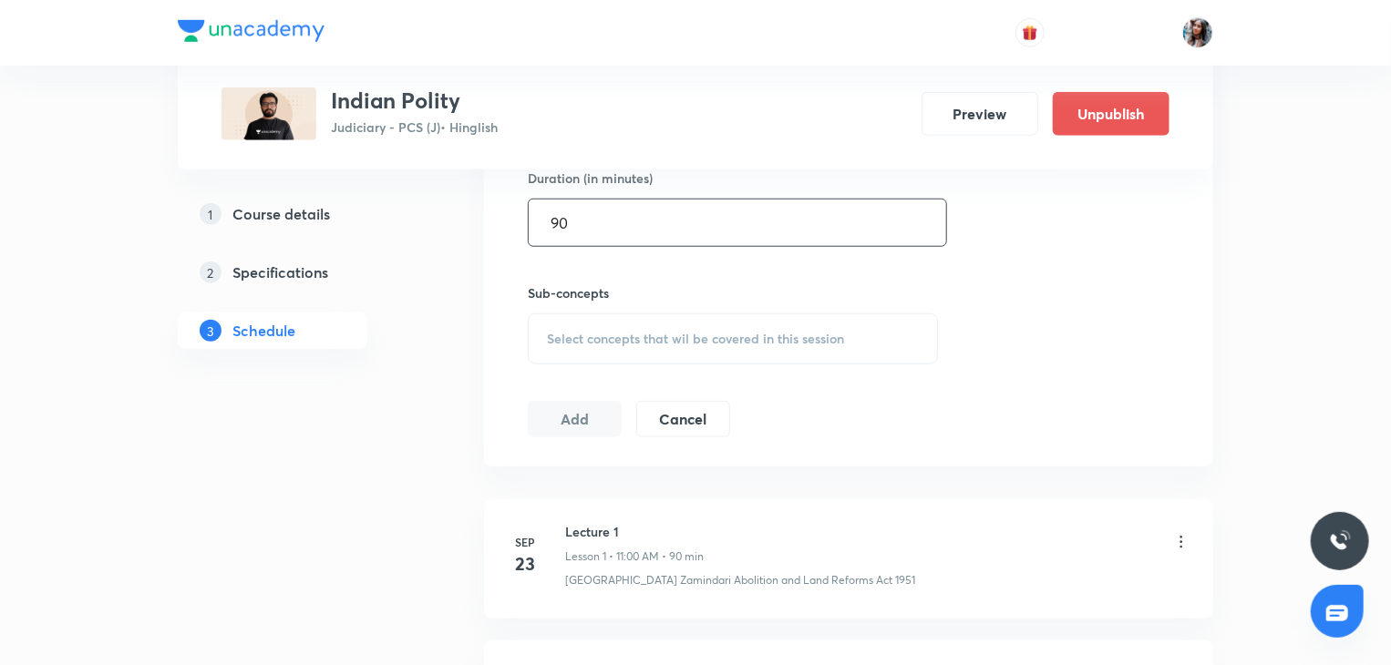
scroll to position [724, 0]
type input "90"
click at [659, 319] on div "Select concepts that wil be covered in this session" at bounding box center [733, 338] width 410 height 51
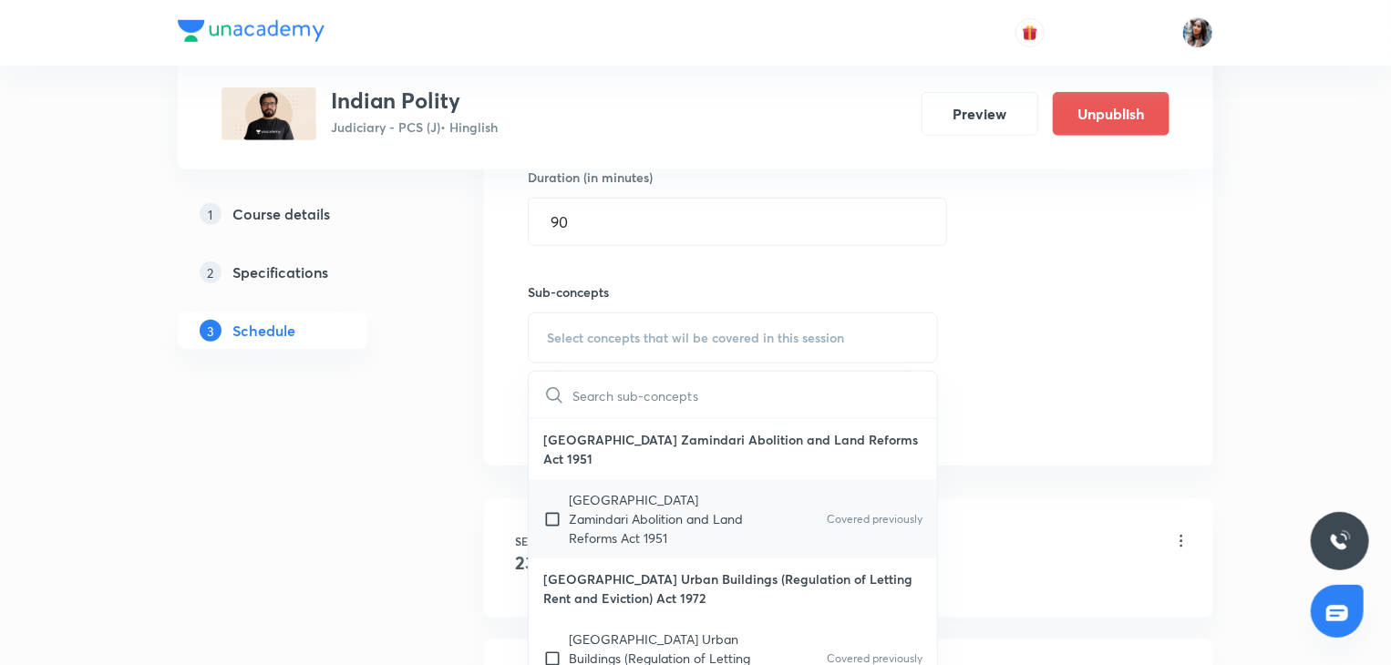
click at [612, 504] on p "Uttar Pradesh Zamindari Abolition and Land Reforms Act 1951" at bounding box center [661, 518] width 184 height 57
checkbox input "true"
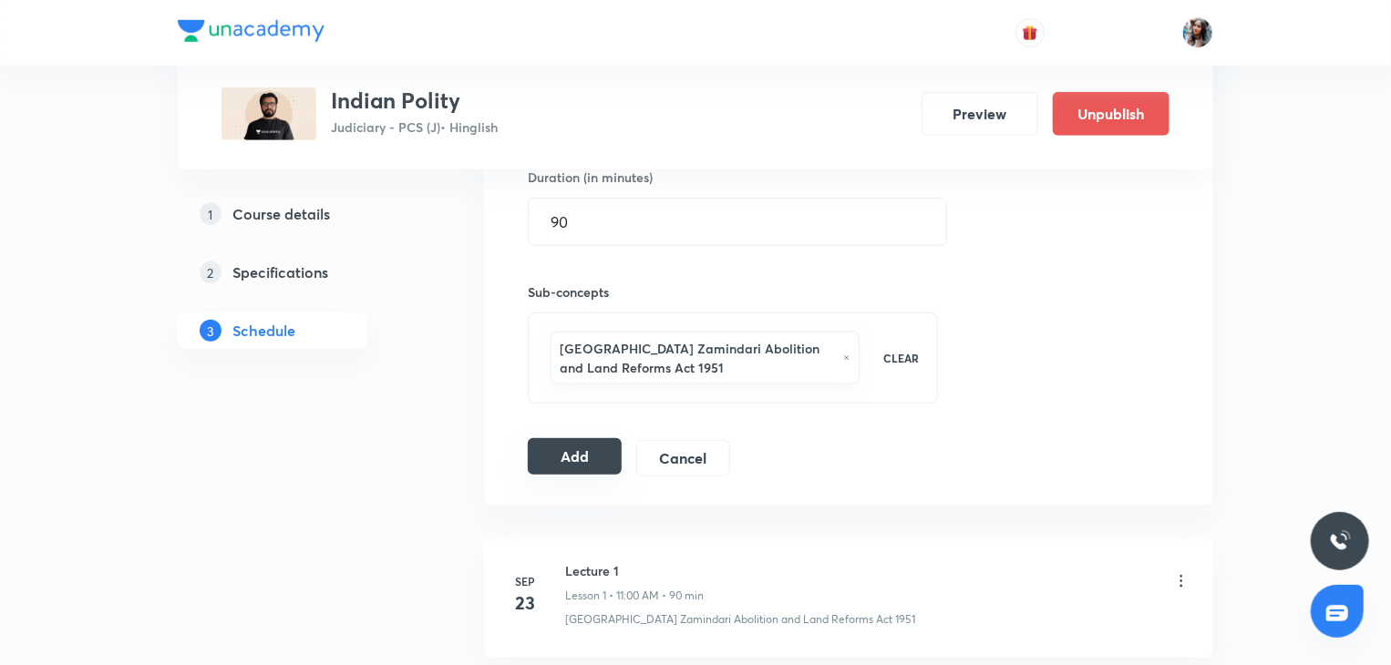
click at [586, 448] on button "Add" at bounding box center [575, 456] width 94 height 36
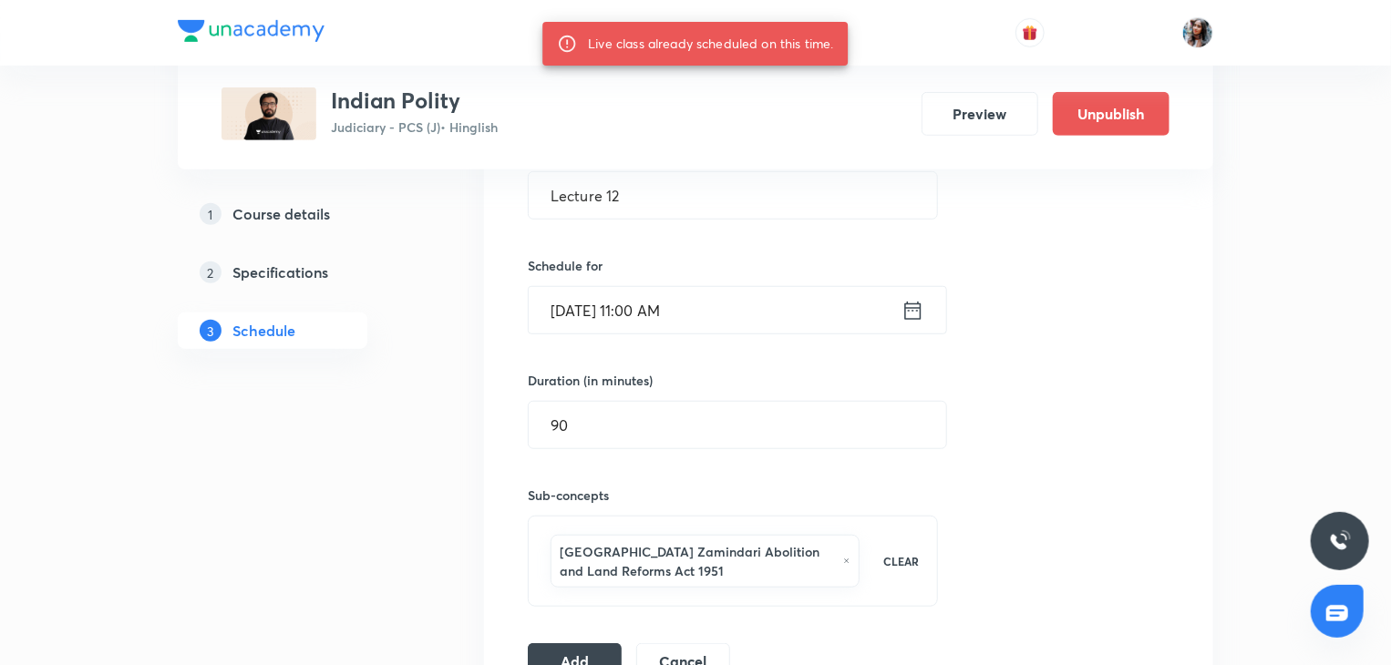
scroll to position [508, 0]
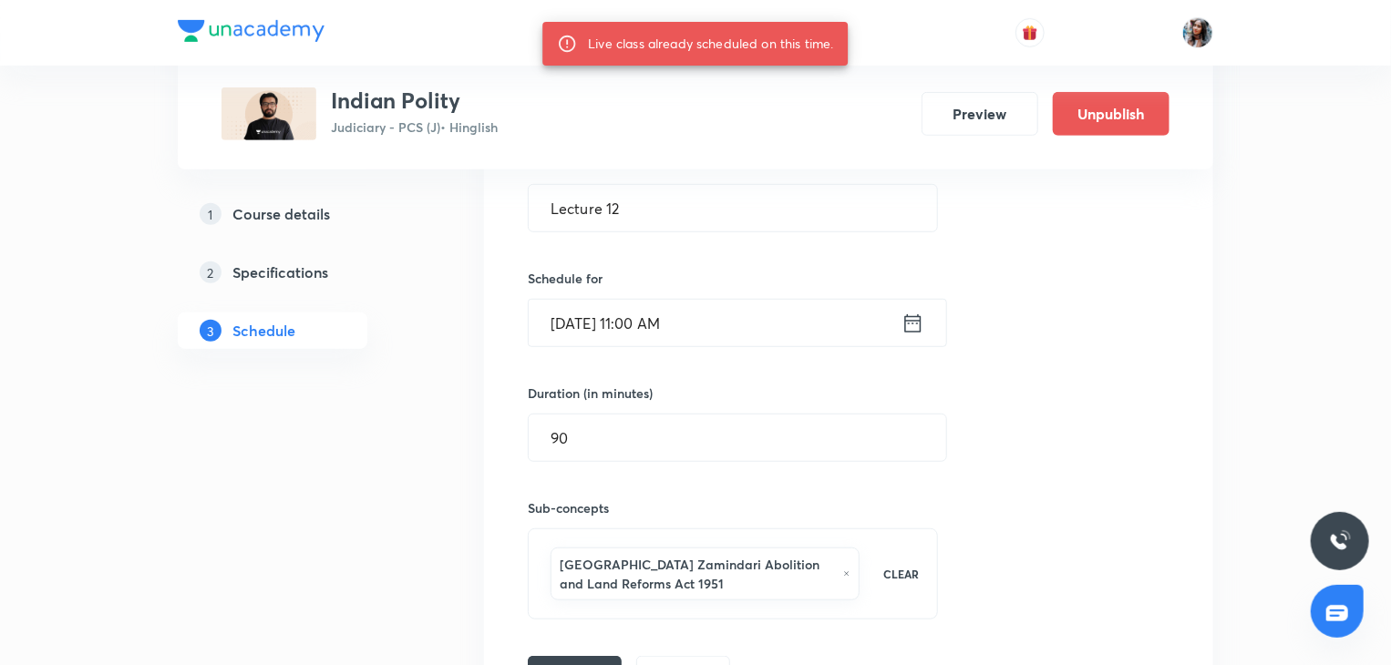
click at [757, 334] on input "Oct 17, 2025, 11:00 AM" at bounding box center [715, 323] width 373 height 46
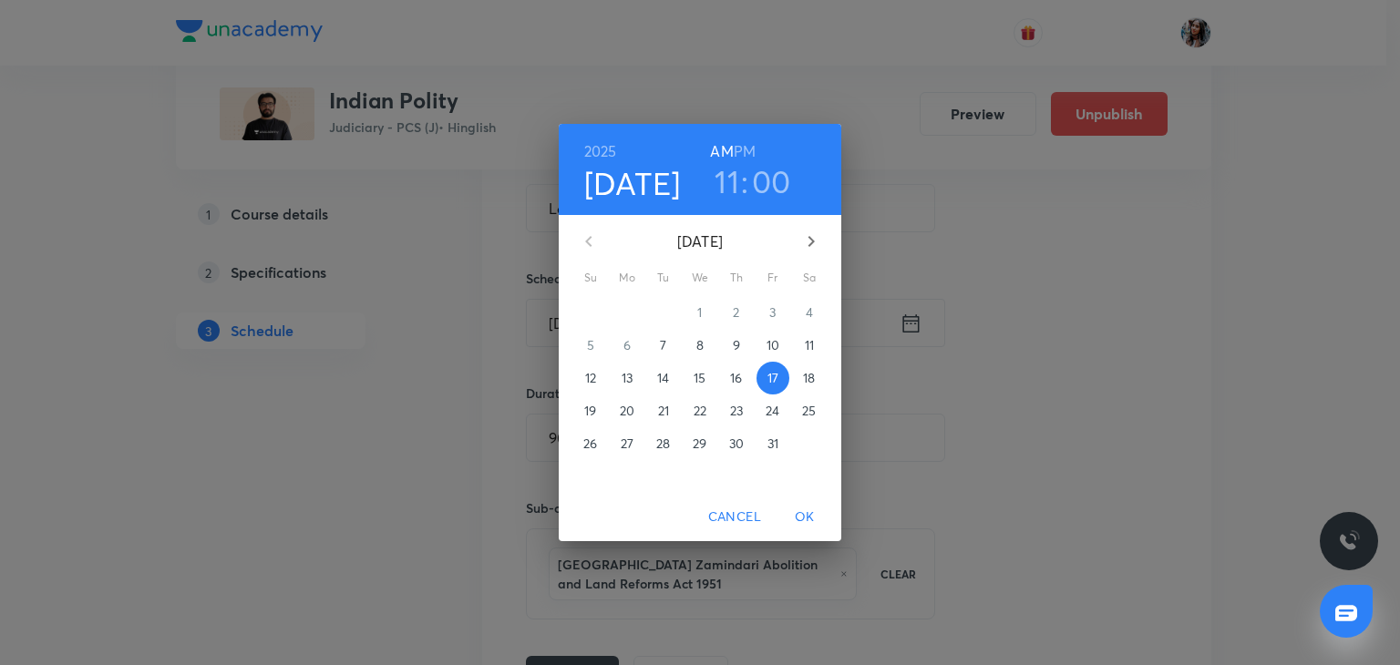
click at [805, 375] on p "18" at bounding box center [809, 378] width 12 height 18
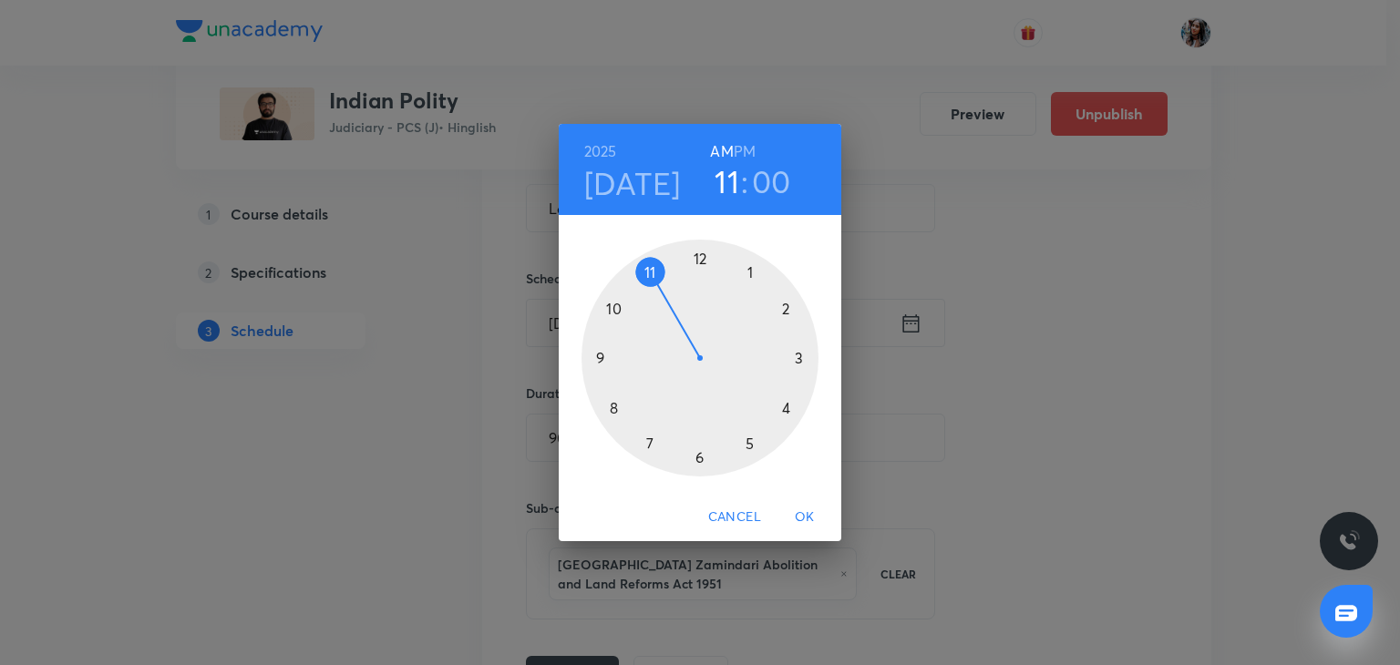
click at [808, 506] on span "OK" at bounding box center [805, 517] width 44 height 23
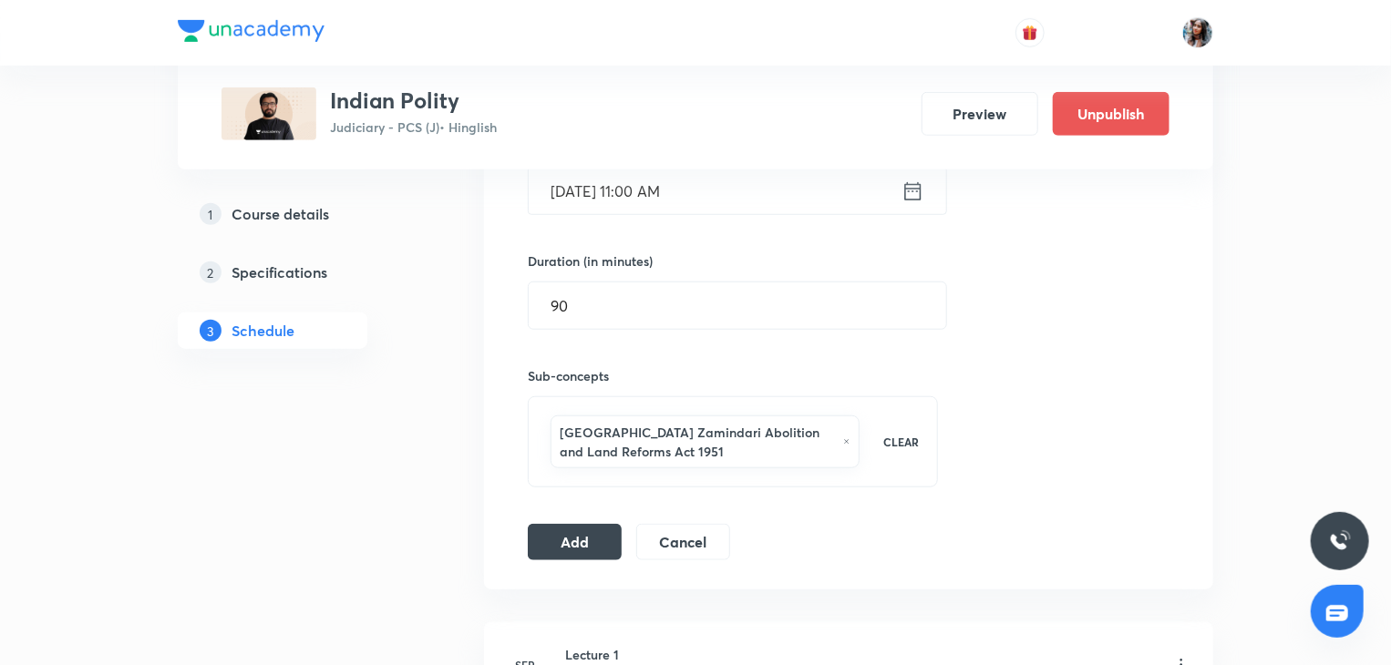
scroll to position [651, 0]
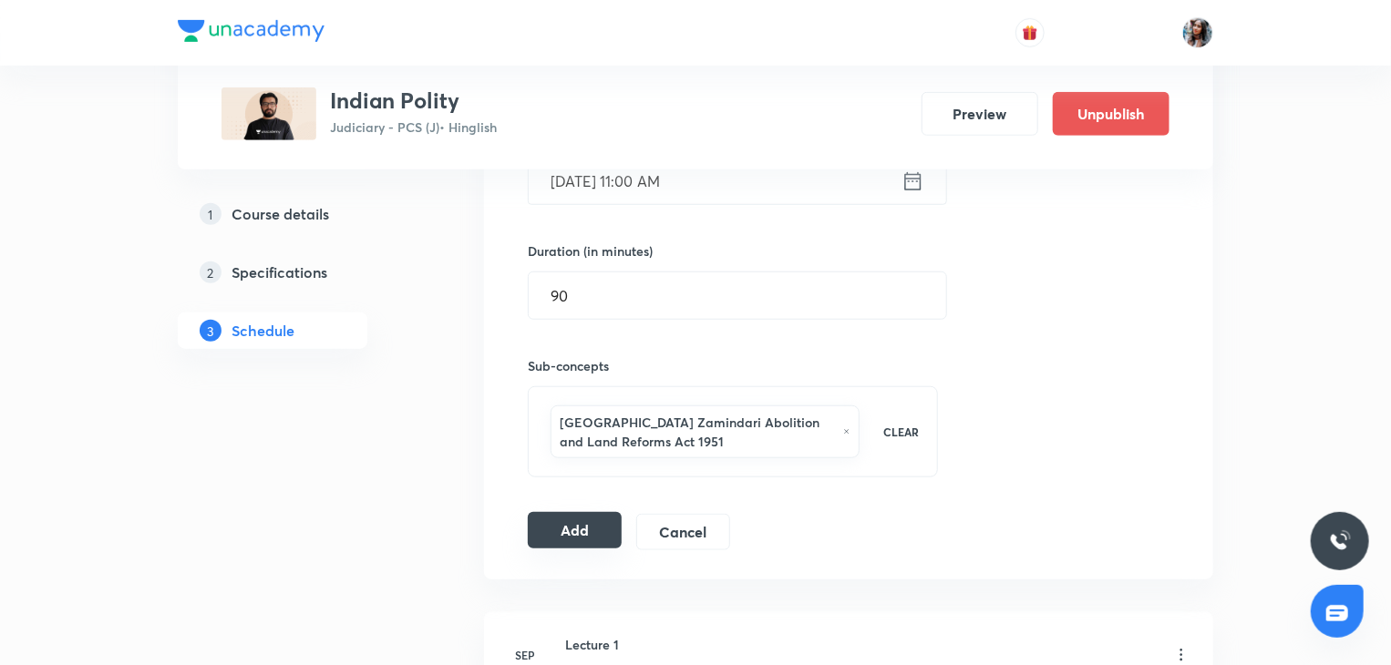
click at [580, 518] on button "Add" at bounding box center [575, 530] width 94 height 36
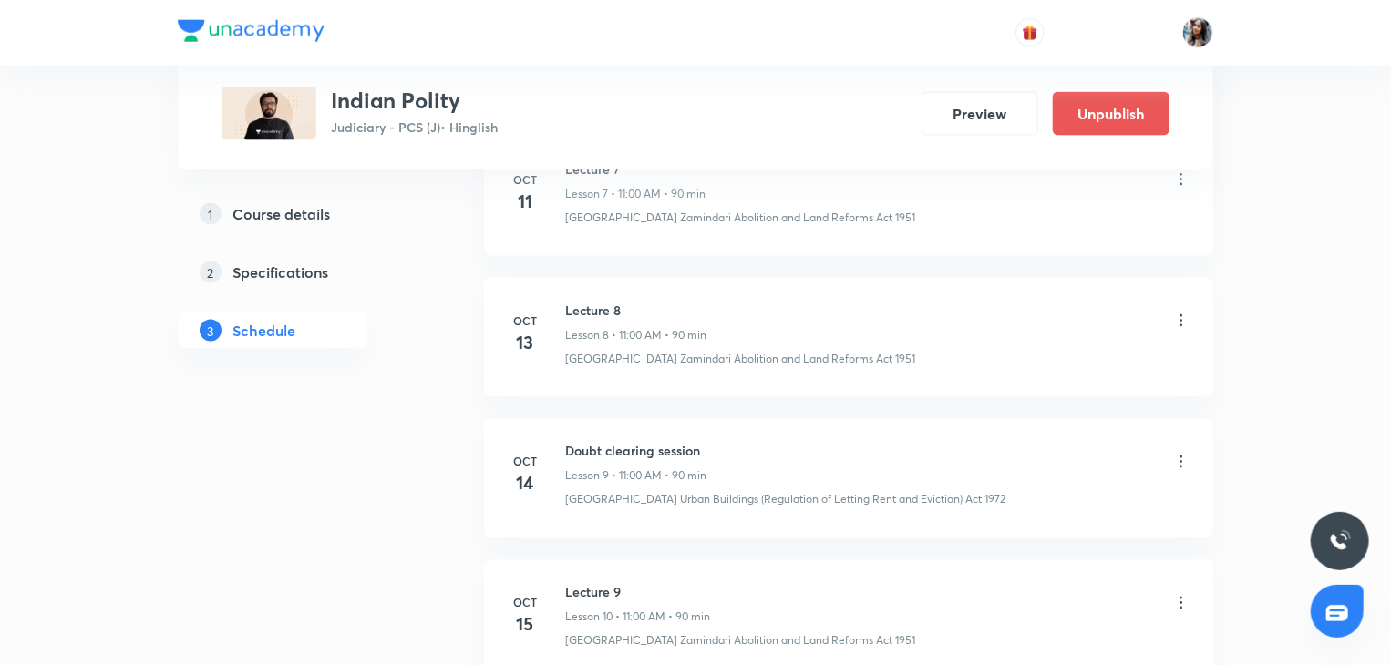
scroll to position [1336, 0]
click at [584, 442] on h6 "Doubt clearing session" at bounding box center [635, 446] width 141 height 19
copy h6 "Doubt clearing session"
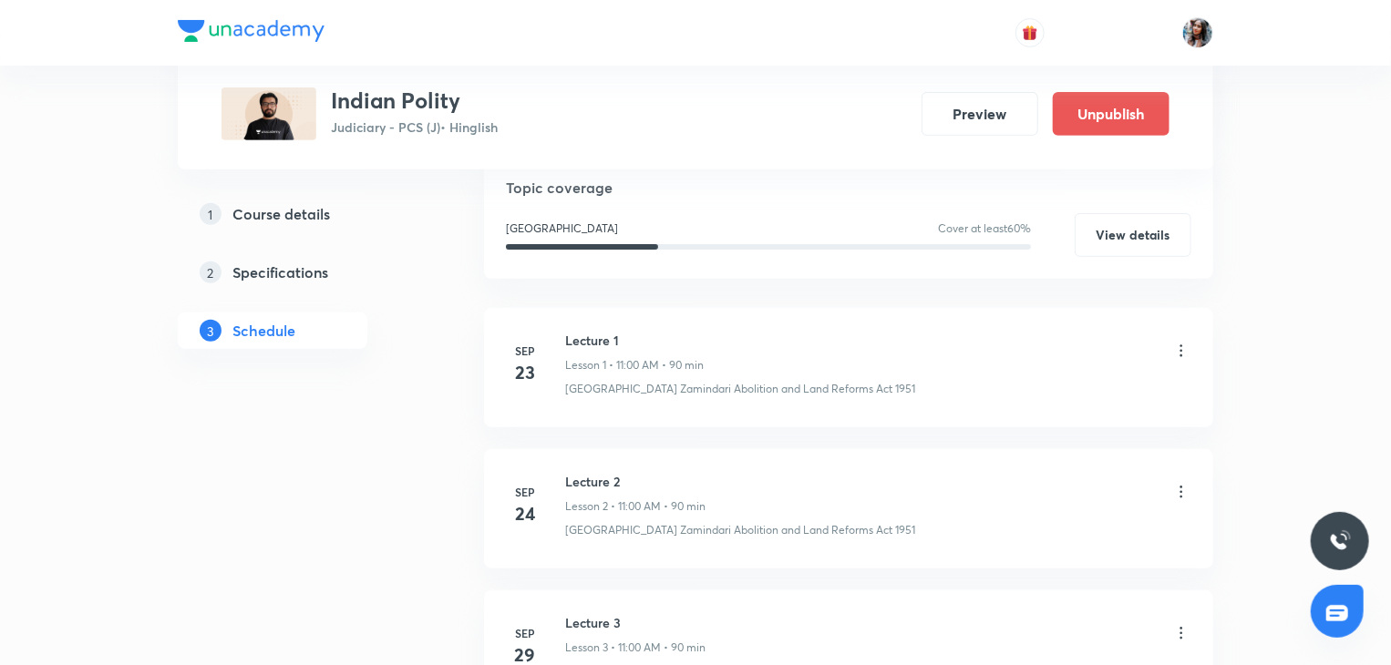
scroll to position [0, 0]
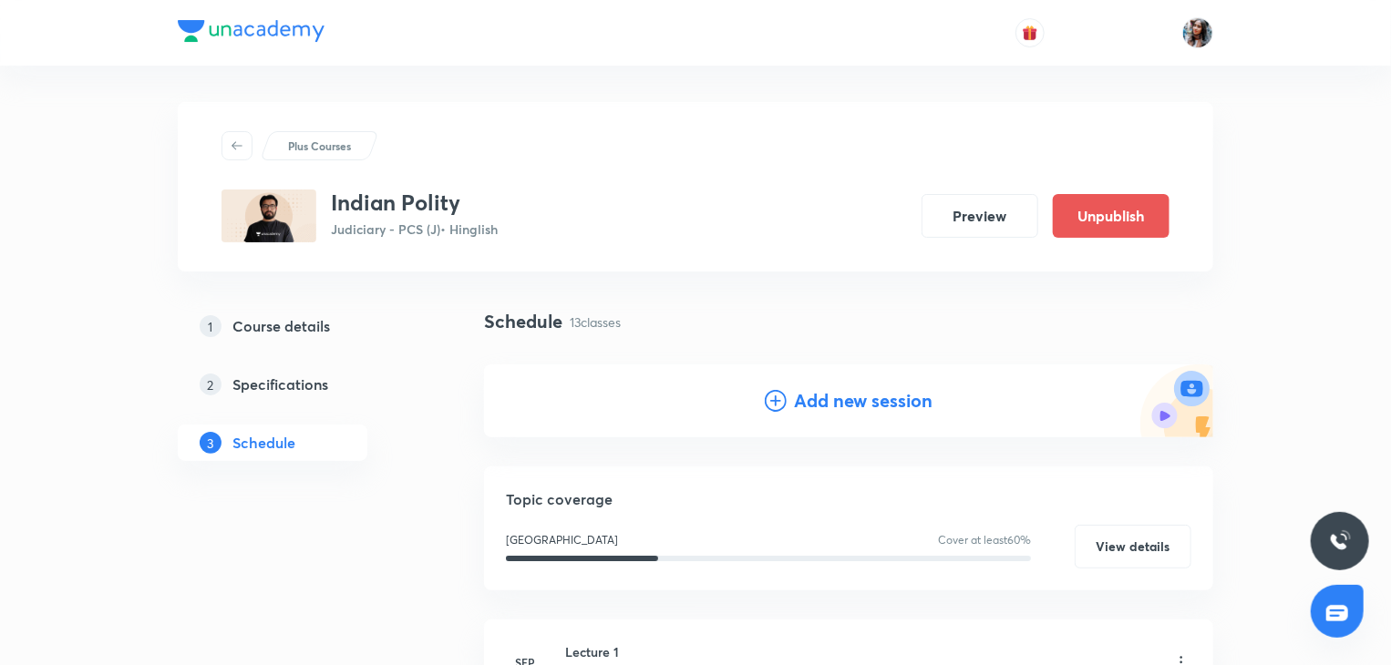
click at [813, 393] on h4 "Add new session" at bounding box center [863, 400] width 139 height 27
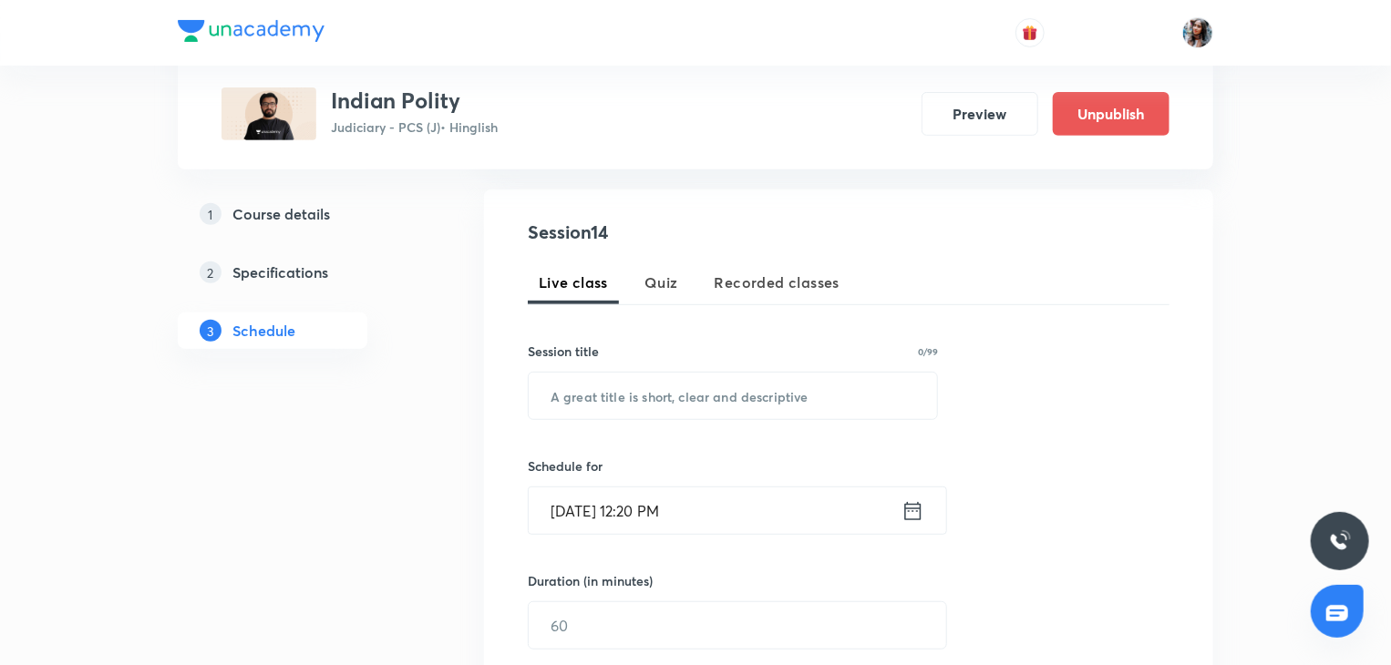
scroll to position [332, 0]
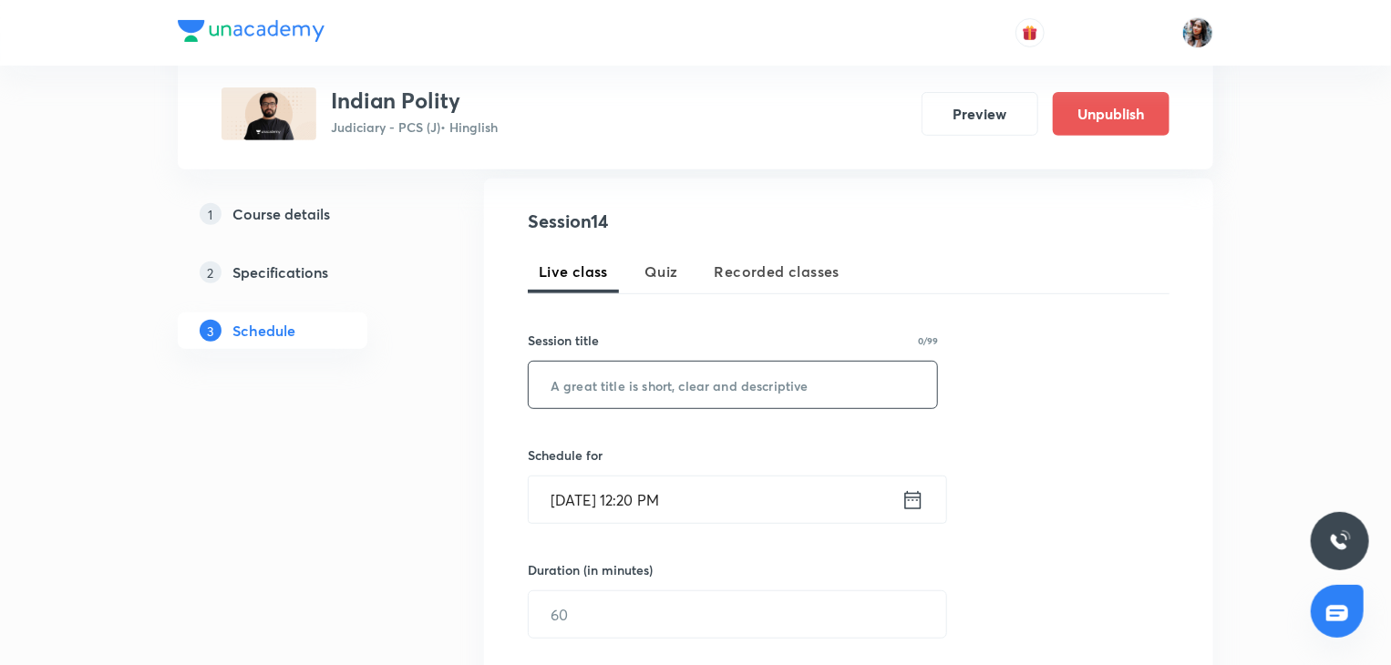
click at [649, 374] on input "text" at bounding box center [733, 385] width 408 height 46
paste input "Doubt clearing session"
type input "Doubt clearing session"
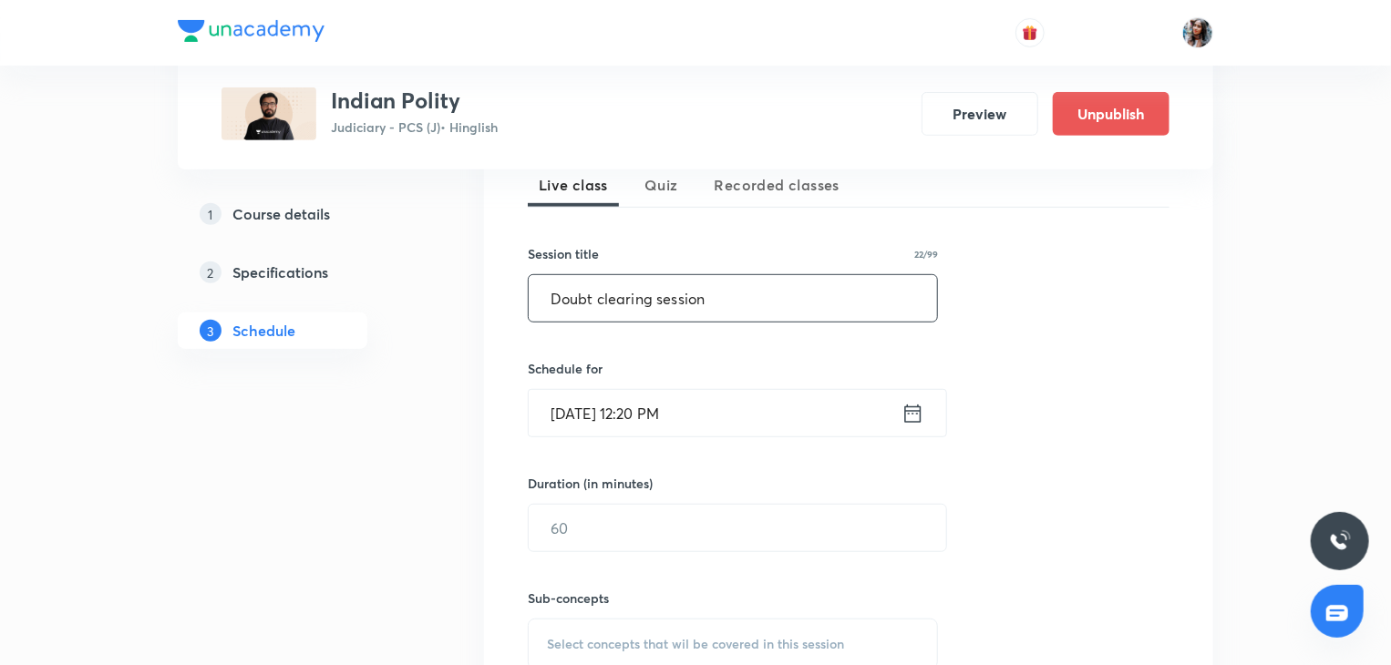
scroll to position [425, 0]
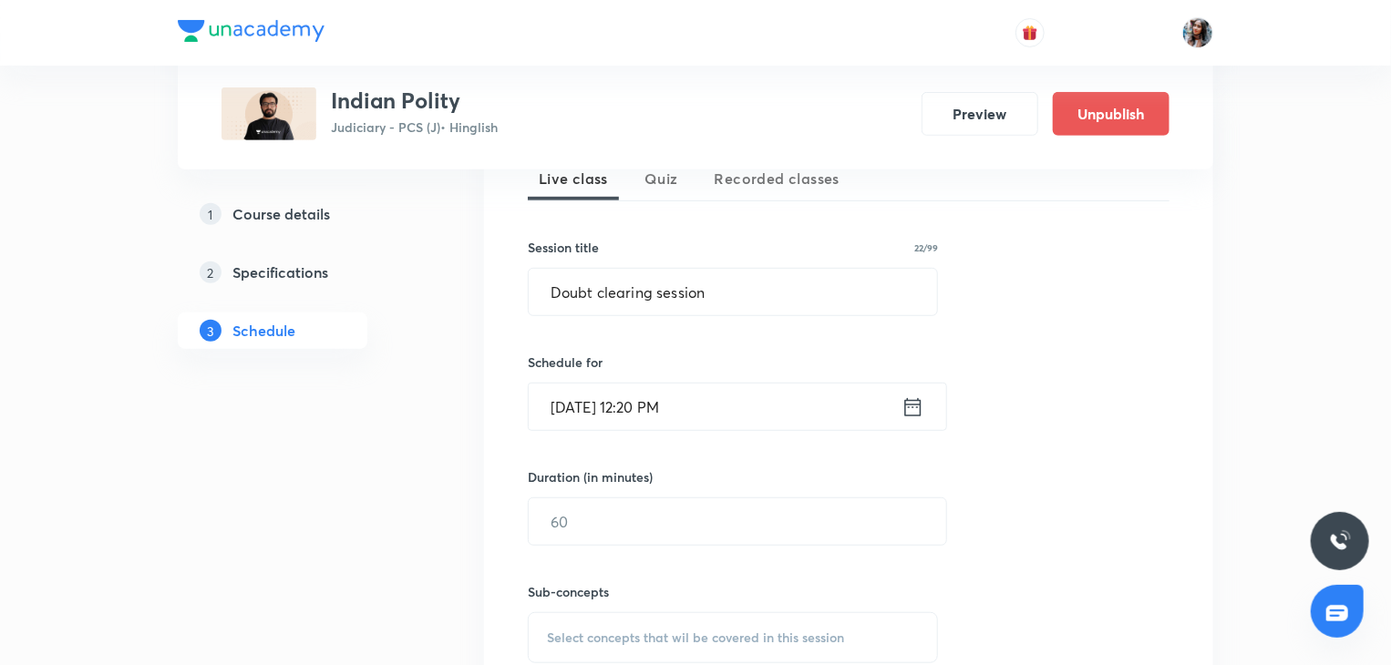
click at [716, 403] on input "Oct 7, 2025, 12:20 PM" at bounding box center [715, 407] width 373 height 46
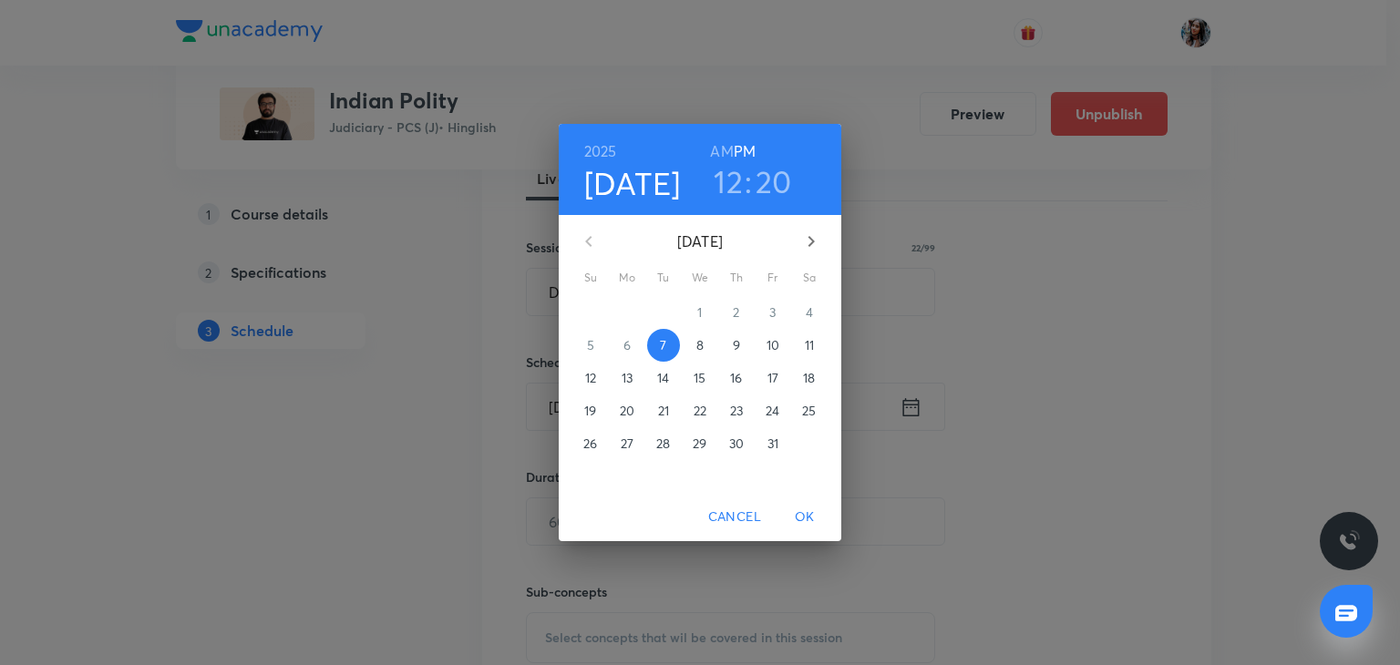
click at [773, 409] on p "24" at bounding box center [772, 411] width 14 height 18
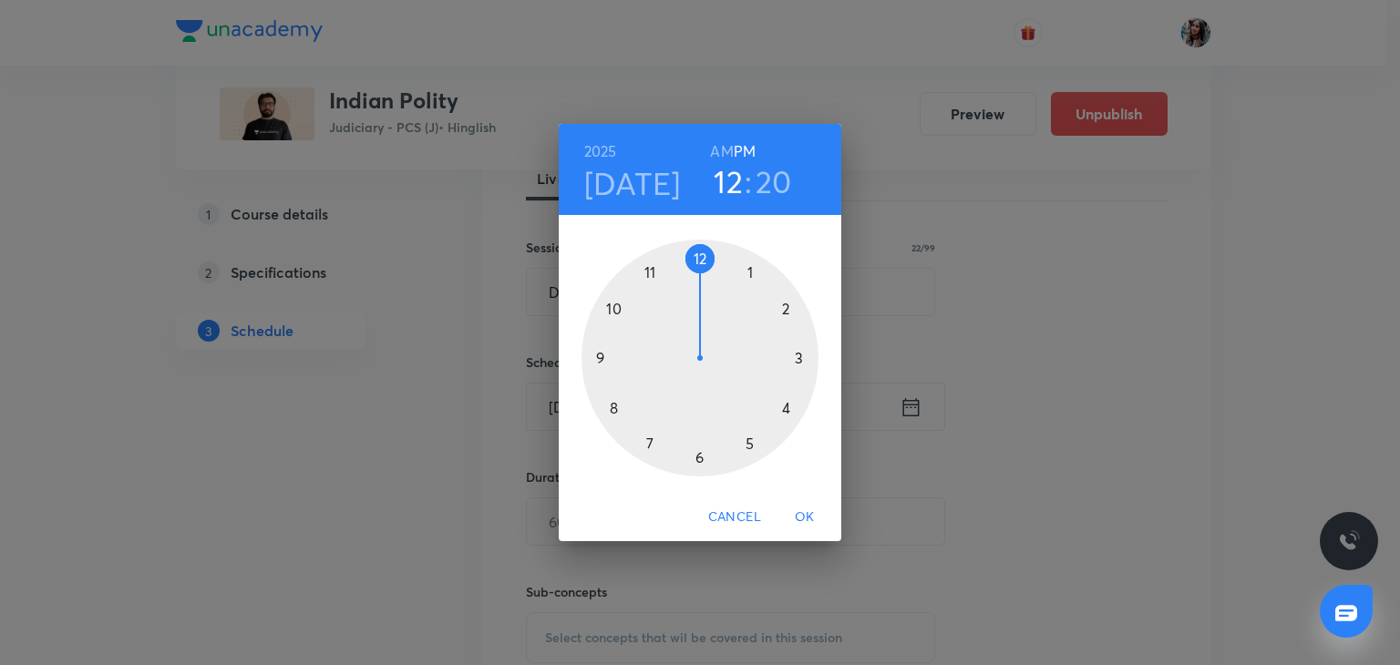
click at [725, 139] on h6 "AM" at bounding box center [721, 152] width 23 height 26
click at [651, 277] on div at bounding box center [699, 358] width 237 height 237
click at [700, 256] on div at bounding box center [699, 358] width 237 height 237
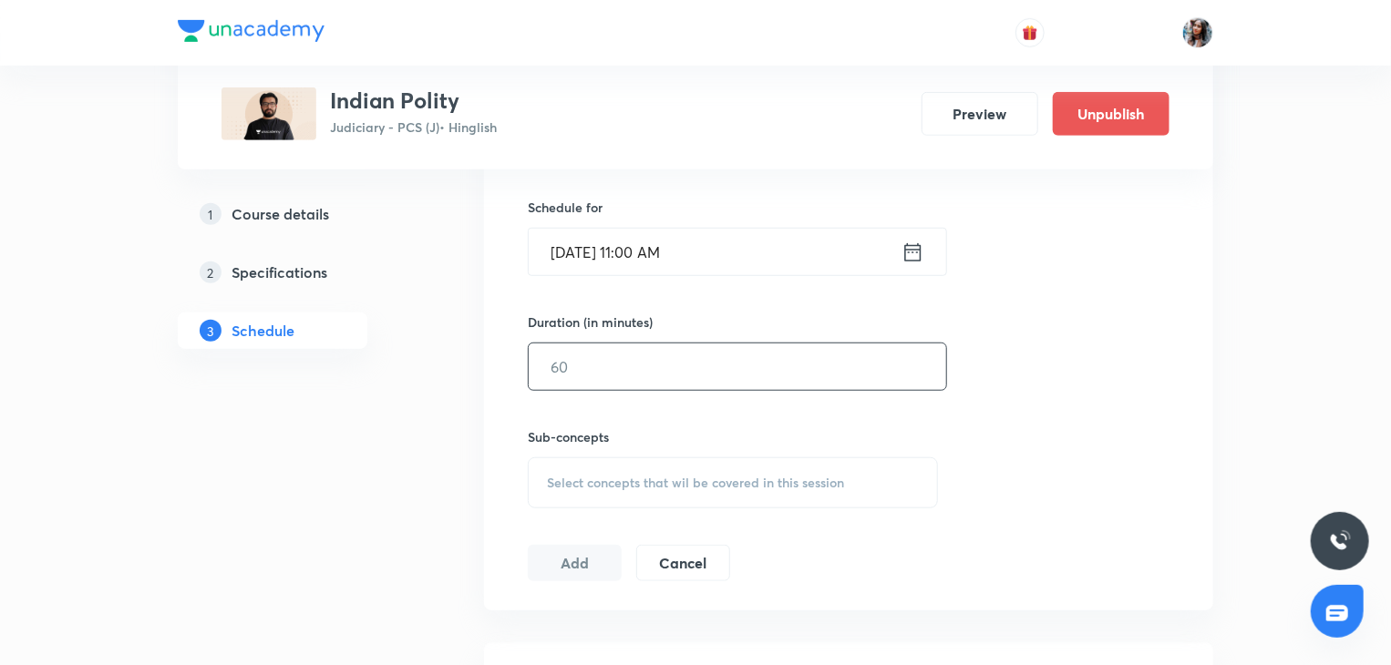
scroll to position [581, 0]
click at [691, 354] on input "text" at bounding box center [737, 365] width 417 height 46
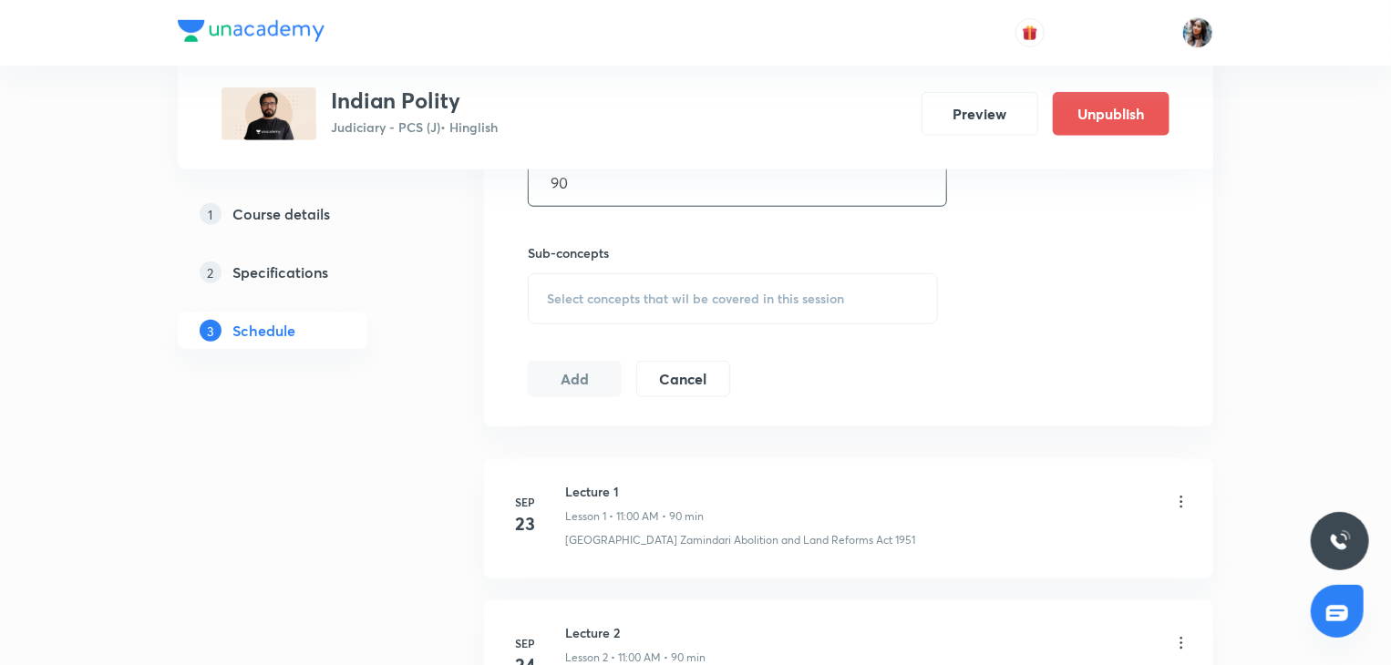
scroll to position [767, 0]
type input "90"
click at [674, 317] on div "Select concepts that wil be covered in this session" at bounding box center [733, 295] width 410 height 51
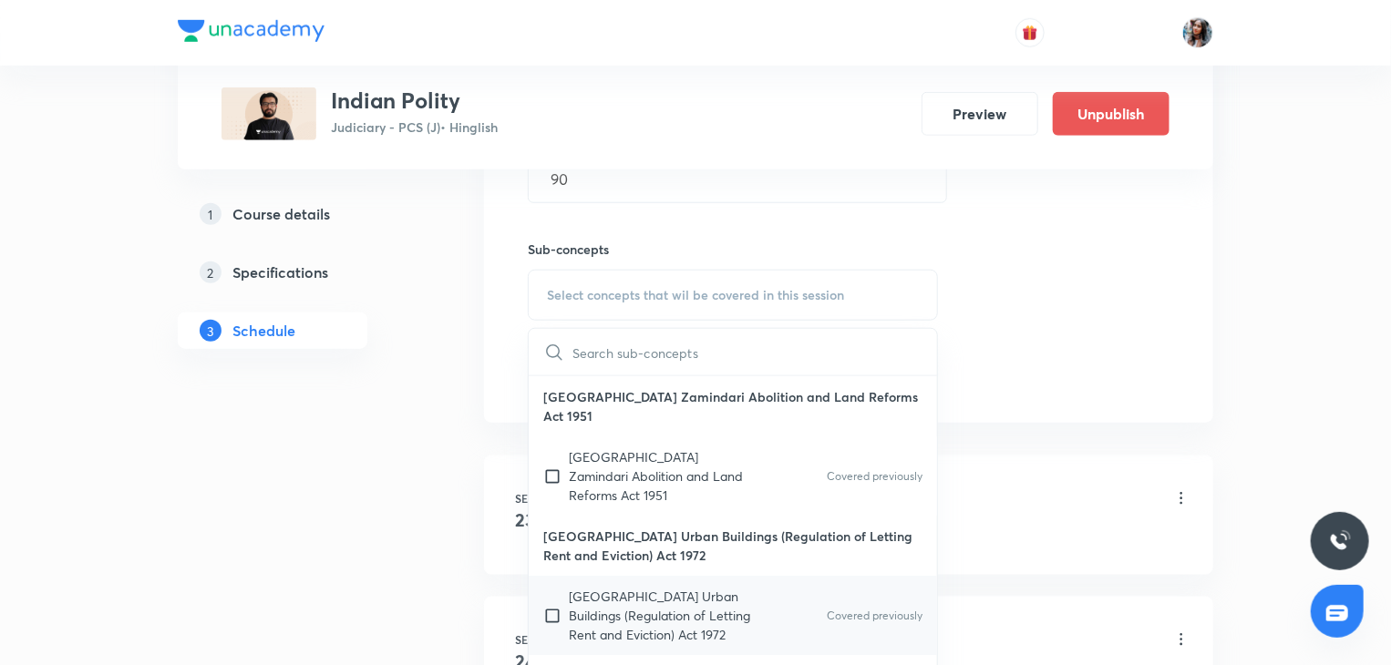
click at [618, 577] on div "Uttar Pradesh Urban Buildings (Regulation of Letting Rent and Eviction) Act 197…" at bounding box center [733, 615] width 408 height 79
checkbox input "true"
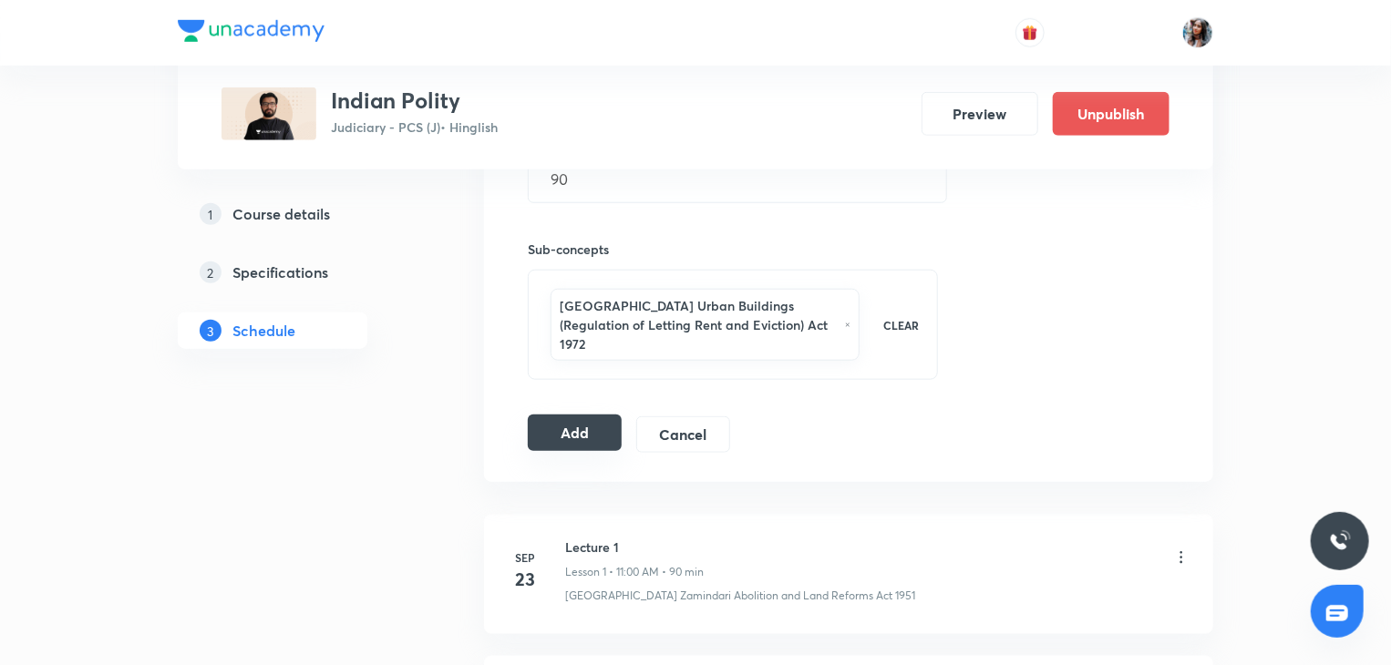
click at [564, 415] on button "Add" at bounding box center [575, 433] width 94 height 36
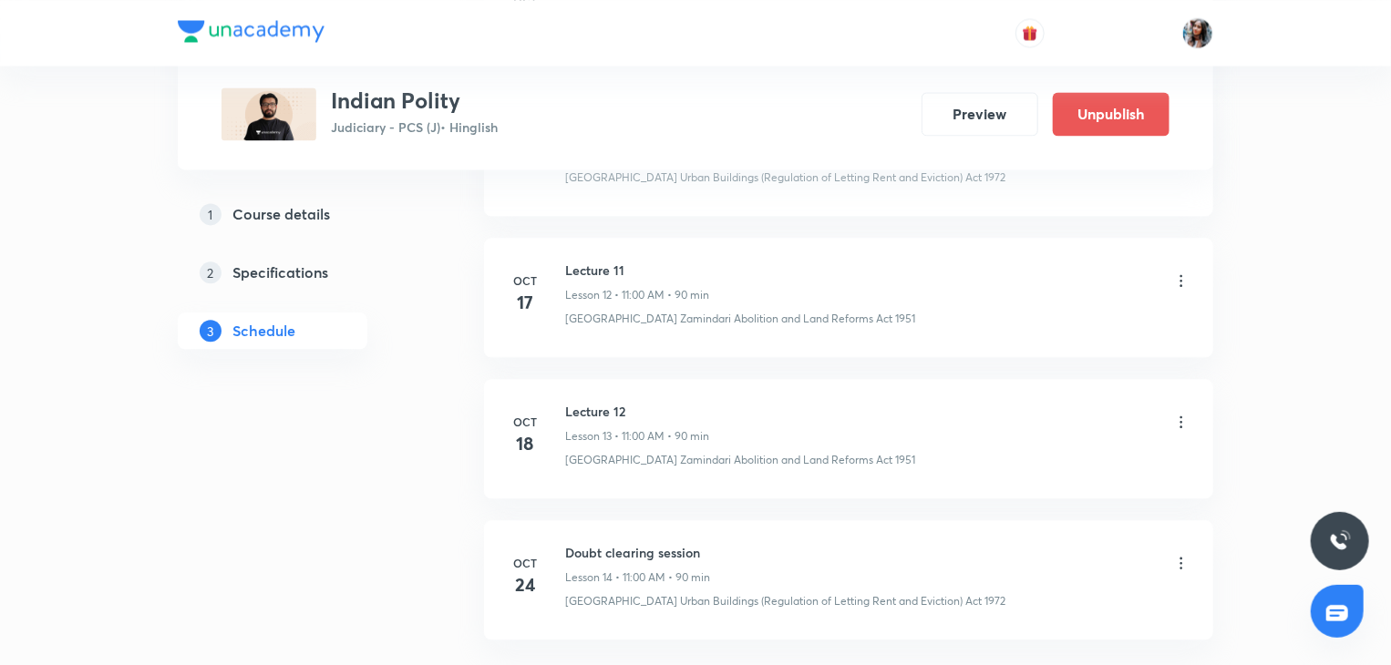
scroll to position [2077, 0]
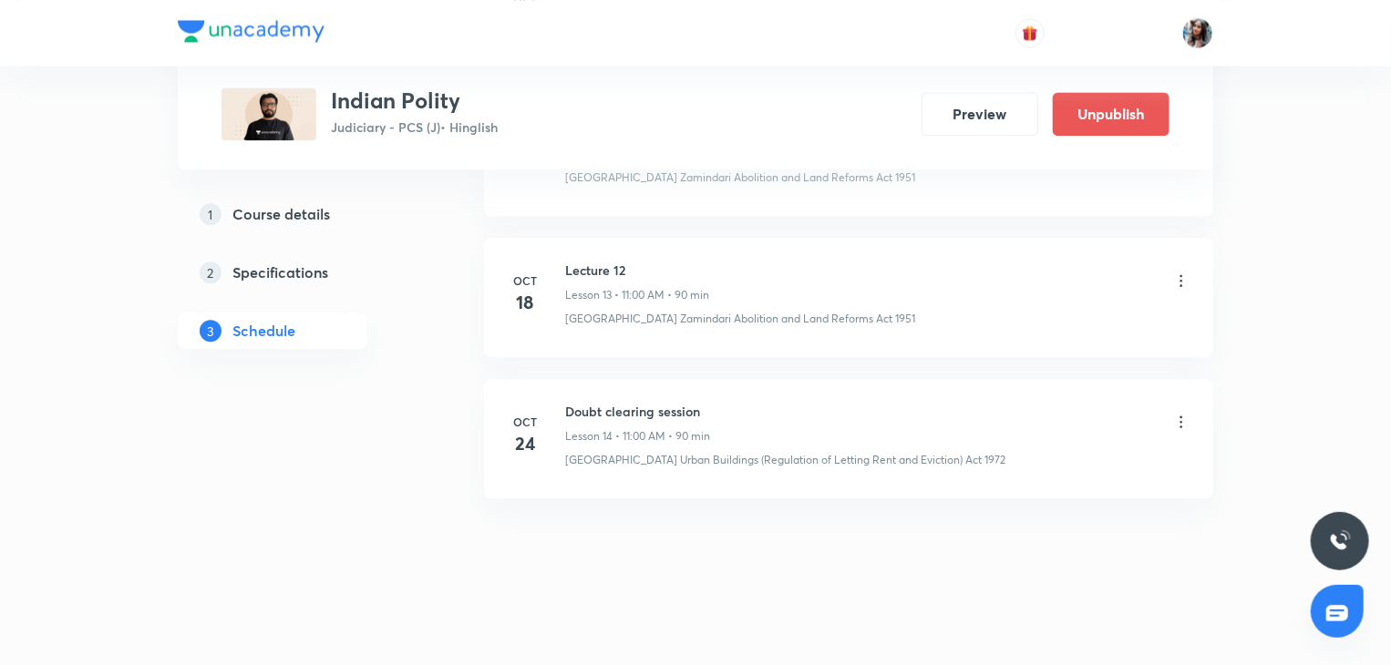
click at [572, 252] on li "Oct 18 Lecture 12 Lesson 13 • 11:00 AM • 90 min Uttar Pradesh Zamindari Aboliti…" at bounding box center [848, 297] width 729 height 119
copy h6 "Lecture 12"
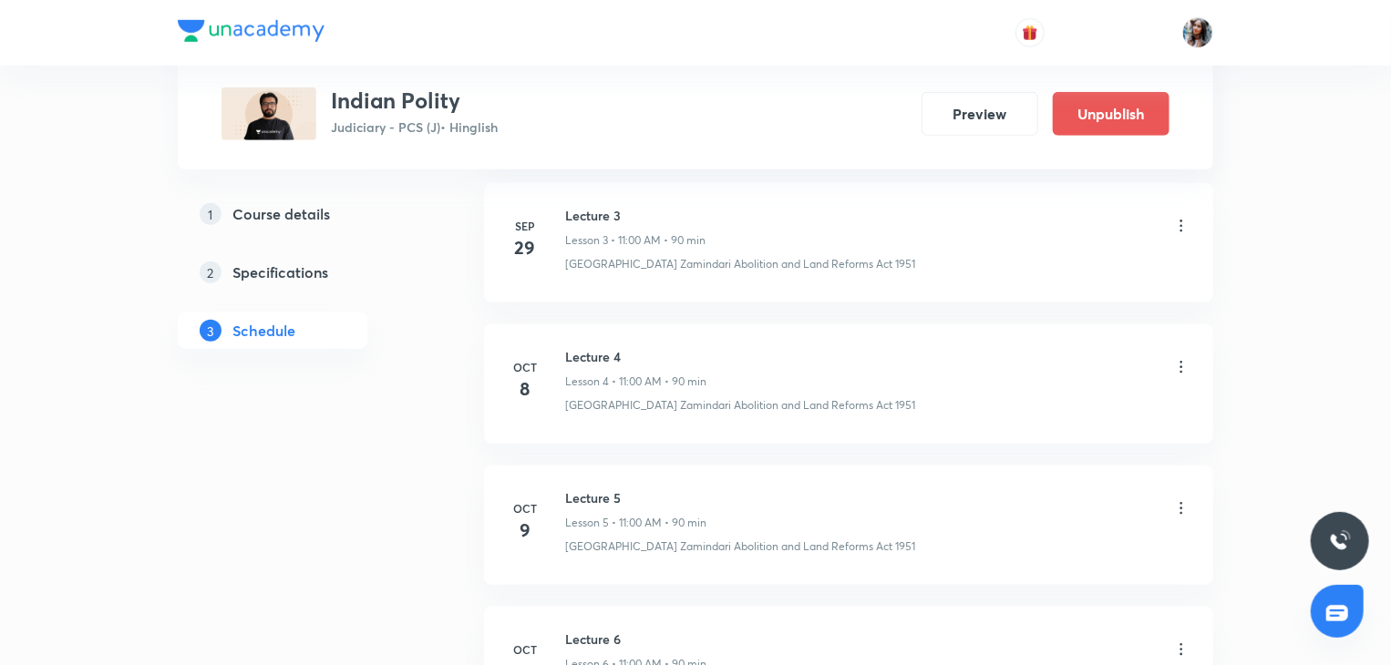
scroll to position [0, 0]
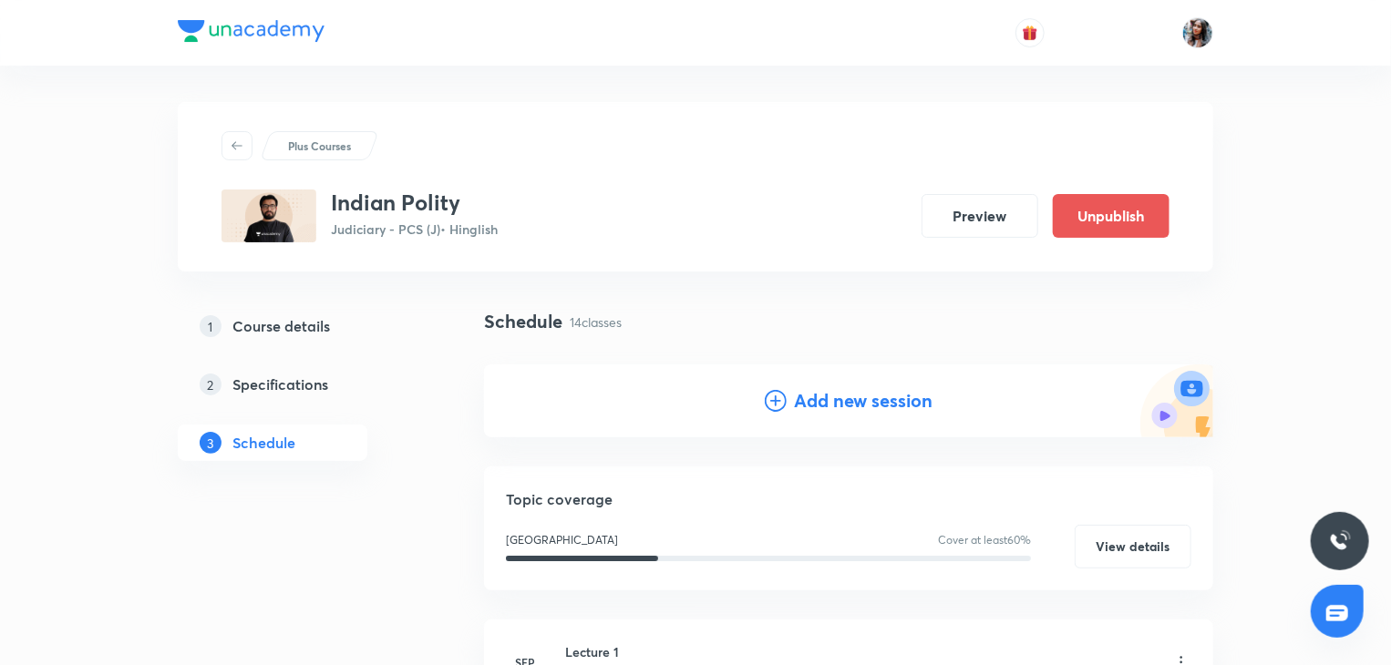
click at [810, 406] on h4 "Add new session" at bounding box center [863, 400] width 139 height 27
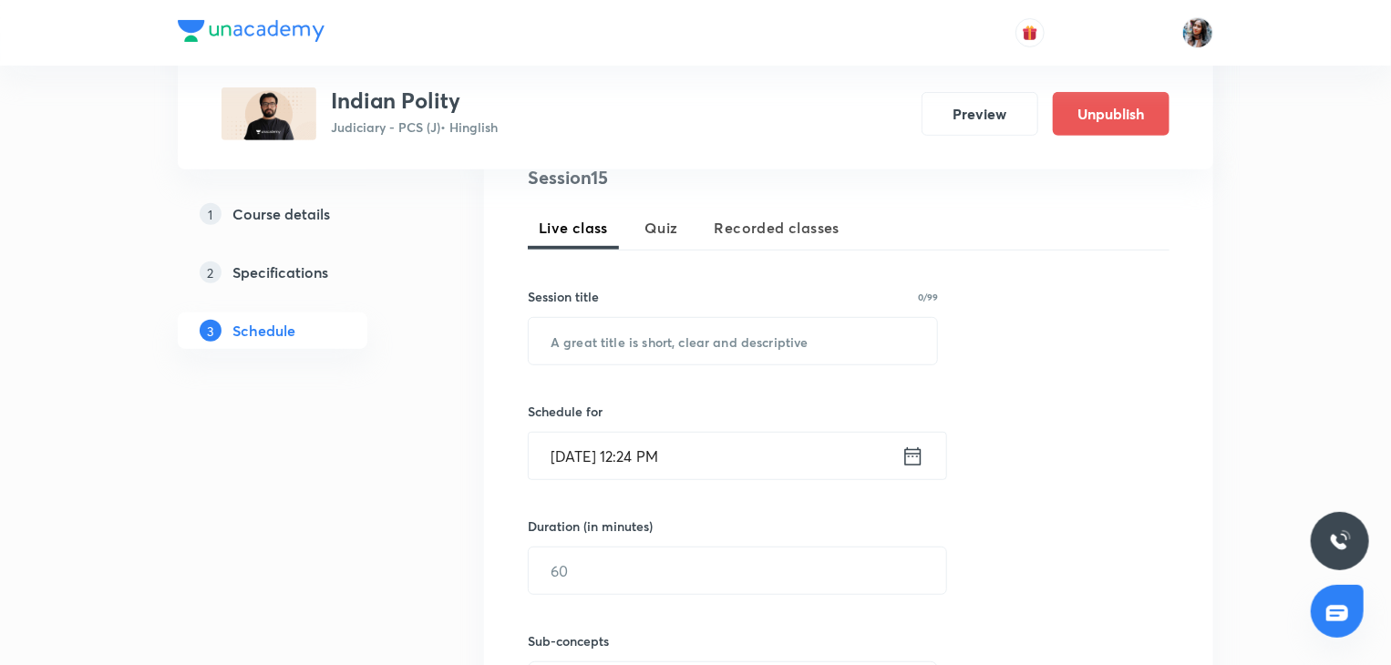
scroll to position [386, 0]
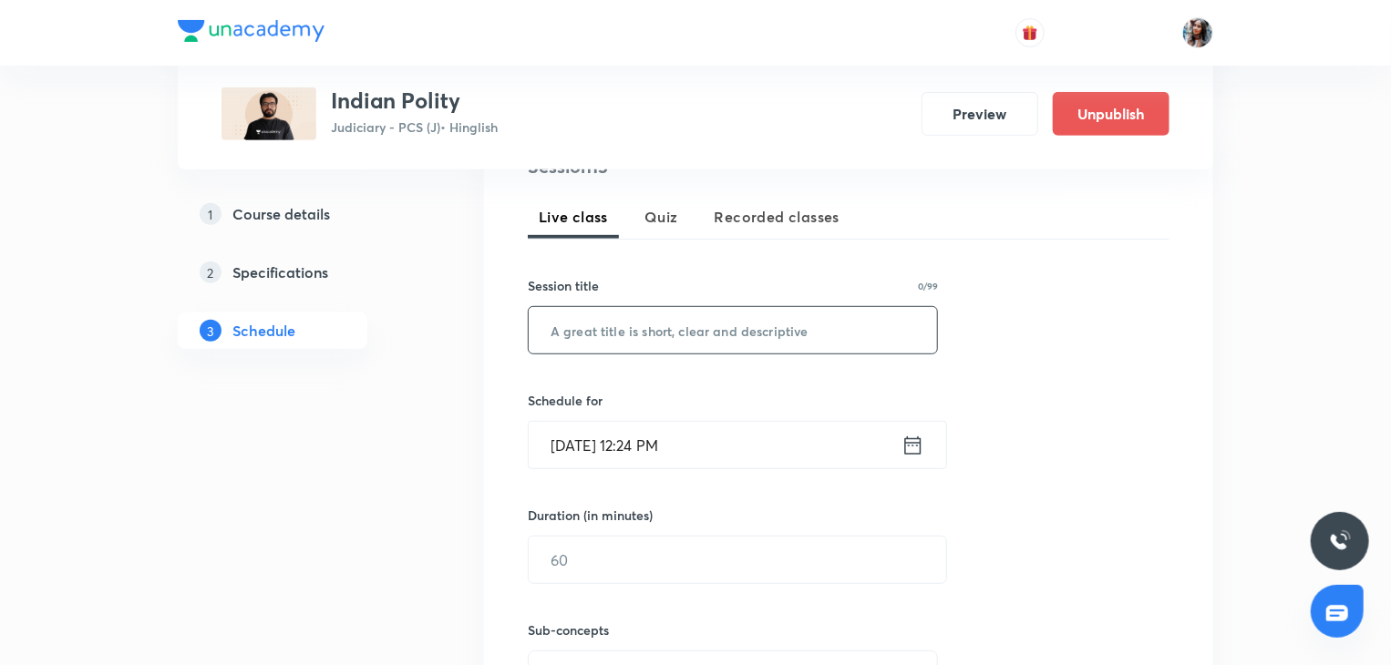
click at [642, 330] on input "text" at bounding box center [733, 330] width 408 height 46
paste input "Lecture 12"
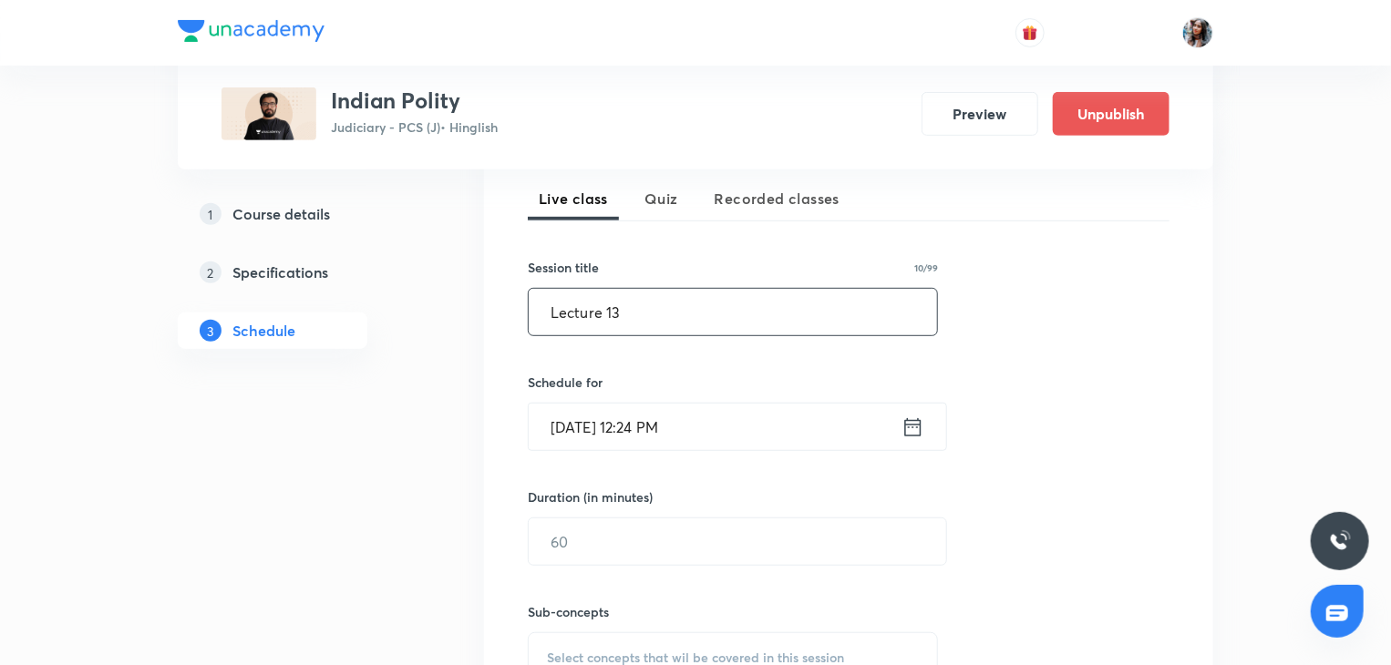
type input "Lecture 13"
click at [741, 435] on input "Oct 7, 2025, 12:24 PM" at bounding box center [715, 427] width 373 height 46
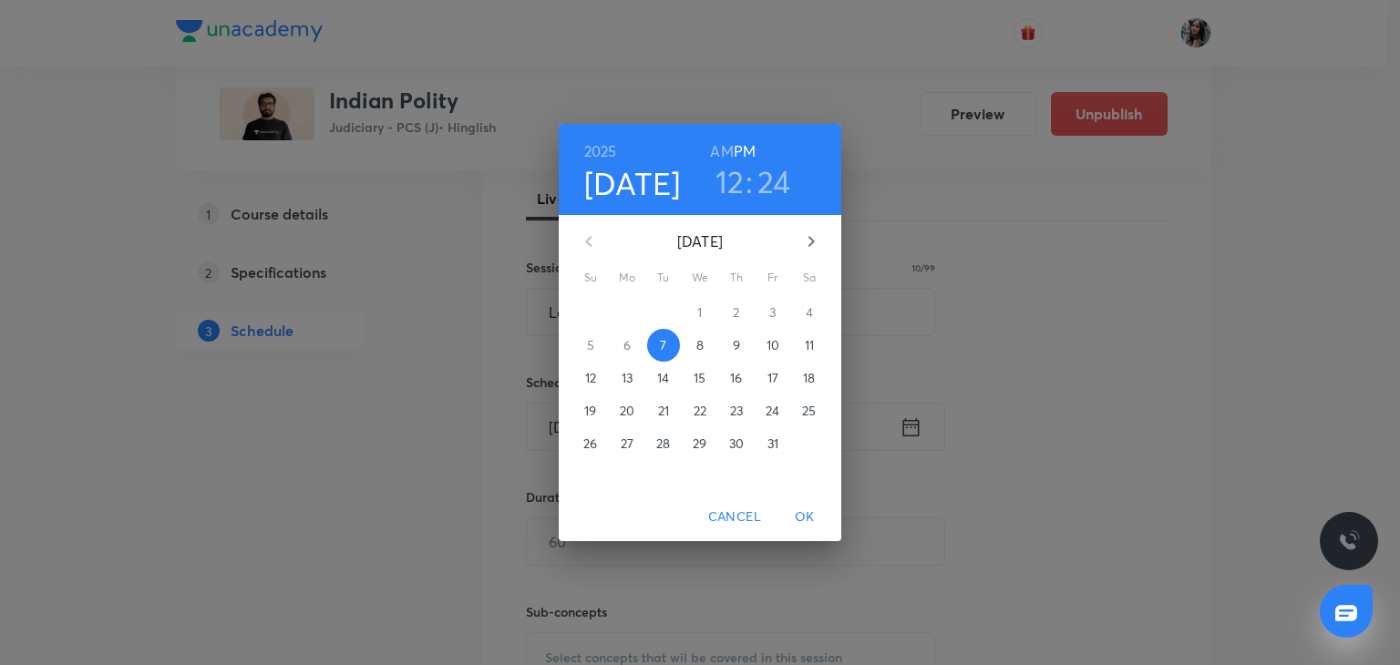
click at [806, 412] on p "25" at bounding box center [809, 411] width 14 height 18
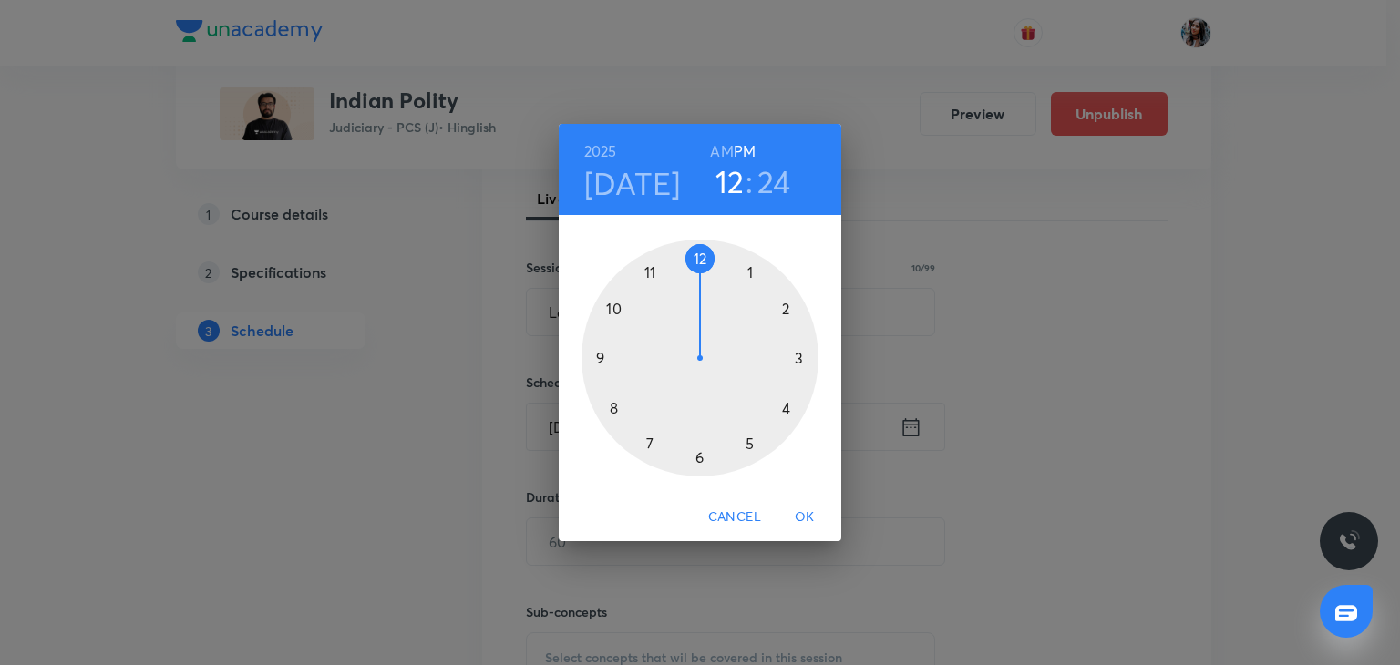
click at [726, 139] on h6 "AM" at bounding box center [721, 152] width 23 height 26
click at [650, 271] on div at bounding box center [699, 358] width 237 height 237
click at [696, 258] on div at bounding box center [699, 358] width 237 height 237
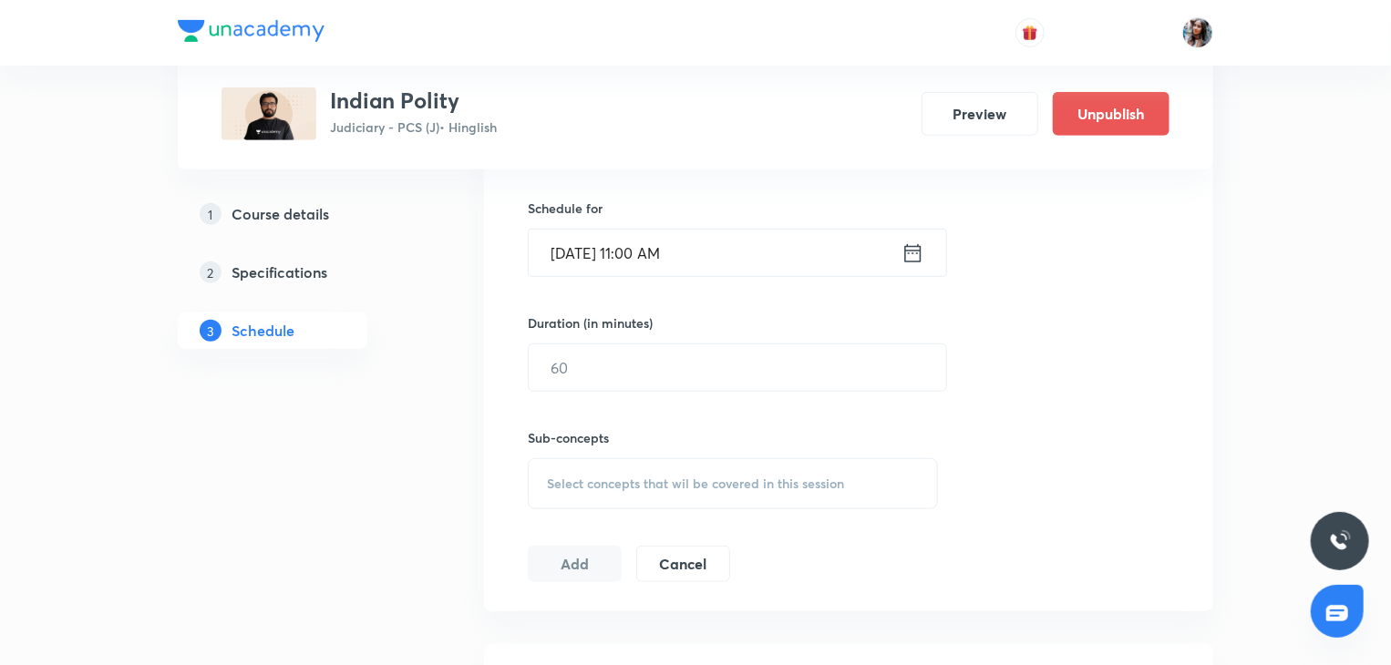
scroll to position [583, 0]
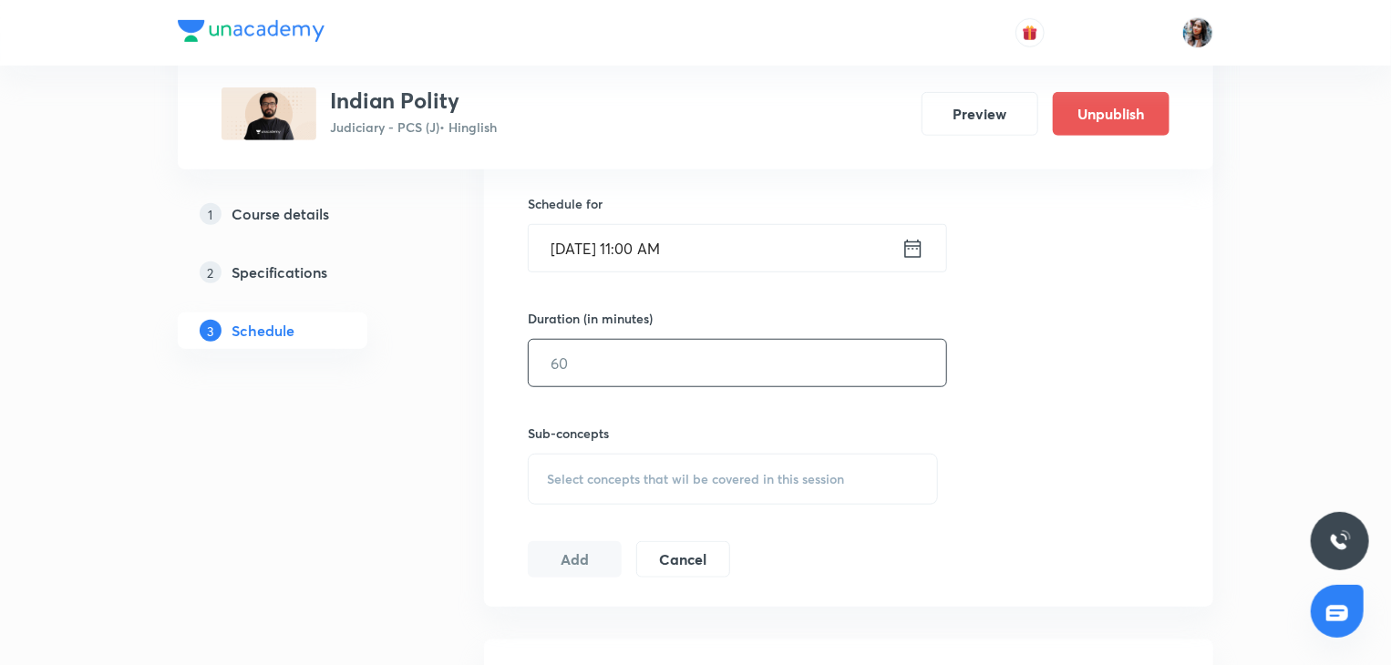
click at [672, 358] on input "text" at bounding box center [737, 363] width 417 height 46
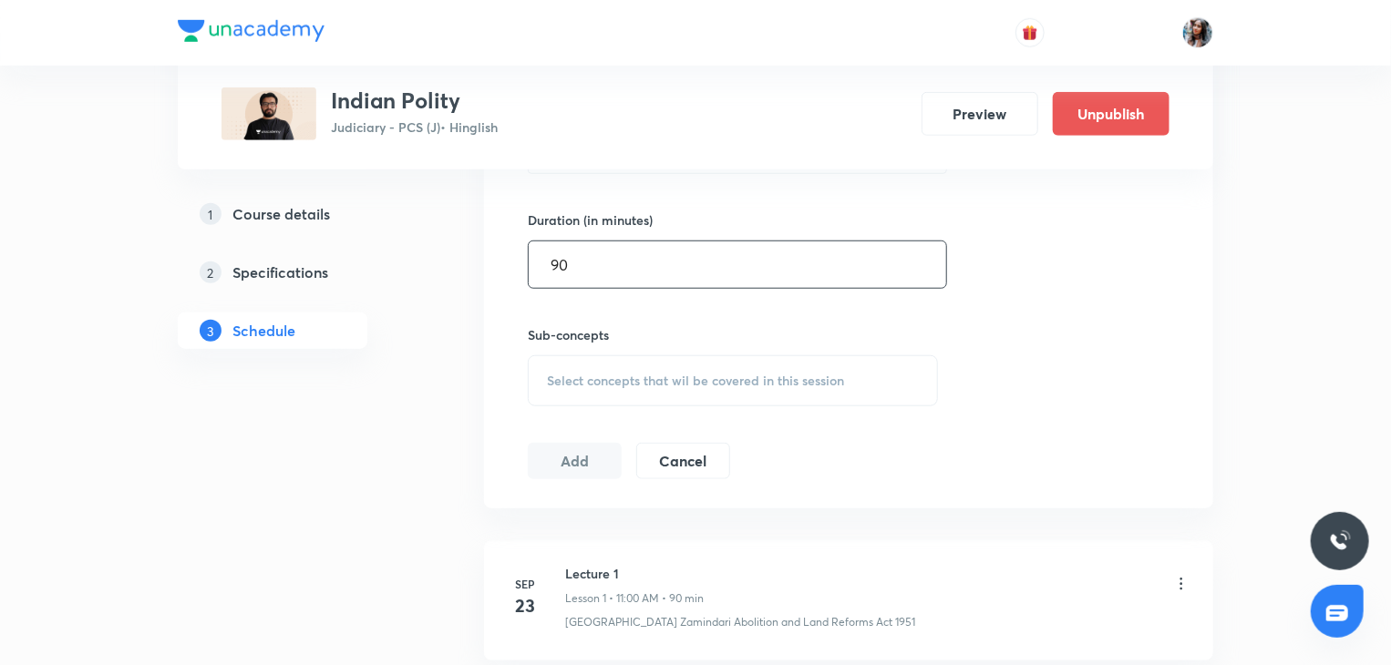
scroll to position [689, 0]
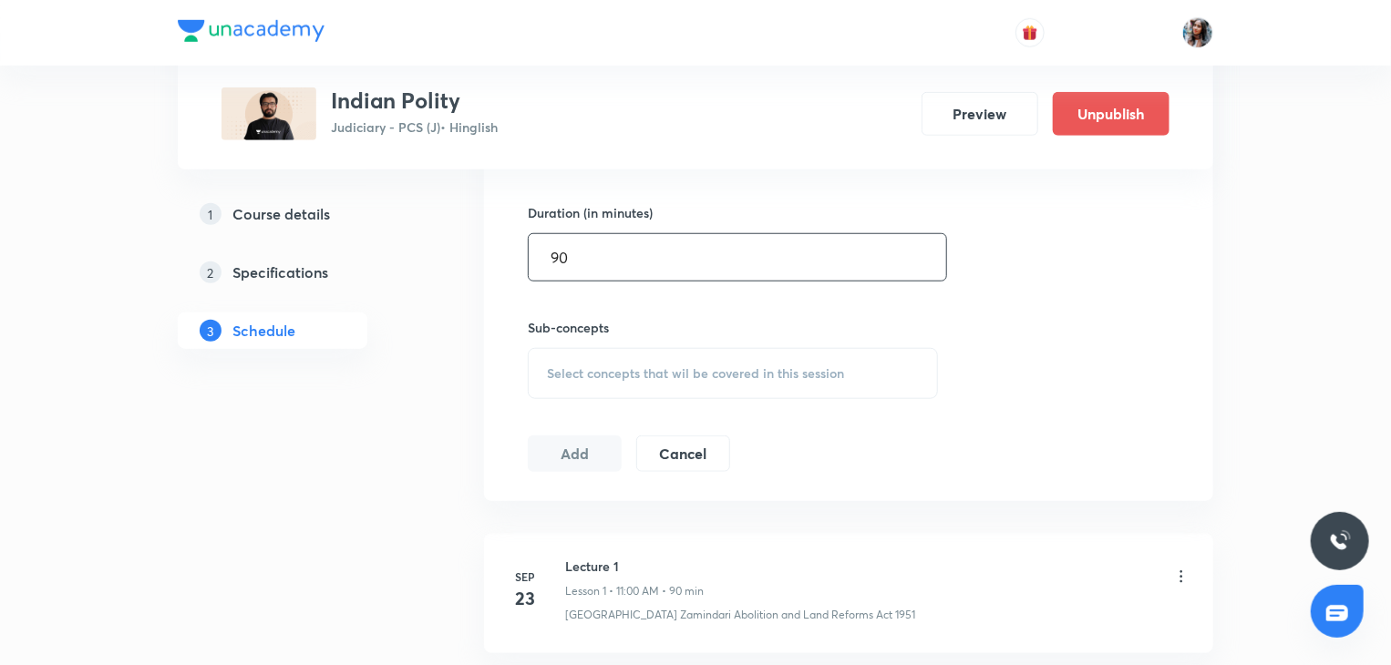
type input "90"
click at [660, 366] on span "Select concepts that wil be covered in this session" at bounding box center [695, 373] width 297 height 15
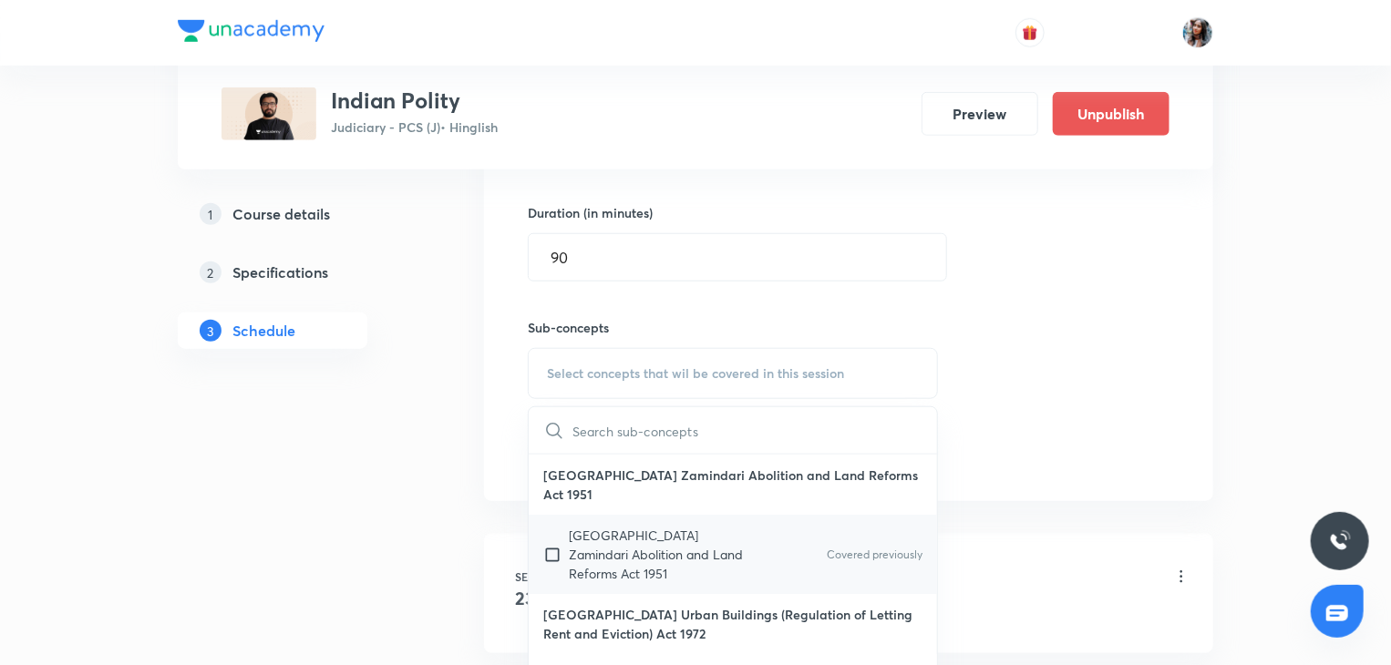
click at [655, 540] on p "Uttar Pradesh Zamindari Abolition and Land Reforms Act 1951" at bounding box center [661, 554] width 184 height 57
checkbox input "true"
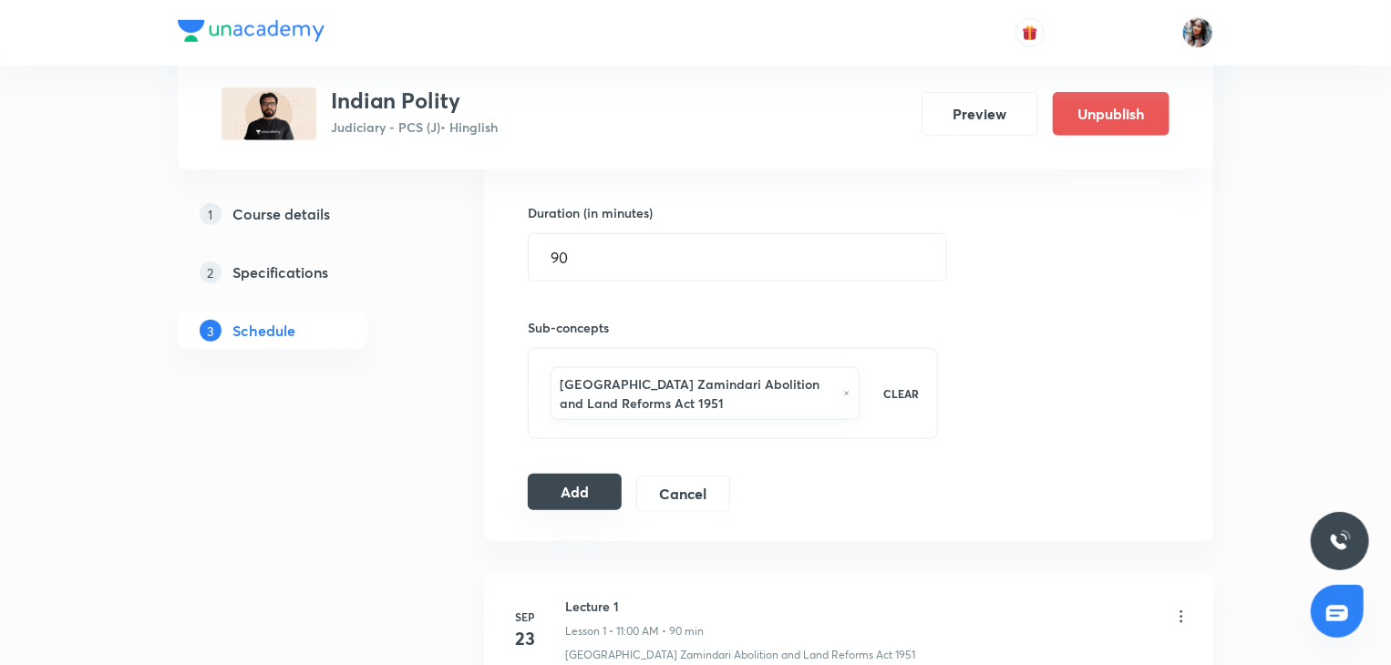
click at [568, 488] on button "Add" at bounding box center [575, 492] width 94 height 36
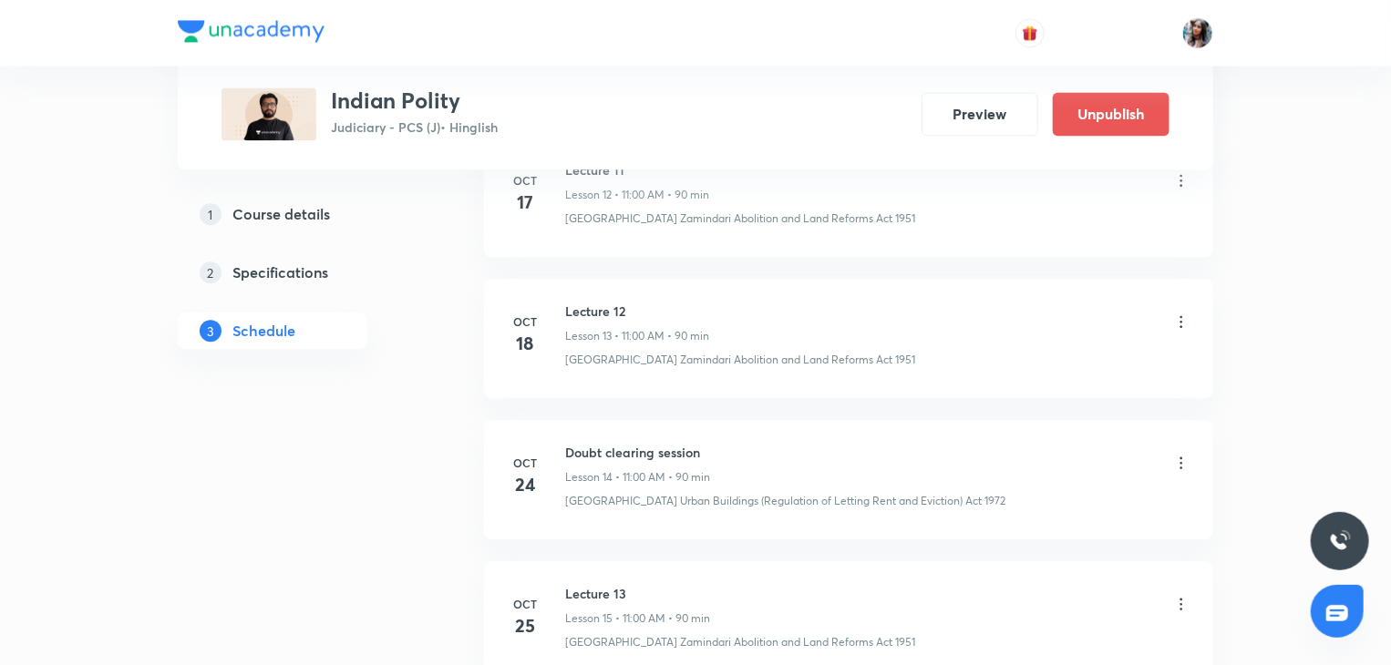
scroll to position [2217, 0]
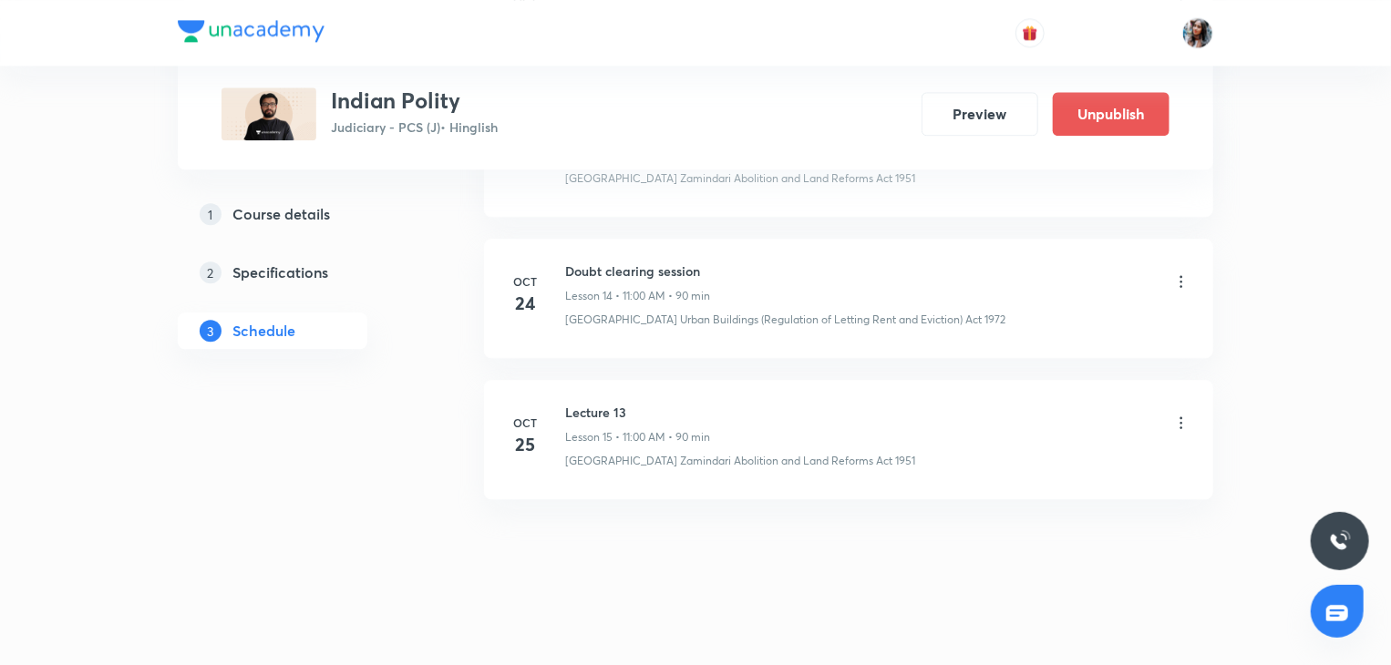
click at [600, 409] on h6 "Lecture 13" at bounding box center [637, 412] width 145 height 19
copy h6 "Lecture 13"
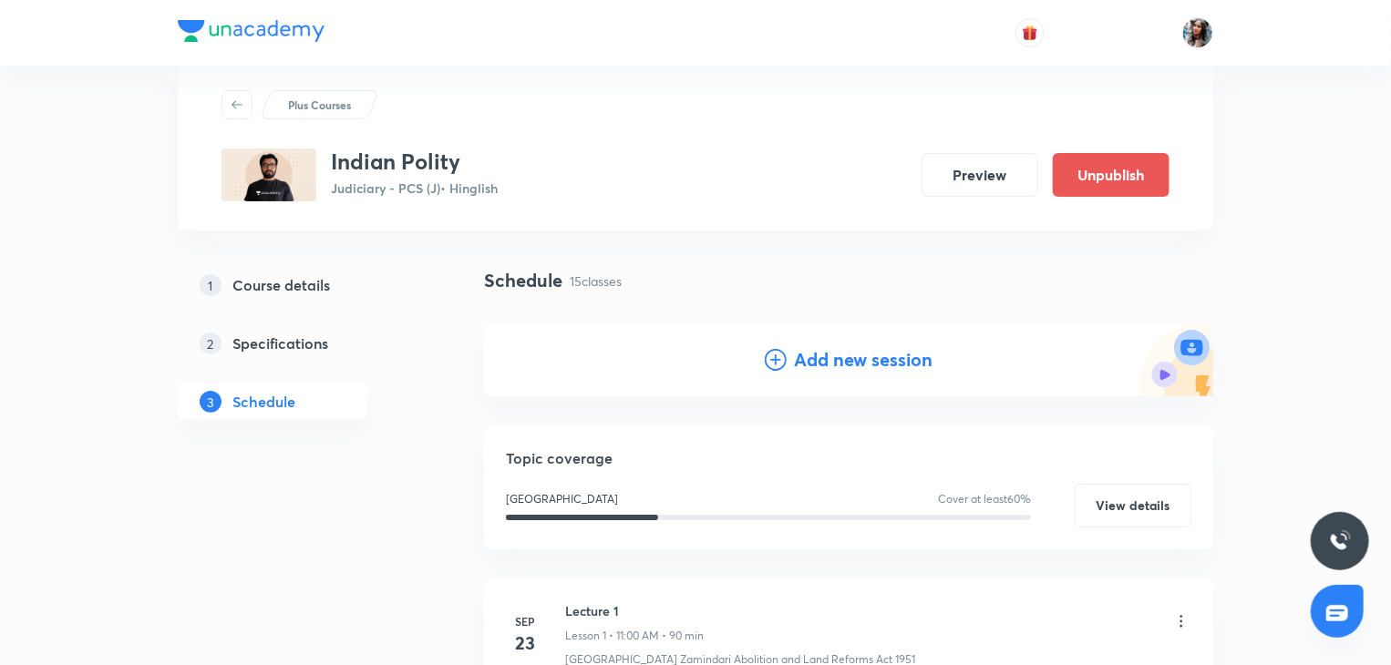
scroll to position [0, 0]
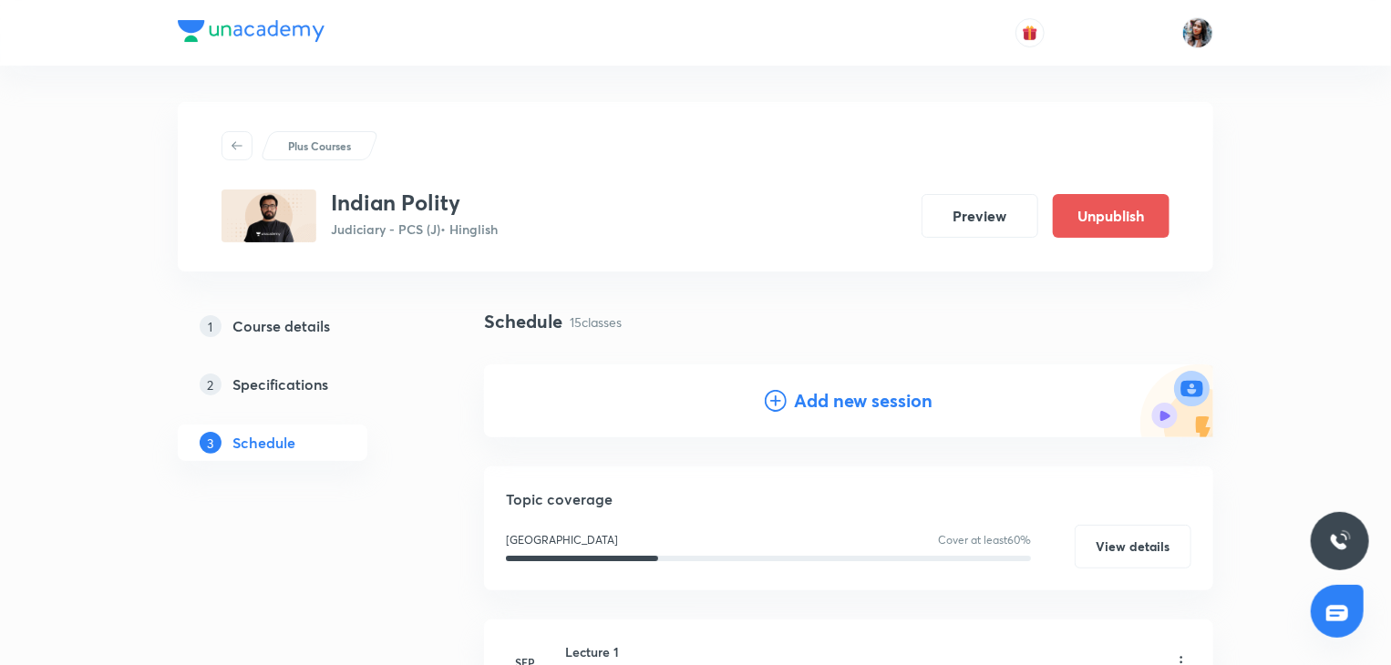
click at [796, 407] on h4 "Add new session" at bounding box center [863, 400] width 139 height 27
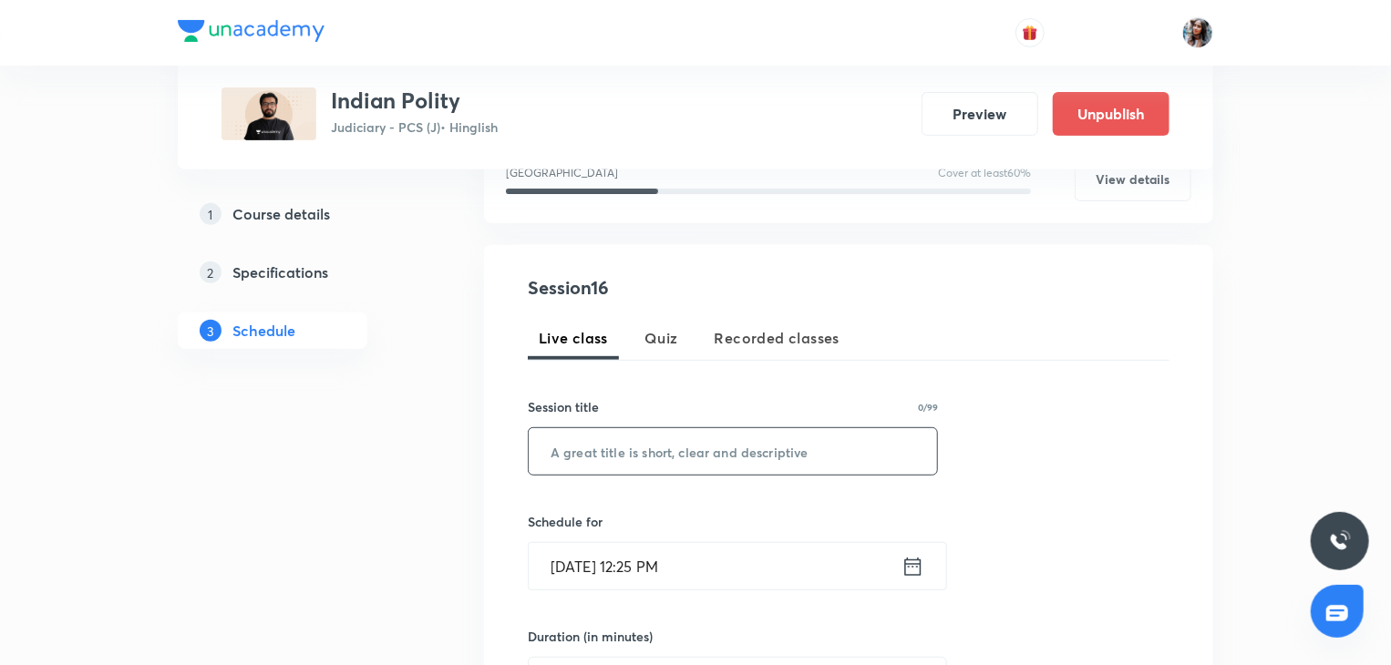
scroll to position [275, 0]
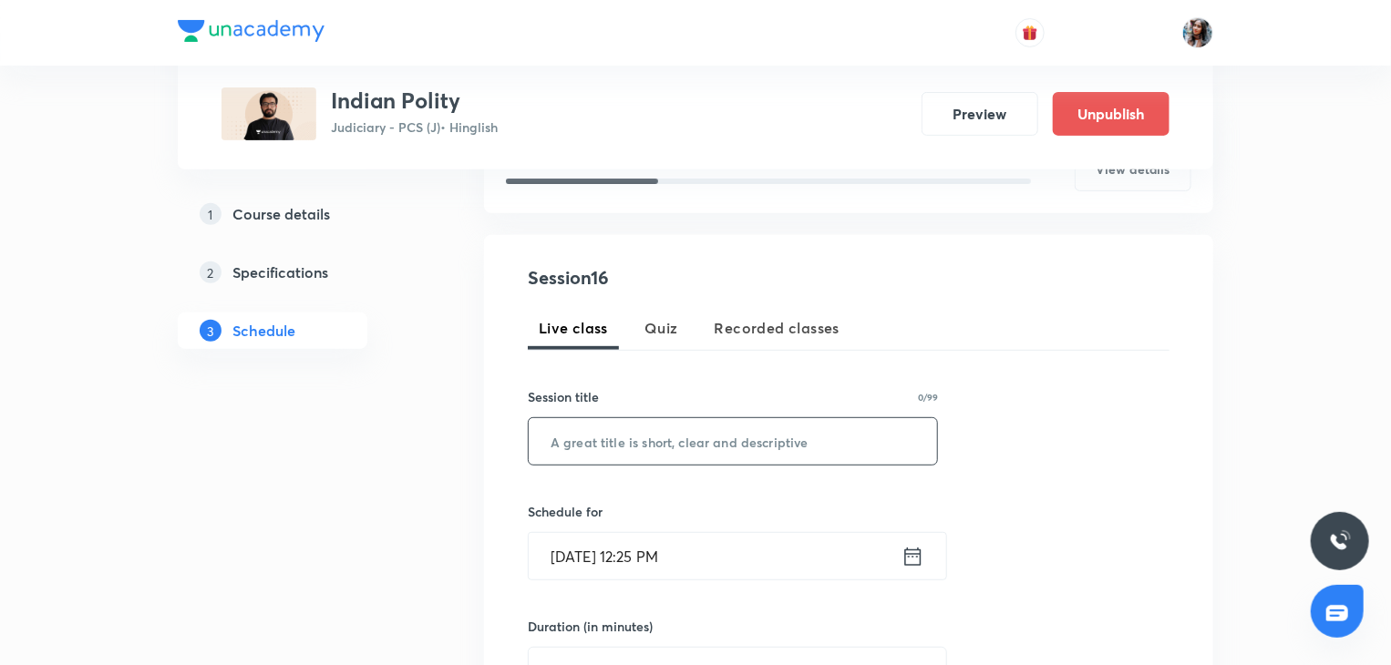
click at [720, 436] on input "text" at bounding box center [733, 441] width 408 height 46
paste input "Lecture 13"
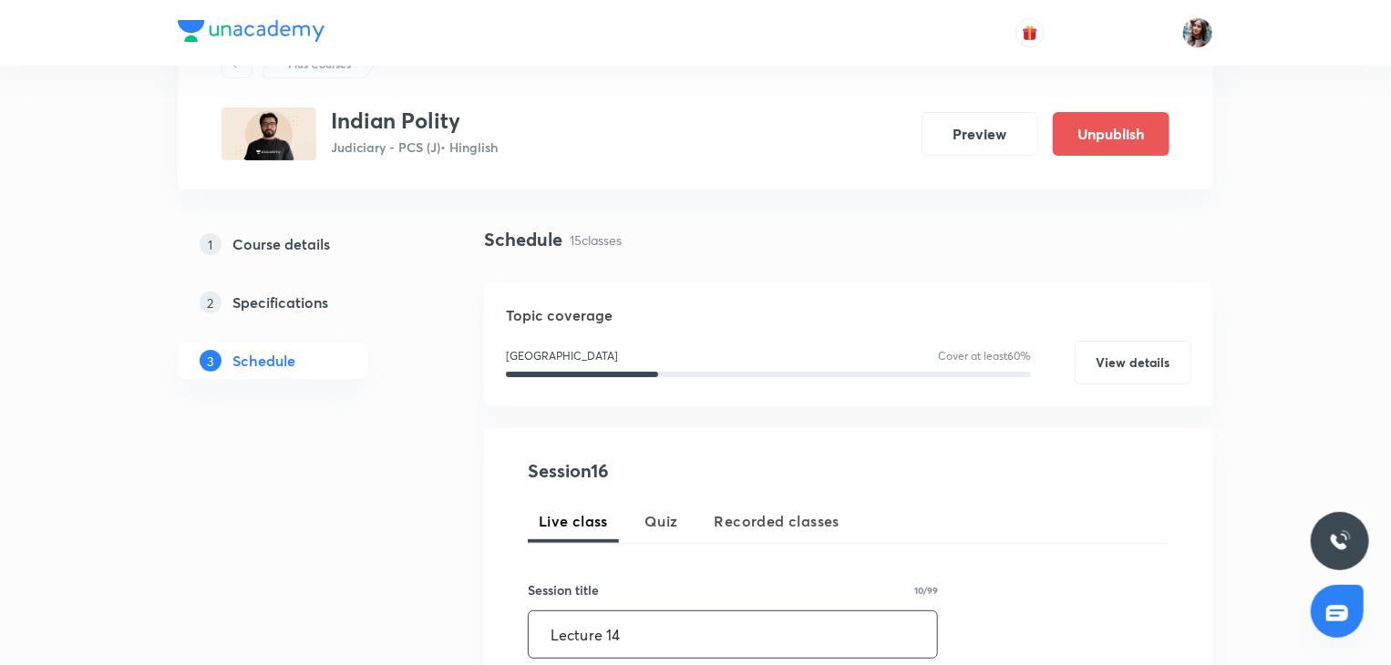
scroll to position [6, 0]
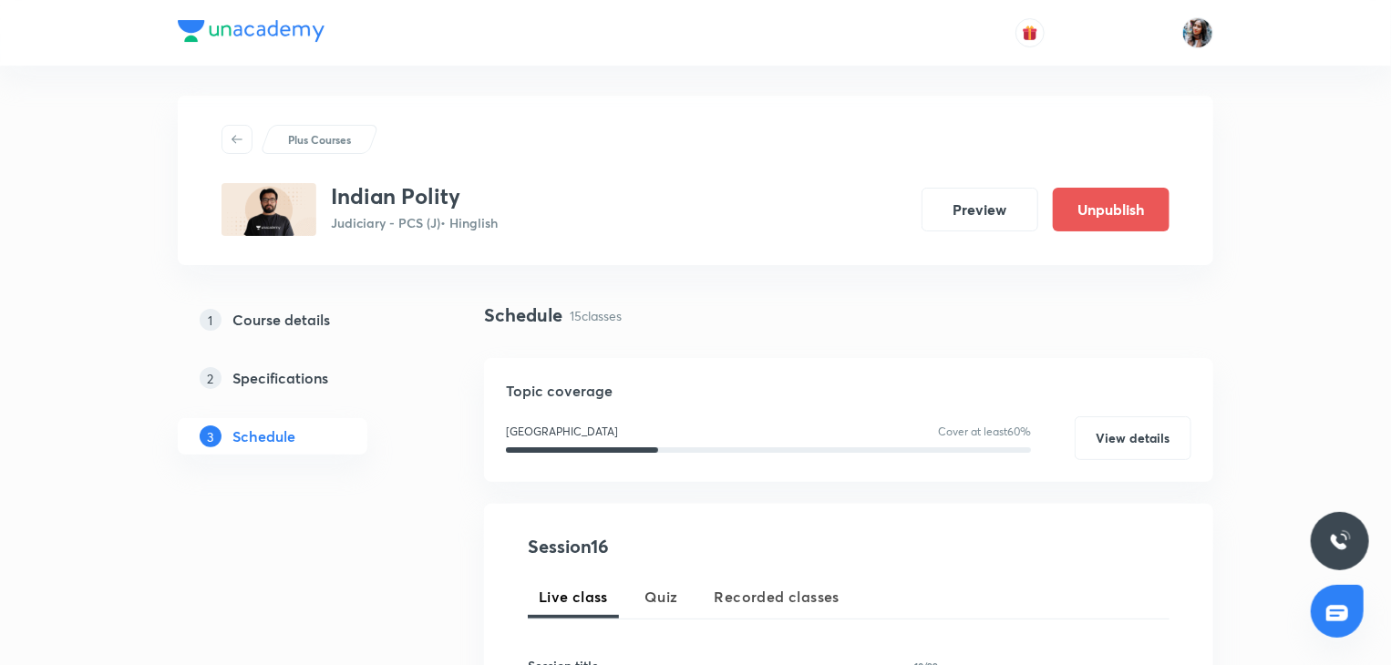
type input "Lecture 14"
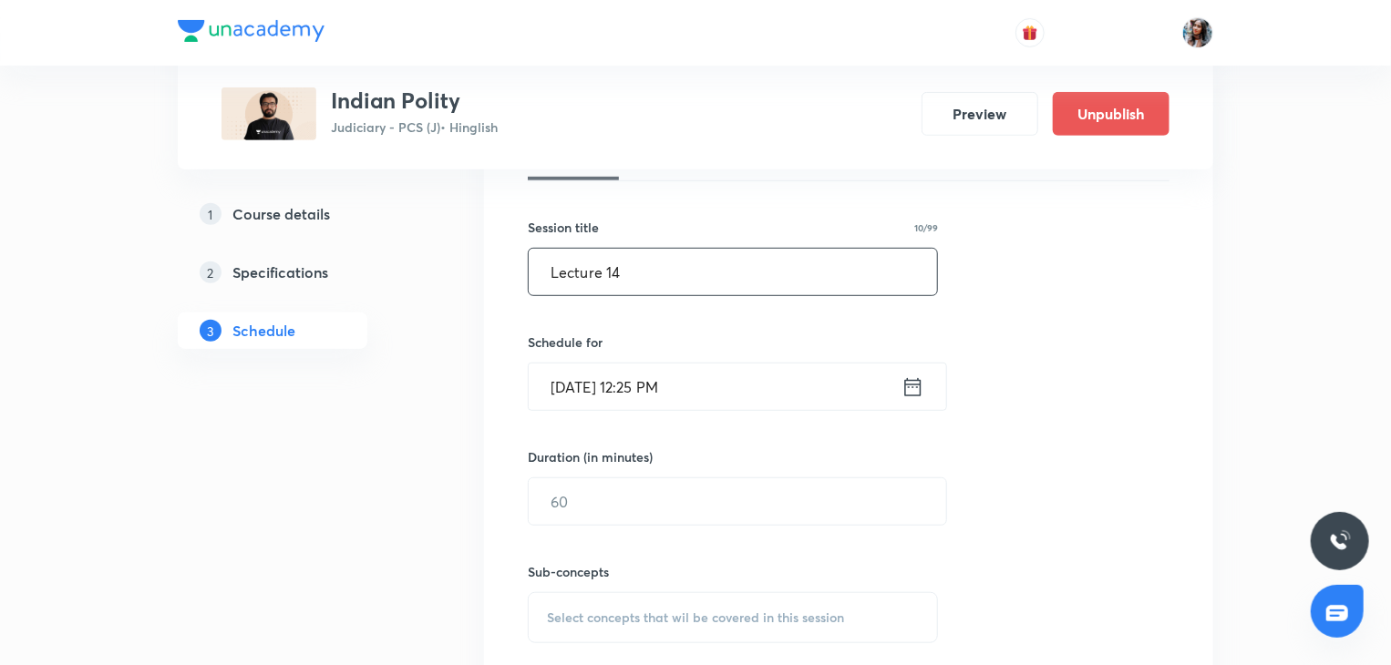
scroll to position [446, 0]
click at [722, 387] on input "Oct 7, 2025, 12:25 PM" at bounding box center [715, 386] width 373 height 46
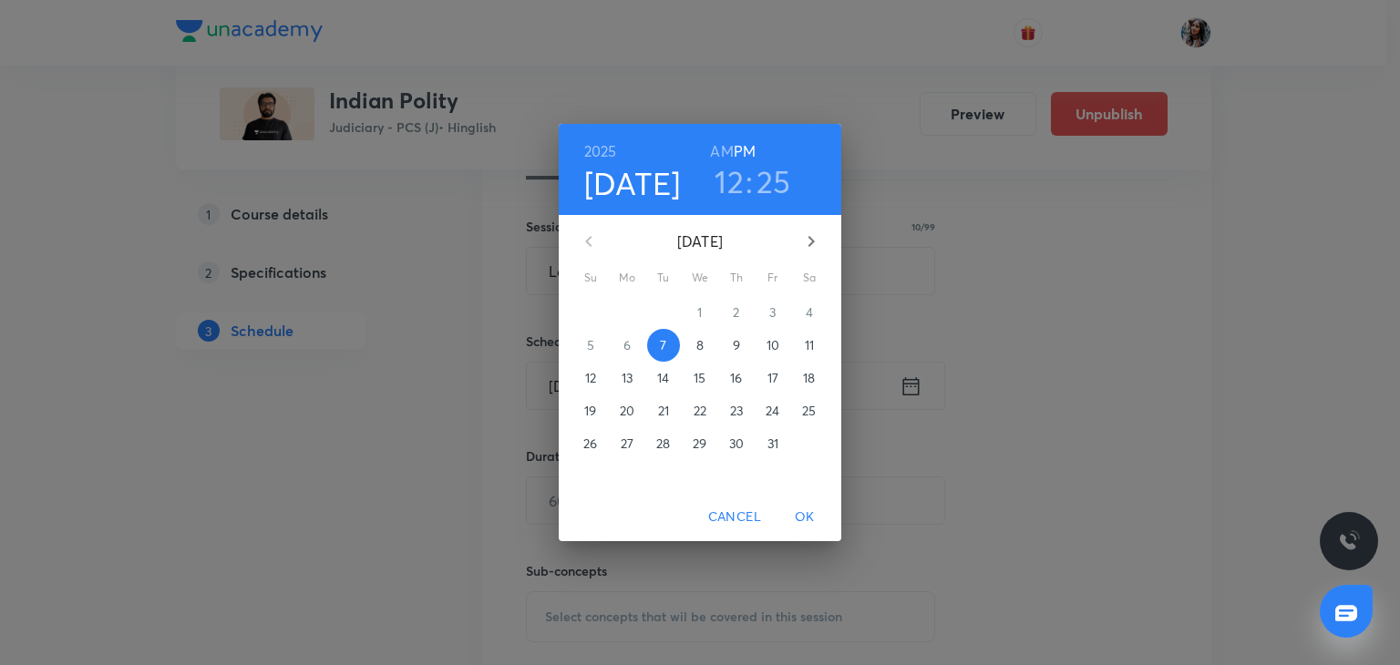
click at [629, 443] on p "27" at bounding box center [627, 444] width 13 height 18
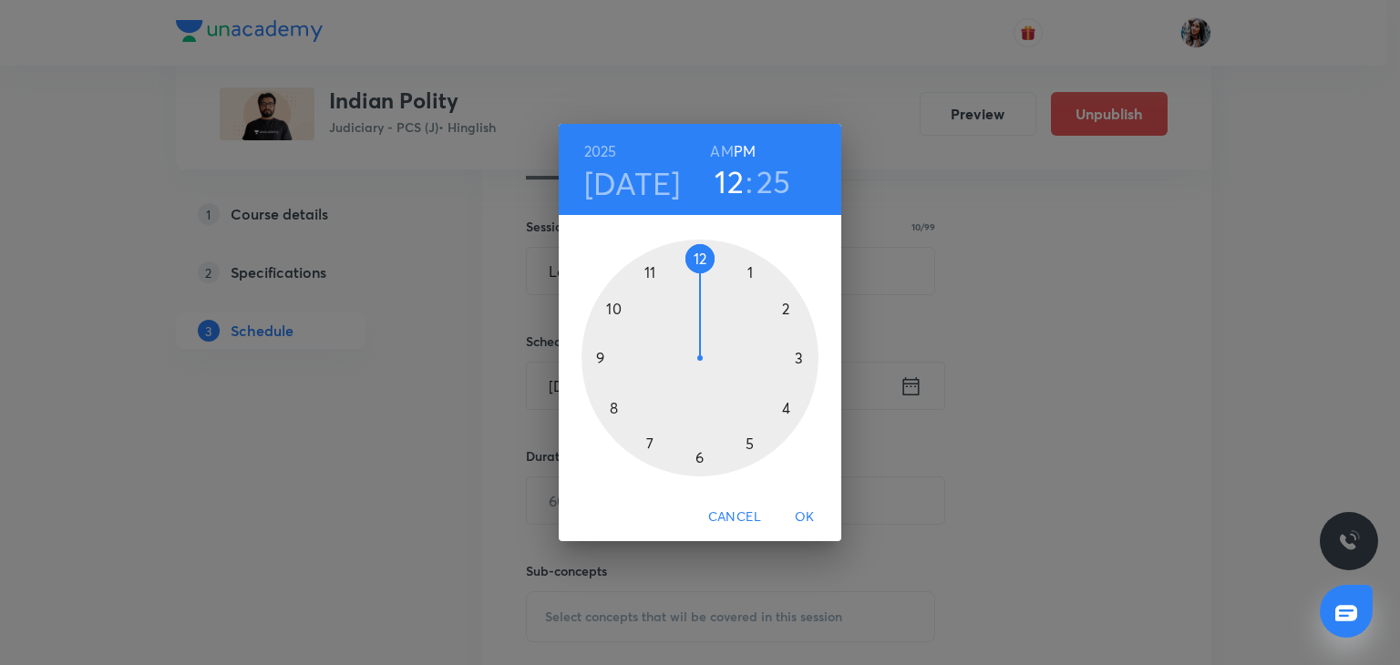
click at [717, 146] on h6 "AM" at bounding box center [721, 152] width 23 height 26
click at [652, 272] on div at bounding box center [699, 358] width 237 height 237
click at [699, 262] on div at bounding box center [699, 358] width 237 height 237
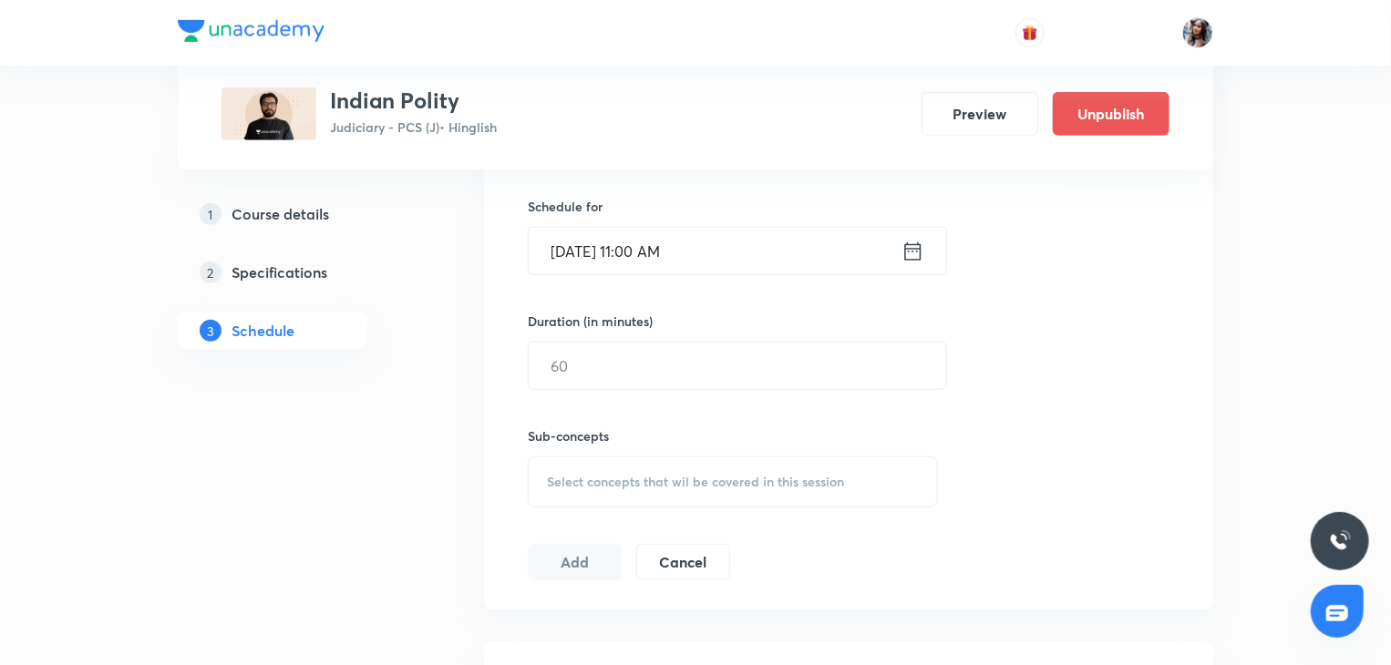
scroll to position [595, 0]
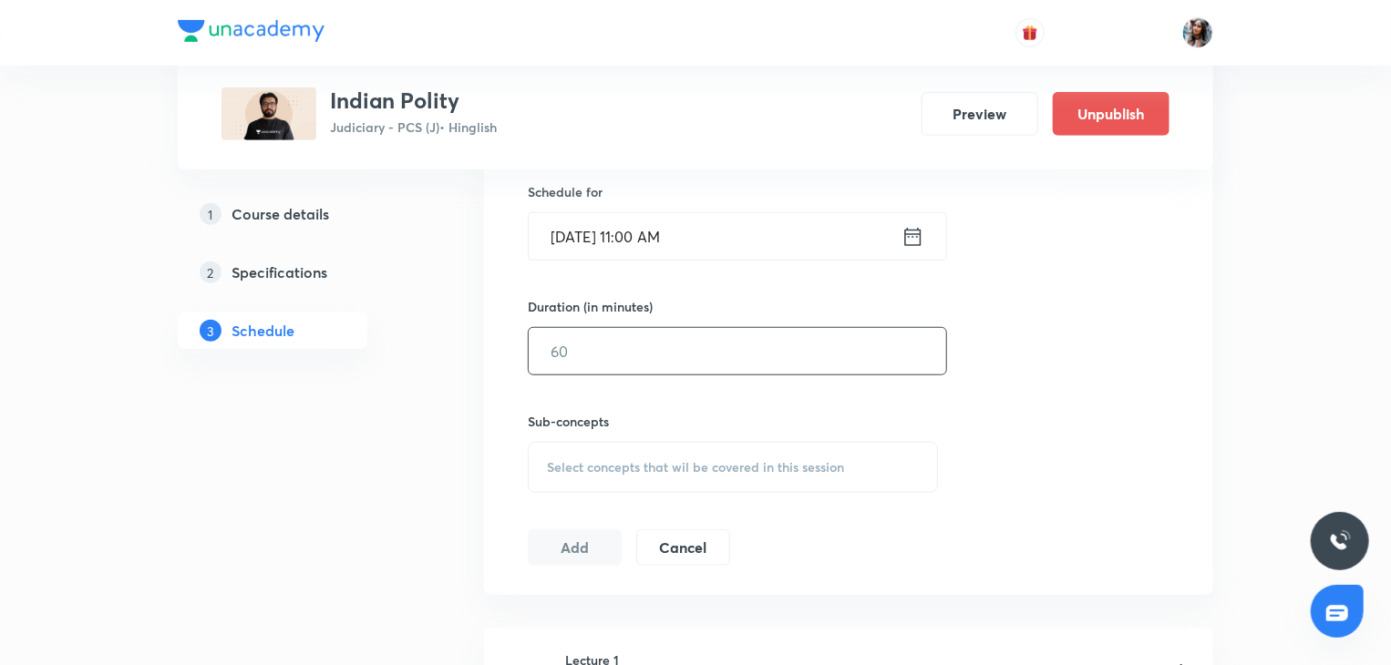
click at [674, 365] on input "text" at bounding box center [737, 351] width 417 height 46
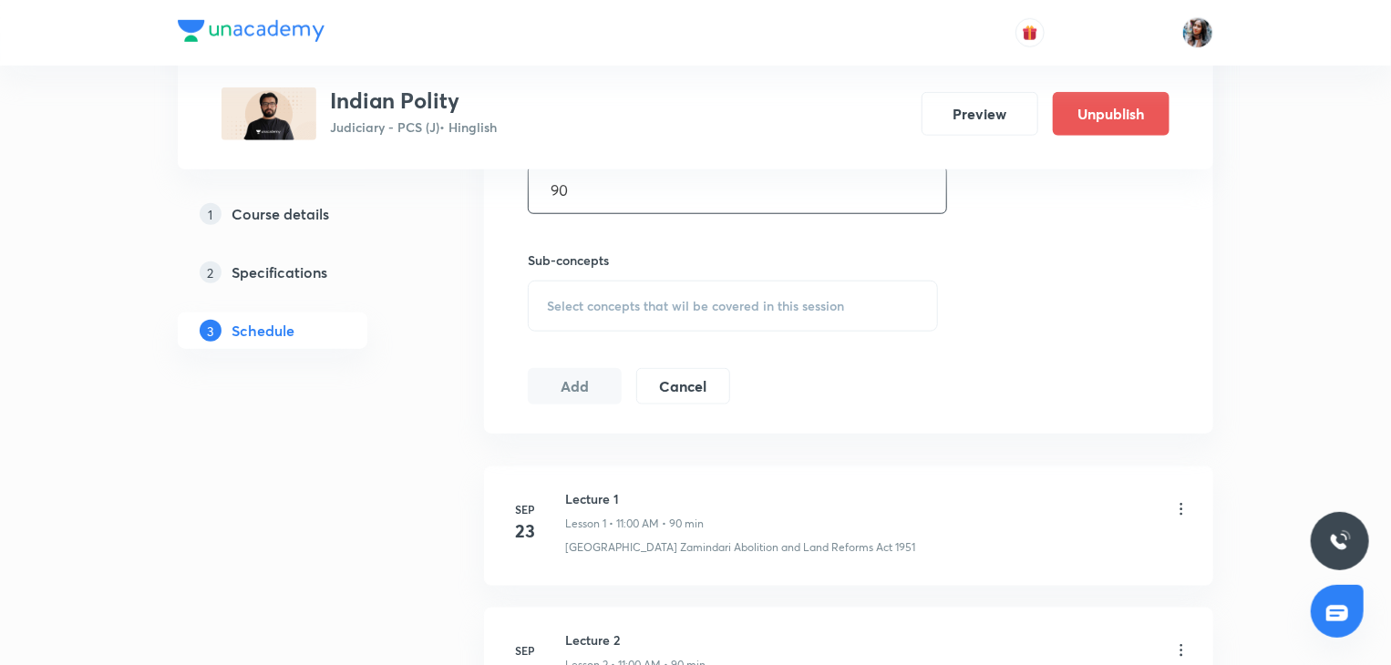
type input "90"
click at [645, 324] on div "Select concepts that wil be covered in this session" at bounding box center [733, 306] width 410 height 51
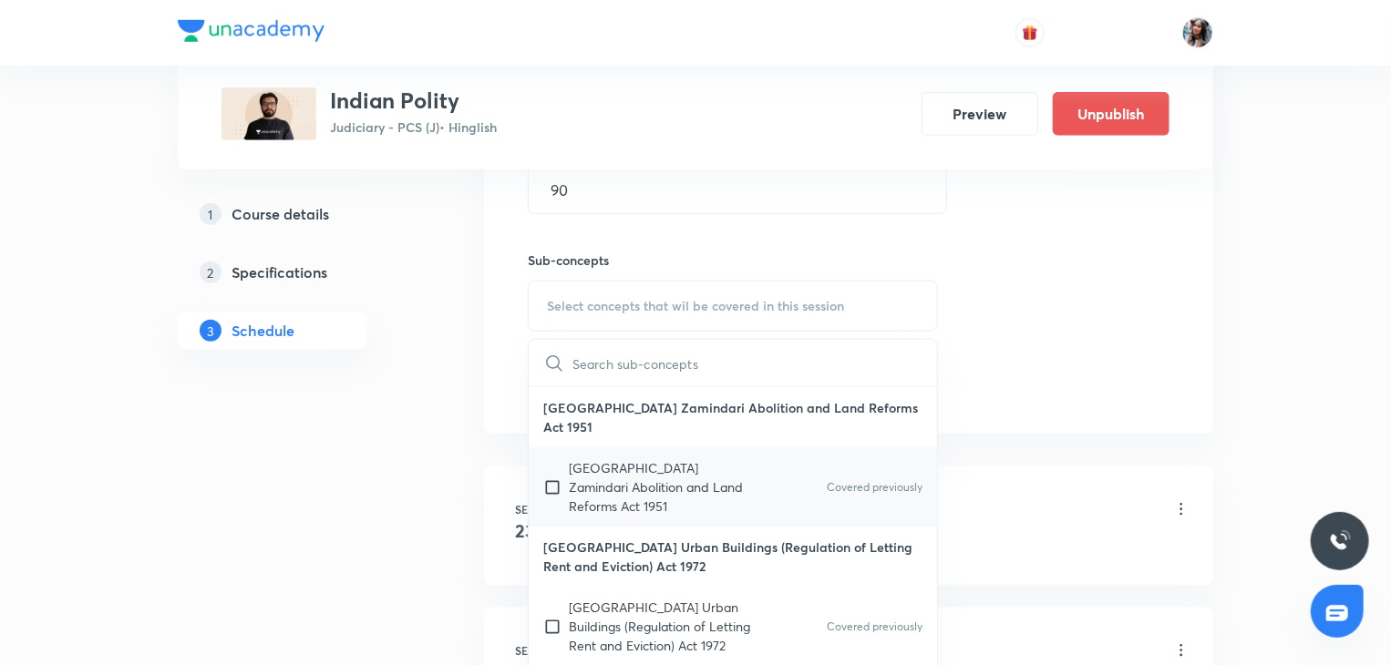
click at [621, 510] on p "Uttar Pradesh Zamindari Abolition and Land Reforms Act 1951" at bounding box center [661, 486] width 184 height 57
checkbox input "true"
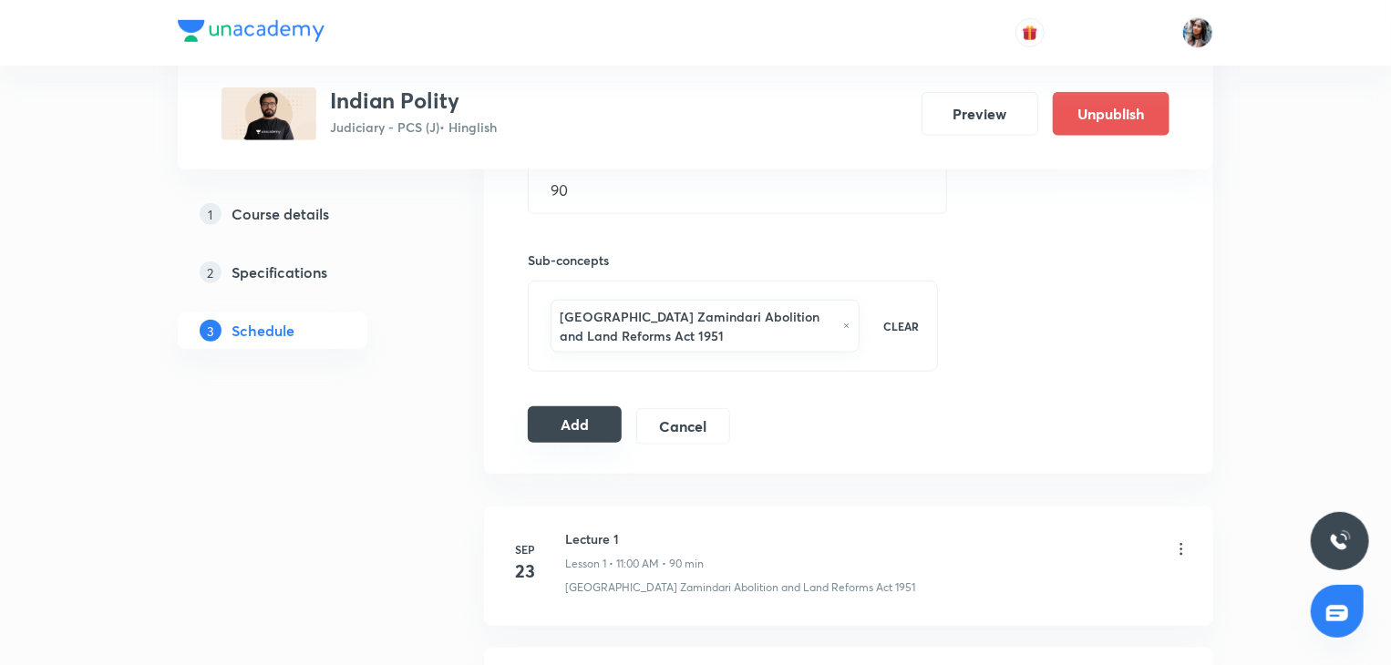
click at [560, 427] on button "Add" at bounding box center [575, 424] width 94 height 36
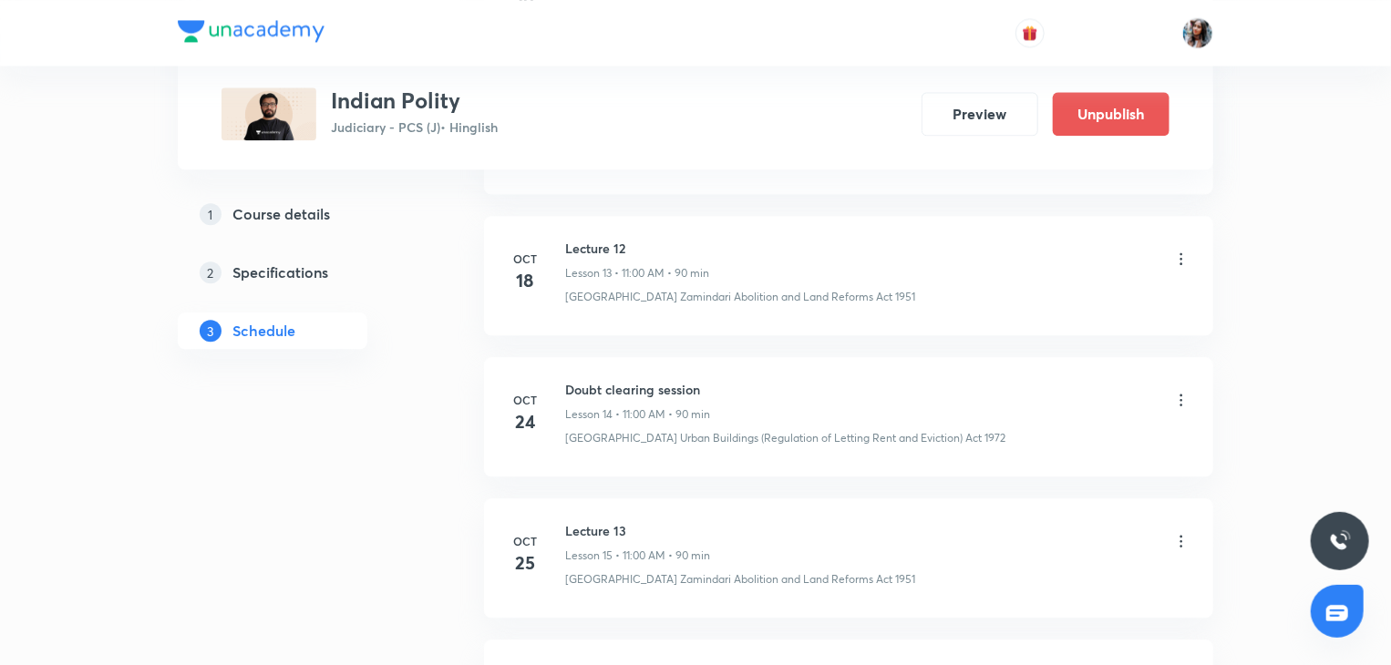
scroll to position [2358, 0]
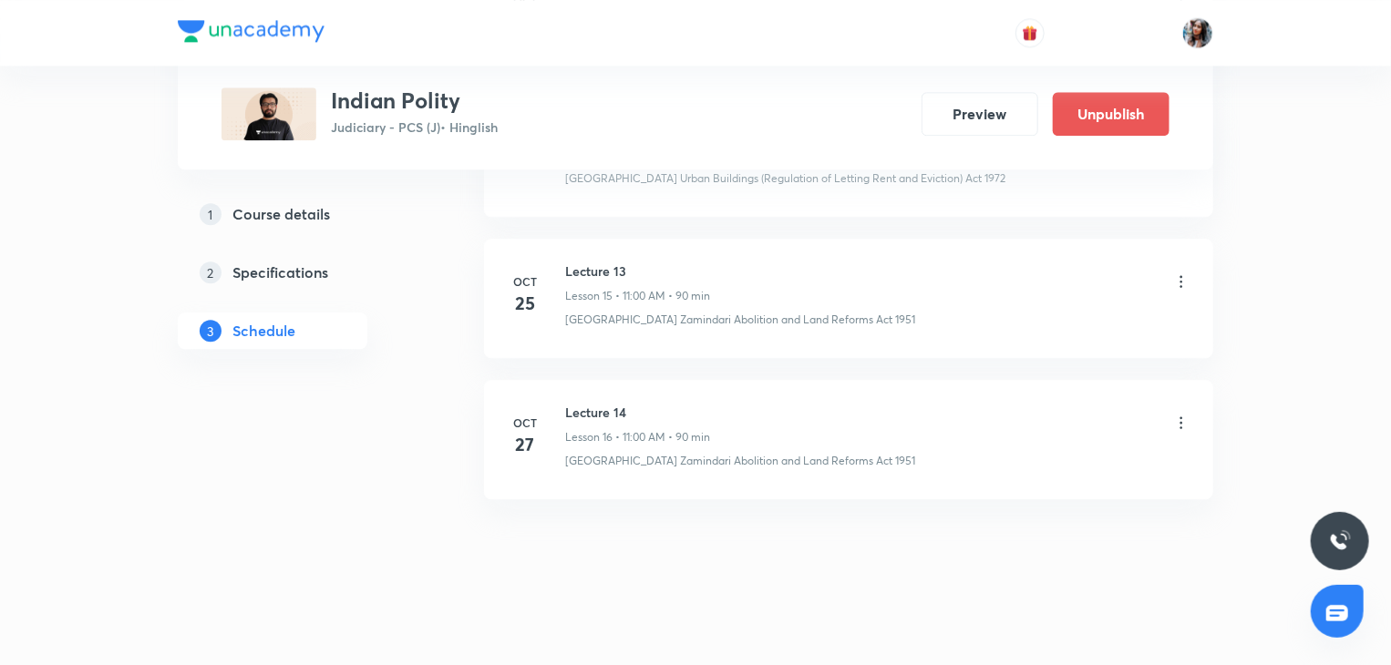
click at [579, 413] on h6 "Lecture 14" at bounding box center [637, 412] width 145 height 19
copy h6 "Lecture 14"
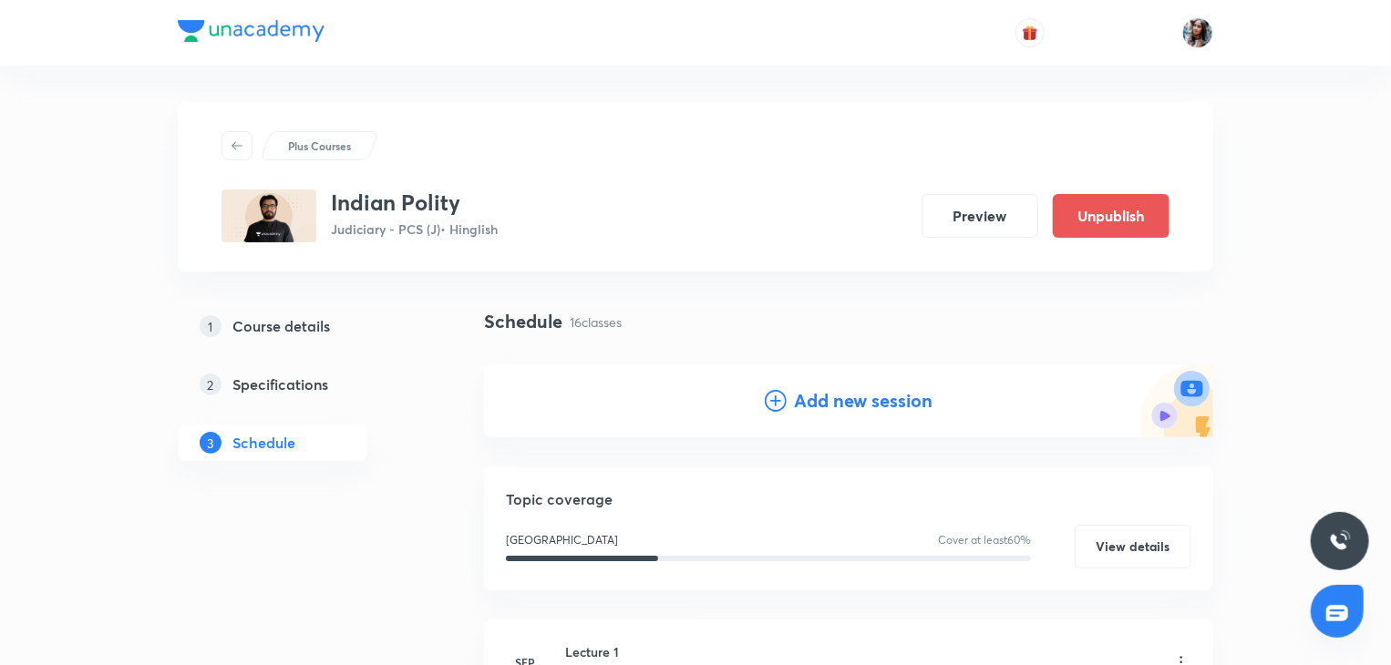
click at [841, 411] on h4 "Add new session" at bounding box center [863, 400] width 139 height 27
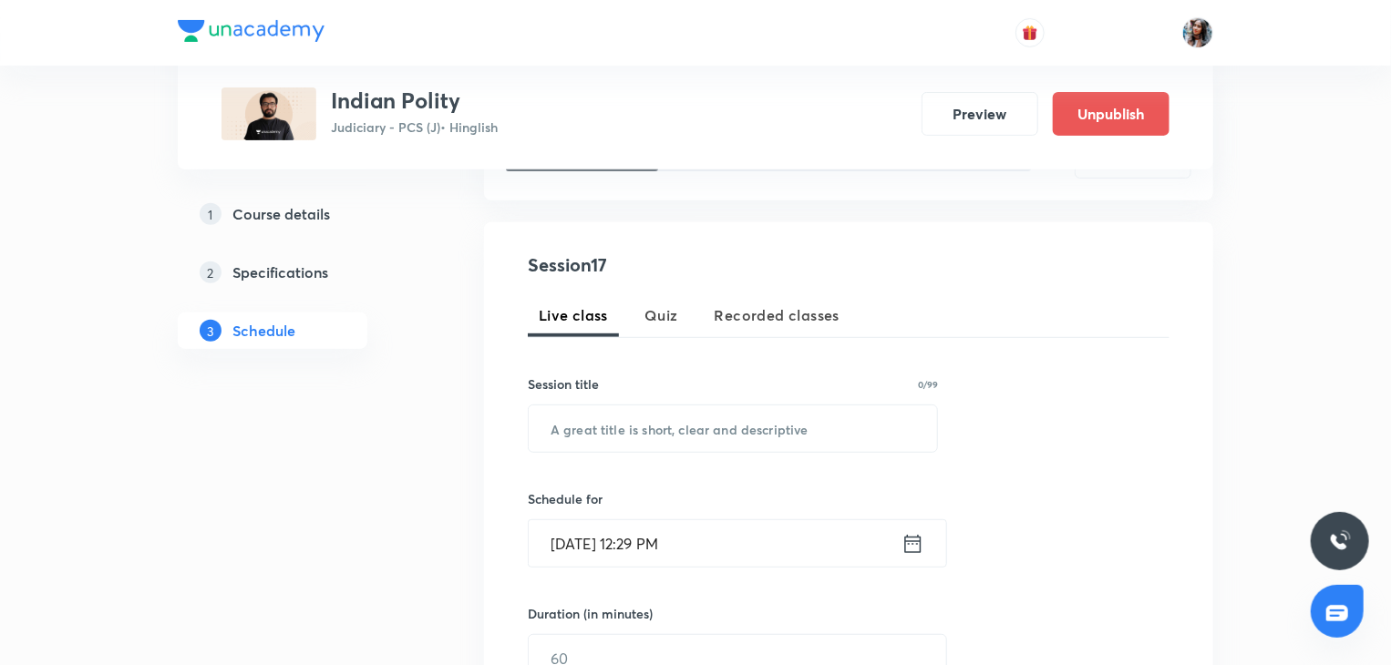
scroll to position [290, 0]
click at [742, 427] on input "text" at bounding box center [733, 427] width 408 height 46
paste input "Lecture 14"
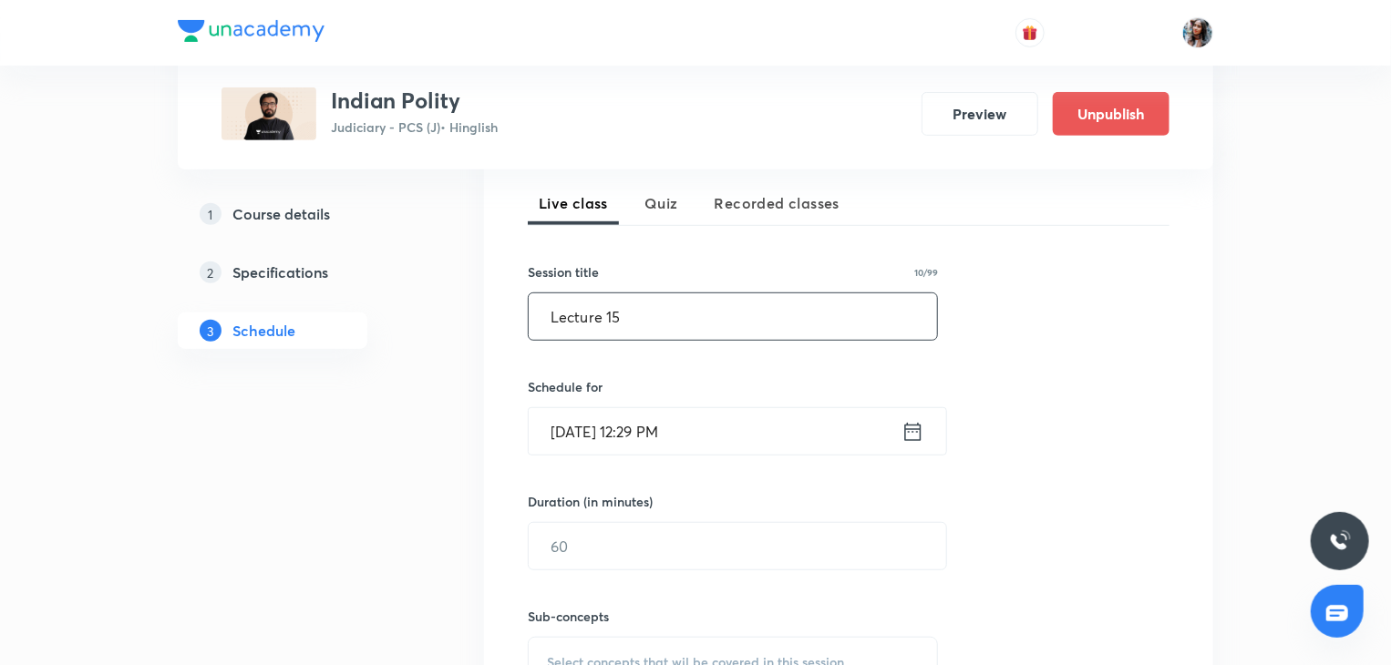
scroll to position [401, 0]
type input "Lecture 15"
click at [741, 424] on input "Oct 7, 2025, 12:29 PM" at bounding box center [715, 430] width 373 height 46
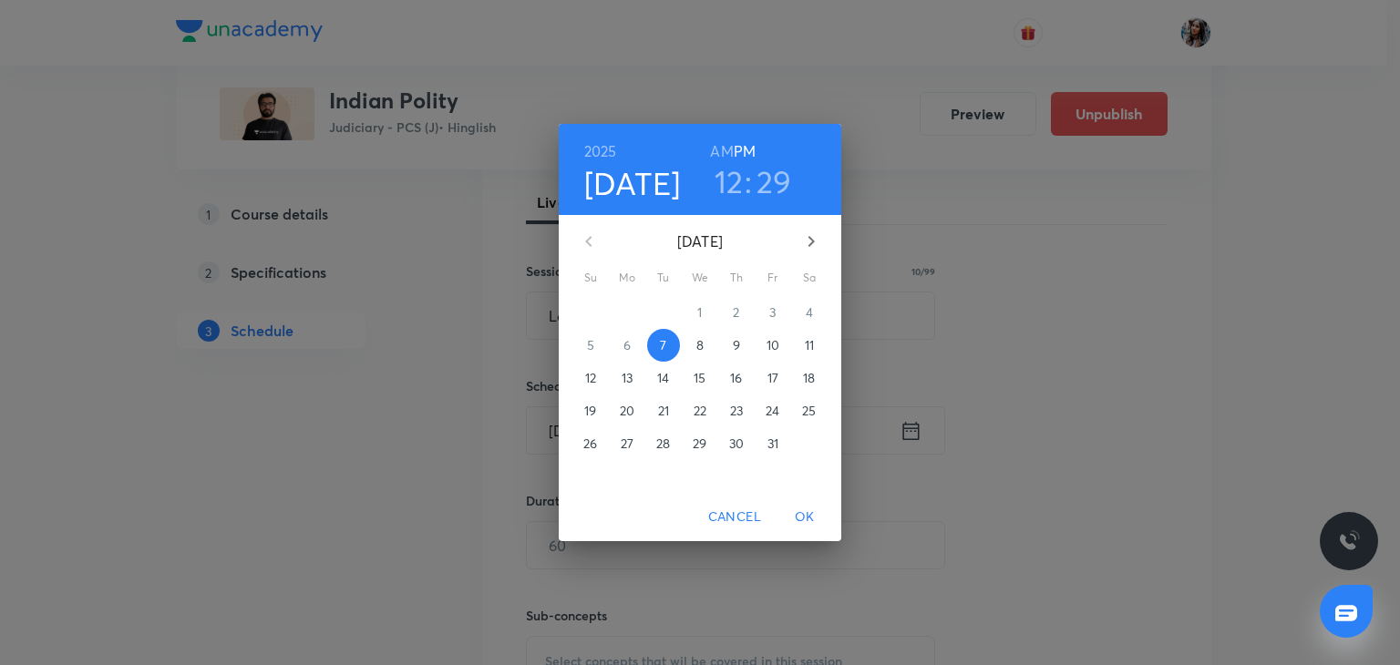
click at [631, 442] on p "27" at bounding box center [627, 444] width 13 height 18
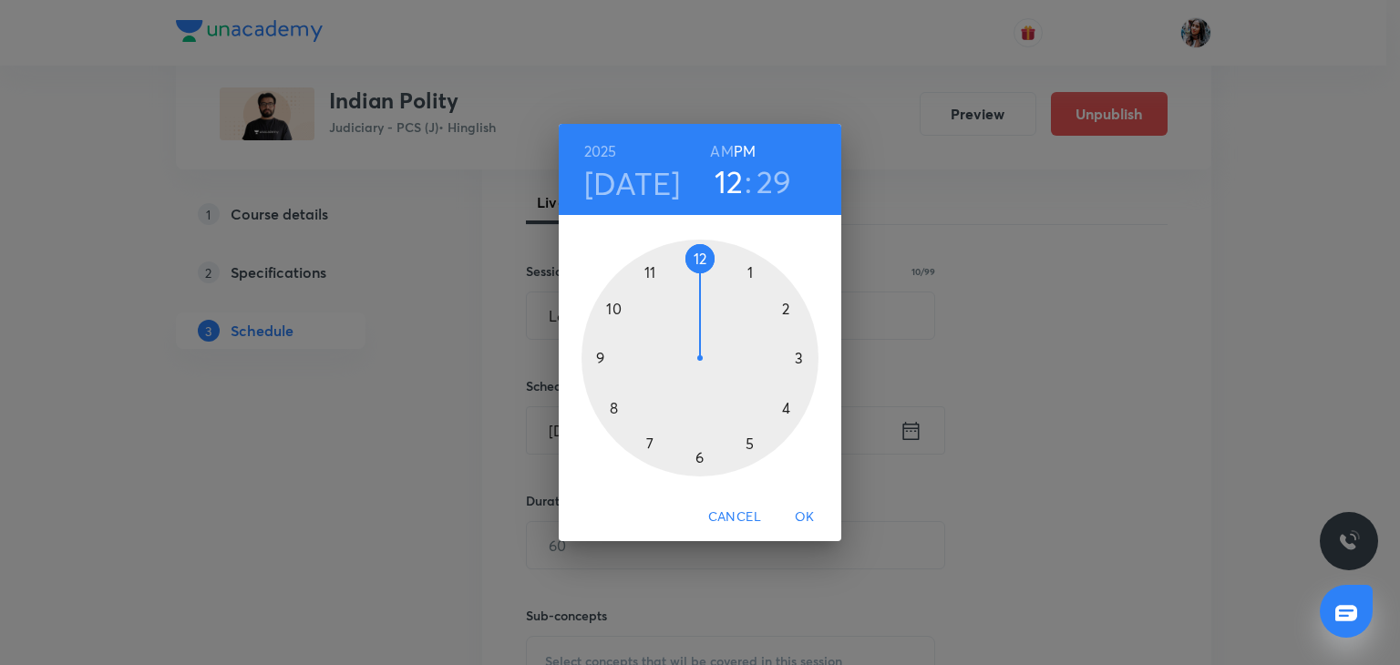
click at [727, 150] on h6 "AM" at bounding box center [721, 152] width 23 height 26
click at [650, 272] on div at bounding box center [699, 358] width 237 height 237
click at [696, 256] on div at bounding box center [699, 358] width 237 height 237
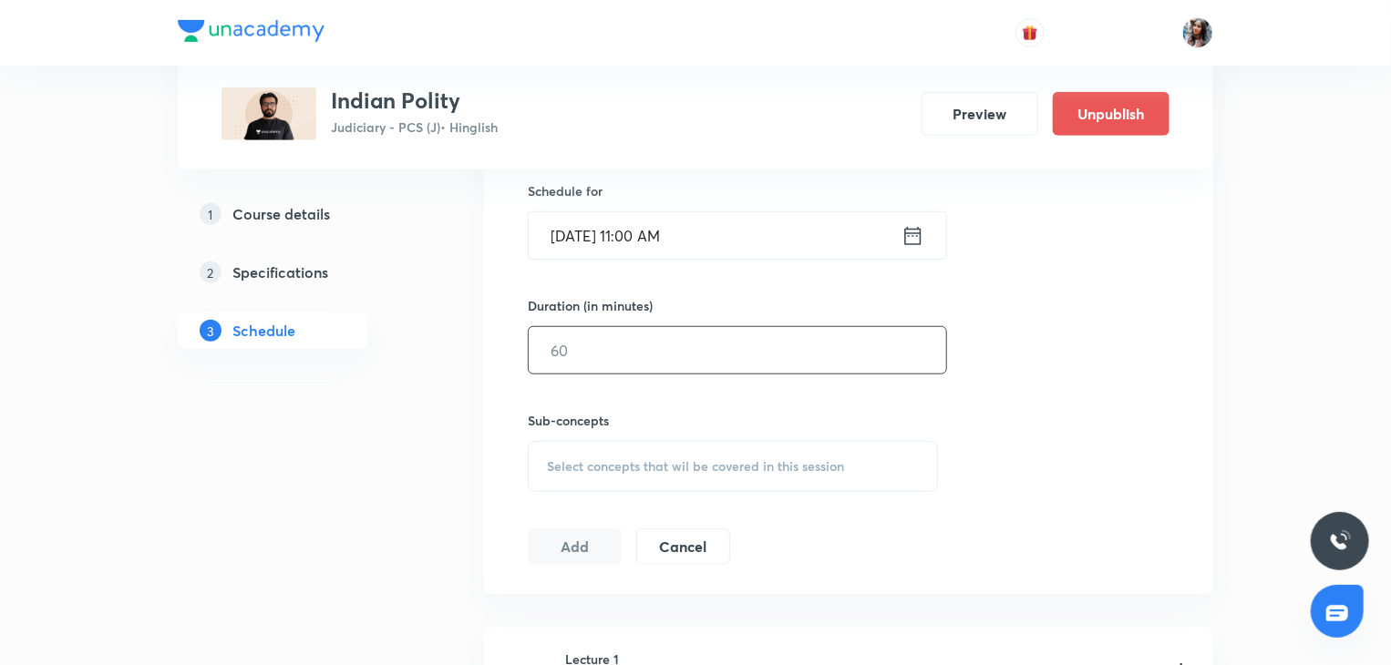
scroll to position [597, 0]
click at [638, 367] on input "text" at bounding box center [737, 349] width 417 height 46
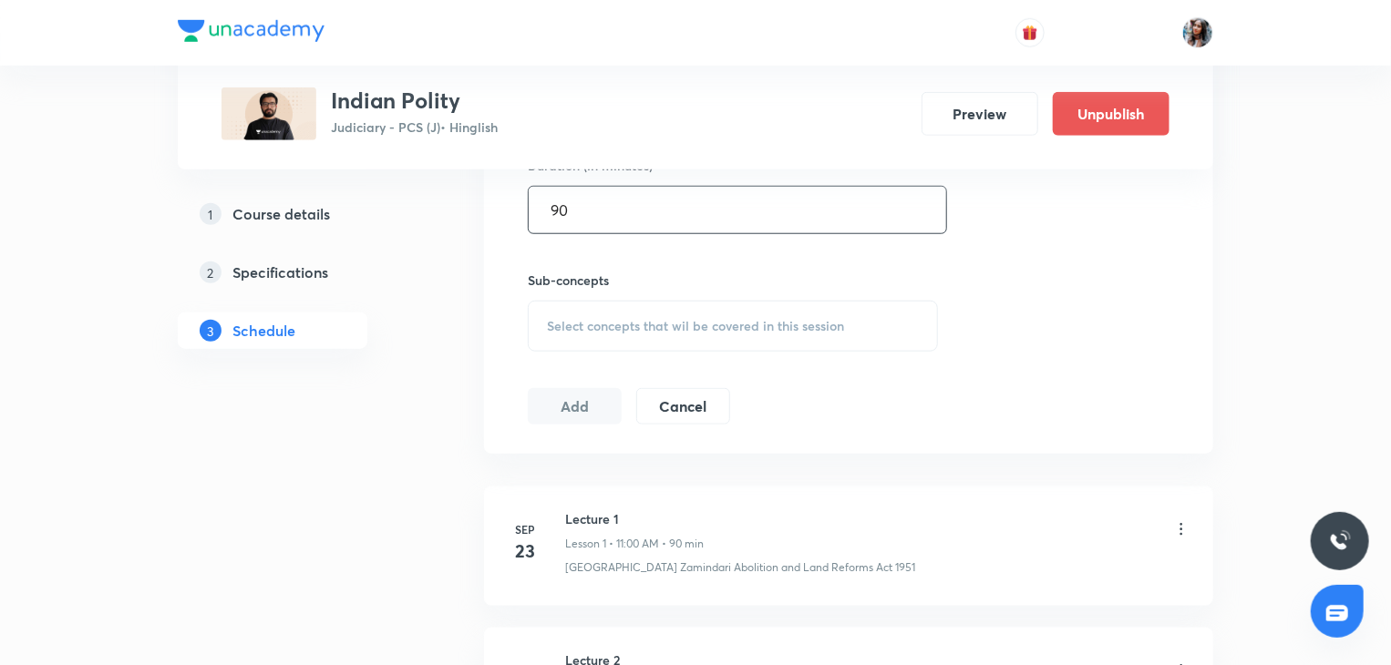
scroll to position [739, 0]
type input "90"
click at [620, 325] on span "Select concepts that wil be covered in this session" at bounding box center [695, 323] width 297 height 15
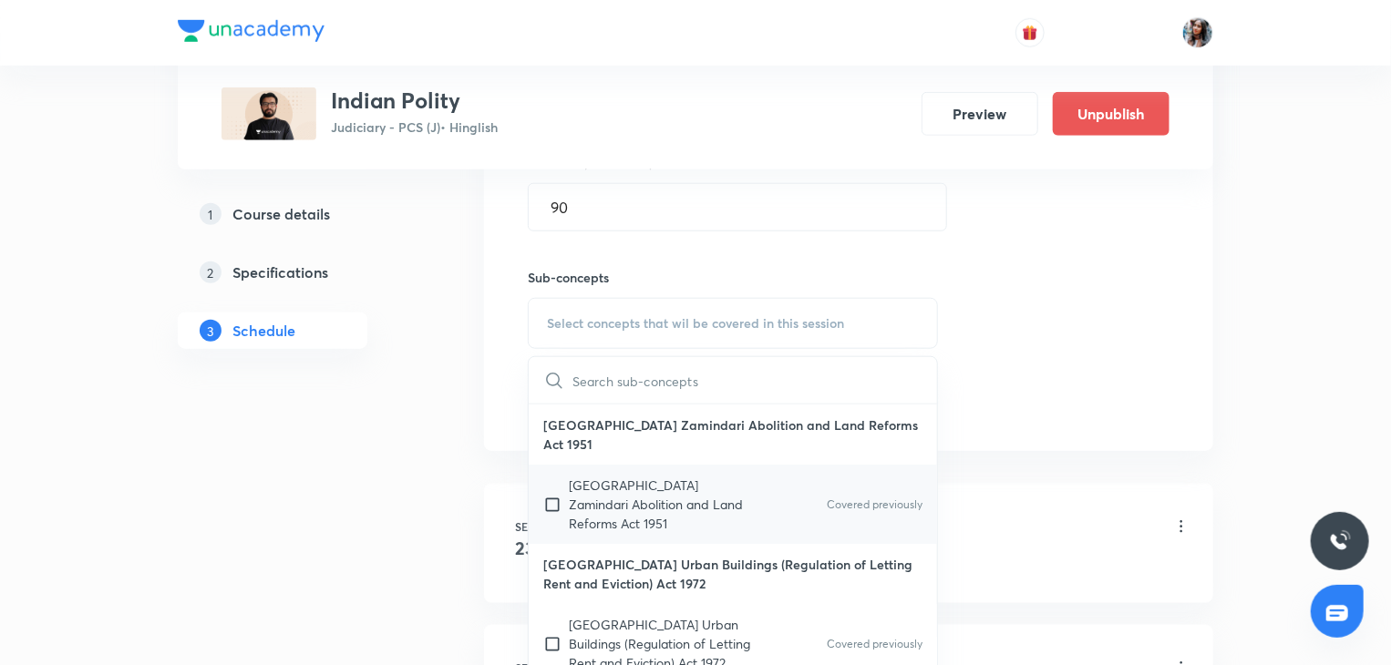
click at [669, 497] on p "Uttar Pradesh Zamindari Abolition and Land Reforms Act 1951" at bounding box center [661, 504] width 184 height 57
checkbox input "true"
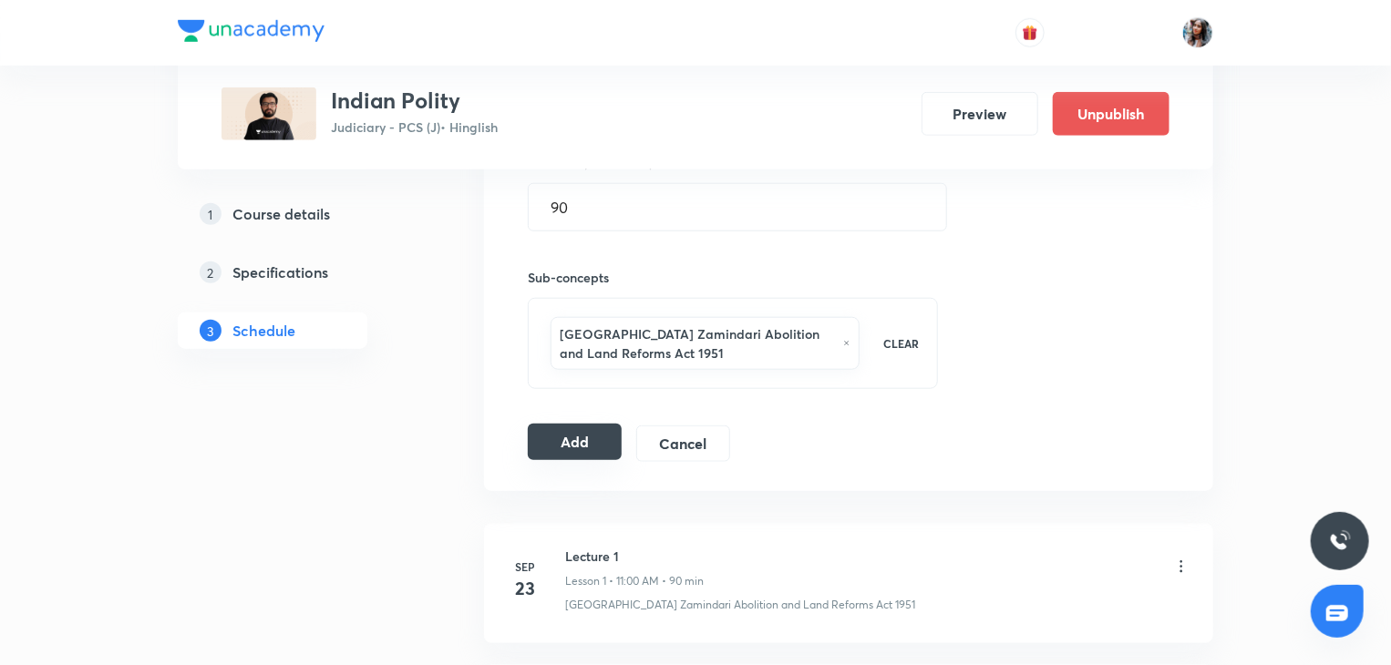
click at [565, 424] on button "Add" at bounding box center [575, 442] width 94 height 36
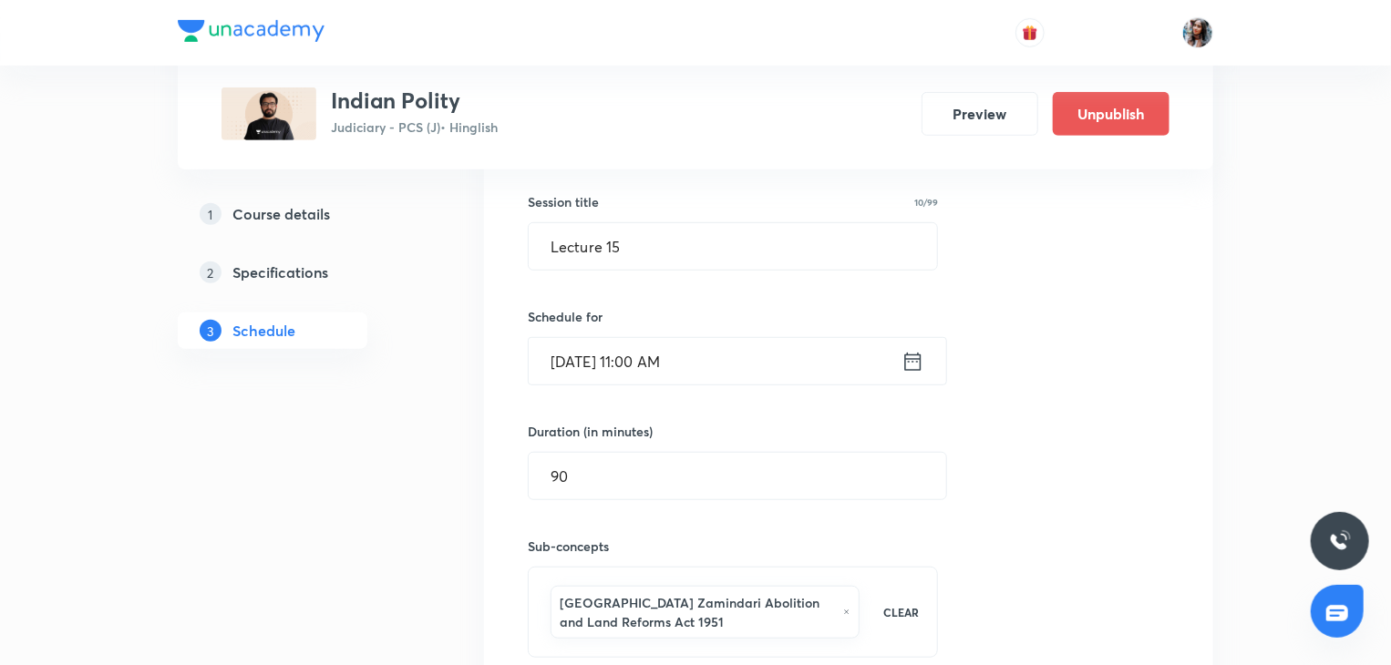
scroll to position [472, 0]
click at [715, 371] on input "Oct 27, 2025, 11:00 AM" at bounding box center [715, 359] width 373 height 46
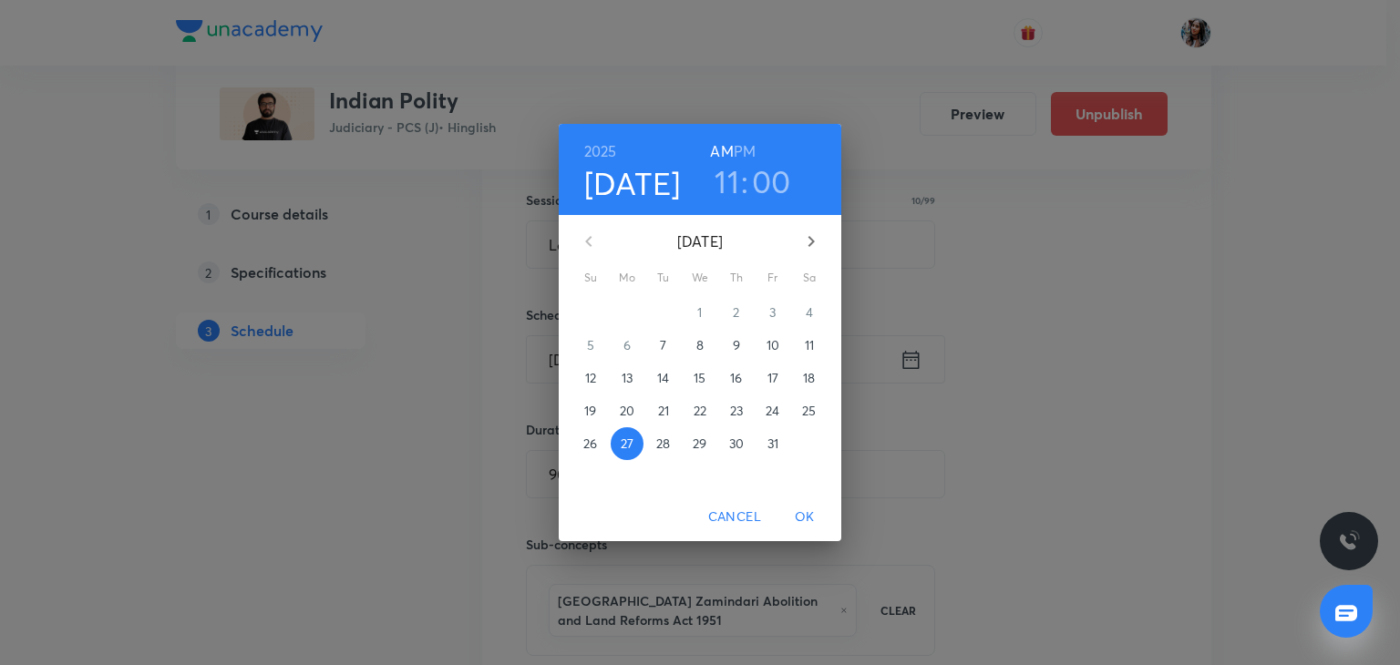
click at [671, 438] on span "28" at bounding box center [663, 444] width 33 height 18
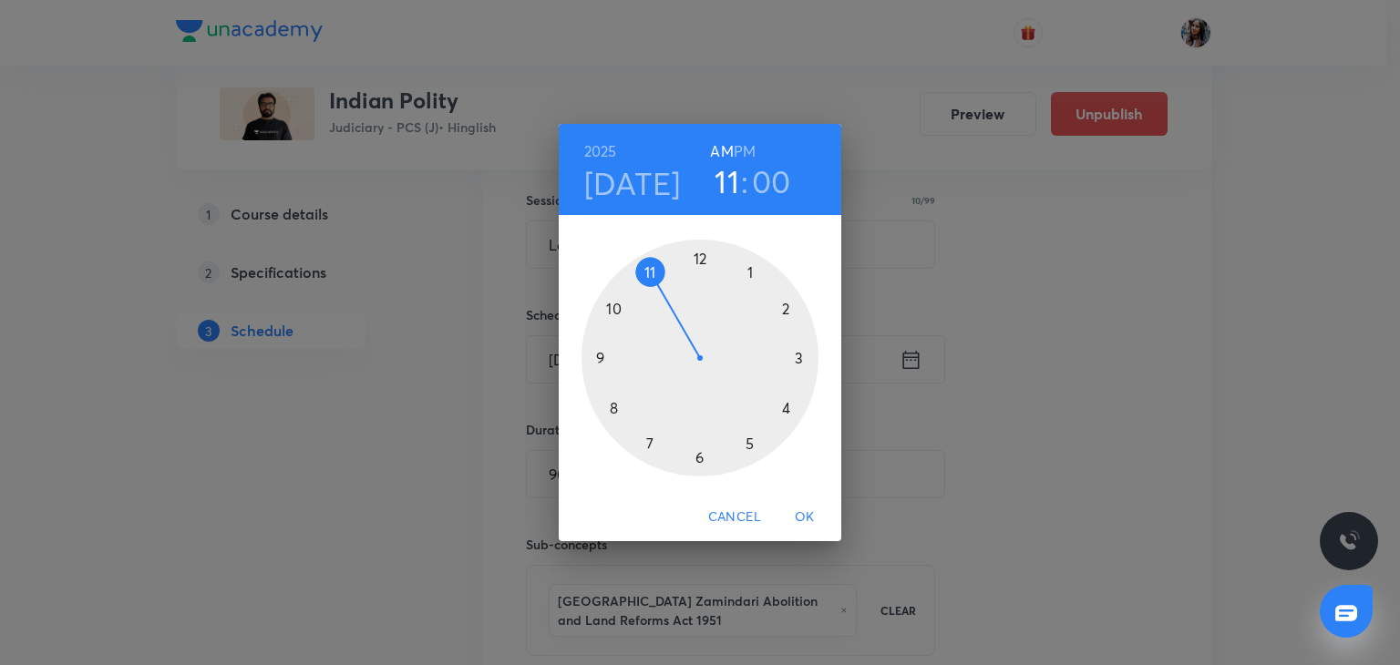
click at [801, 516] on span "OK" at bounding box center [805, 517] width 44 height 23
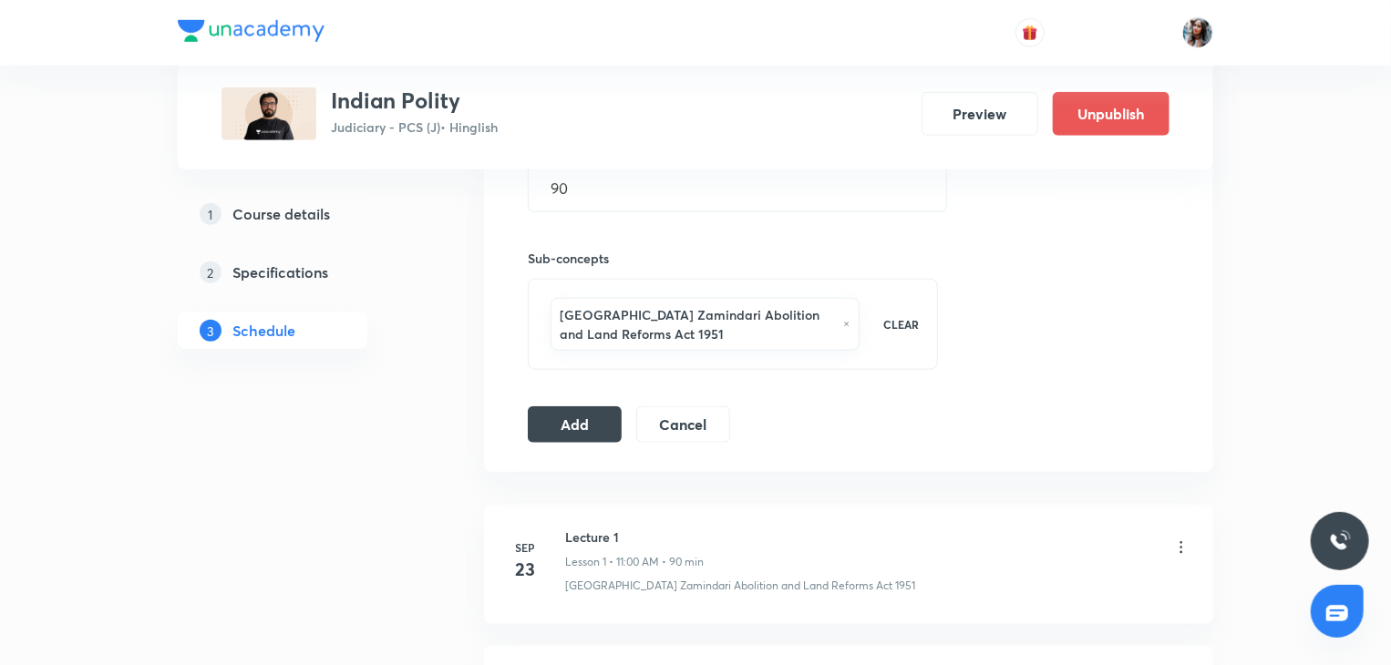
scroll to position [764, 0]
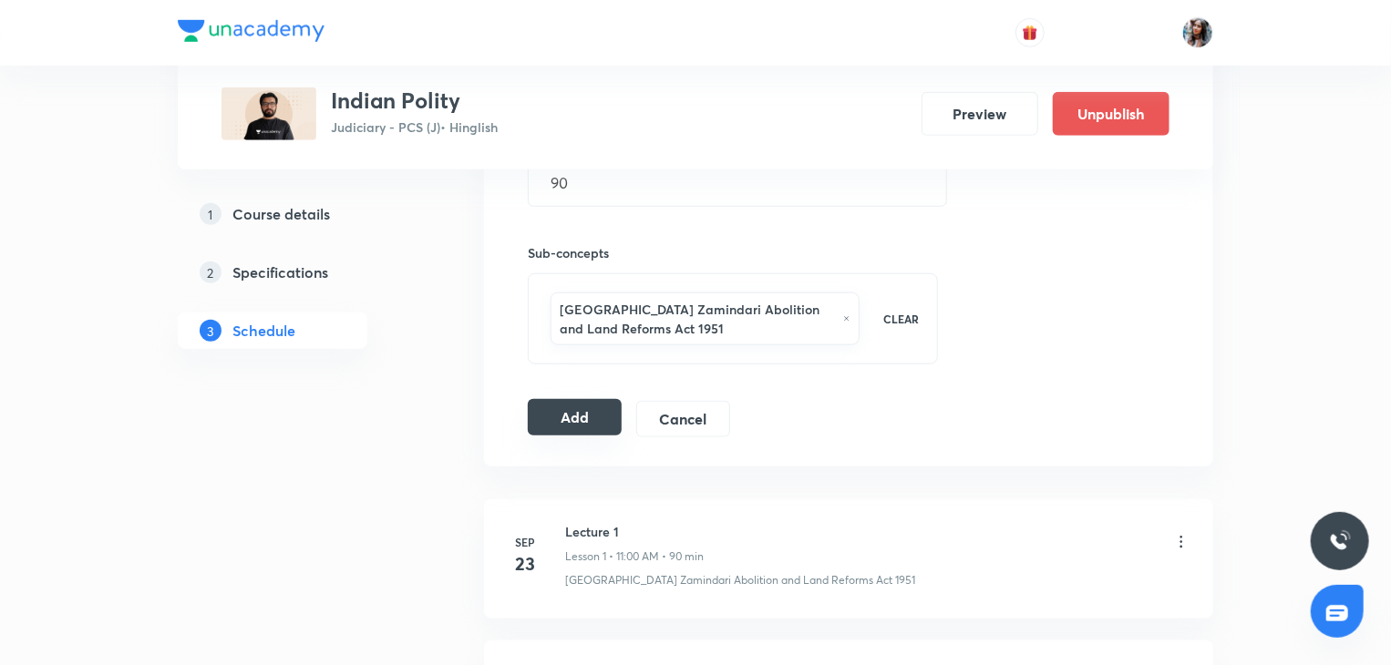
click at [547, 426] on button "Add" at bounding box center [575, 417] width 94 height 36
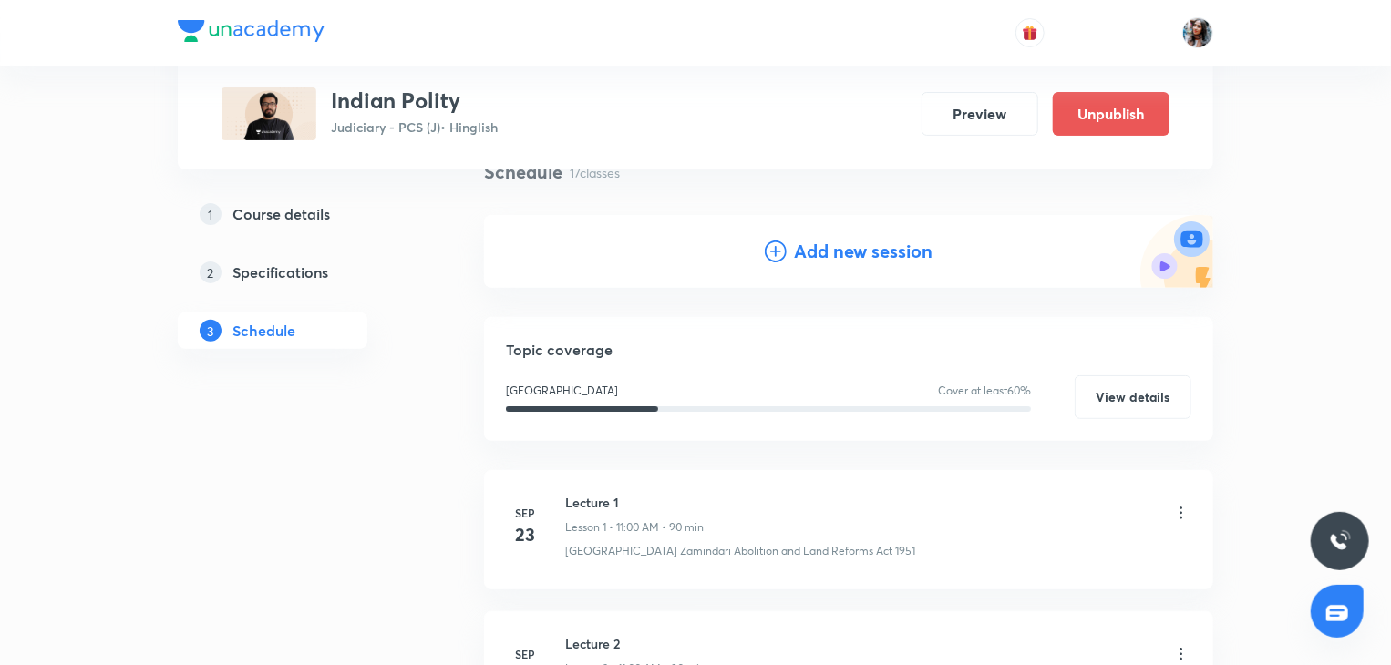
scroll to position [0, 0]
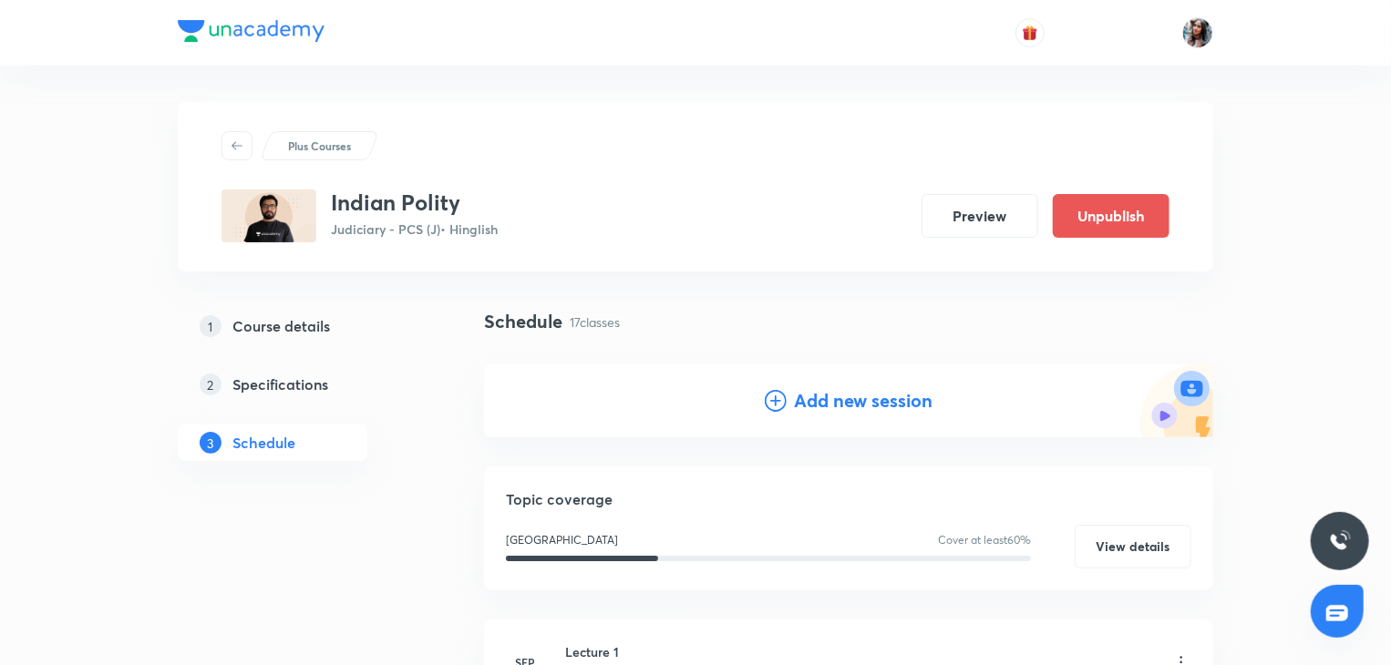
click at [824, 393] on h4 "Add new session" at bounding box center [863, 400] width 139 height 27
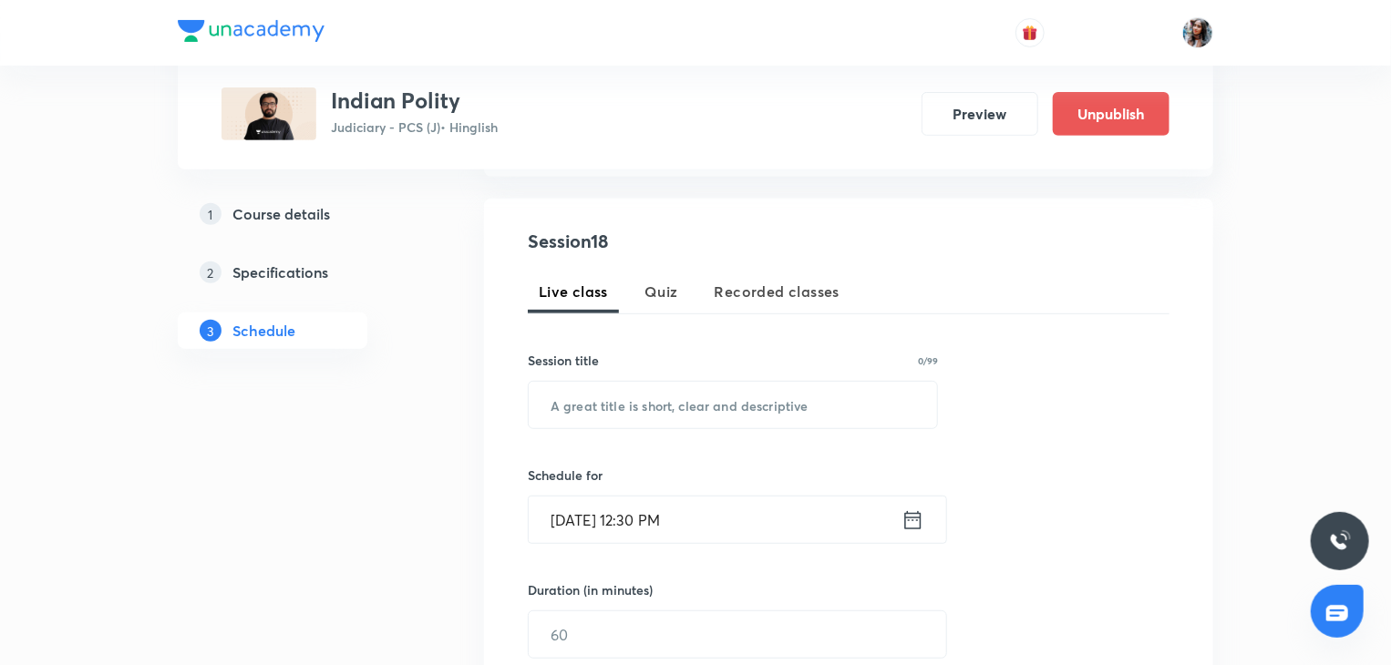
scroll to position [313, 0]
click at [729, 421] on input "text" at bounding box center [733, 403] width 408 height 46
paste input "Lecture 14"
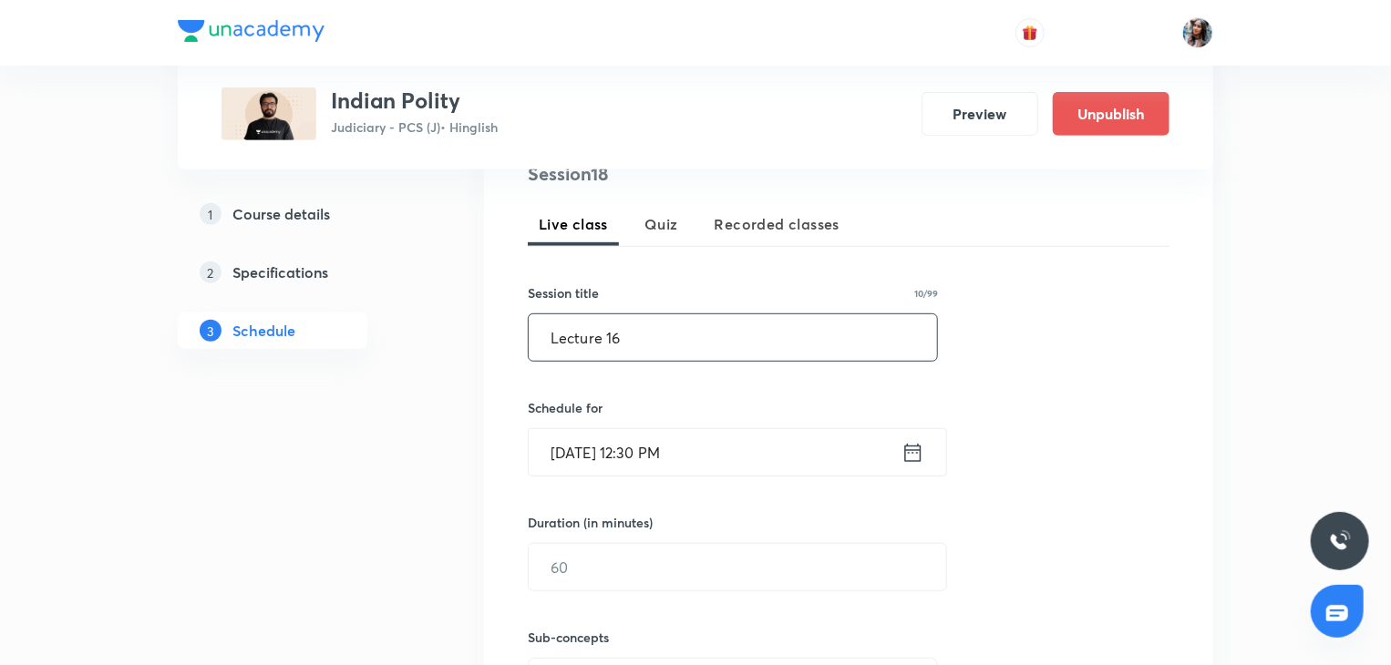
scroll to position [381, 0]
type input "Lecture 16"
click at [734, 445] on input "Oct 7, 2025, 12:30 PM" at bounding box center [715, 450] width 373 height 46
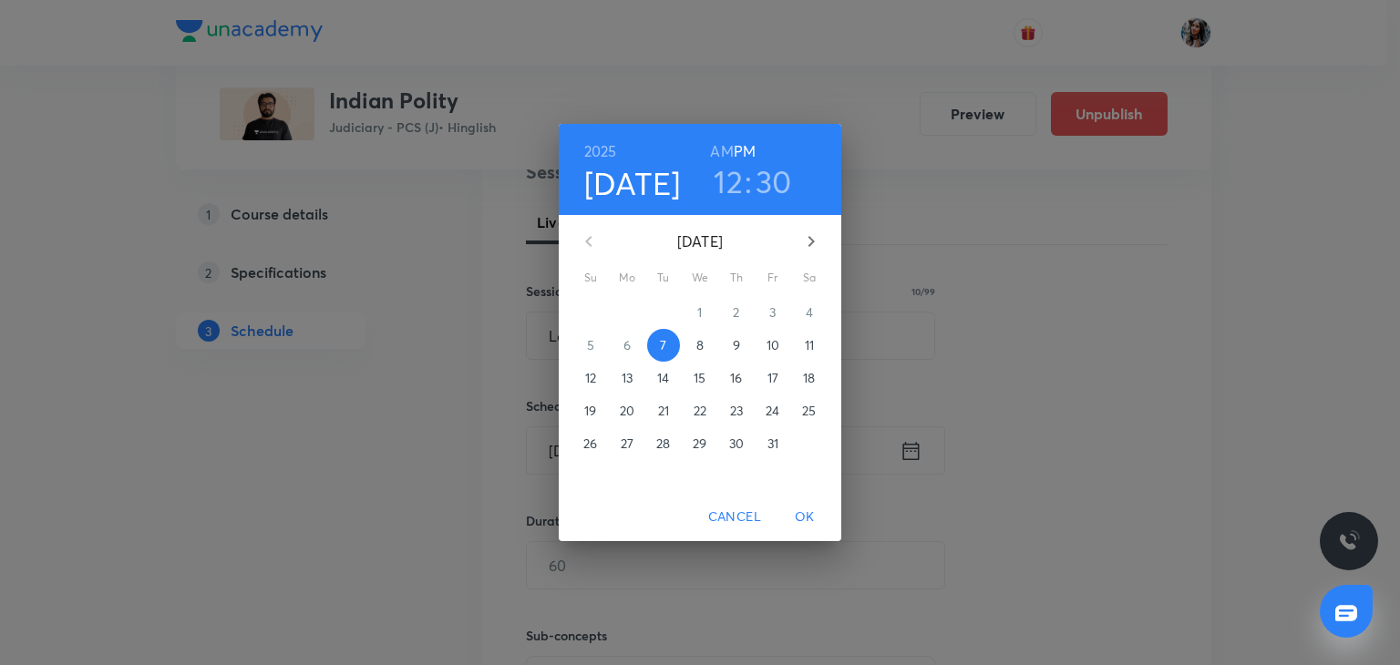
click at [706, 442] on p "29" at bounding box center [700, 444] width 14 height 18
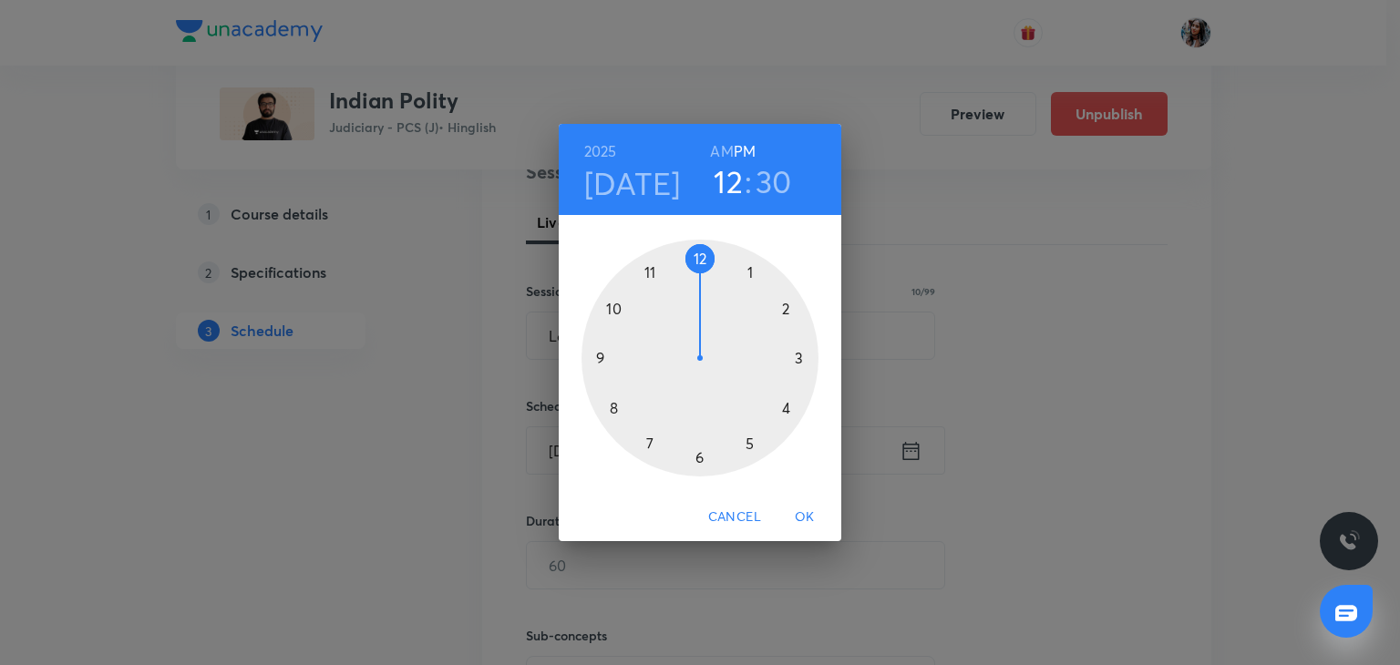
click at [722, 141] on h6 "AM" at bounding box center [721, 152] width 23 height 26
click at [649, 273] on div at bounding box center [699, 358] width 237 height 237
click at [700, 255] on div at bounding box center [699, 358] width 237 height 237
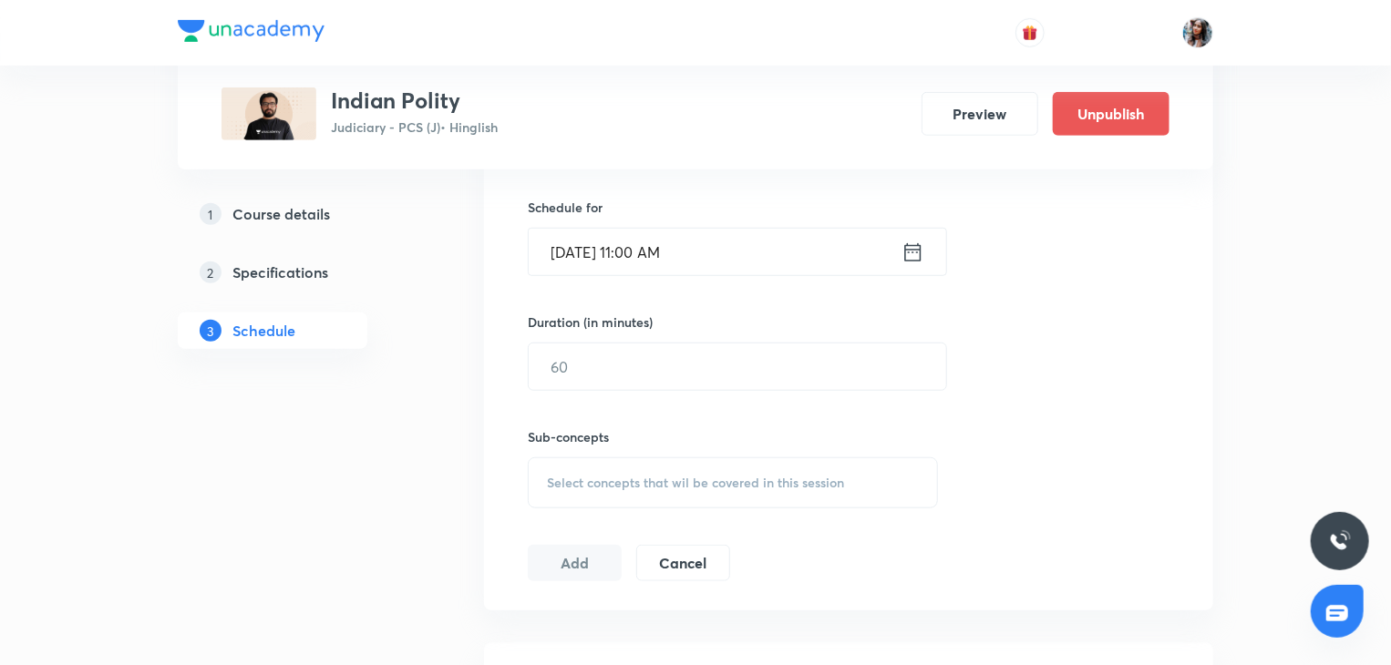
scroll to position [581, 0]
click at [663, 365] on input "text" at bounding box center [737, 365] width 417 height 46
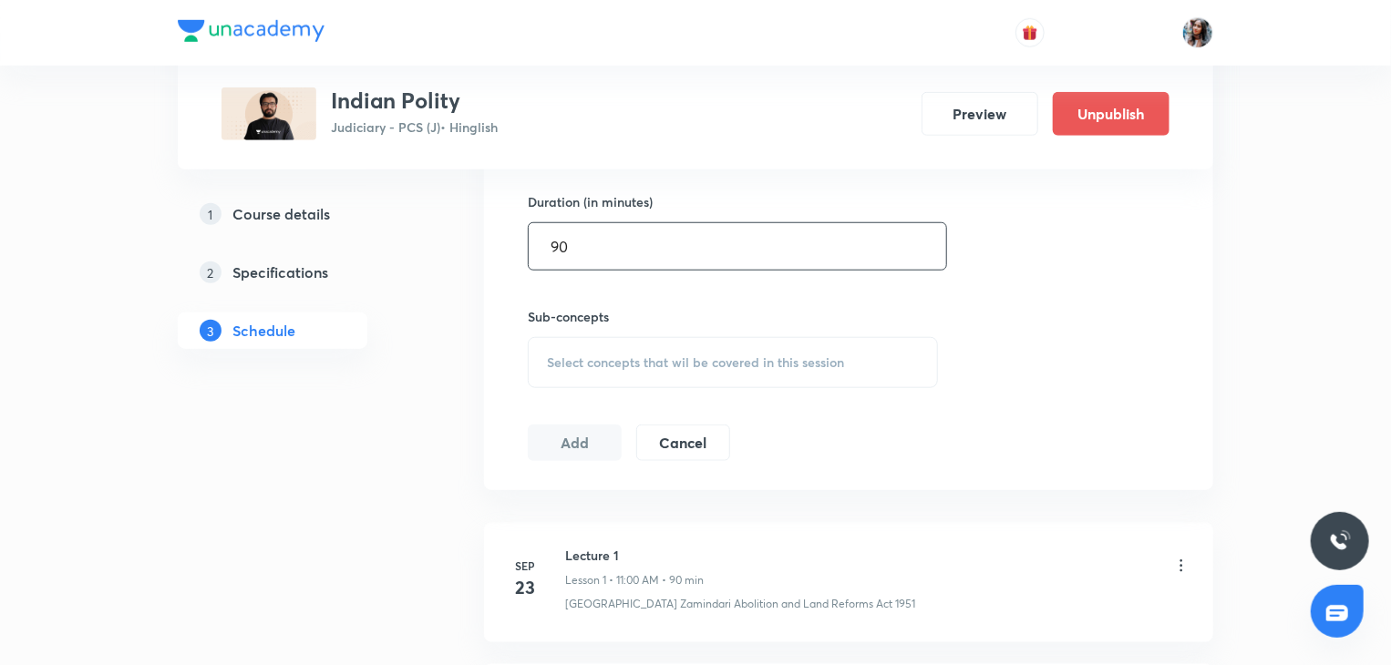
scroll to position [702, 0]
type input "90"
click at [663, 365] on span "Select concepts that wil be covered in this session" at bounding box center [695, 361] width 297 height 15
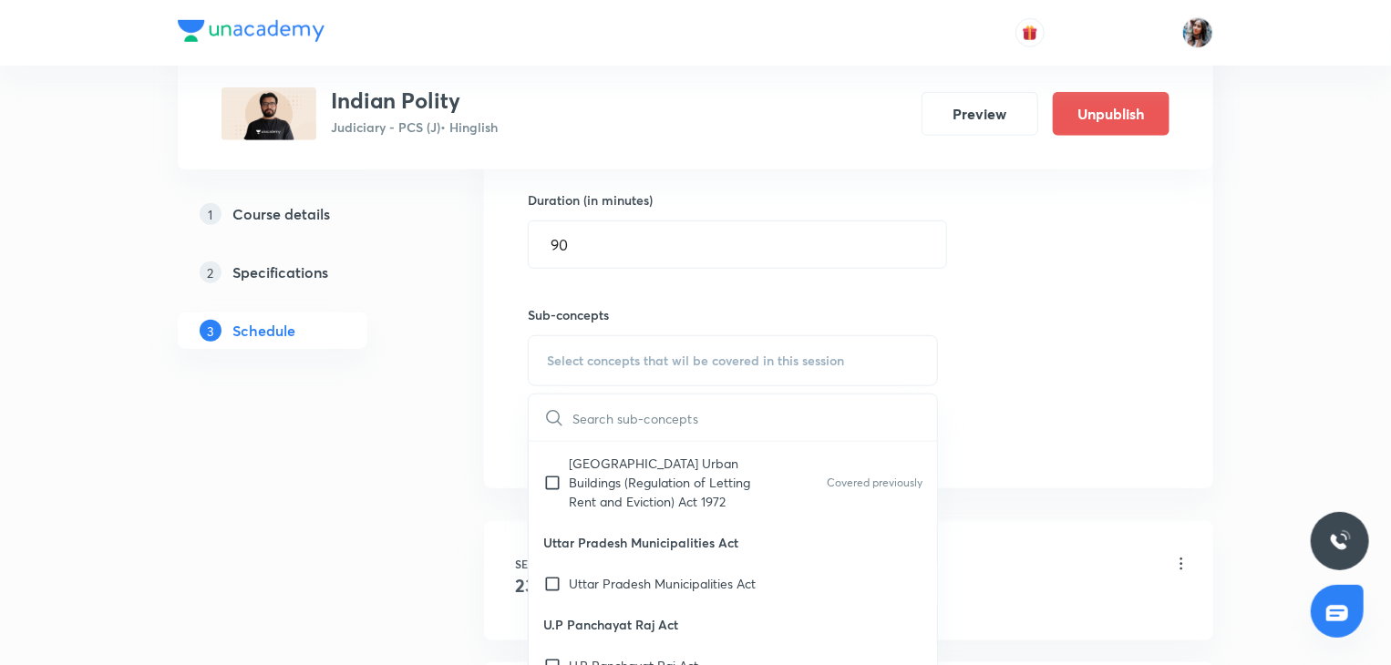
scroll to position [200, 0]
click at [660, 572] on p "Uttar Pradesh Municipalities Act" at bounding box center [662, 581] width 187 height 19
checkbox input "true"
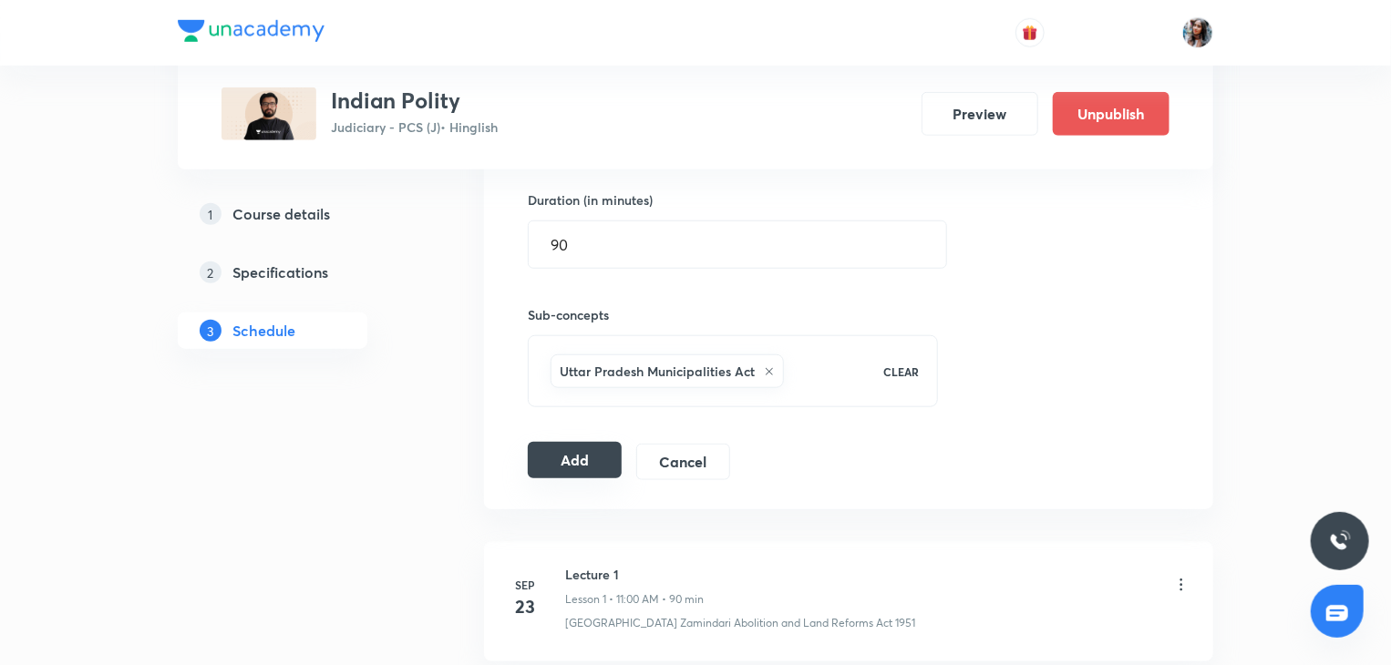
click at [589, 471] on button "Add" at bounding box center [575, 460] width 94 height 36
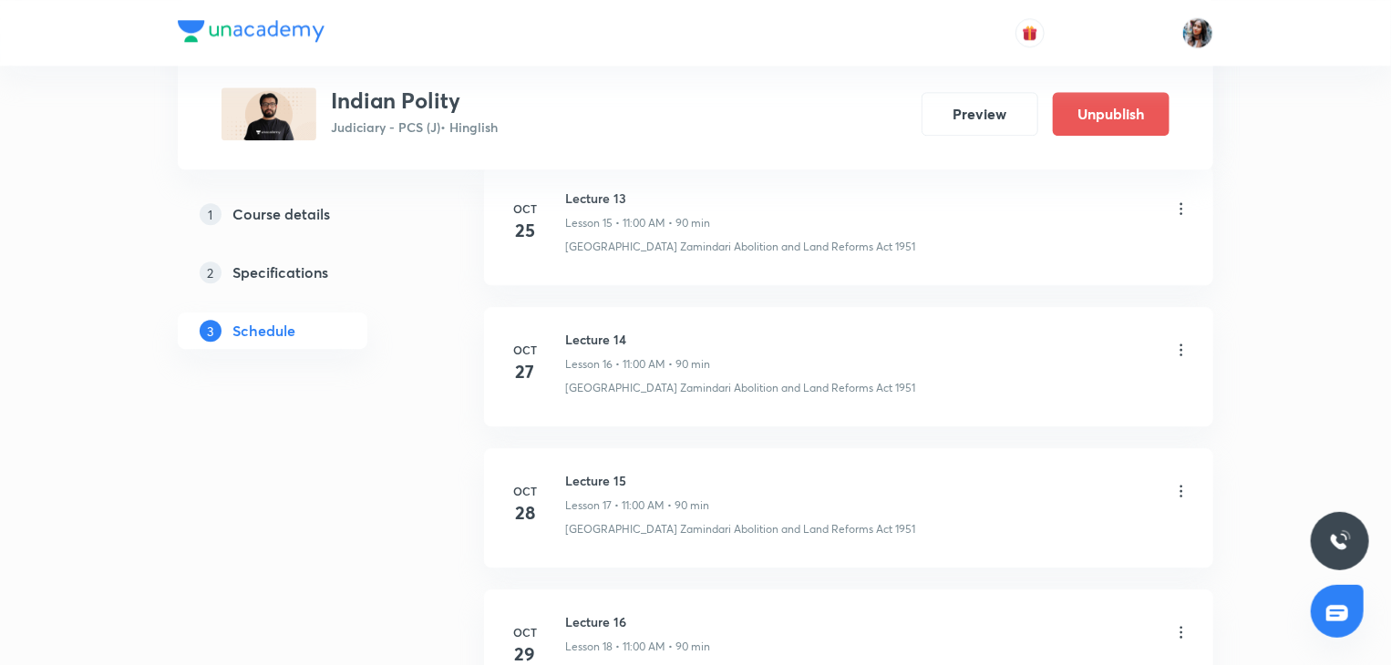
scroll to position [2640, 0]
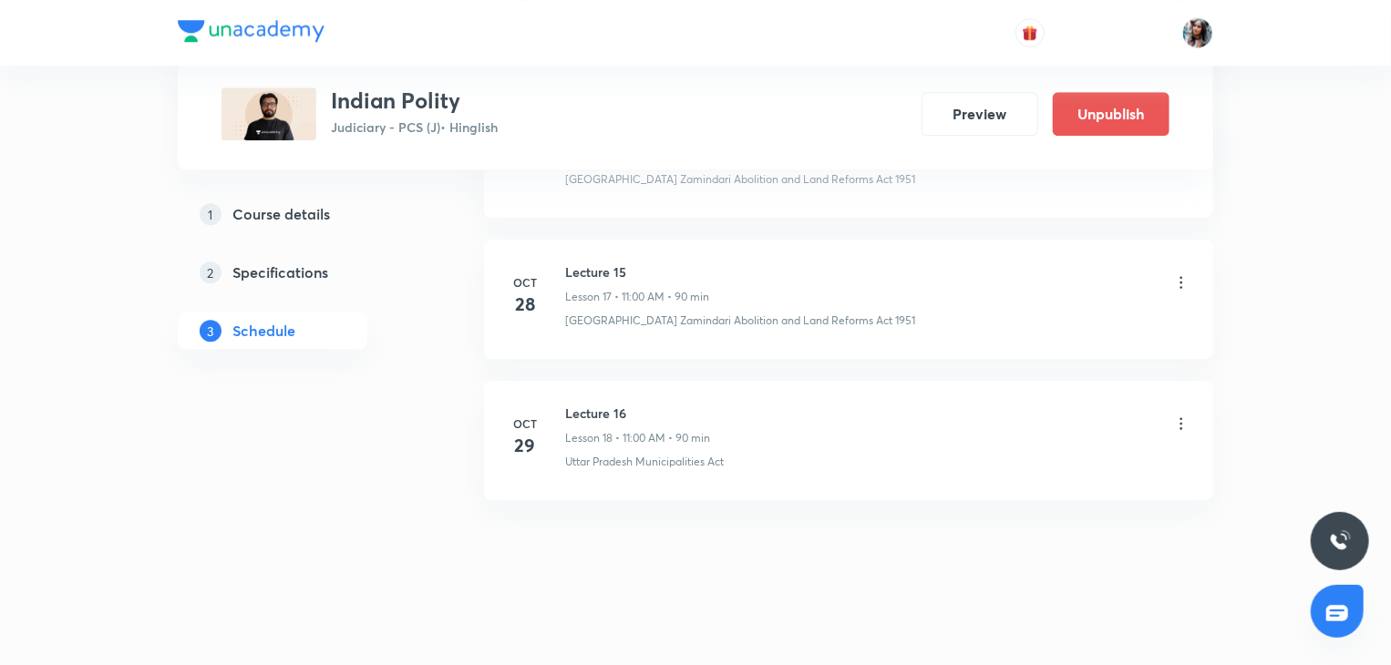
click at [583, 406] on h6 "Lecture 16" at bounding box center [637, 413] width 145 height 19
copy h6 "Lecture 16"
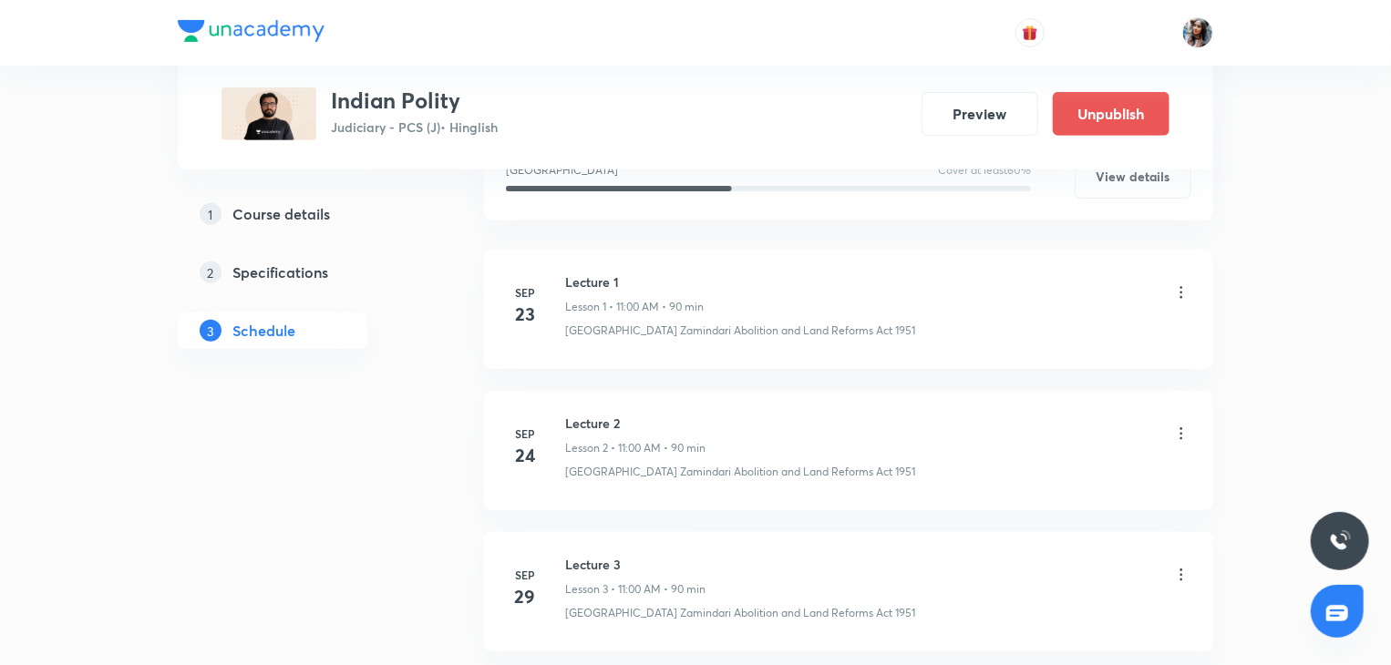
scroll to position [0, 0]
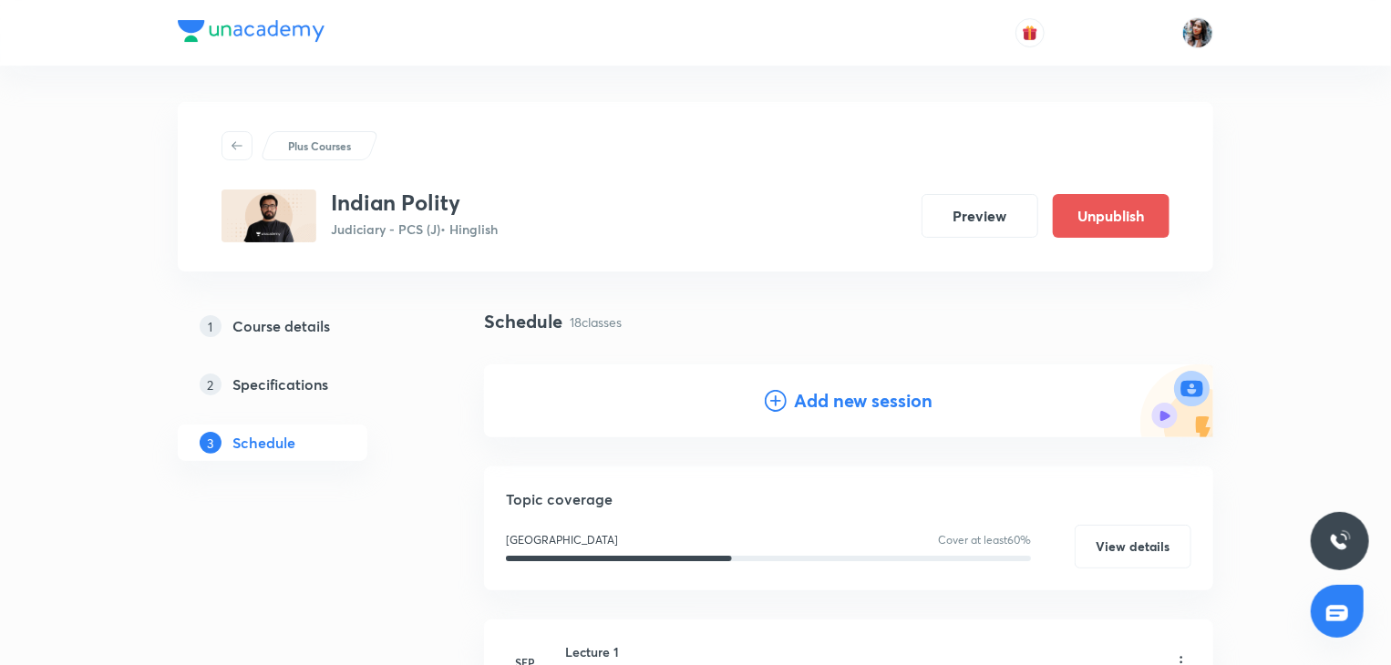
click at [826, 395] on h4 "Add new session" at bounding box center [863, 400] width 139 height 27
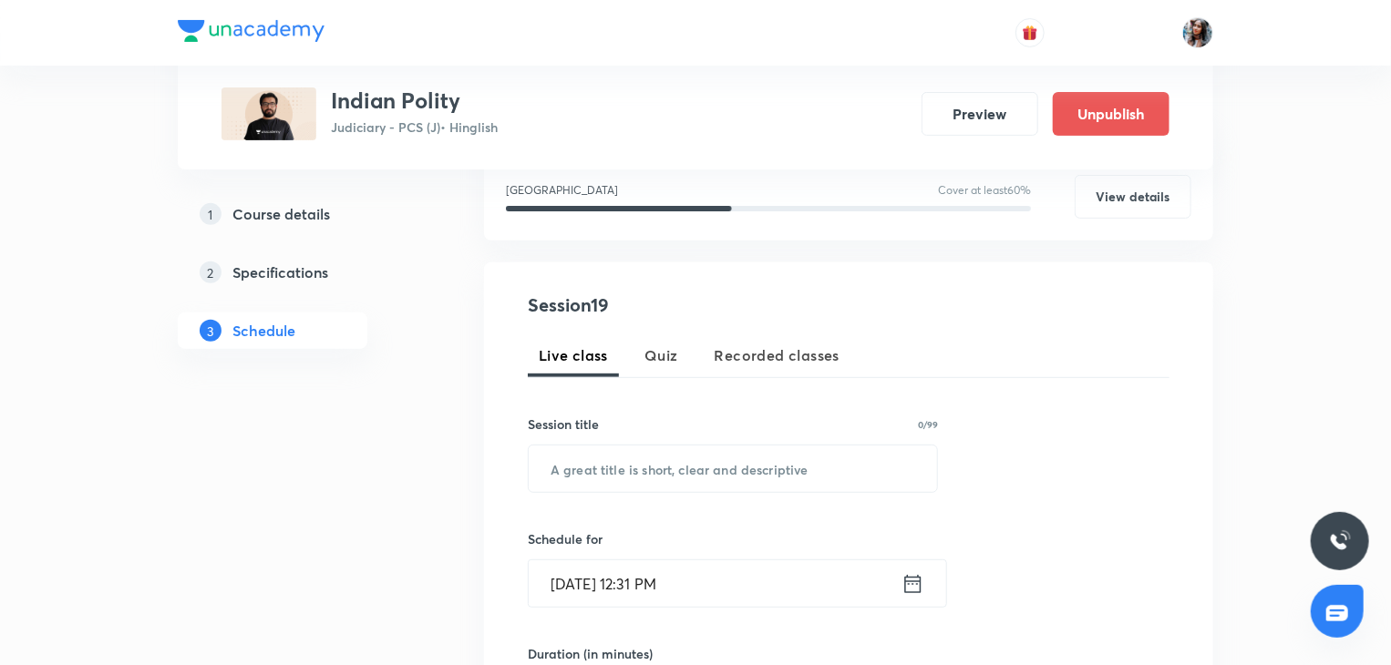
scroll to position [264, 0]
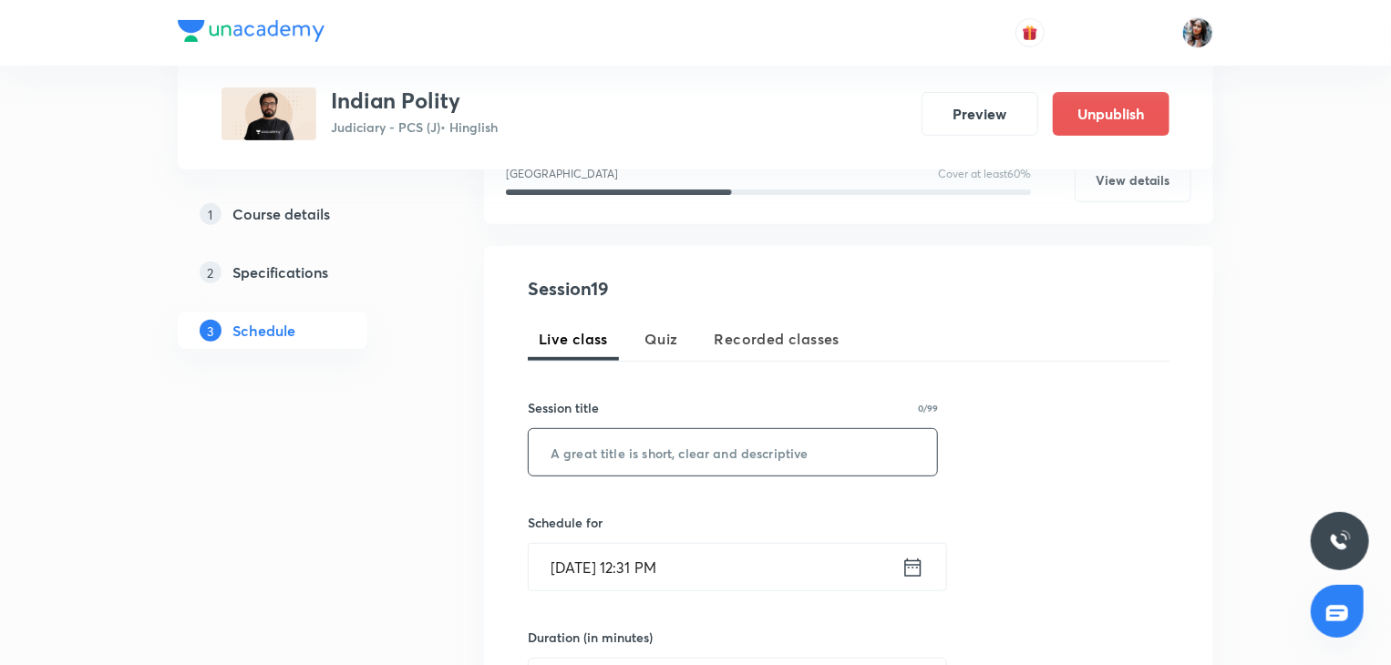
click at [704, 459] on input "text" at bounding box center [733, 452] width 408 height 46
paste input "Lecture 16"
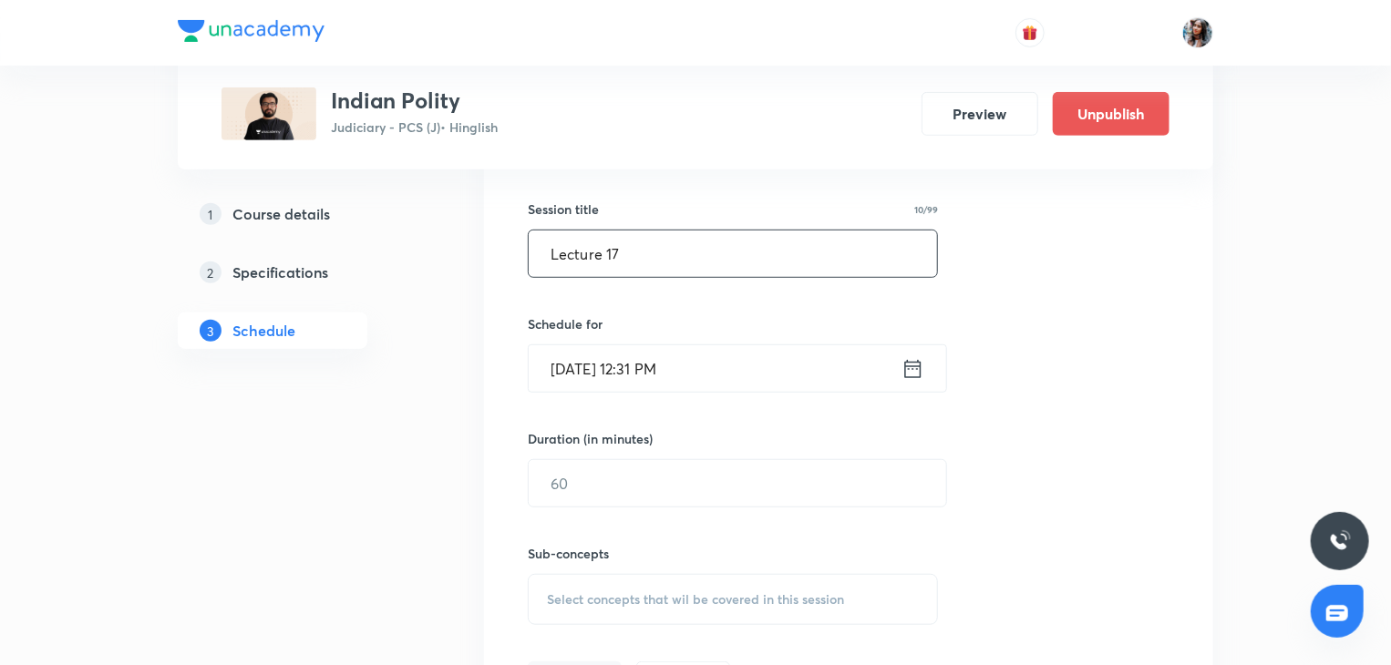
scroll to position [448, 0]
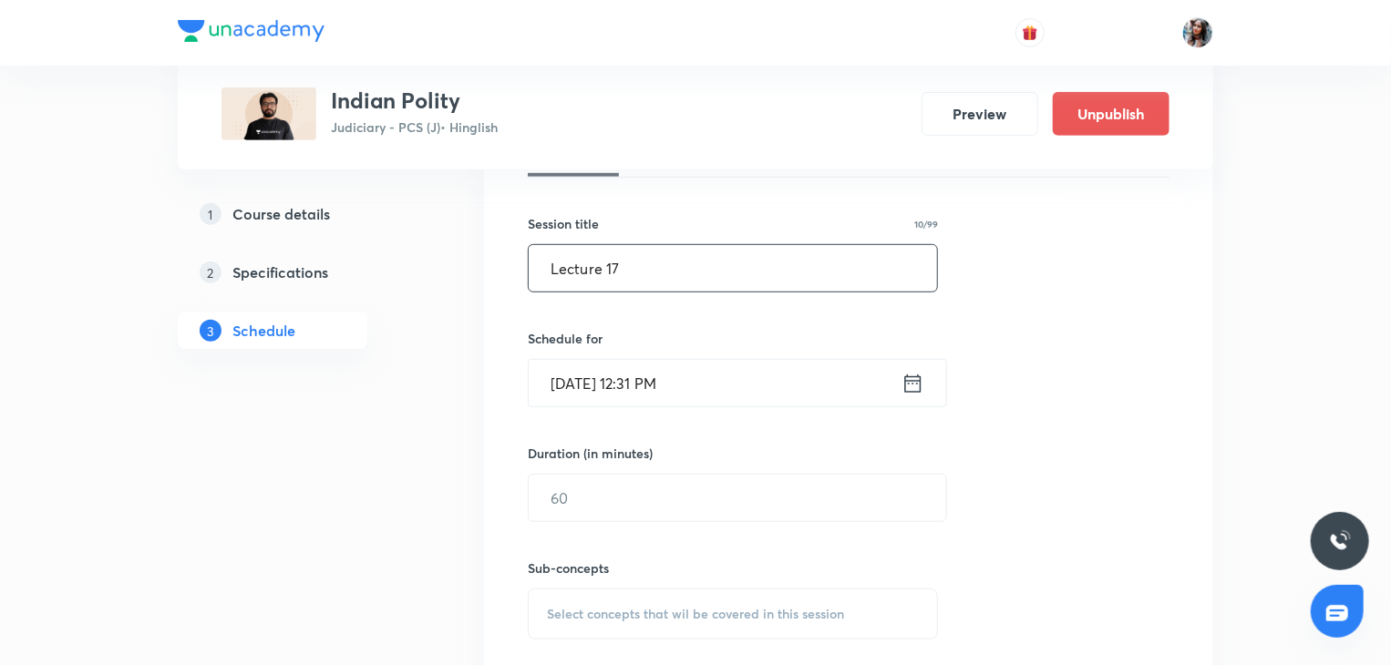
type input "Lecture 17"
click at [722, 384] on input "Oct 7, 2025, 12:31 PM" at bounding box center [715, 383] width 373 height 46
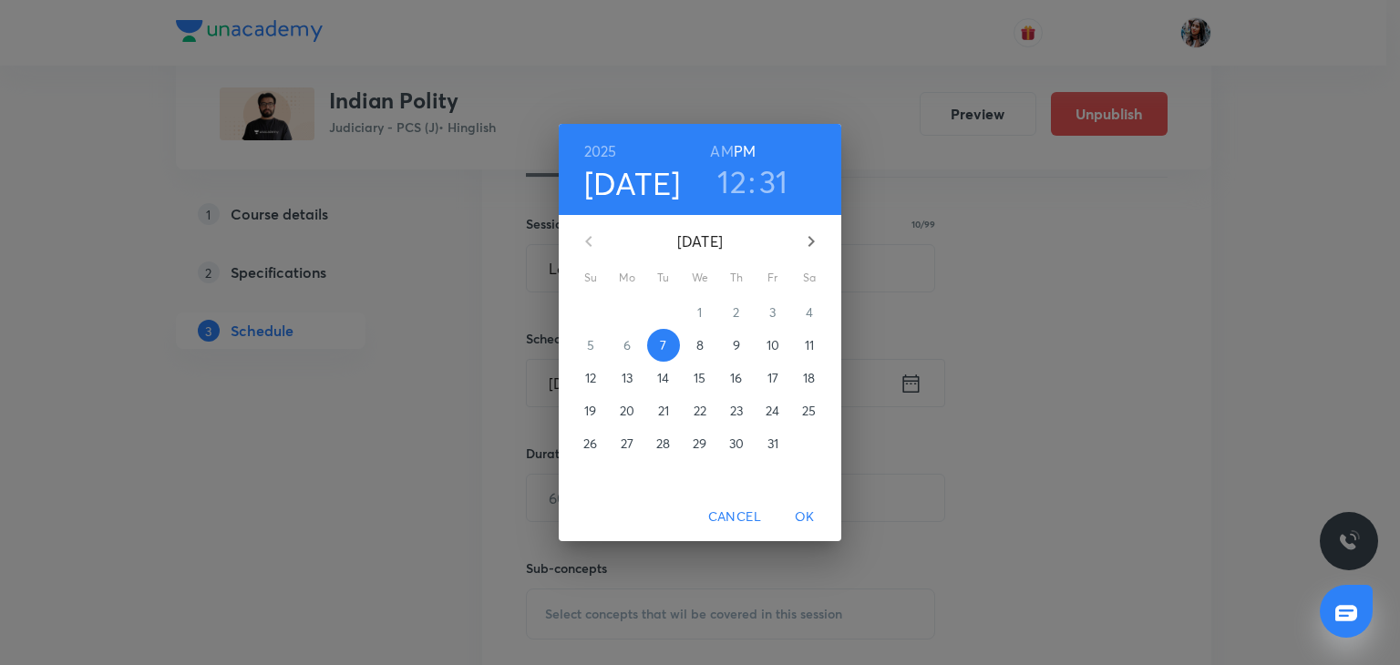
click at [735, 441] on p "30" at bounding box center [736, 444] width 15 height 18
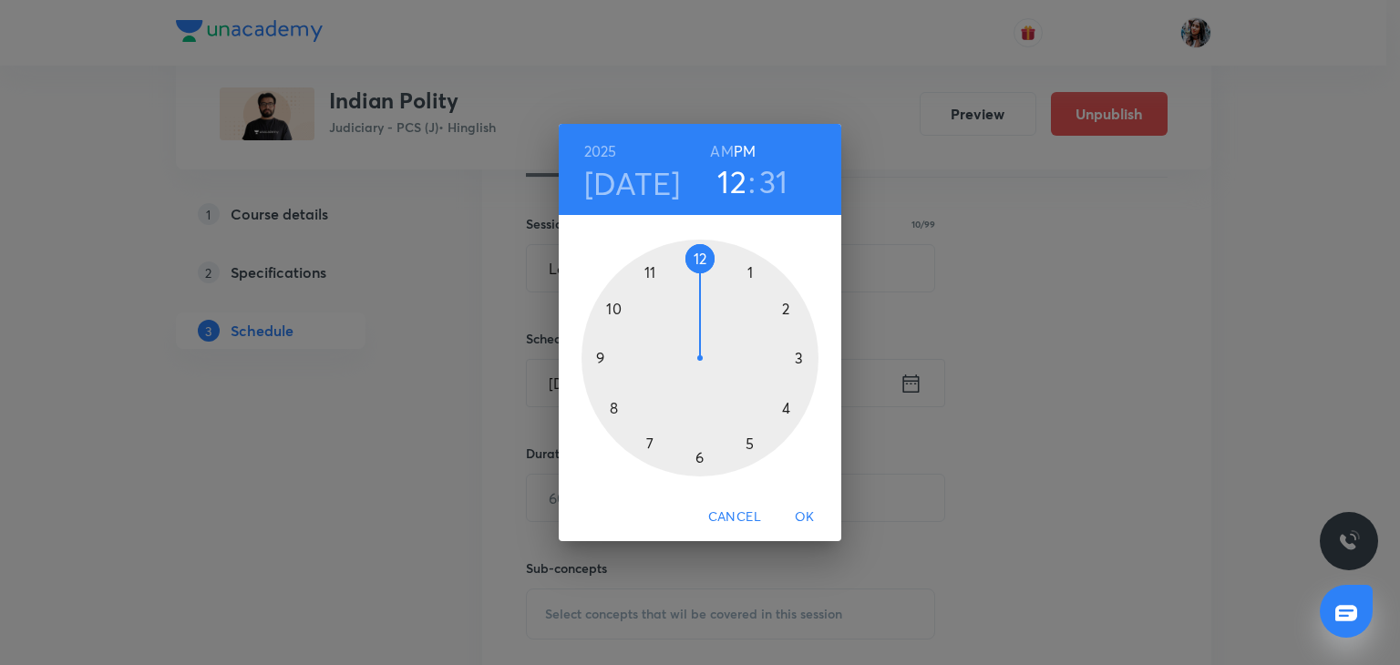
click at [722, 146] on h6 "AM" at bounding box center [721, 152] width 23 height 26
click at [651, 271] on div at bounding box center [699, 358] width 237 height 237
click at [698, 252] on div at bounding box center [699, 358] width 237 height 237
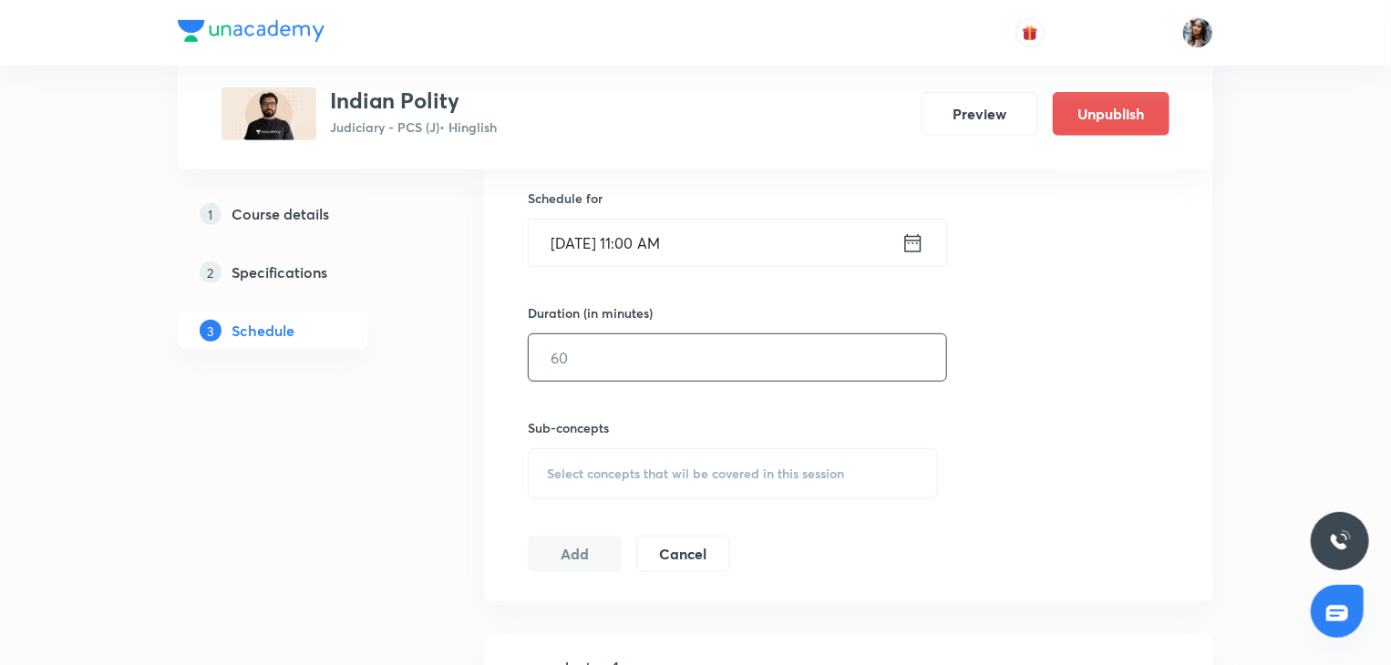
scroll to position [591, 0]
click at [663, 349] on input "text" at bounding box center [737, 356] width 417 height 46
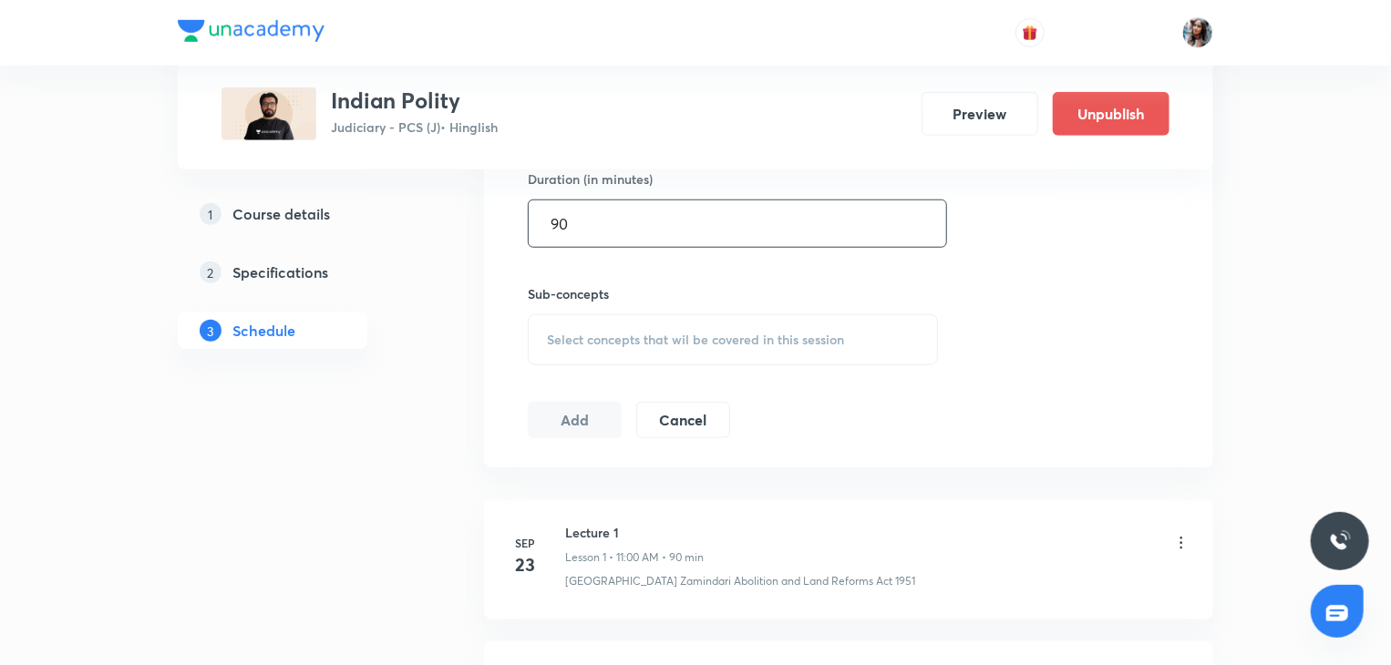
type input "90"
click at [649, 336] on span "Select concepts that wil be covered in this session" at bounding box center [695, 340] width 297 height 15
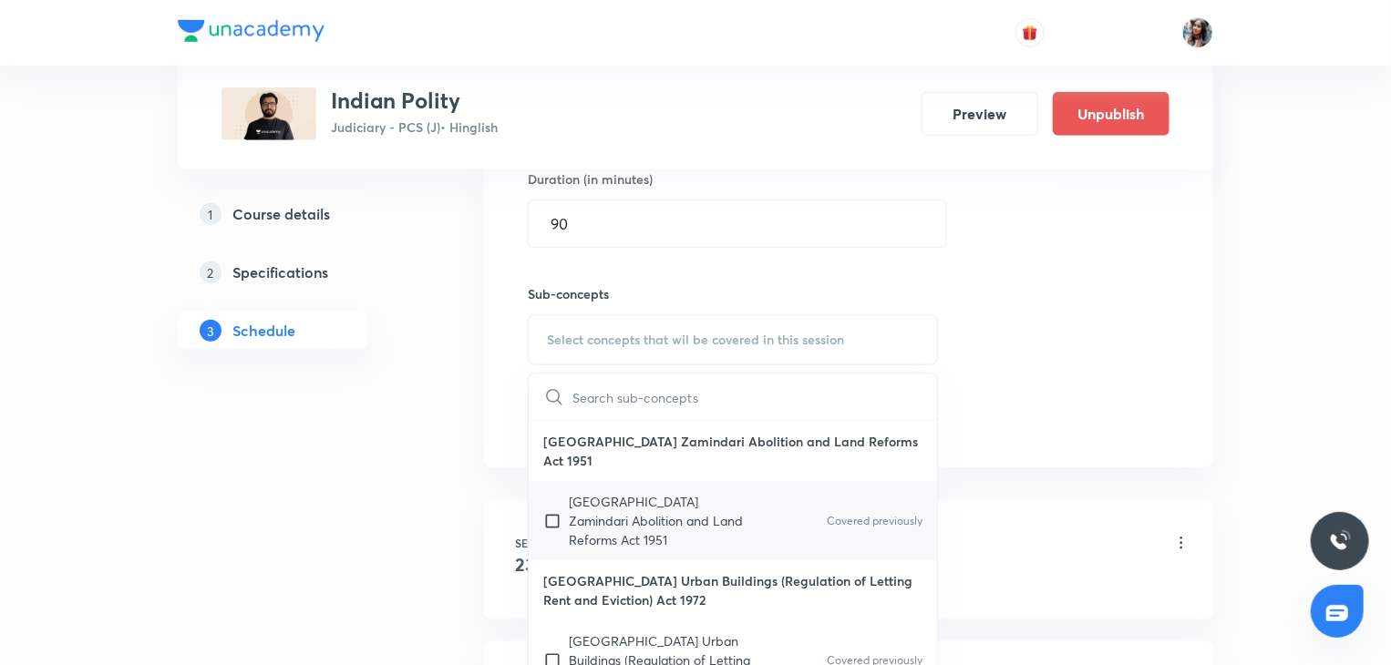
click at [650, 493] on p "Uttar Pradesh Zamindari Abolition and Land Reforms Act 1951" at bounding box center [661, 520] width 184 height 57
checkbox input "true"
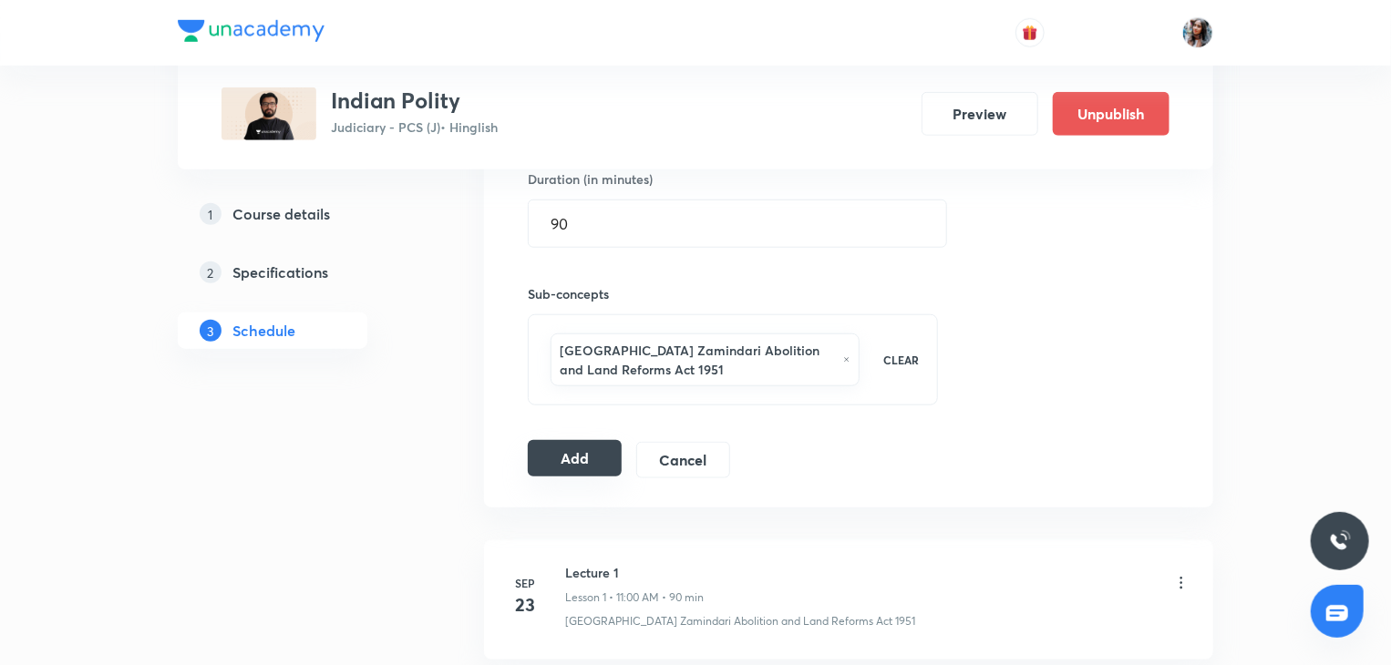
click at [558, 457] on button "Add" at bounding box center [575, 458] width 94 height 36
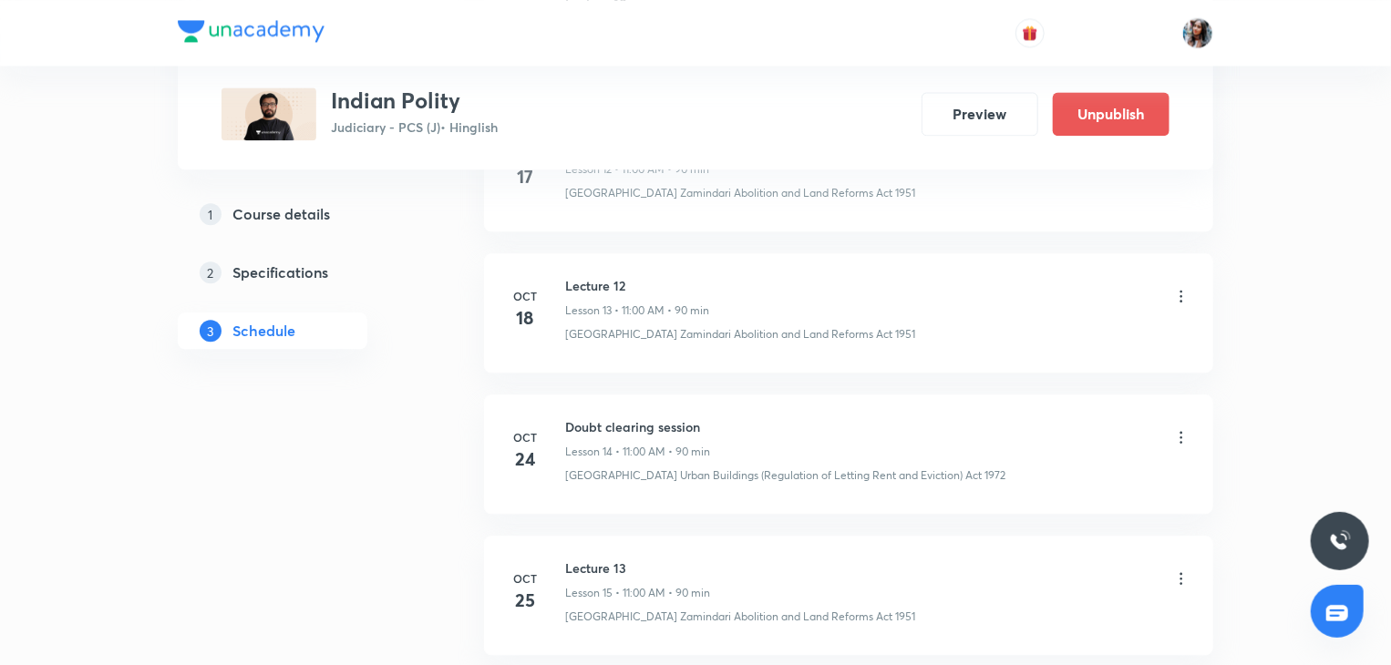
scroll to position [2058, 0]
click at [574, 426] on h6 "Doubt clearing session" at bounding box center [637, 430] width 145 height 19
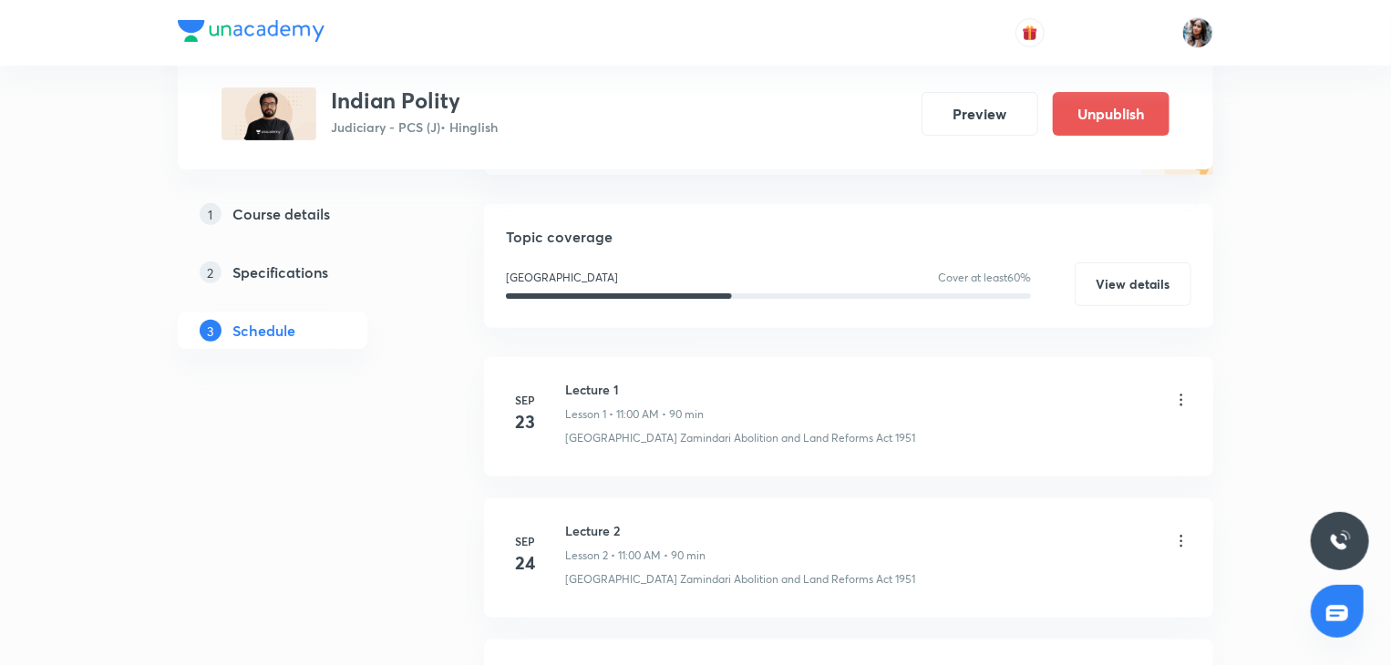
scroll to position [0, 0]
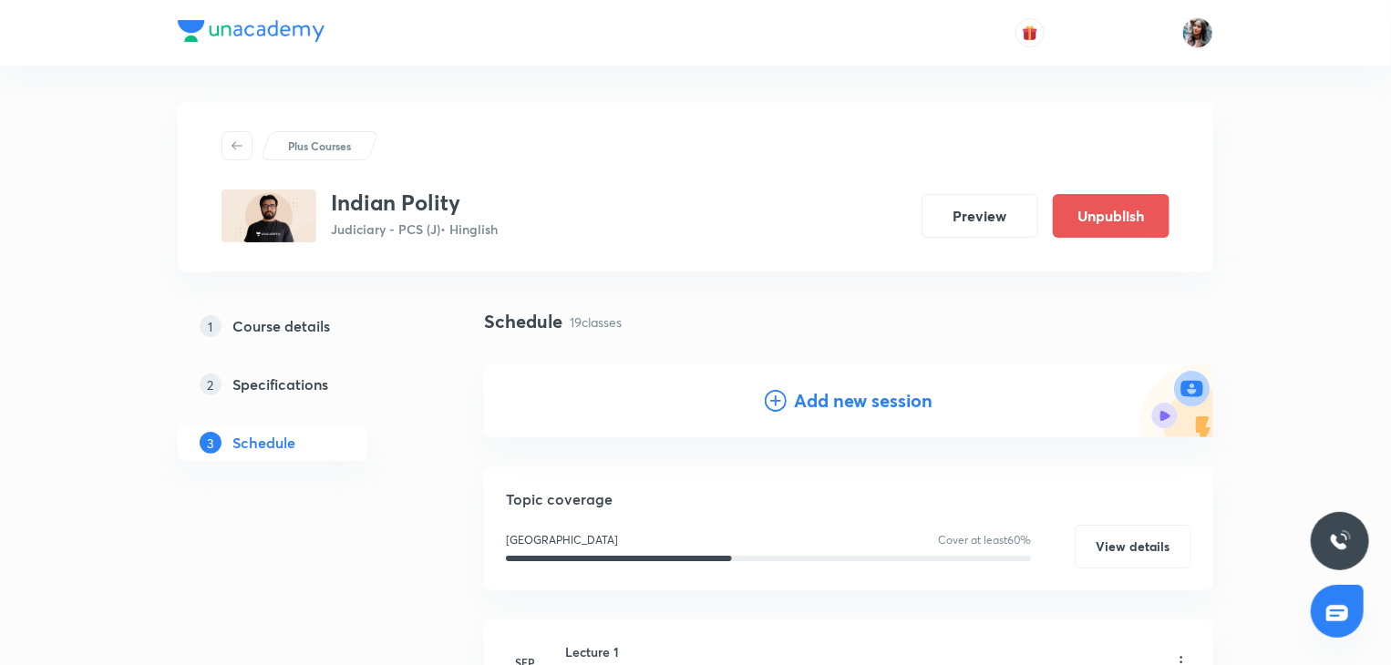
click at [791, 410] on div "Add new session" at bounding box center [849, 400] width 168 height 27
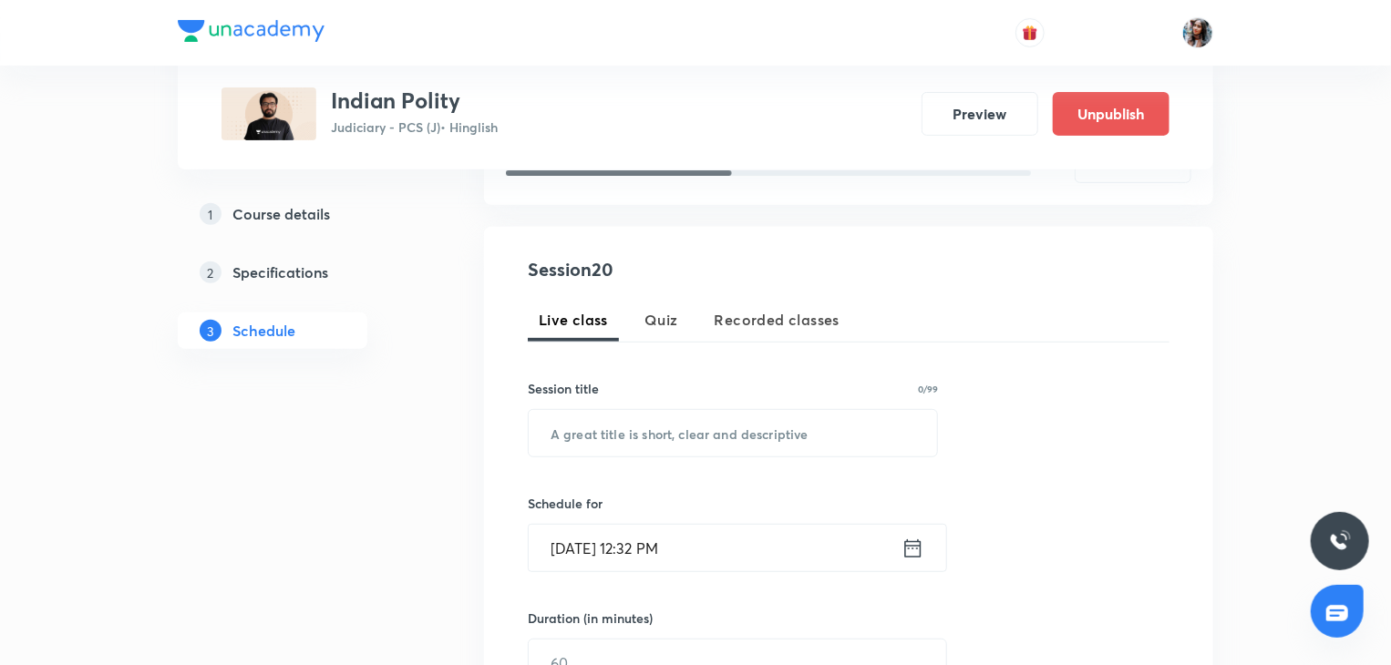
scroll to position [292, 0]
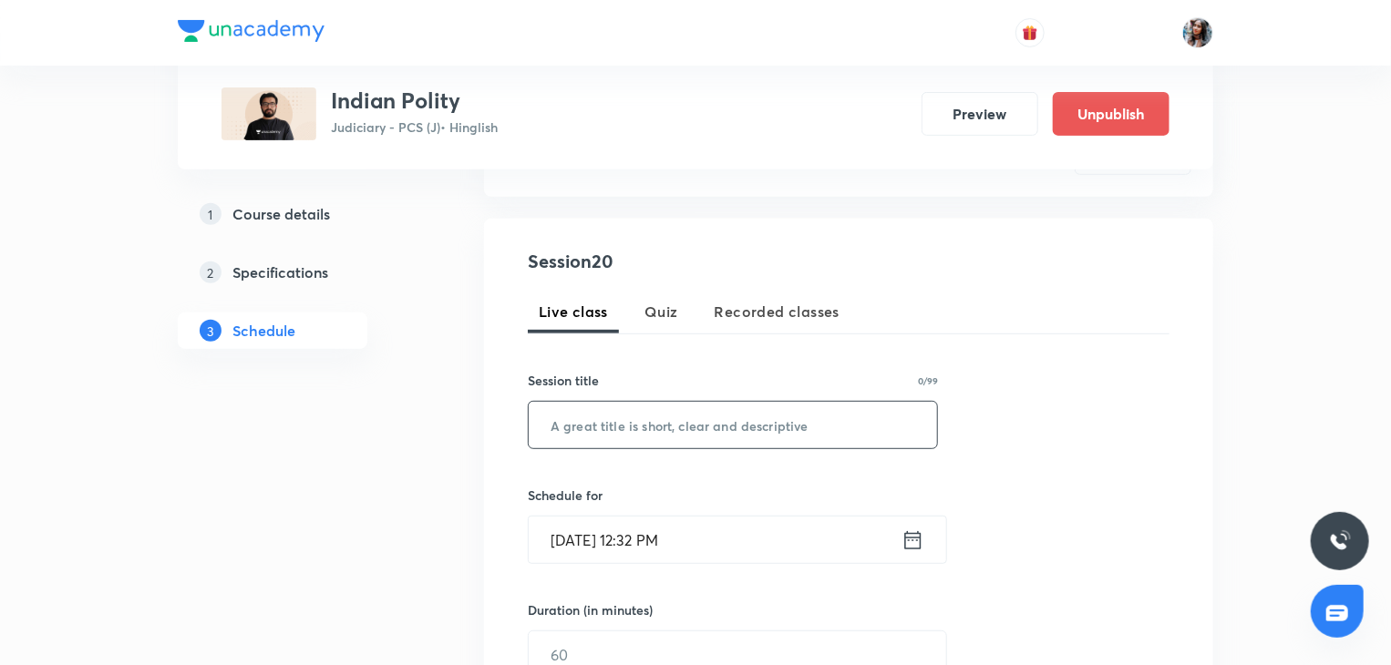
click at [755, 413] on input "text" at bounding box center [733, 425] width 408 height 46
paste input "Doubt clearing session"
type input "Doubt clearing session"
click at [736, 532] on input "Oct 7, 2025, 12:32 PM" at bounding box center [715, 540] width 373 height 46
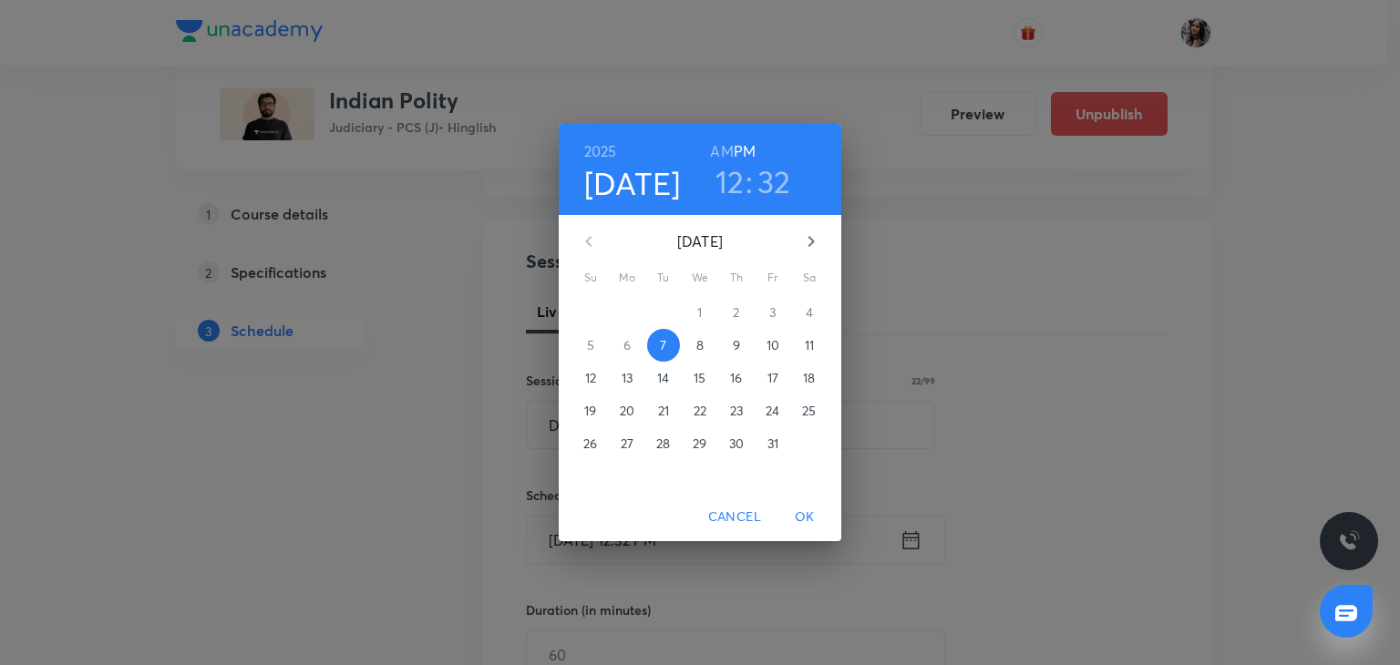
click at [772, 449] on p "31" at bounding box center [772, 444] width 11 height 18
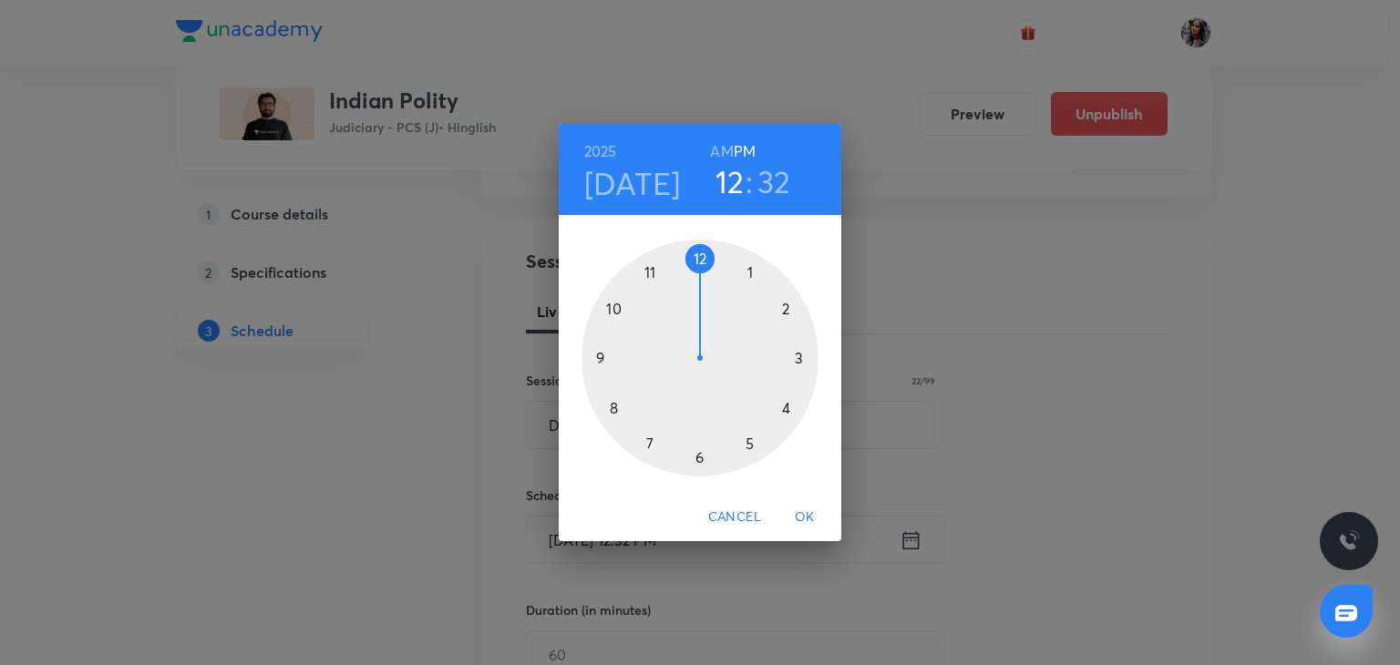
click at [652, 271] on div at bounding box center [699, 358] width 237 height 237
click at [697, 260] on div at bounding box center [699, 358] width 237 height 237
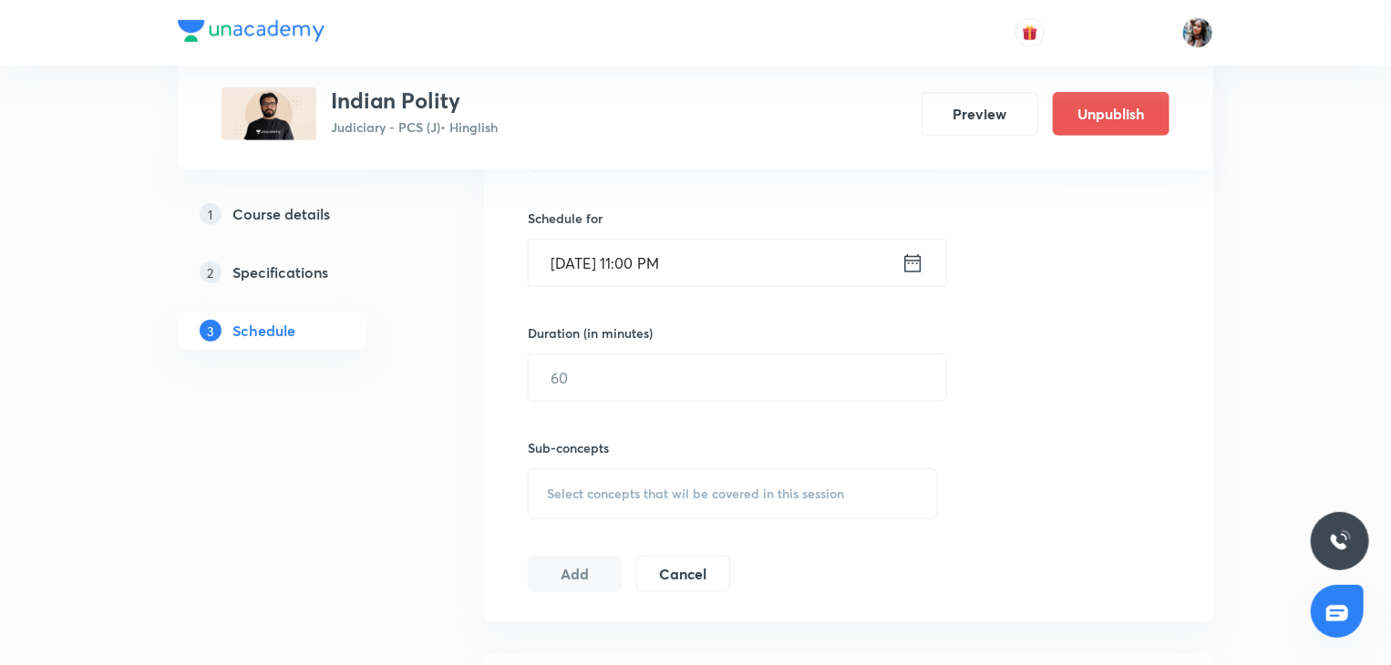
scroll to position [575, 0]
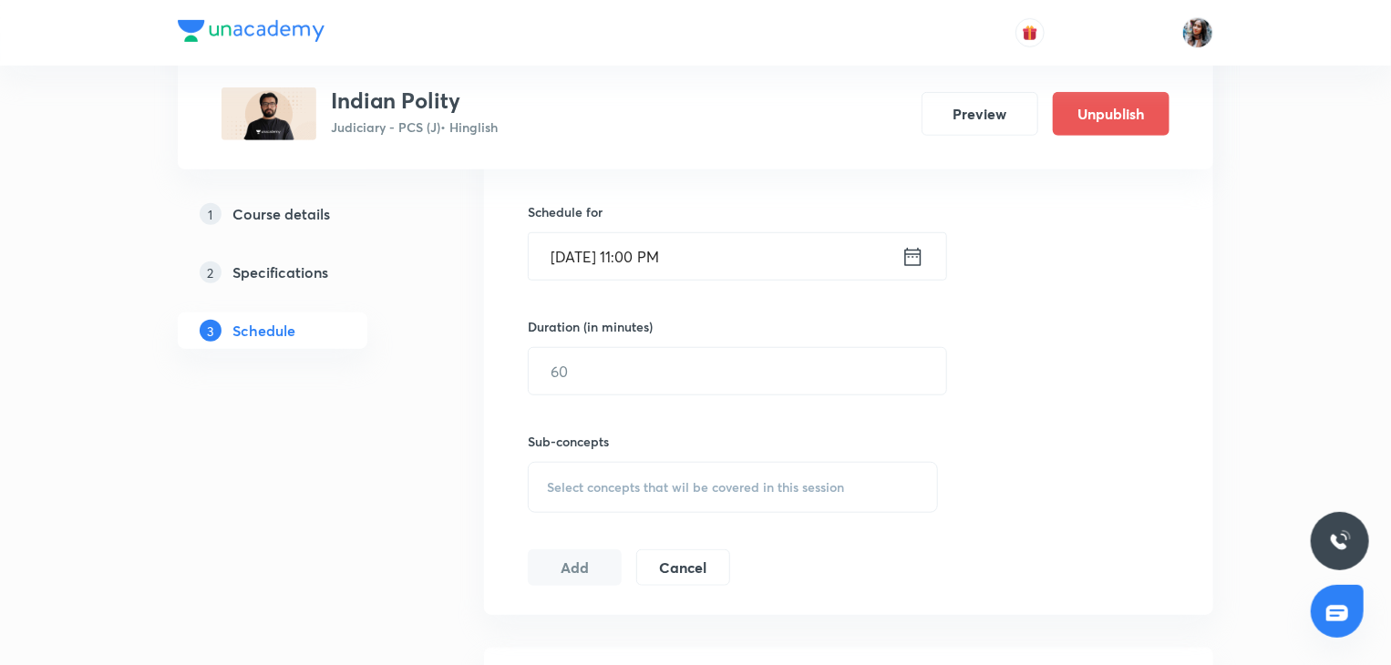
click at [736, 266] on input "Oct 31, 2025, 11:00 PM" at bounding box center [715, 256] width 373 height 46
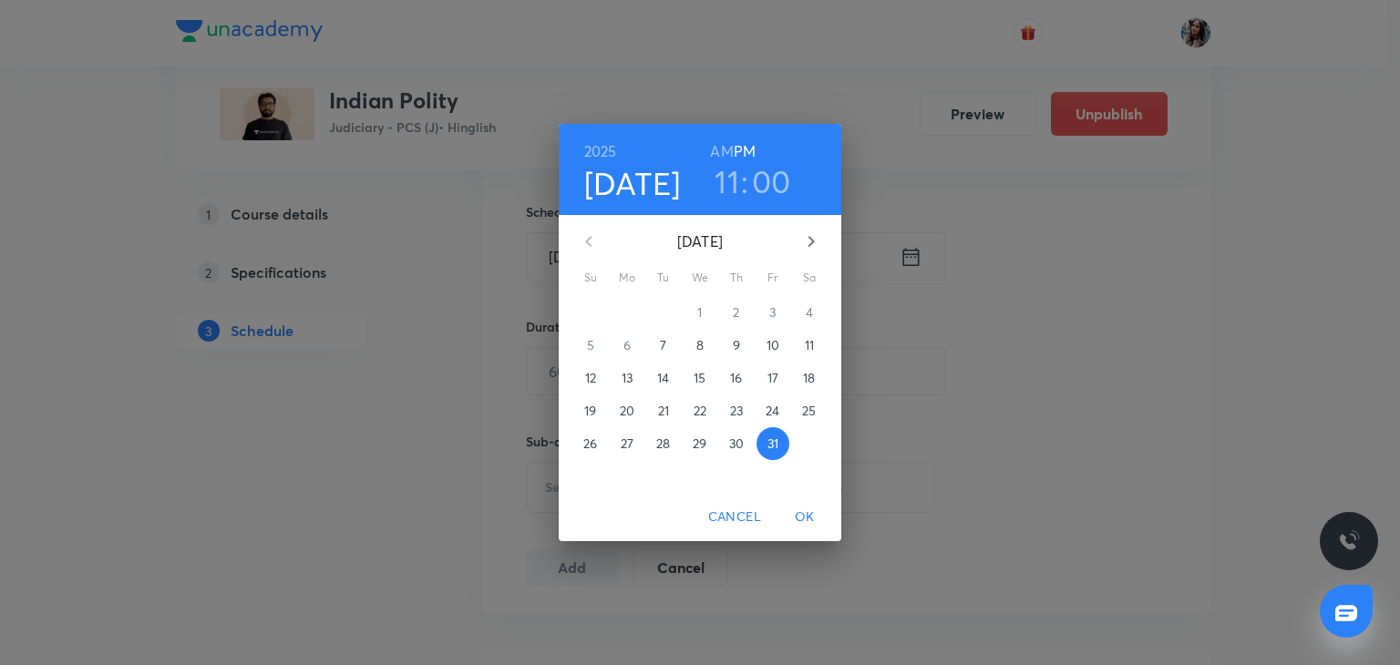
click at [722, 141] on h6 "AM" at bounding box center [721, 152] width 23 height 26
click at [809, 512] on span "OK" at bounding box center [805, 517] width 44 height 23
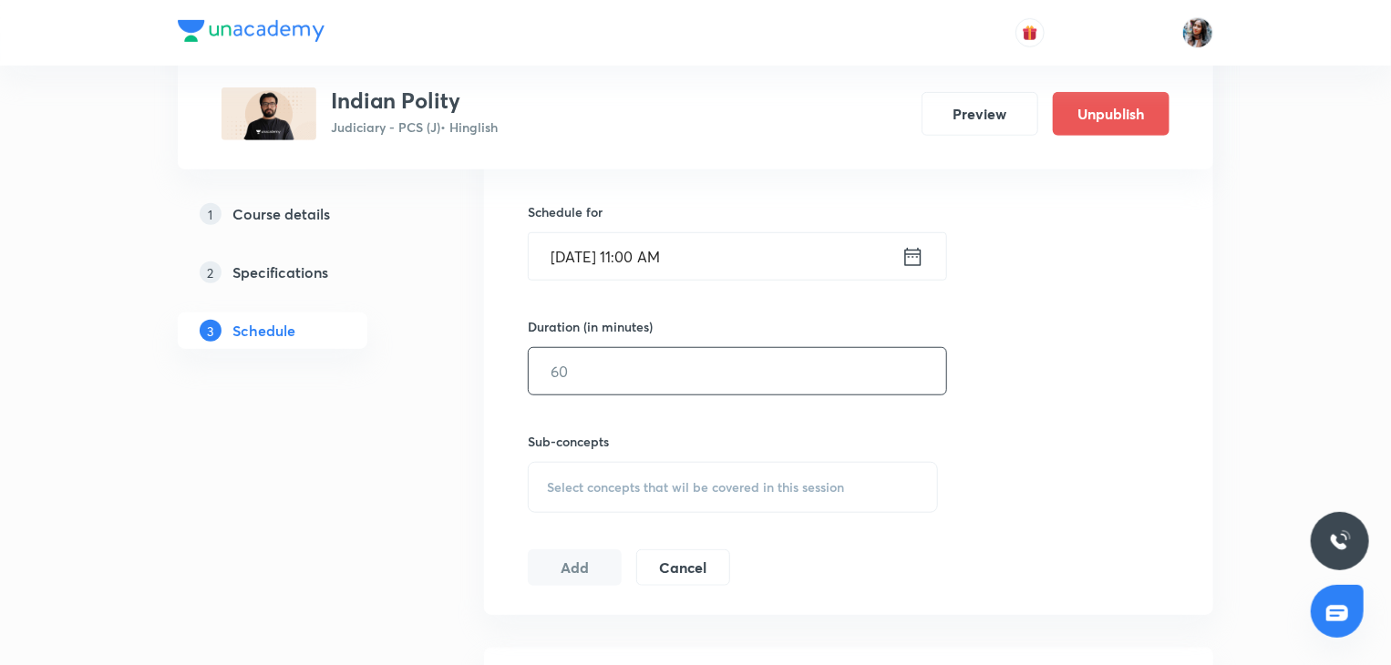
click at [707, 376] on input "text" at bounding box center [737, 371] width 417 height 46
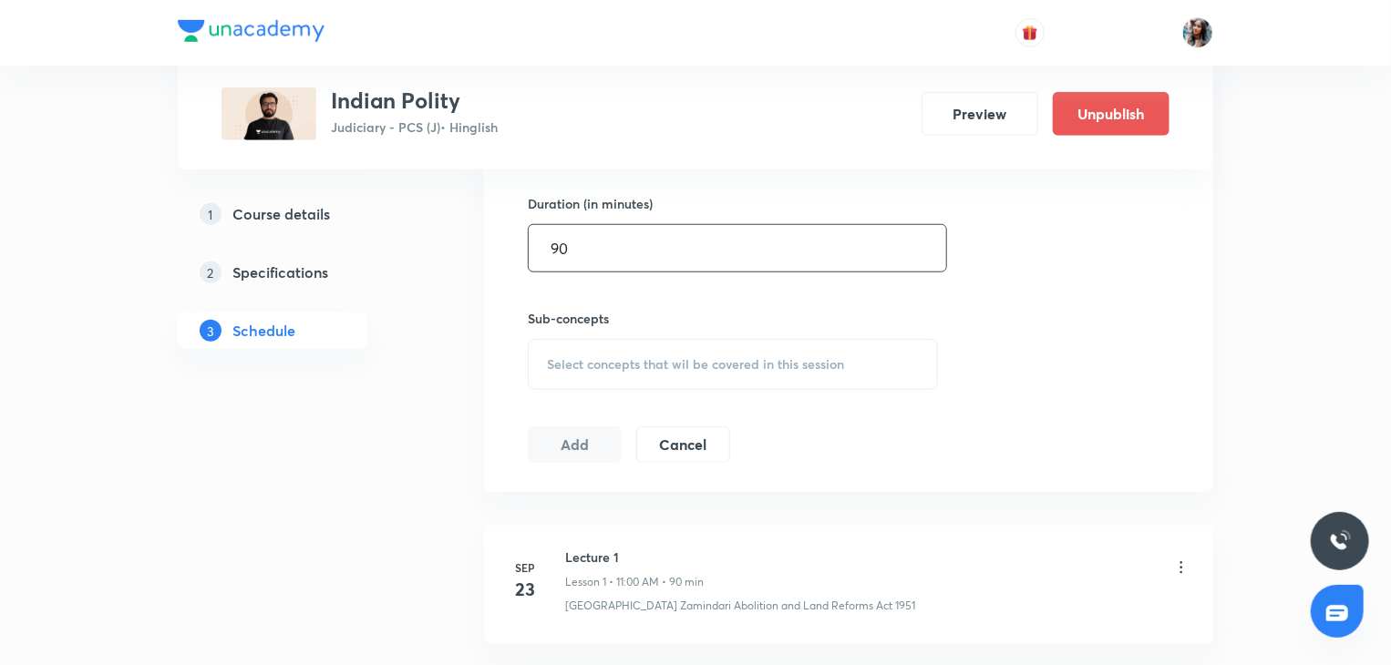
scroll to position [699, 0]
type input "90"
click at [678, 343] on div "Select concepts that wil be covered in this session" at bounding box center [733, 363] width 410 height 51
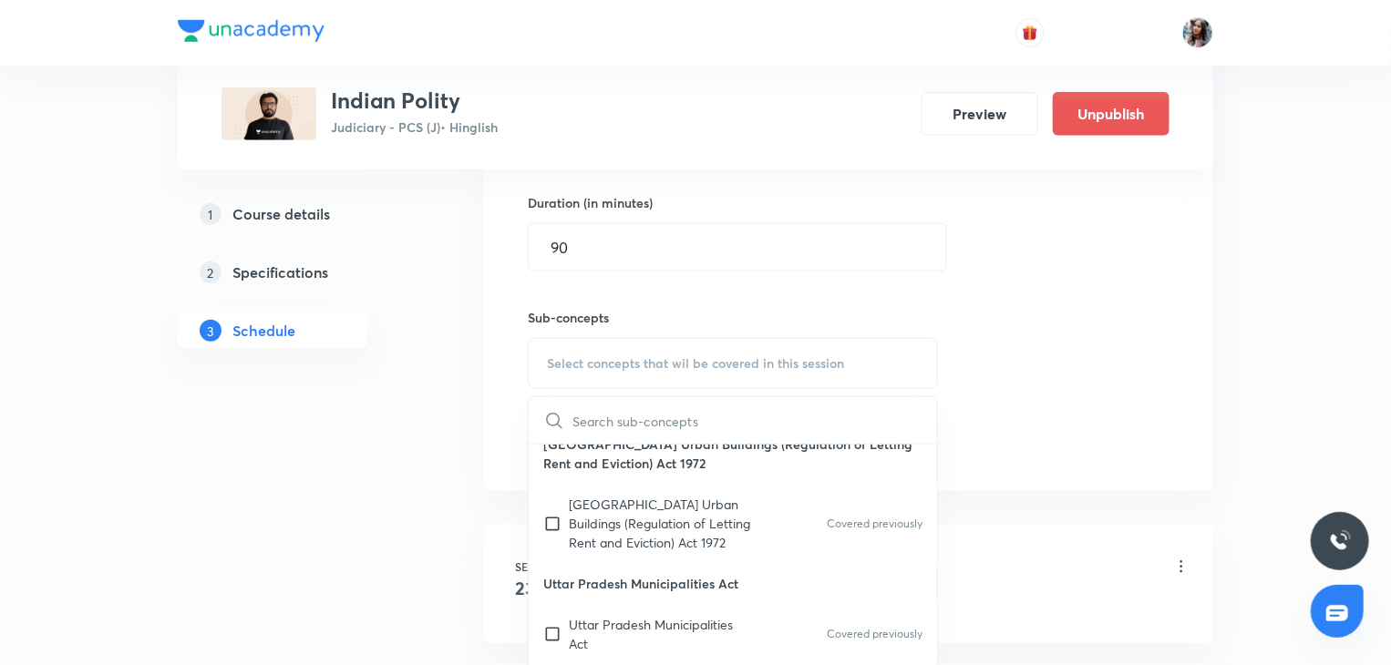
scroll to position [168, 0]
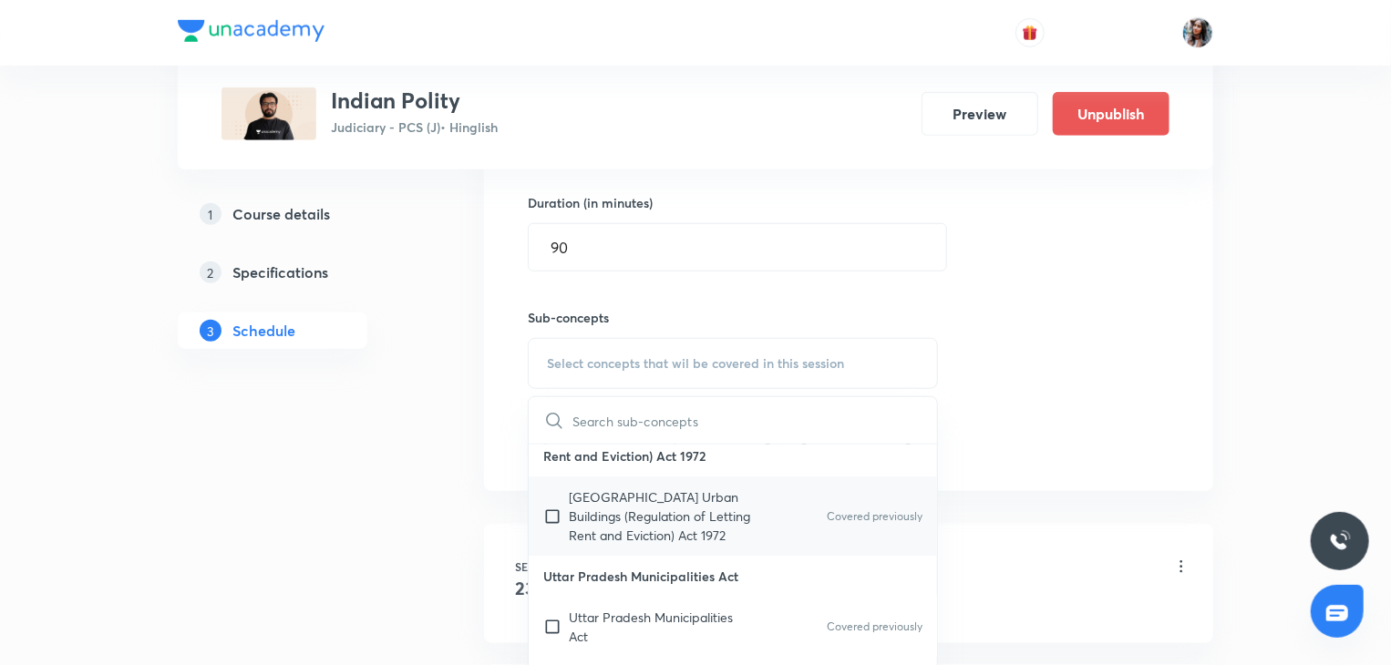
click at [638, 534] on p "Uttar Pradesh Urban Buildings (Regulation of Letting Rent and Eviction) Act 1972" at bounding box center [661, 516] width 184 height 57
checkbox input "true"
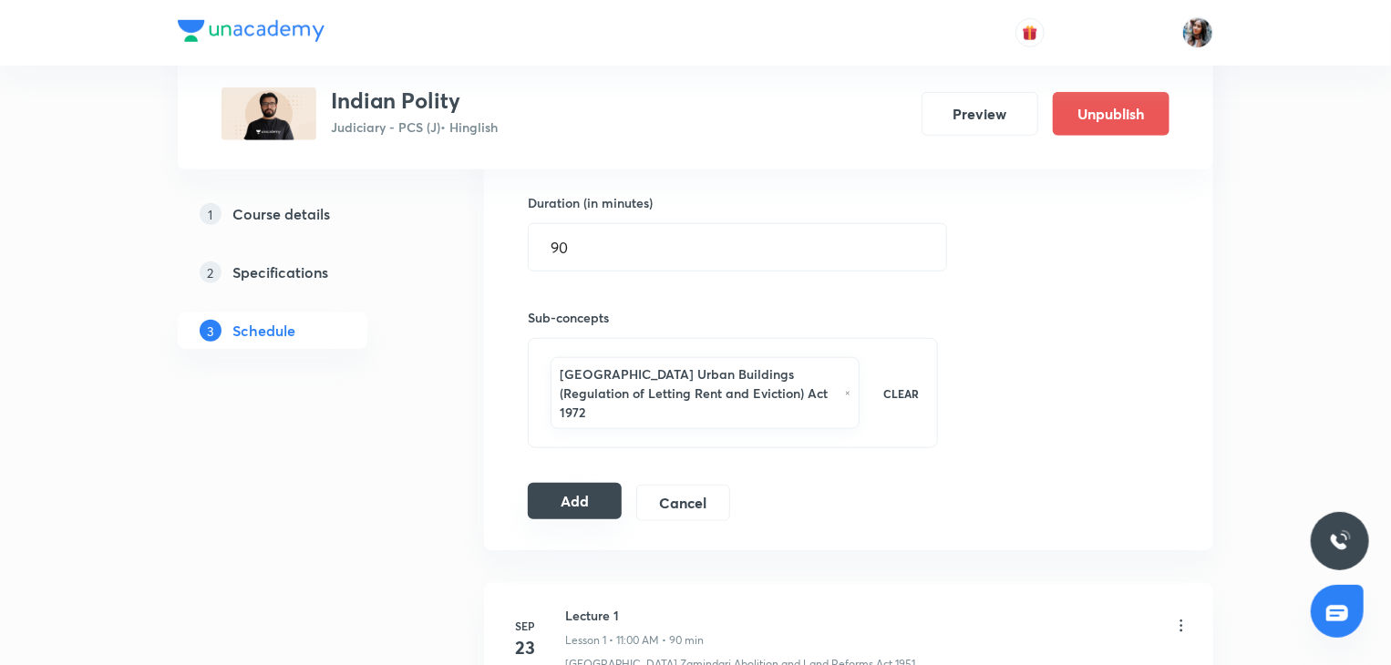
click at [562, 483] on button "Add" at bounding box center [575, 501] width 94 height 36
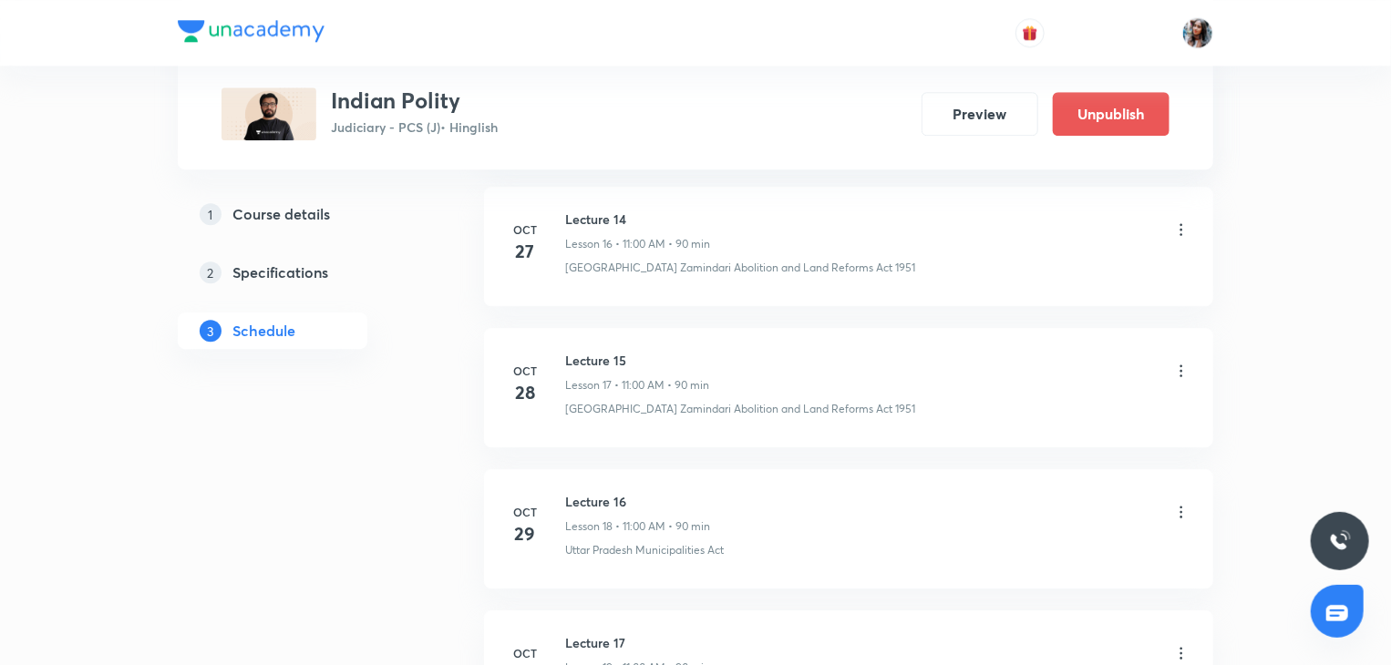
scroll to position [2922, 0]
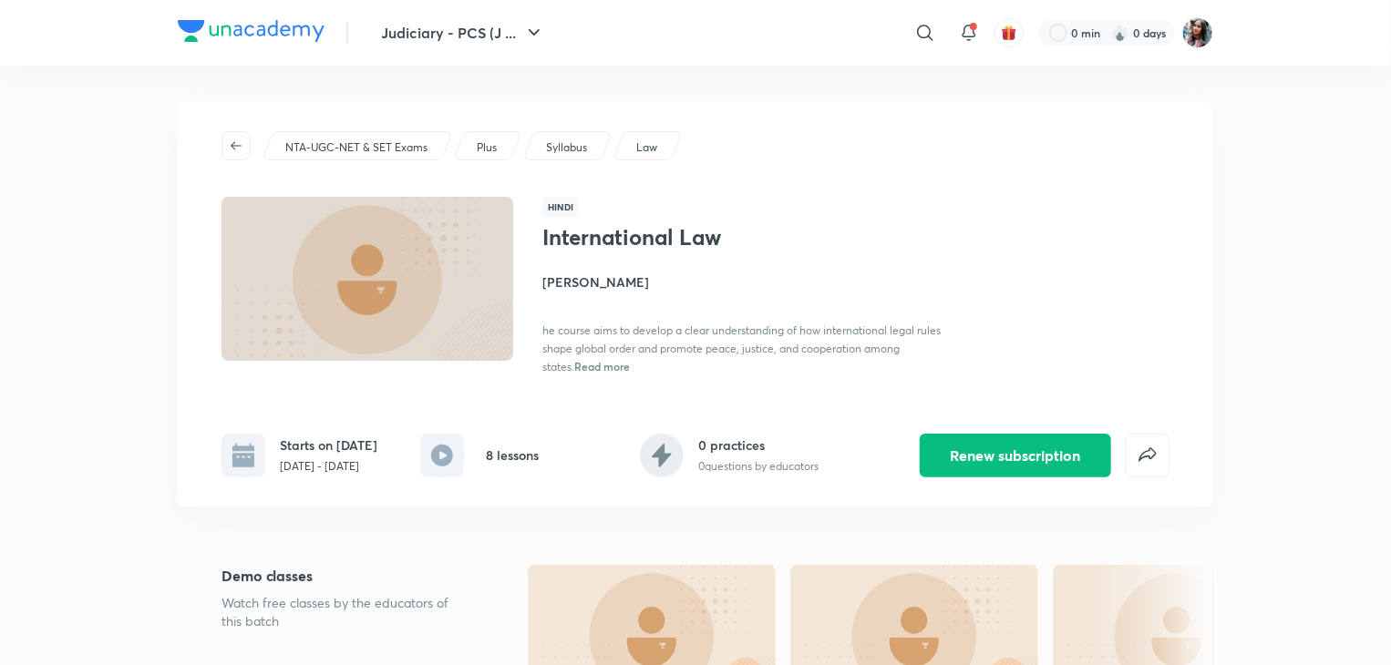
click at [594, 285] on h4 "Pranjal Singh" at bounding box center [746, 281] width 408 height 19
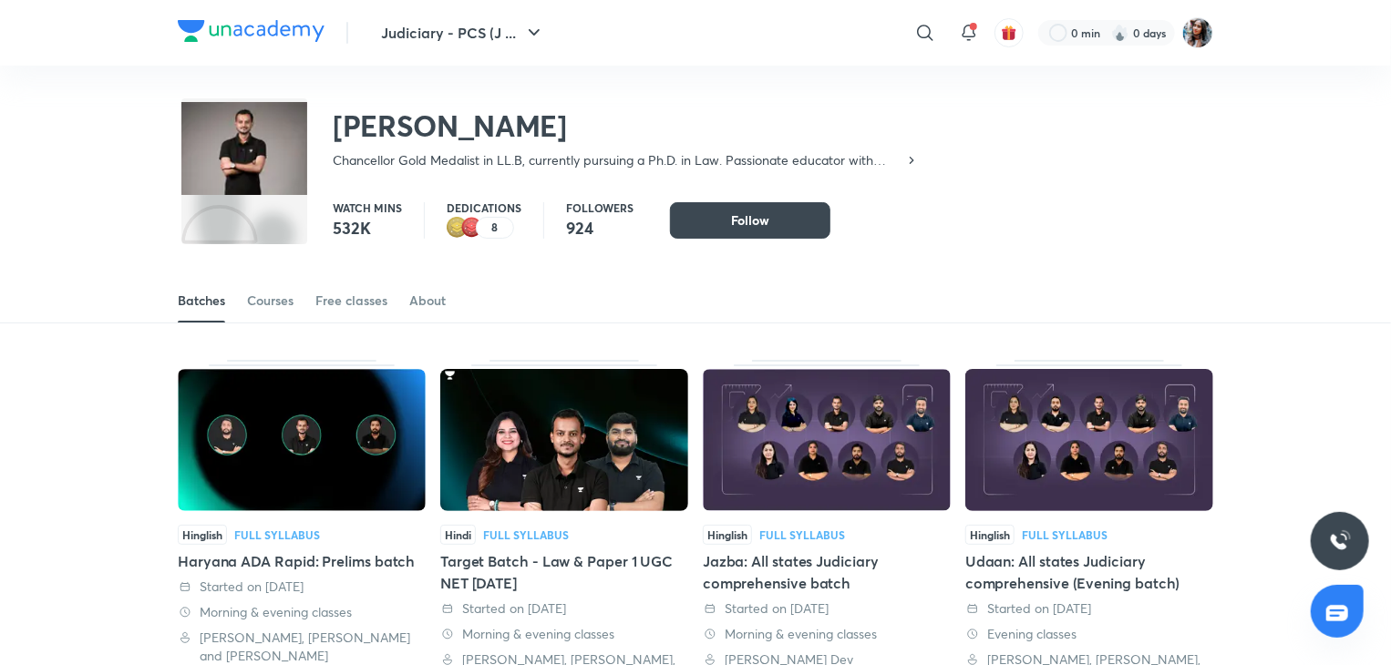
click at [919, 87] on div "Pranjal Singh Chancellor Gold Medalist in LL.B, currently pursuing a Ph.D. in L…" at bounding box center [695, 125] width 1035 height 118
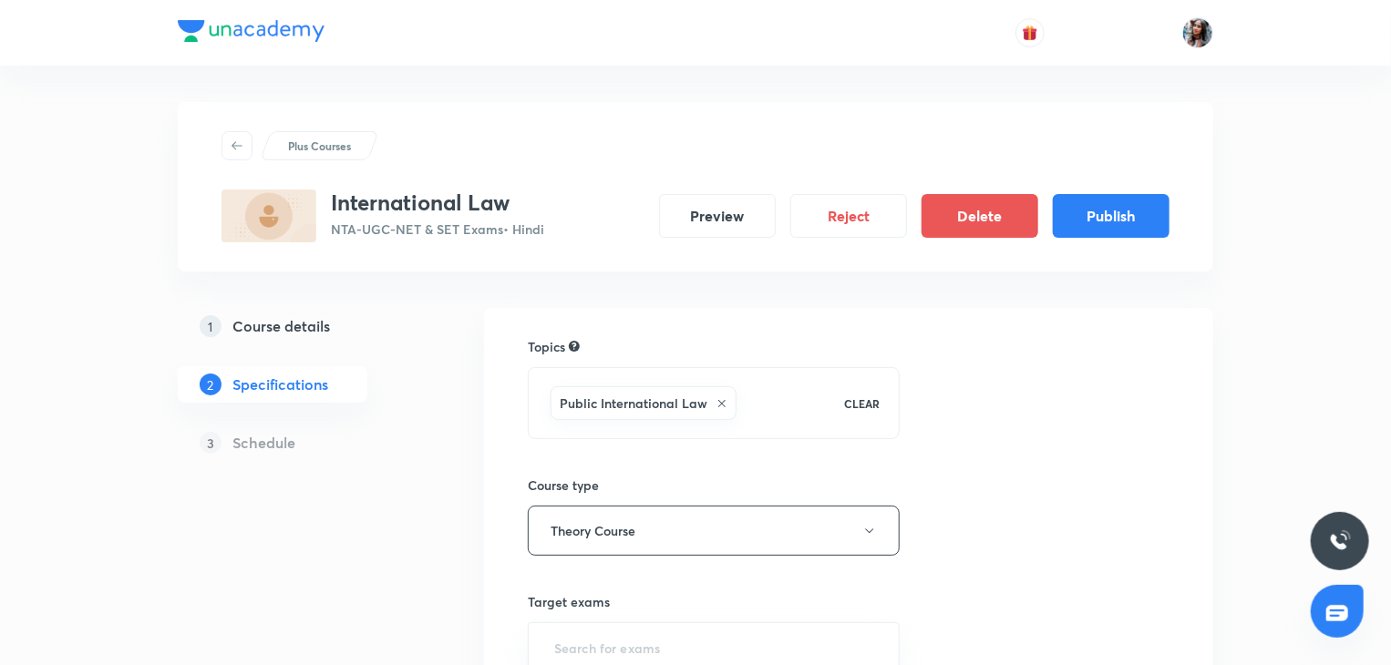
click at [281, 330] on h5 "Course details" at bounding box center [281, 326] width 98 height 22
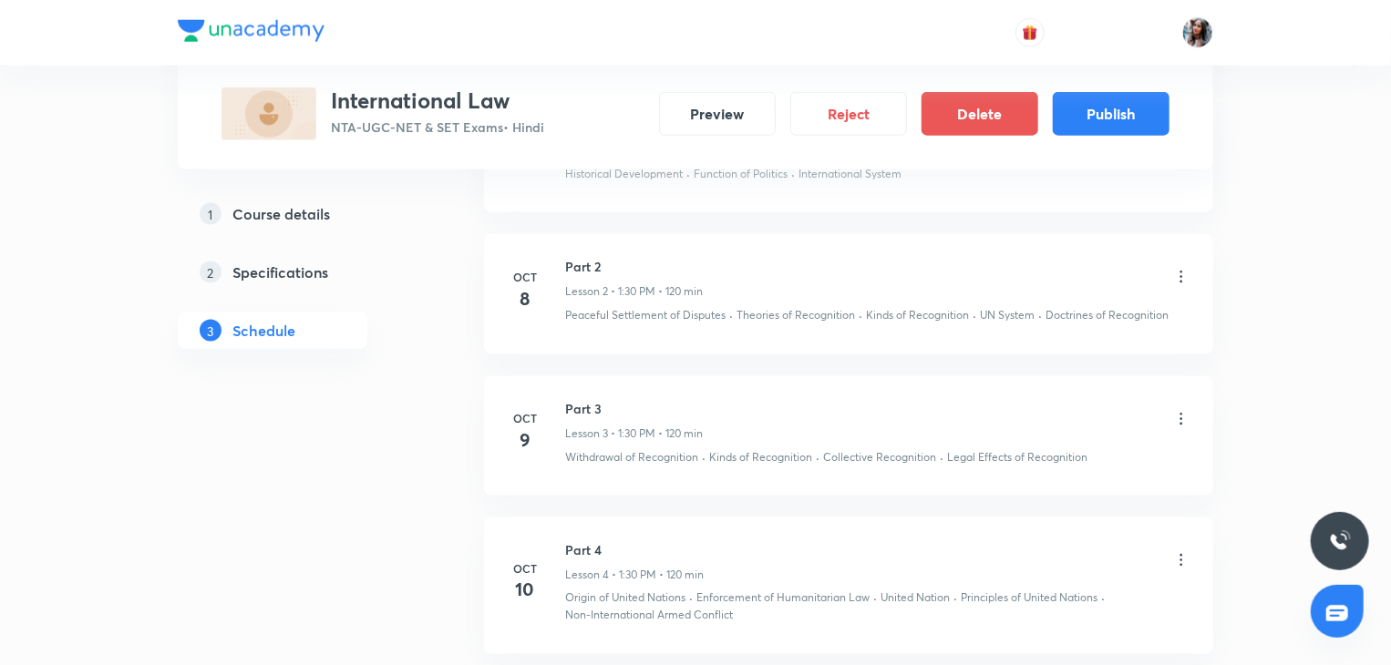
scroll to position [1155, 0]
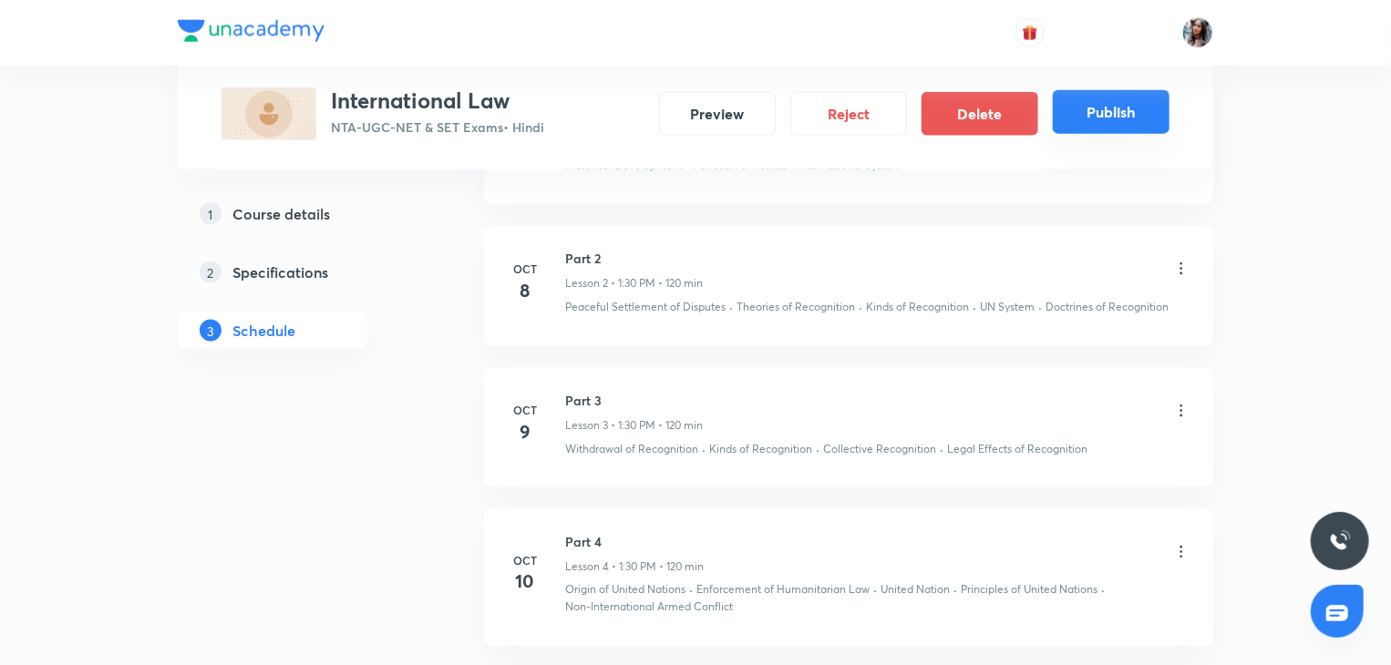
click at [1086, 129] on button "Publish" at bounding box center [1111, 112] width 117 height 44
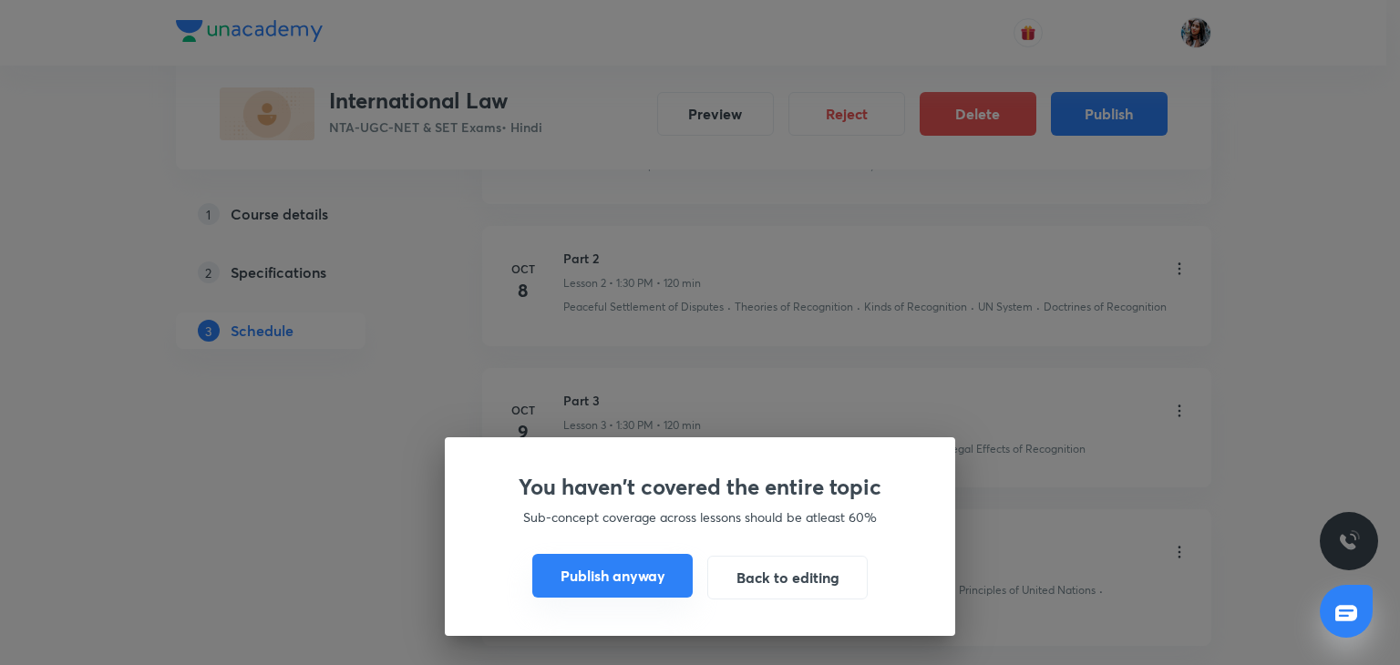
click at [610, 585] on button "Publish anyway" at bounding box center [612, 576] width 160 height 44
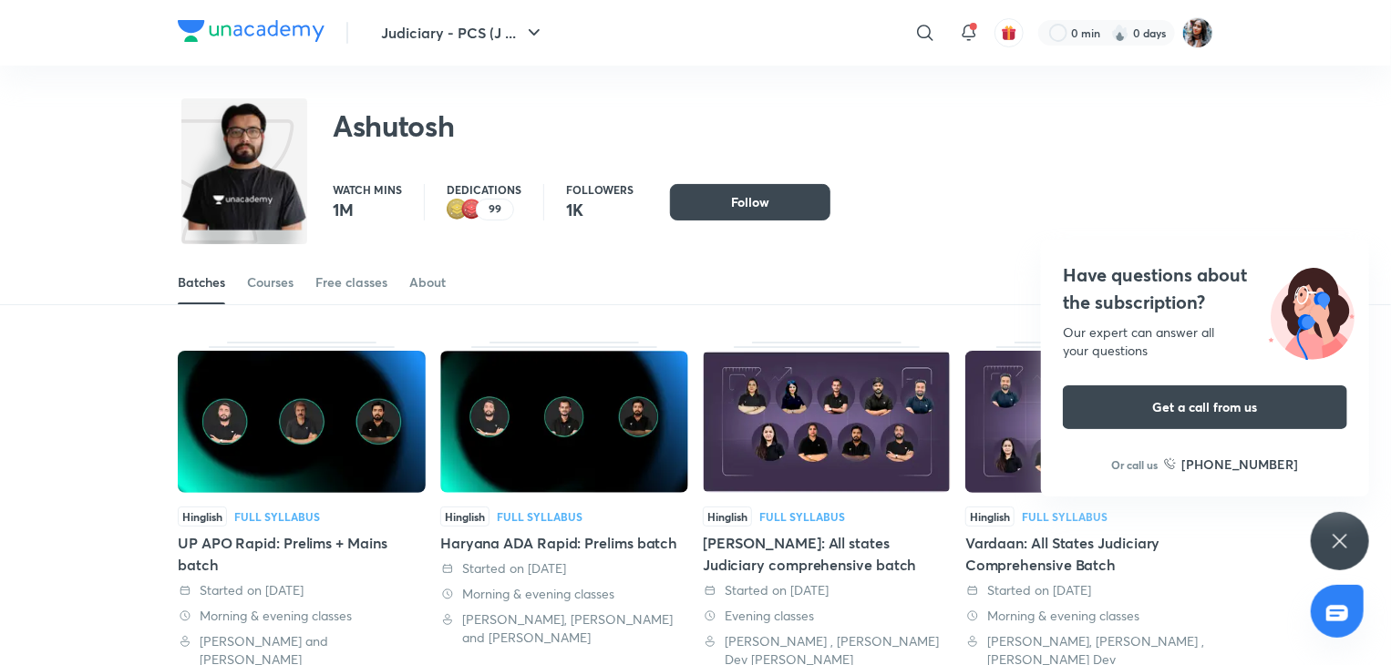
click at [902, 79] on div "Ashutosh" at bounding box center [695, 116] width 1035 height 100
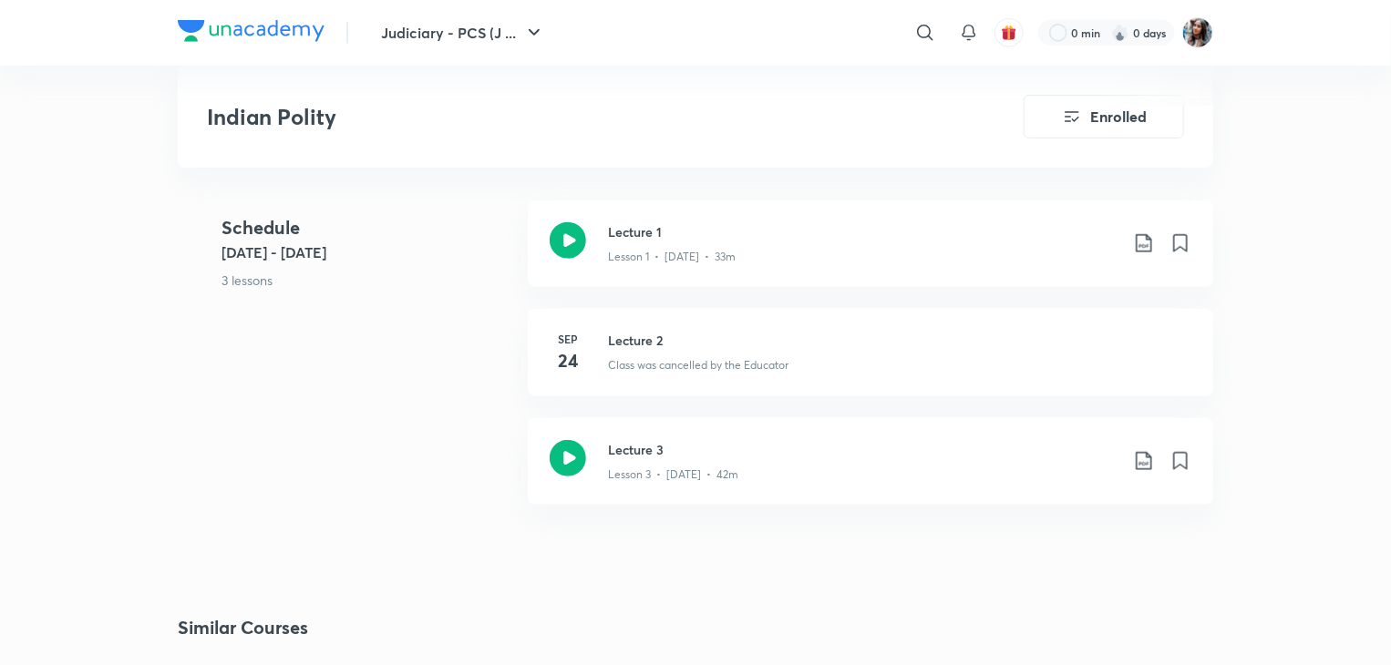
scroll to position [827, 0]
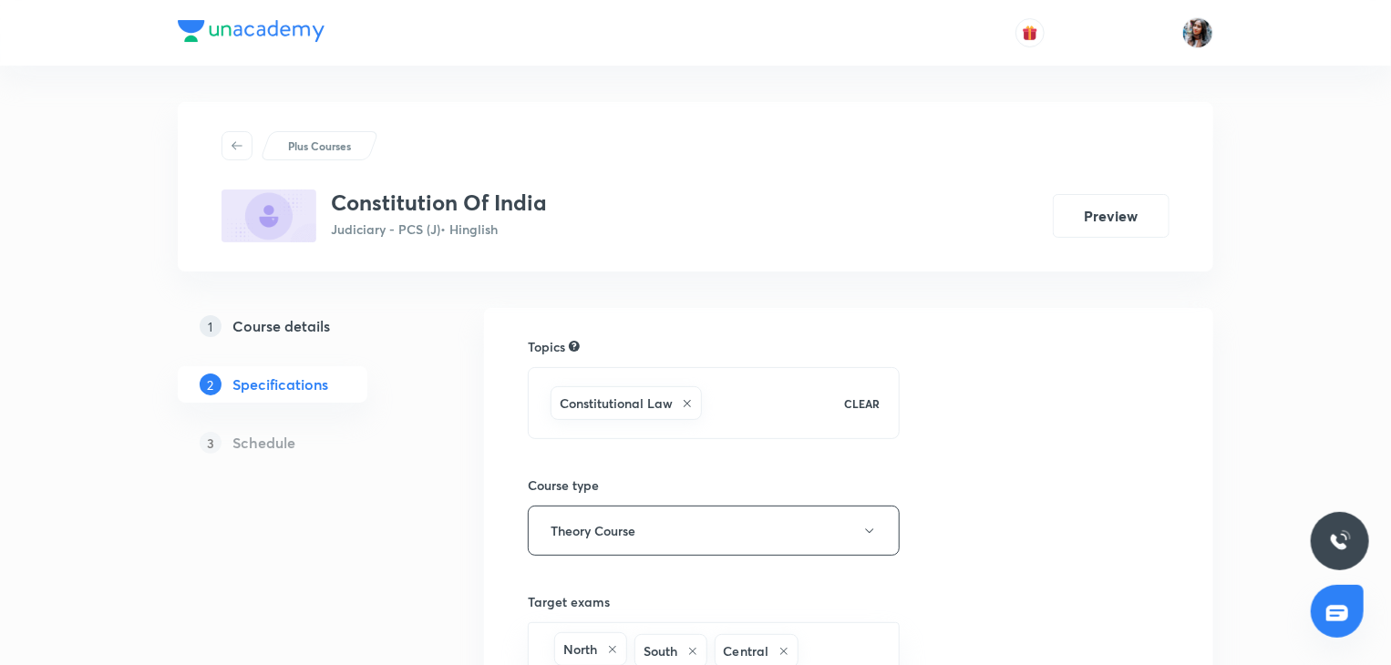
click at [292, 315] on h5 "Course details" at bounding box center [281, 326] width 98 height 22
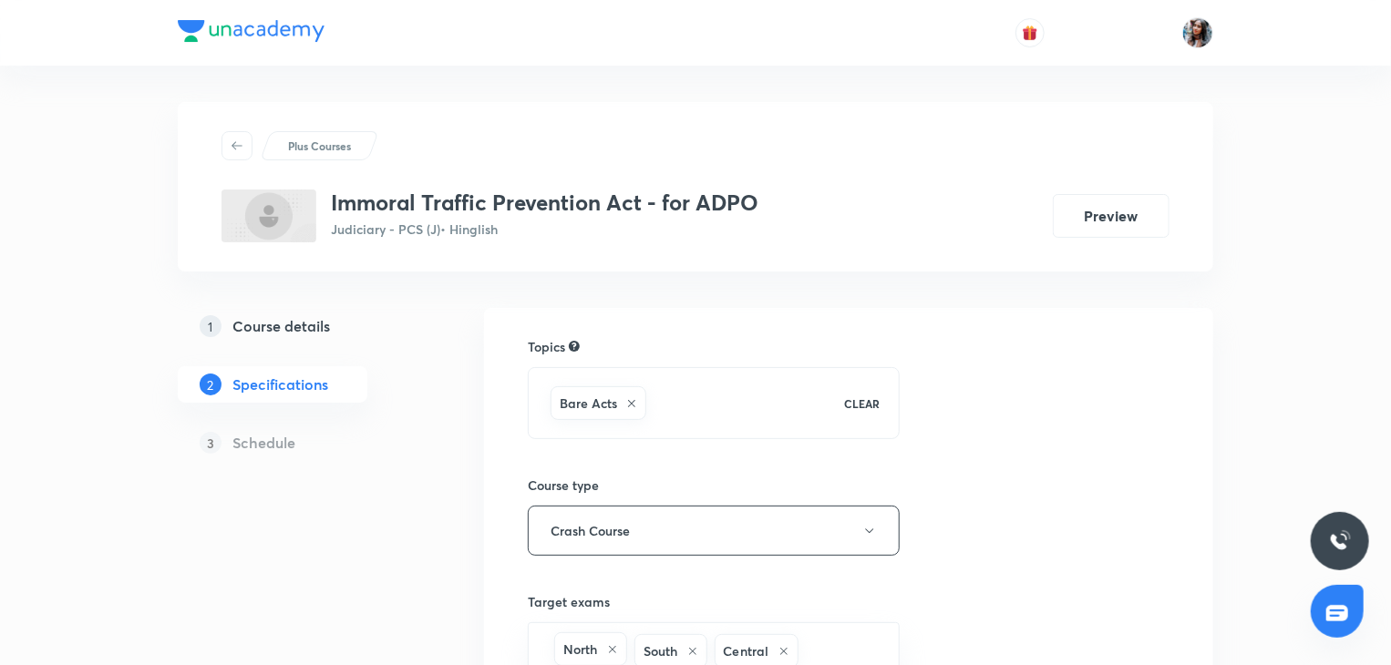
click at [303, 325] on h5 "Course details" at bounding box center [281, 326] width 98 height 22
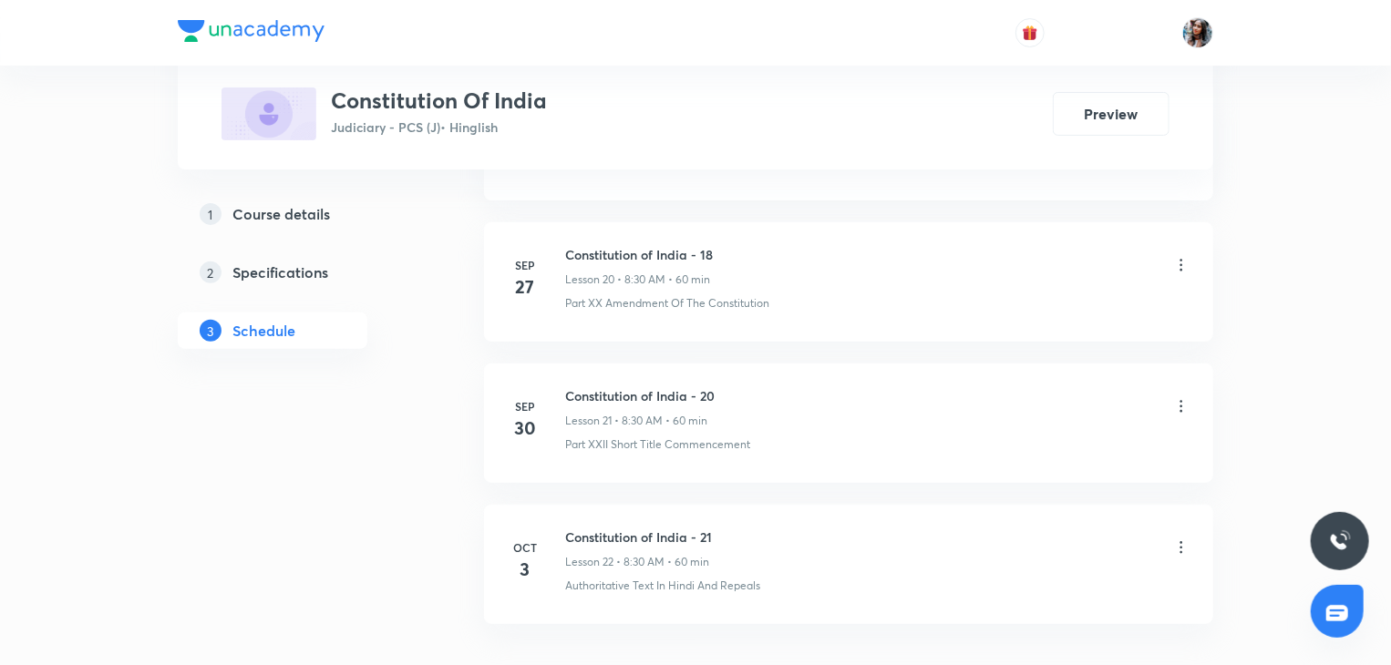
scroll to position [3806, 0]
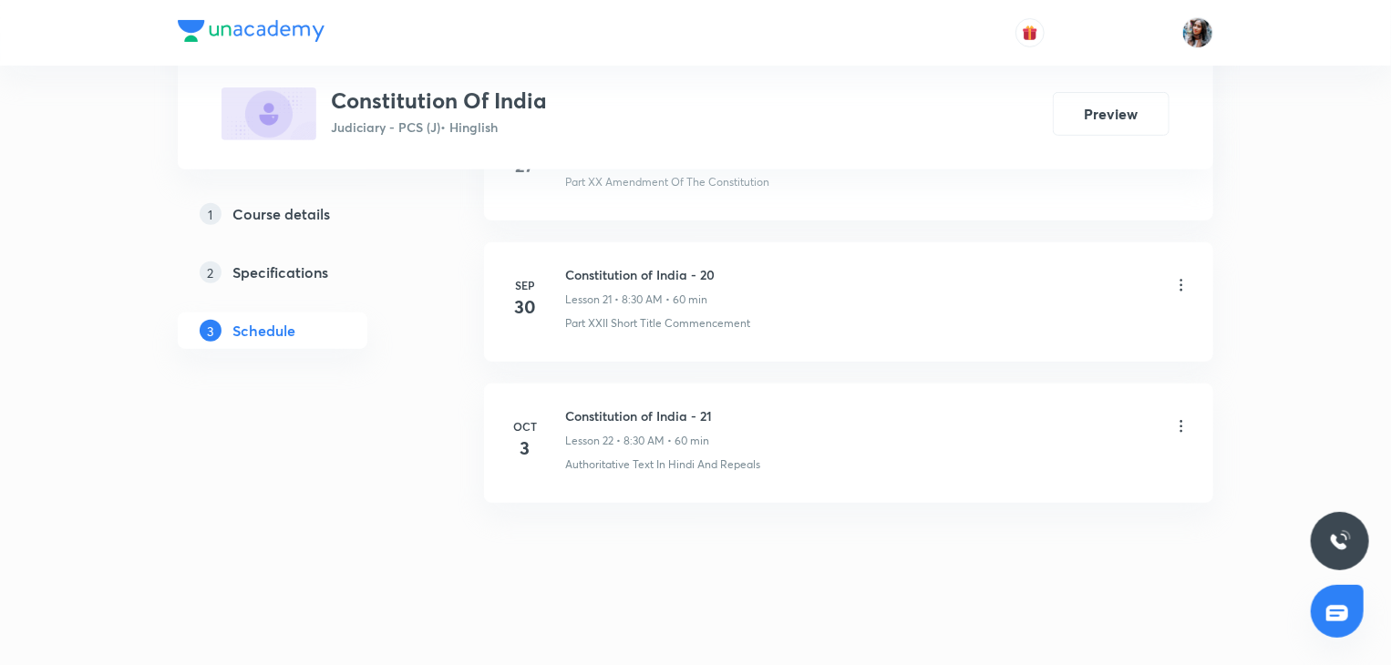
click at [584, 406] on h6 "Constitution of India - 21" at bounding box center [638, 415] width 147 height 19
copy h6 "Constitution of India - 21"
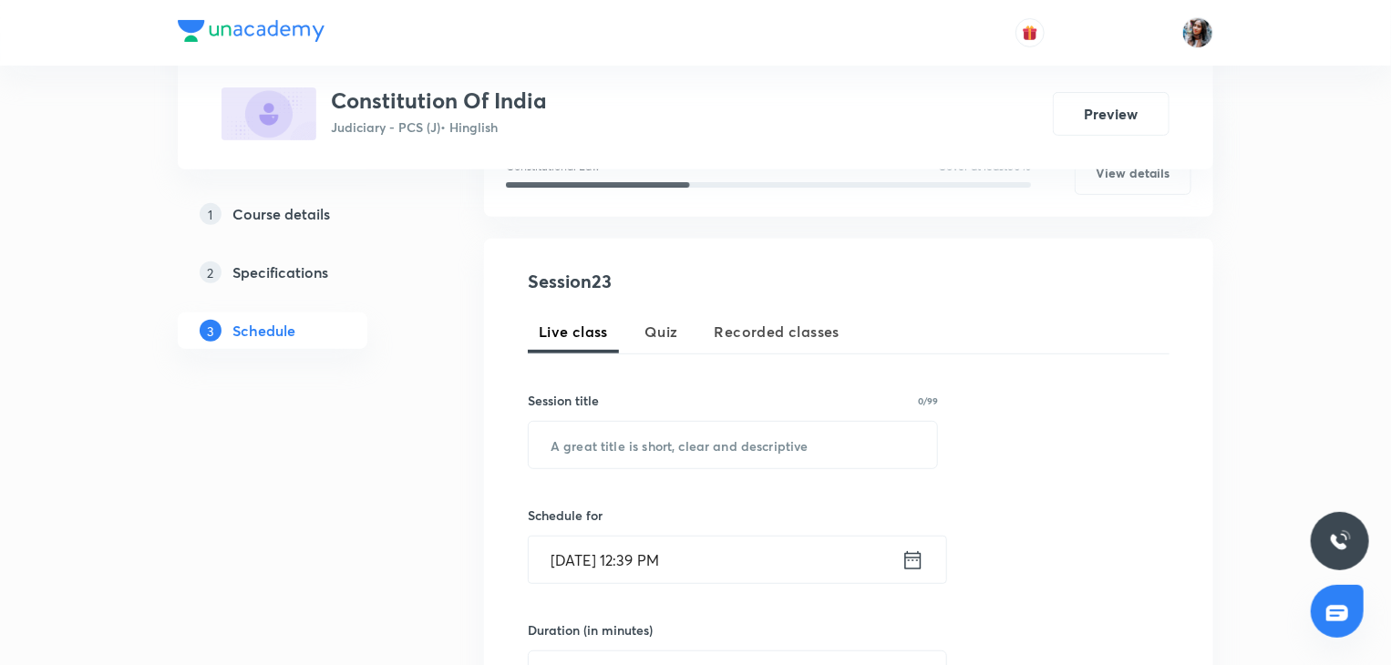
scroll to position [272, 0]
click at [665, 422] on input "text" at bounding box center [733, 444] width 408 height 46
paste input "Constitution of India - 21"
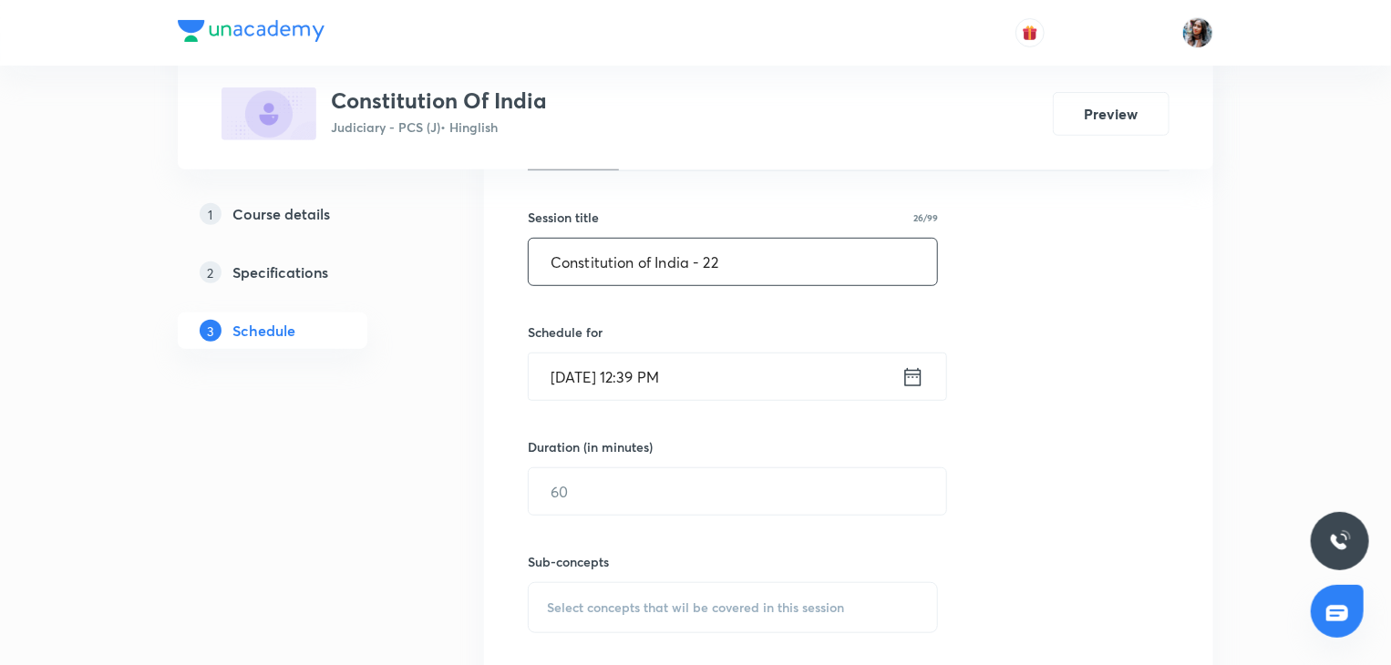
scroll to position [456, 0]
type input "Constitution of India - 22"
click at [711, 376] on input "[DATE] 12:39 PM" at bounding box center [715, 376] width 373 height 46
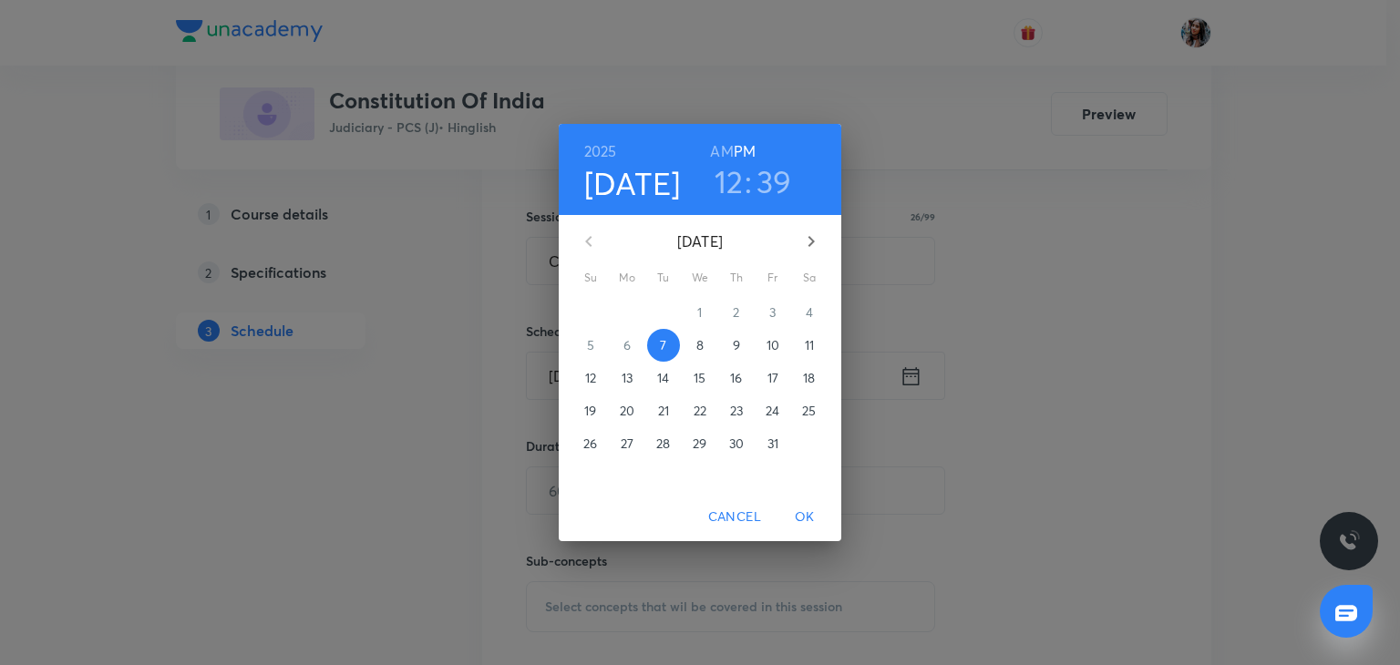
click at [741, 354] on span "9" at bounding box center [736, 345] width 33 height 18
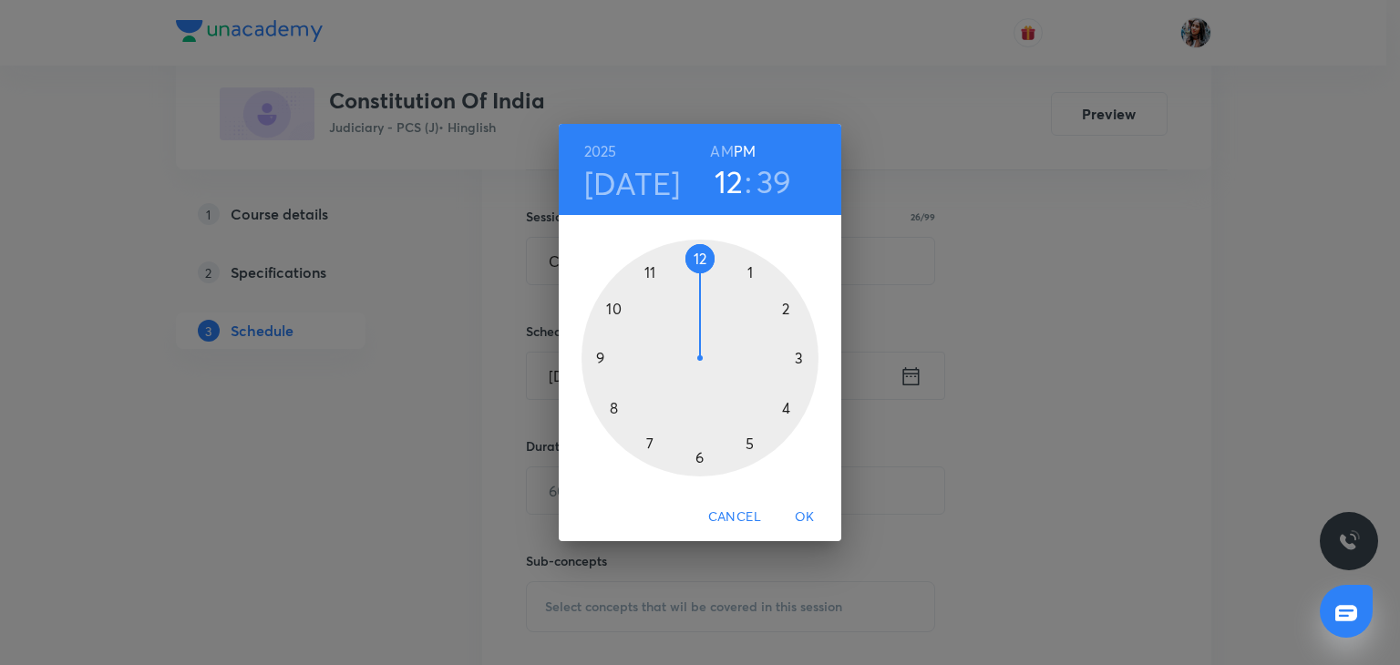
click at [719, 145] on h6 "AM" at bounding box center [721, 152] width 23 height 26
click at [612, 405] on div at bounding box center [699, 358] width 237 height 237
click at [701, 462] on div at bounding box center [699, 358] width 237 height 237
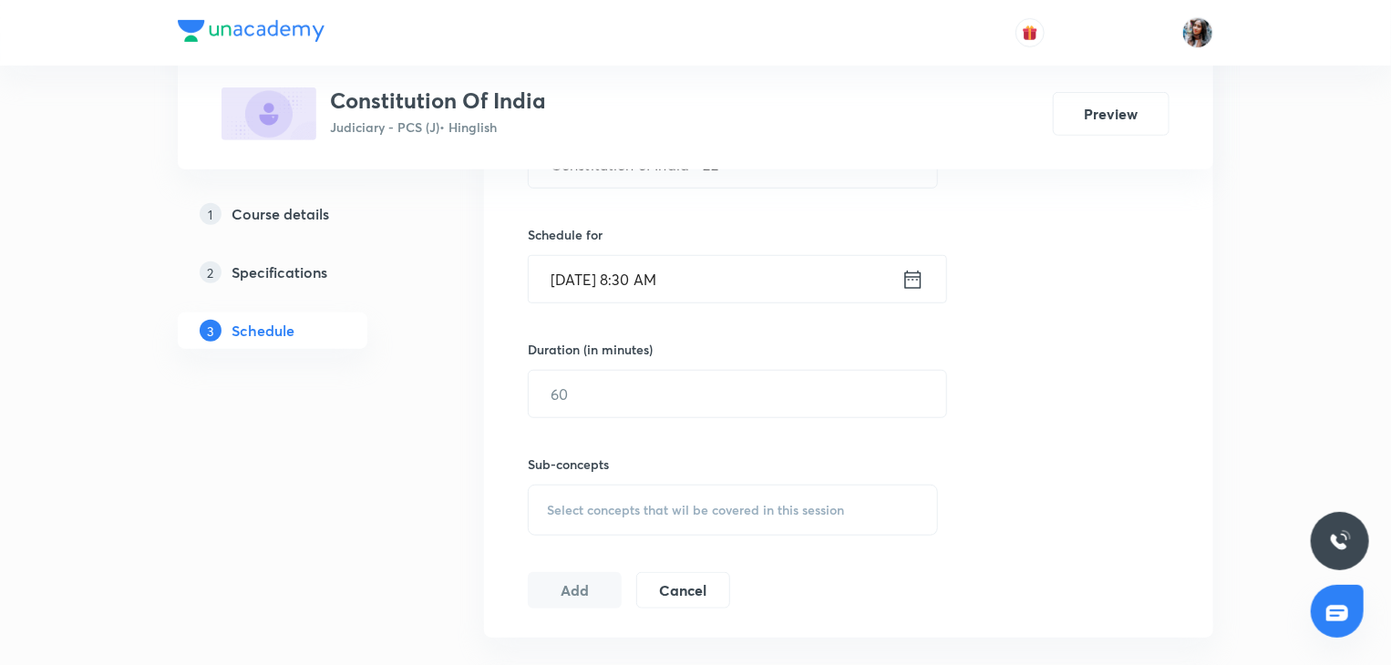
scroll to position [553, 0]
click at [663, 392] on input "text" at bounding box center [737, 393] width 417 height 46
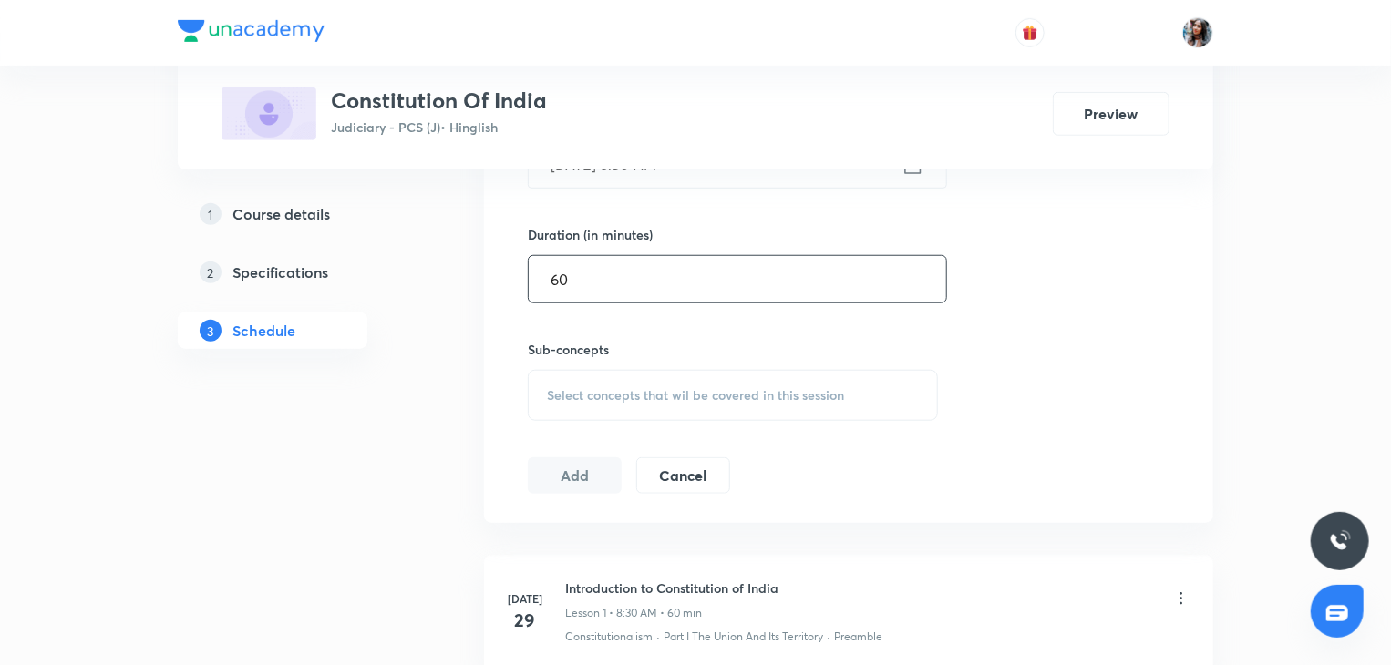
scroll to position [670, 0]
type input "60"
click at [652, 392] on span "Select concepts that wil be covered in this session" at bounding box center [695, 392] width 297 height 15
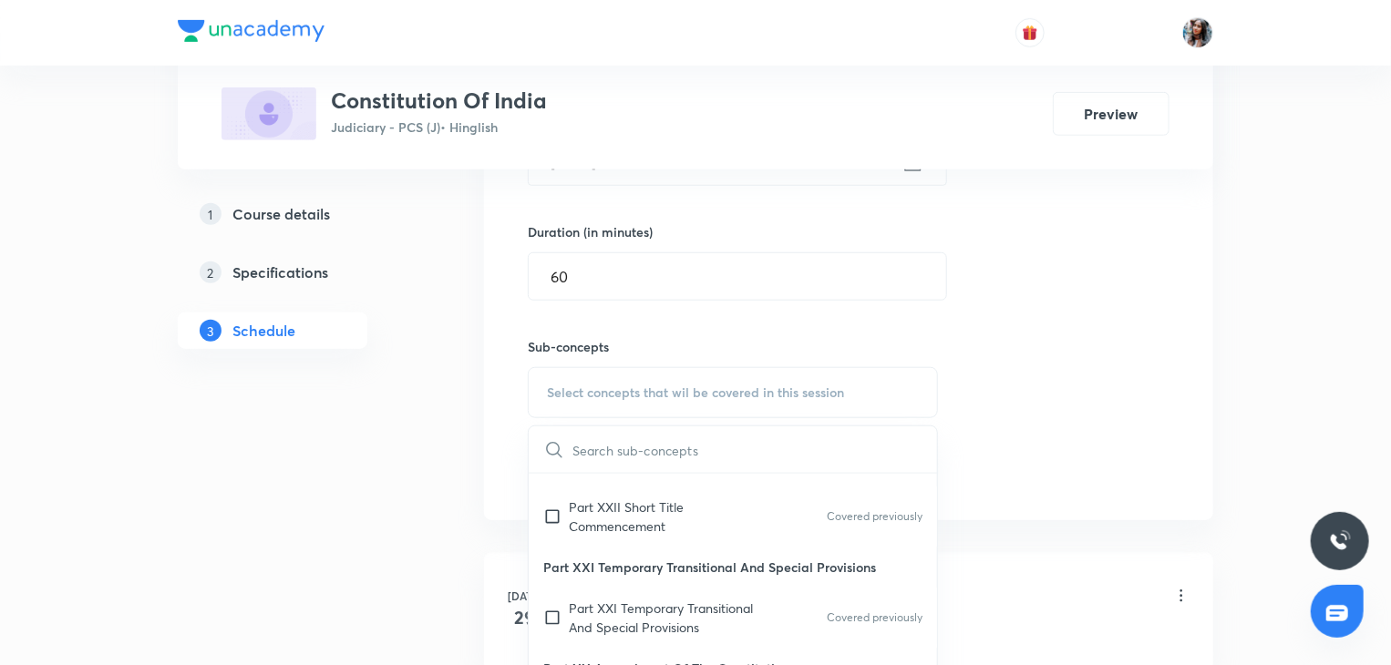
scroll to position [294, 0]
click at [616, 515] on p "Part XXII Short Title Commencement" at bounding box center [661, 516] width 184 height 38
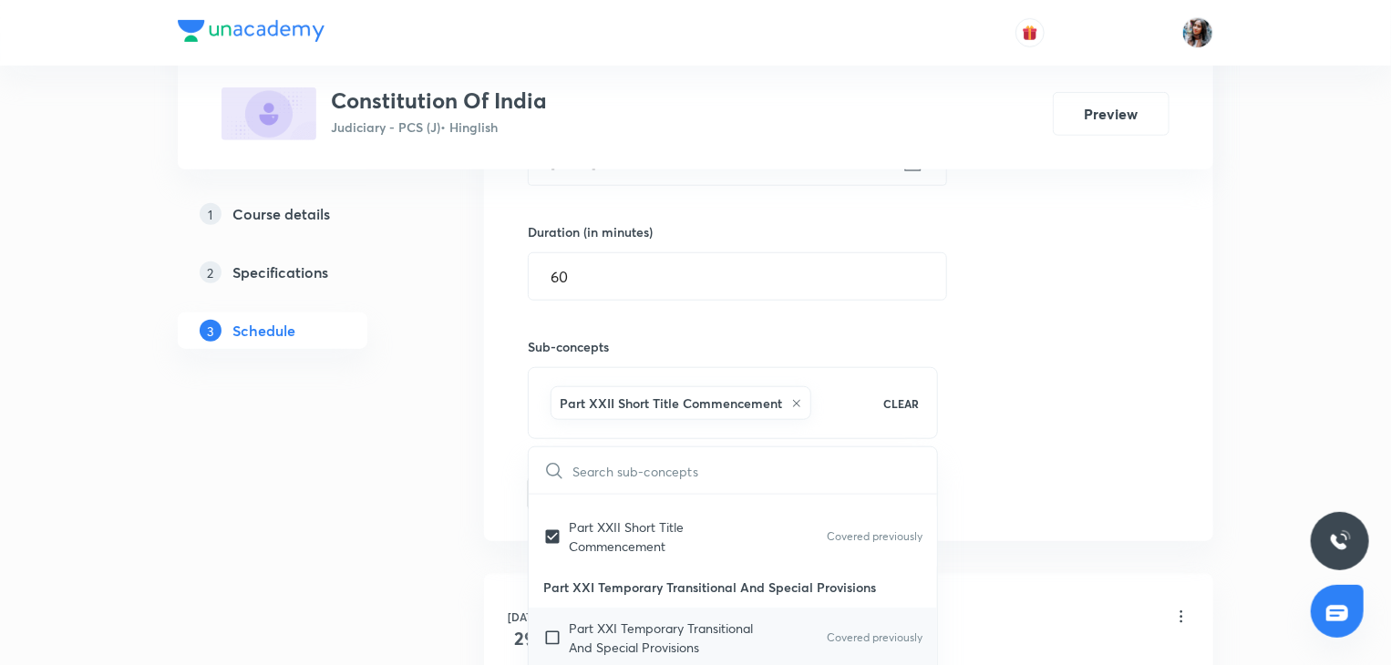
click at [622, 639] on p "Part XXI Temporary Transitional And Special Provisions" at bounding box center [661, 638] width 184 height 38
checkbox input "true"
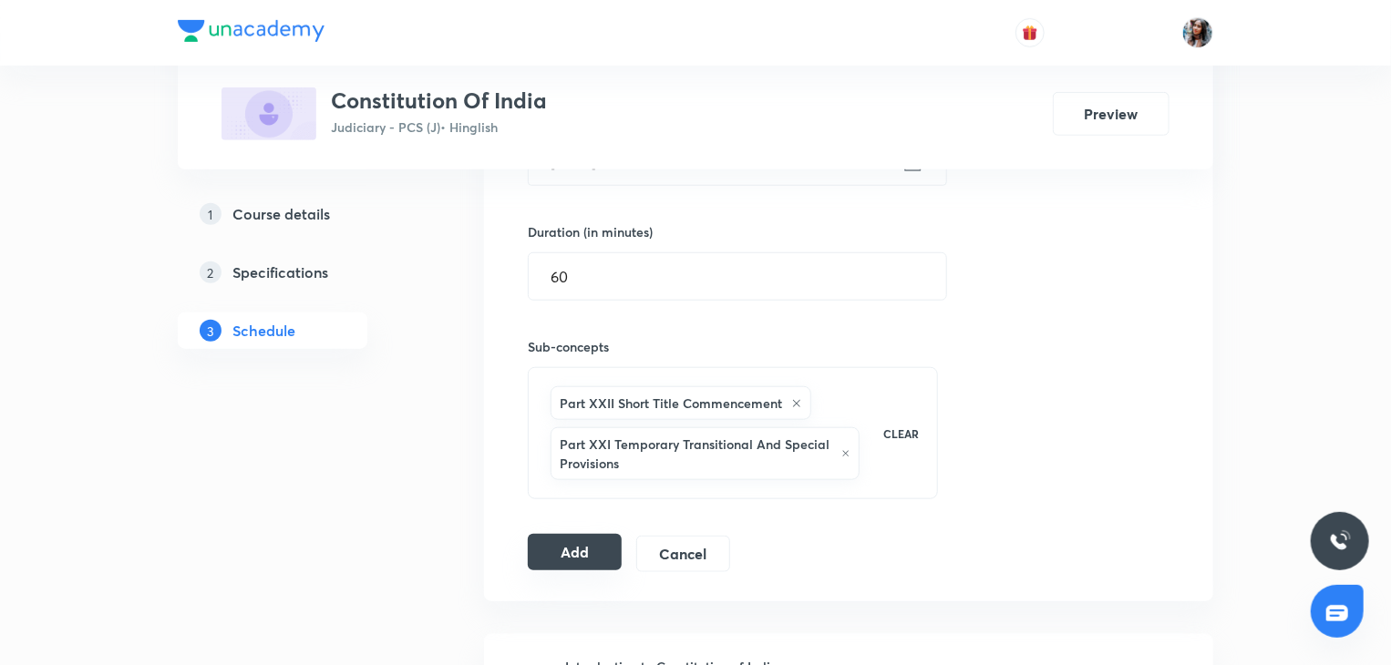
click at [561, 539] on button "Add" at bounding box center [575, 552] width 94 height 36
click at [1037, 340] on div "Session 23 Live class Quiz Recorded classes Session title 26/99 Constitution of…" at bounding box center [849, 221] width 642 height 703
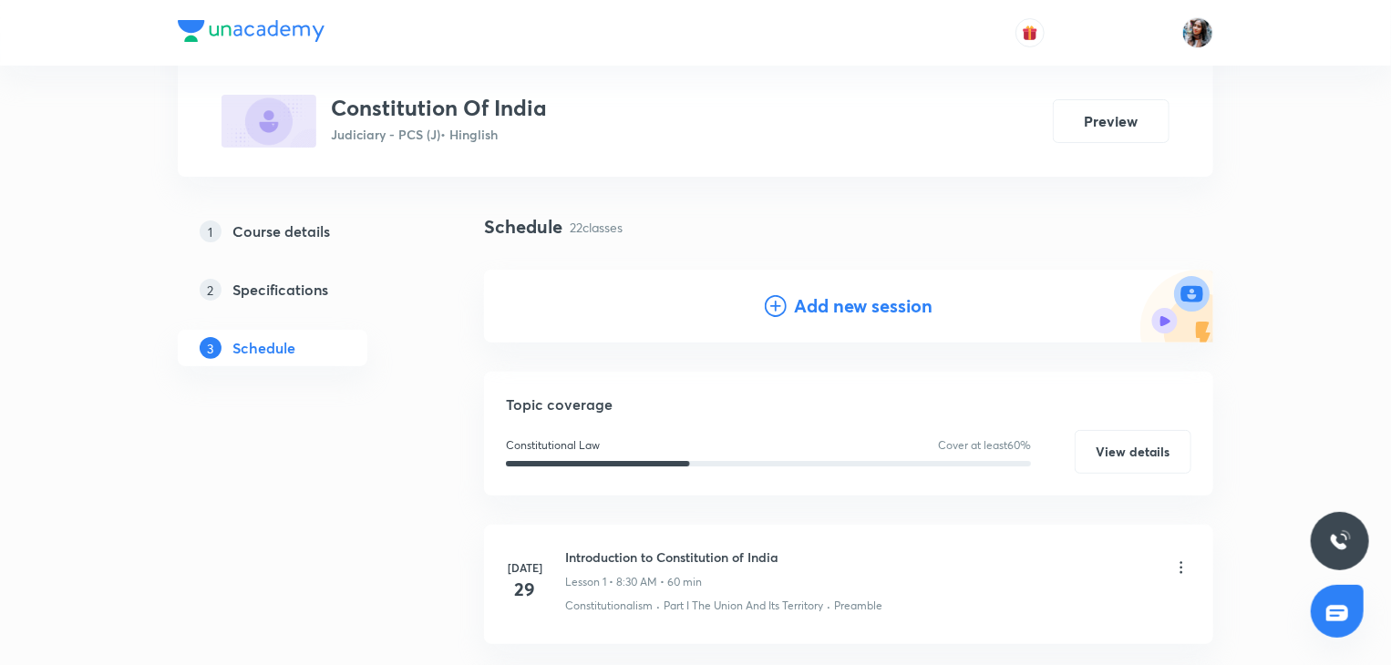
scroll to position [94, 0]
click at [827, 318] on h4 "Add new session" at bounding box center [863, 306] width 139 height 27
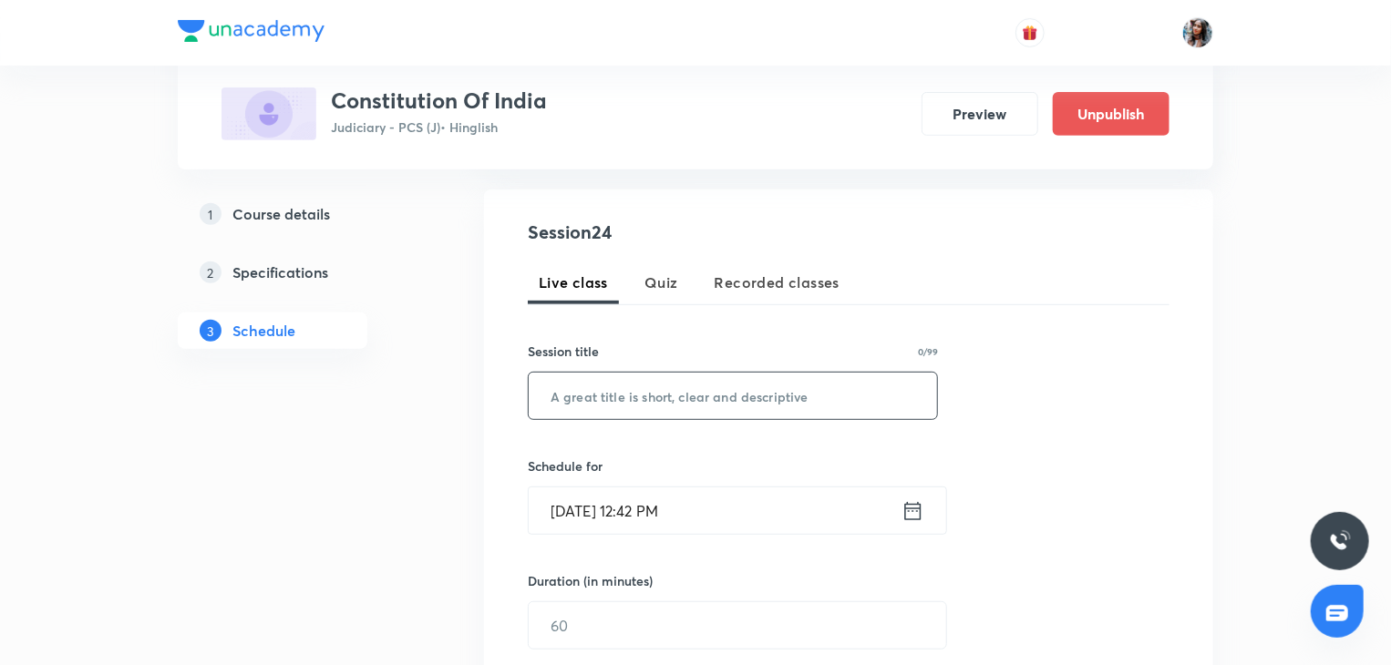
scroll to position [321, 0]
click at [673, 401] on input "text" at bounding box center [733, 396] width 408 height 46
paste input "Constitution of India - 21"
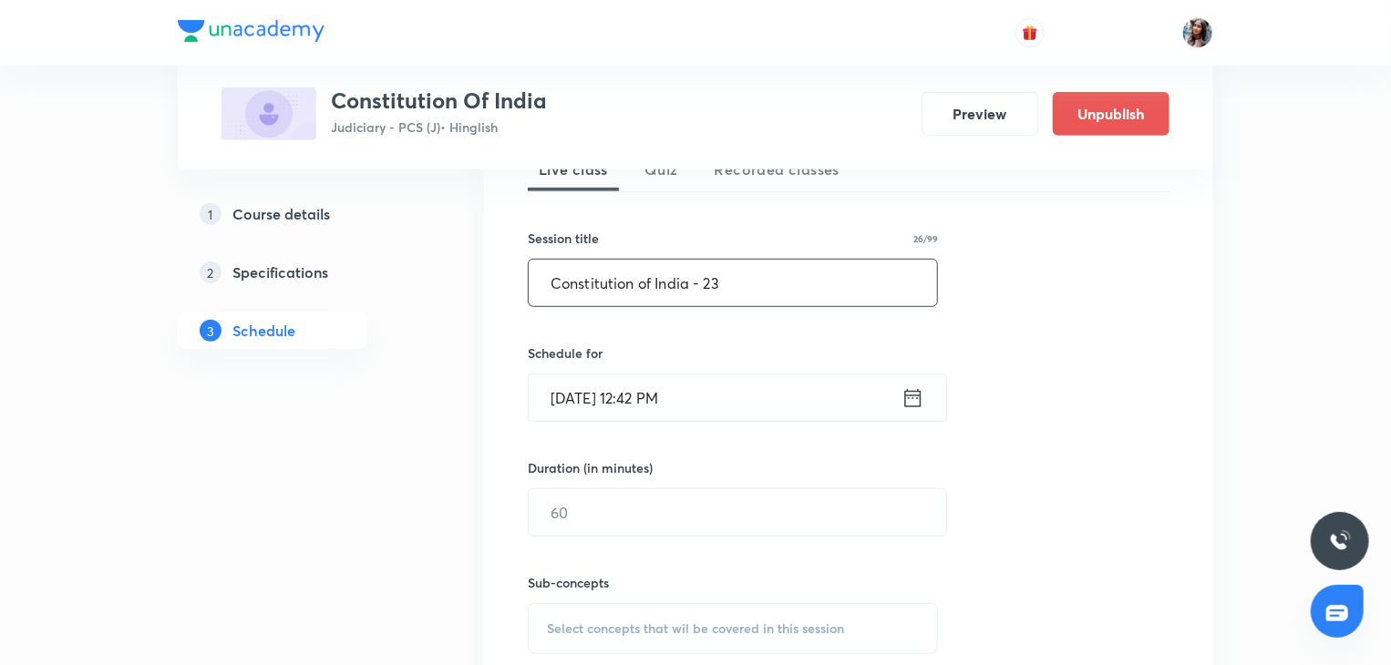
scroll to position [434, 0]
type input "Constitution of India - 23"
click at [697, 400] on input "Oct 7, 2025, 12:42 PM" at bounding box center [715, 398] width 373 height 46
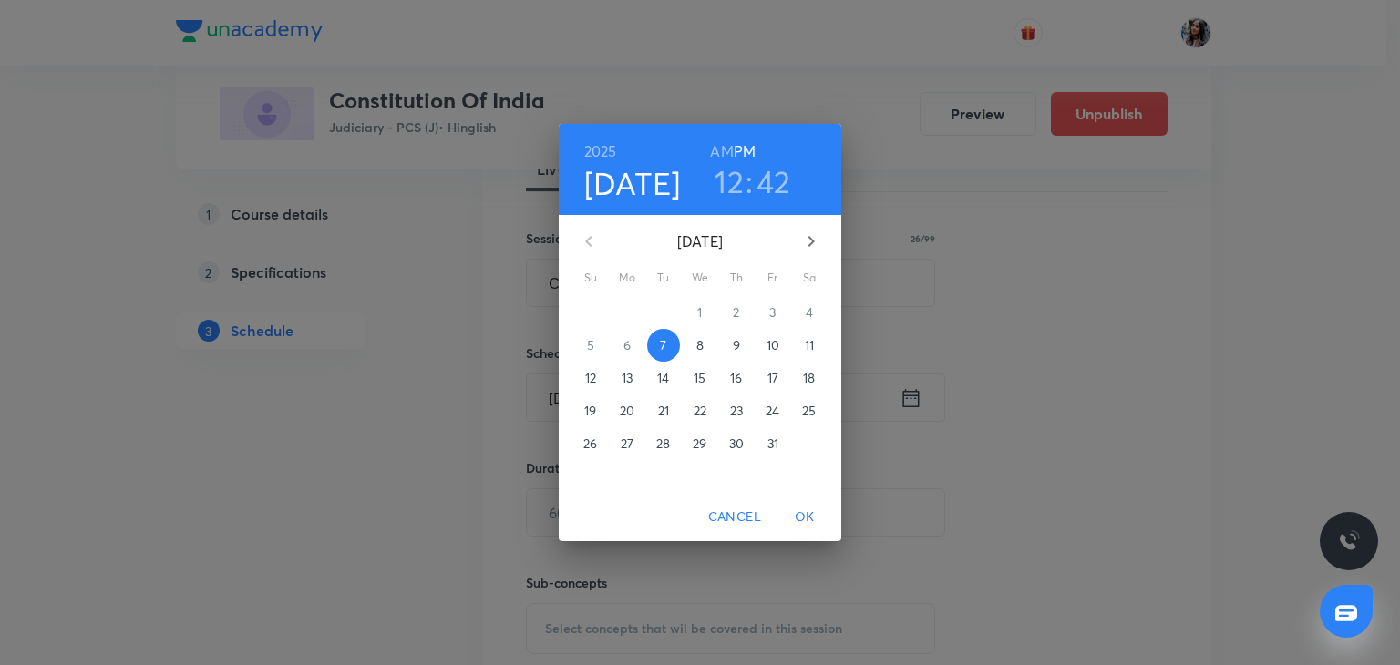
click at [806, 345] on p "11" at bounding box center [809, 345] width 9 height 18
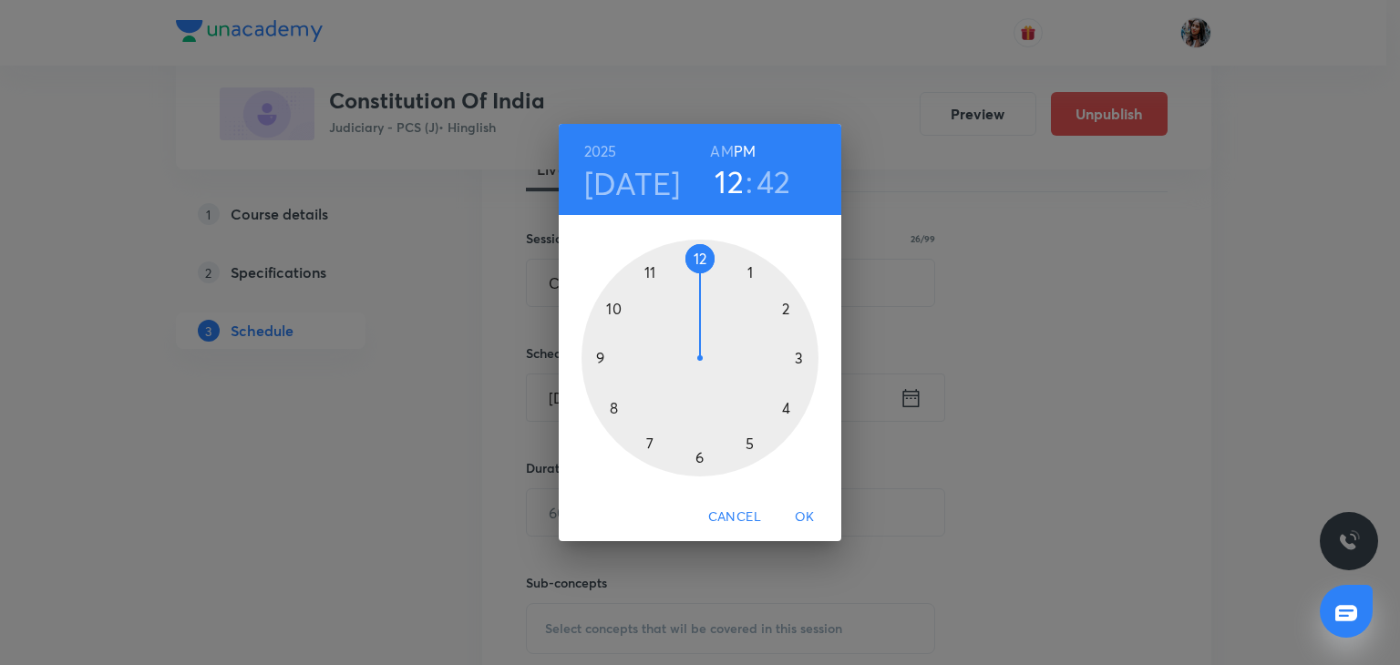
click at [724, 142] on h6 "AM" at bounding box center [721, 152] width 23 height 26
click at [615, 406] on div at bounding box center [699, 358] width 237 height 237
click at [699, 457] on div at bounding box center [699, 358] width 237 height 237
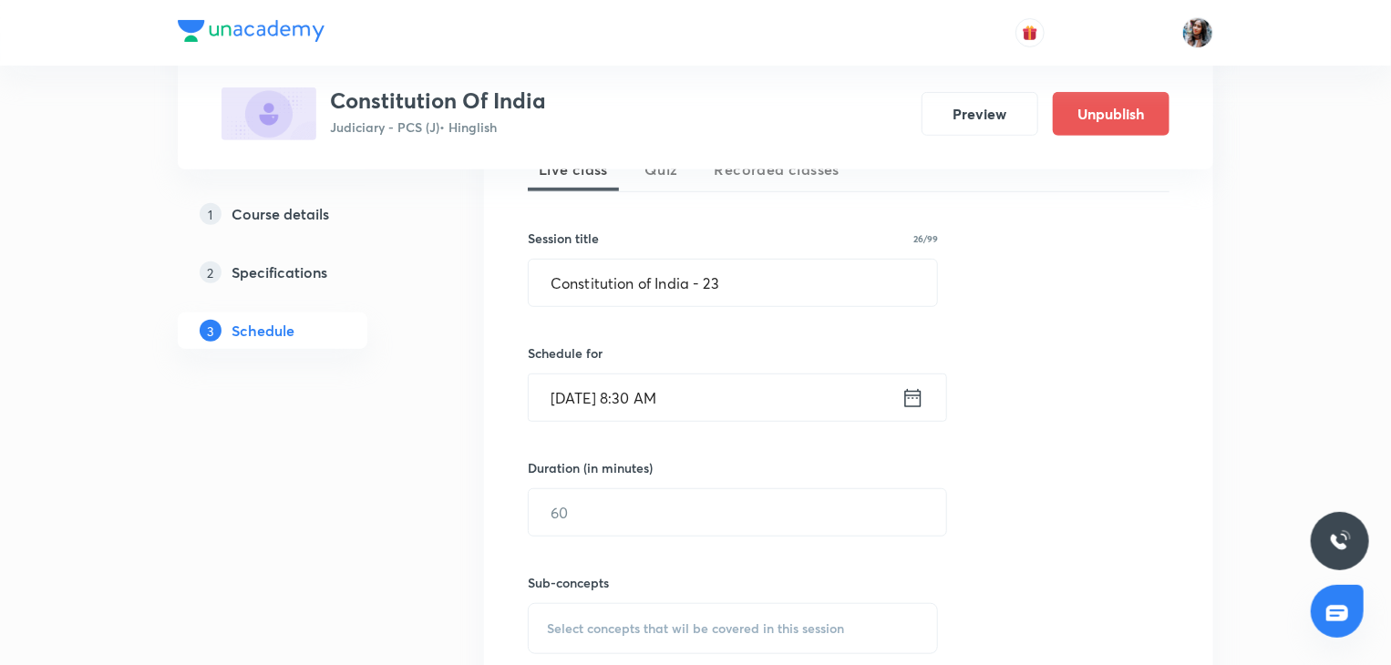
scroll to position [549, 0]
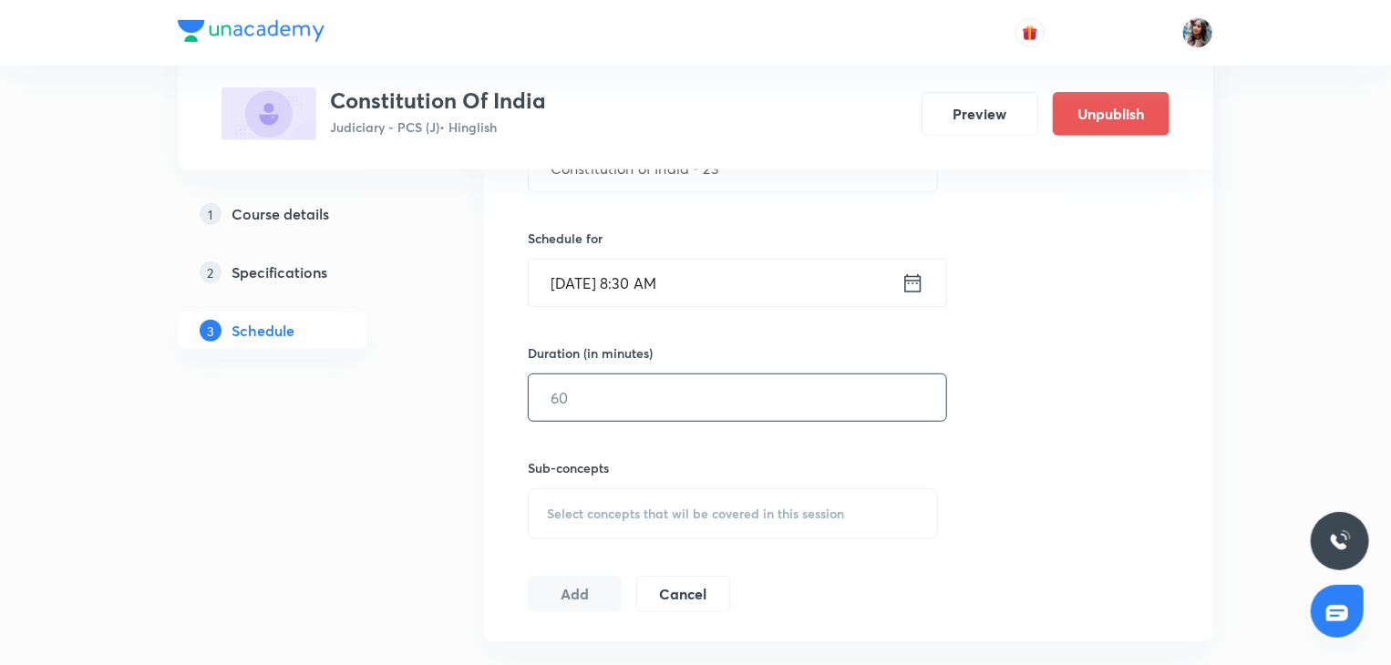
click at [663, 391] on input "text" at bounding box center [737, 398] width 417 height 46
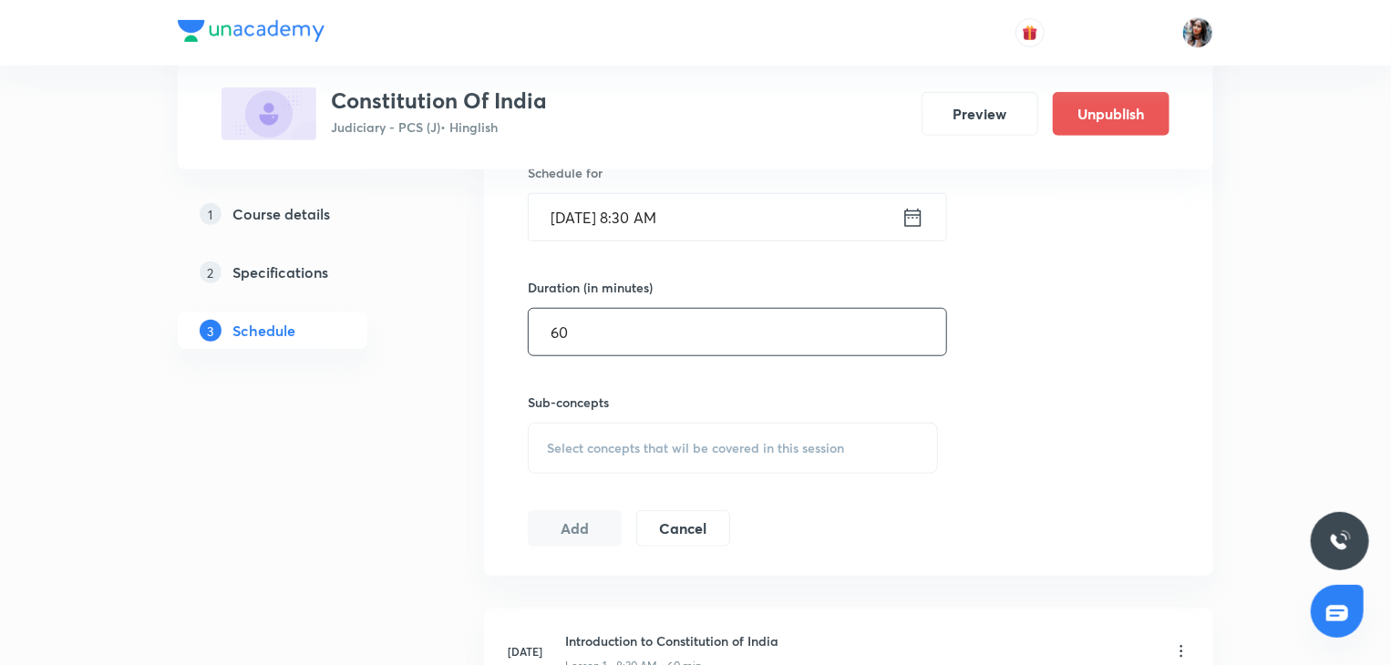
scroll to position [623, 0]
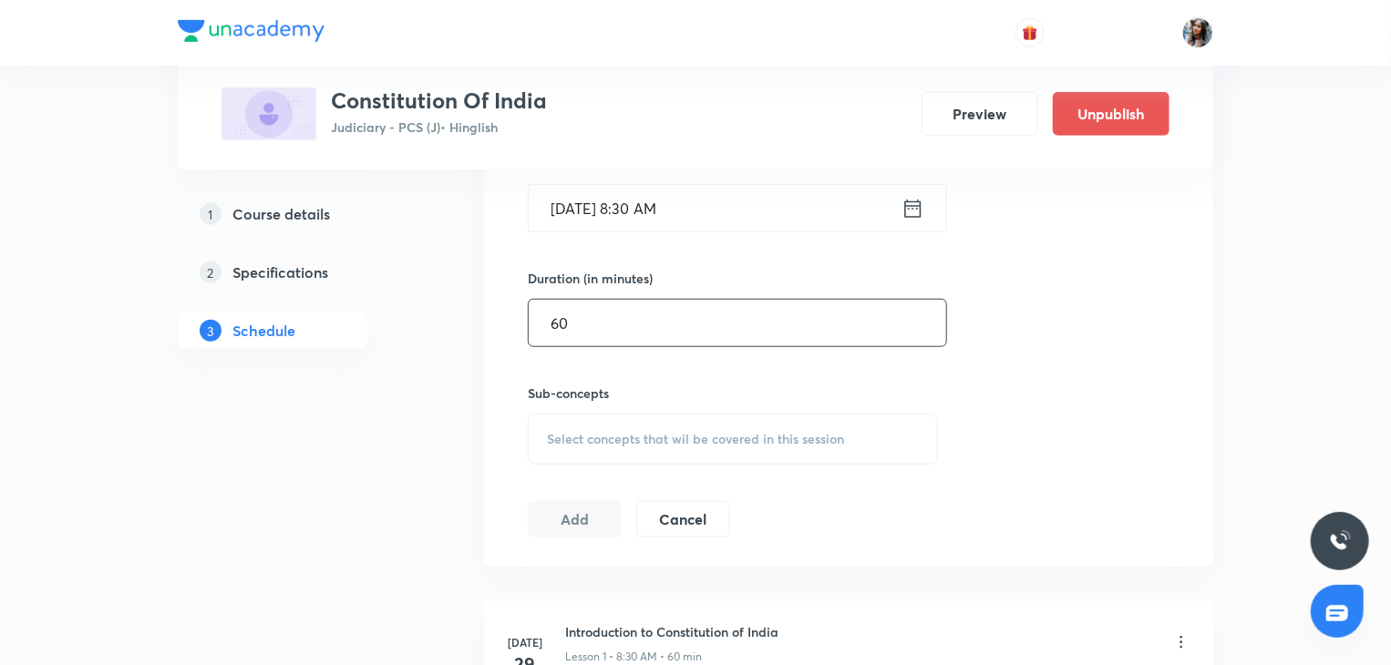
type input "60"
click at [609, 432] on span "Select concepts that wil be covered in this session" at bounding box center [695, 439] width 297 height 15
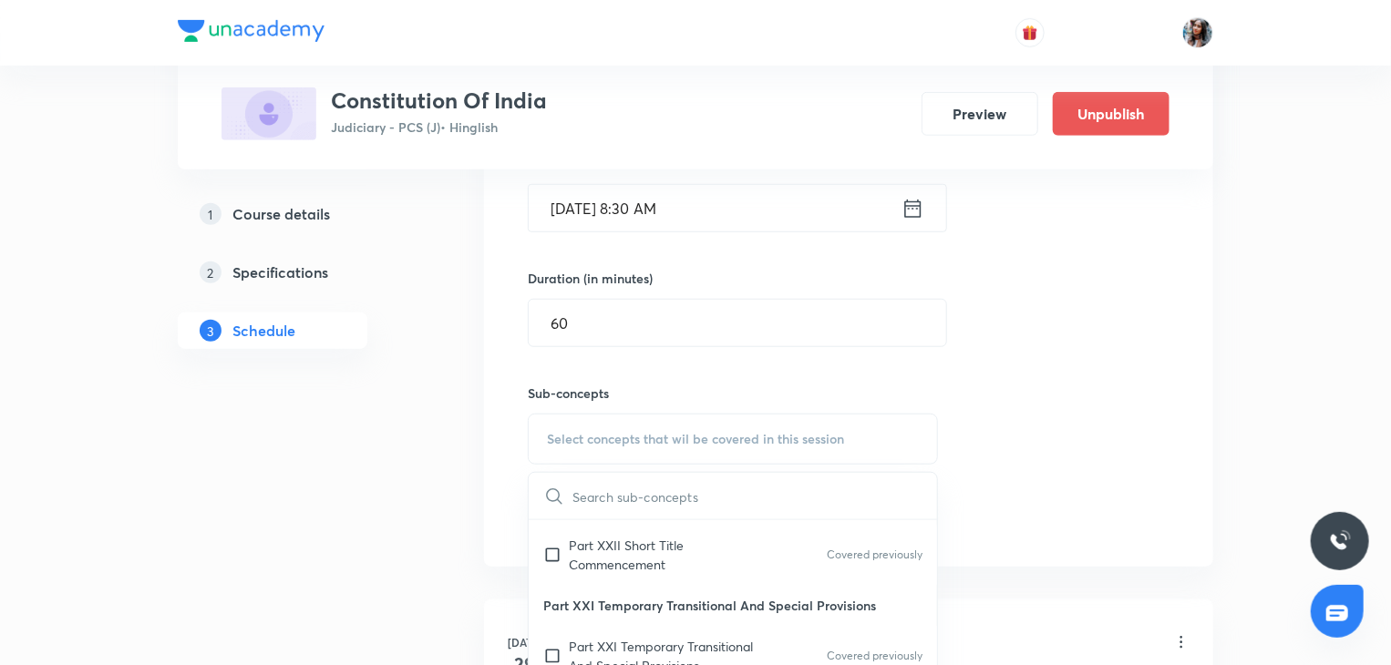
scroll to position [303, 0]
click at [618, 548] on p "Part XXII Short Title Commencement" at bounding box center [661, 554] width 184 height 38
checkbox input "true"
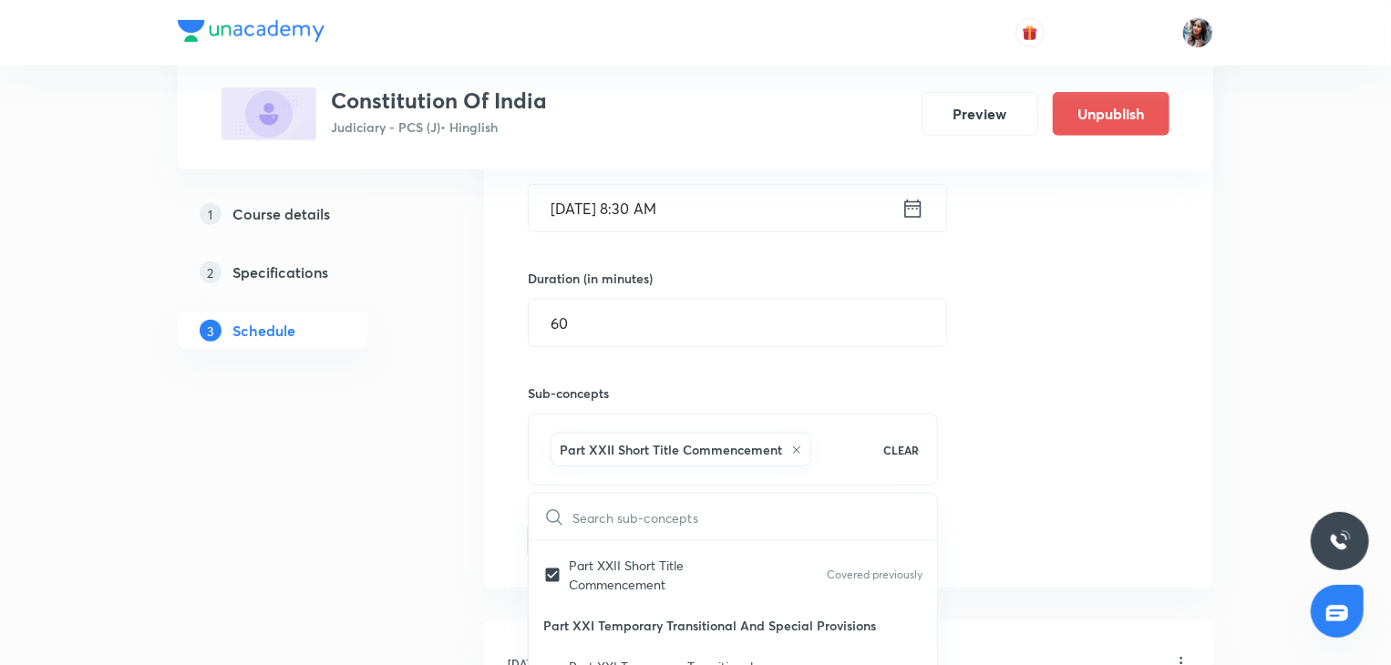
click at [494, 480] on div "Session 24 Live class Quiz Recorded classes Session title 26/99 Constitution of…" at bounding box center [848, 237] width 729 height 701
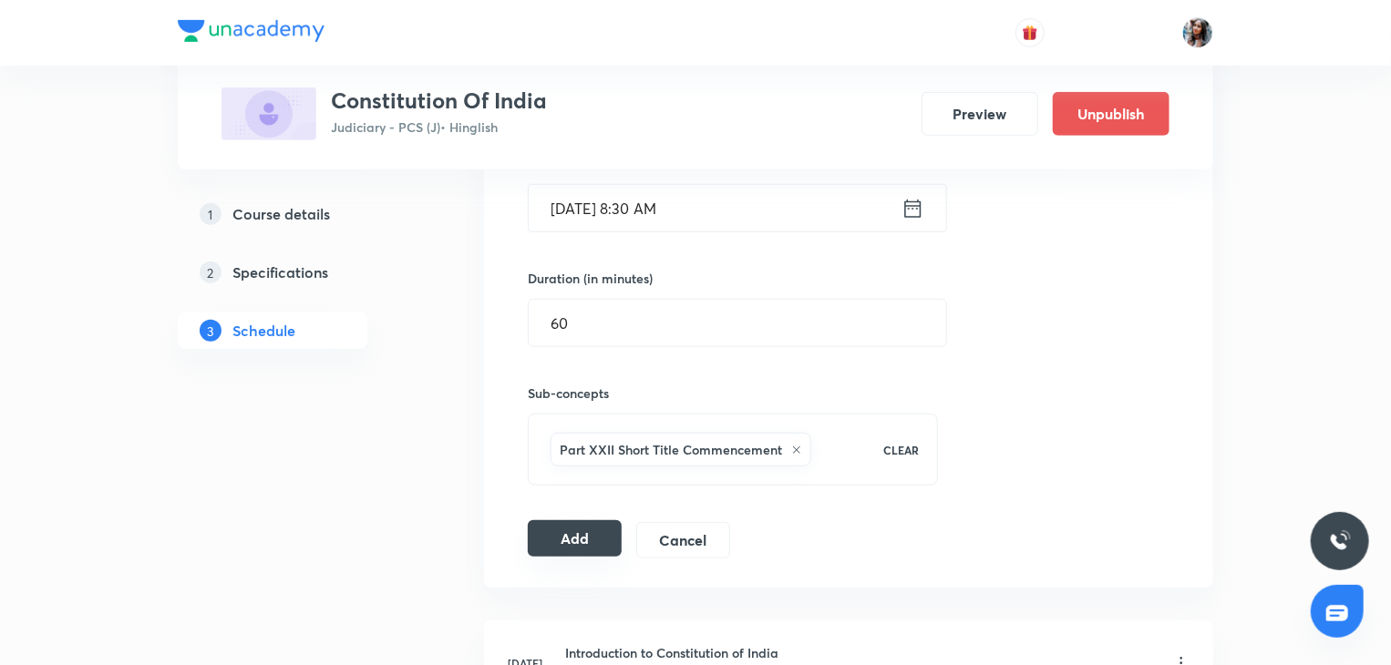
click at [570, 525] on button "Add" at bounding box center [575, 538] width 94 height 36
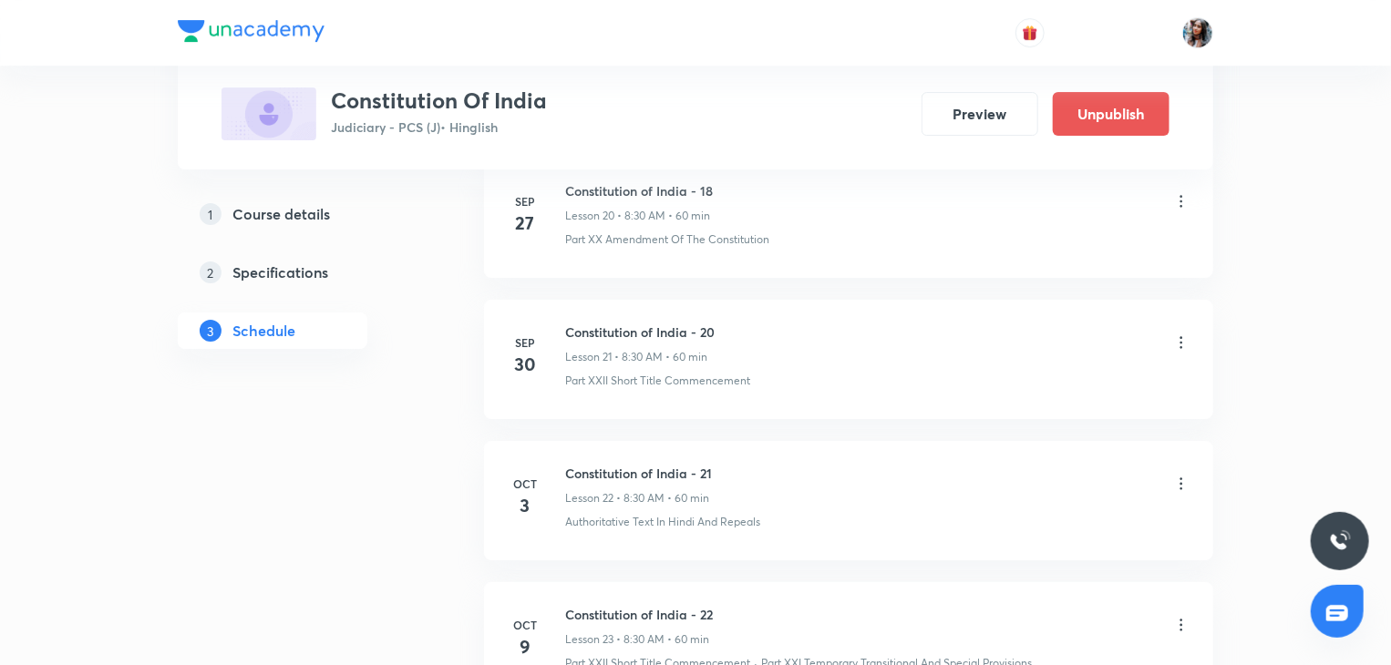
scroll to position [3487, 0]
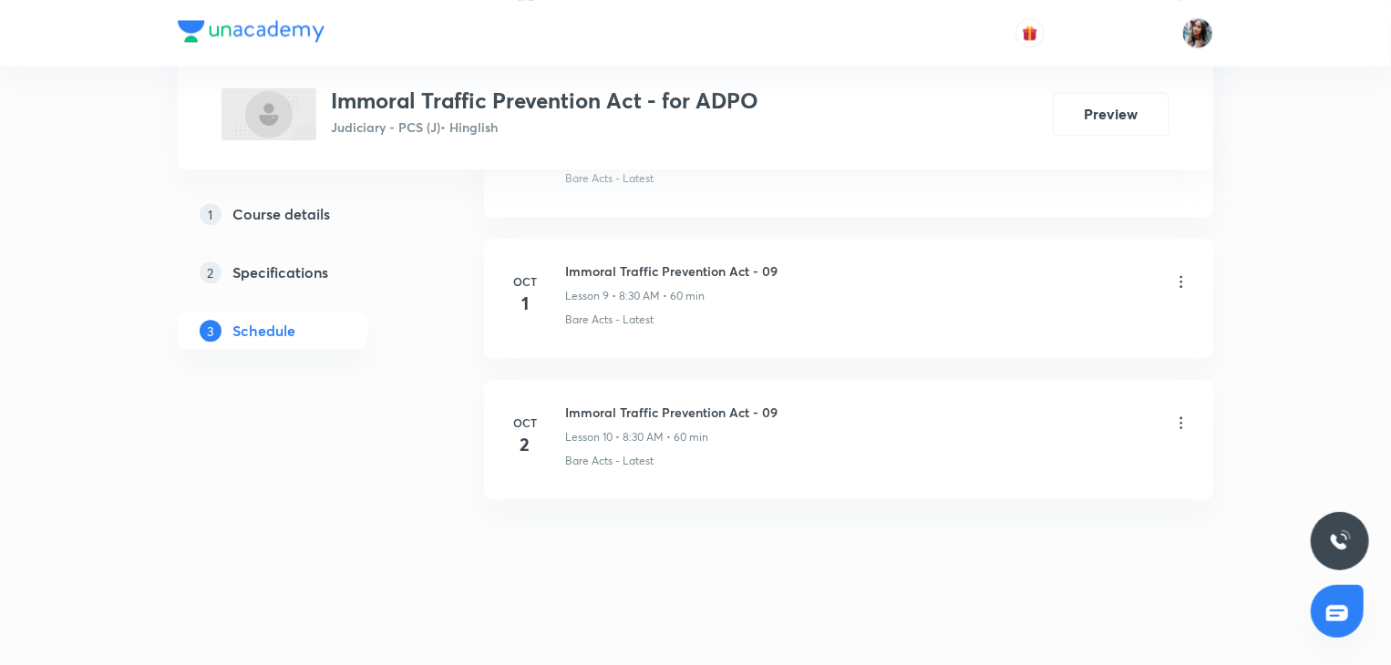
scroll to position [2114, 0]
click at [583, 408] on h6 "Immoral Traffic Prevention Act - 09" at bounding box center [671, 412] width 212 height 19
copy h6 "Immoral Traffic Prevention Act - 09"
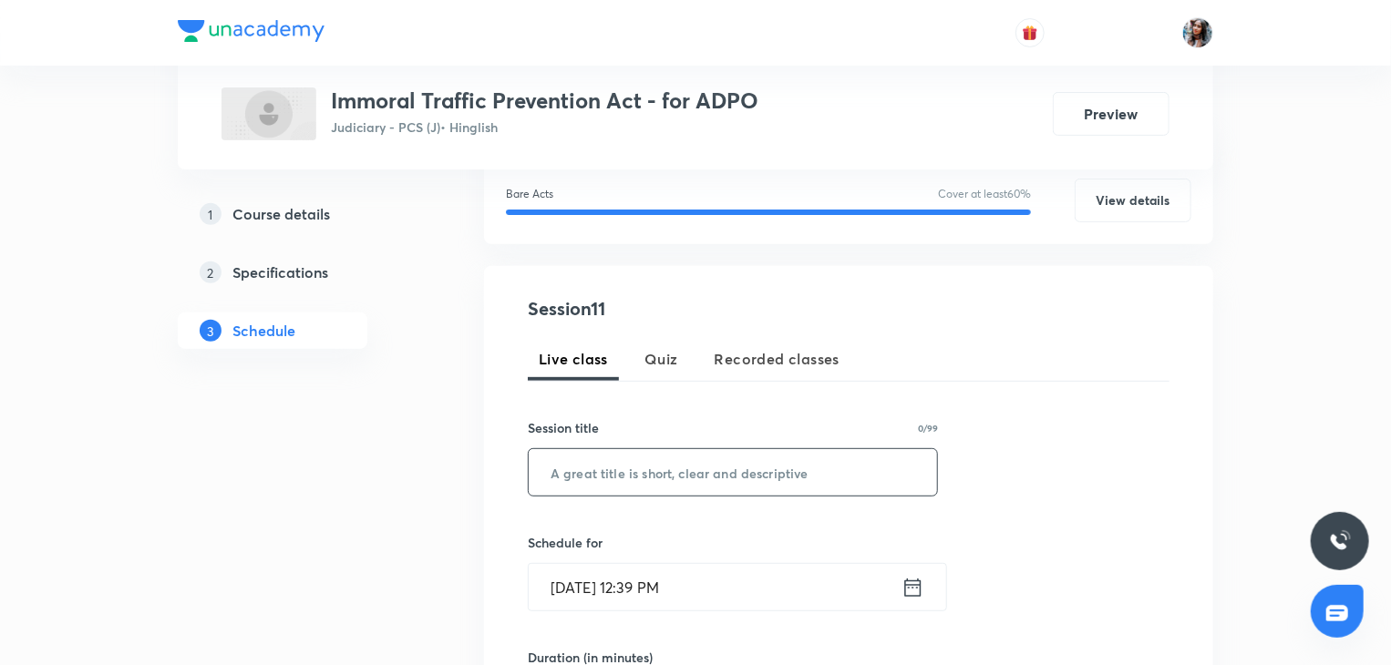
scroll to position [244, 0]
paste input "Immoral Traffic Prevention Act - 09"
click at [594, 471] on input "text" at bounding box center [733, 472] width 408 height 46
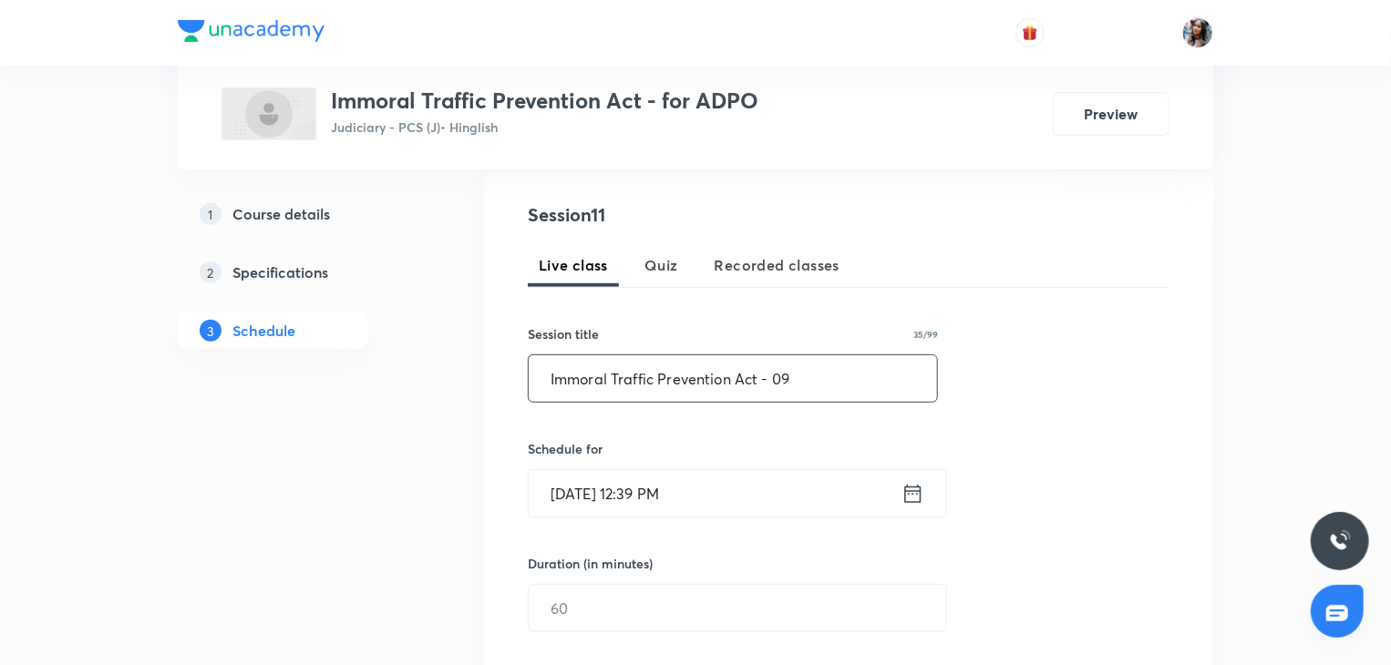
scroll to position [346, 0]
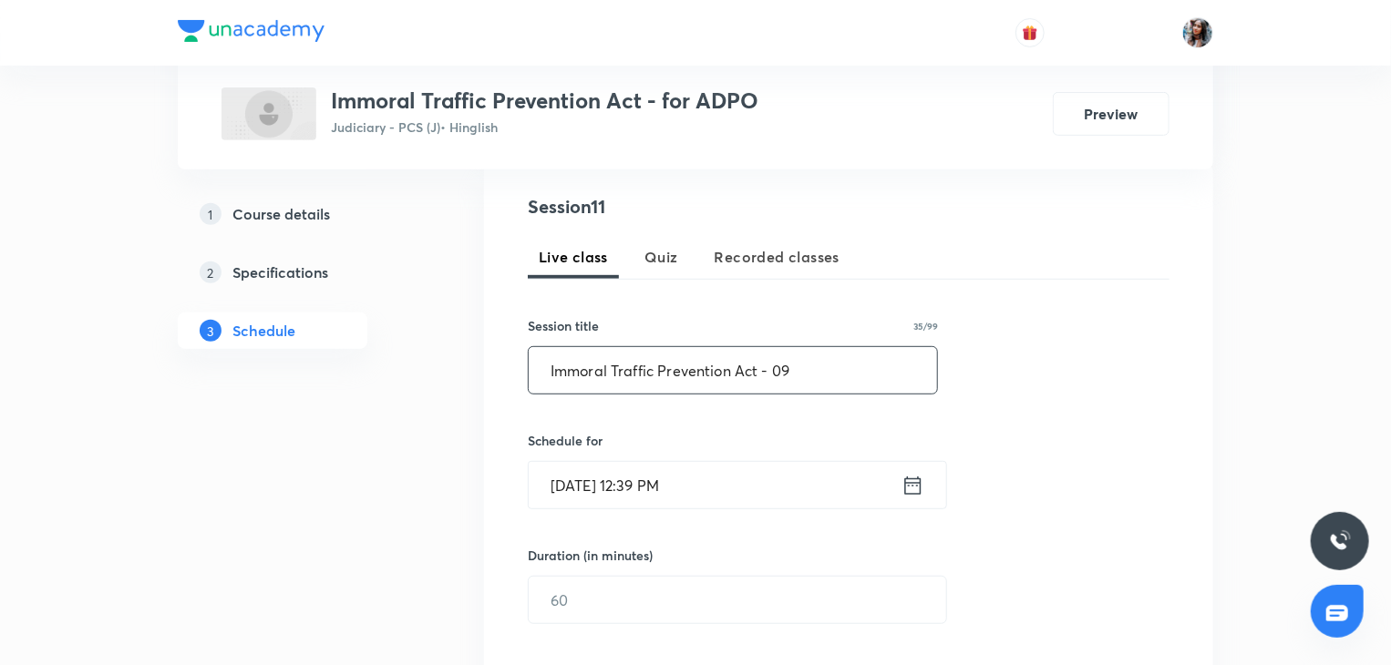
type input "Immoral Traffic Prevention Act - 09"
click at [739, 492] on input "[DATE] 12:39 PM" at bounding box center [715, 485] width 373 height 46
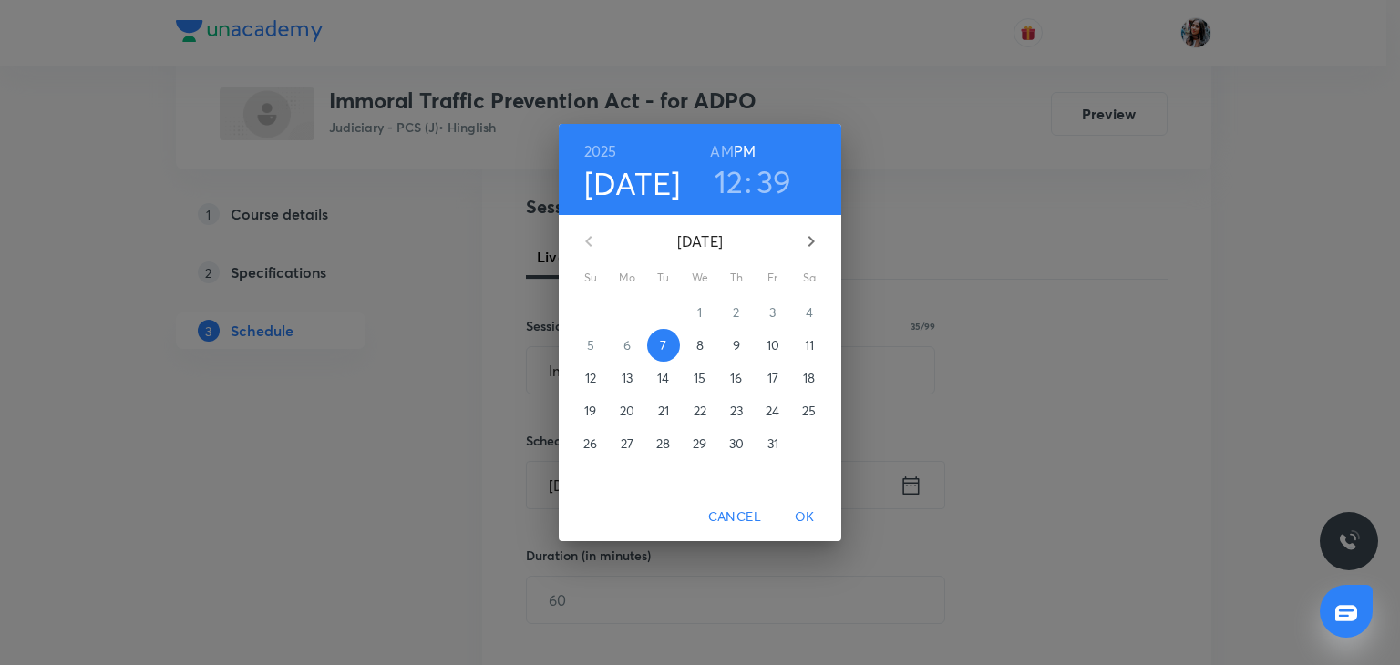
click at [693, 347] on span "8" at bounding box center [699, 345] width 33 height 18
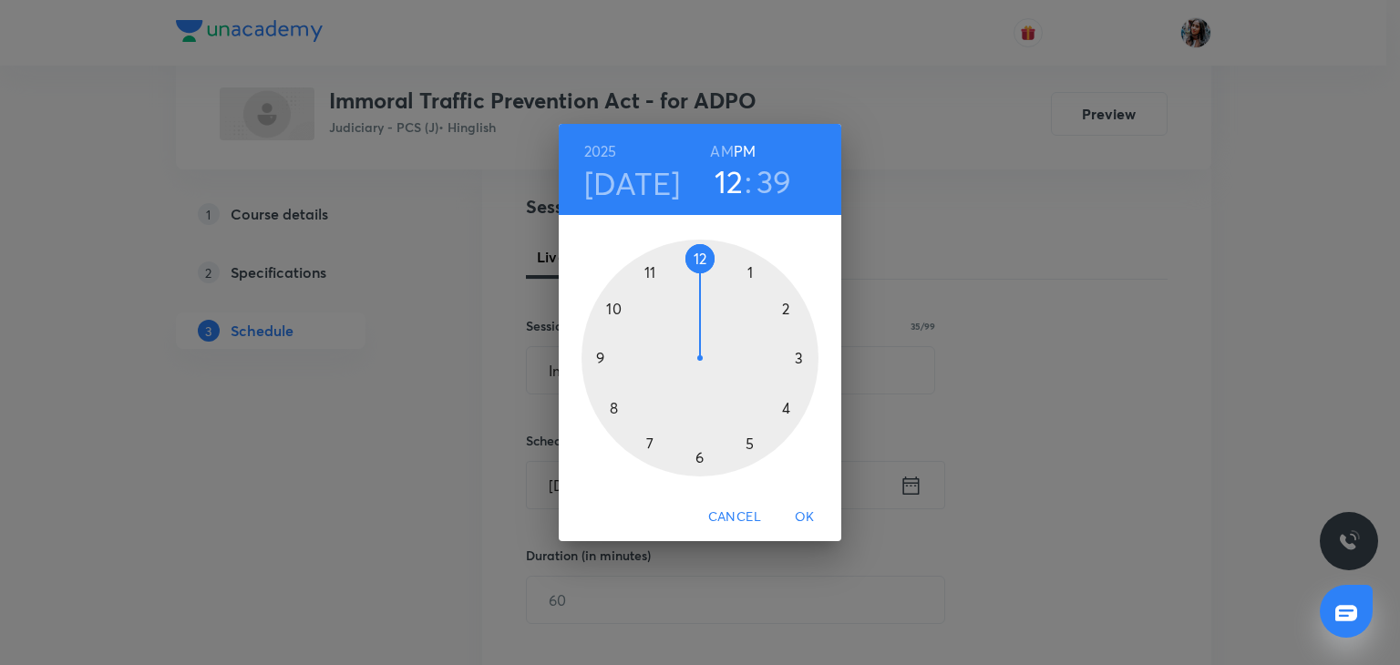
click at [714, 151] on h6 "AM" at bounding box center [721, 152] width 23 height 26
click at [616, 408] on div at bounding box center [699, 358] width 237 height 237
click at [698, 457] on div at bounding box center [699, 358] width 237 height 237
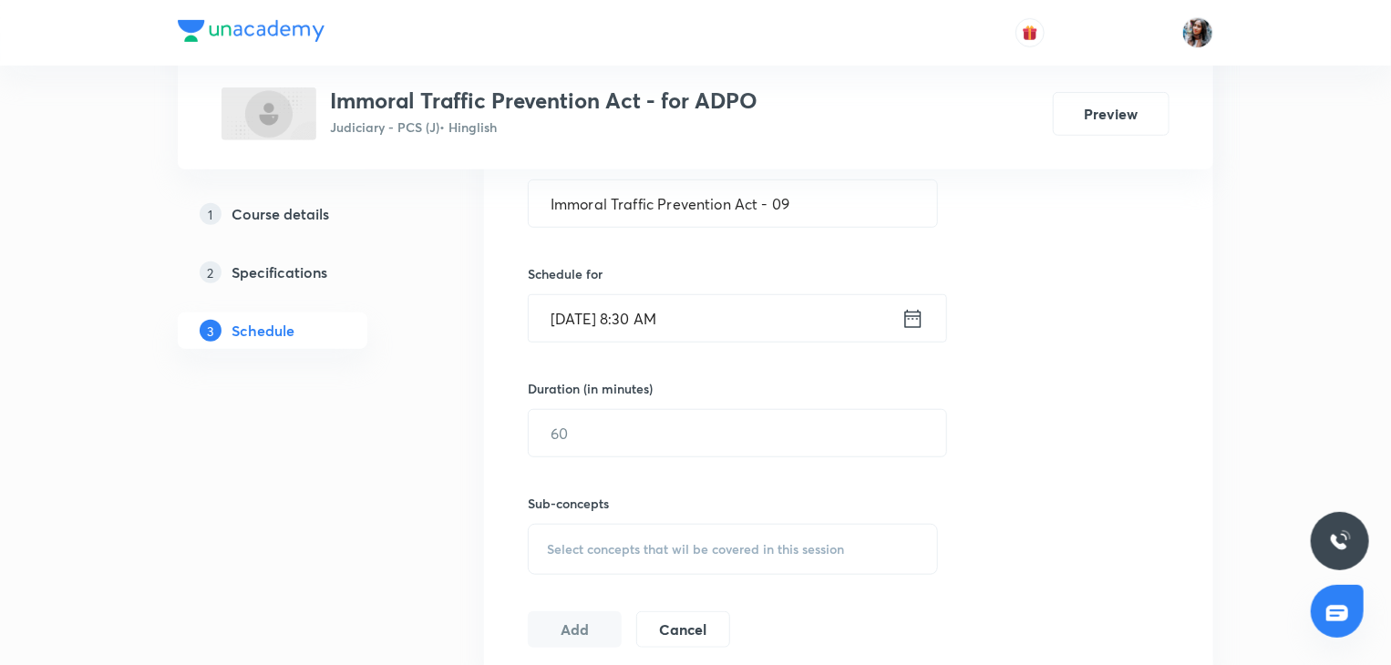
scroll to position [514, 0]
click at [663, 425] on input "text" at bounding box center [737, 432] width 417 height 46
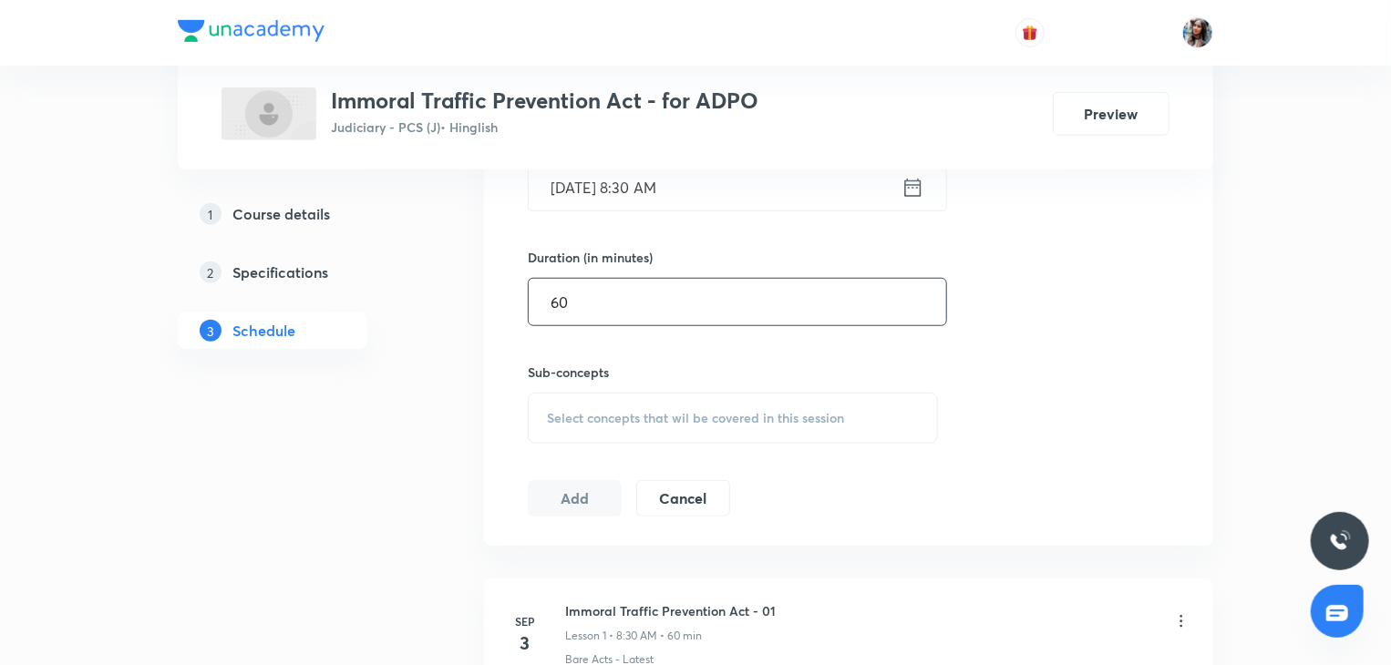
scroll to position [645, 0]
type input "60"
click at [621, 418] on span "Select concepts that wil be covered in this session" at bounding box center [695, 417] width 297 height 15
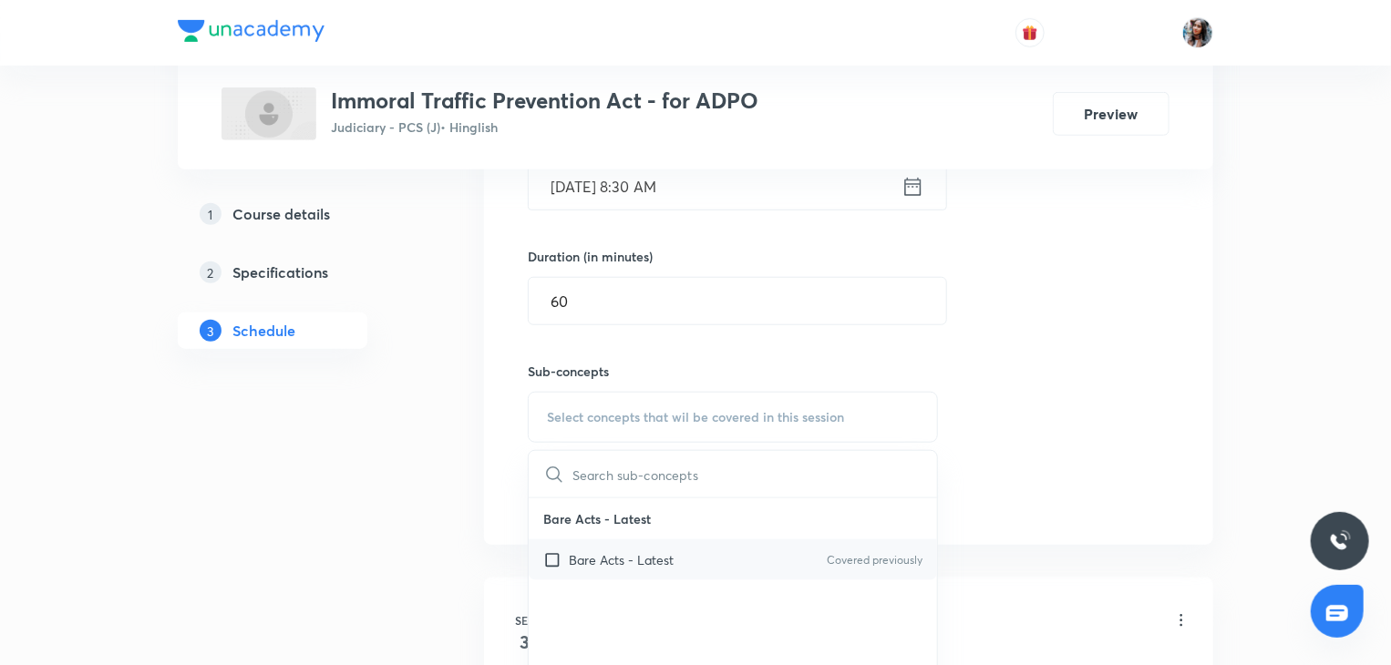
click at [653, 560] on p "Bare Acts - Latest" at bounding box center [621, 559] width 105 height 19
checkbox input "true"
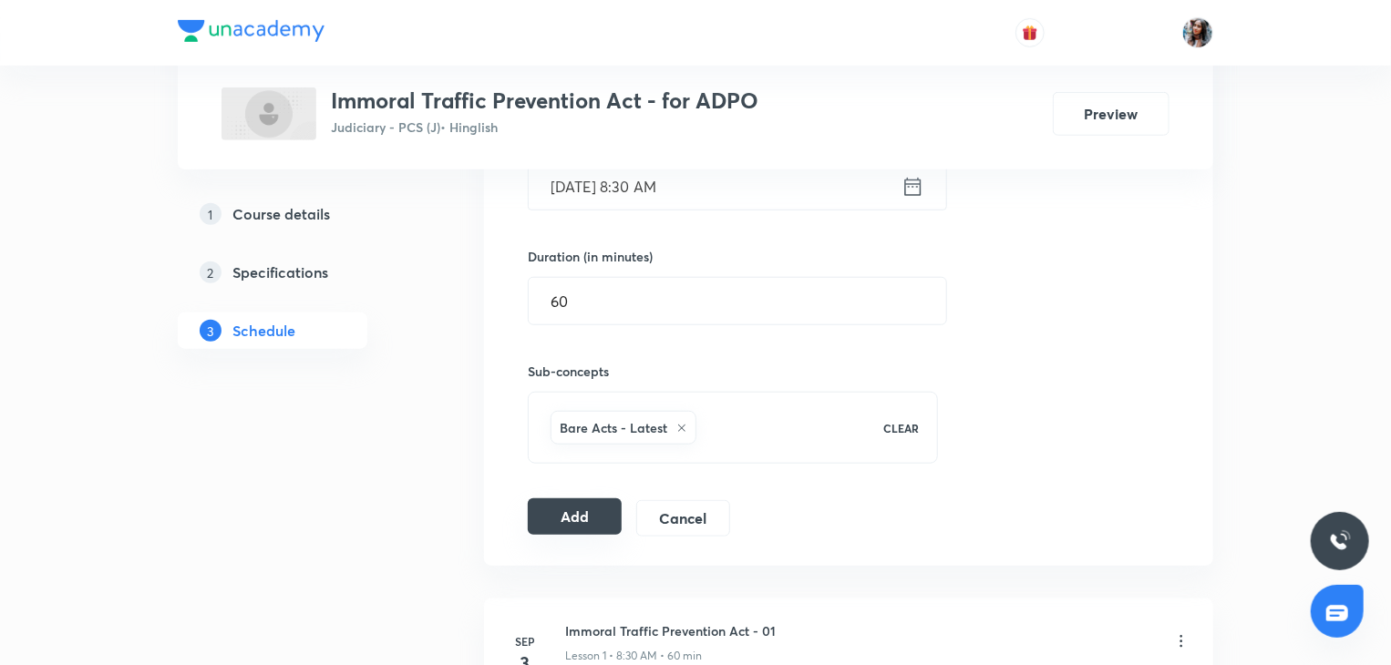
click at [598, 519] on button "Add" at bounding box center [575, 516] width 94 height 36
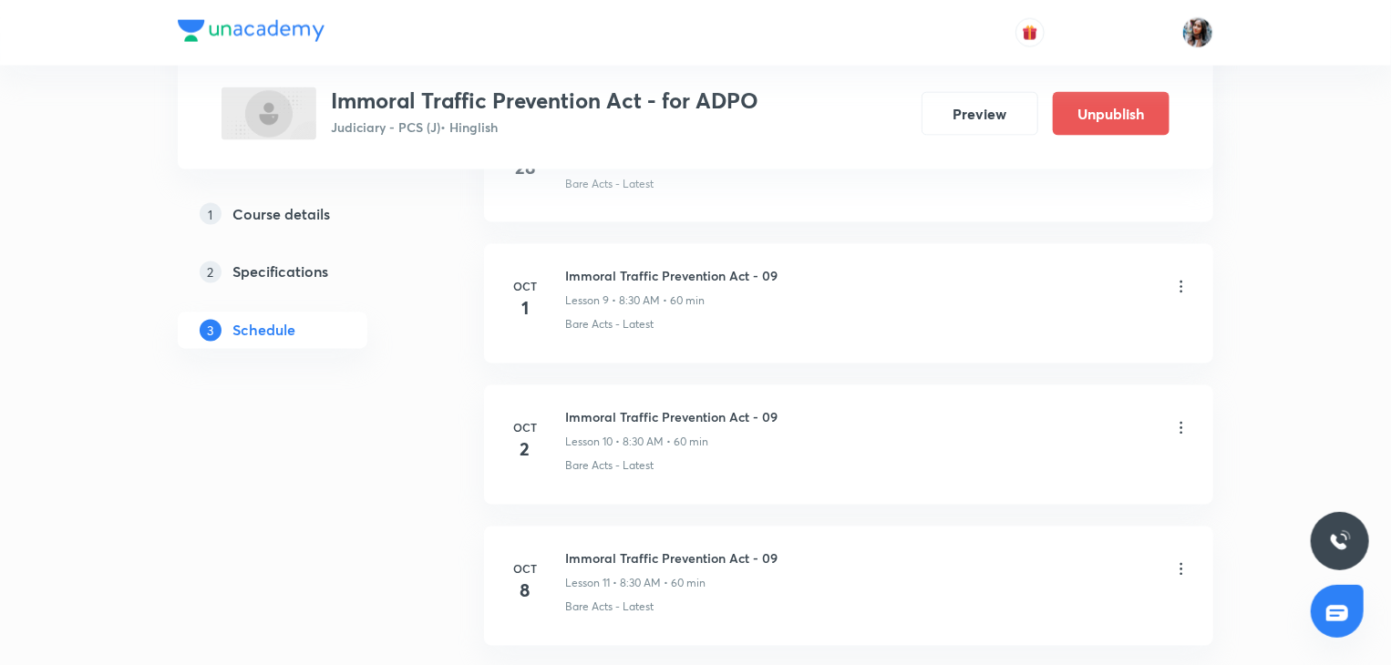
scroll to position [1654, 0]
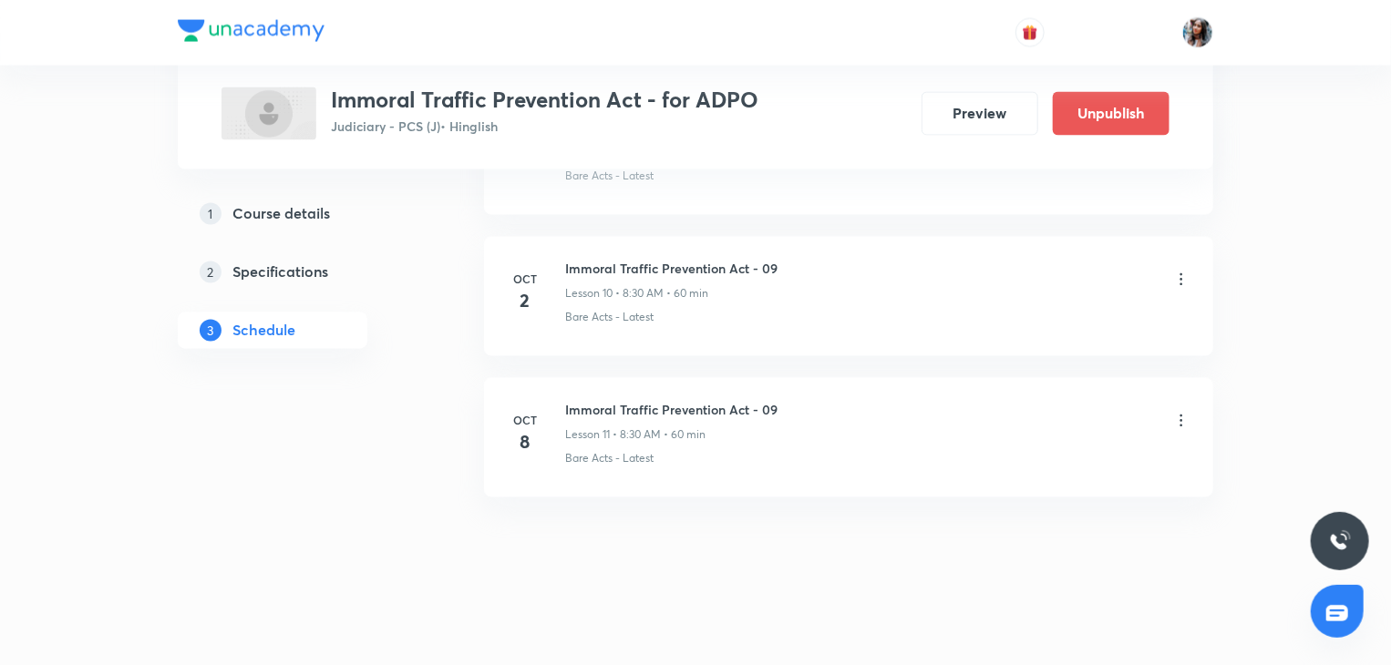
click at [597, 405] on h6 "Immoral Traffic Prevention Act - 09" at bounding box center [671, 410] width 212 height 19
copy h6 "Immoral Traffic Prevention Act - 09"
click at [848, 464] on li "[DATE] Immoral Traffic Prevention Act - 09 Lesson 11 • 8:30 AM • 60 min Bare Ac…" at bounding box center [848, 437] width 729 height 119
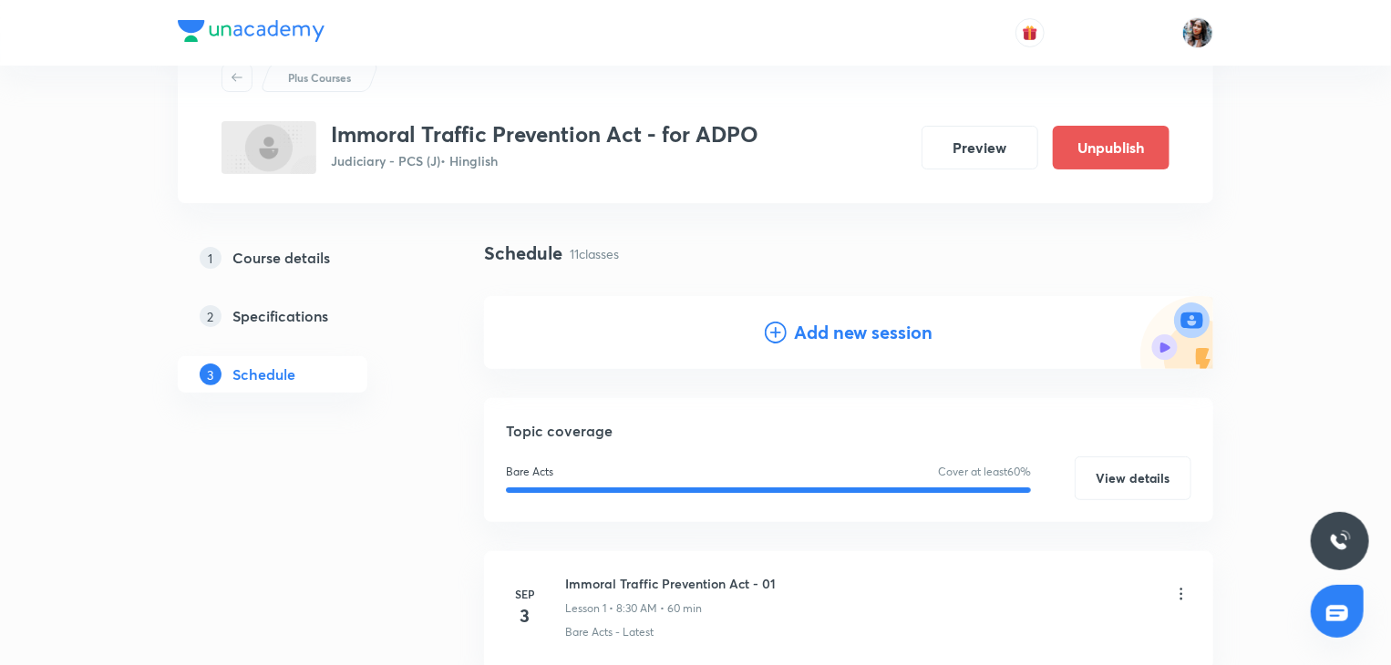
scroll to position [0, 0]
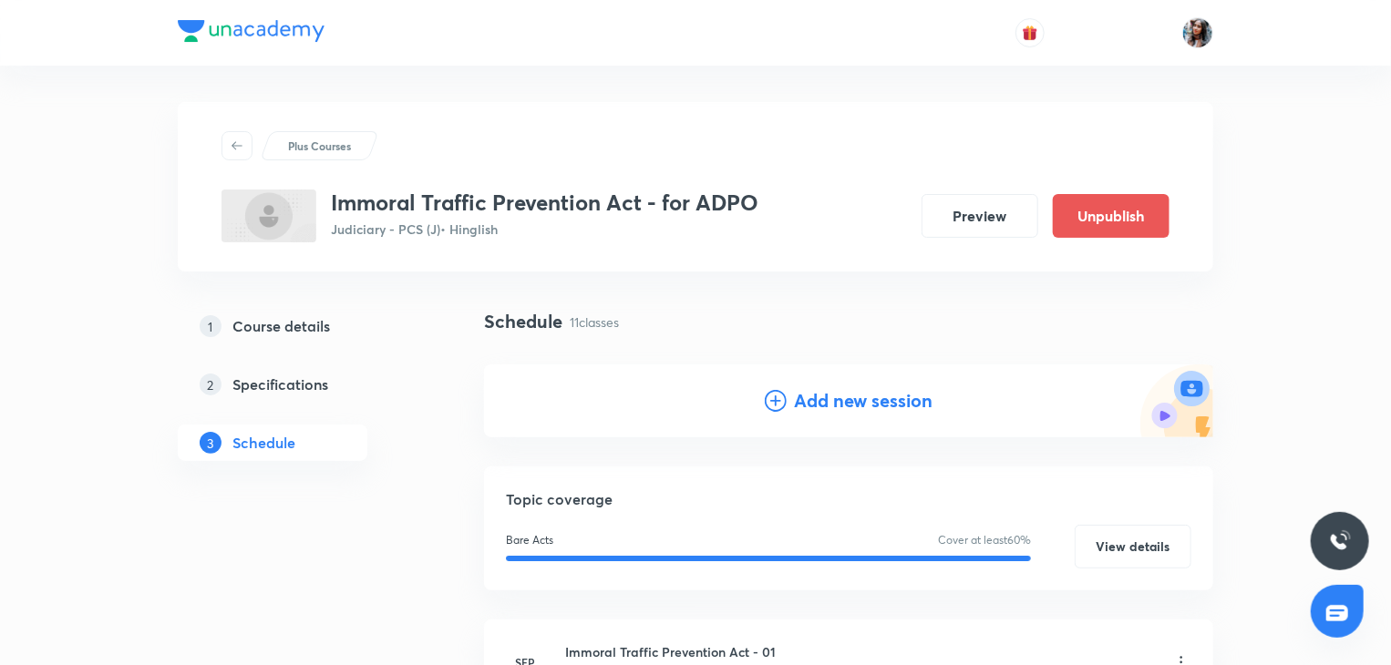
click at [824, 406] on h4 "Add new session" at bounding box center [863, 400] width 139 height 27
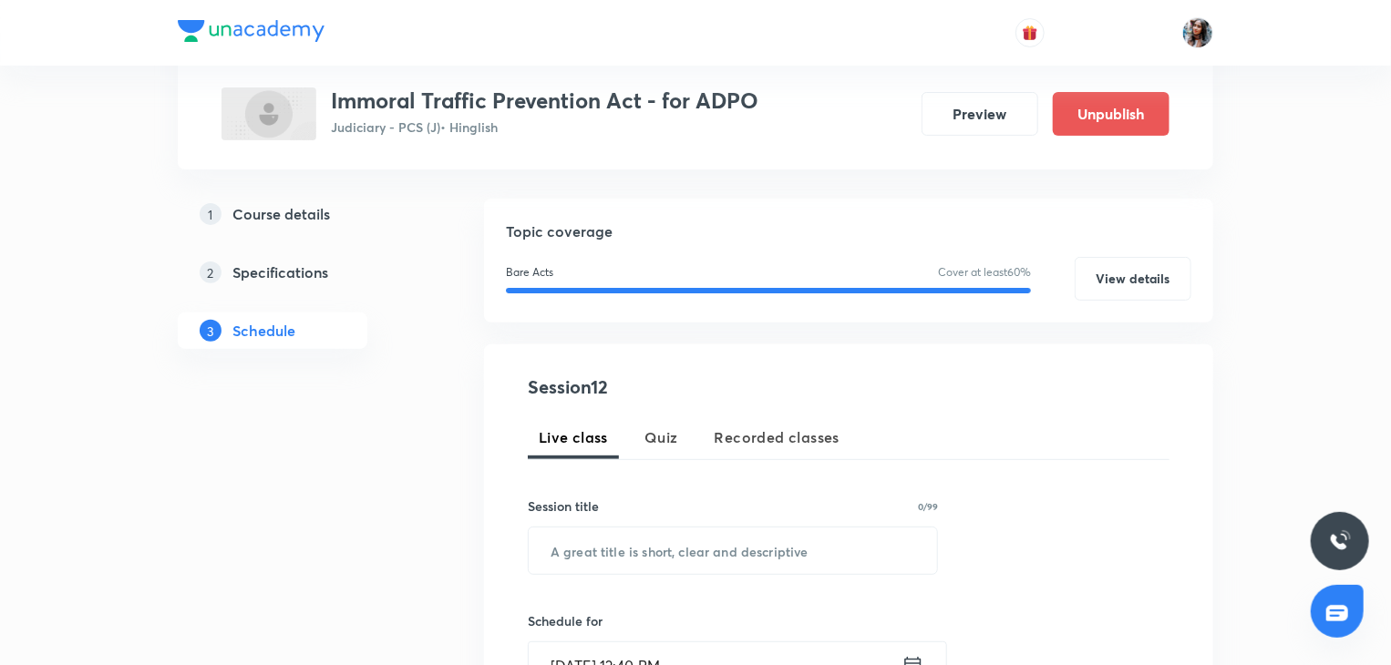
scroll to position [167, 0]
click at [649, 544] on input "text" at bounding box center [733, 550] width 408 height 46
paste input "Immoral Traffic Prevention Act - 09"
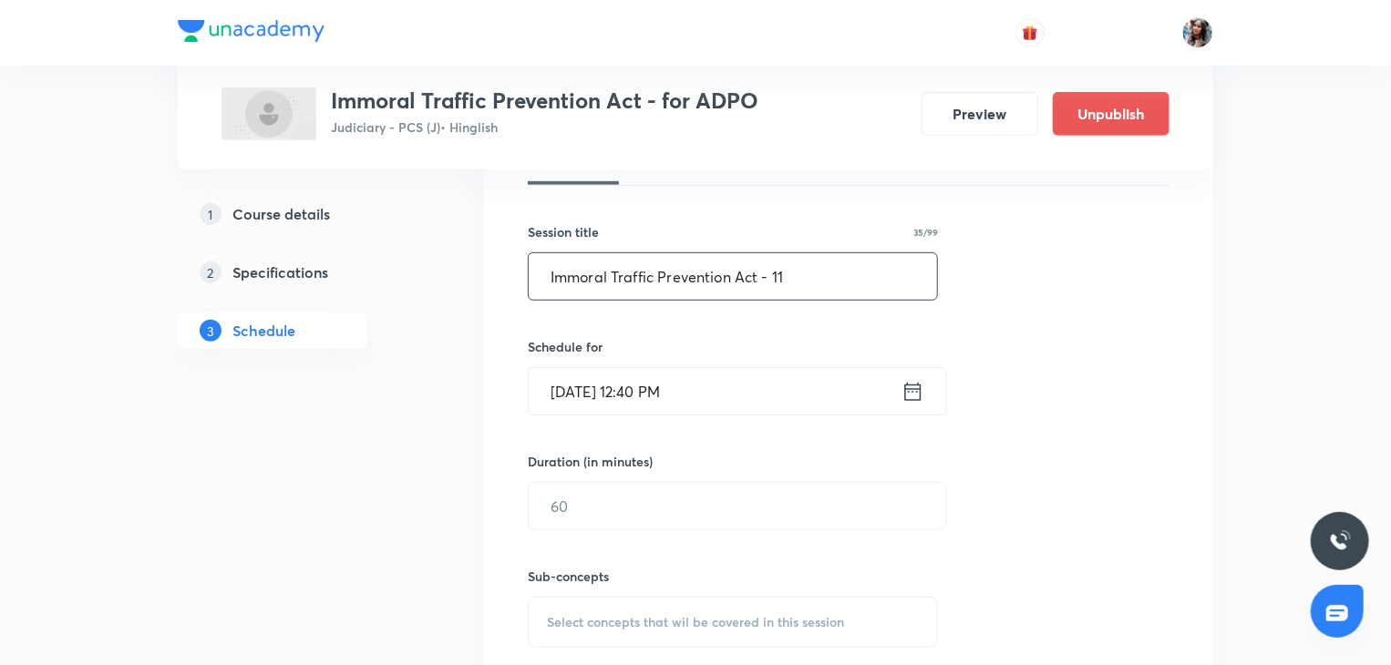
scroll to position [441, 0]
type input "Immoral Traffic Prevention Act - 11"
click at [717, 388] on input "[DATE] 12:40 PM" at bounding box center [715, 390] width 373 height 46
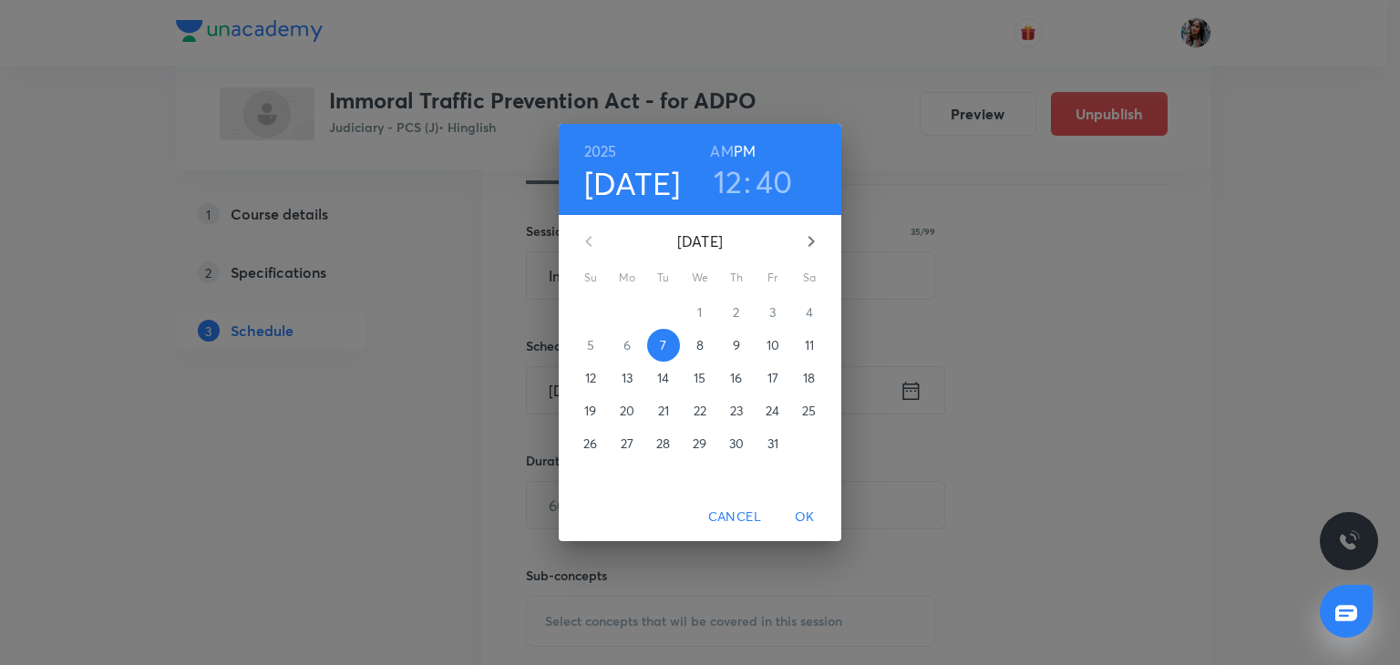
click at [763, 351] on span "10" at bounding box center [772, 345] width 33 height 18
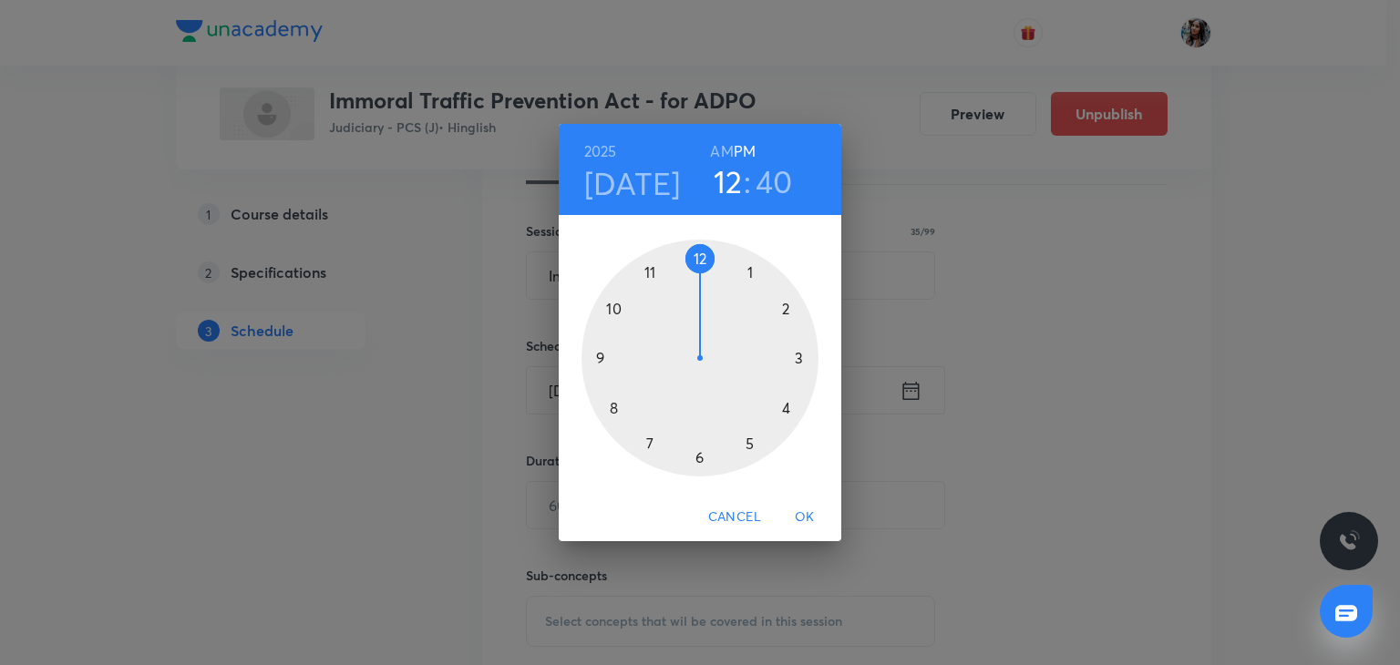
click at [716, 150] on h6 "AM" at bounding box center [721, 152] width 23 height 26
click at [612, 402] on div at bounding box center [699, 358] width 237 height 237
click at [703, 455] on div at bounding box center [699, 358] width 237 height 237
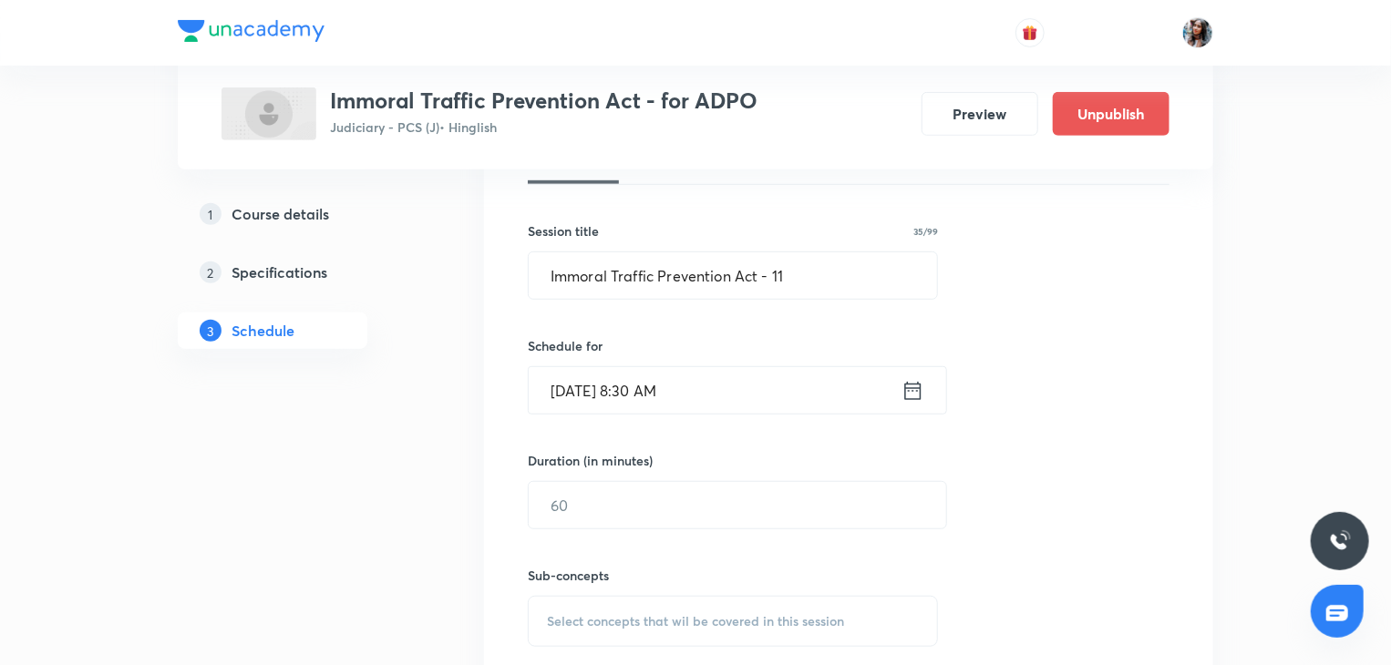
scroll to position [554, 0]
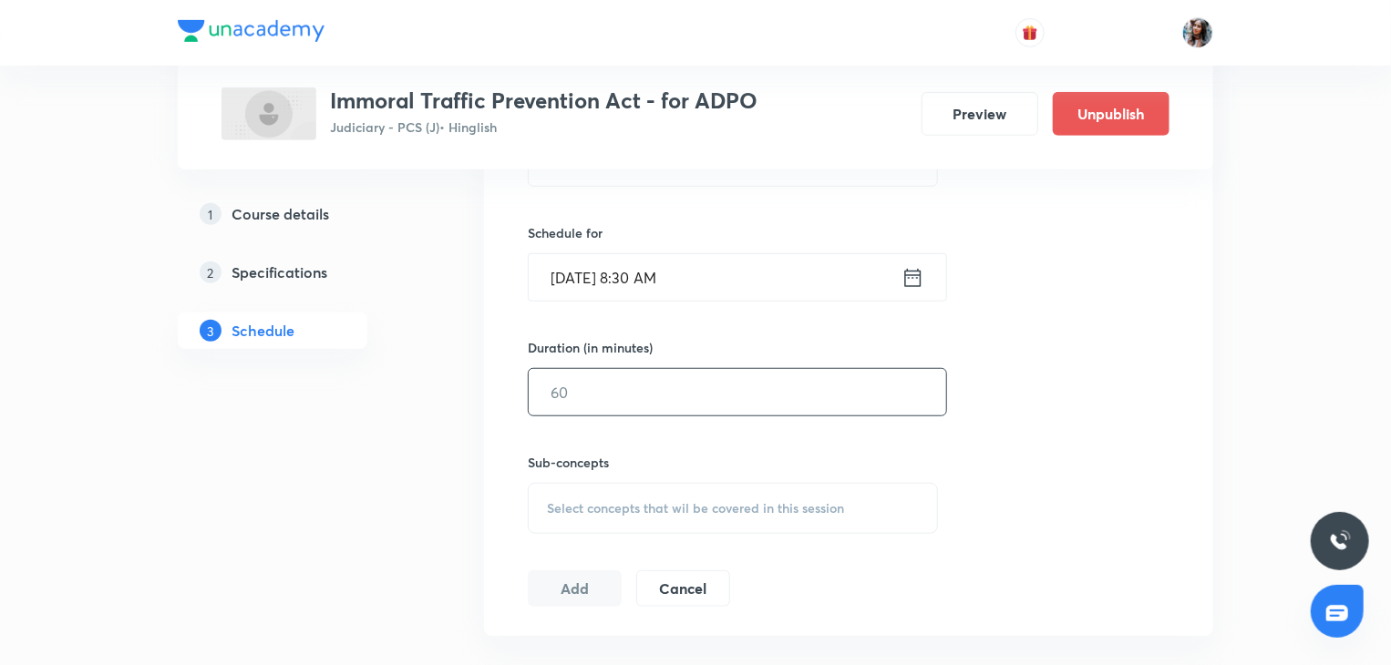
click at [656, 394] on input "text" at bounding box center [737, 392] width 417 height 46
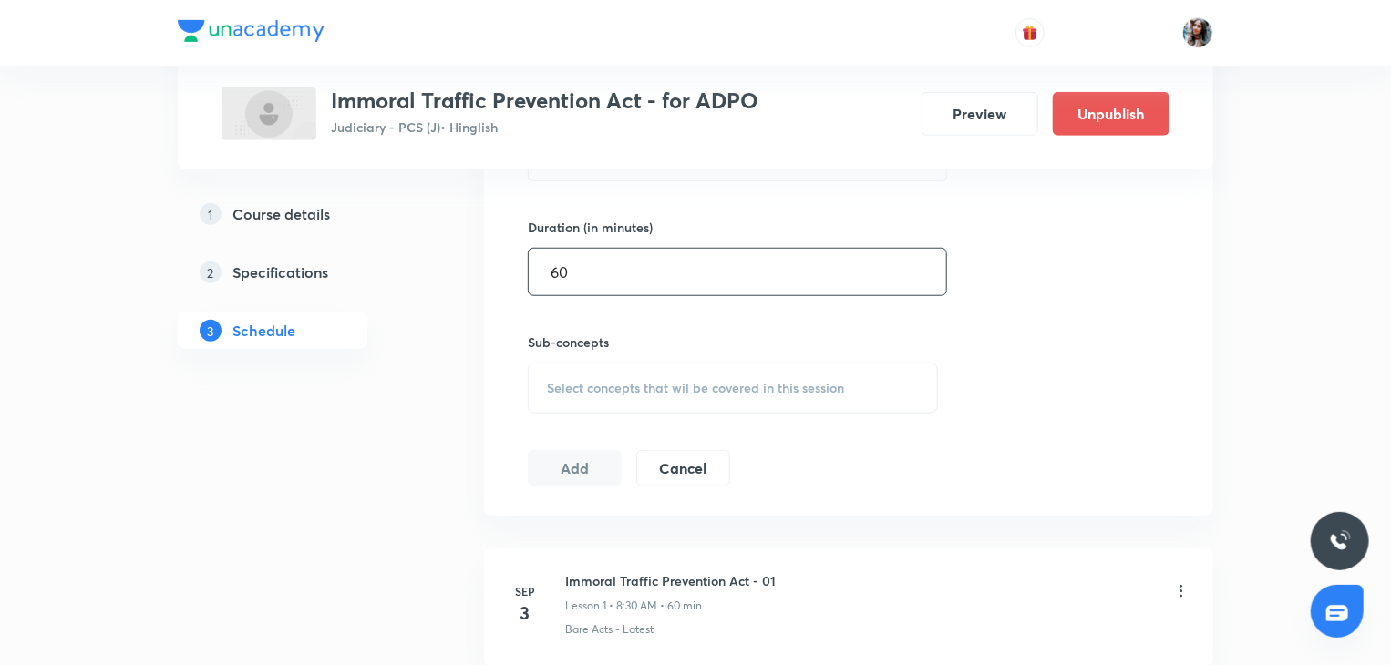
type input "60"
click at [638, 381] on span "Select concepts that wil be covered in this session" at bounding box center [695, 388] width 297 height 15
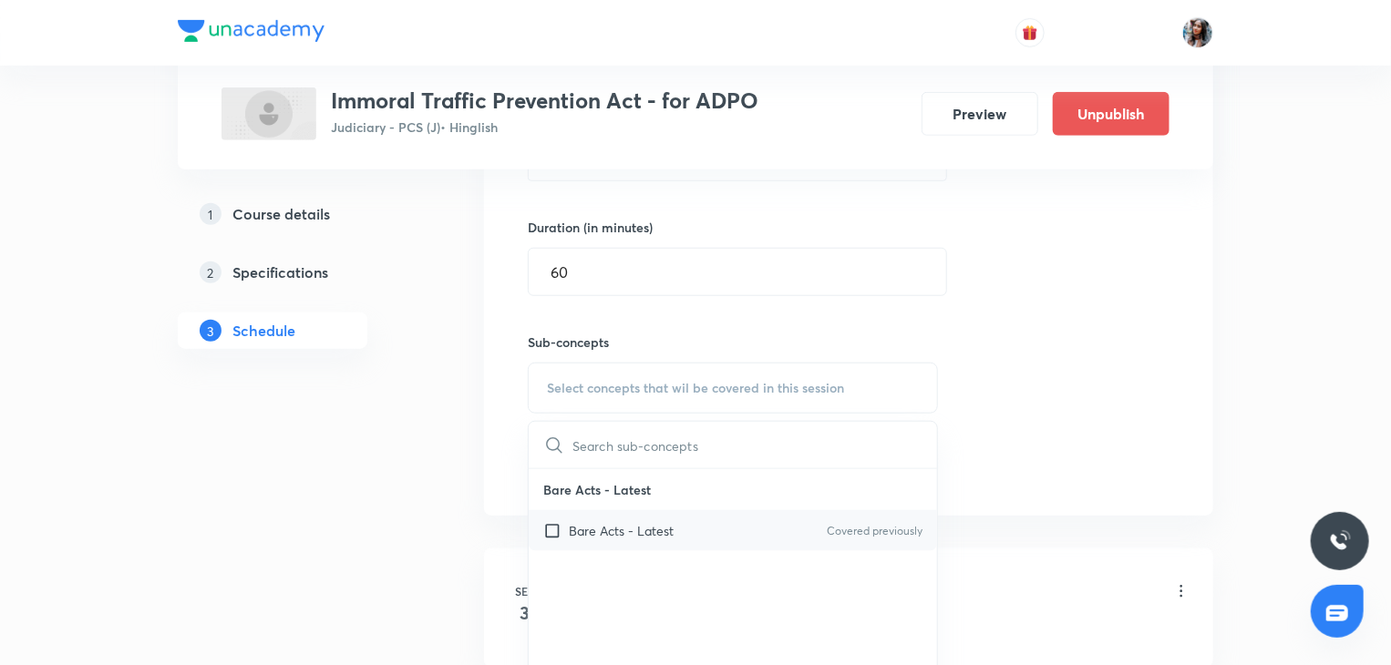
click at [636, 535] on p "Bare Acts - Latest" at bounding box center [621, 530] width 105 height 19
checkbox input "true"
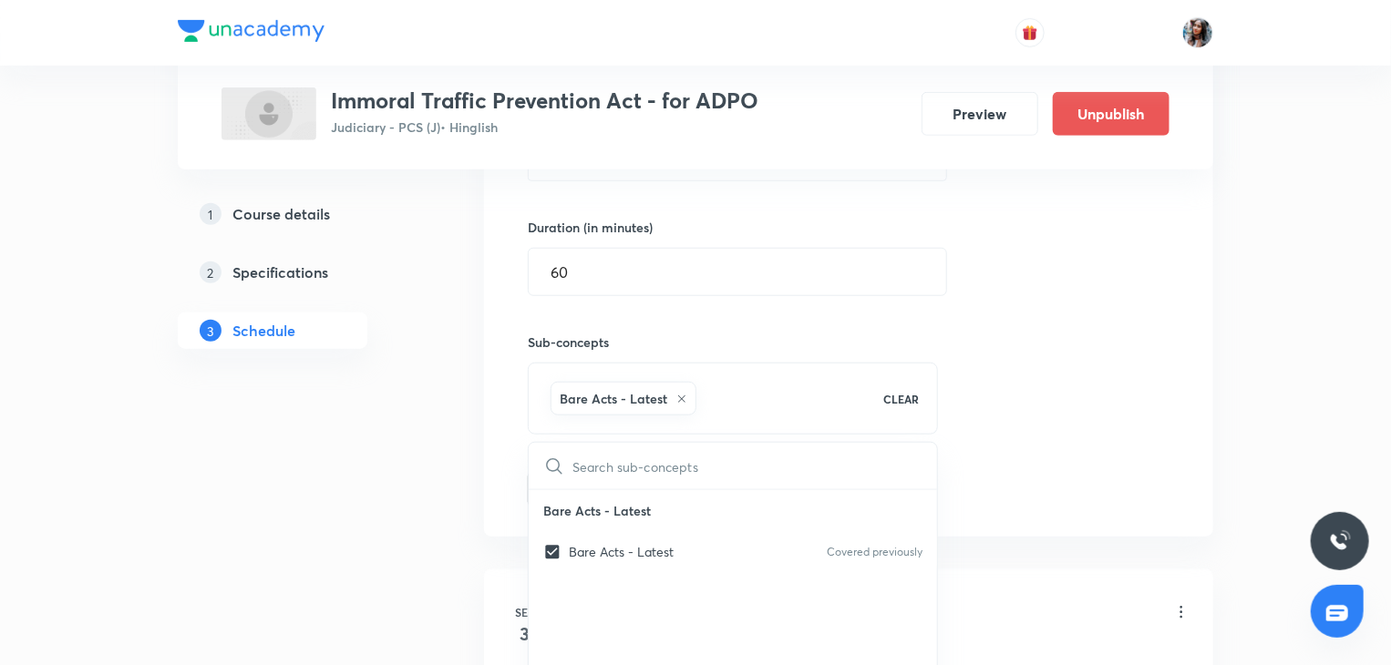
click at [499, 497] on div "Session 12 Live class Quiz Recorded classes Session title 35/99 Immoral Traffic…" at bounding box center [848, 186] width 729 height 701
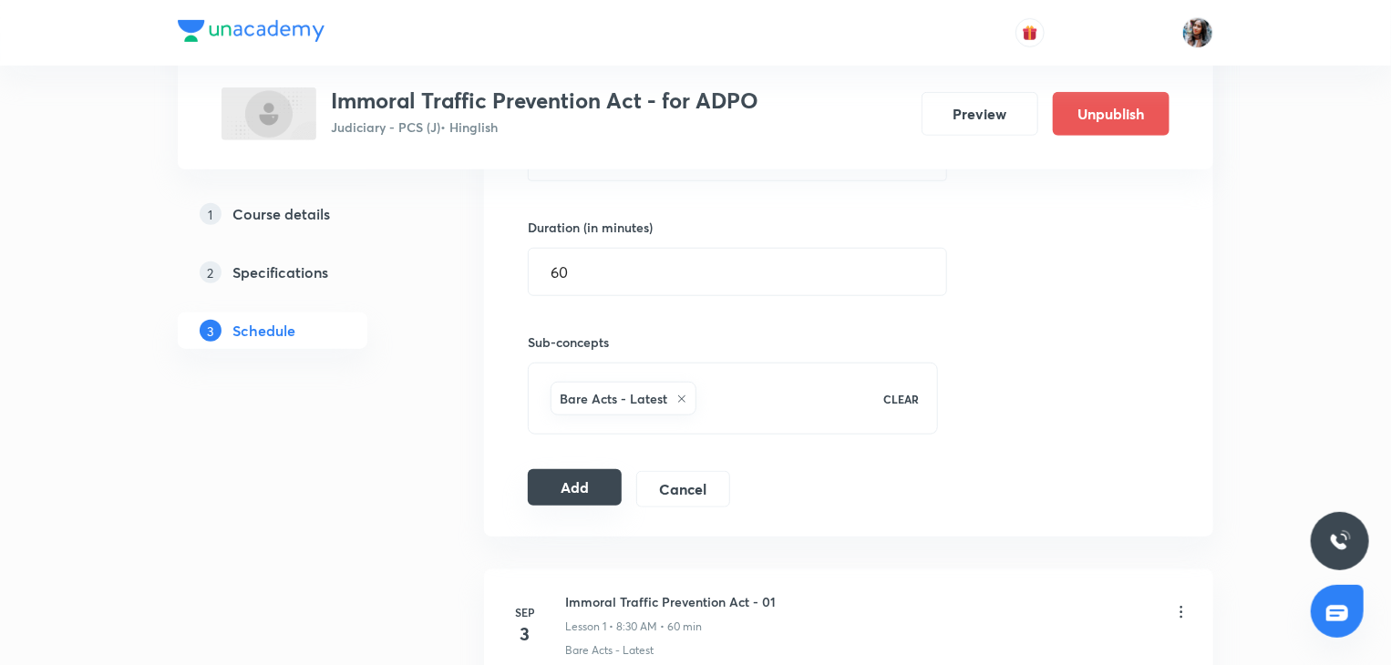
click at [580, 500] on button "Add" at bounding box center [575, 487] width 94 height 36
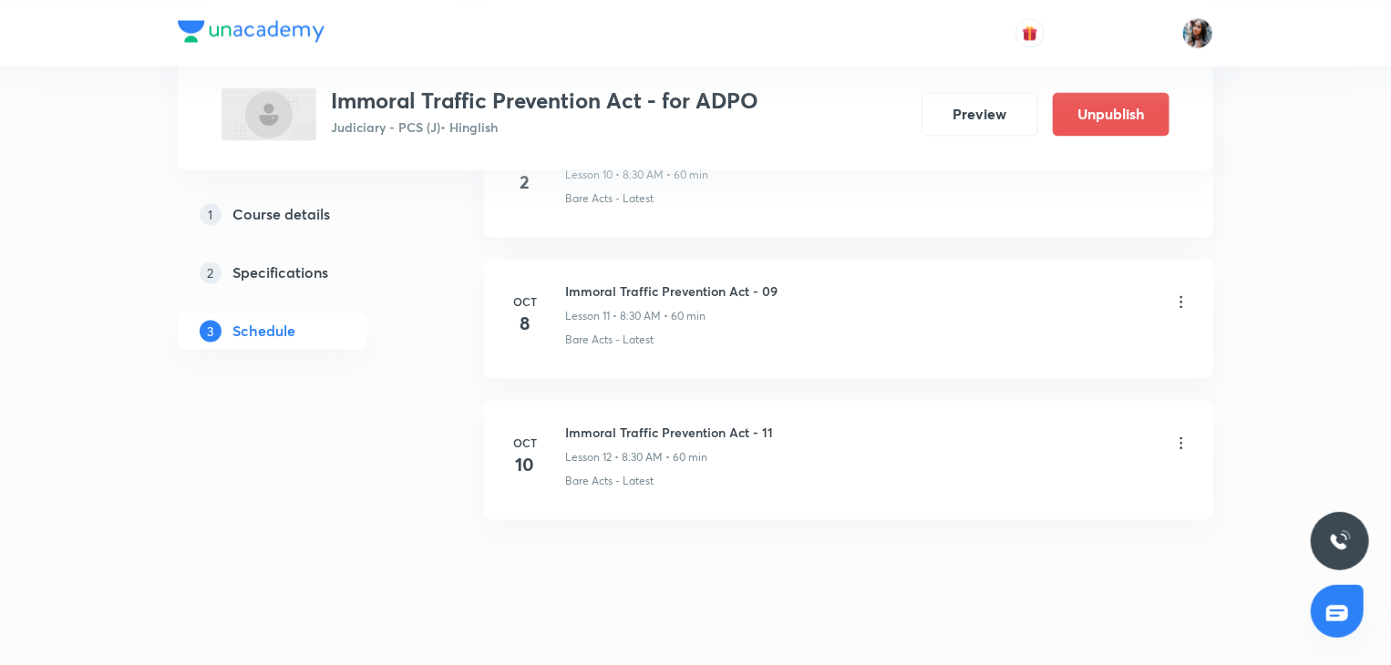
scroll to position [1794, 0]
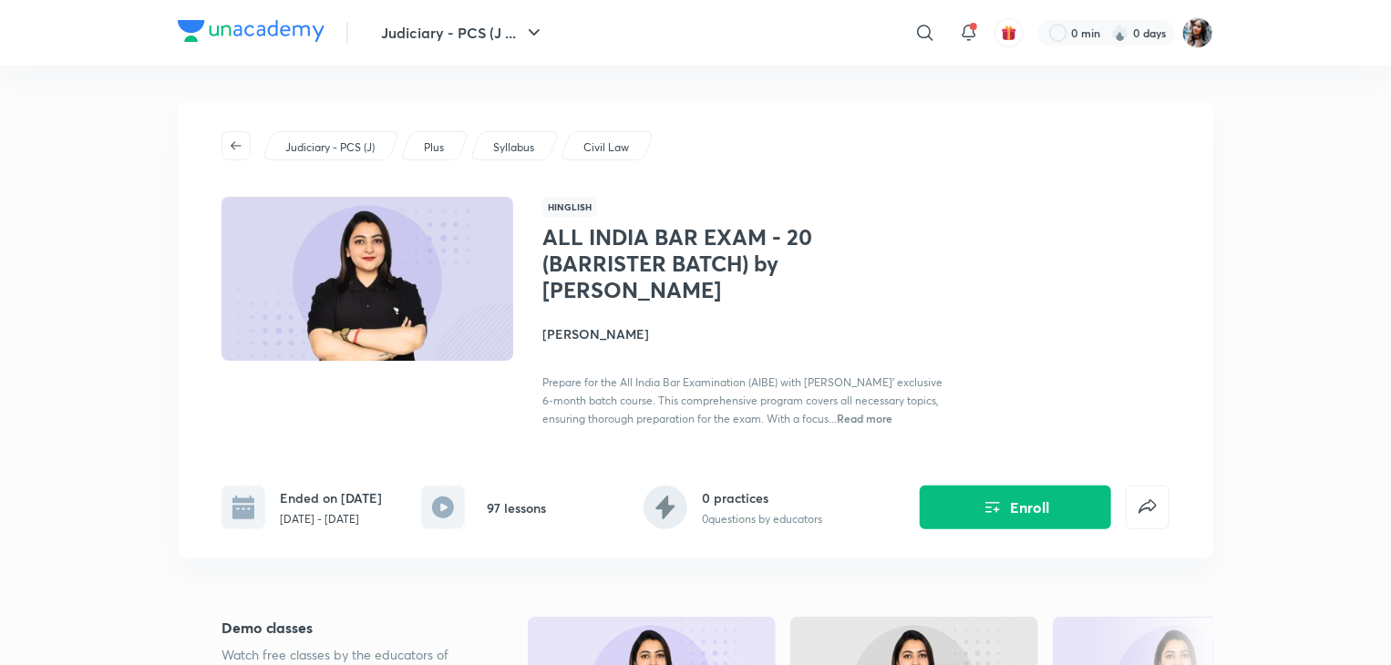
click at [580, 333] on h4 "[PERSON_NAME]" at bounding box center [746, 333] width 408 height 19
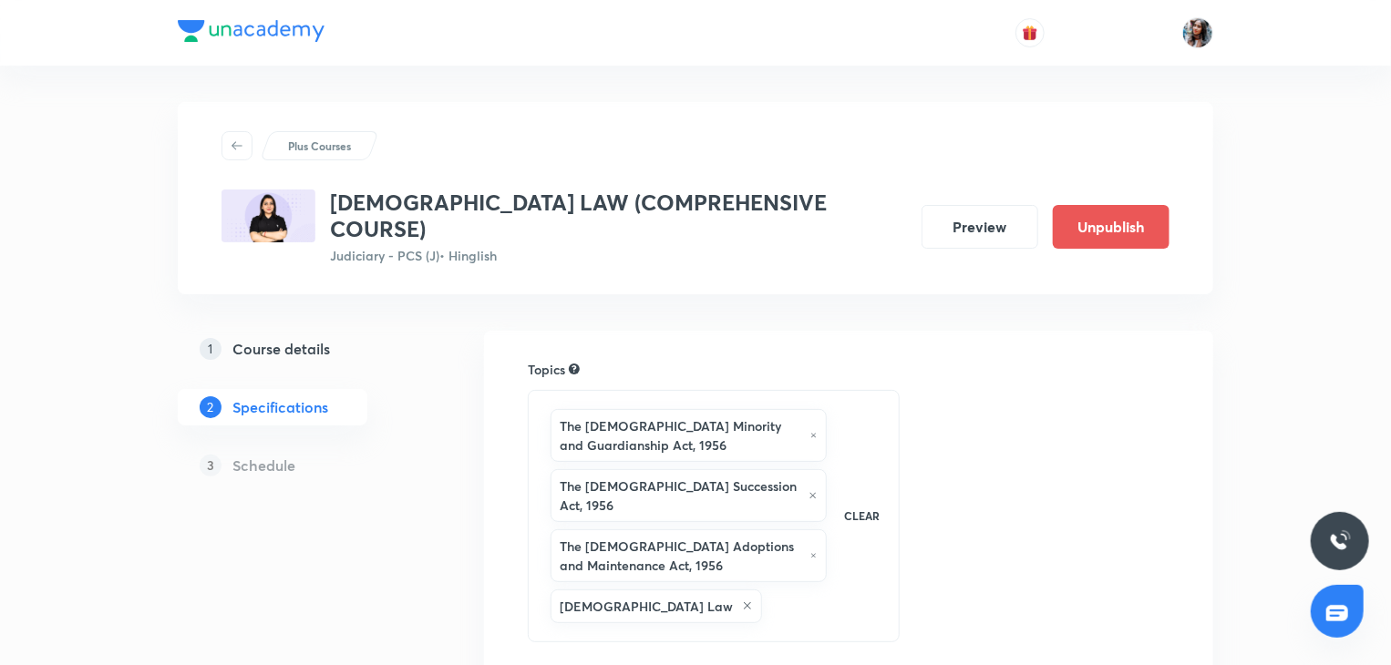
click at [277, 338] on h5 "Course details" at bounding box center [281, 349] width 98 height 22
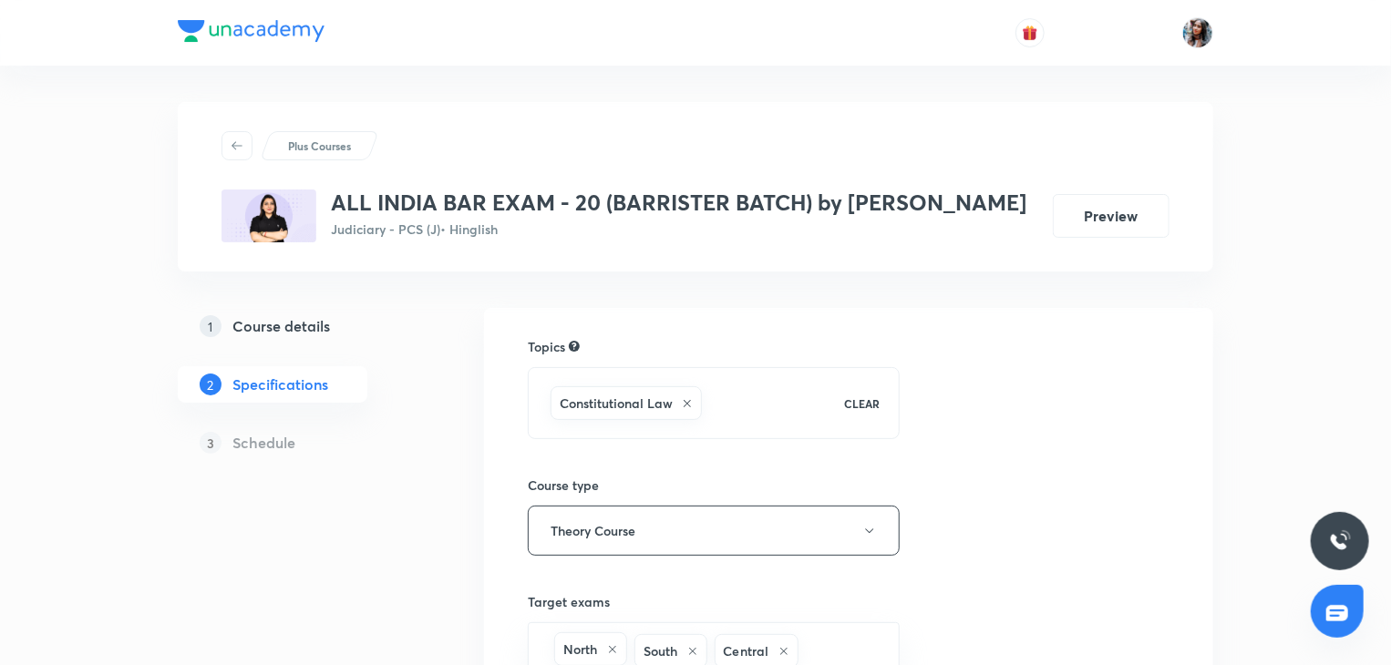
click at [306, 336] on h5 "Course details" at bounding box center [281, 326] width 98 height 22
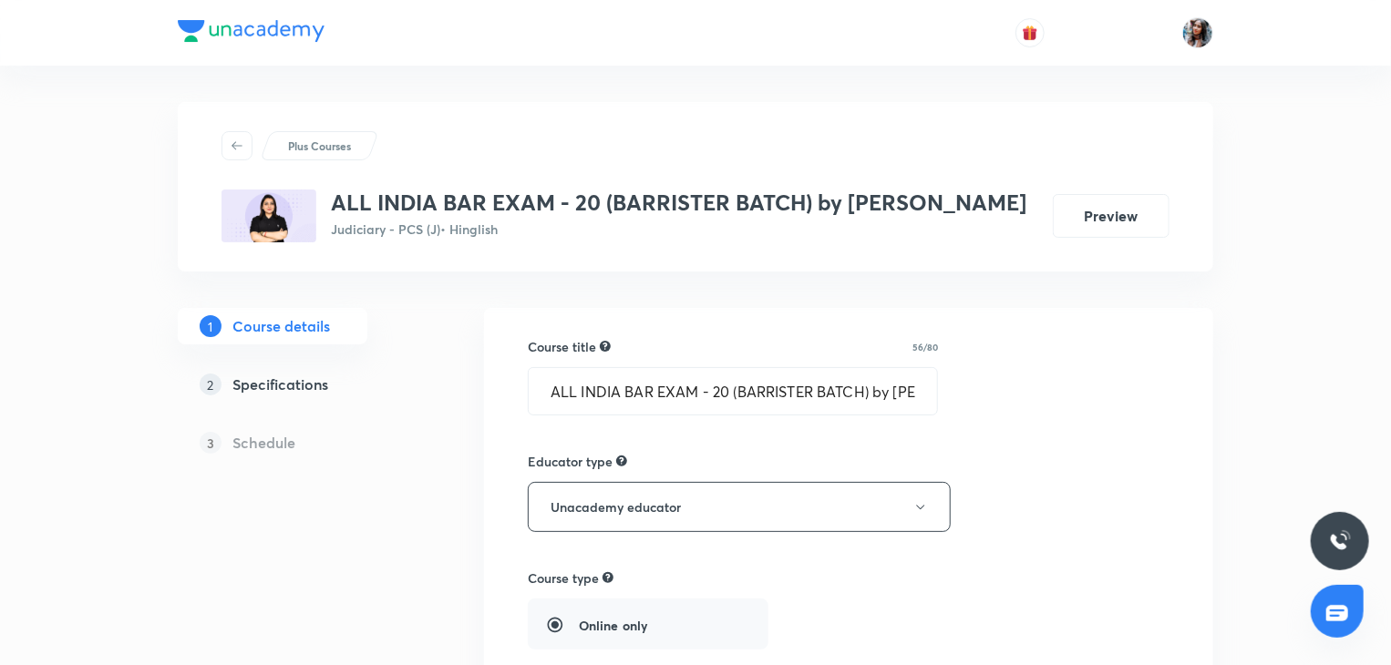
click at [287, 394] on h5 "Specifications" at bounding box center [280, 385] width 96 height 22
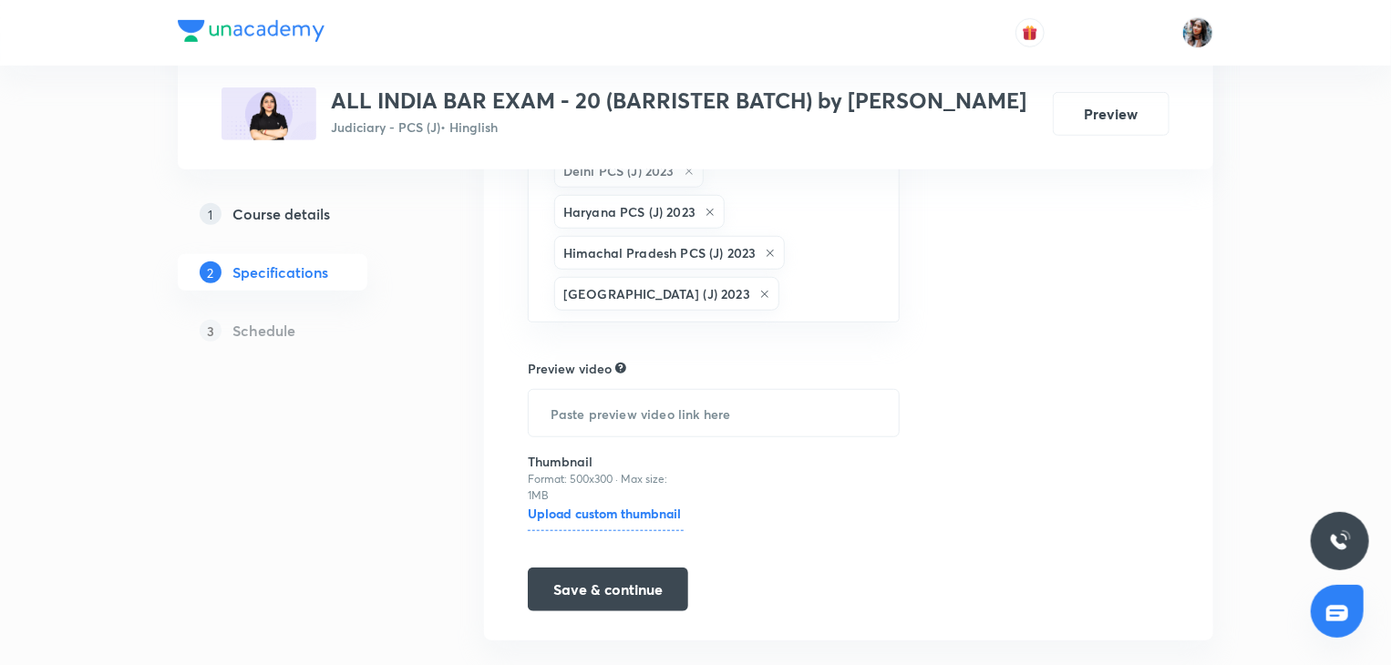
scroll to position [551, 0]
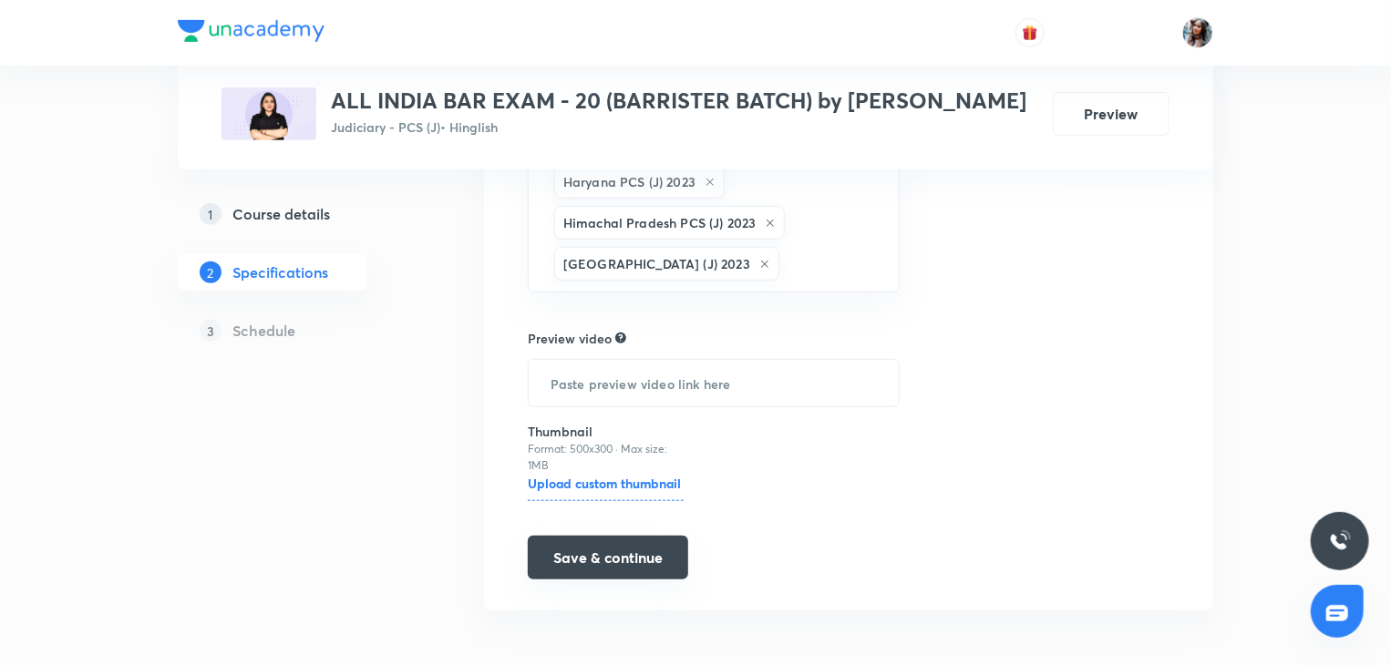
click at [593, 568] on button "Save & continue" at bounding box center [608, 558] width 160 height 44
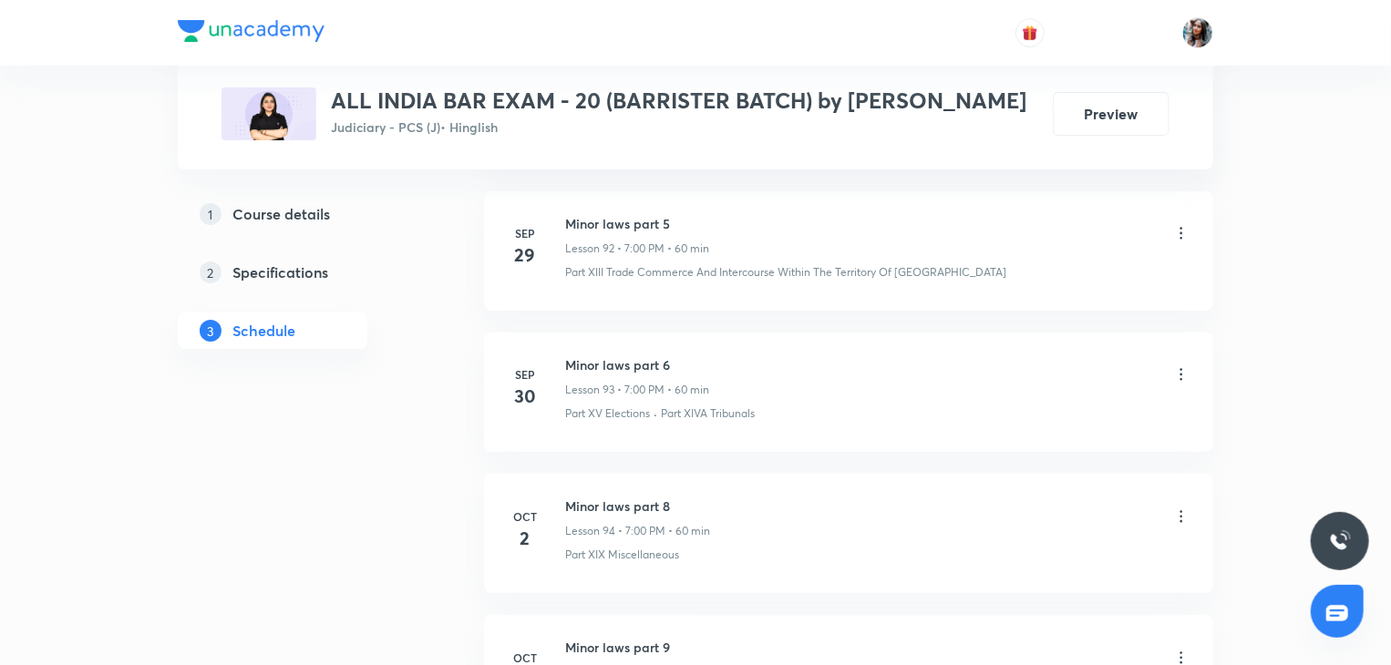
scroll to position [14395, 0]
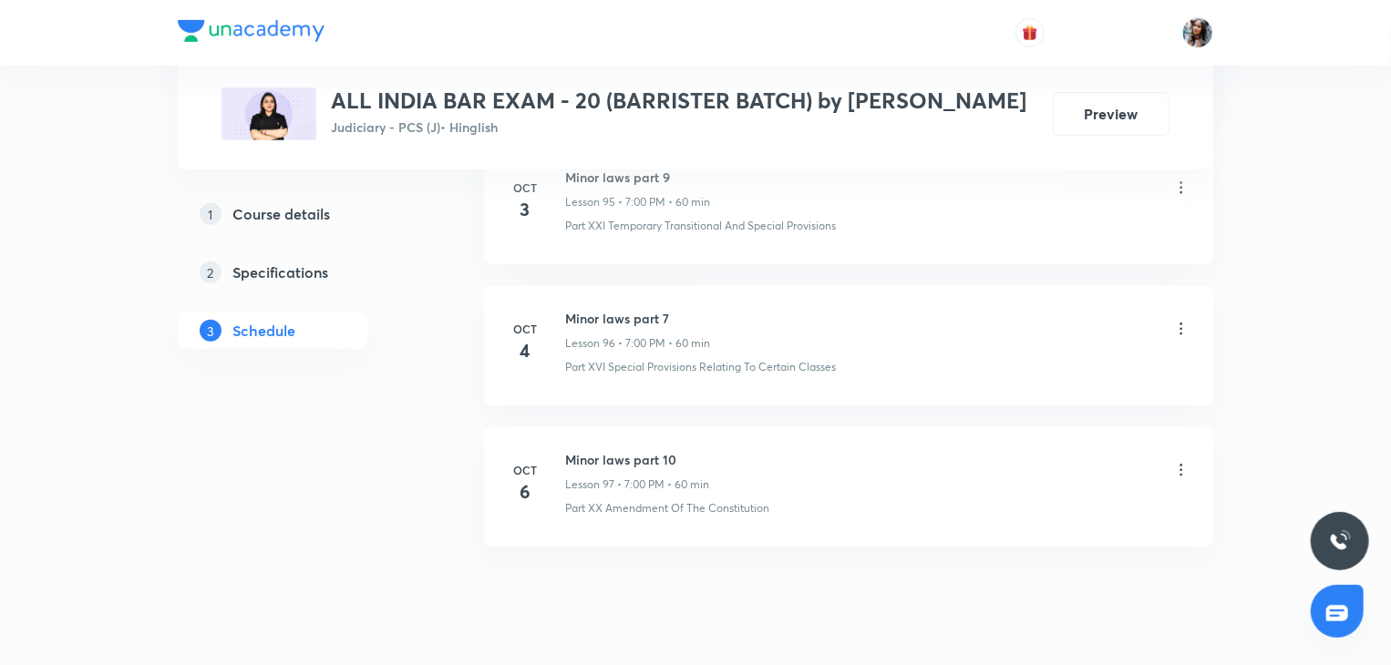
click at [576, 450] on h6 "Minor laws part 10" at bounding box center [637, 459] width 144 height 19
copy h6 "Minor laws part 10"
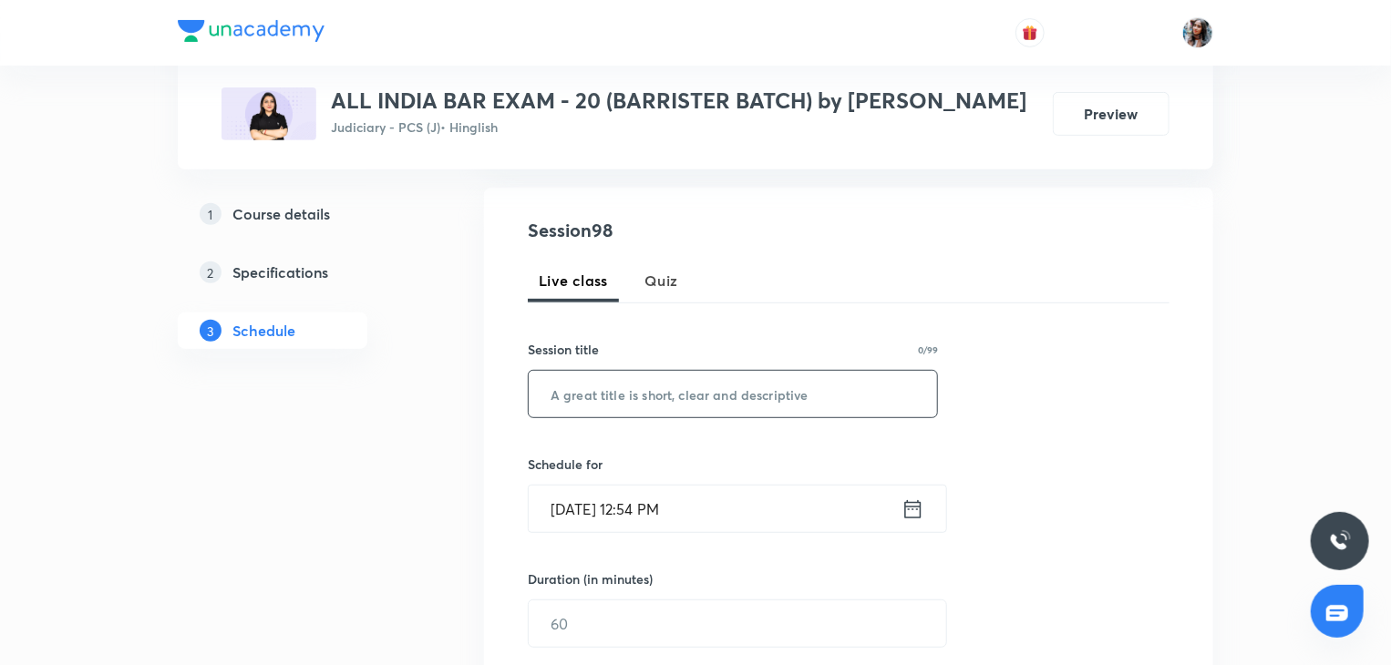
scroll to position [330, 0]
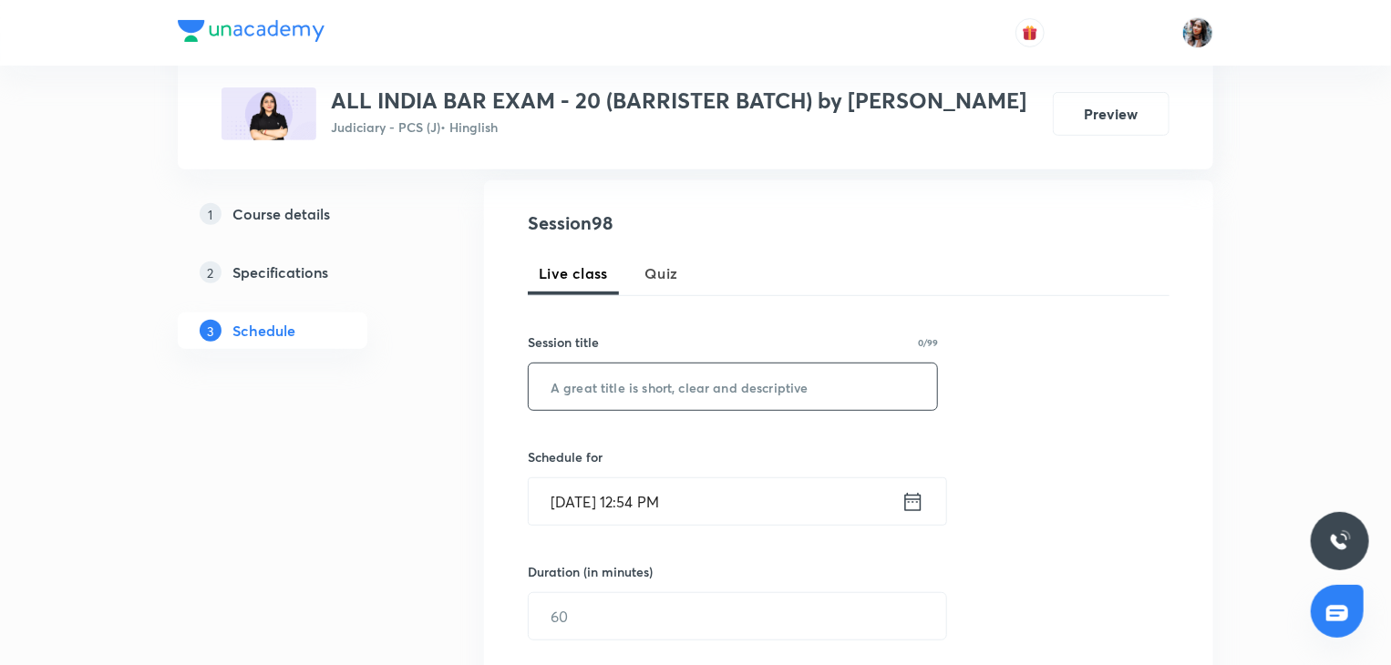
click at [704, 376] on input "text" at bounding box center [733, 387] width 408 height 46
paste input "Minor laws part 10"
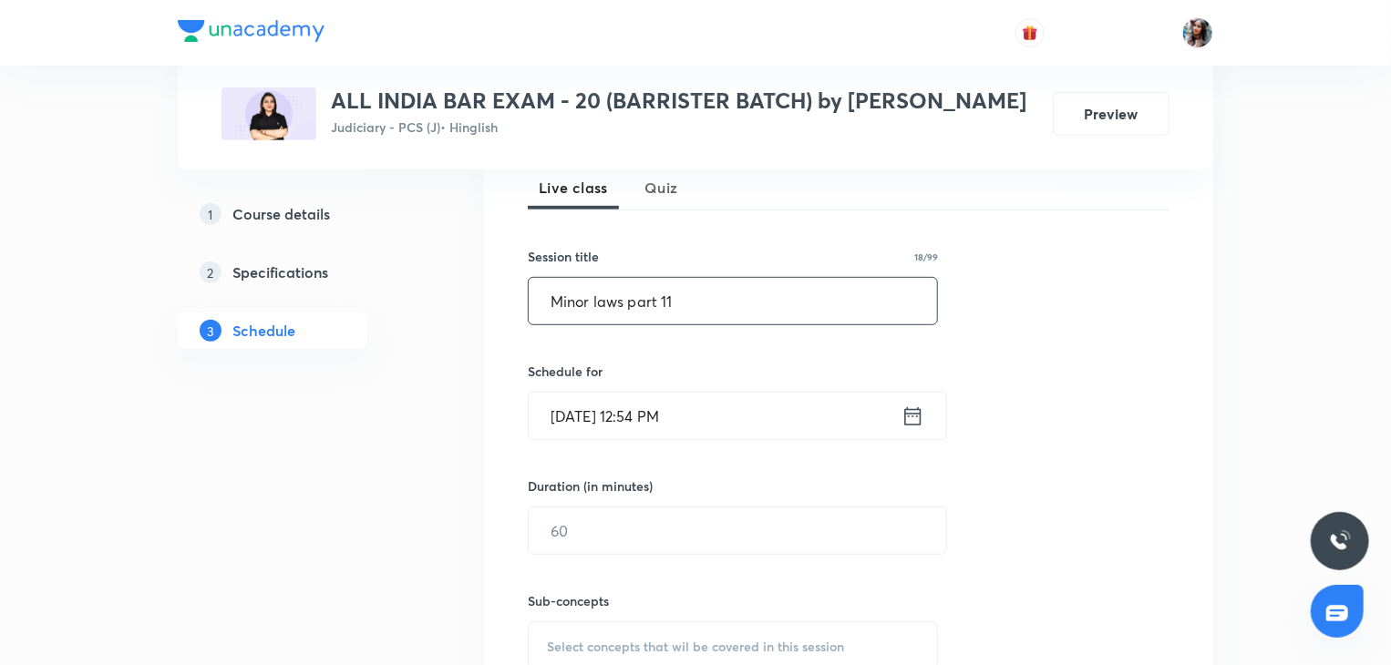
scroll to position [416, 0]
type input "Minor laws part 11"
click at [735, 403] on input "[DATE] 12:54 PM" at bounding box center [715, 416] width 373 height 46
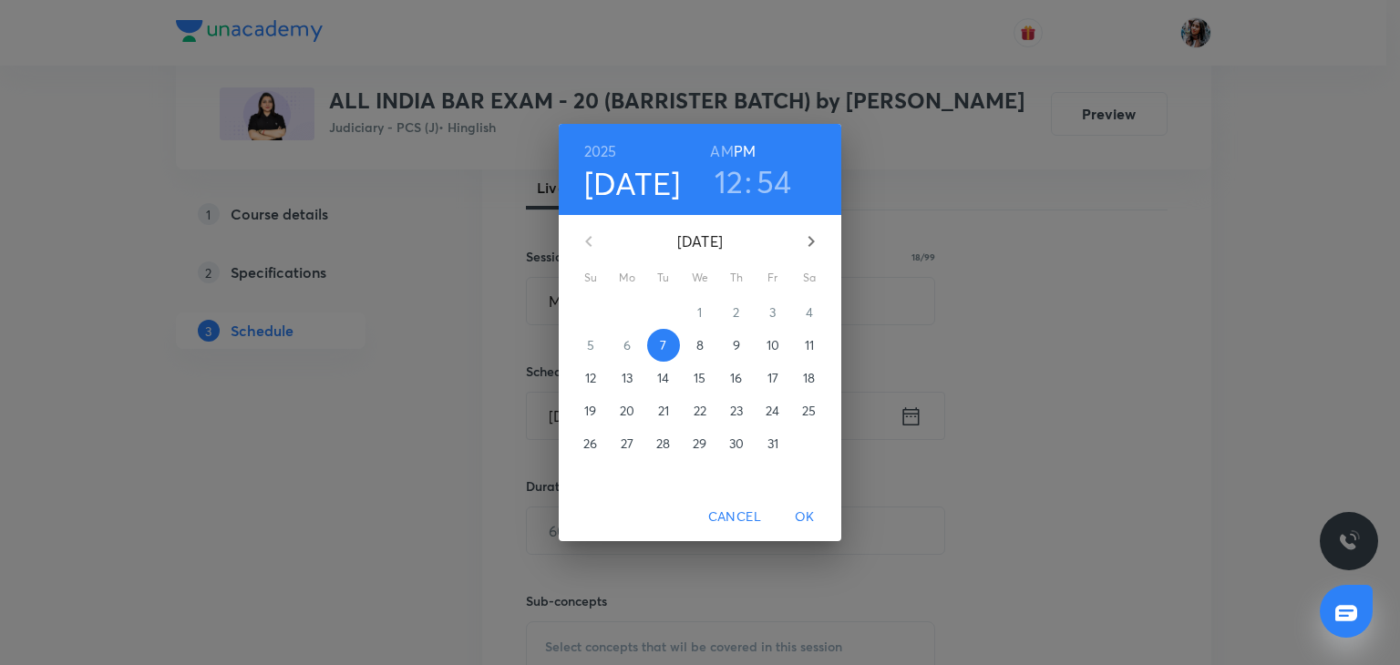
click at [729, 190] on h3 "12" at bounding box center [728, 181] width 29 height 38
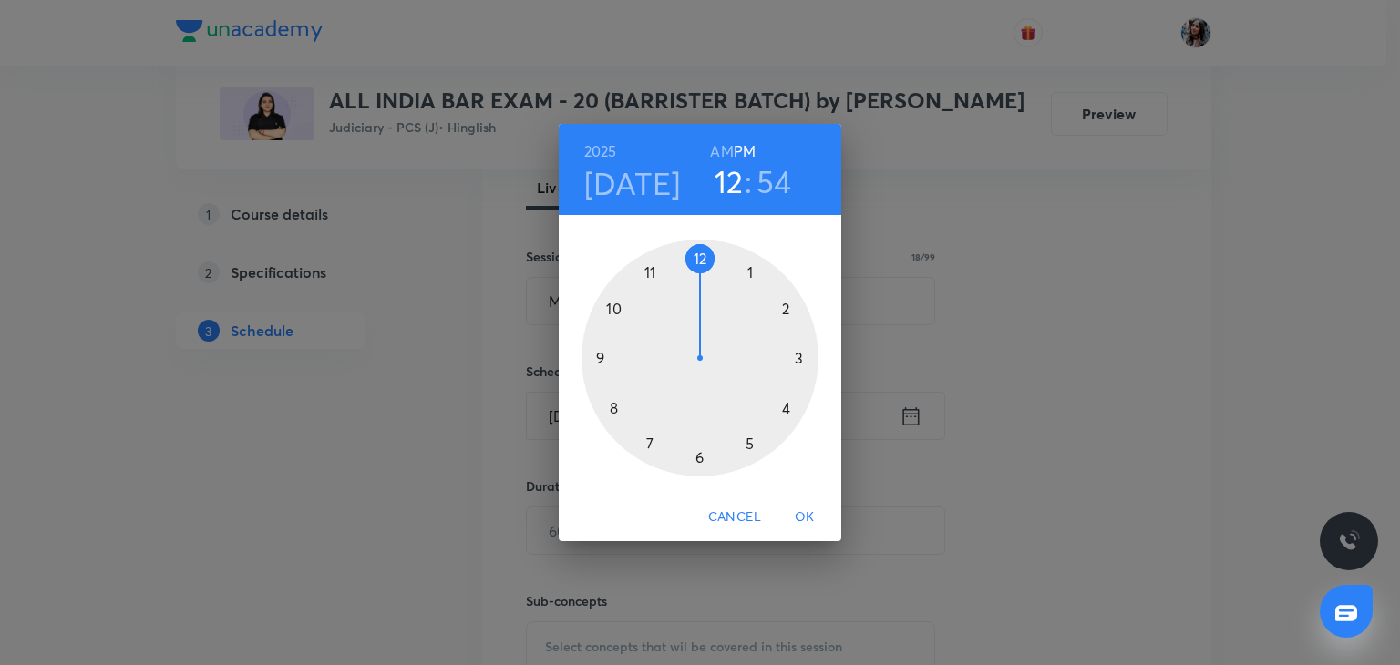
click at [701, 456] on div at bounding box center [699, 358] width 237 height 237
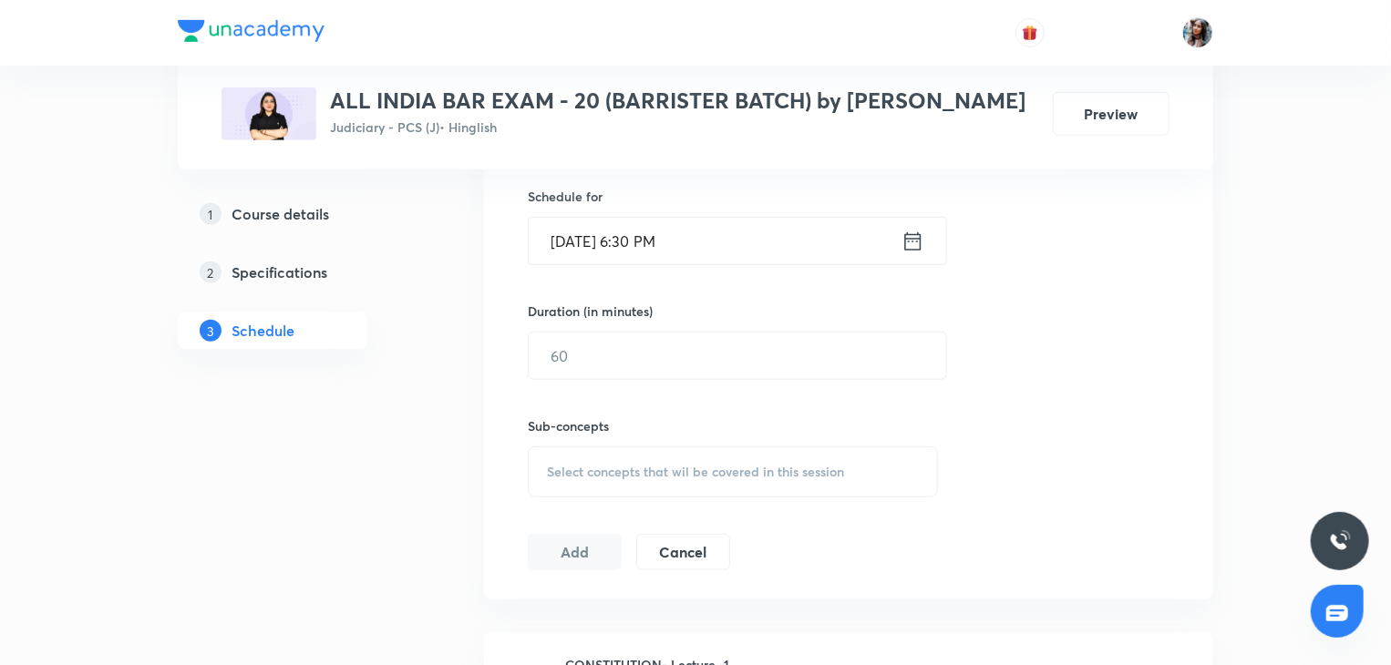
scroll to position [598, 0]
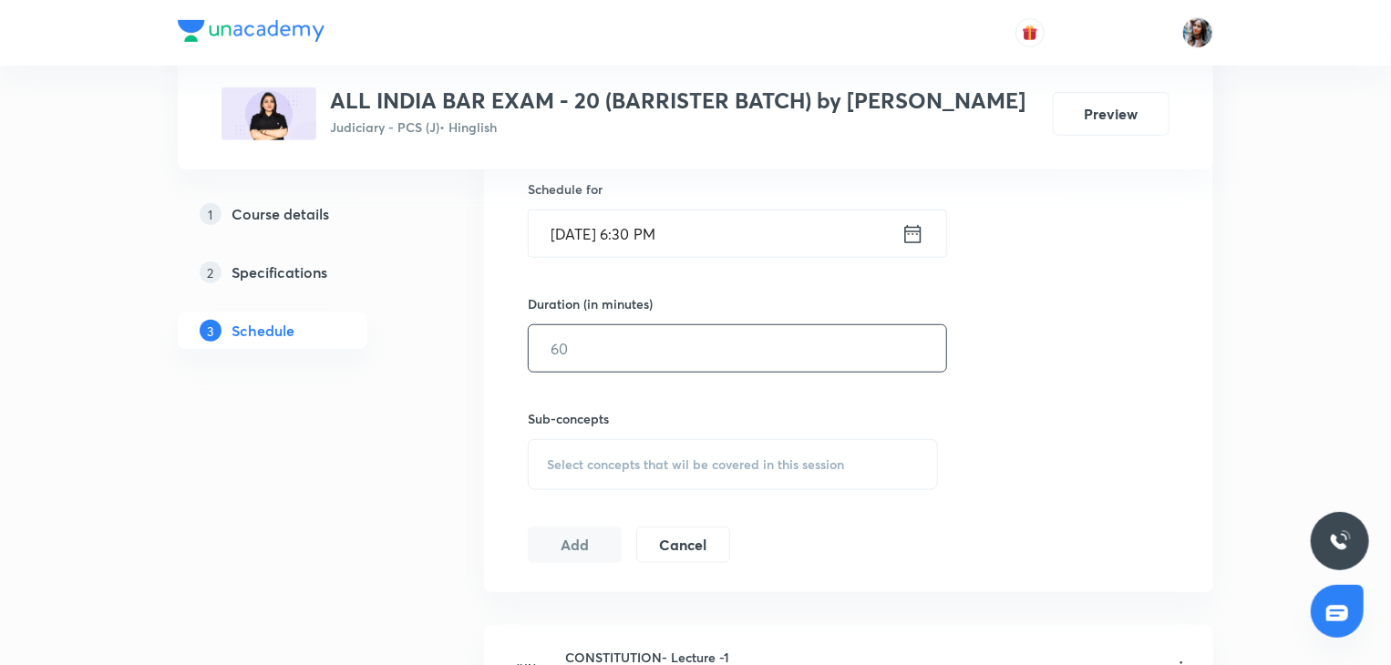
click at [654, 347] on input "text" at bounding box center [737, 348] width 417 height 46
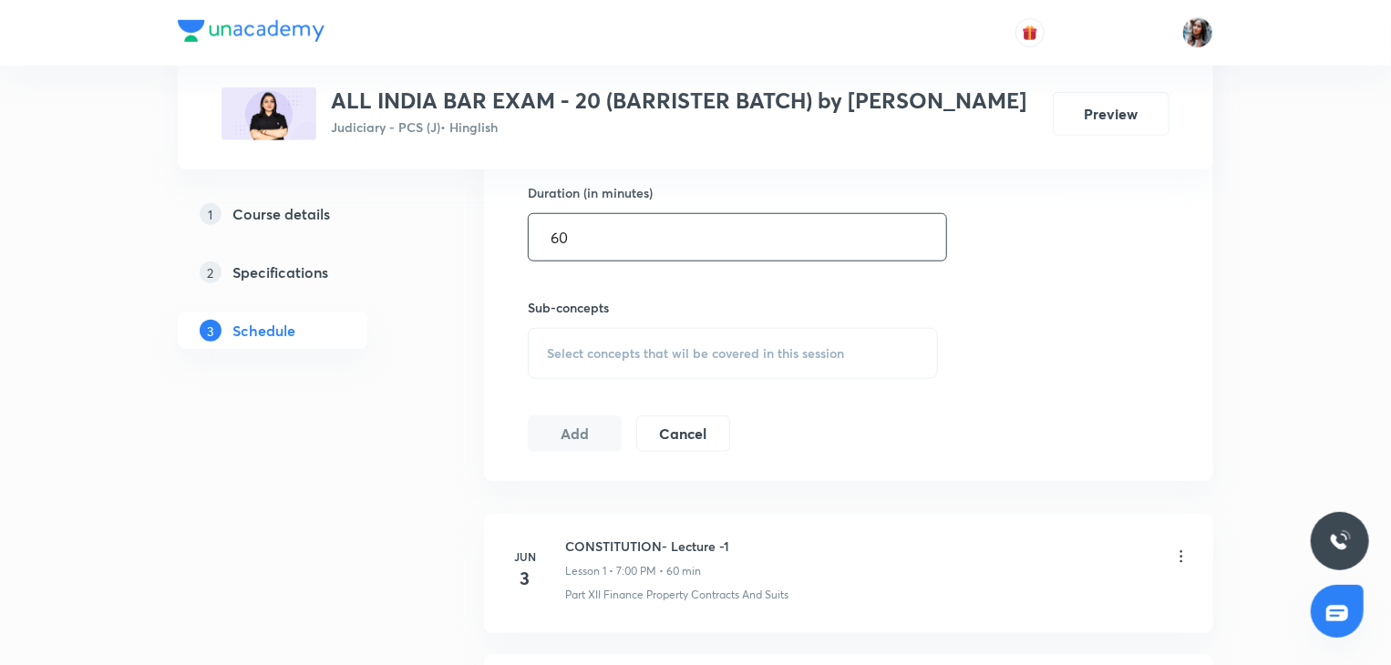
scroll to position [711, 0]
type input "60"
click at [642, 354] on span "Select concepts that wil be covered in this session" at bounding box center [695, 351] width 297 height 15
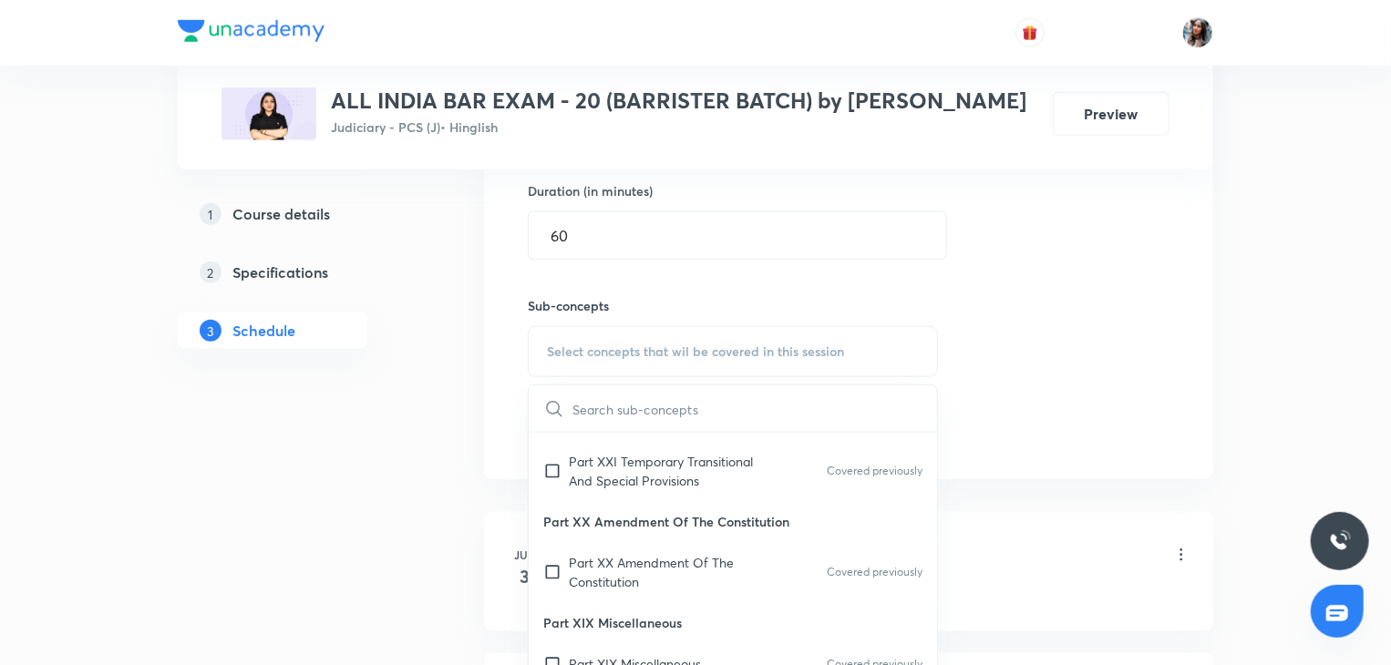
scroll to position [419, 0]
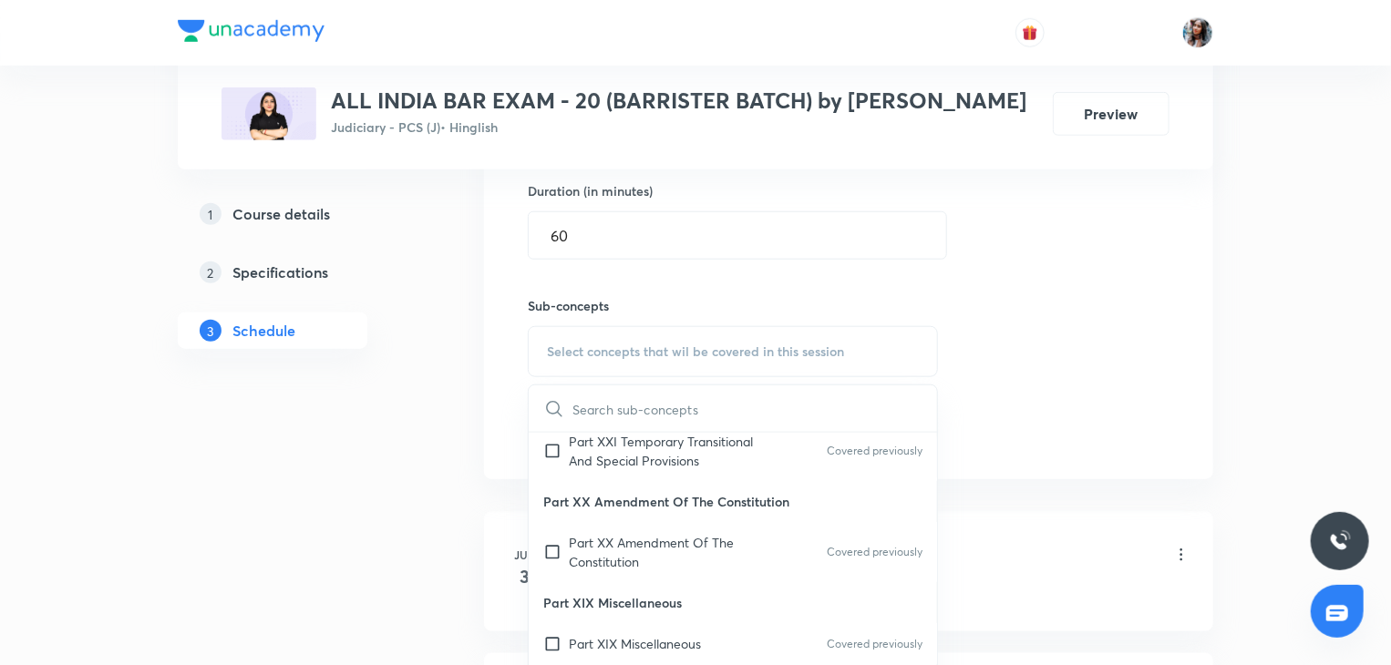
click at [636, 571] on p "Part XX Amendment Of The Constitution" at bounding box center [661, 552] width 184 height 38
checkbox input "true"
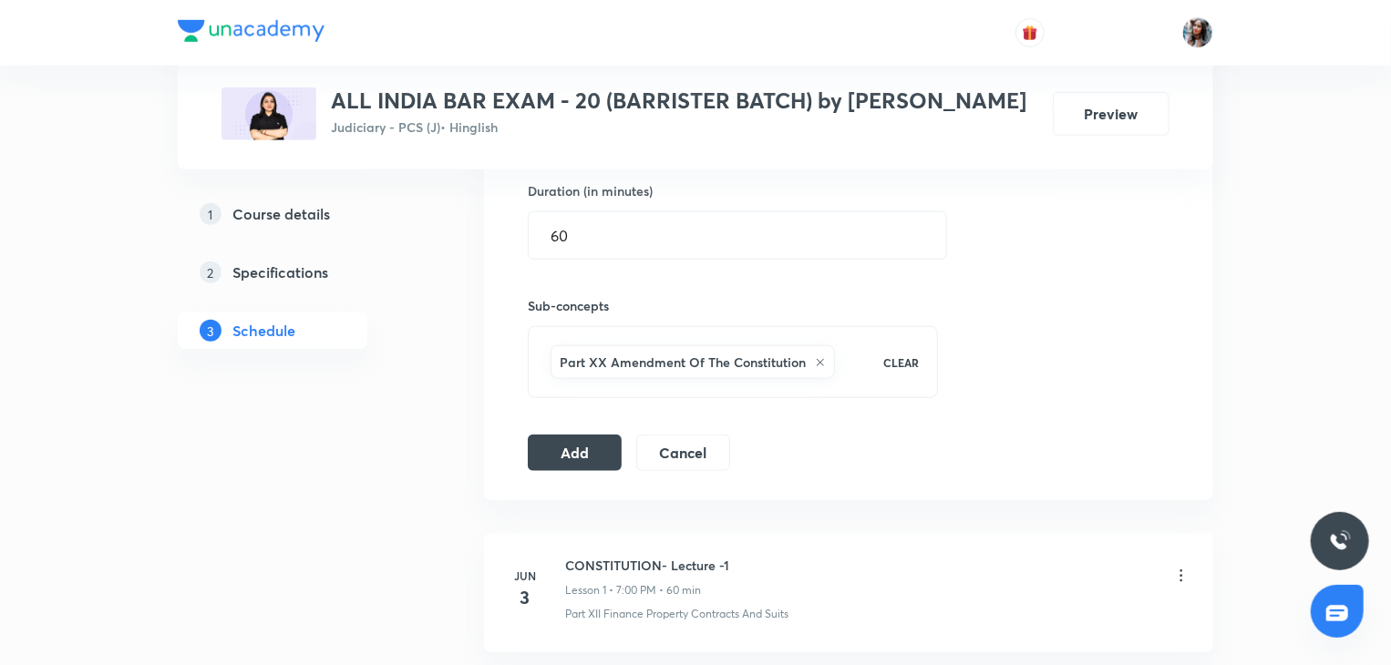
click at [547, 469] on div "Session 98 Live class Quiz Session title 18/99 Minor laws part 11 ​ Schedule fo…" at bounding box center [848, 150] width 729 height 701
click at [576, 434] on button "Add" at bounding box center [575, 451] width 94 height 36
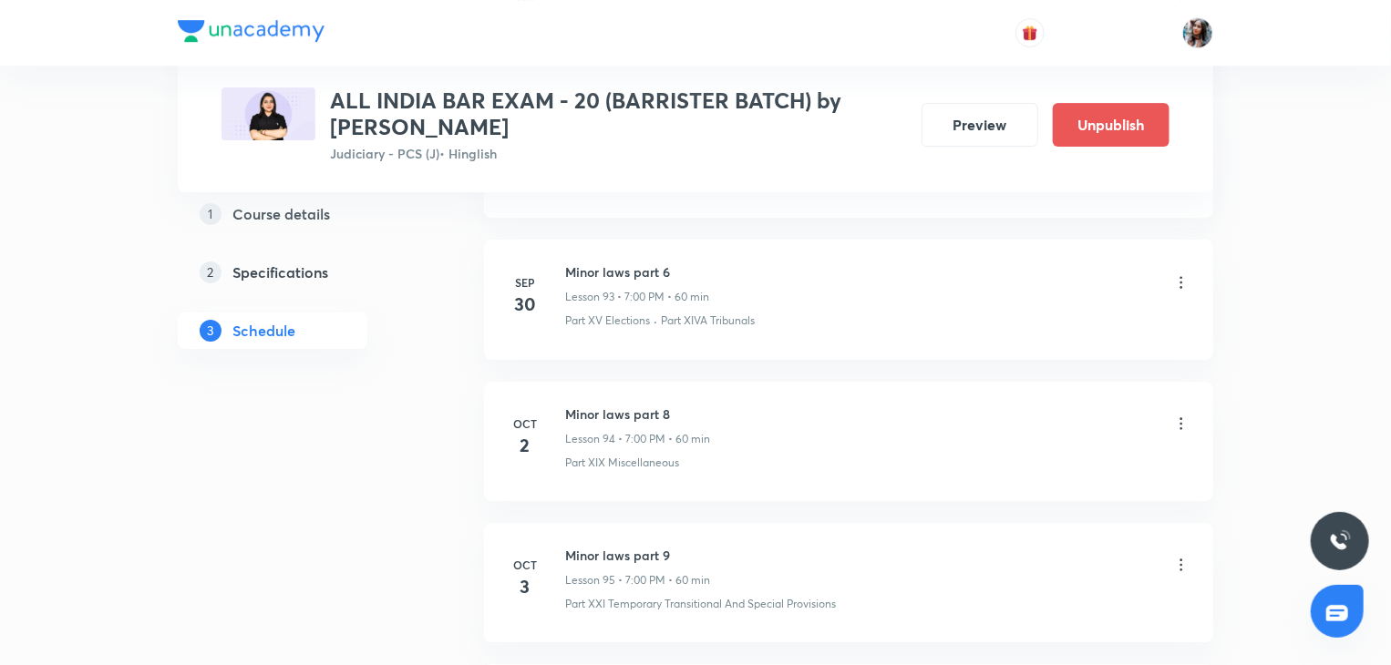
scroll to position [13956, 0]
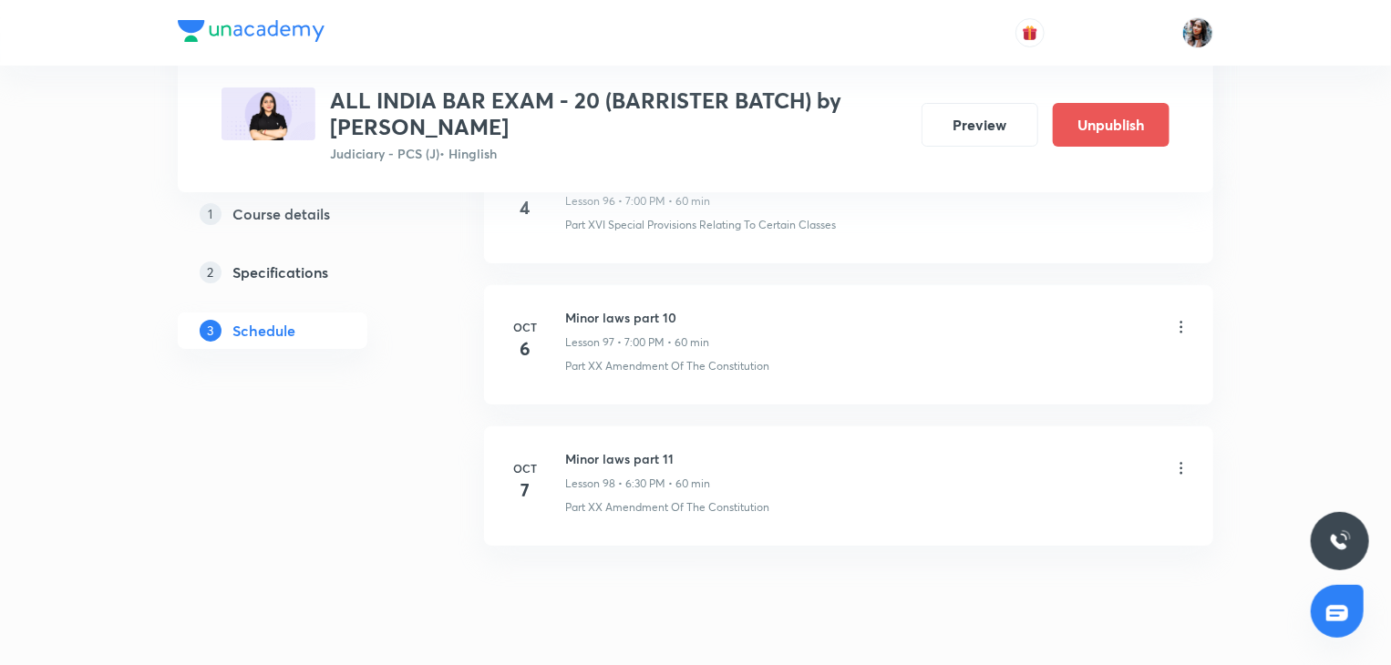
click at [569, 449] on h6 "Minor laws part 11" at bounding box center [637, 458] width 145 height 19
copy h6 "Minor laws part 11"
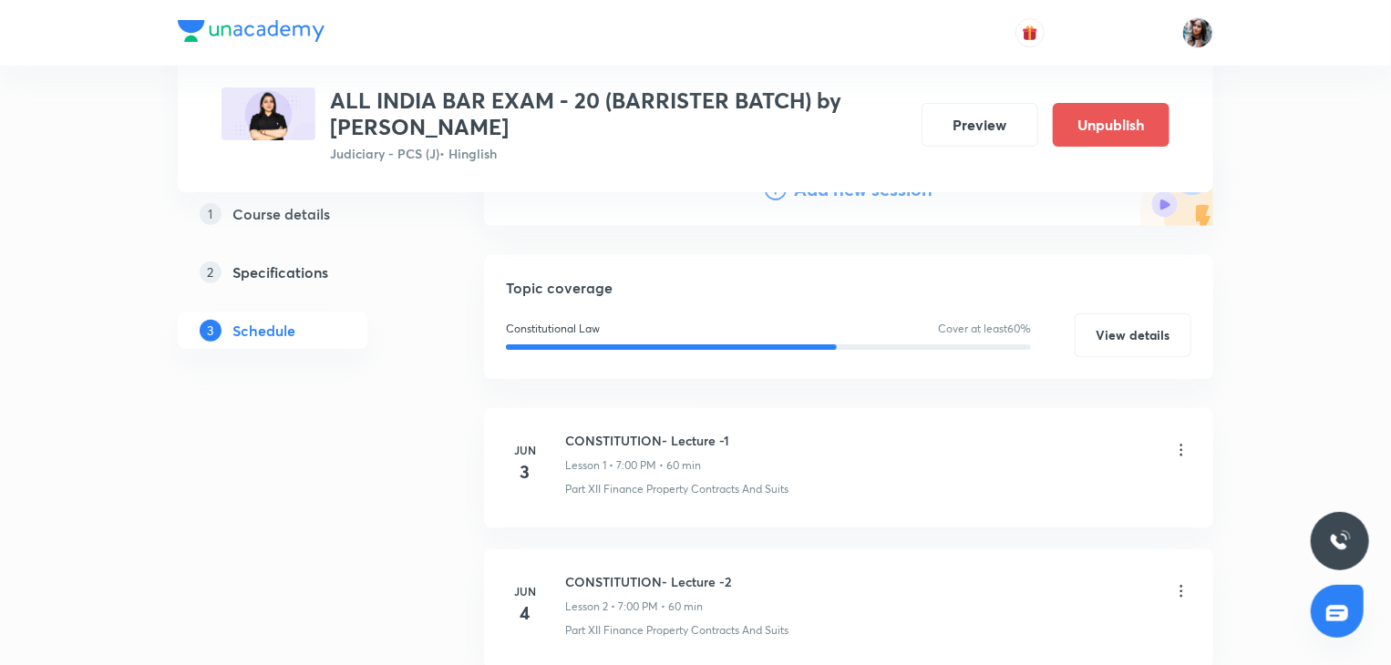
scroll to position [0, 0]
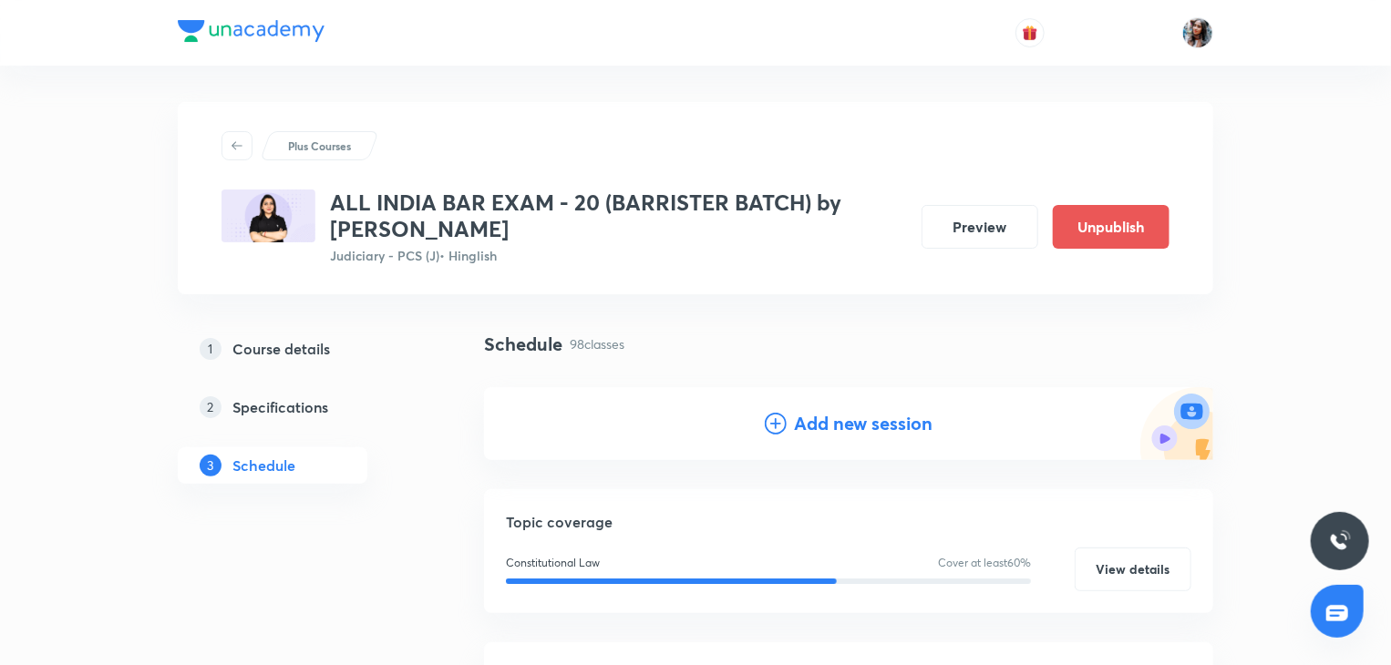
click at [830, 427] on h4 "Add new session" at bounding box center [863, 423] width 139 height 27
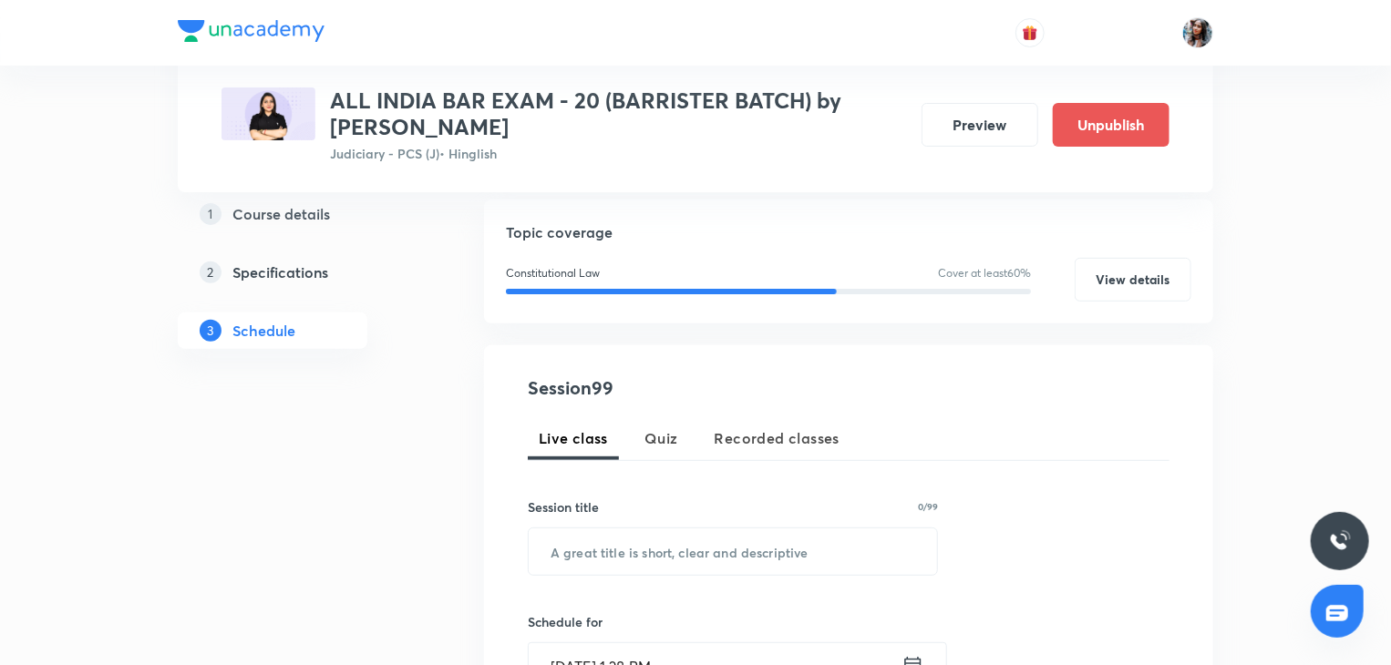
scroll to position [189, 0]
click at [676, 538] on input "text" at bounding box center [733, 551] width 408 height 46
paste input "Minor laws part 11"
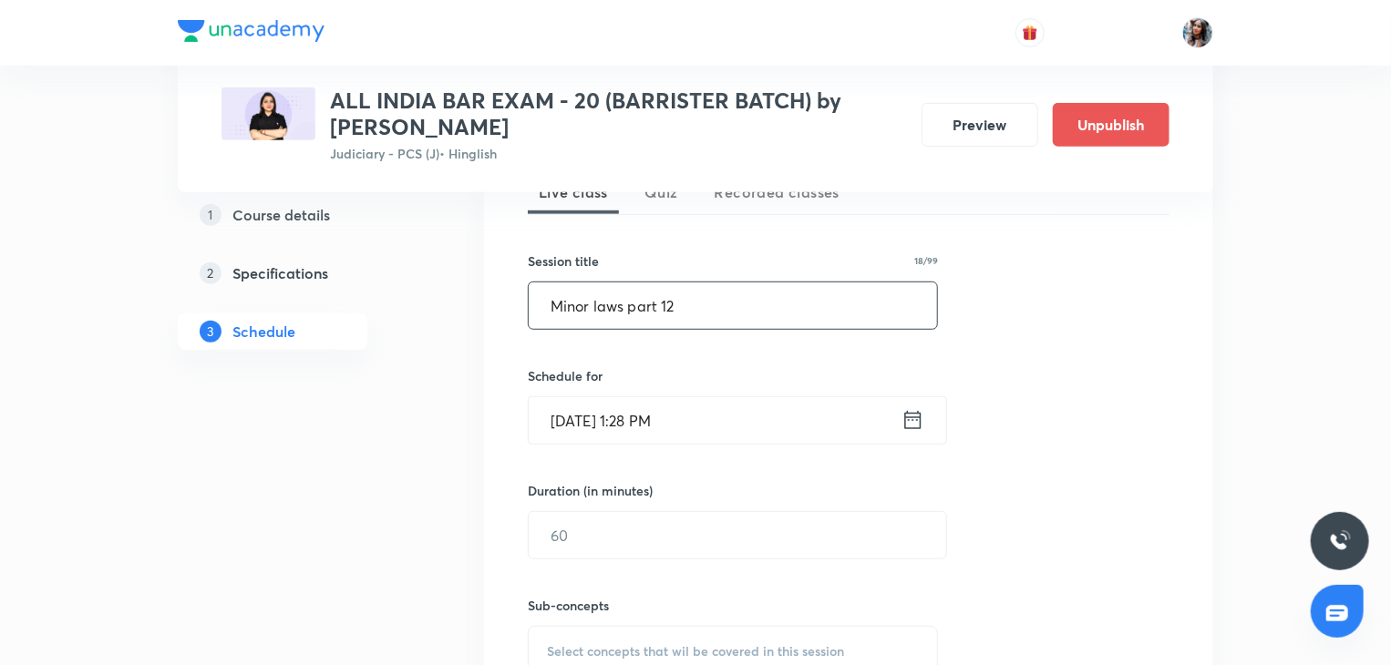
scroll to position [434, 0]
type input "Minor laws part 12"
click at [719, 422] on input "[DATE] 1:28 PM" at bounding box center [715, 420] width 373 height 46
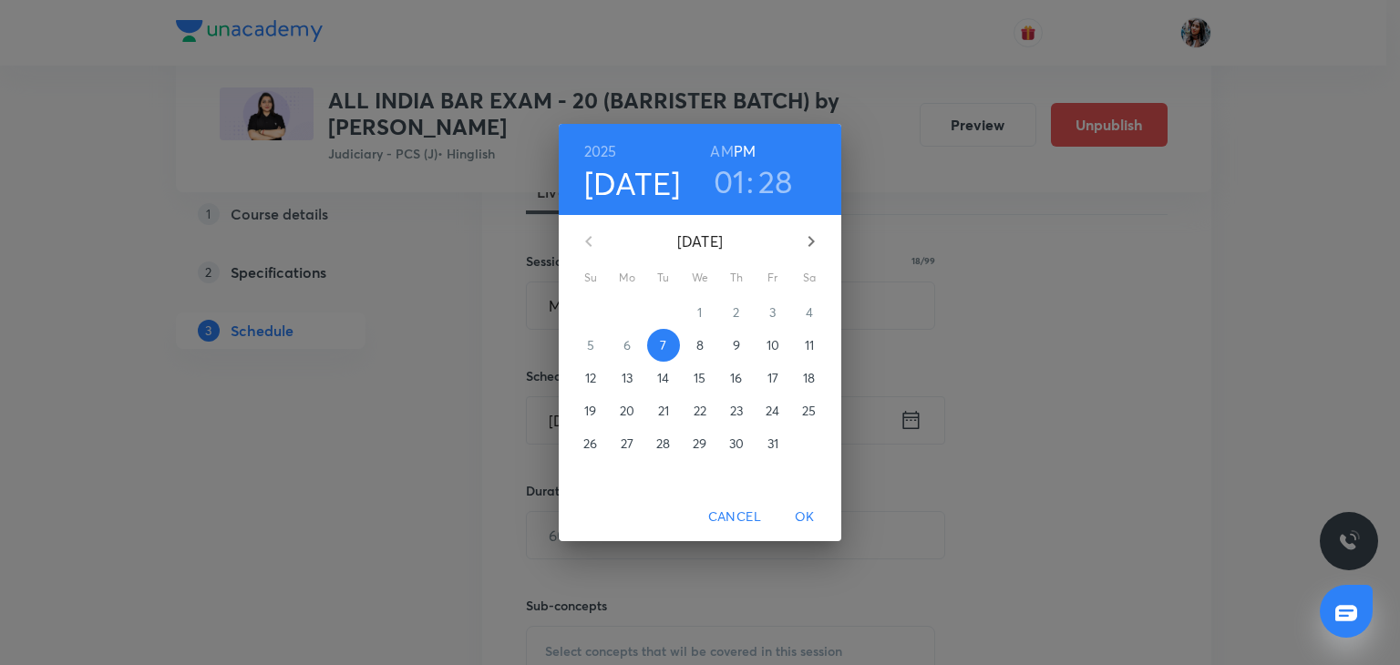
click at [698, 344] on p "8" at bounding box center [699, 345] width 7 height 18
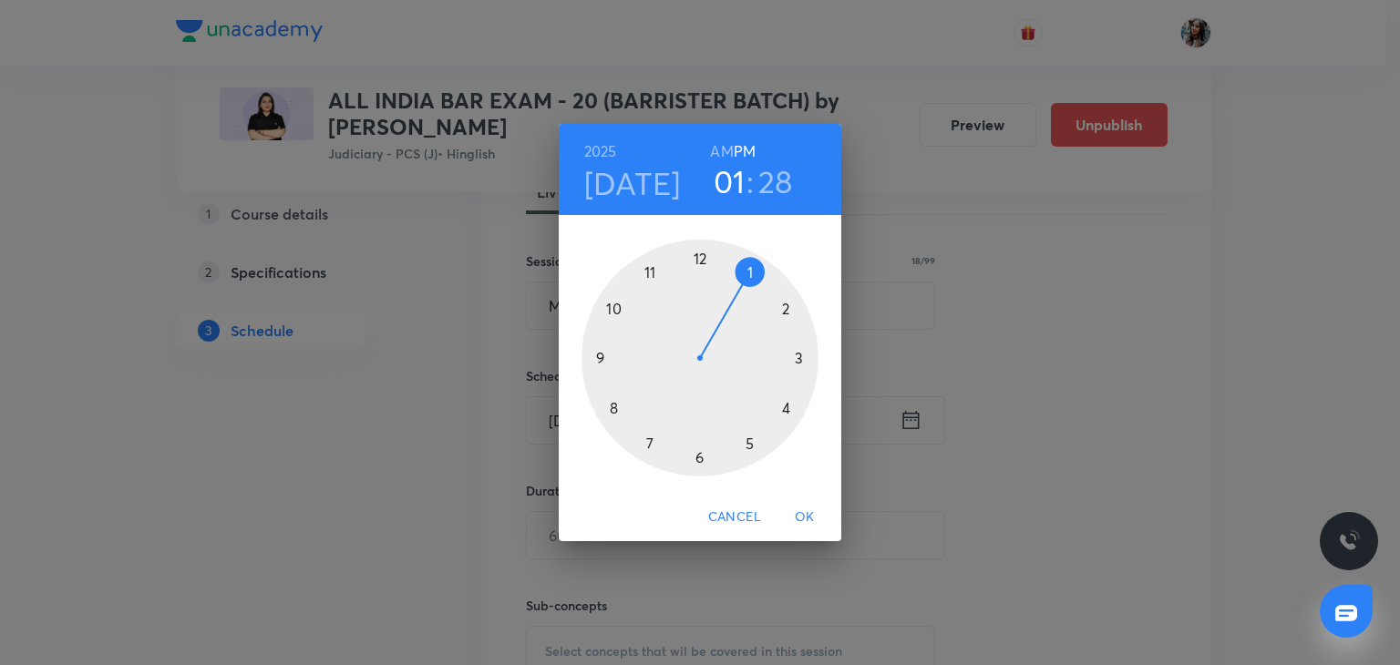
click at [696, 458] on div at bounding box center [699, 358] width 237 height 237
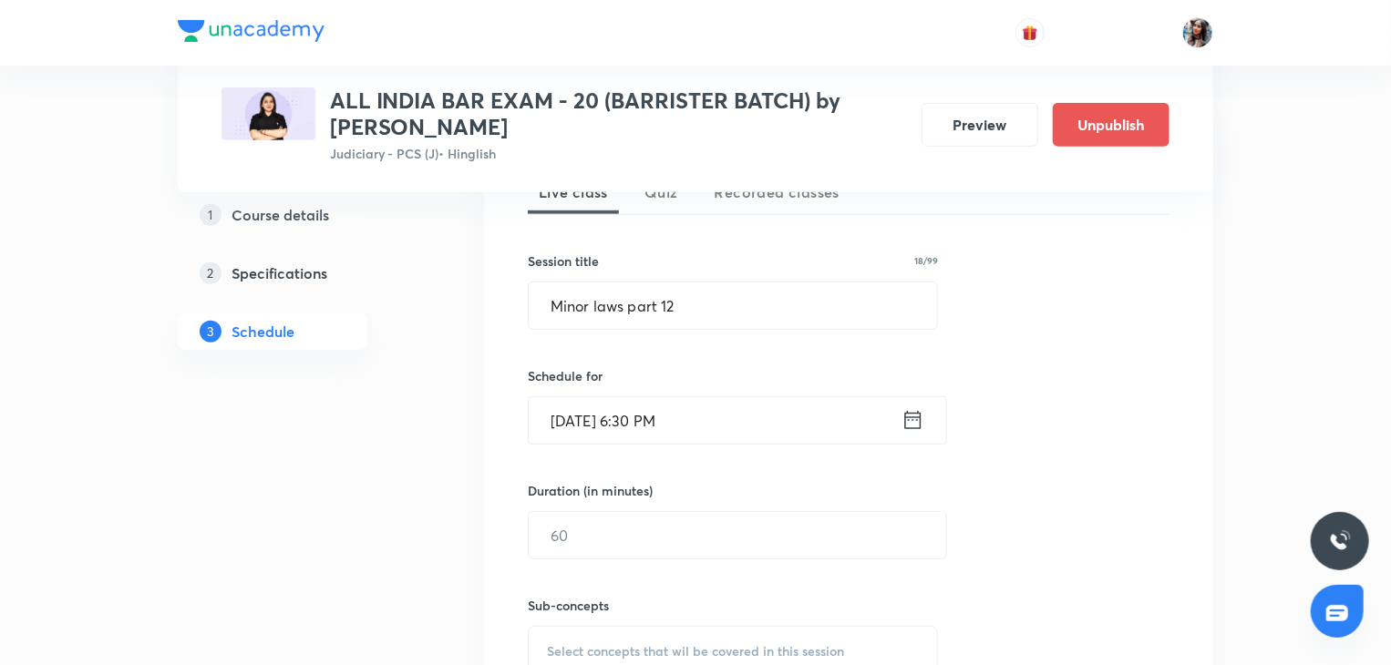
scroll to position [576, 0]
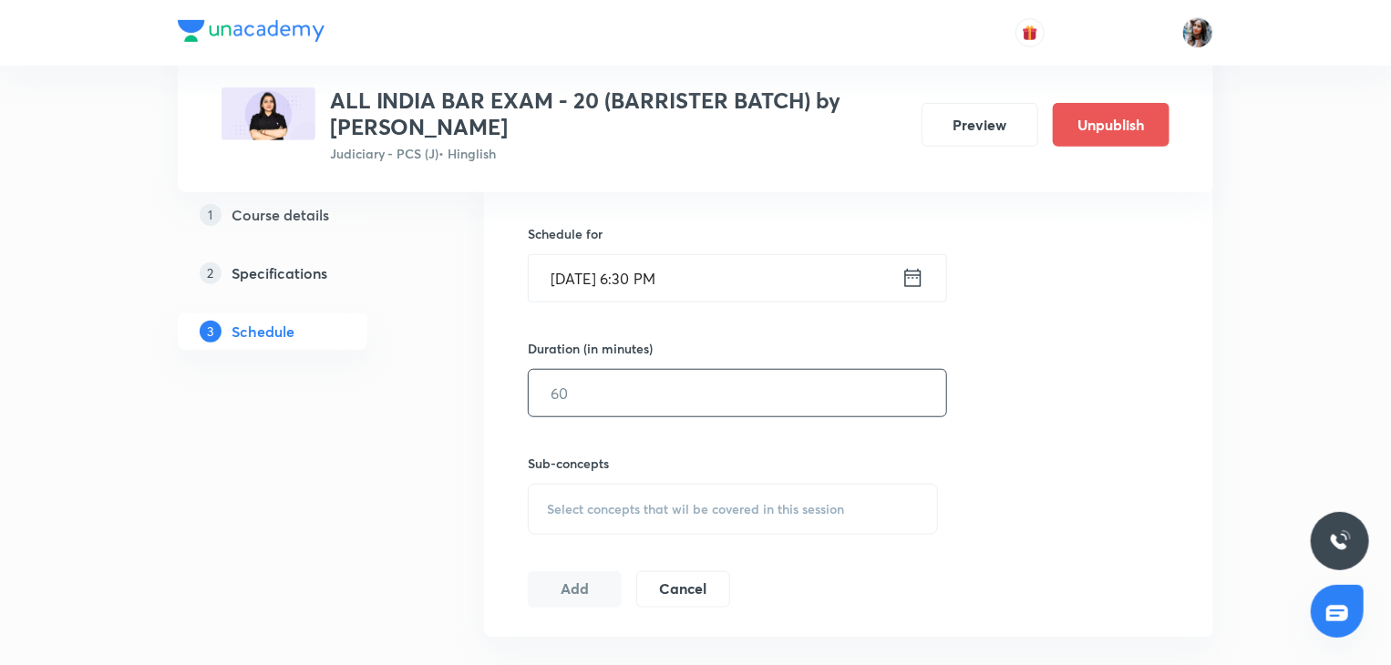
click at [693, 392] on input "text" at bounding box center [737, 393] width 417 height 46
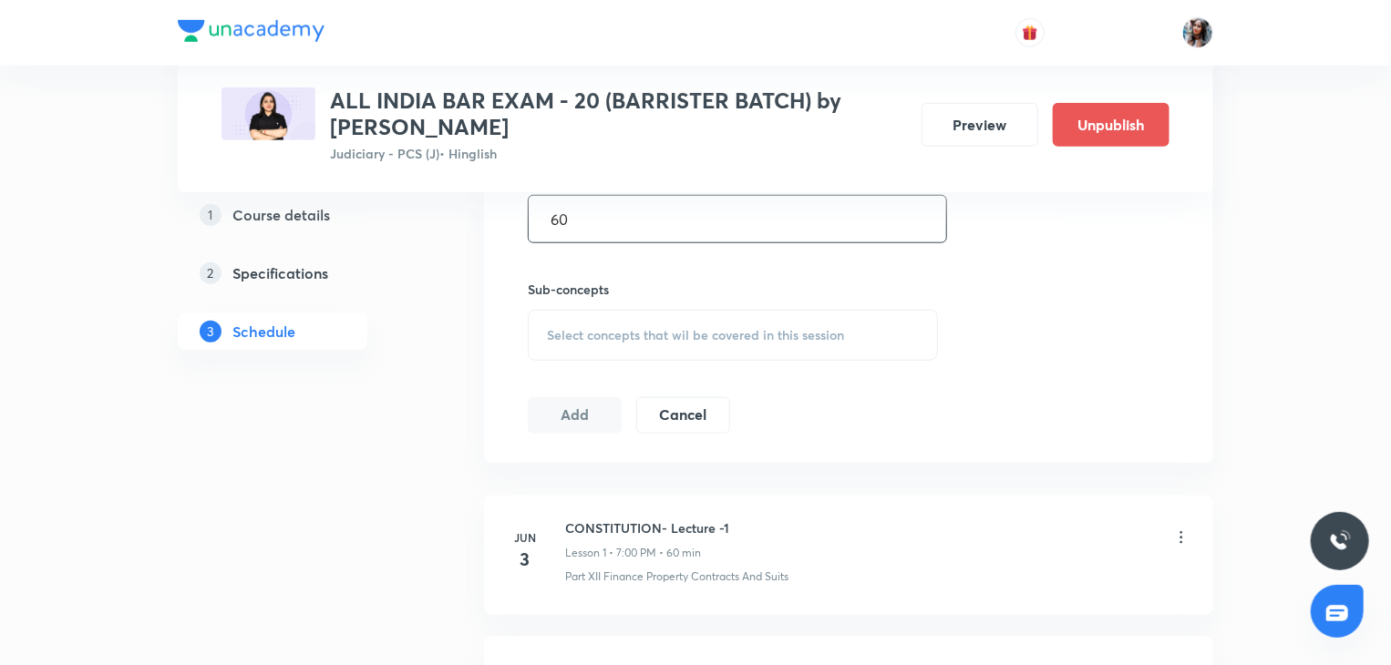
type input "60"
click at [666, 334] on span "Select concepts that wil be covered in this session" at bounding box center [695, 335] width 297 height 15
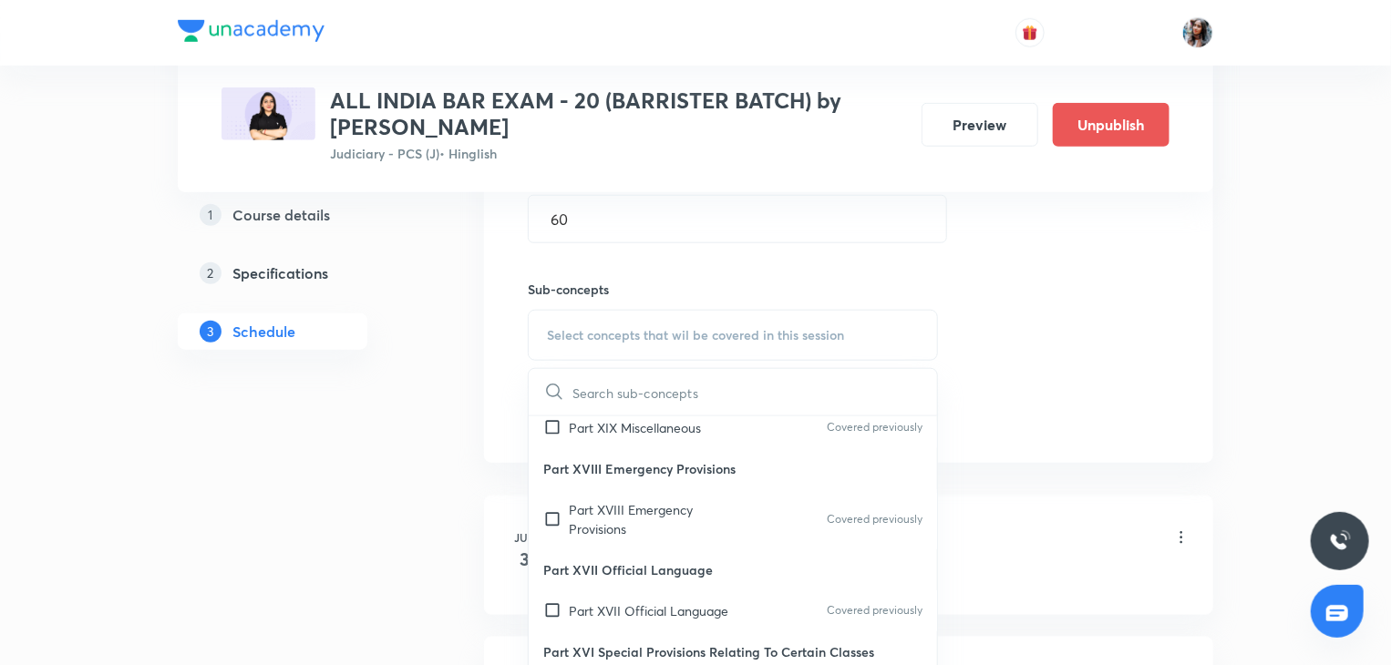
scroll to position [634, 0]
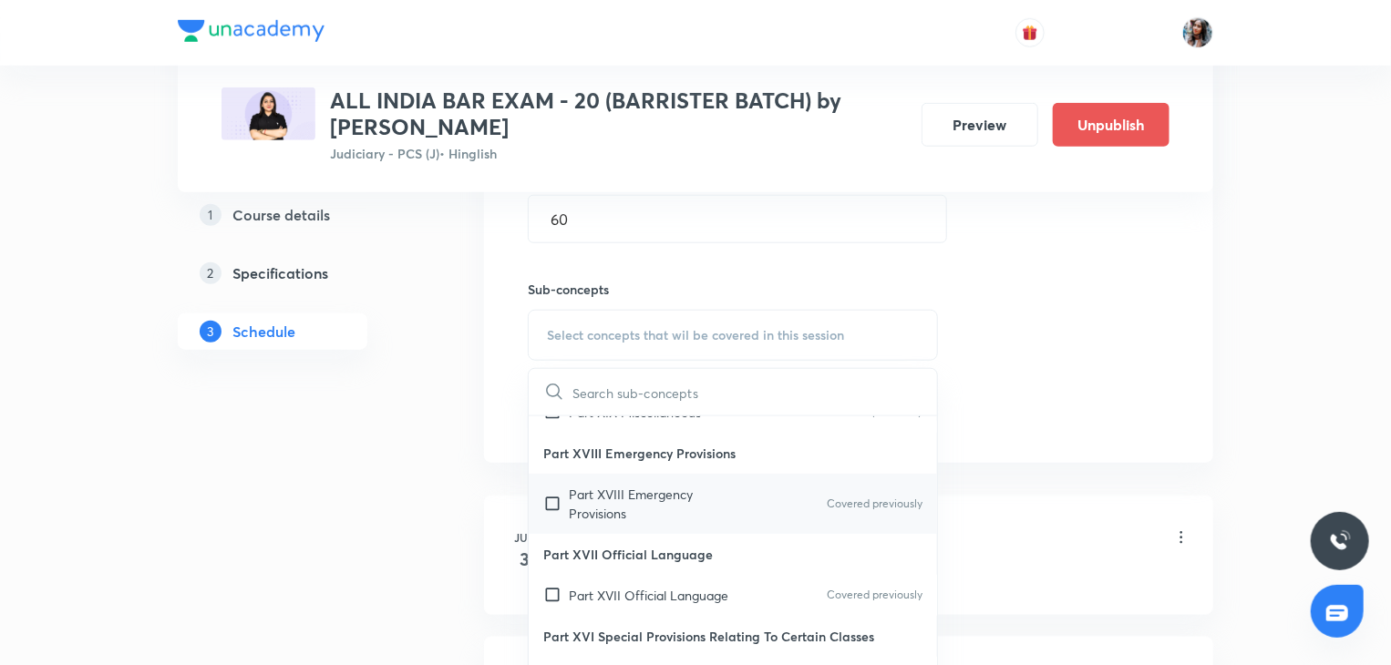
click at [632, 497] on div "Part XVIII Emergency Provisions Covered previously" at bounding box center [733, 504] width 408 height 60
checkbox input "true"
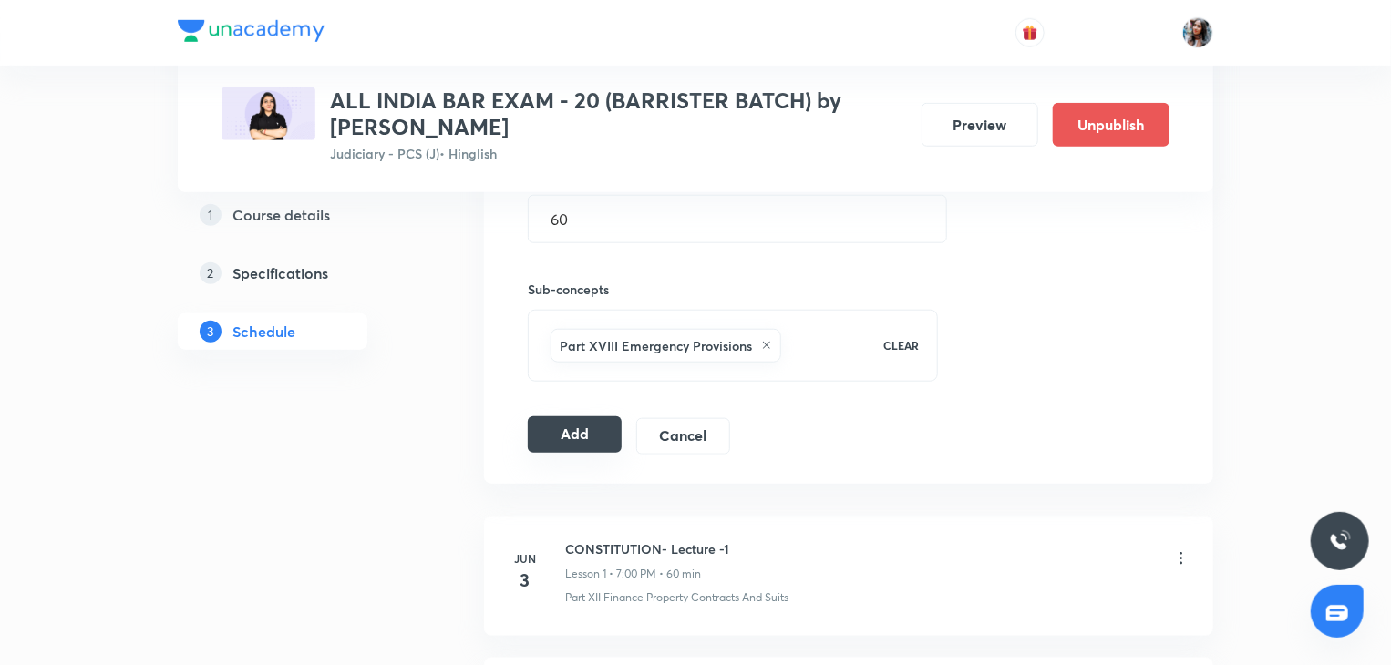
click at [554, 431] on button "Add" at bounding box center [575, 434] width 94 height 36
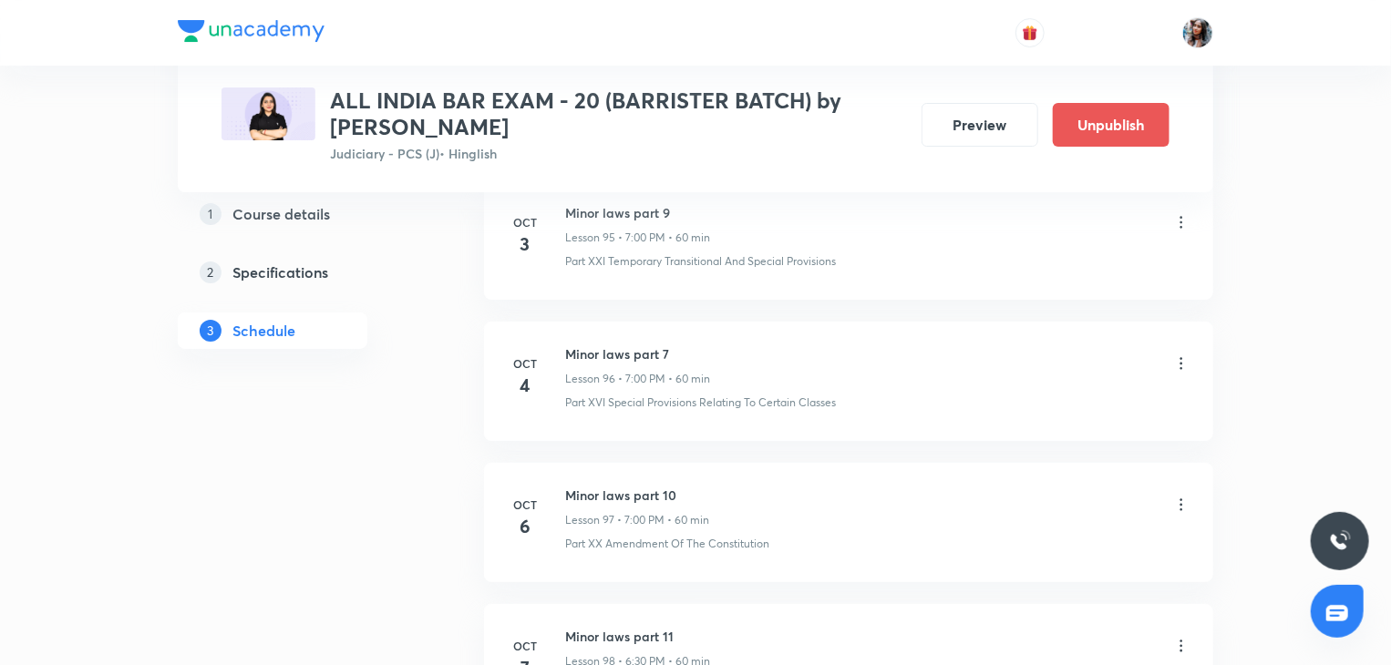
scroll to position [14097, 0]
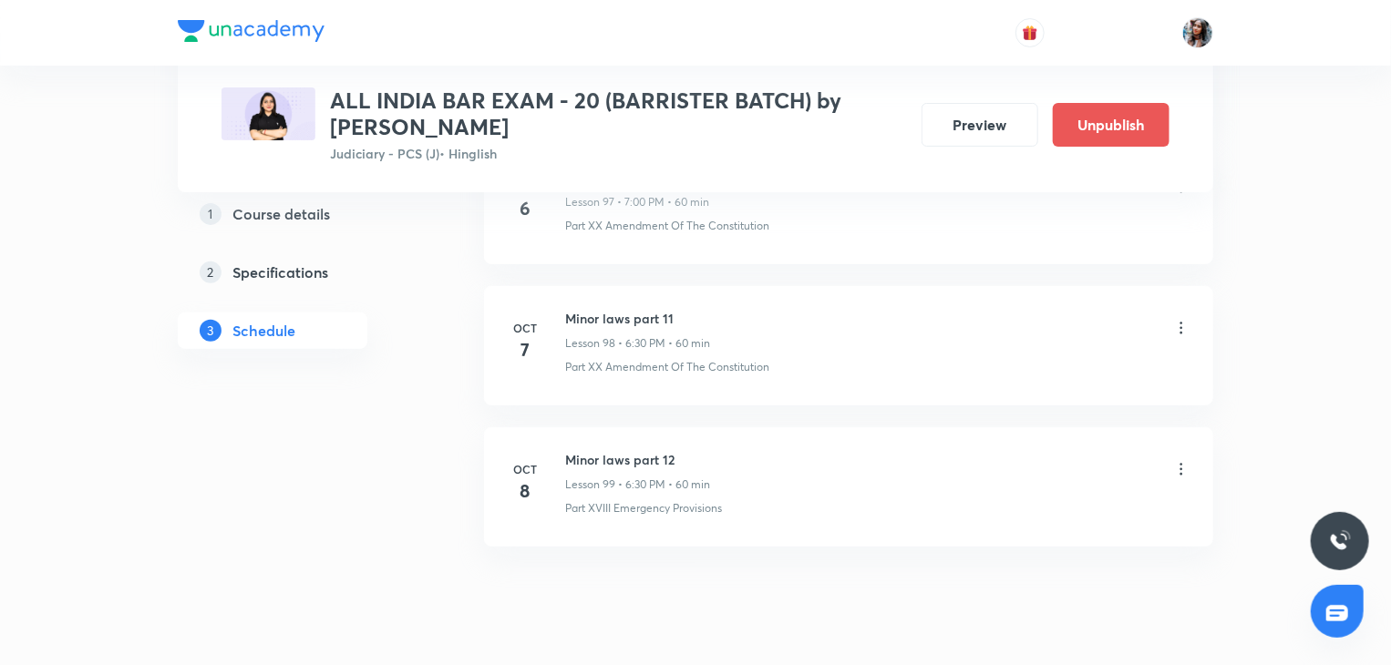
click at [583, 450] on h6 "Minor laws part 12" at bounding box center [637, 459] width 145 height 19
copy h6 "Minor laws part 12"
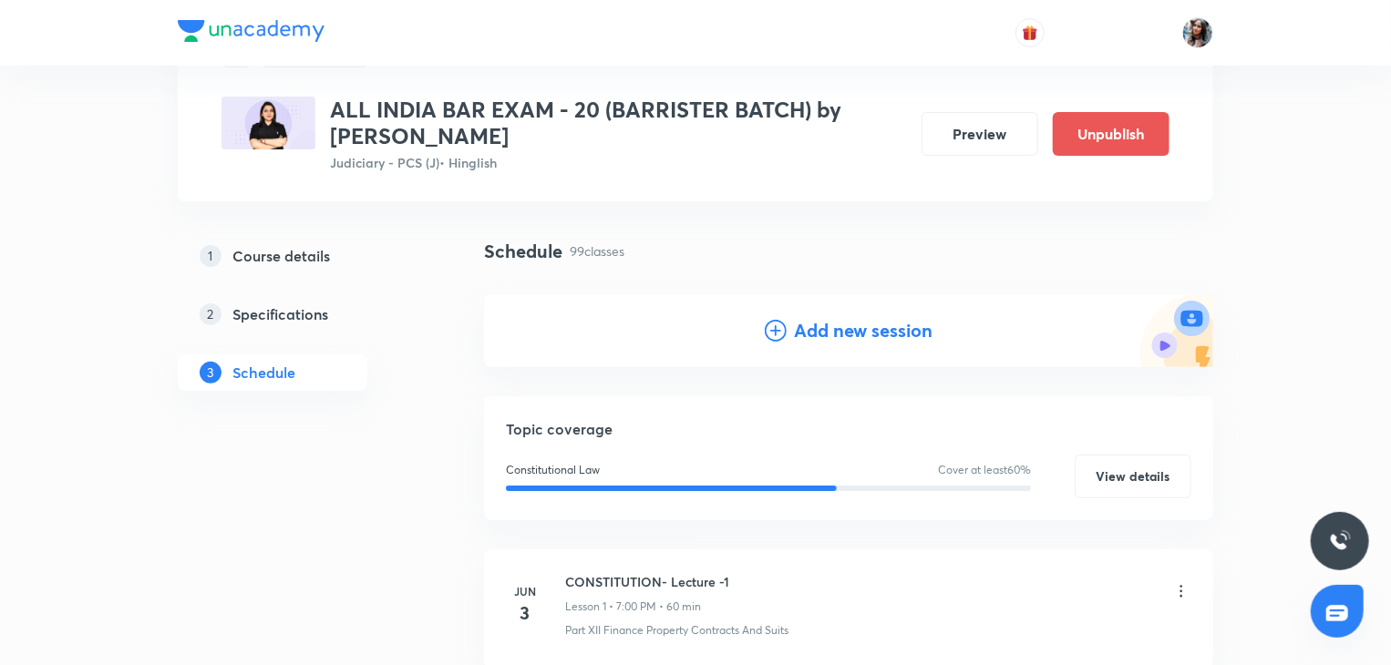
scroll to position [94, 0]
click at [866, 312] on div "Add new session" at bounding box center [848, 329] width 729 height 73
click at [864, 318] on h4 "Add new session" at bounding box center [863, 329] width 139 height 27
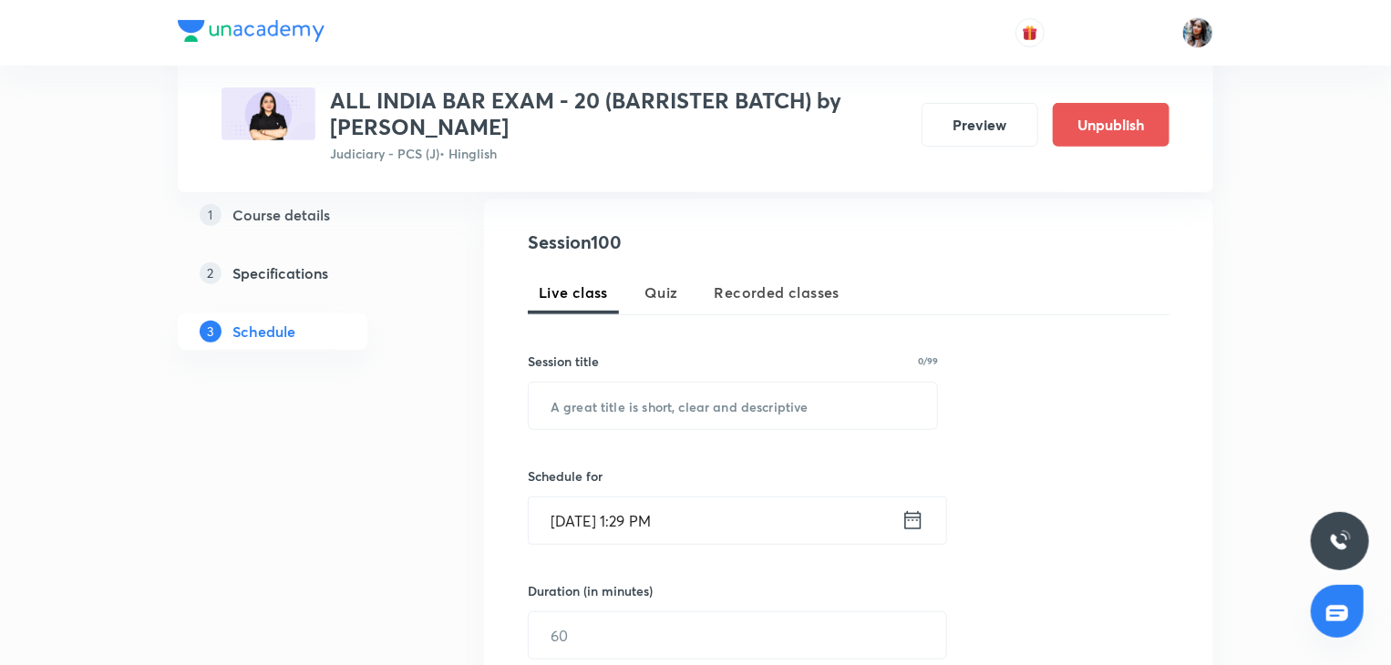
scroll to position [343, 0]
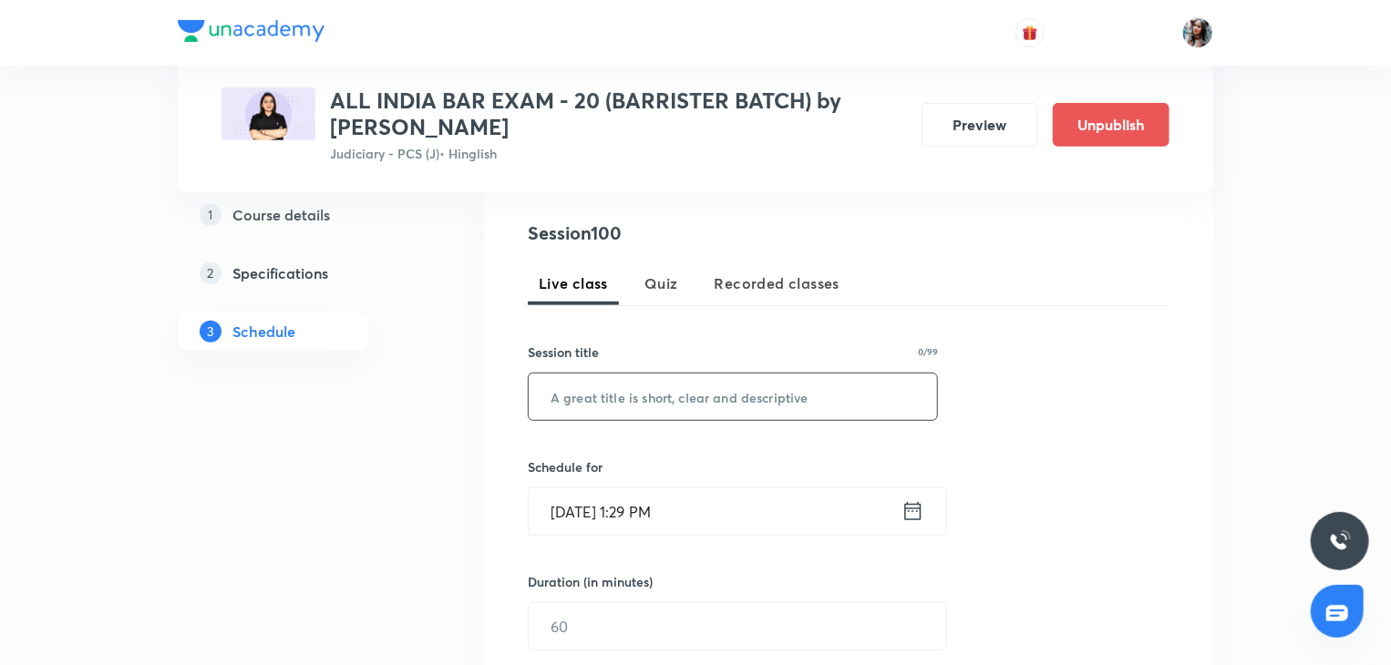
click at [704, 395] on input "text" at bounding box center [733, 397] width 408 height 46
paste input "Minor laws part 12"
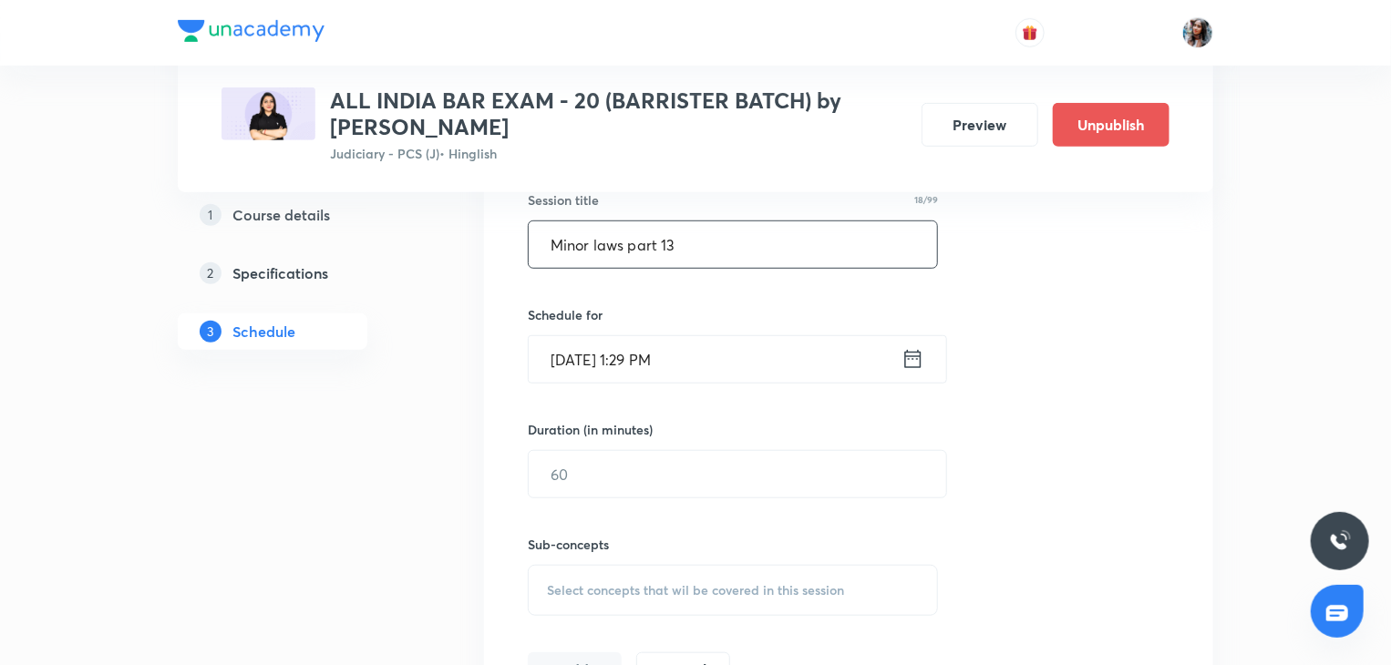
scroll to position [498, 0]
type input "Minor laws part 13"
click at [709, 367] on input "[DATE] 1:29 PM" at bounding box center [715, 357] width 373 height 46
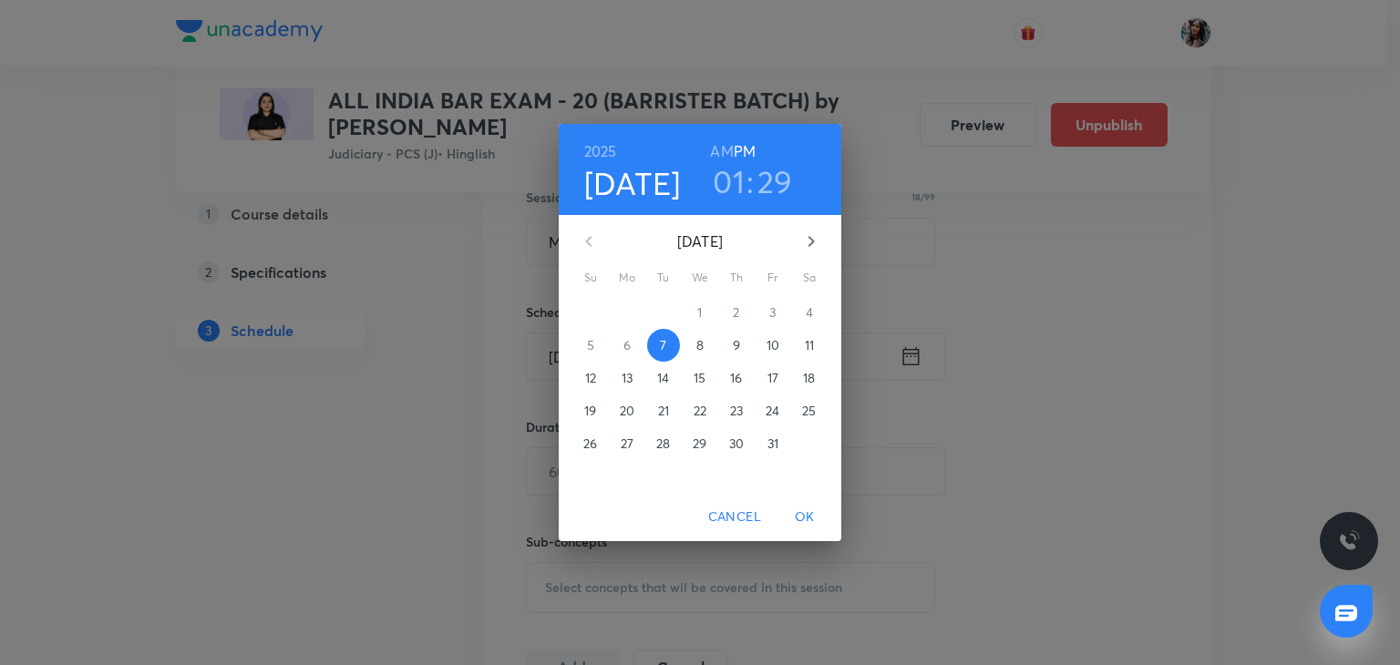
click at [744, 350] on span "9" at bounding box center [736, 345] width 33 height 18
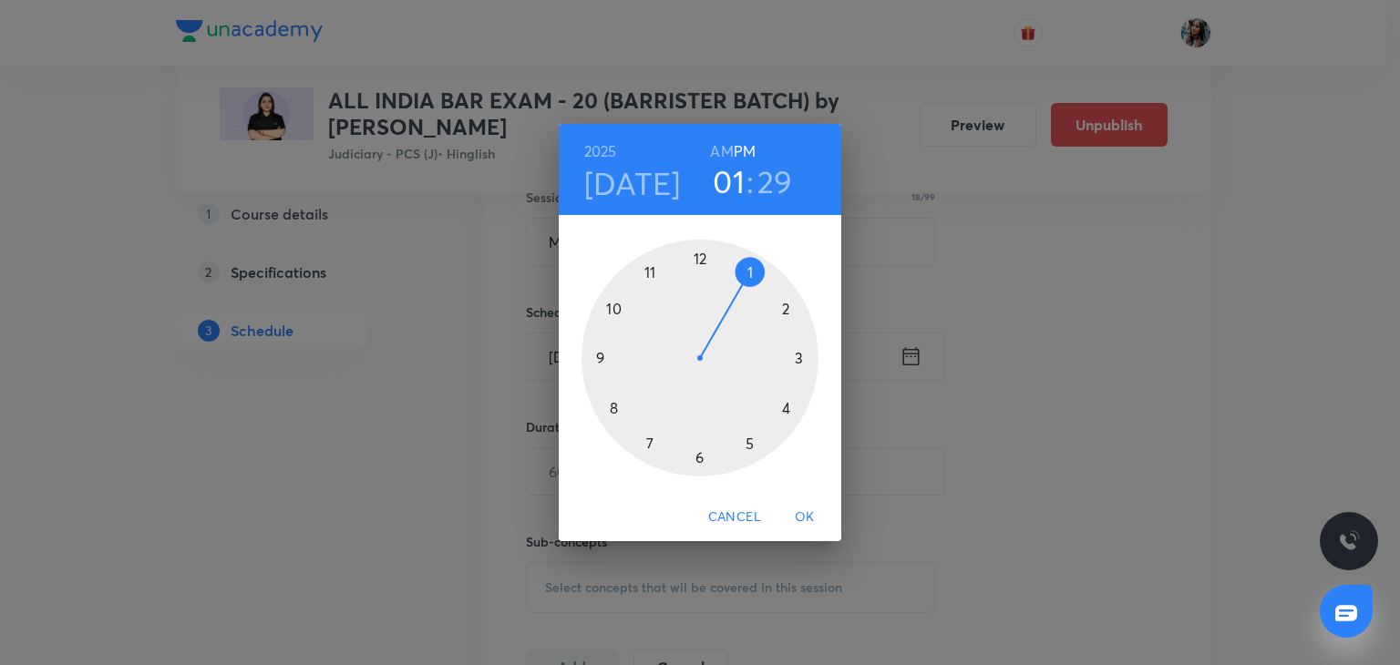
click at [703, 451] on div at bounding box center [699, 358] width 237 height 237
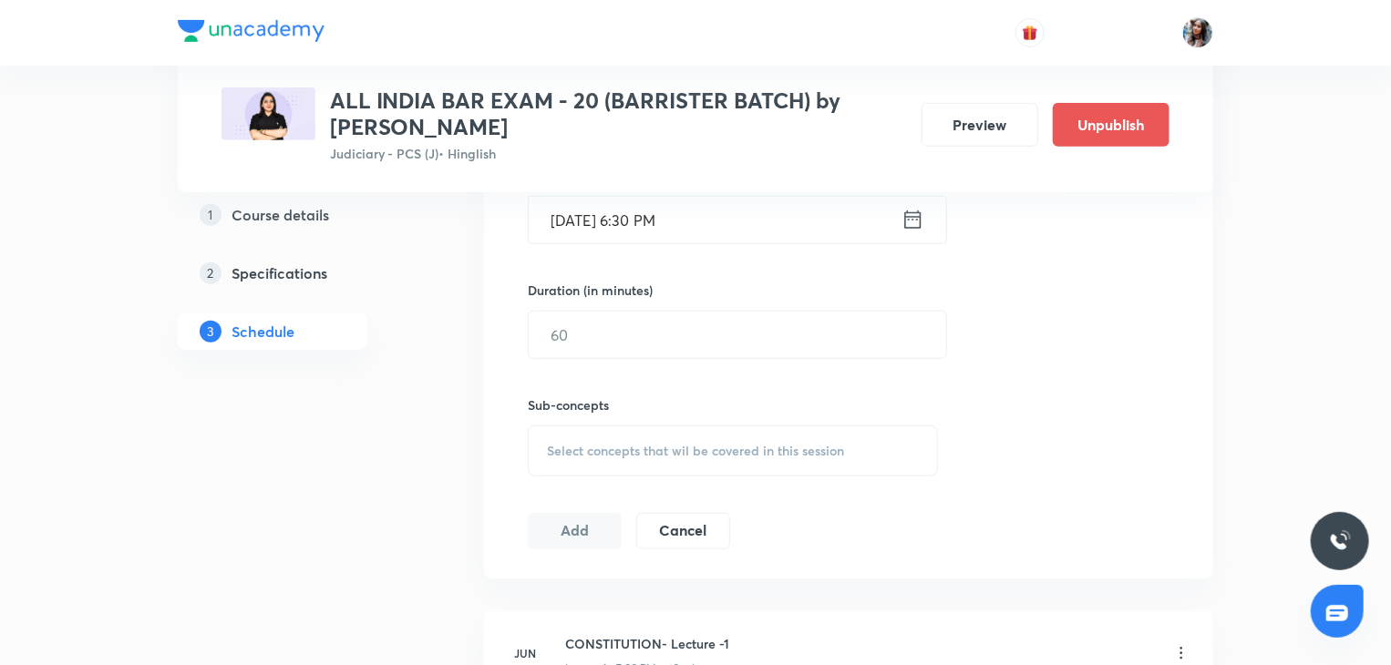
scroll to position [637, 0]
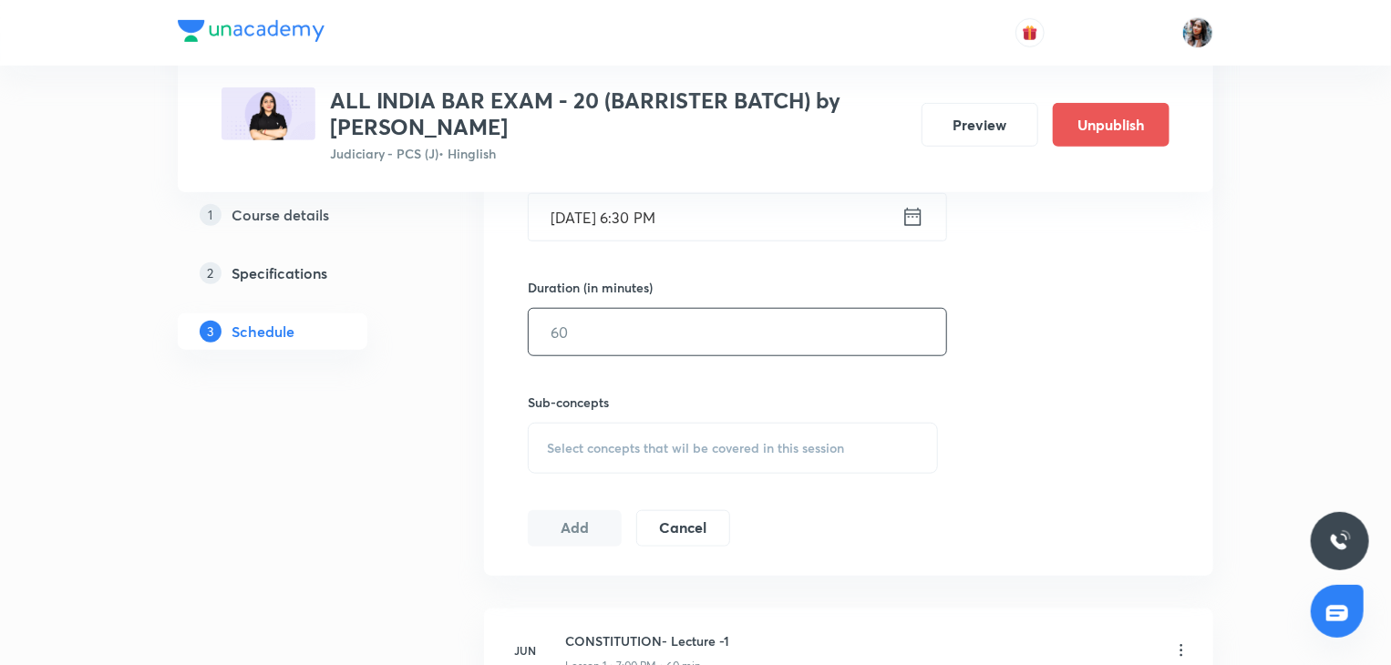
click at [650, 342] on input "text" at bounding box center [737, 332] width 417 height 46
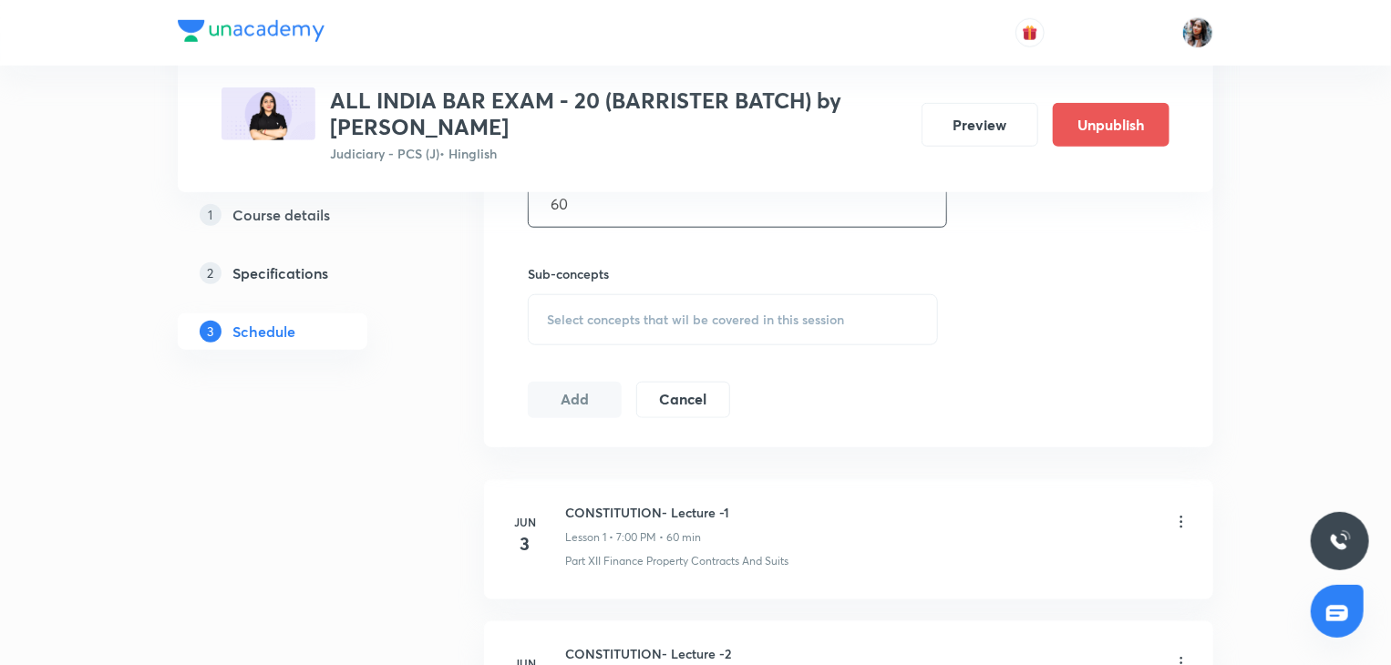
scroll to position [767, 0]
type input "60"
click at [628, 324] on div "Select concepts that wil be covered in this session" at bounding box center [733, 318] width 410 height 51
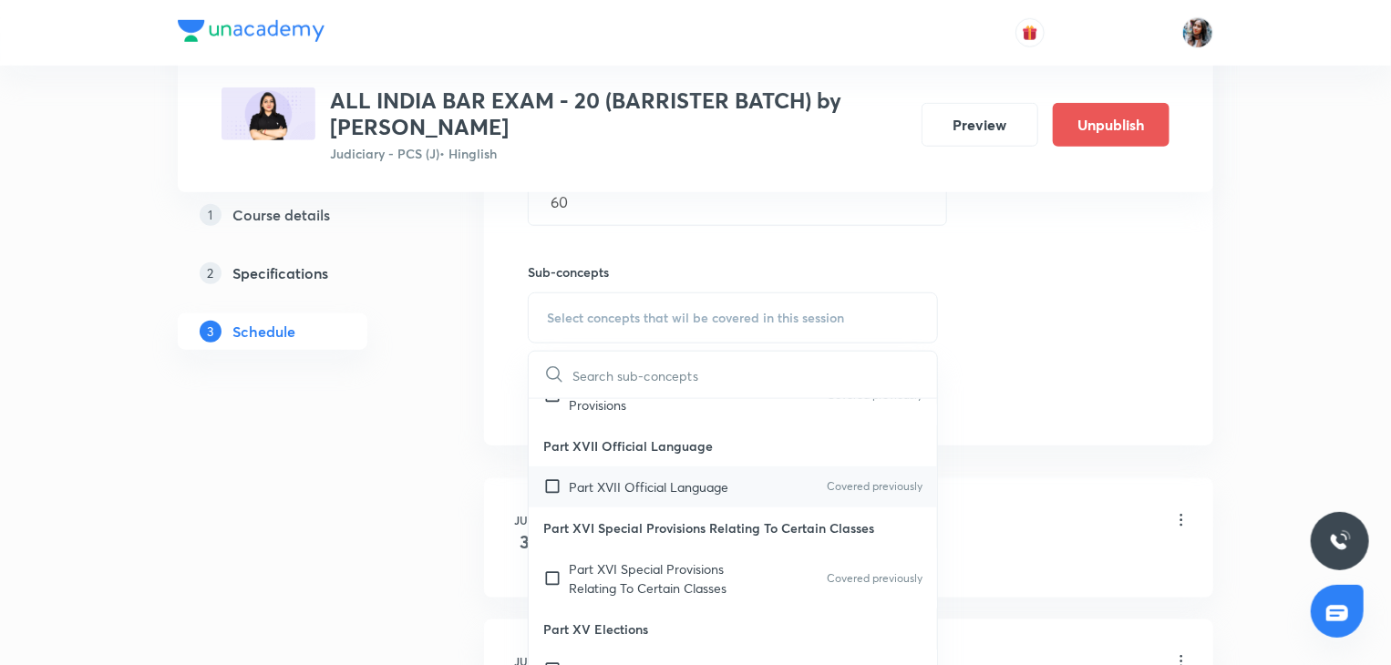
scroll to position [733, 0]
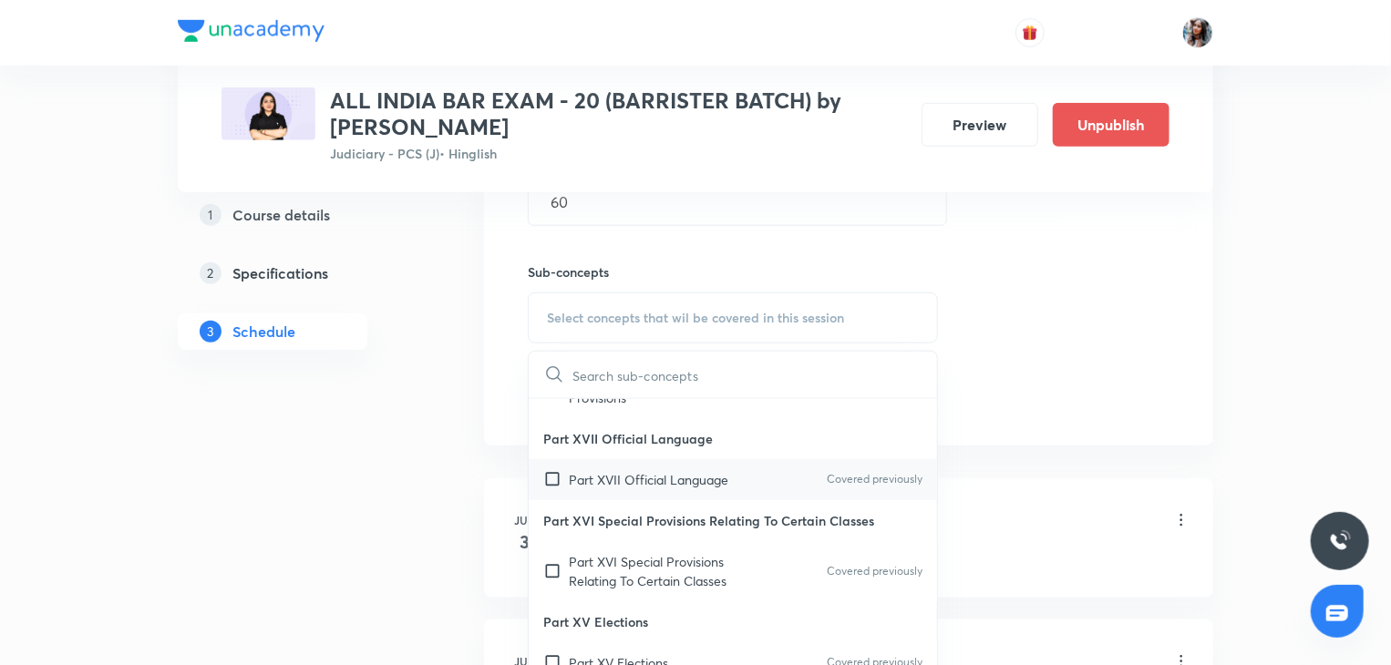
click at [616, 489] on p "Part XVII Official Language" at bounding box center [648, 479] width 159 height 19
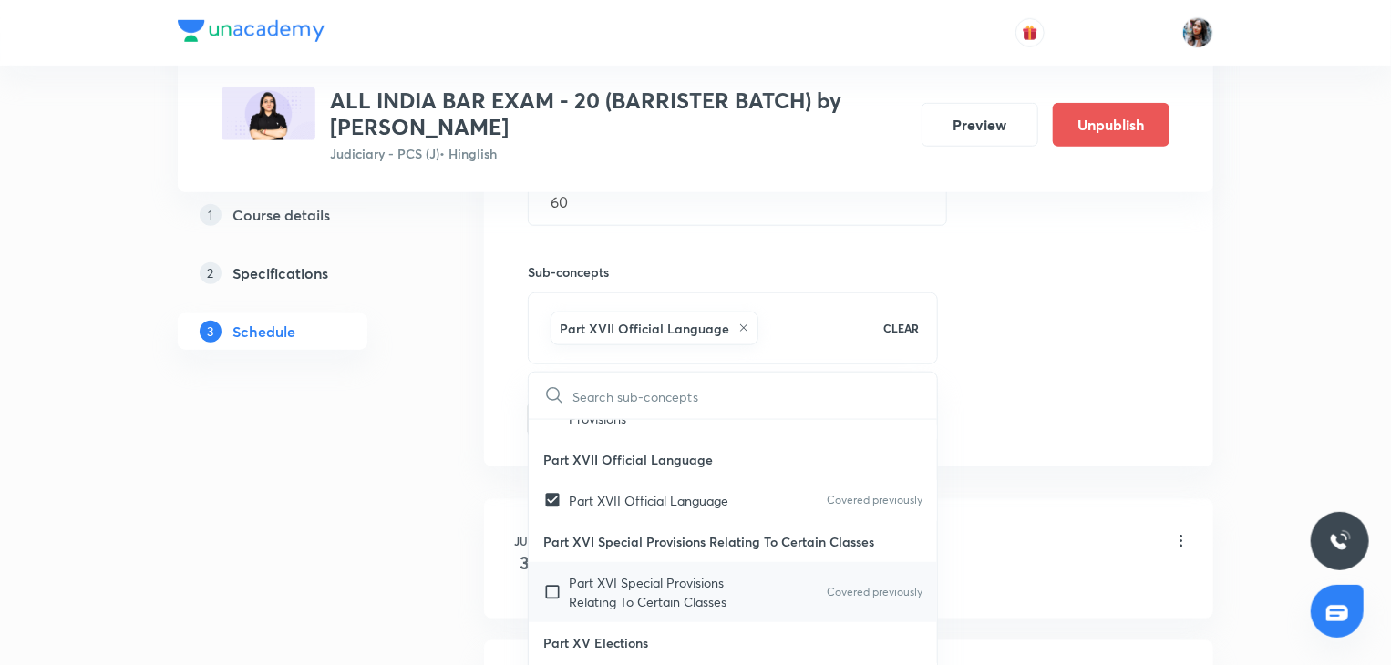
click at [636, 605] on p "Part XVI Special Provisions Relating To Certain Classes" at bounding box center [661, 592] width 184 height 38
checkbox input "true"
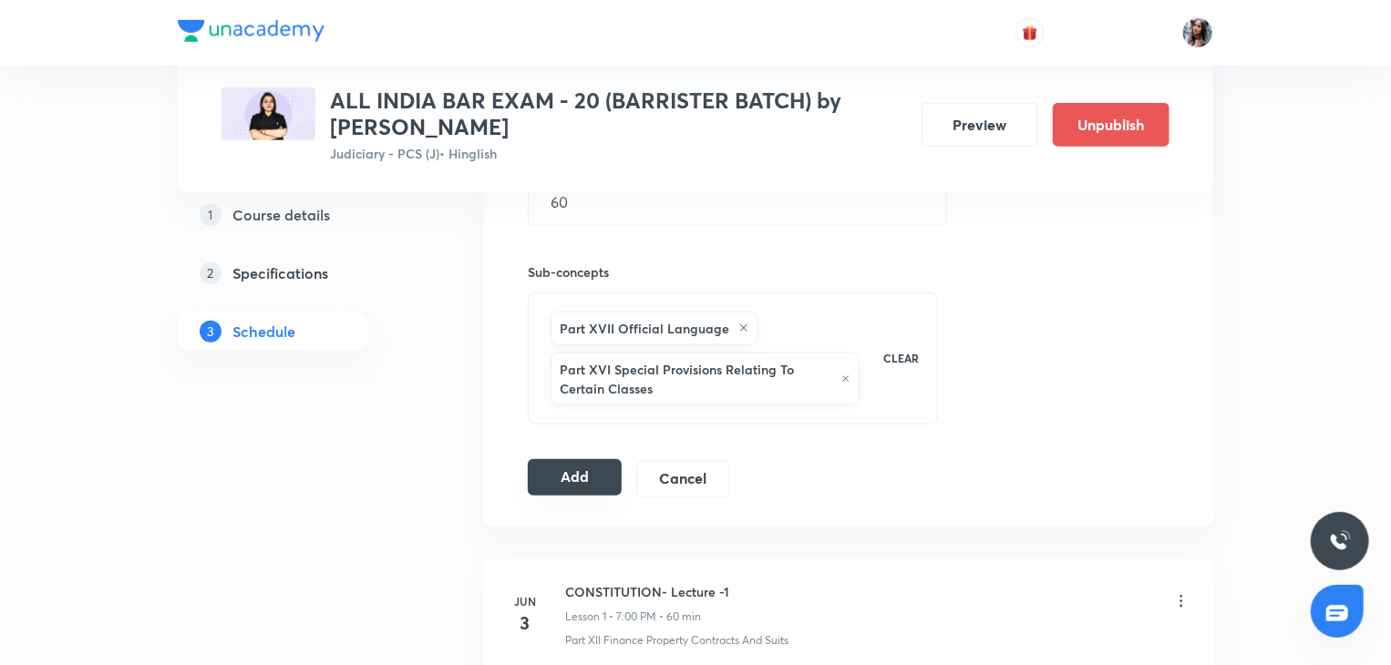
click at [565, 476] on button "Add" at bounding box center [575, 477] width 94 height 36
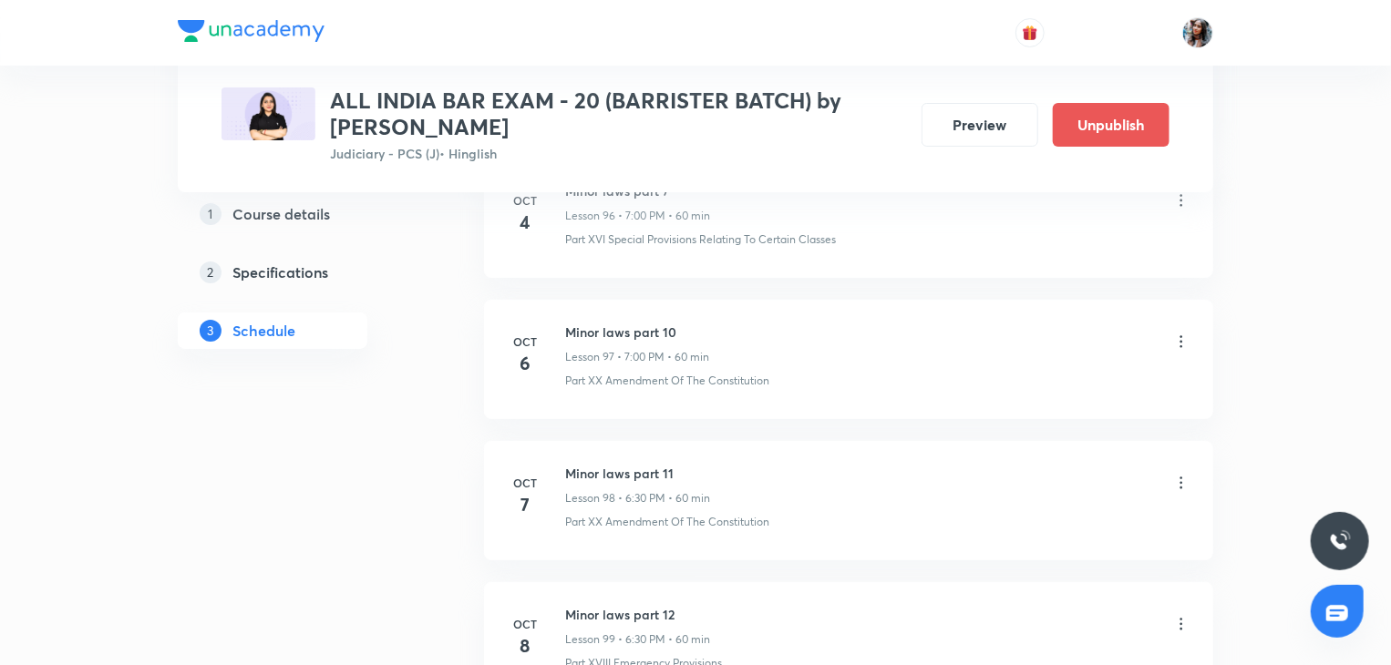
scroll to position [14238, 0]
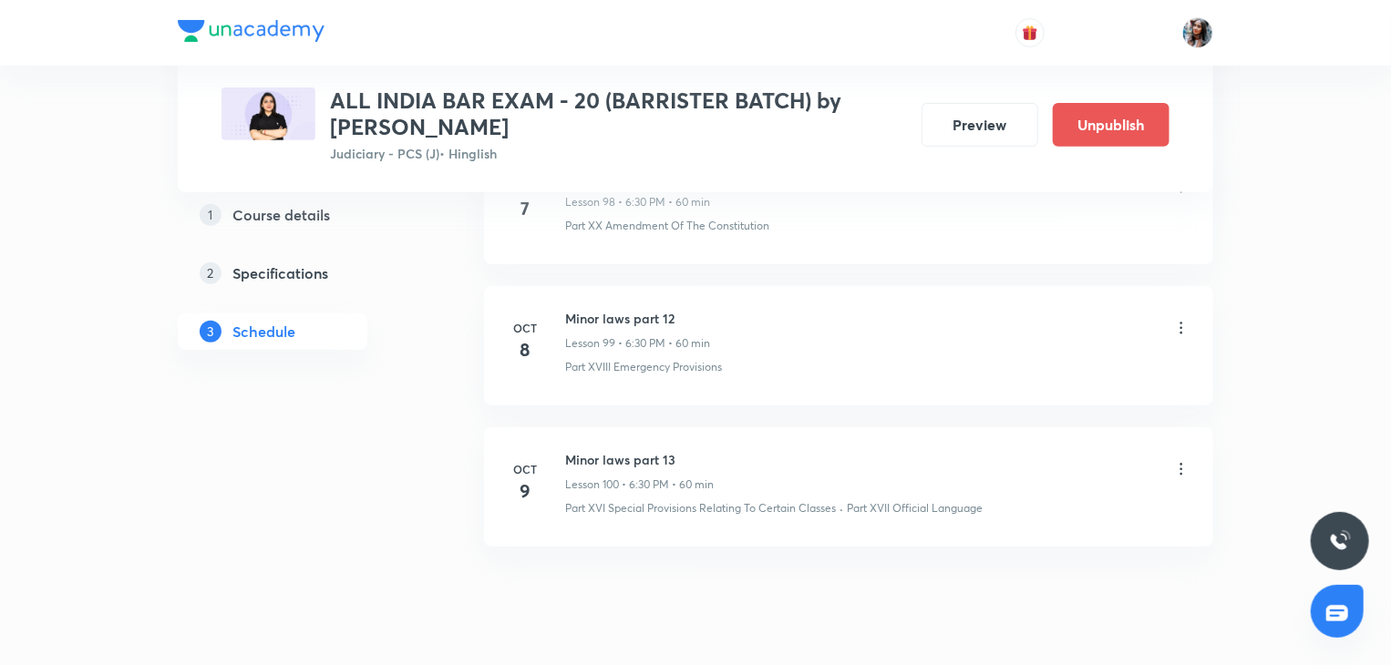
click at [578, 450] on h6 "Minor laws part 13" at bounding box center [639, 459] width 149 height 19
copy h6 "Minor laws part 13"
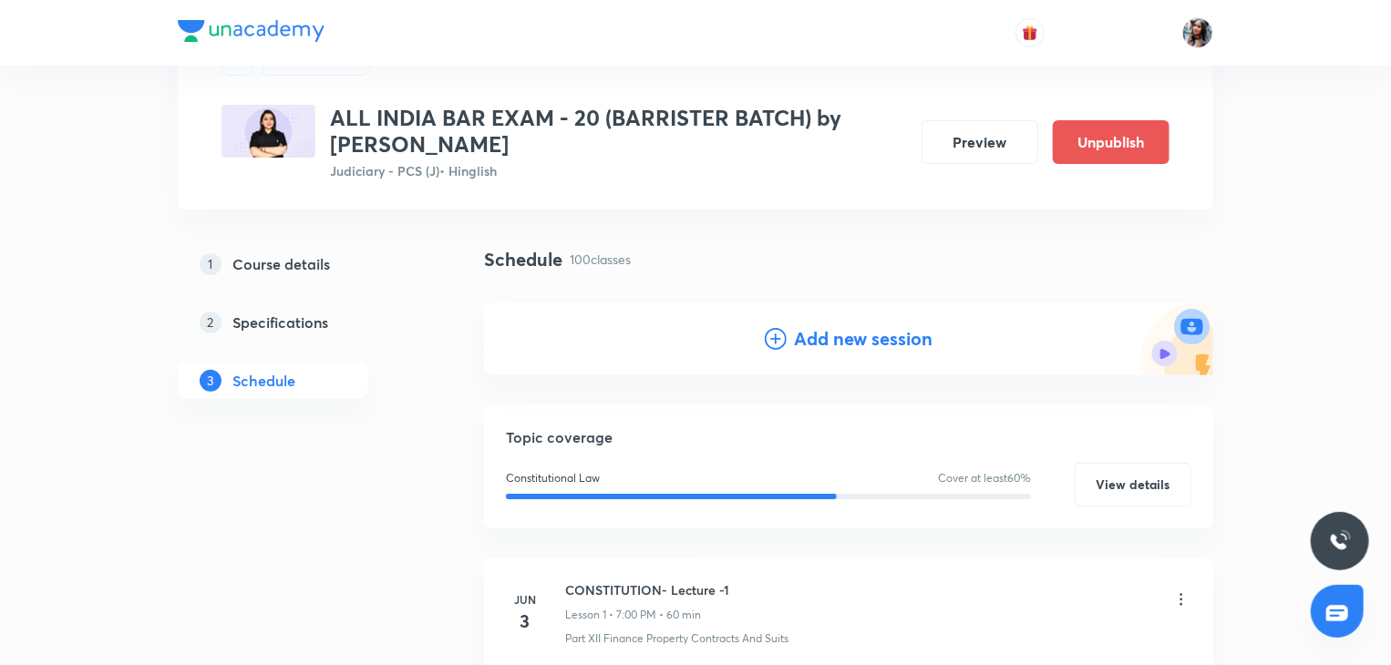
scroll to position [0, 0]
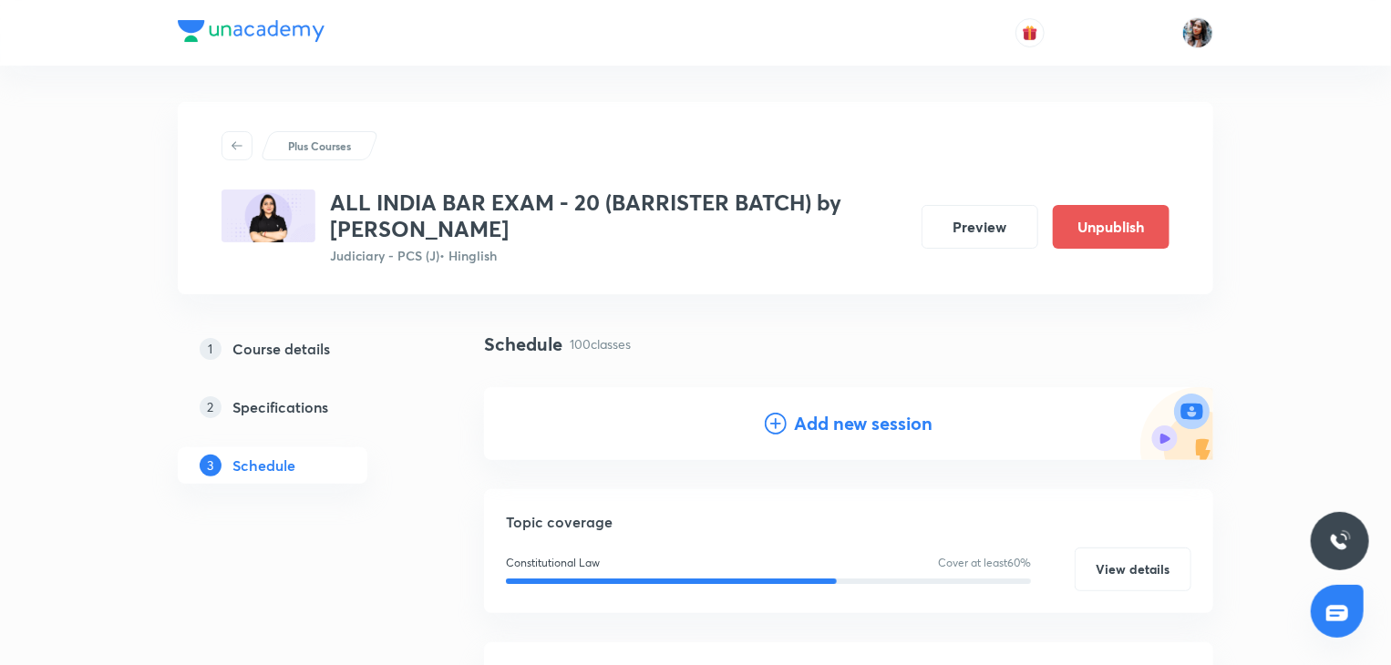
click at [832, 416] on h4 "Add new session" at bounding box center [863, 423] width 139 height 27
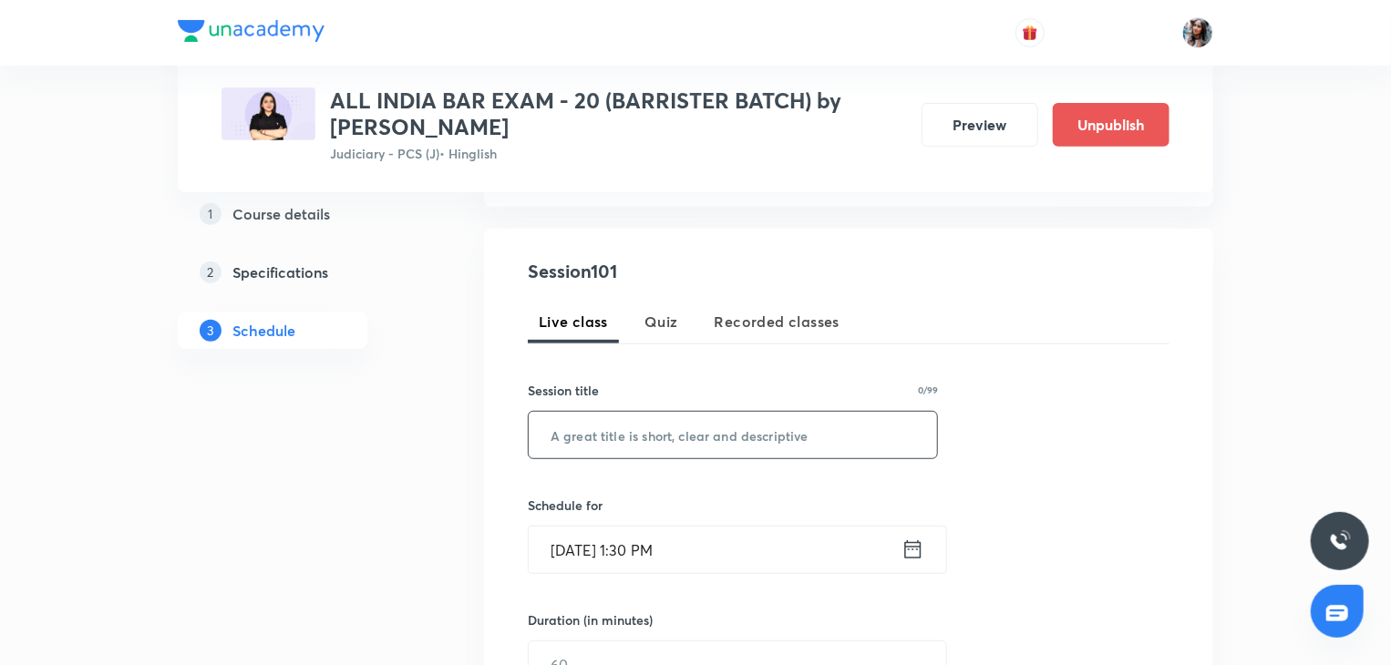
scroll to position [305, 0]
click at [710, 427] on input "text" at bounding box center [733, 434] width 408 height 46
paste input "Minor laws part 13"
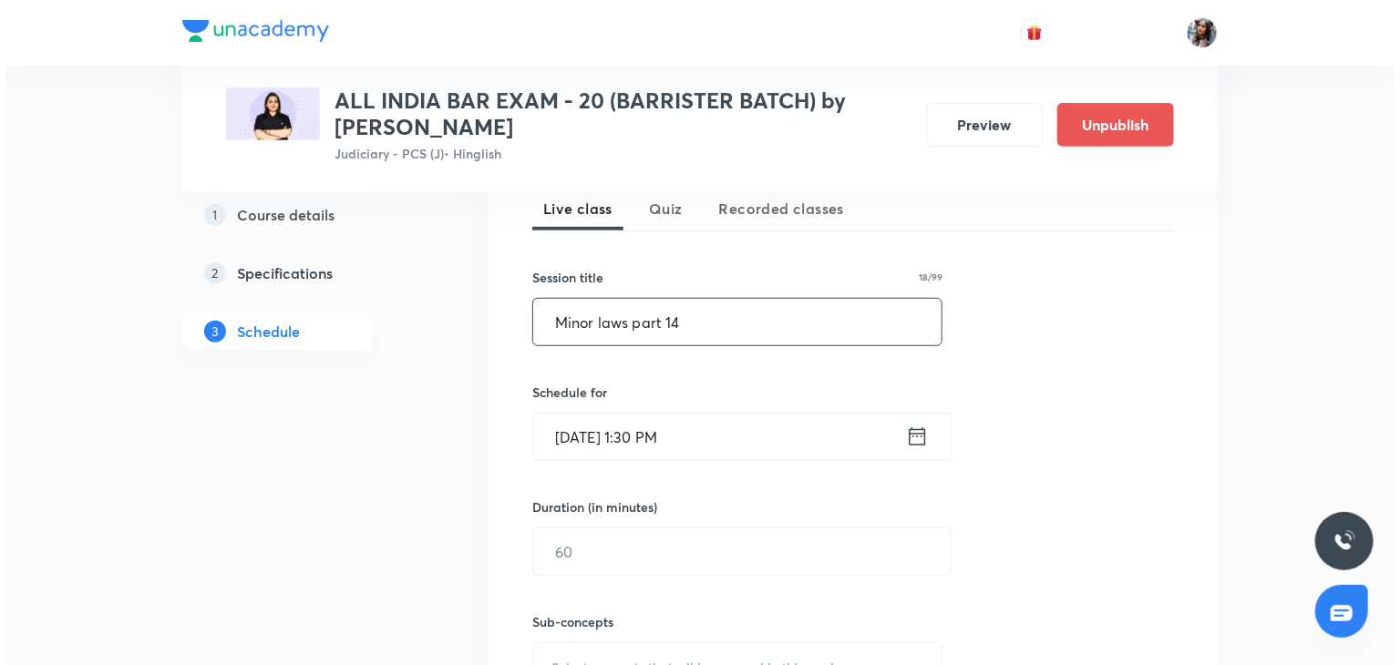
scroll to position [418, 0]
type input "Minor laws part 14"
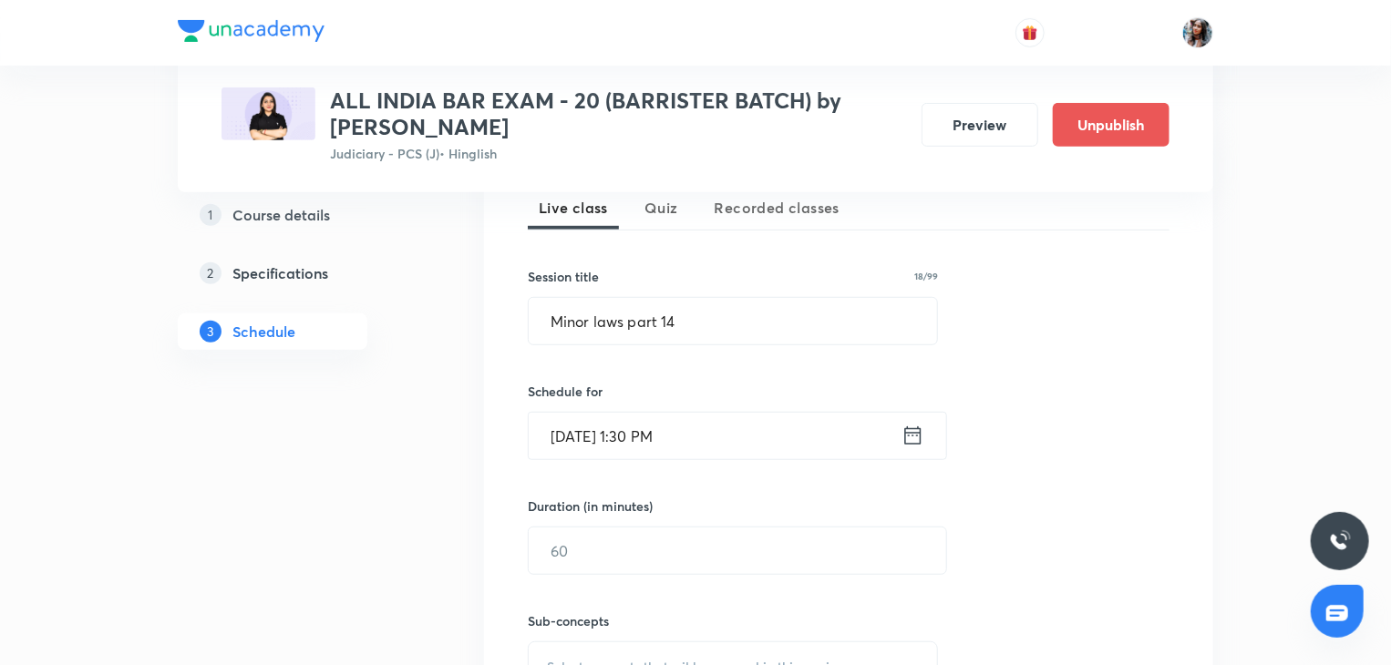
click at [714, 430] on input "[DATE] 1:30 PM" at bounding box center [715, 436] width 373 height 46
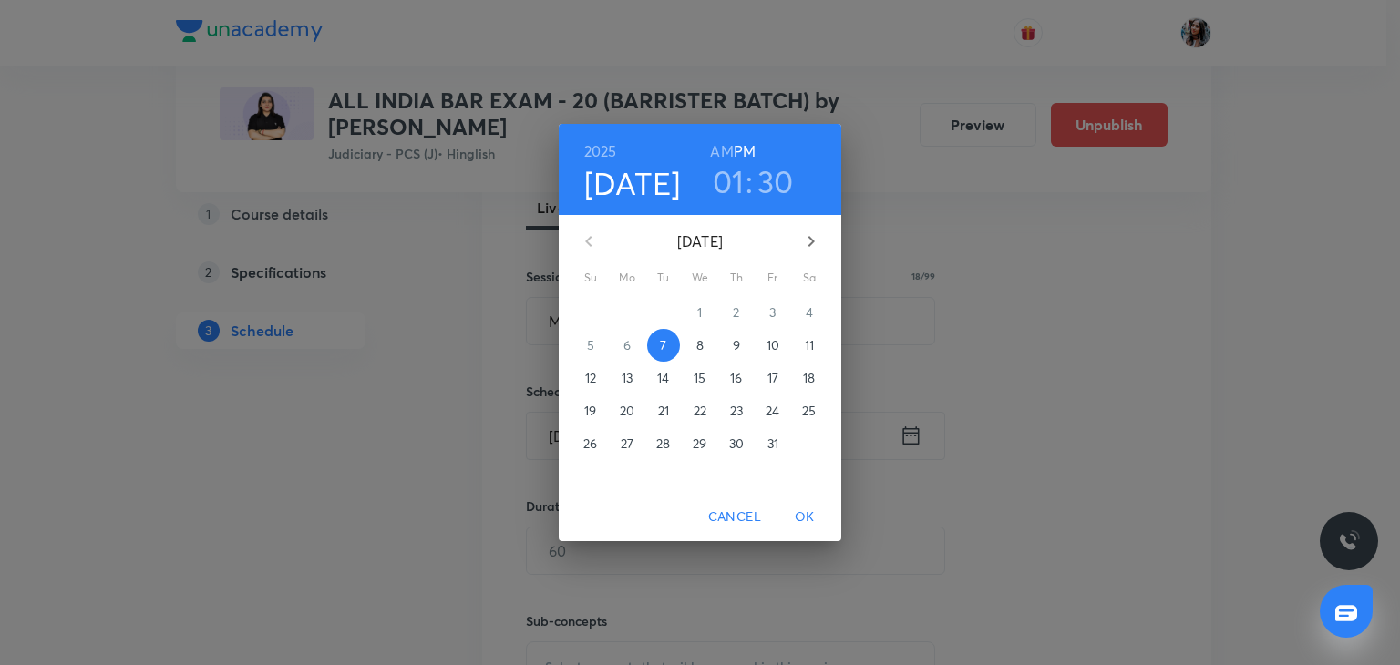
click at [945, 460] on div "[DATE] 01 : 30 AM PM [DATE] Su Mo Tu We Th Fr Sa 28 29 30 1 2 3 4 5 6 7 8 9 10 …" at bounding box center [700, 332] width 1400 height 665
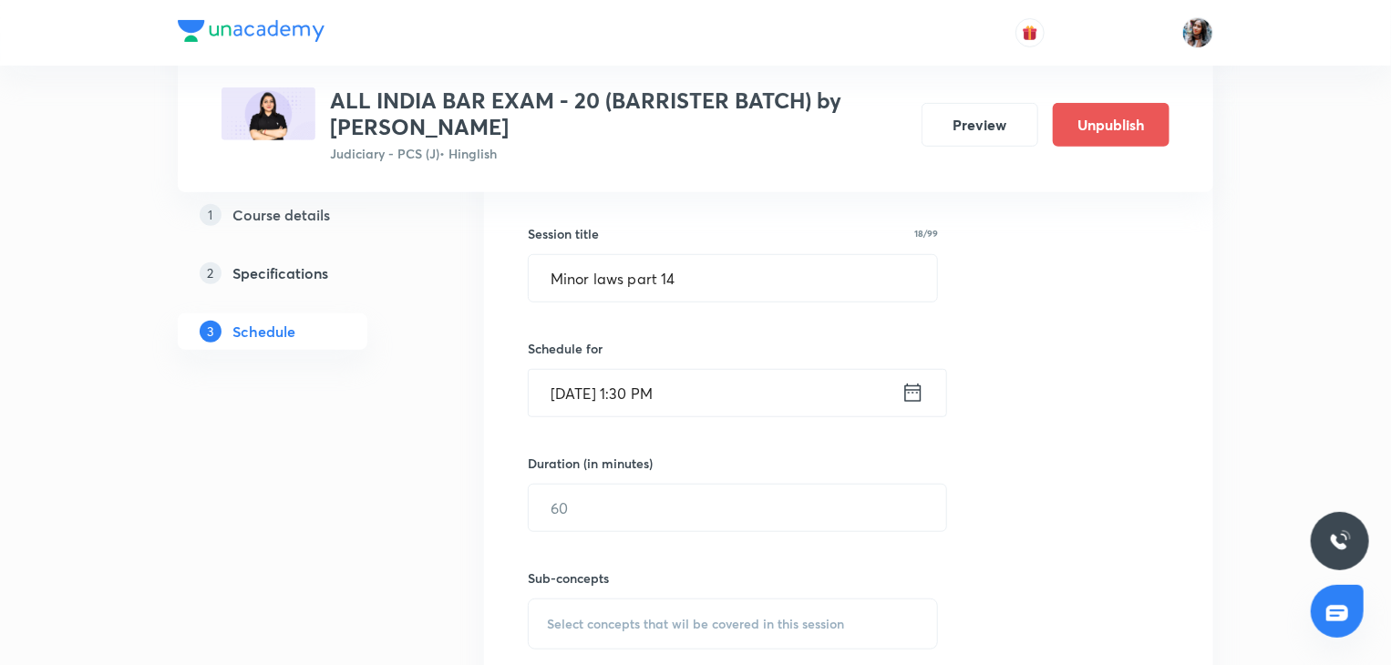
scroll to position [463, 0]
click at [762, 387] on input "[DATE] 1:30 PM" at bounding box center [715, 391] width 373 height 46
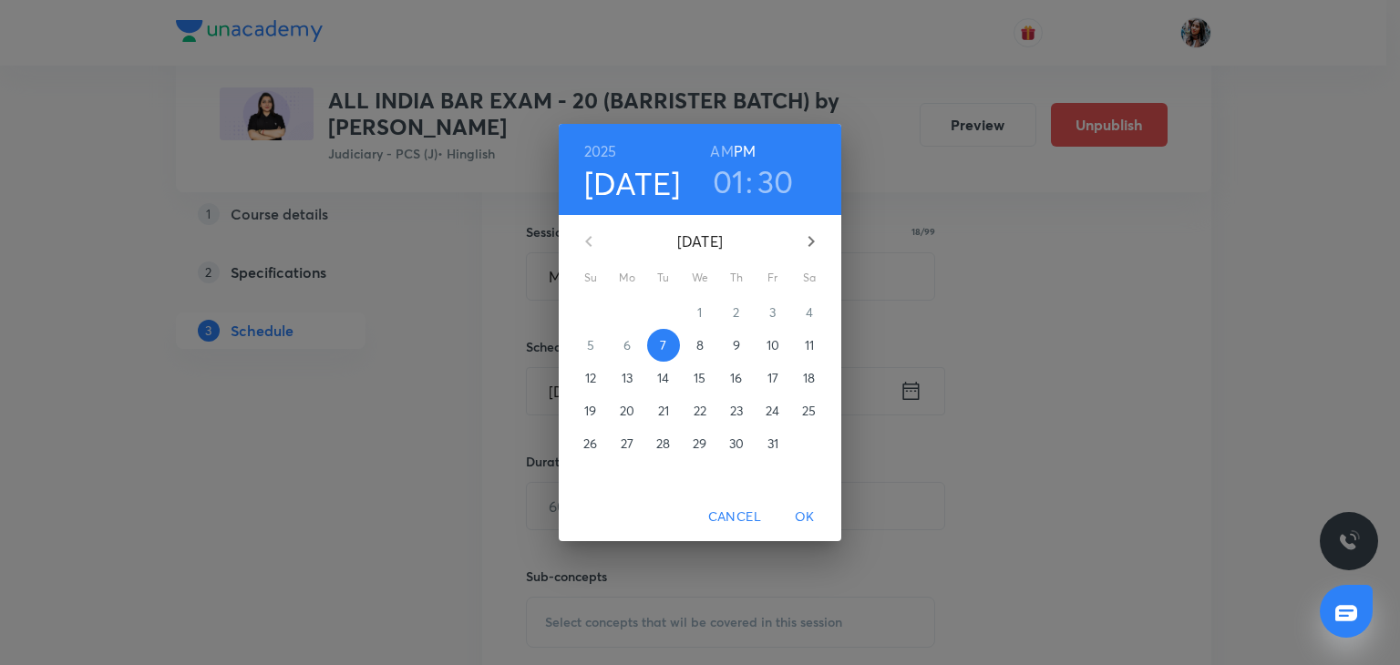
click at [629, 377] on p "13" at bounding box center [626, 378] width 11 height 18
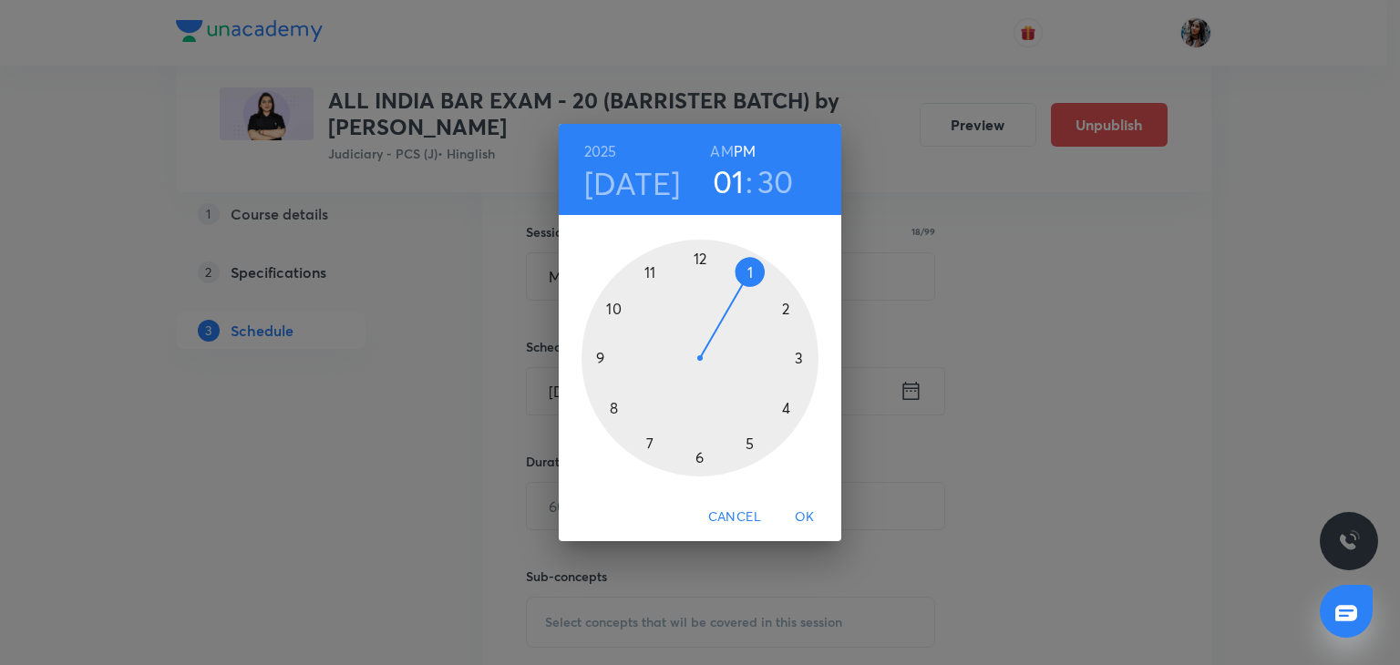
click at [658, 186] on h4 "[DATE]" at bounding box center [632, 183] width 97 height 38
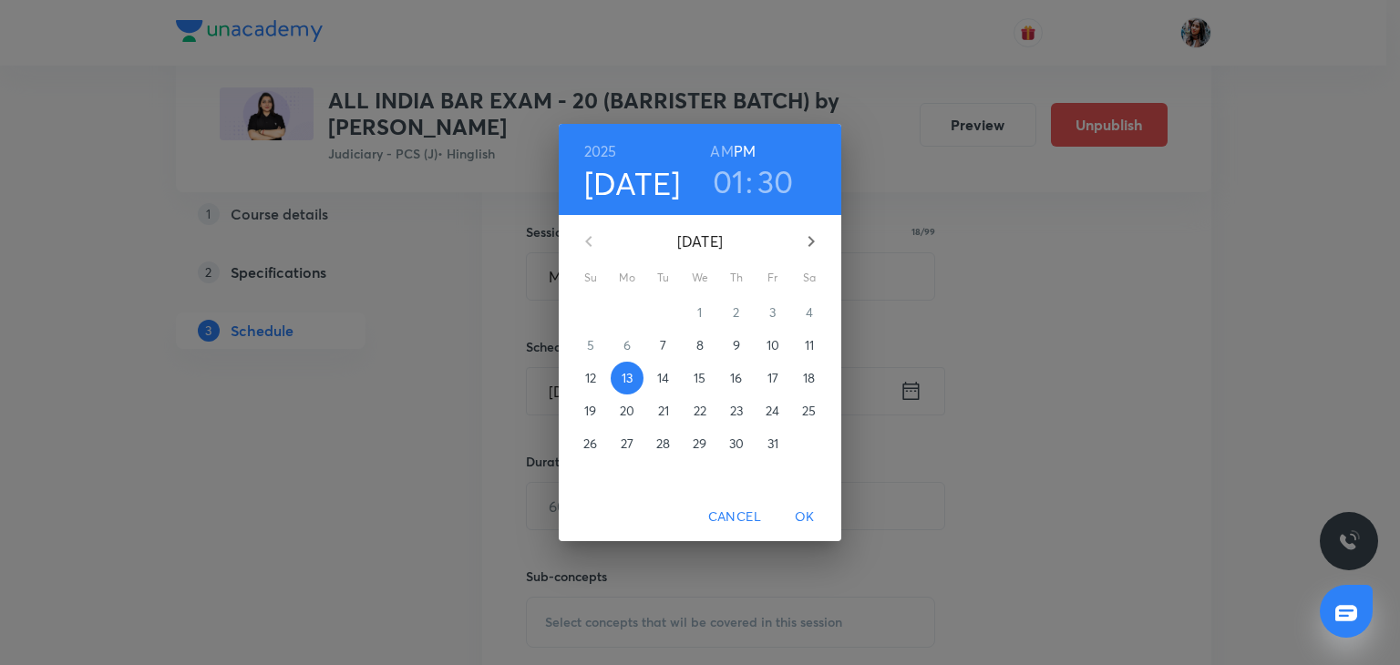
click at [675, 383] on span "14" at bounding box center [663, 378] width 33 height 18
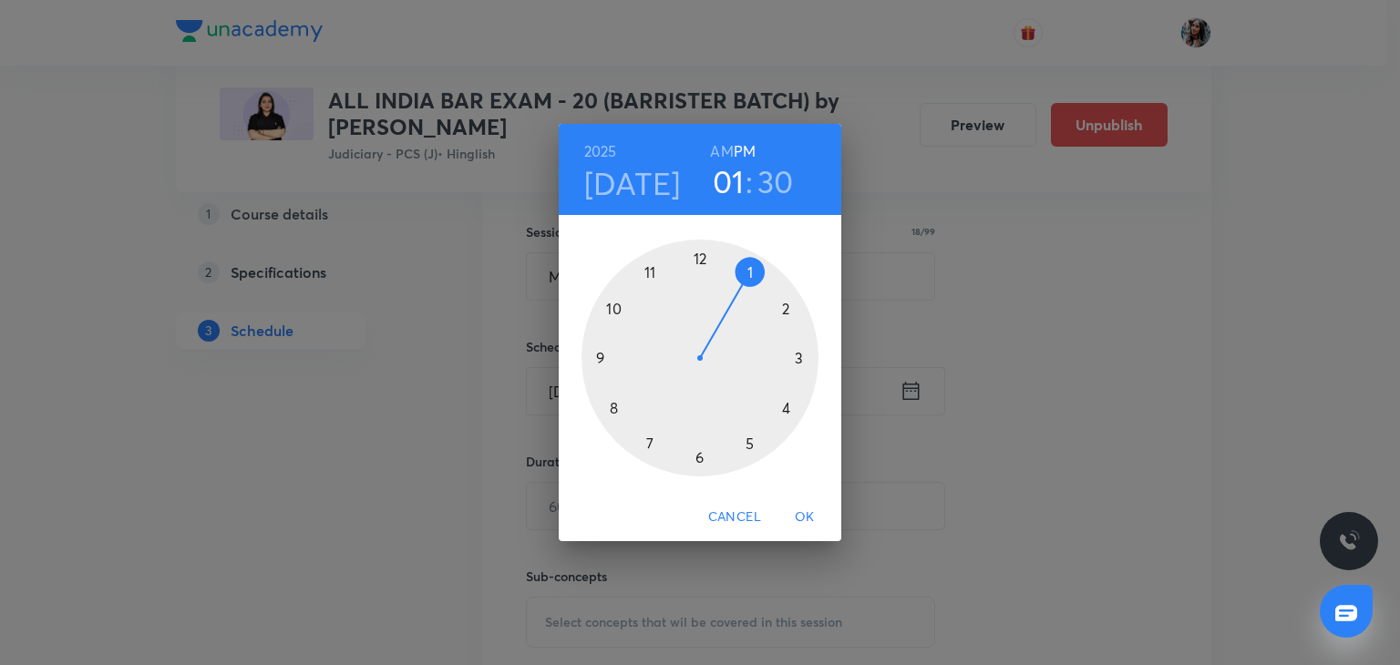
click at [699, 453] on div at bounding box center [699, 358] width 237 height 237
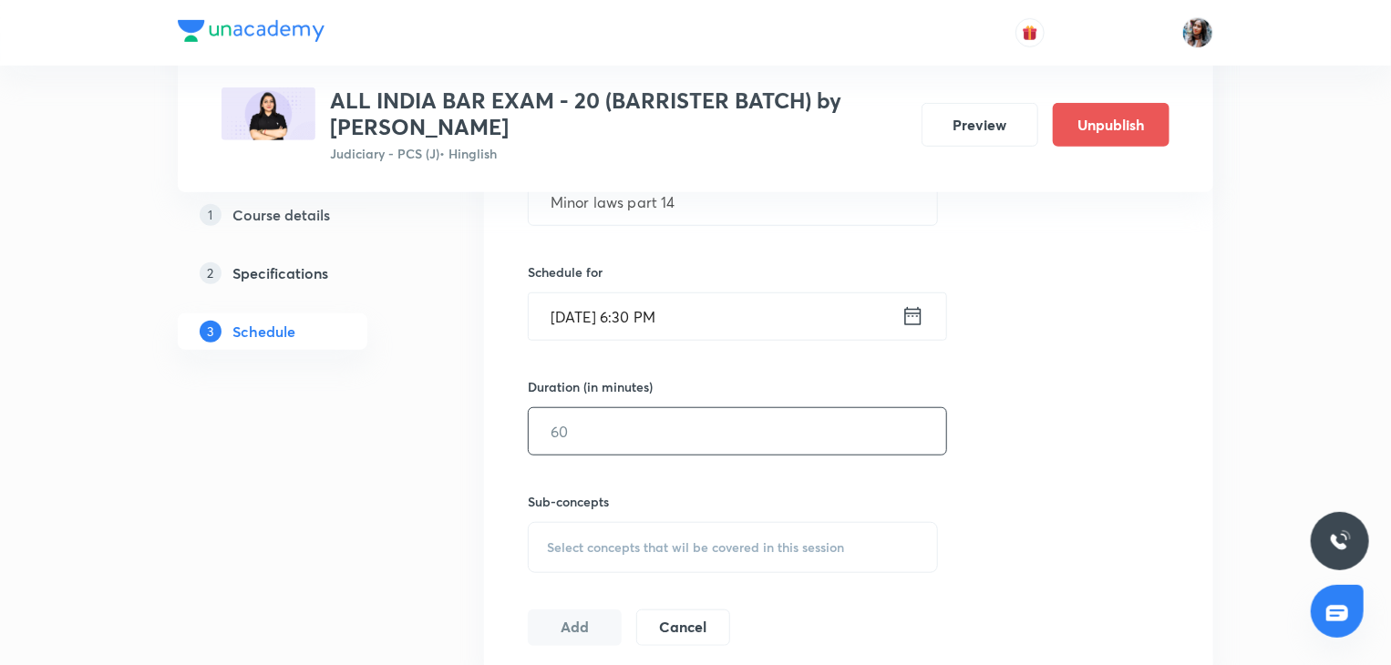
scroll to position [539, 0]
click at [707, 422] on input "text" at bounding box center [737, 430] width 417 height 46
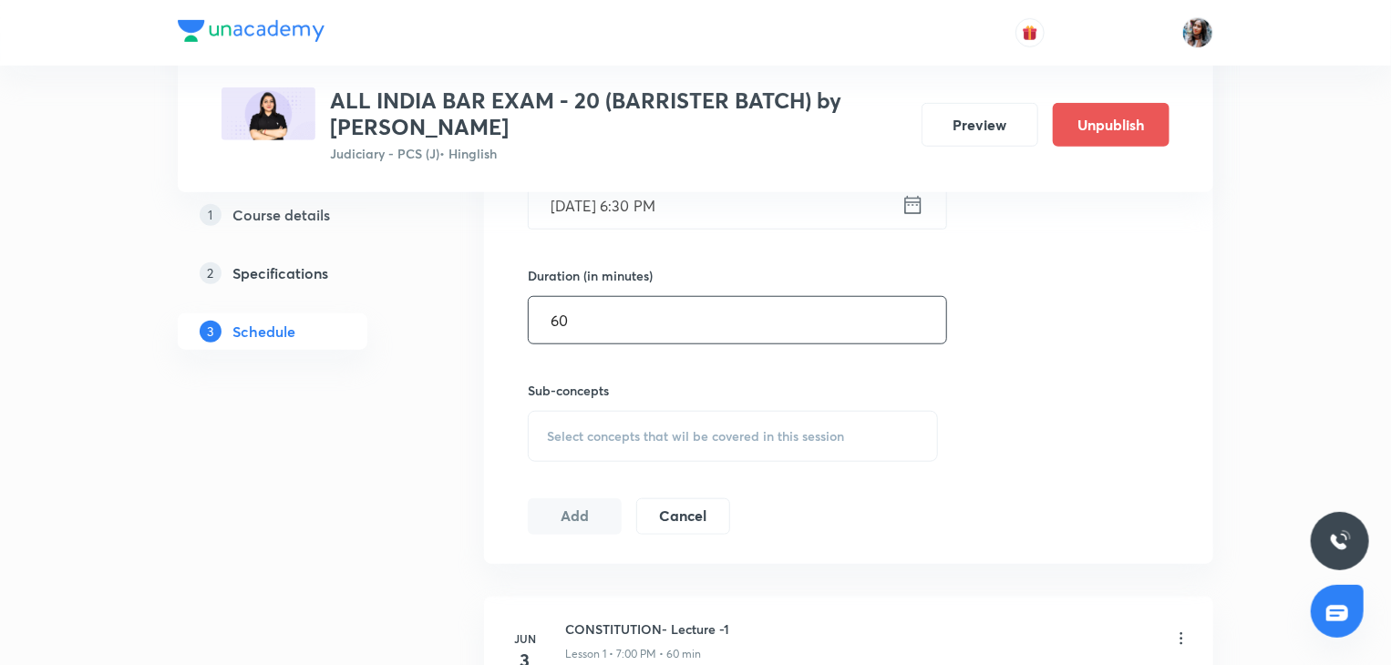
type input "60"
click at [652, 429] on span "Select concepts that wil be covered in this session" at bounding box center [695, 436] width 297 height 15
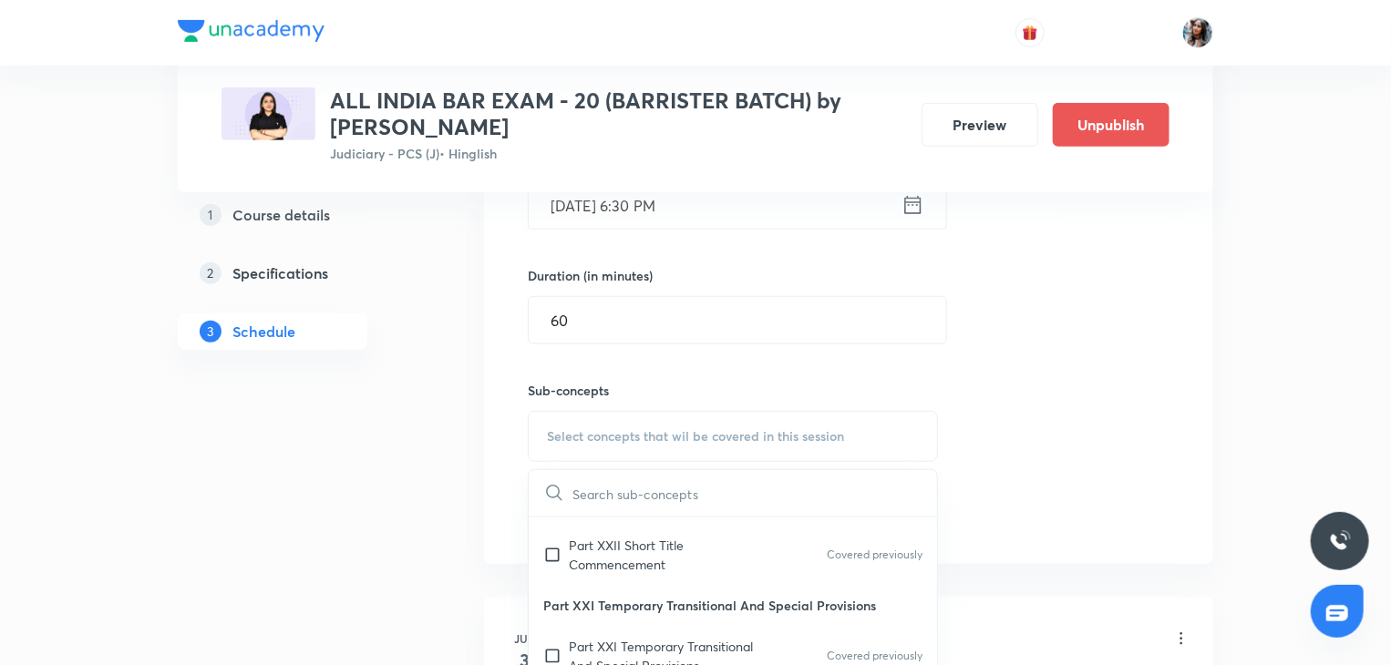
scroll to position [301, 0]
click at [621, 559] on p "Part XXII Short Title Commencement" at bounding box center [661, 553] width 184 height 38
checkbox input "true"
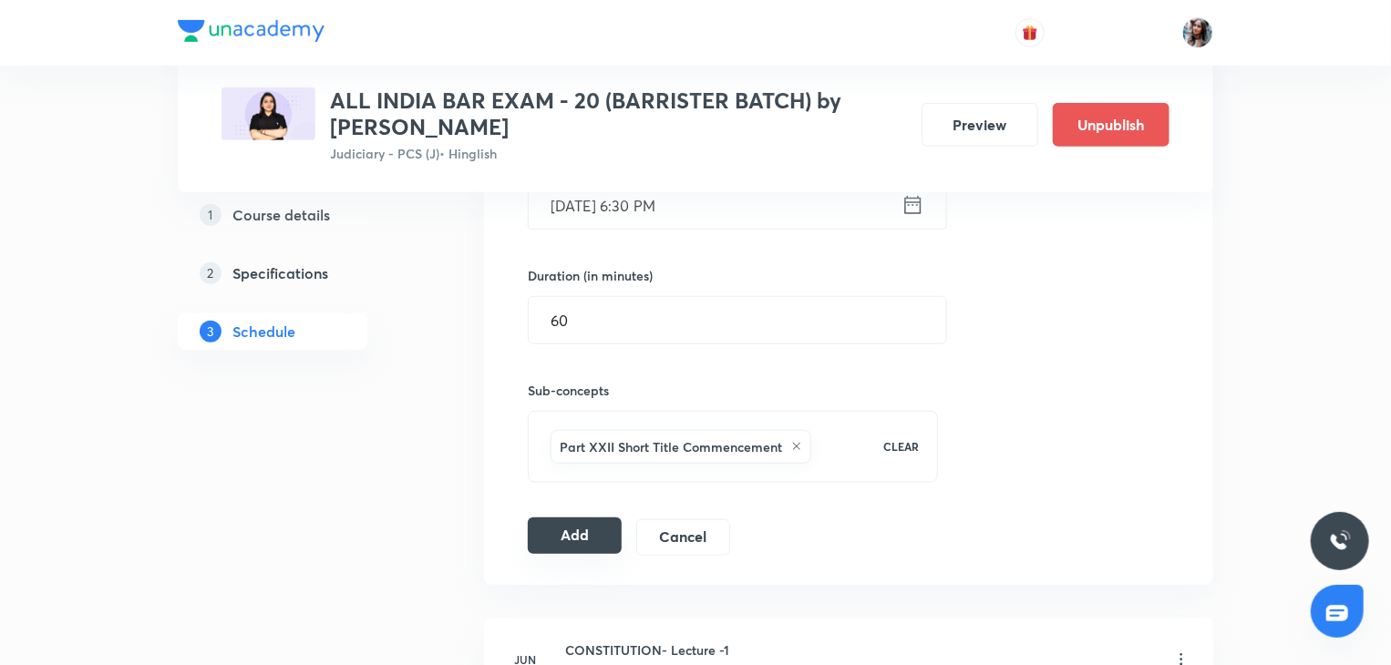
click at [552, 519] on button "Add" at bounding box center [575, 536] width 94 height 36
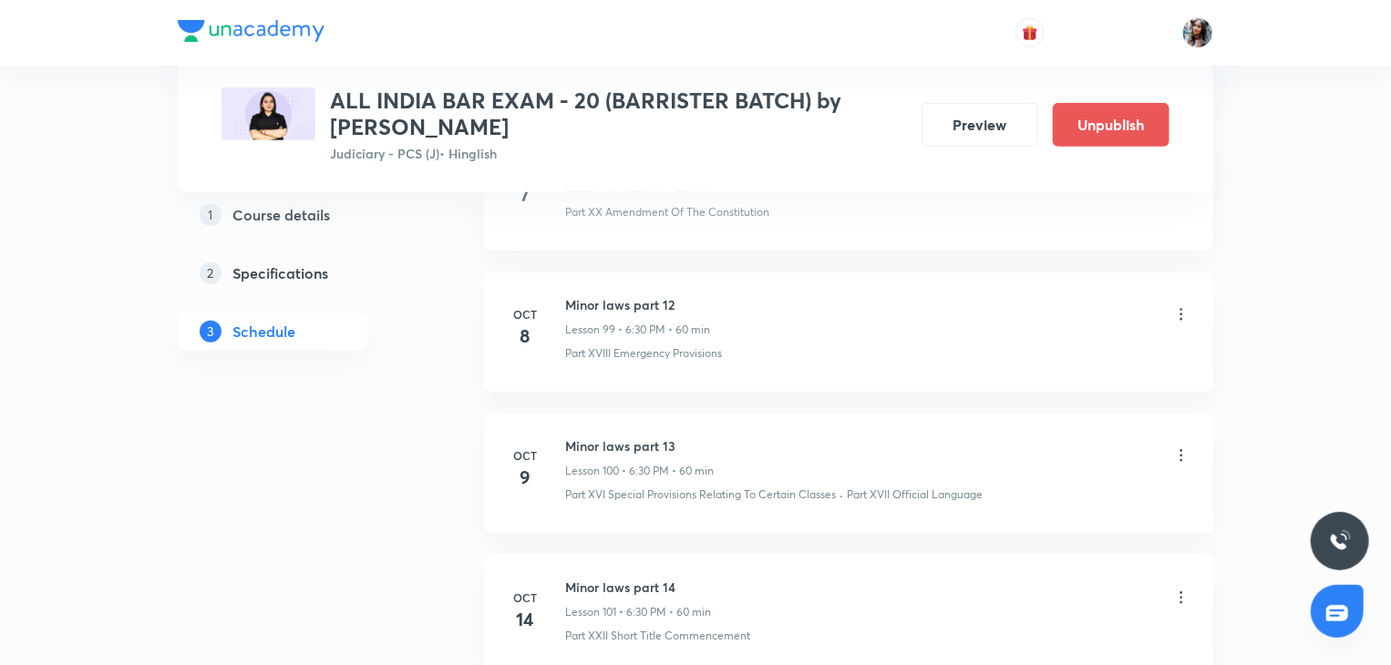
scroll to position [14379, 0]
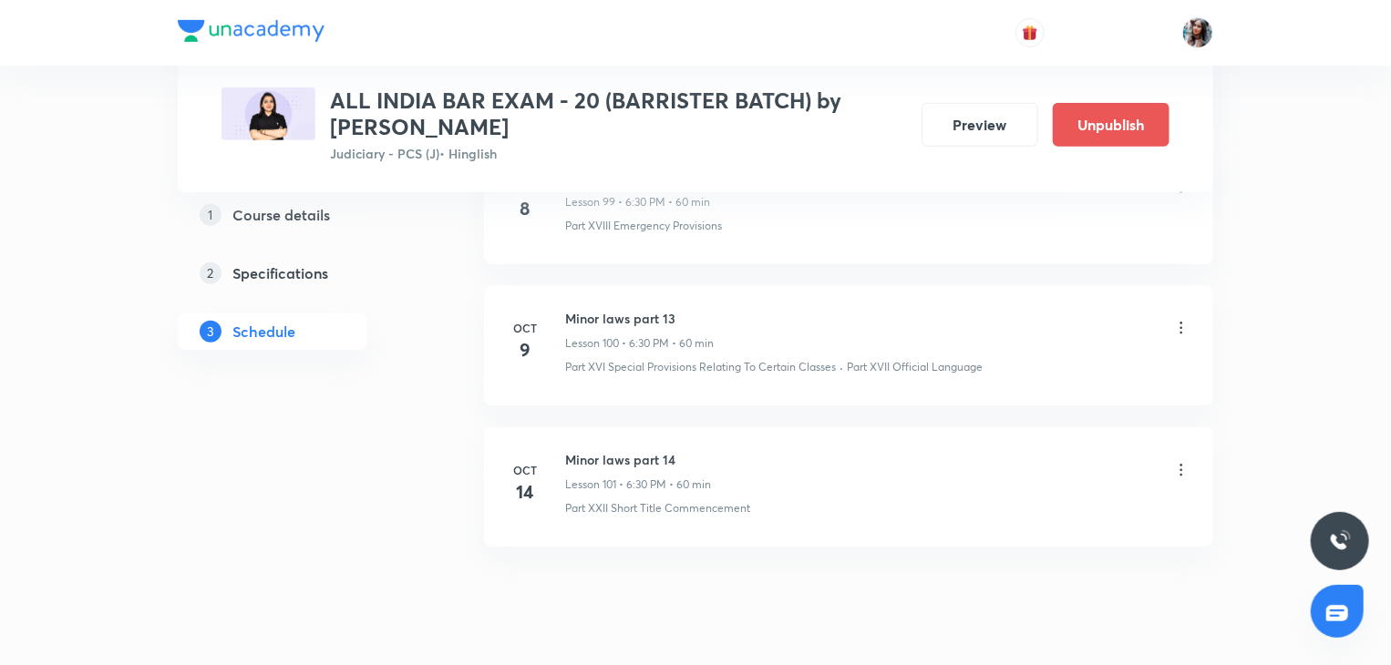
click at [570, 450] on h6 "Minor laws part 14" at bounding box center [638, 459] width 146 height 19
copy h6 "Minor laws part 14"
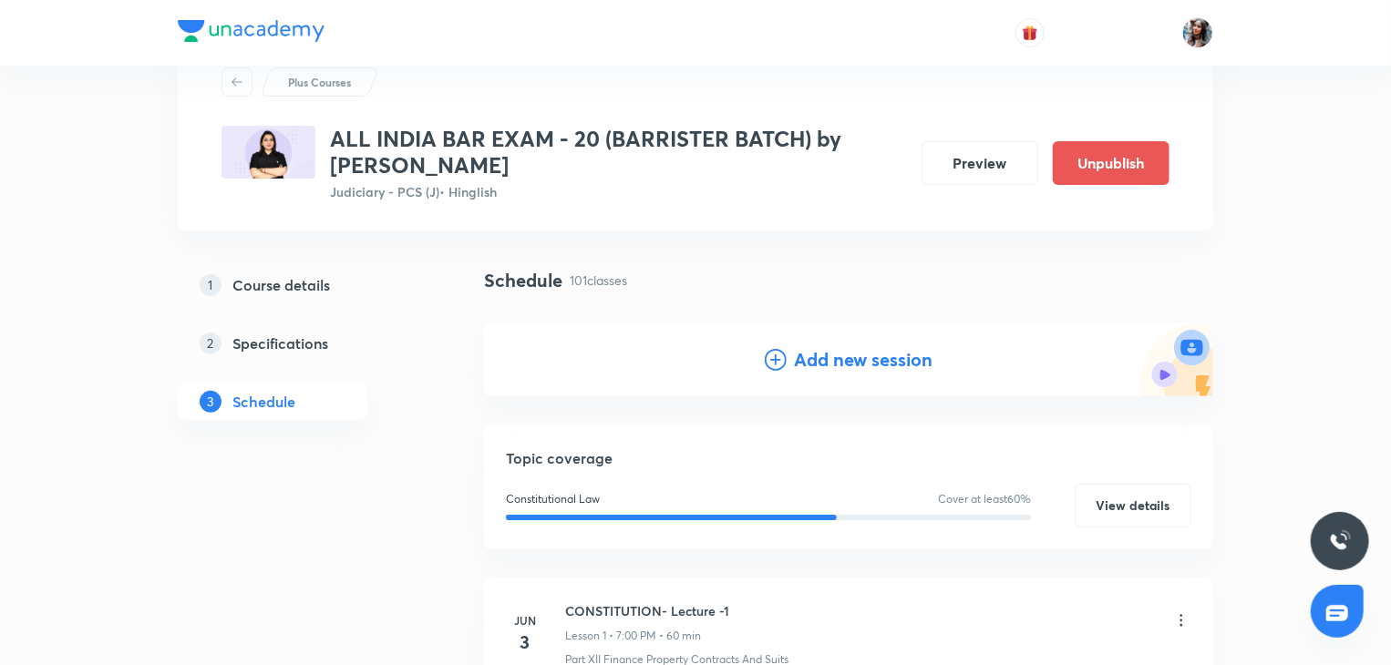
scroll to position [65, 0]
click at [815, 363] on h4 "Add new session" at bounding box center [863, 358] width 139 height 27
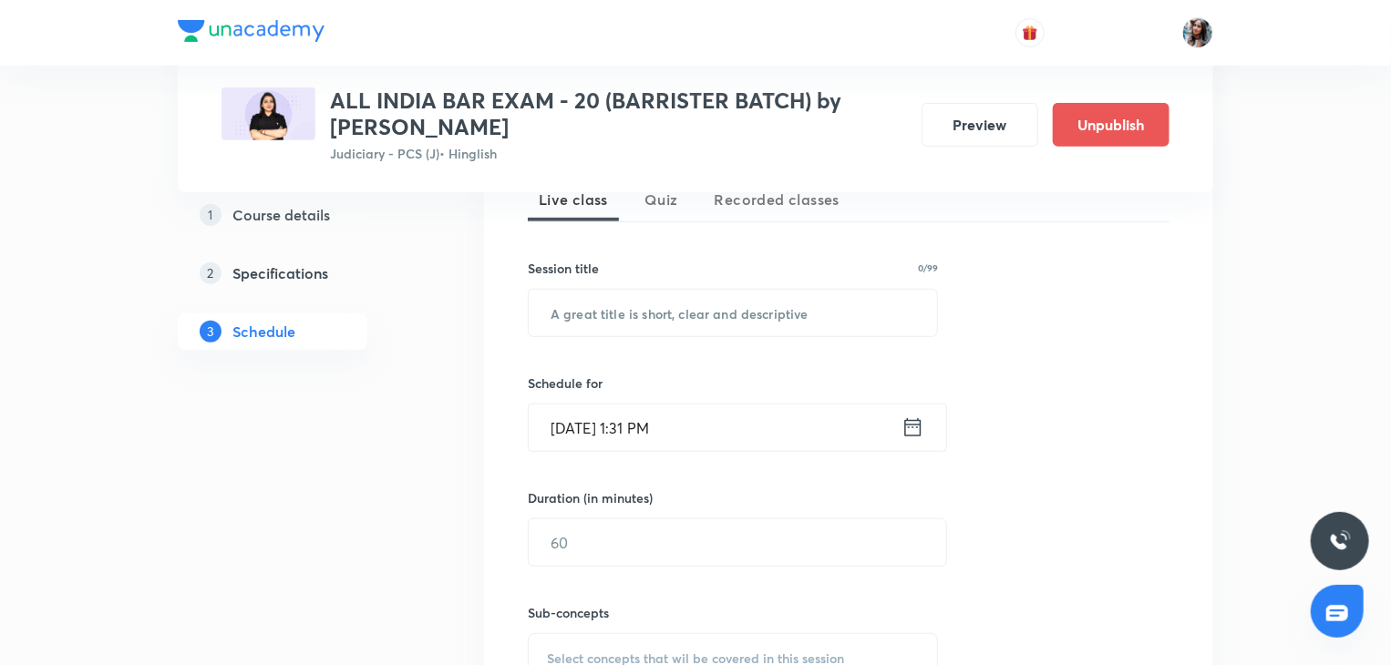
scroll to position [428, 0]
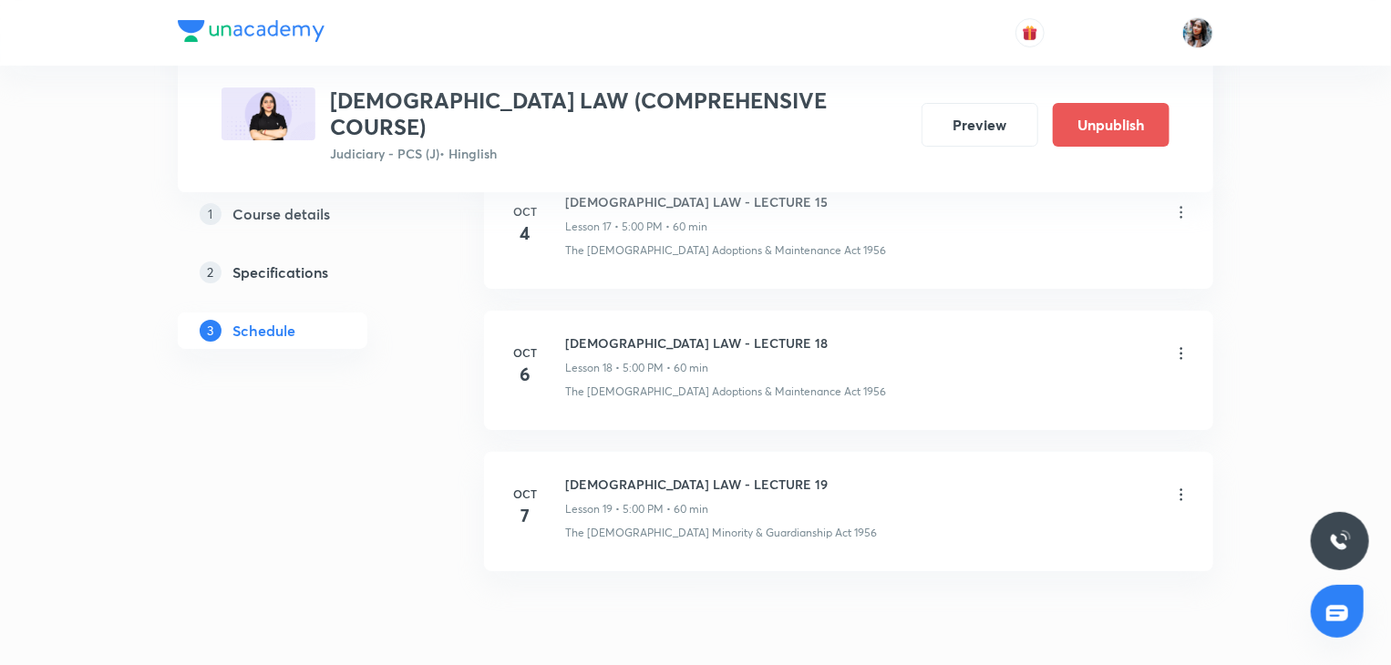
scroll to position [3383, 0]
